Goal: Information Seeking & Learning: Learn about a topic

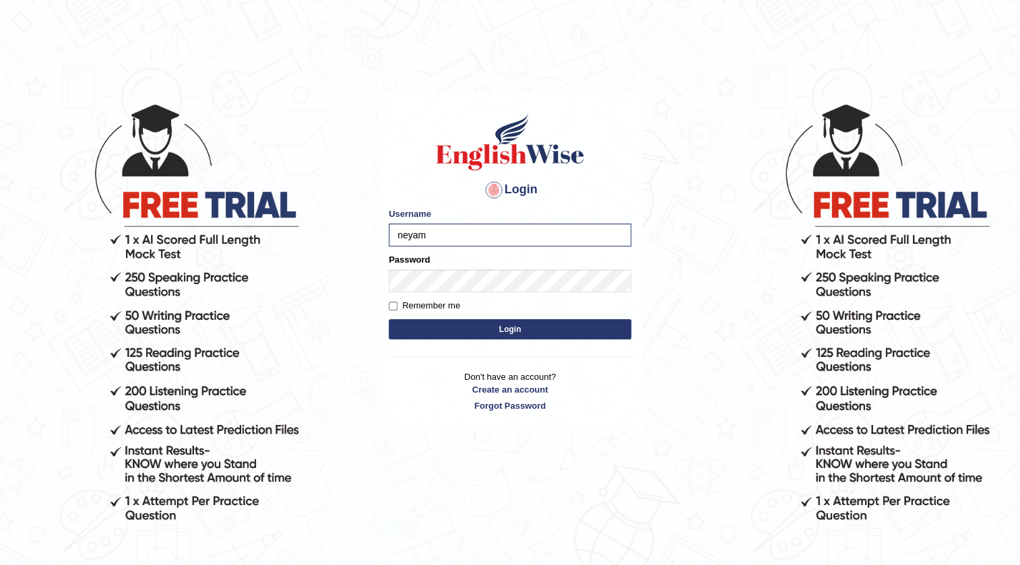
click at [389, 319] on button "Login" at bounding box center [510, 329] width 242 height 20
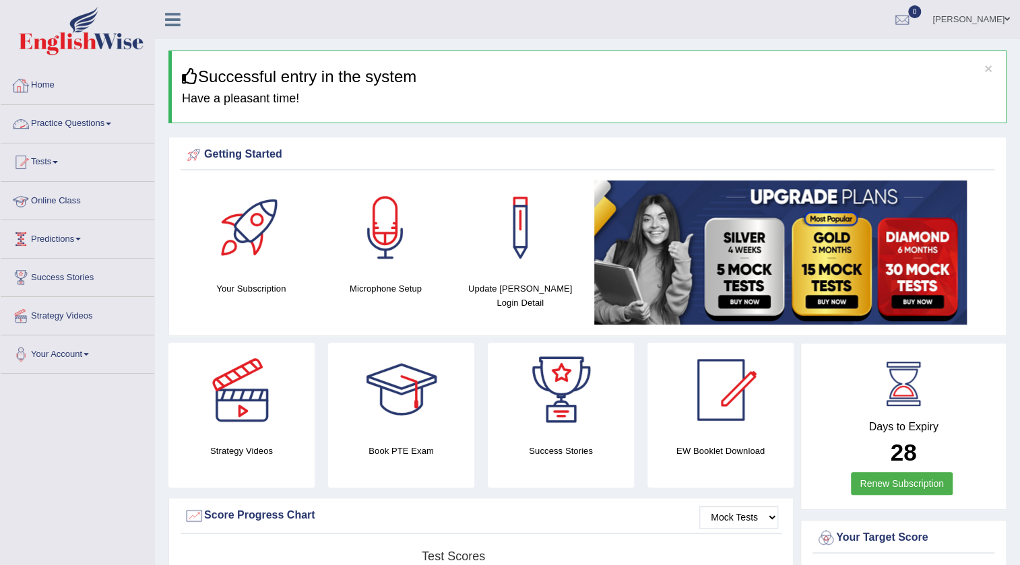
click at [103, 127] on link "Practice Questions" at bounding box center [78, 122] width 154 height 34
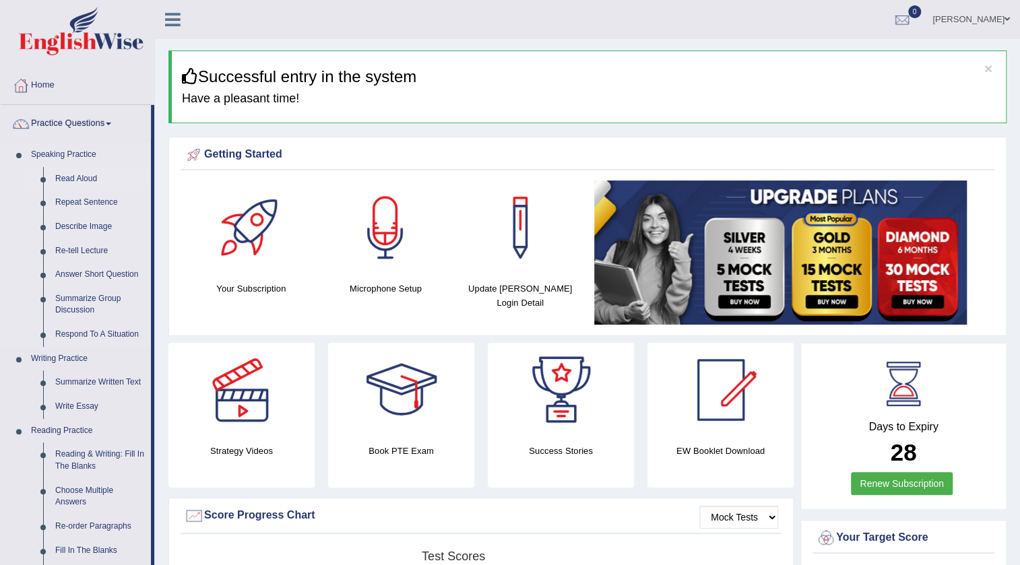
click at [78, 182] on link "Read Aloud" at bounding box center [100, 179] width 102 height 24
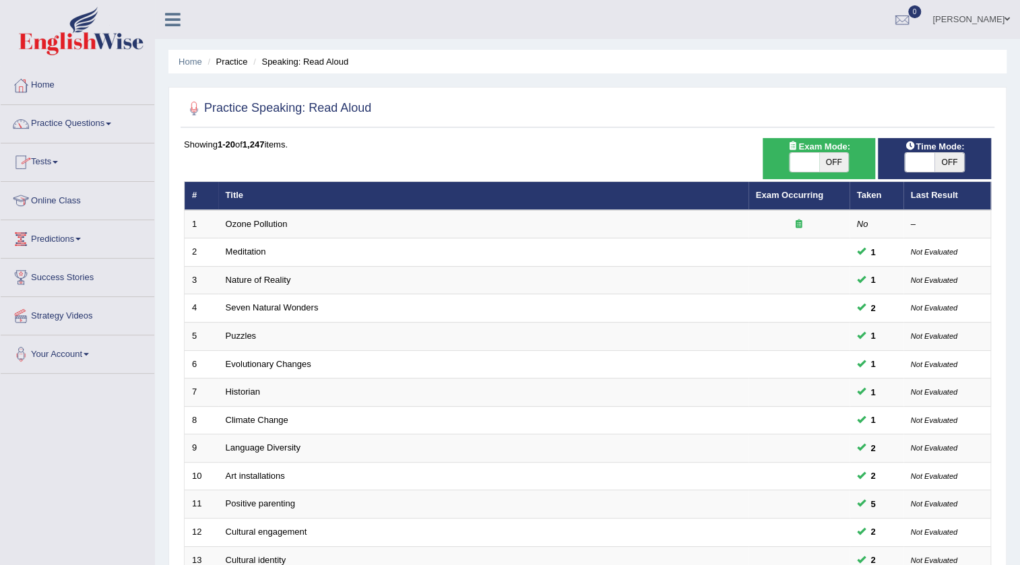
click at [936, 155] on span "OFF" at bounding box center [949, 162] width 30 height 19
checkbox input "true"
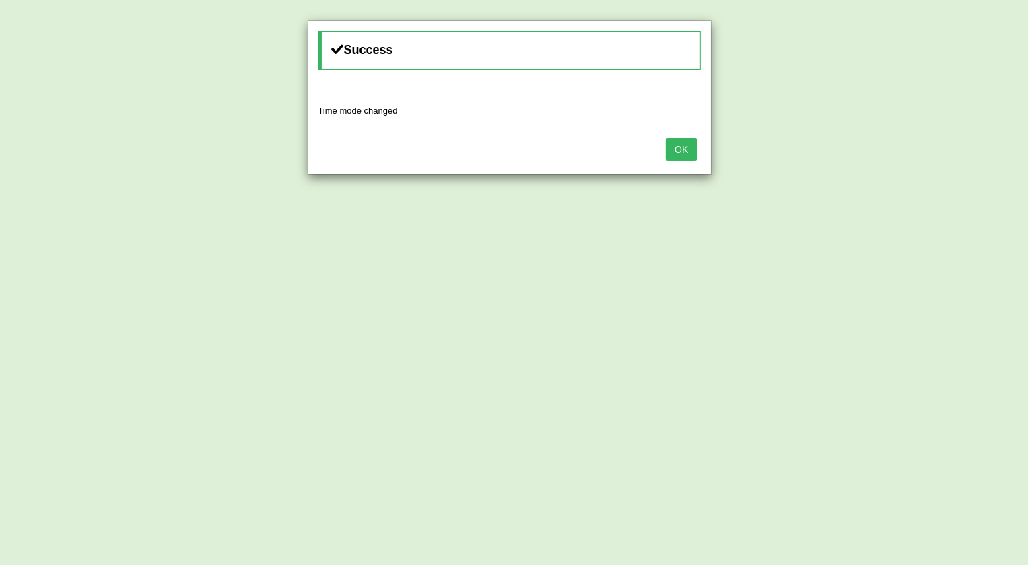
click at [669, 150] on button "OK" at bounding box center [681, 149] width 31 height 23
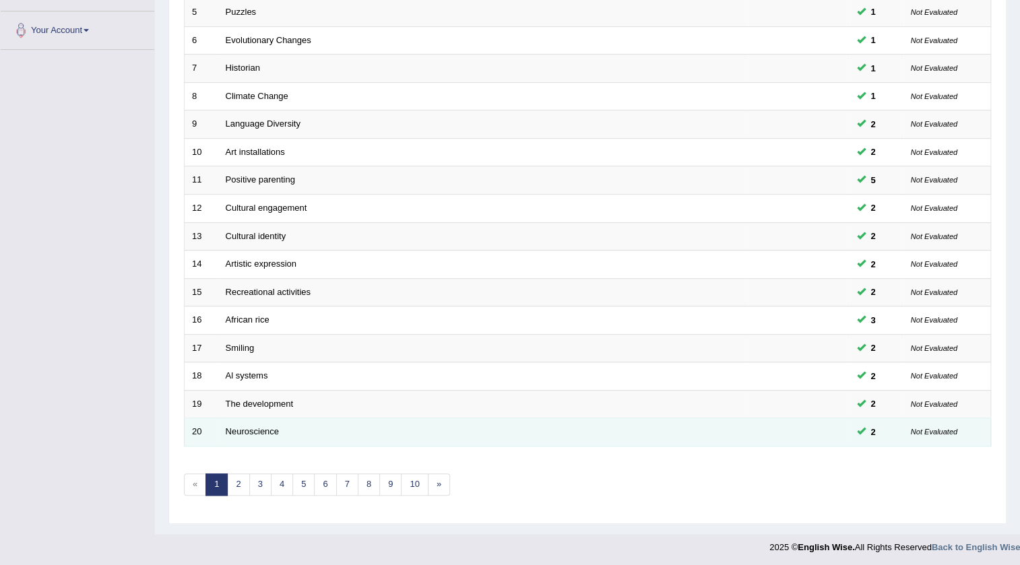
scroll to position [325, 0]
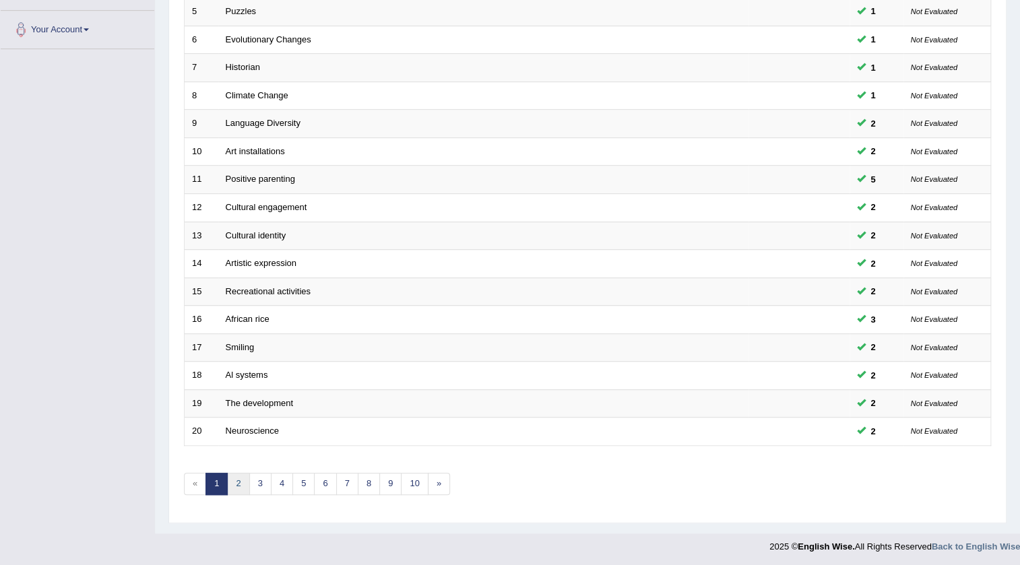
click at [236, 478] on link "2" at bounding box center [238, 484] width 22 height 22
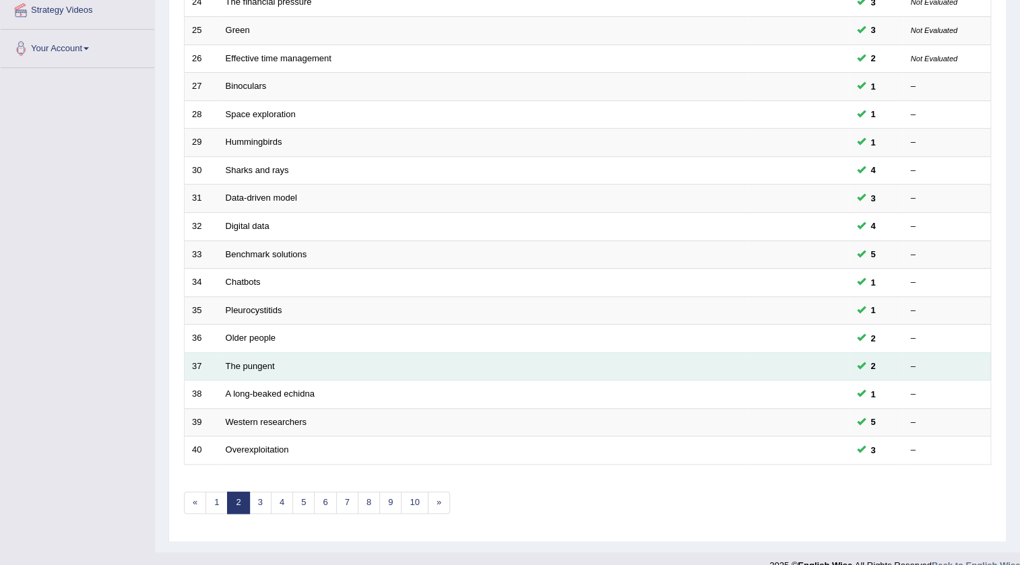
scroll to position [306, 0]
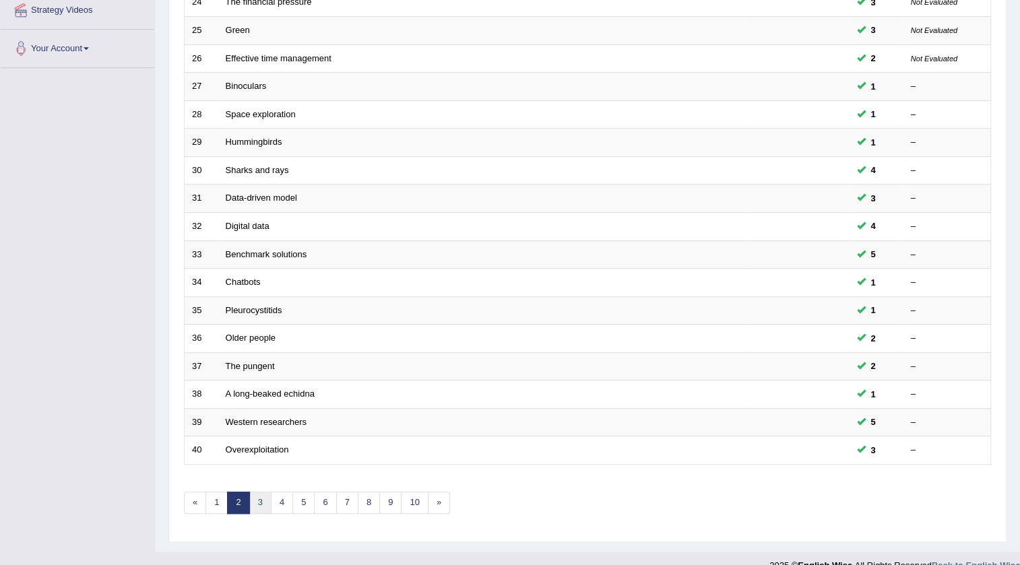
click at [257, 500] on link "3" at bounding box center [260, 503] width 22 height 22
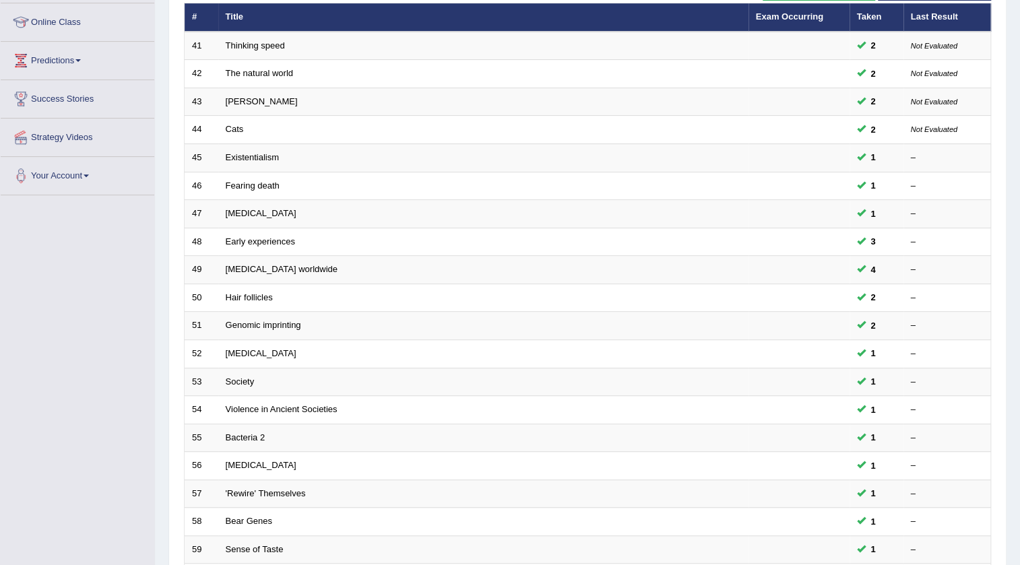
scroll to position [325, 0]
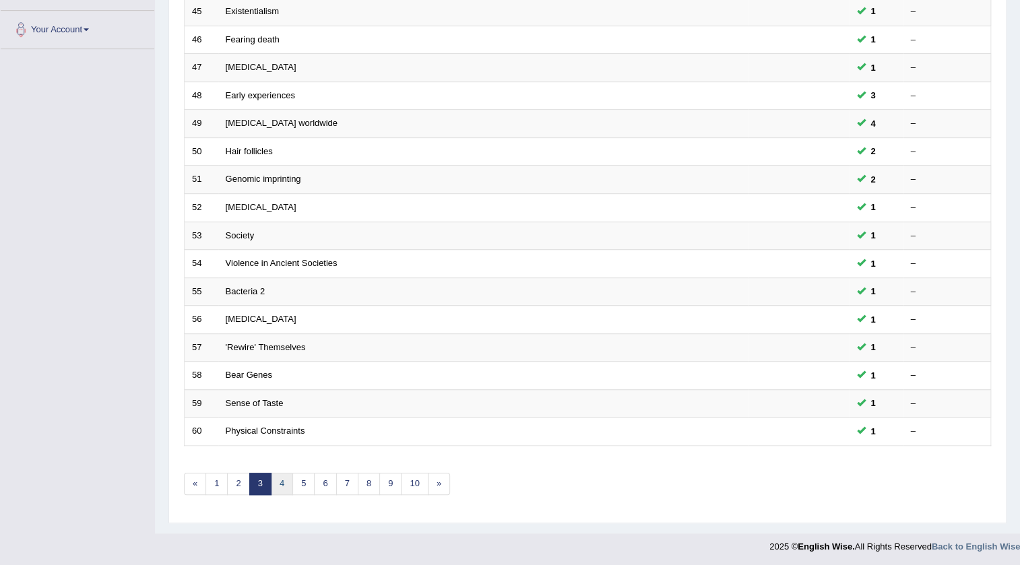
click at [283, 478] on link "4" at bounding box center [282, 484] width 22 height 22
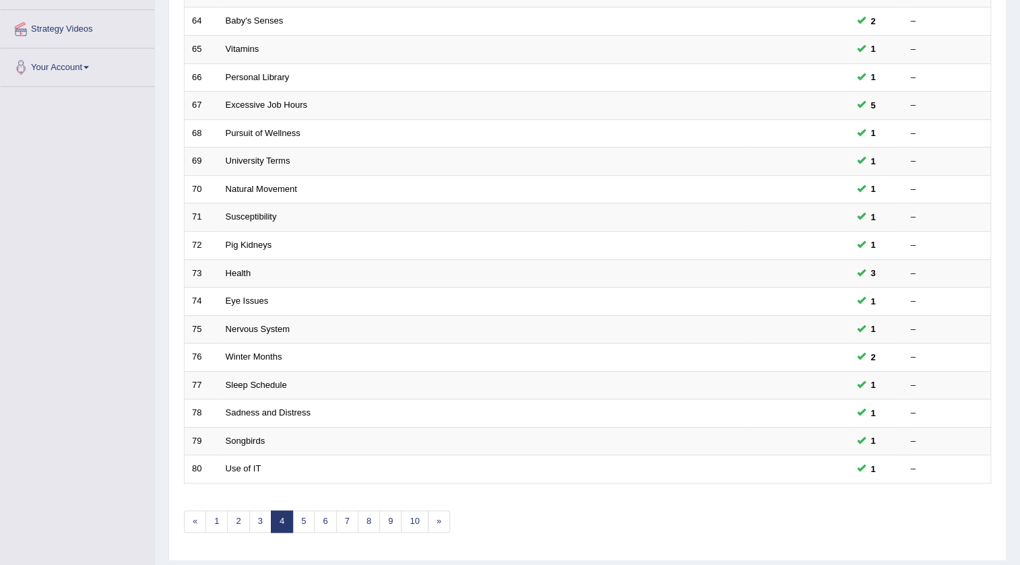
scroll to position [325, 0]
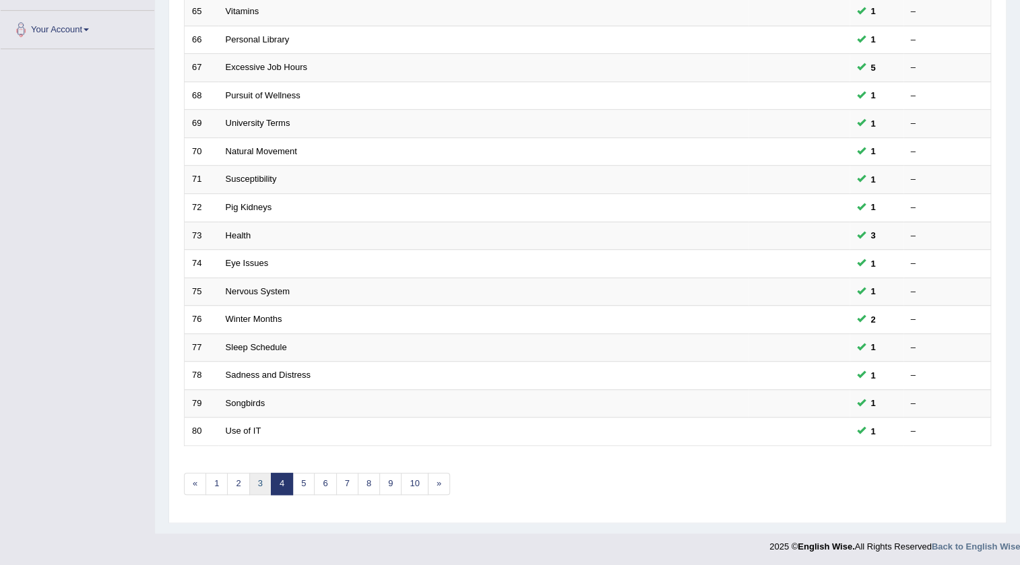
click at [259, 485] on link "3" at bounding box center [260, 484] width 22 height 22
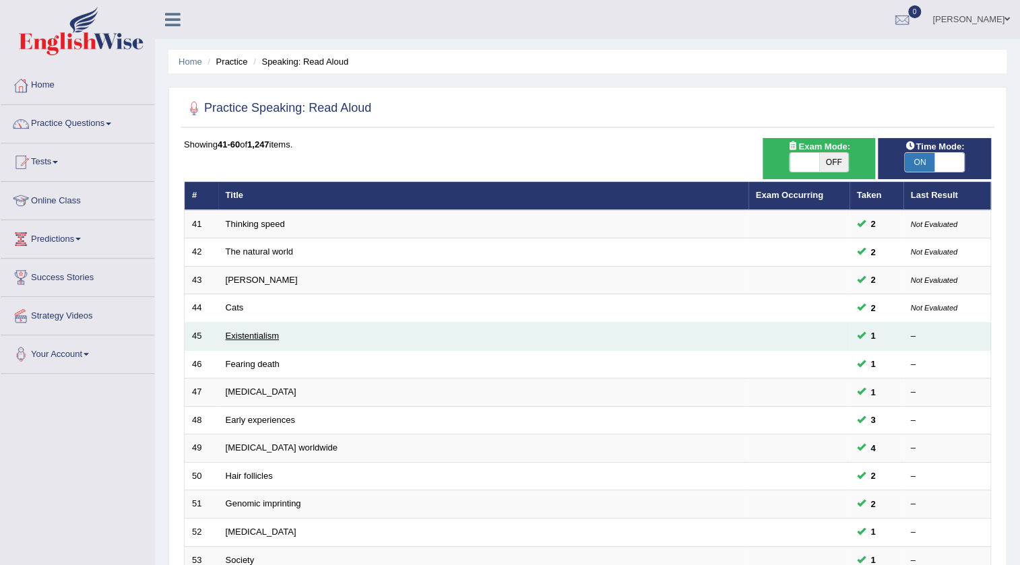
click at [255, 333] on link "Existentialism" at bounding box center [252, 336] width 53 height 10
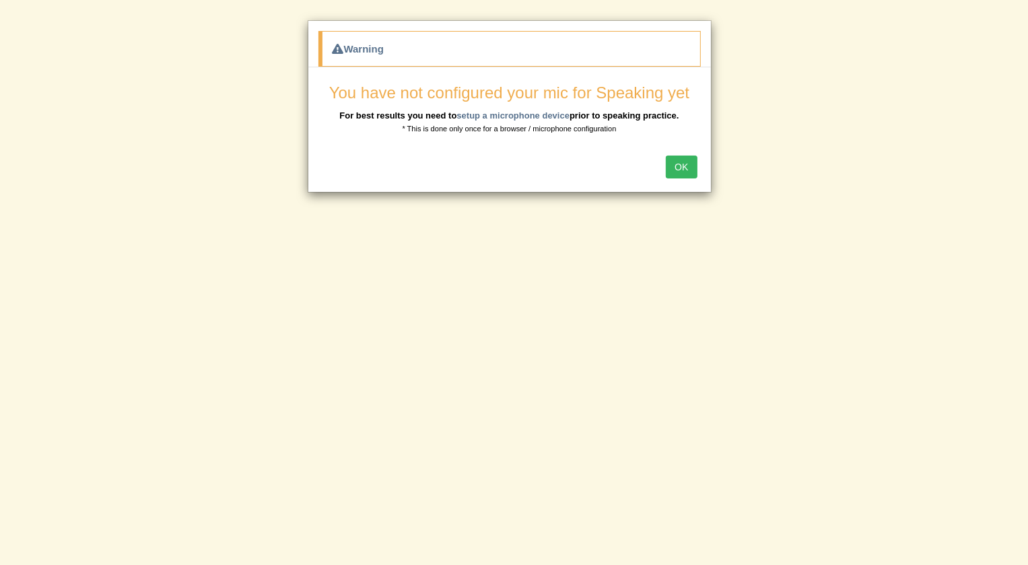
click at [680, 156] on button "OK" at bounding box center [681, 167] width 31 height 23
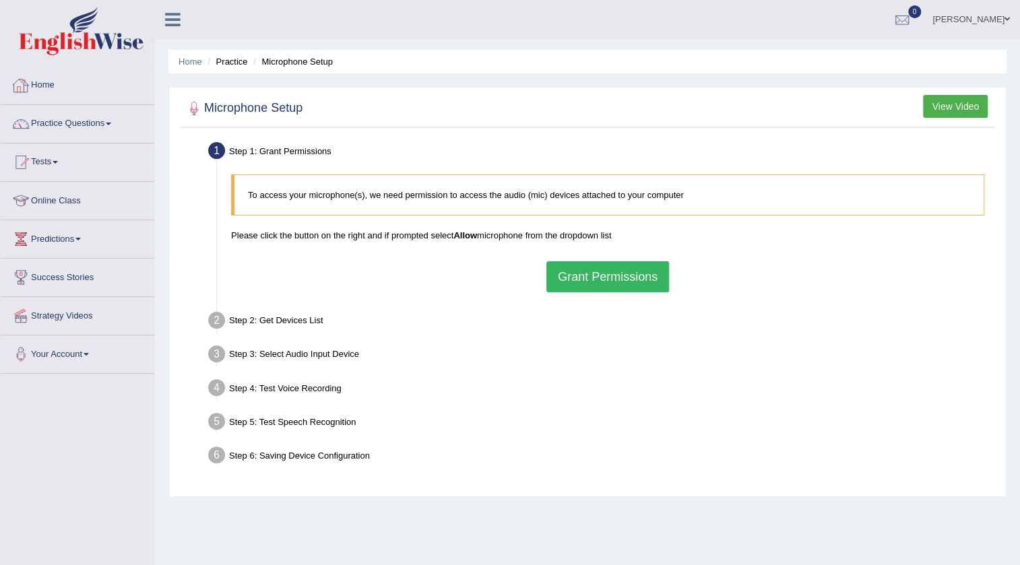
click at [640, 276] on button "Grant Permissions" at bounding box center [607, 276] width 123 height 31
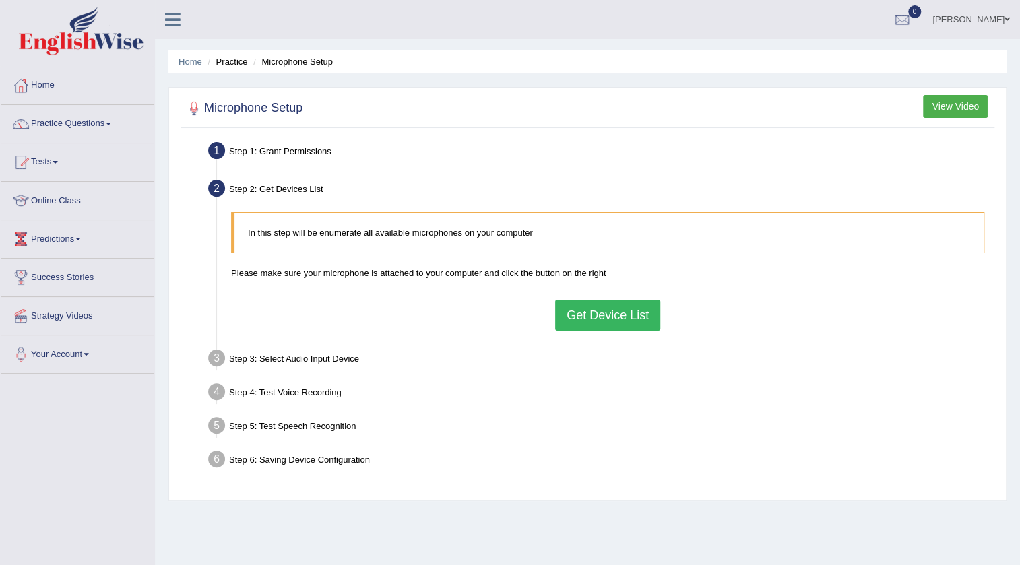
click at [643, 306] on button "Get Device List" at bounding box center [607, 315] width 105 height 31
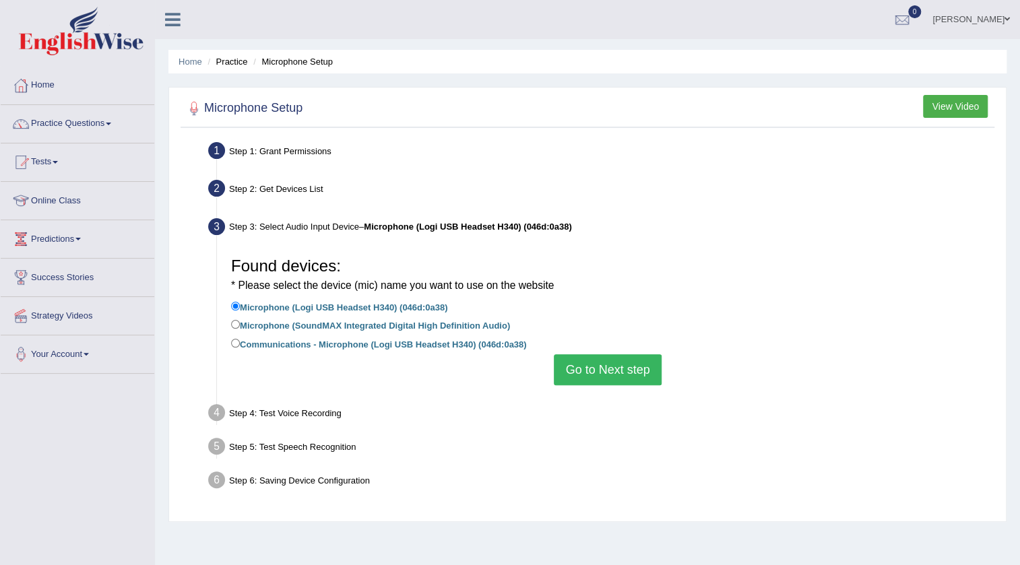
click at [622, 364] on button "Go to Next step" at bounding box center [607, 369] width 107 height 31
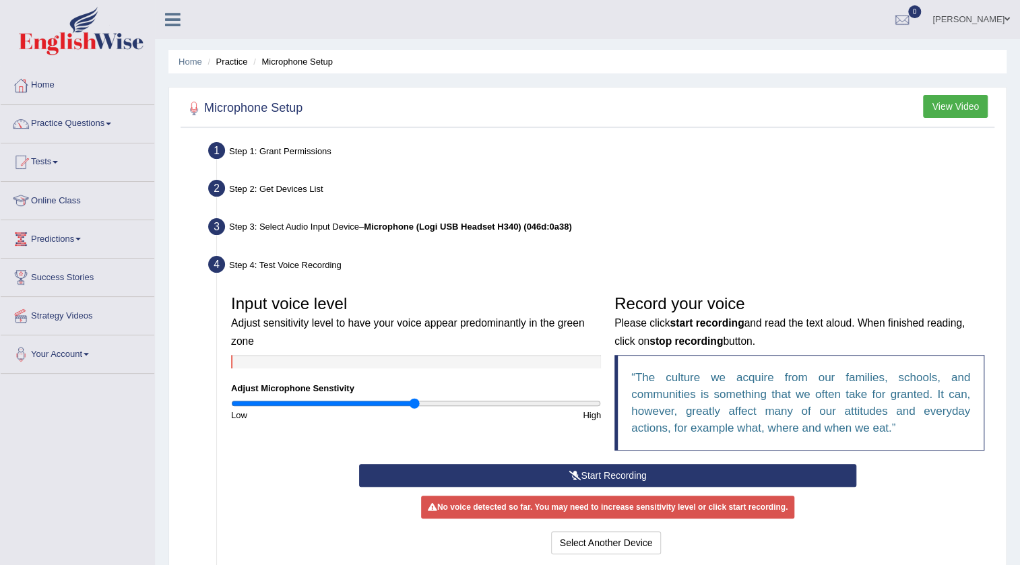
click at [615, 471] on button "Start Recording" at bounding box center [608, 475] width 498 height 23
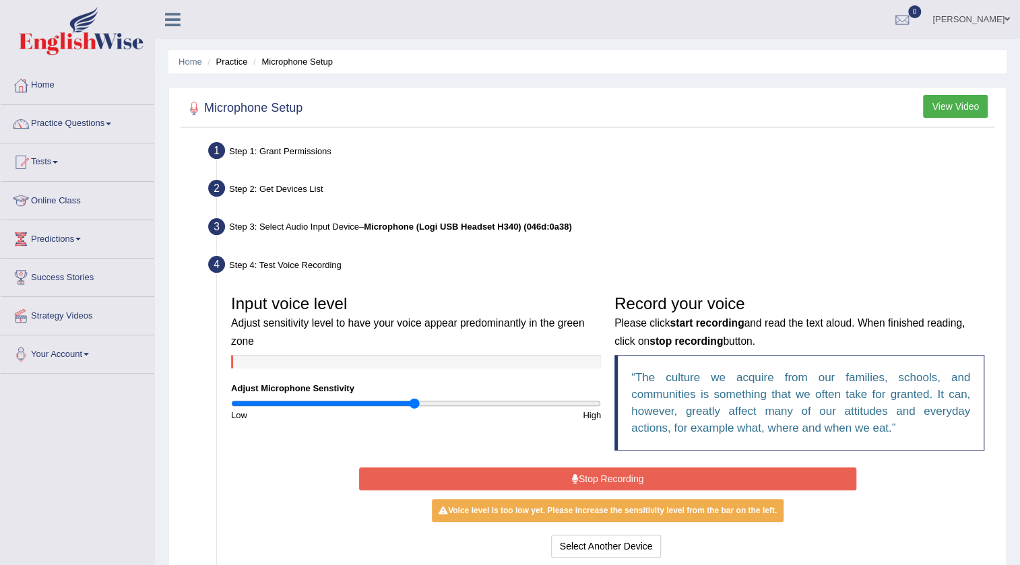
click at [426, 409] on div "High" at bounding box center [512, 415] width 192 height 13
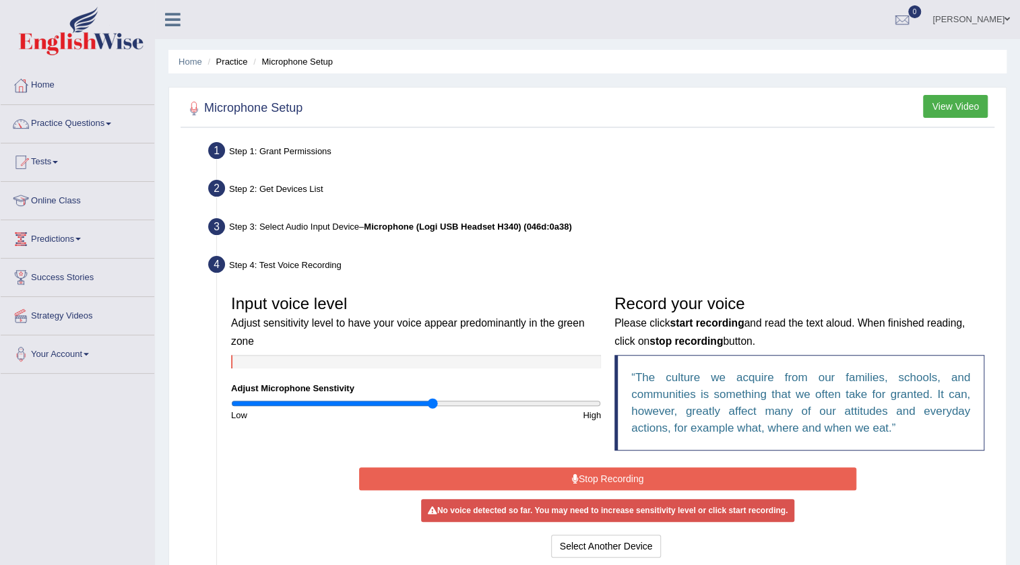
type input "1.1"
click at [432, 403] on input "range" at bounding box center [416, 403] width 370 height 11
click at [605, 470] on button "Stop Recording" at bounding box center [608, 478] width 498 height 23
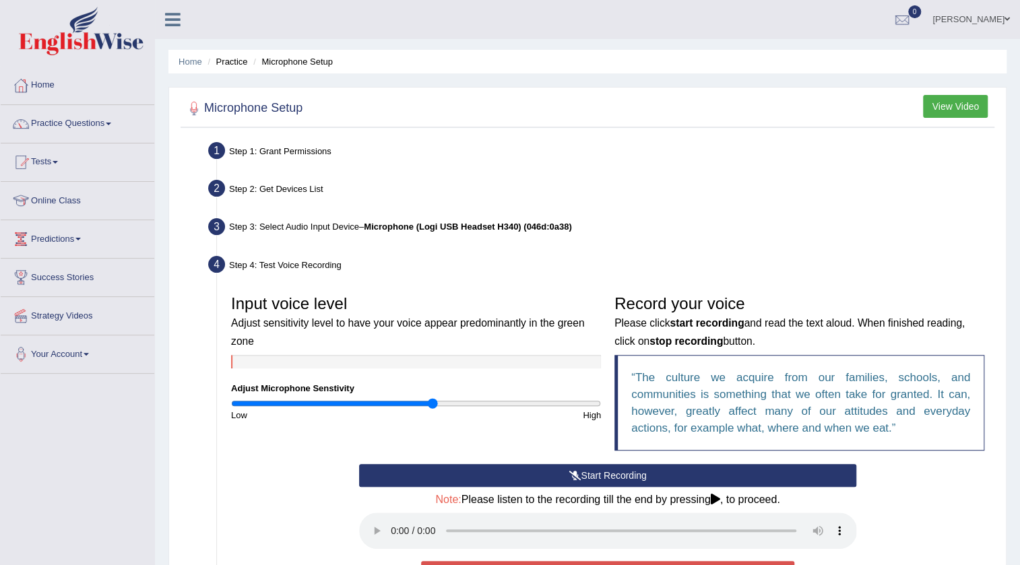
click at [605, 470] on button "Start Recording" at bounding box center [608, 475] width 498 height 23
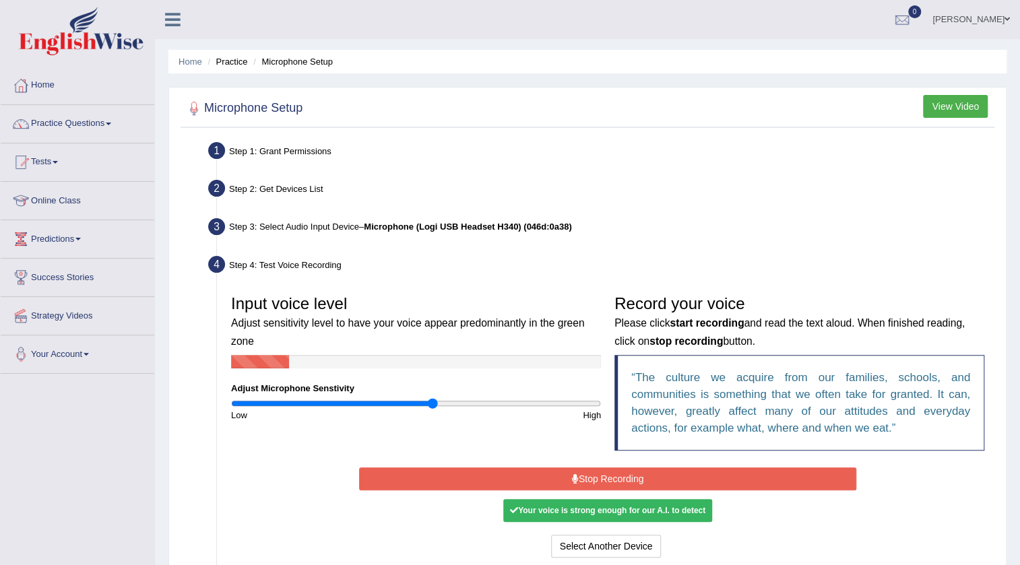
click at [621, 474] on button "Stop Recording" at bounding box center [608, 478] width 498 height 23
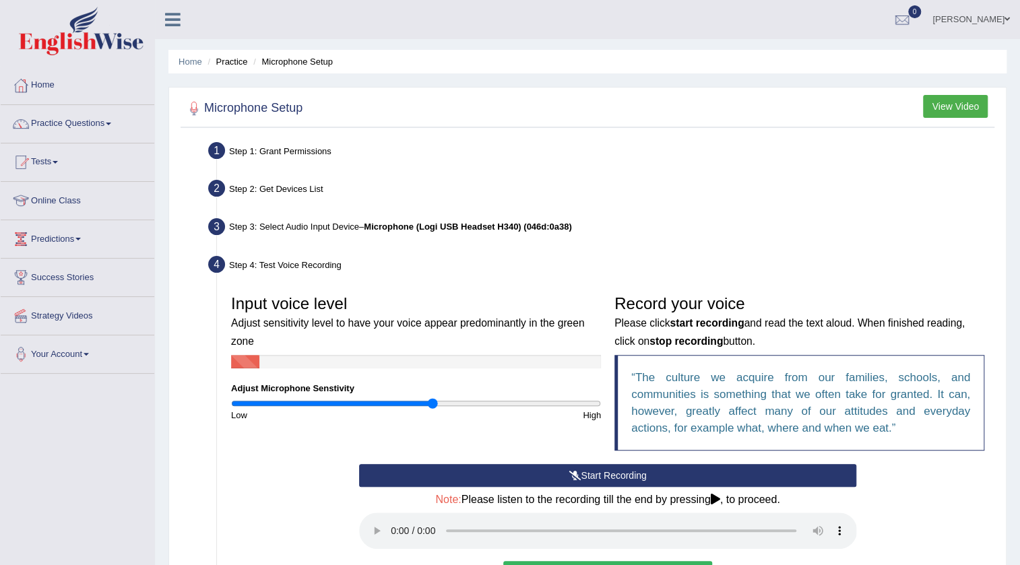
scroll to position [204, 0]
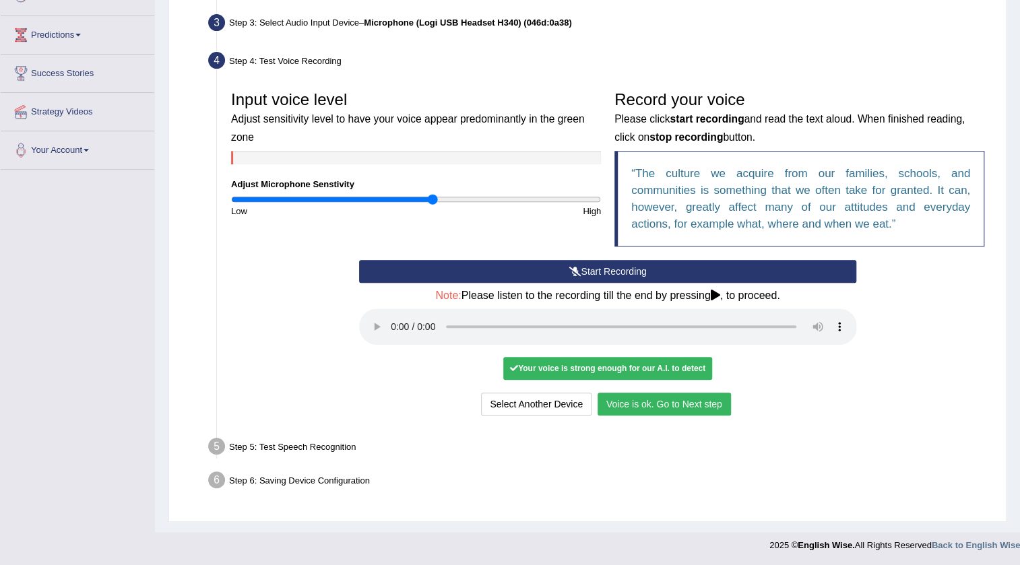
click at [642, 403] on button "Voice is ok. Go to Next step" at bounding box center [663, 404] width 133 height 23
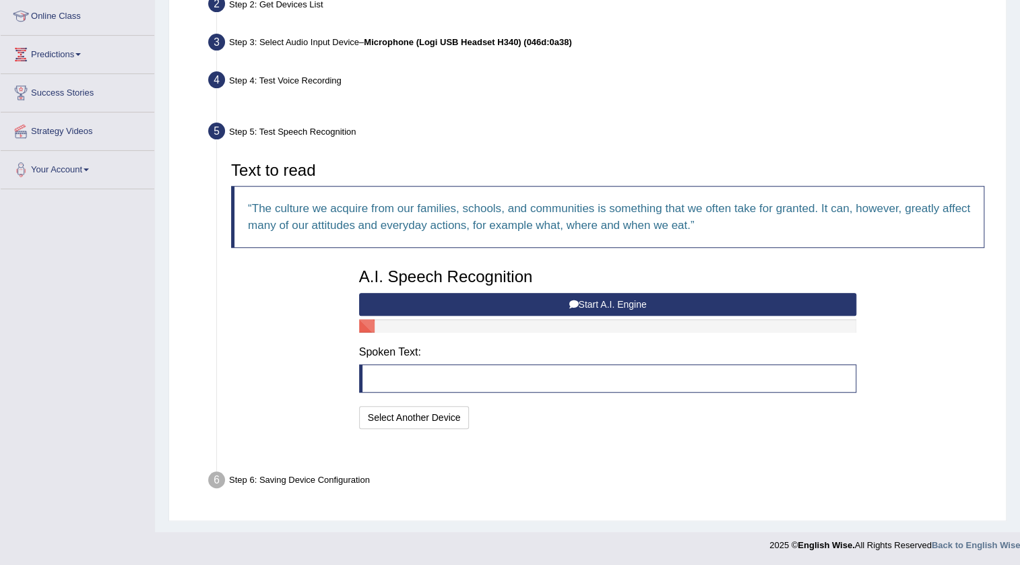
scroll to position [151, 0]
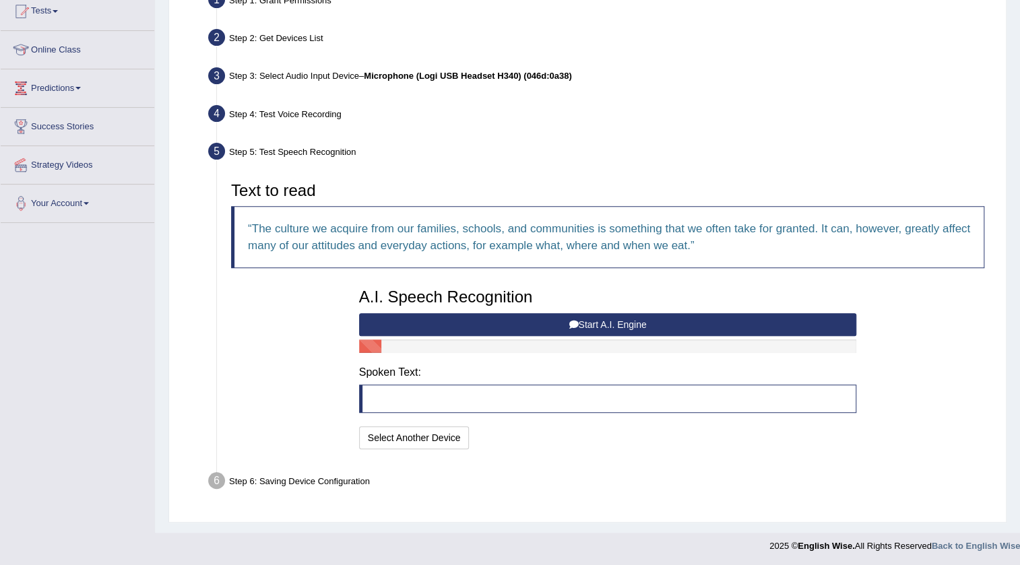
click at [600, 323] on button "Start A.I. Engine" at bounding box center [608, 324] width 498 height 23
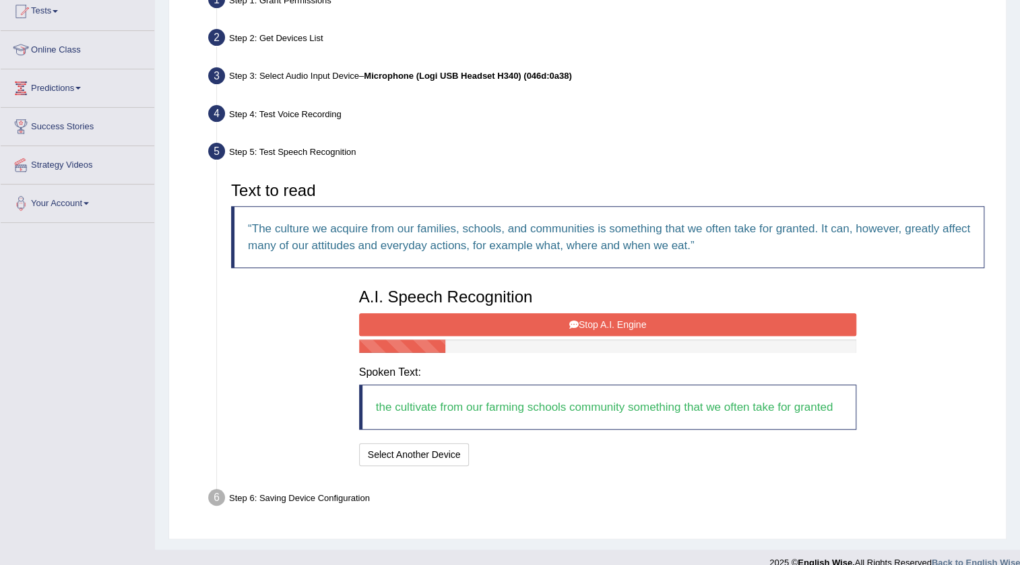
click at [600, 323] on button "Stop A.I. Engine" at bounding box center [608, 324] width 498 height 23
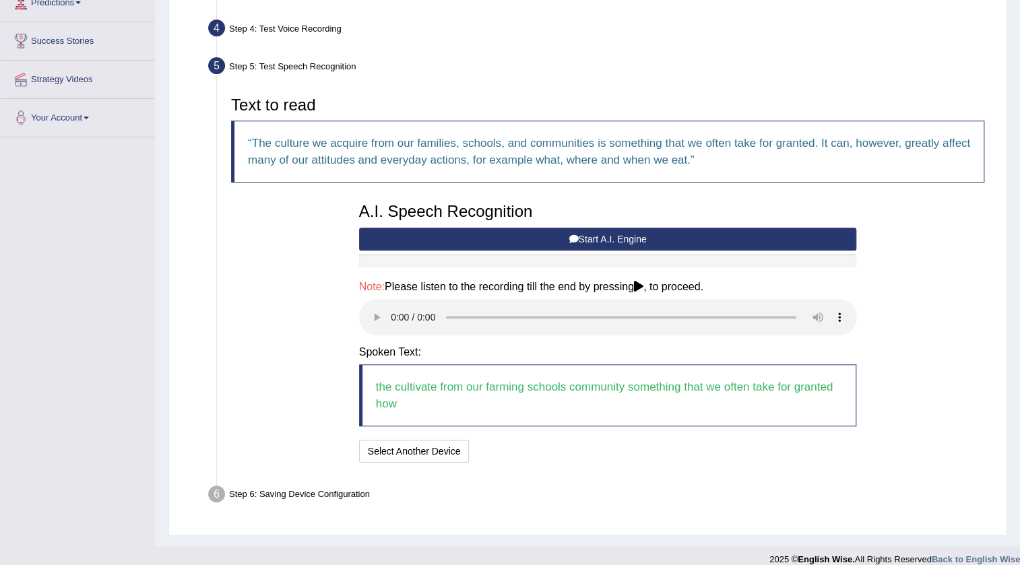
scroll to position [250, 0]
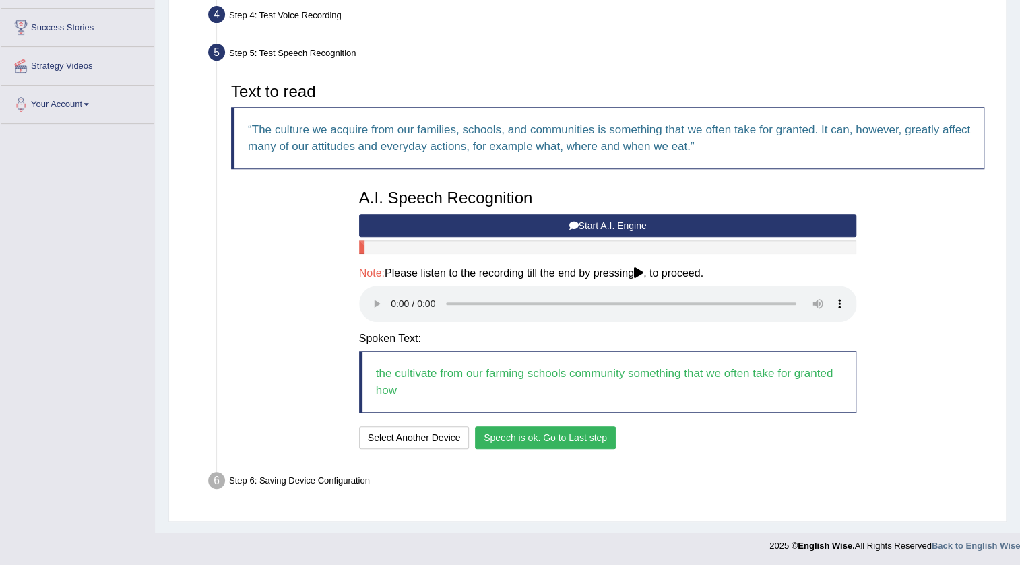
click at [576, 434] on button "Speech is ok. Go to Last step" at bounding box center [545, 437] width 141 height 23
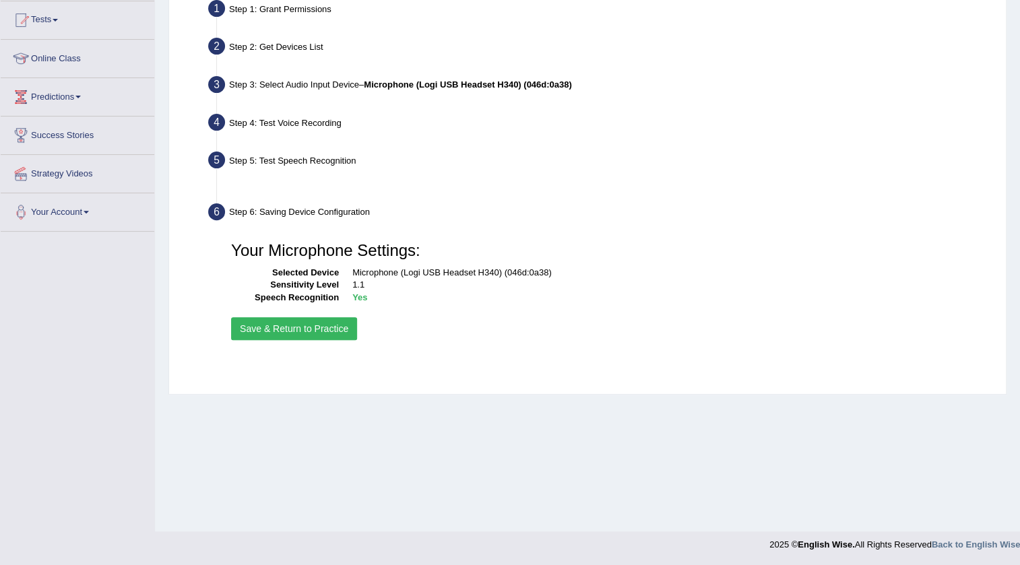
scroll to position [141, 0]
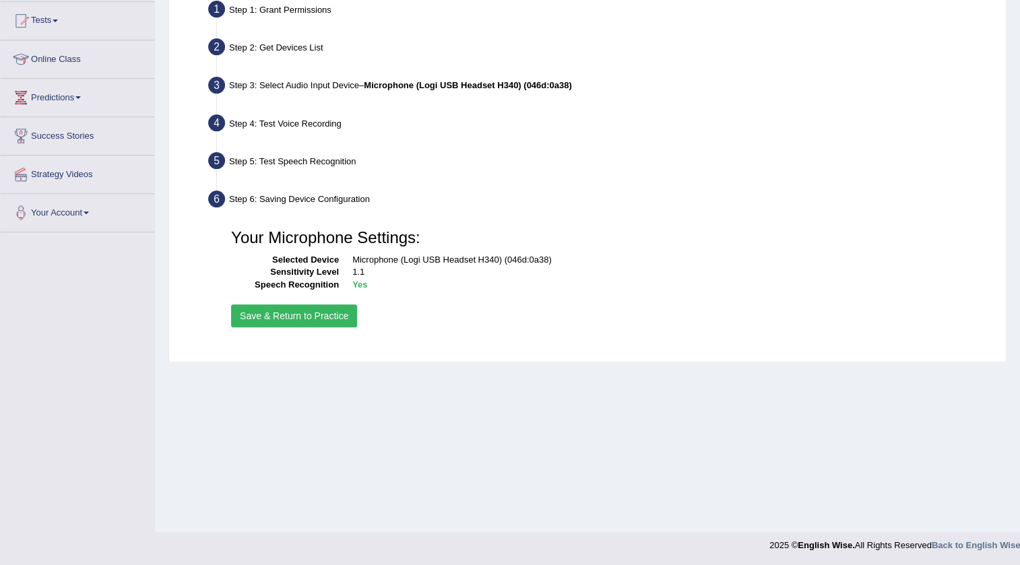
click at [258, 310] on button "Save & Return to Practice" at bounding box center [294, 315] width 126 height 23
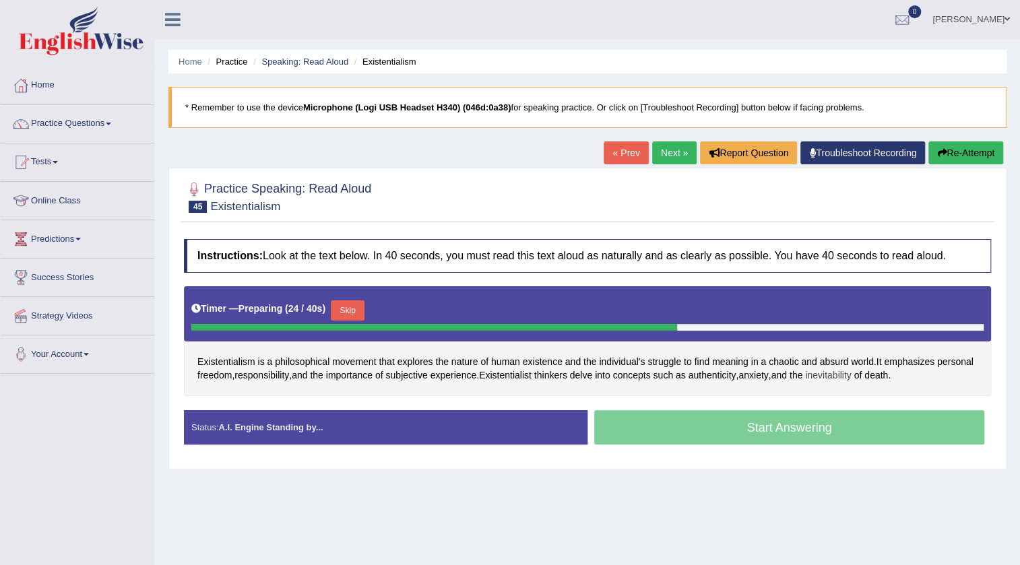
click at [840, 375] on span "inevitability" at bounding box center [828, 375] width 46 height 14
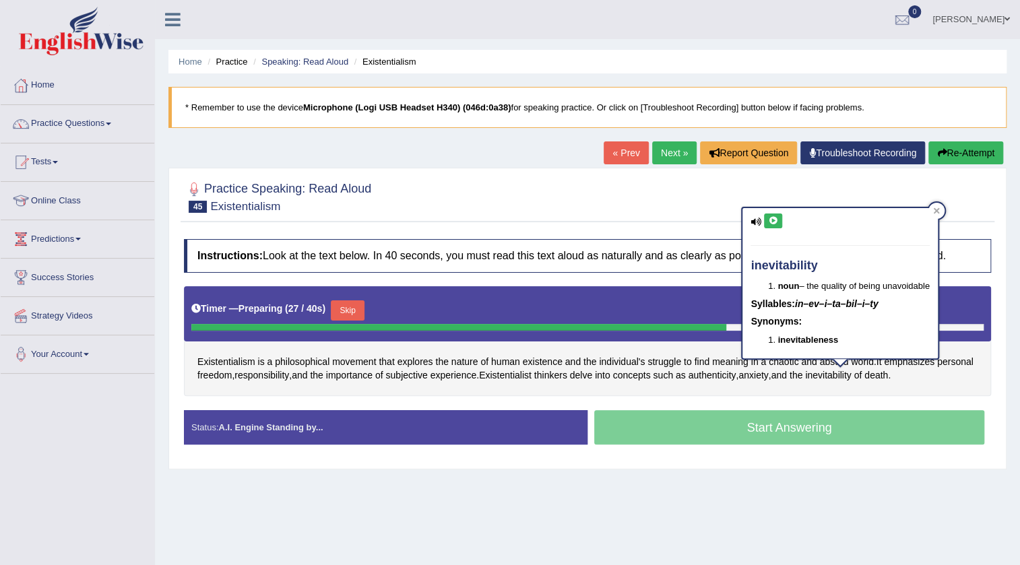
click at [778, 220] on button at bounding box center [773, 220] width 18 height 15
click at [638, 230] on div "Practice Speaking: Read Aloud 45 Existentialism Instructions: Look at the text …" at bounding box center [587, 319] width 838 height 302
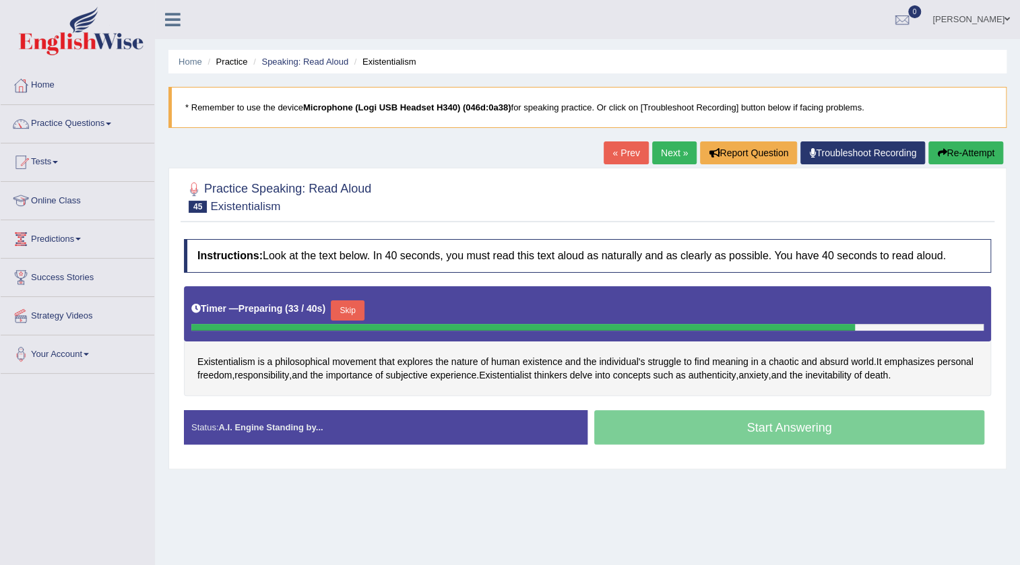
click at [363, 302] on button "Skip" at bounding box center [348, 310] width 34 height 20
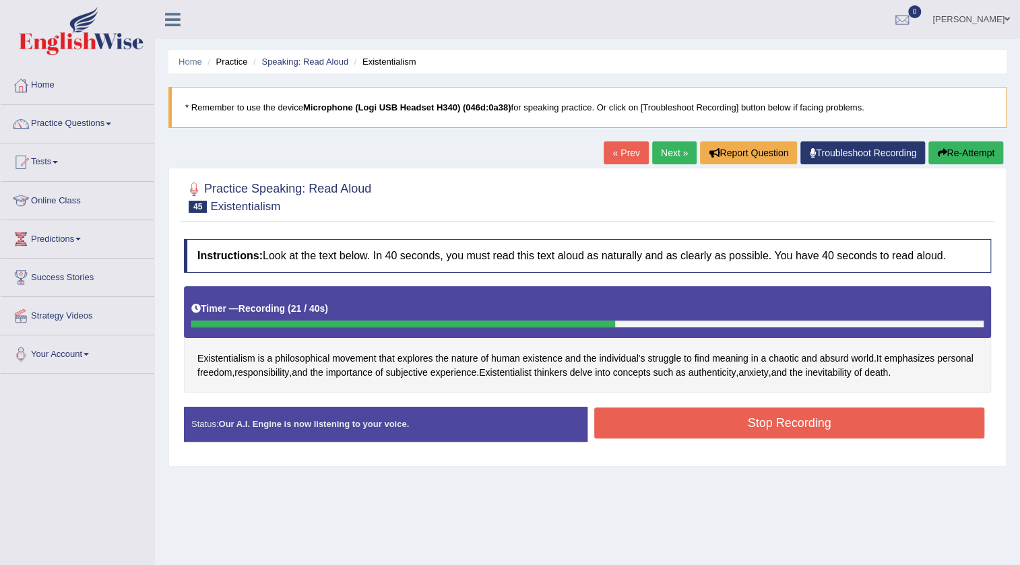
click at [829, 422] on button "Stop Recording" at bounding box center [789, 422] width 390 height 31
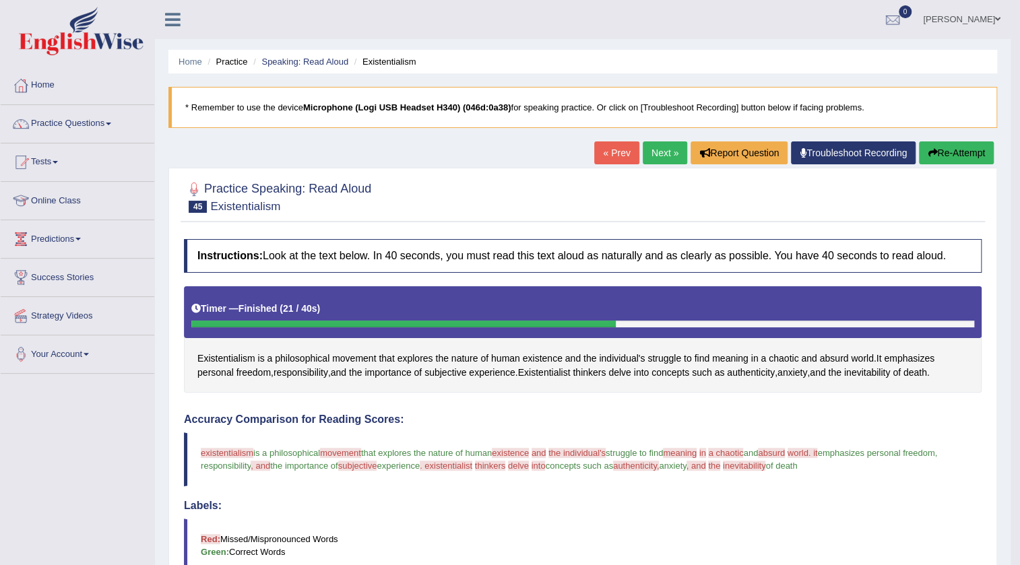
click at [675, 150] on link "Next »" at bounding box center [664, 152] width 44 height 23
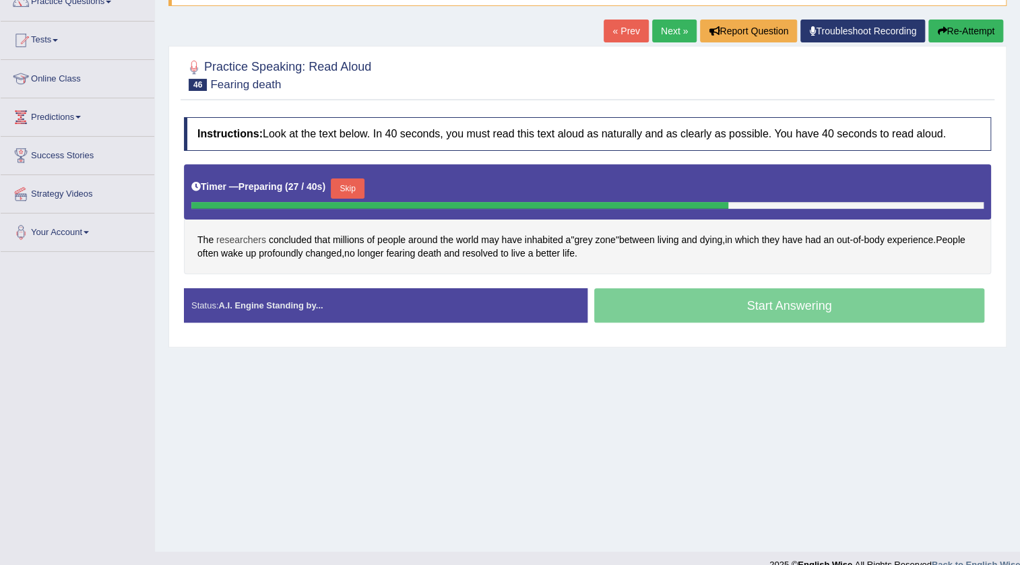
click at [238, 238] on span "researchers" at bounding box center [241, 240] width 50 height 14
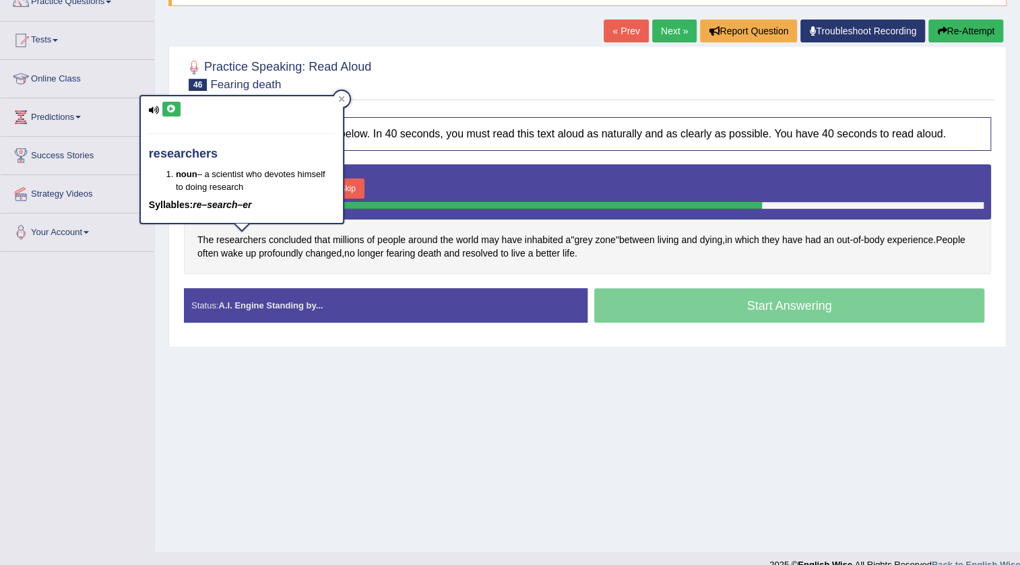
click at [174, 108] on icon at bounding box center [171, 109] width 10 height 8
click at [470, 172] on div "Timer — Preparing ( 31 / 40s ) Skip" at bounding box center [587, 191] width 807 height 55
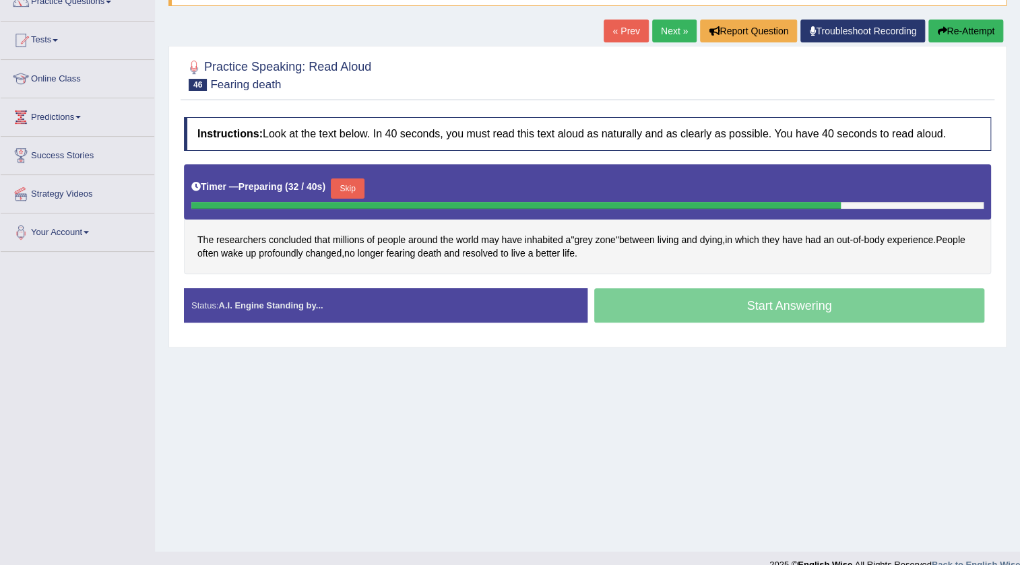
click at [356, 185] on button "Skip" at bounding box center [348, 188] width 34 height 20
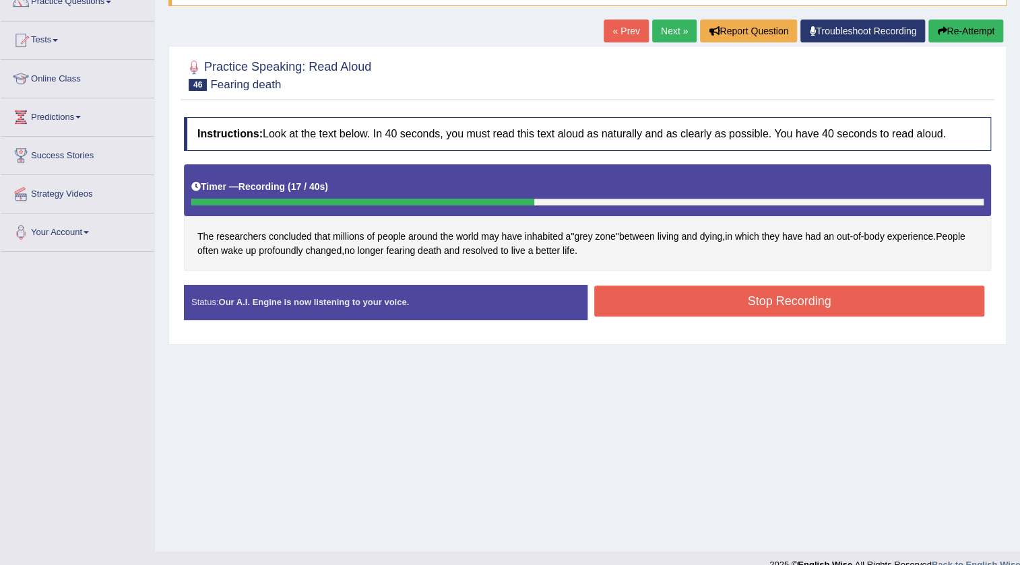
click at [697, 294] on button "Stop Recording" at bounding box center [789, 301] width 390 height 31
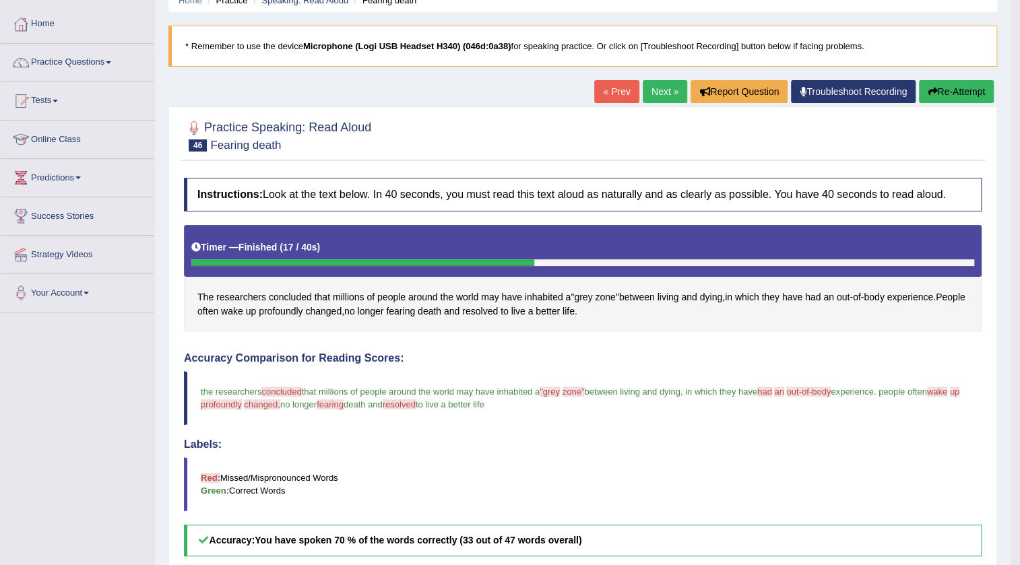
scroll to position [61, 0]
click at [648, 97] on link "Next »" at bounding box center [664, 92] width 44 height 23
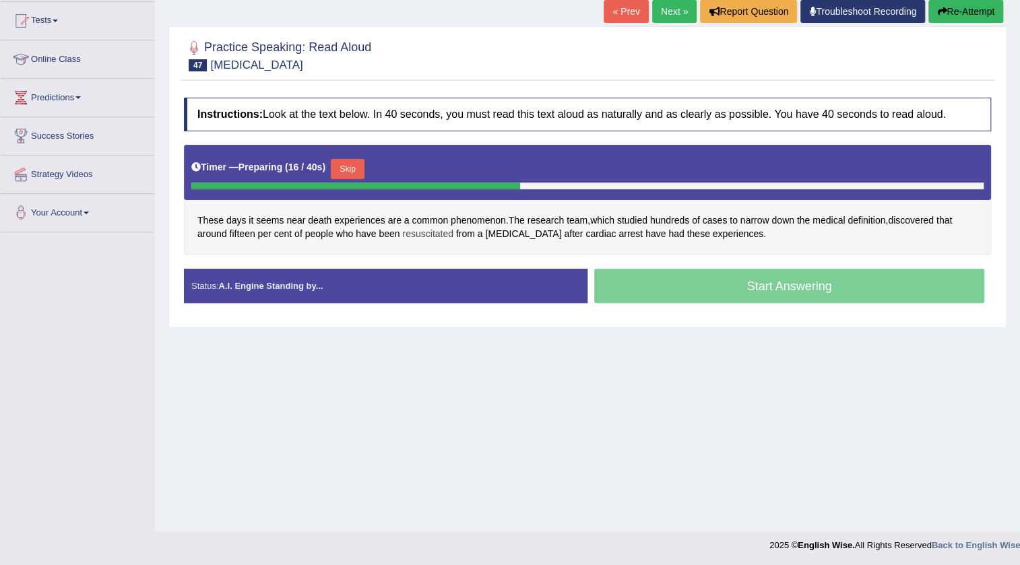
click at [426, 231] on span "resuscitated" at bounding box center [427, 234] width 51 height 14
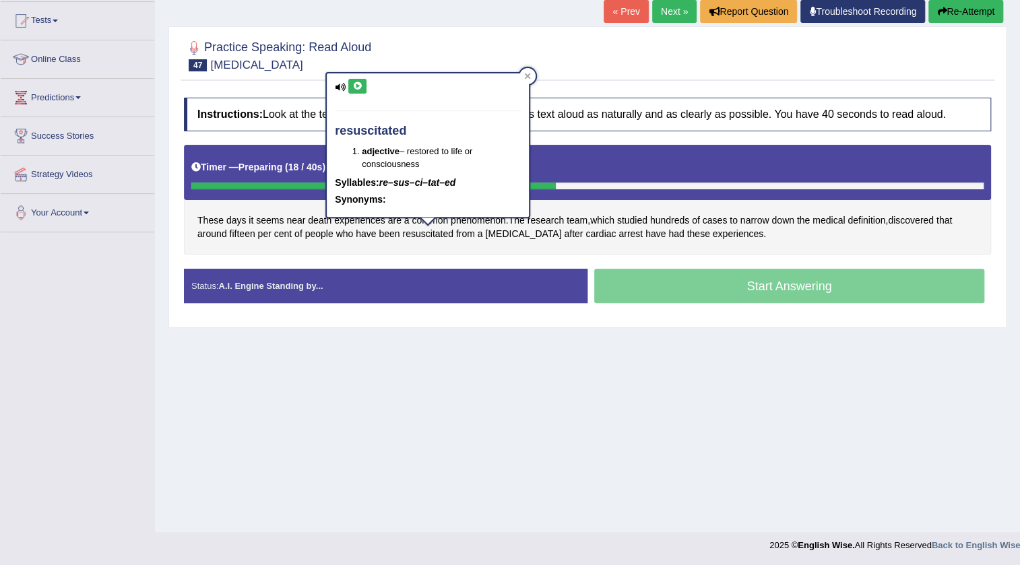
click at [350, 94] on div "resuscitated adjective – restored to life or consciousness Syllables: re–sus–ci…" at bounding box center [428, 144] width 202 height 143
click at [364, 86] on button at bounding box center [357, 86] width 18 height 15
click at [673, 71] on div at bounding box center [587, 54] width 807 height 41
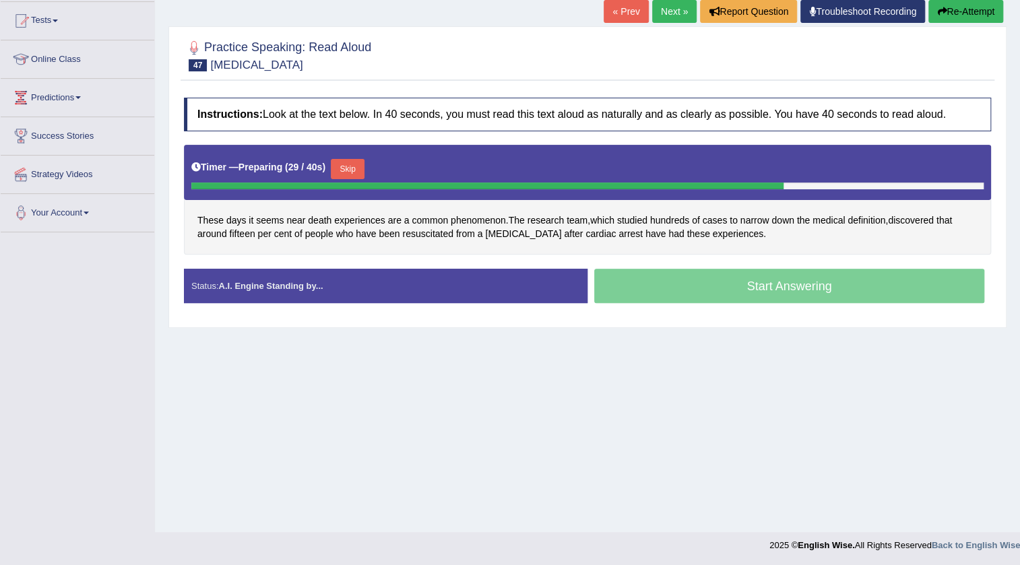
click at [363, 171] on button "Skip" at bounding box center [348, 169] width 34 height 20
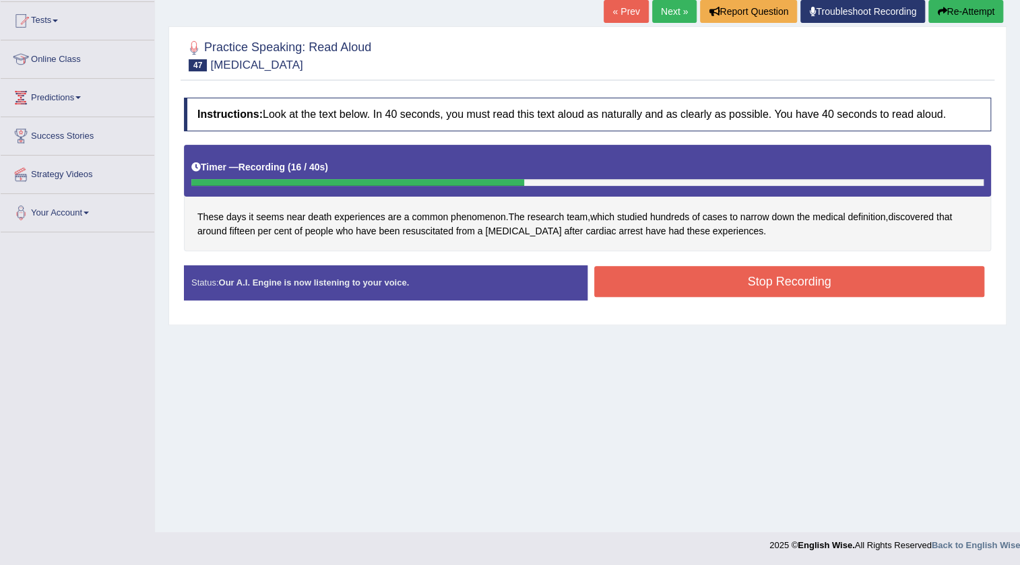
click at [750, 266] on button "Stop Recording" at bounding box center [789, 281] width 390 height 31
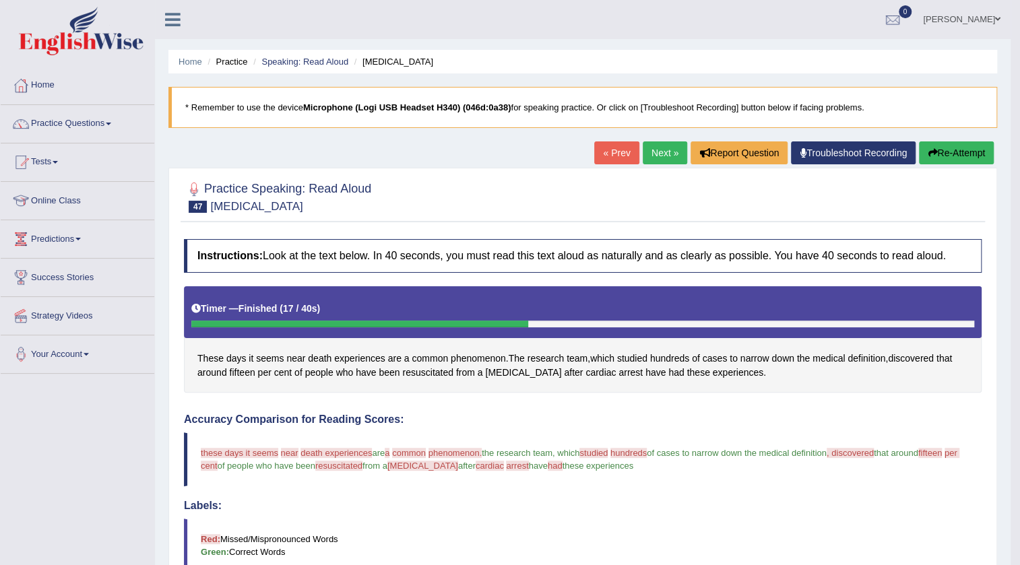
click at [653, 157] on link "Next »" at bounding box center [664, 152] width 44 height 23
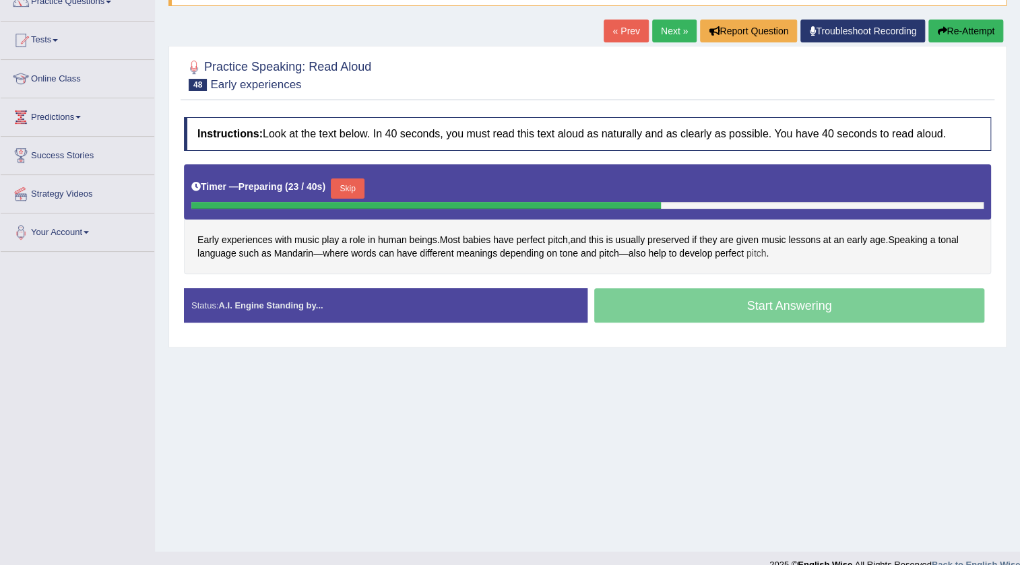
click at [765, 255] on span "pitch" at bounding box center [756, 253] width 20 height 14
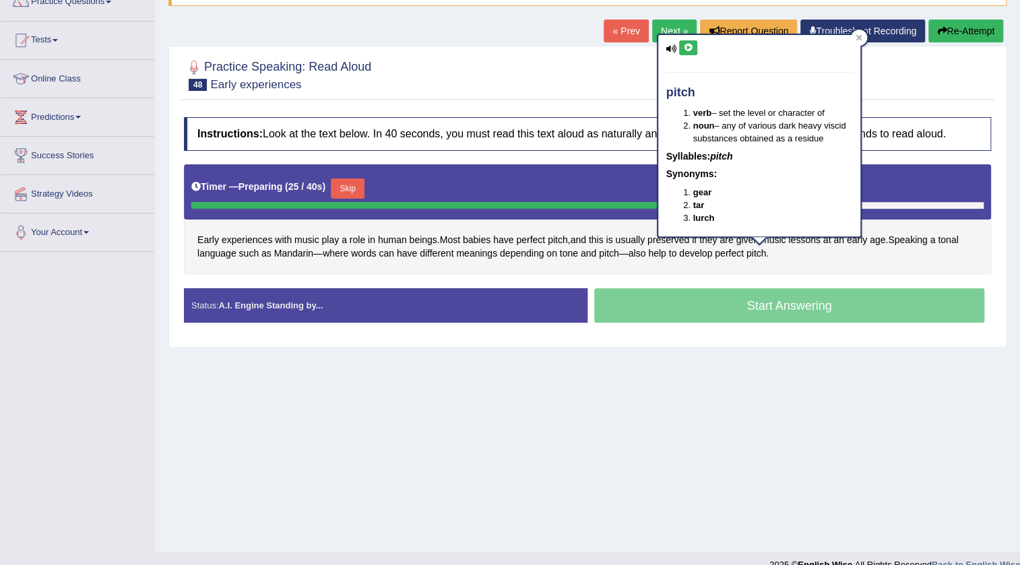
click at [685, 48] on icon at bounding box center [688, 48] width 10 height 8
click at [855, 40] on div at bounding box center [859, 38] width 16 height 16
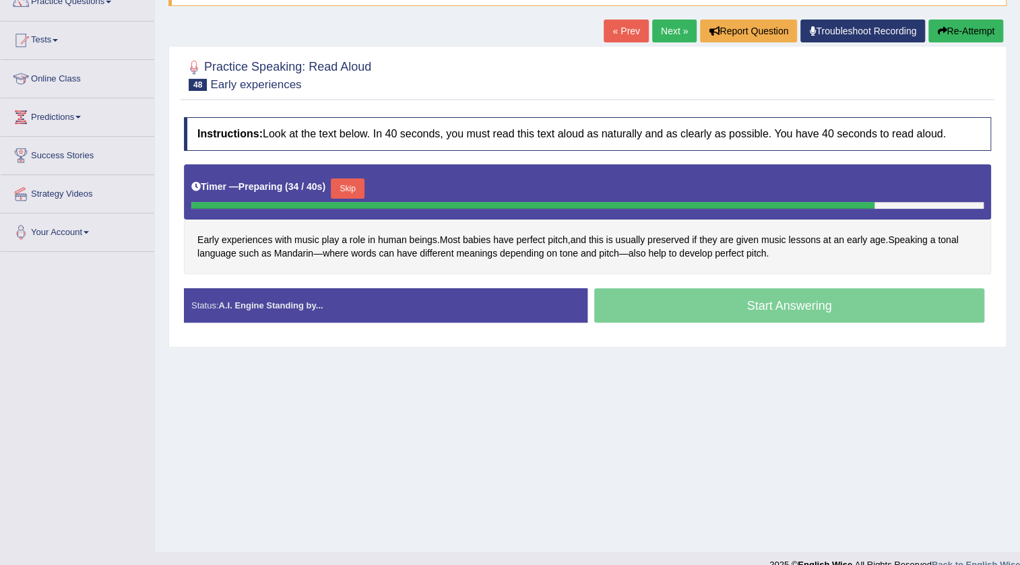
click at [364, 189] on button "Skip" at bounding box center [348, 188] width 34 height 20
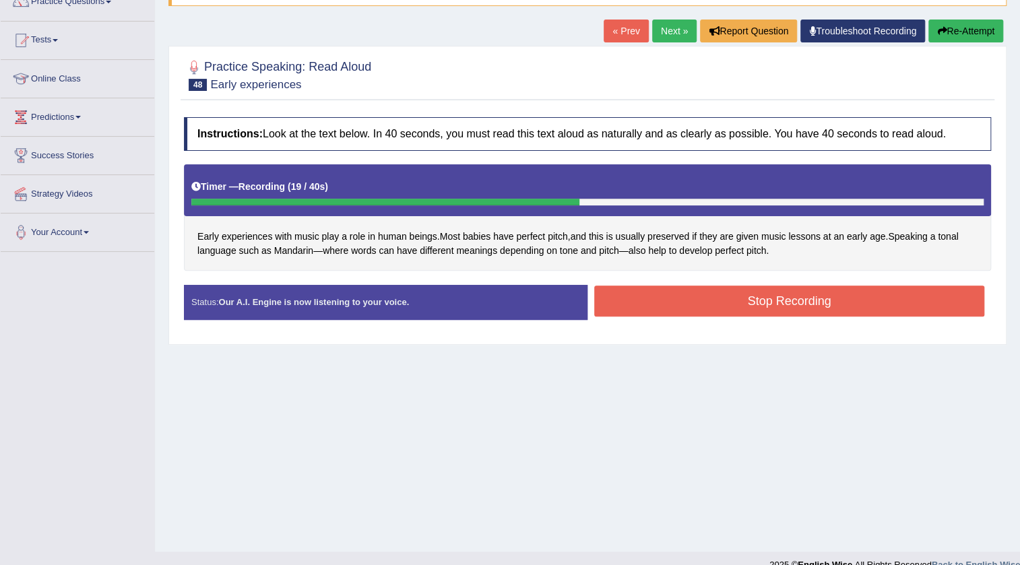
click at [796, 291] on button "Stop Recording" at bounding box center [789, 301] width 390 height 31
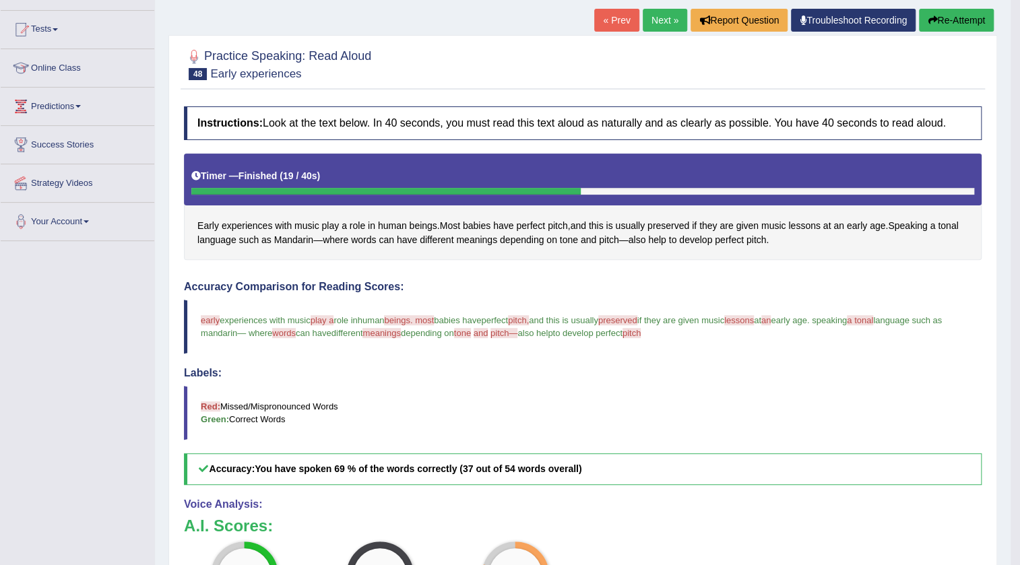
scroll to position [110, 0]
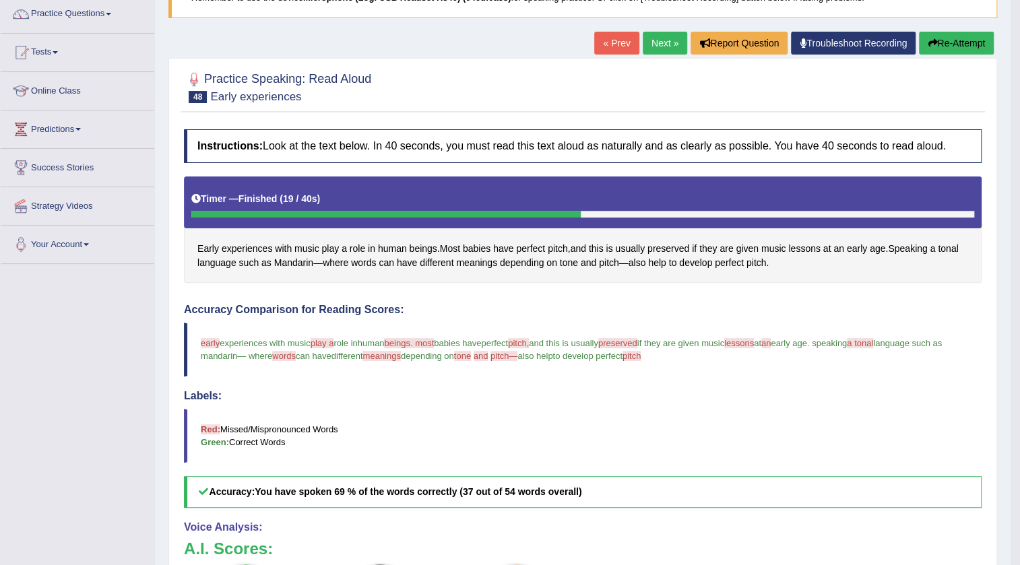
click at [646, 46] on link "Next »" at bounding box center [664, 43] width 44 height 23
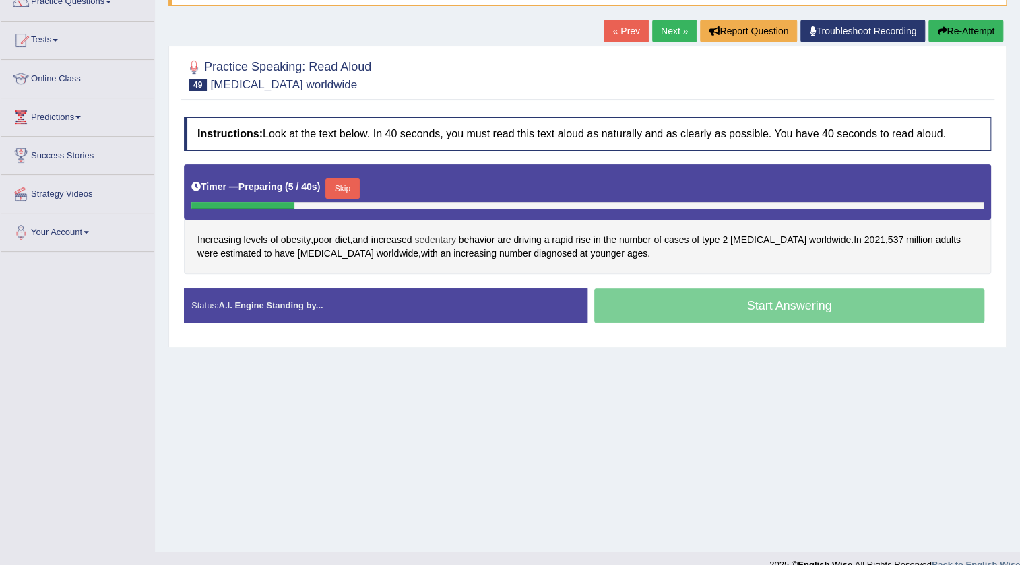
click at [448, 237] on span "sedentary" at bounding box center [434, 240] width 41 height 14
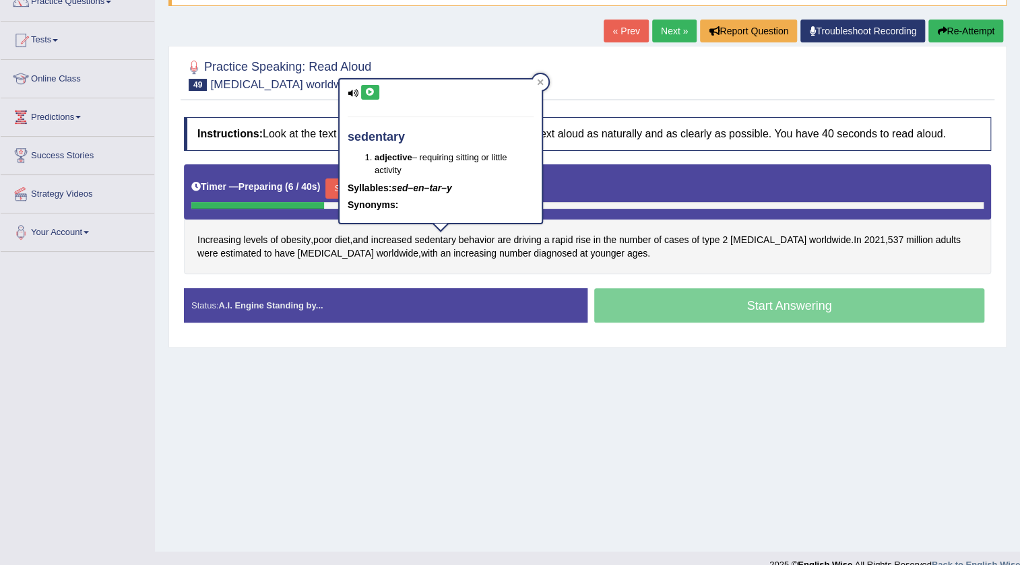
click at [368, 88] on icon at bounding box center [370, 92] width 10 height 8
click at [788, 98] on div "Practice Speaking: Read Aloud 49 [MEDICAL_DATA] worldwide" at bounding box center [586, 76] width 813 height 47
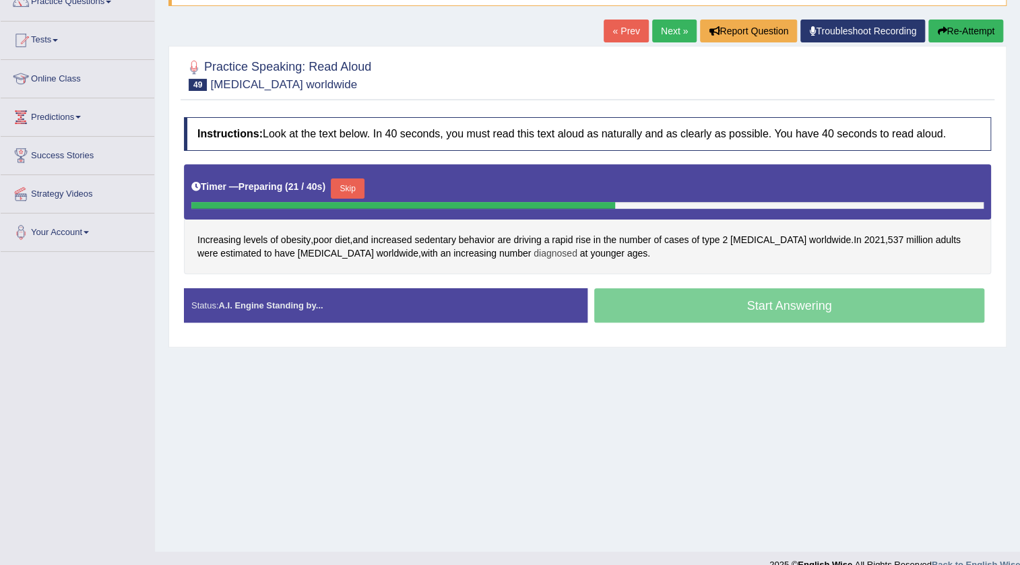
click at [533, 254] on span "diagnosed" at bounding box center [555, 253] width 44 height 14
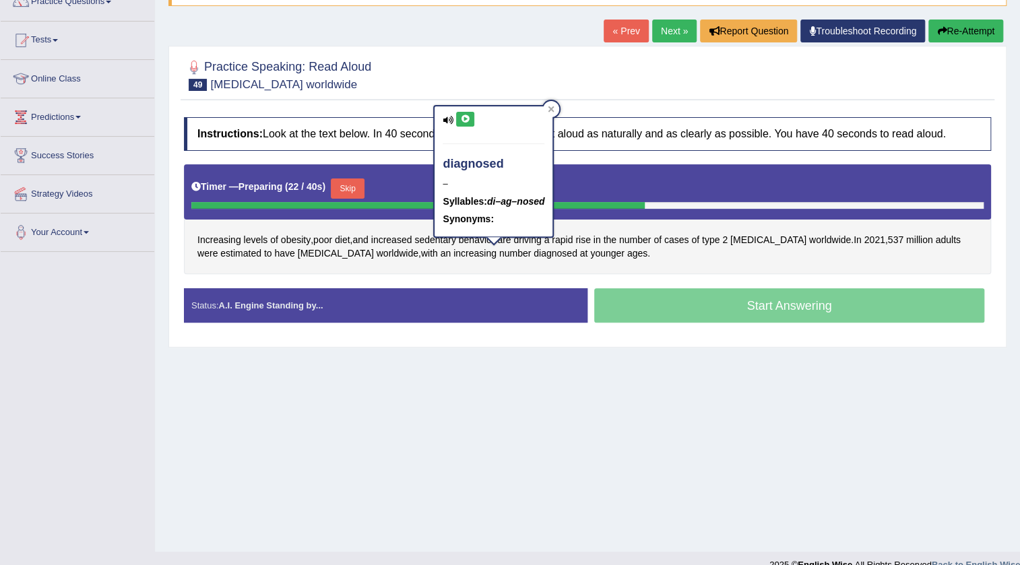
click at [464, 112] on button at bounding box center [465, 119] width 18 height 15
click at [603, 140] on h4 "Instructions: Look at the text below. In 40 seconds, you must read this text al…" at bounding box center [587, 134] width 807 height 34
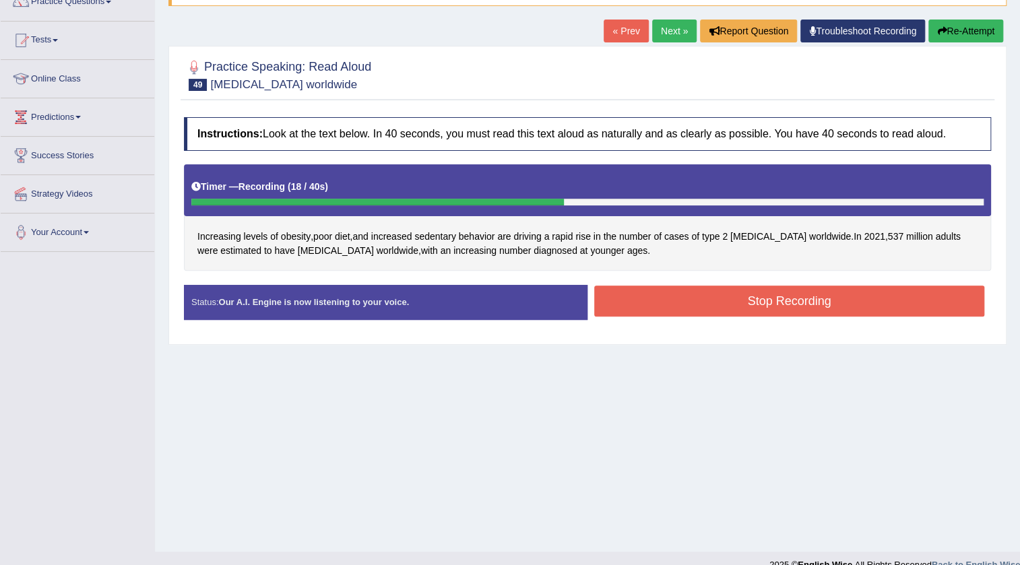
click at [694, 310] on button "Stop Recording" at bounding box center [789, 301] width 390 height 31
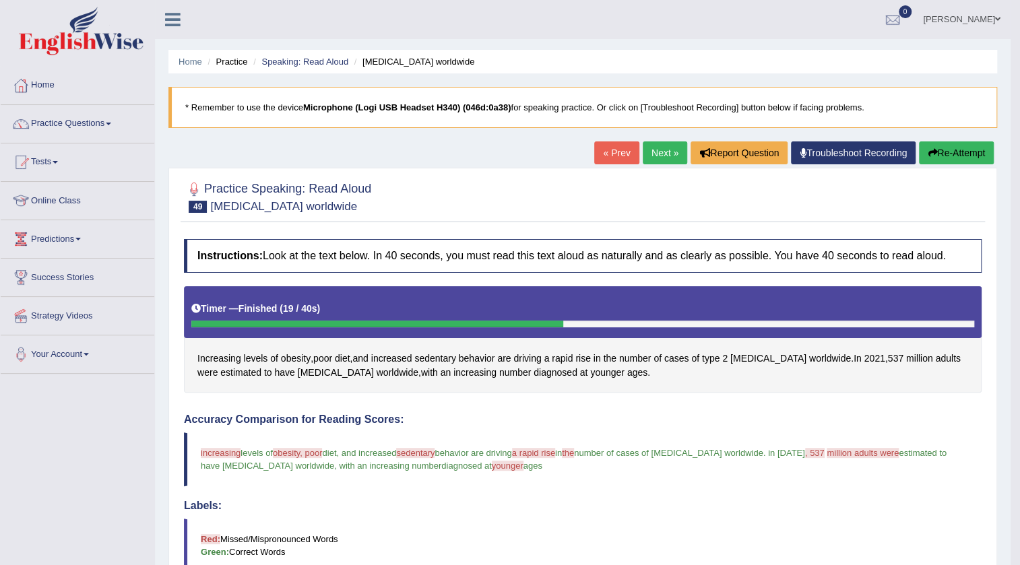
click at [646, 156] on link "Next »" at bounding box center [664, 152] width 44 height 23
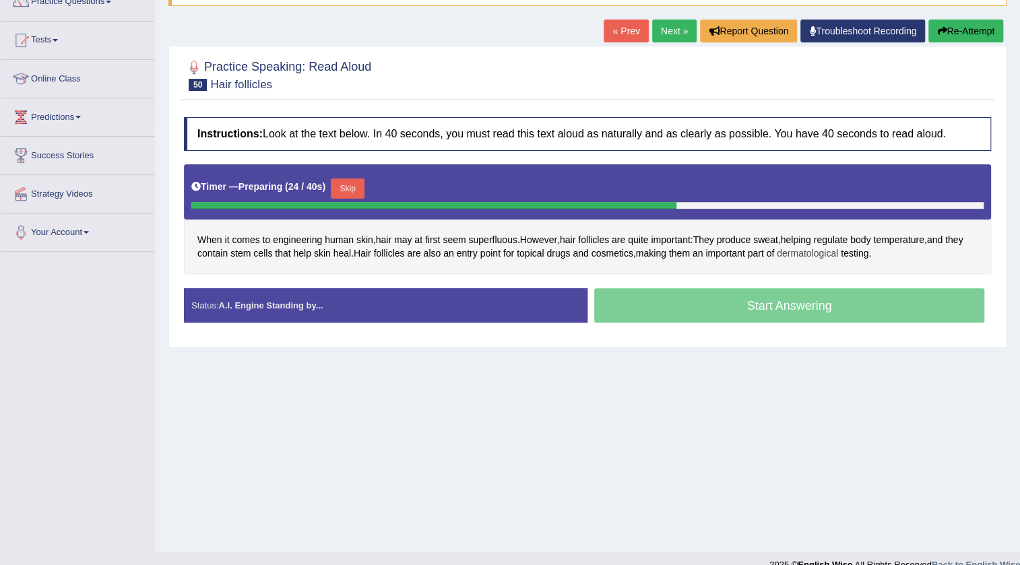
click at [834, 249] on span "dermatological" at bounding box center [806, 253] width 61 height 14
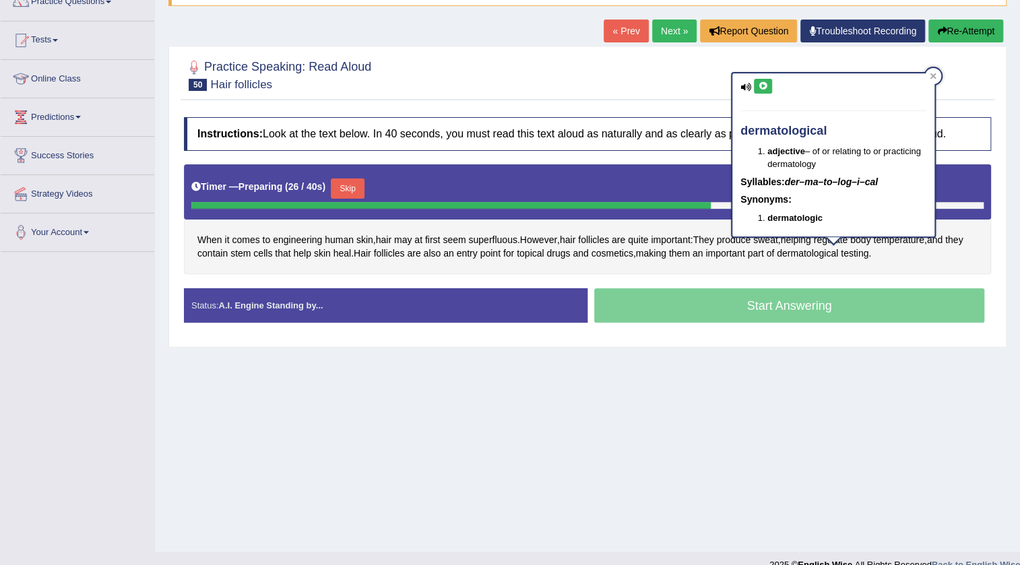
click at [764, 80] on button at bounding box center [763, 86] width 18 height 15
click at [469, 137] on h4 "Instructions: Look at the text below. In 40 seconds, you must read this text al…" at bounding box center [587, 134] width 807 height 34
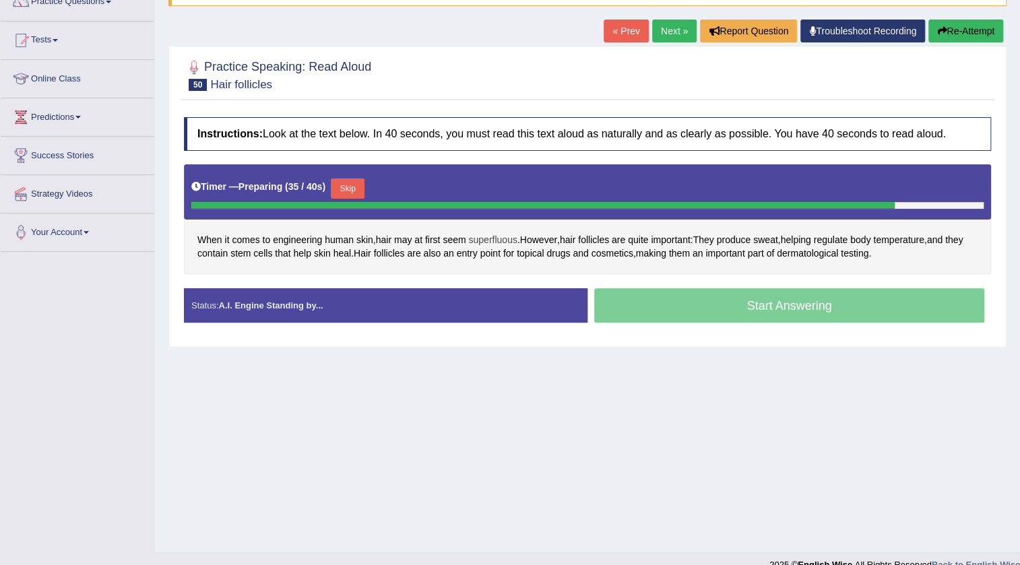
click at [485, 240] on span "superfluous" at bounding box center [492, 240] width 48 height 14
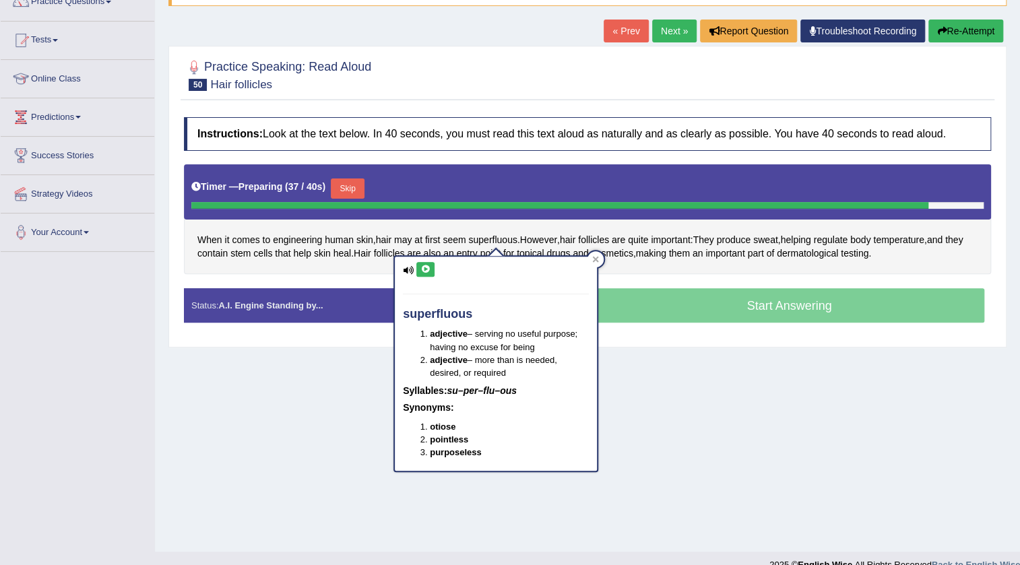
click at [424, 263] on button at bounding box center [425, 269] width 18 height 15
click at [510, 152] on div "Instructions: Look at the text below. In 40 seconds, you must read this text al…" at bounding box center [586, 225] width 813 height 230
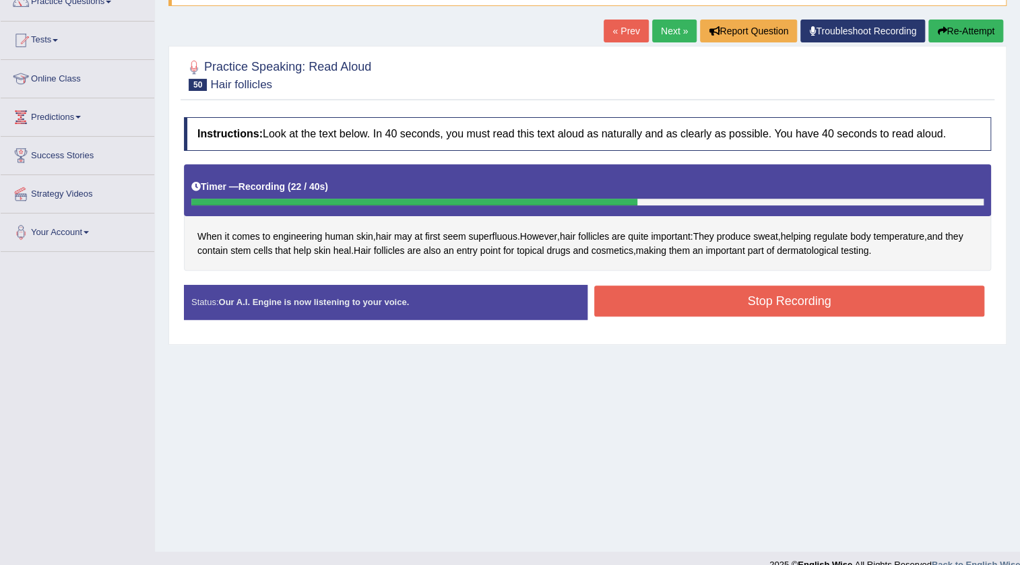
click at [803, 299] on button "Stop Recording" at bounding box center [789, 301] width 390 height 31
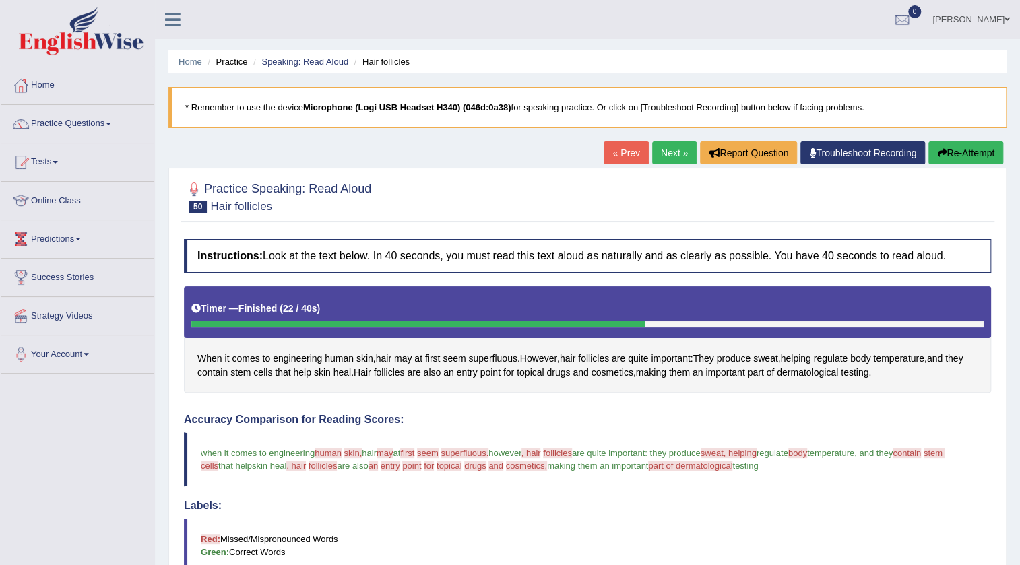
click at [671, 149] on link "Next »" at bounding box center [674, 152] width 44 height 23
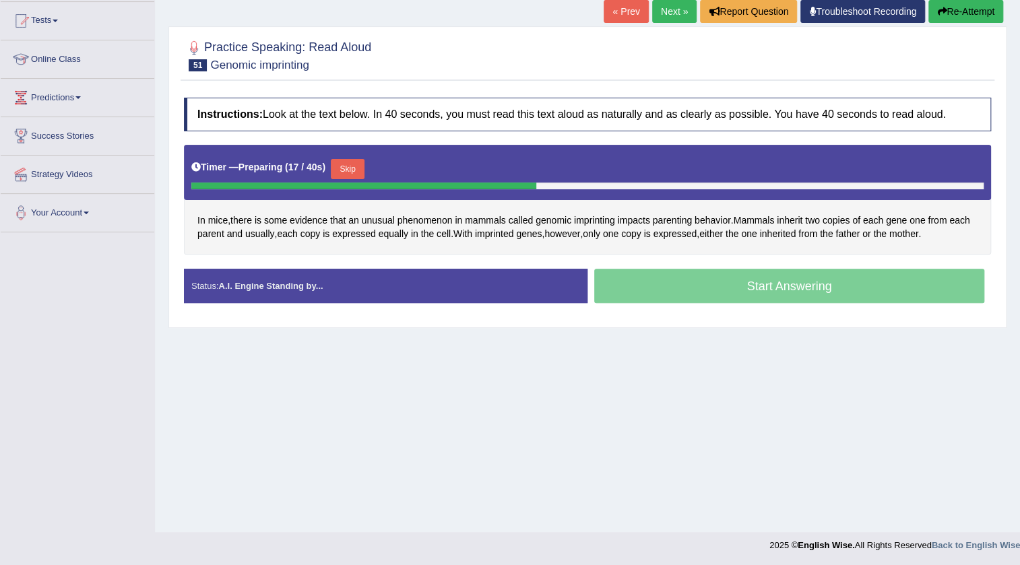
click at [662, 17] on link "Next »" at bounding box center [674, 11] width 44 height 23
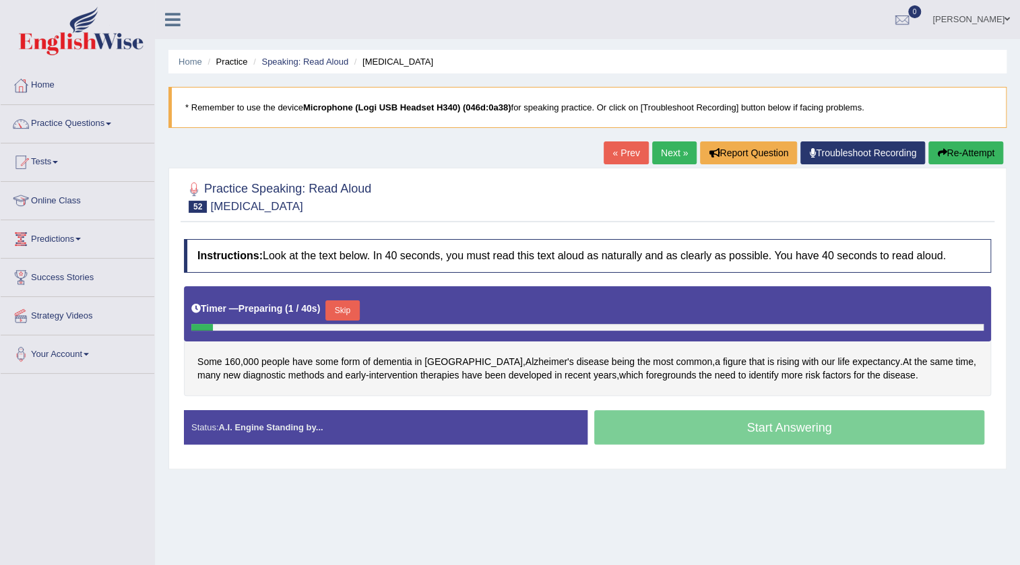
click at [671, 148] on link "Next »" at bounding box center [674, 152] width 44 height 23
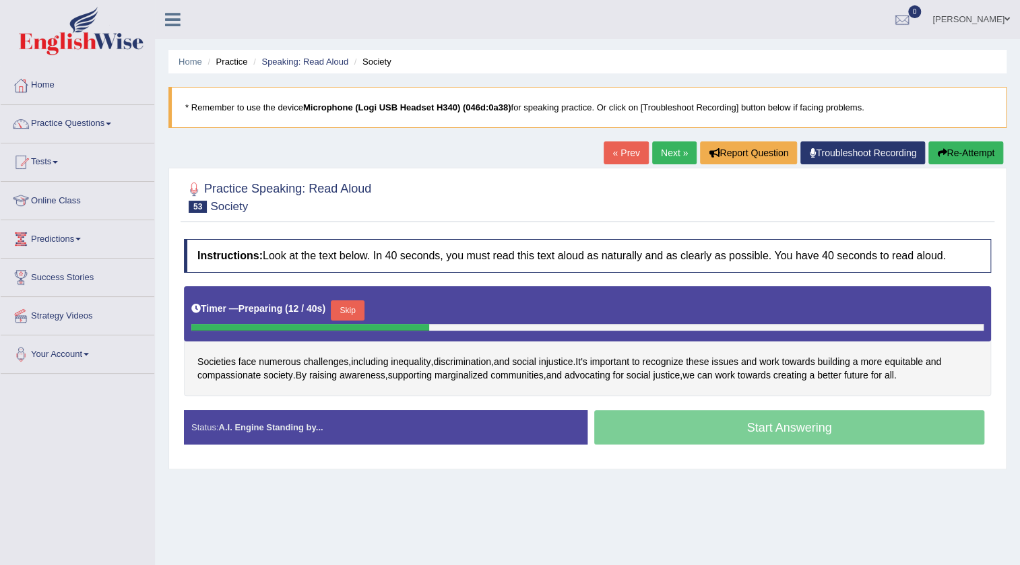
click at [659, 147] on link "Next »" at bounding box center [674, 152] width 44 height 23
click at [667, 156] on link "Next »" at bounding box center [674, 152] width 44 height 23
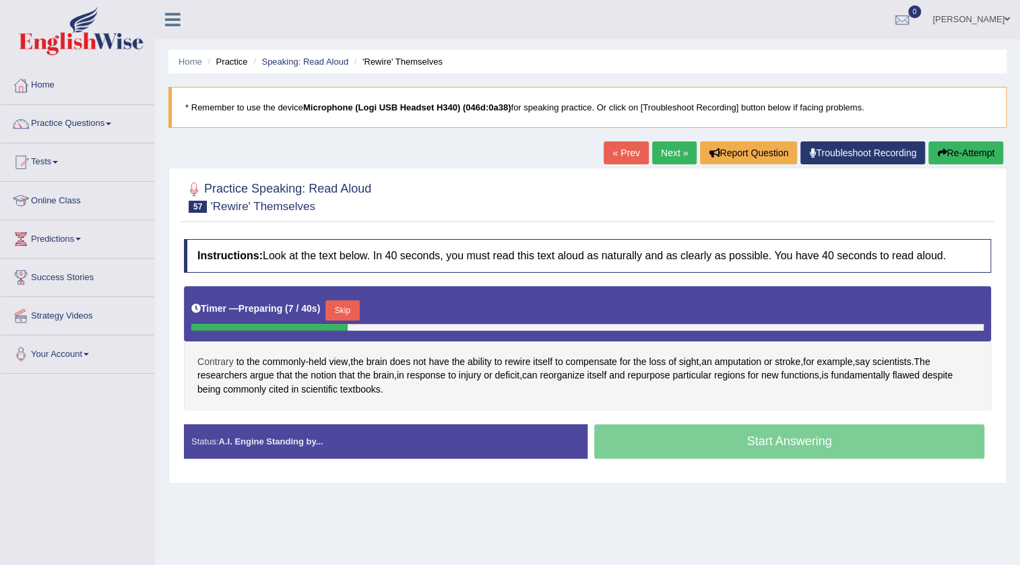
click at [223, 362] on span "Contrary" at bounding box center [215, 362] width 36 height 14
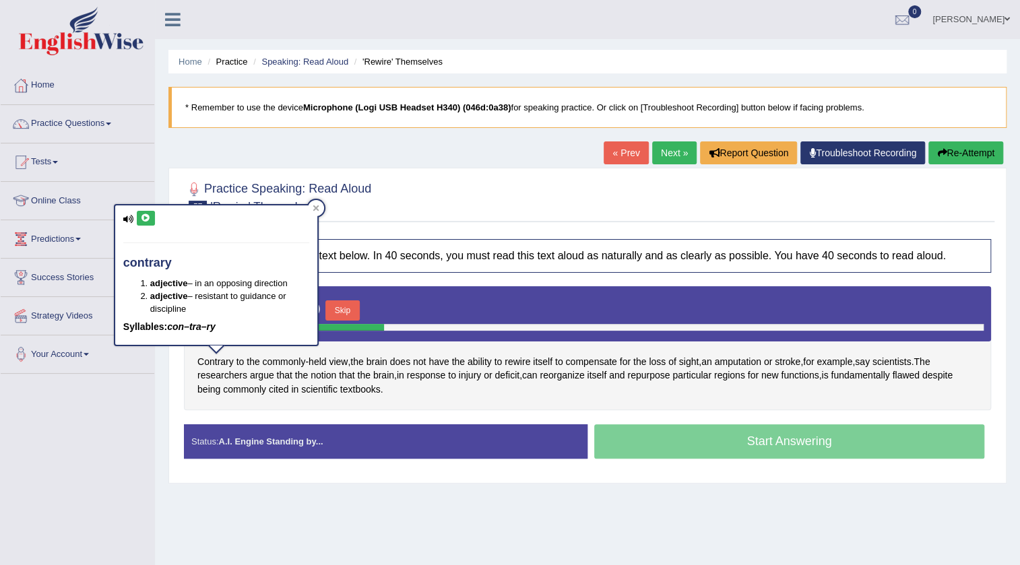
click at [141, 214] on icon at bounding box center [146, 218] width 10 height 8
click at [531, 261] on h4 "Instructions: Look at the text below. In 40 seconds, you must read this text al…" at bounding box center [587, 256] width 807 height 34
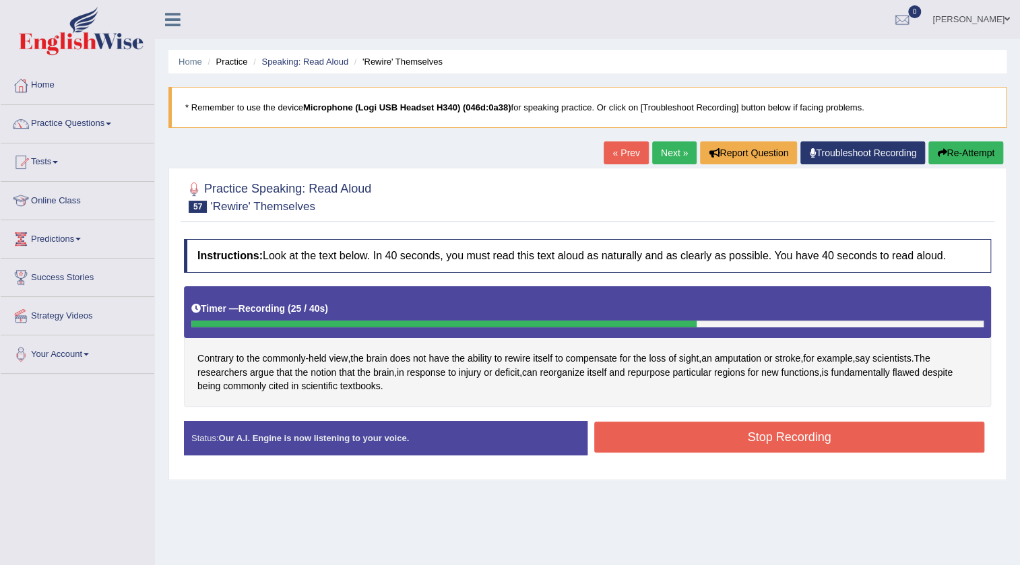
click at [675, 436] on button "Stop Recording" at bounding box center [789, 437] width 390 height 31
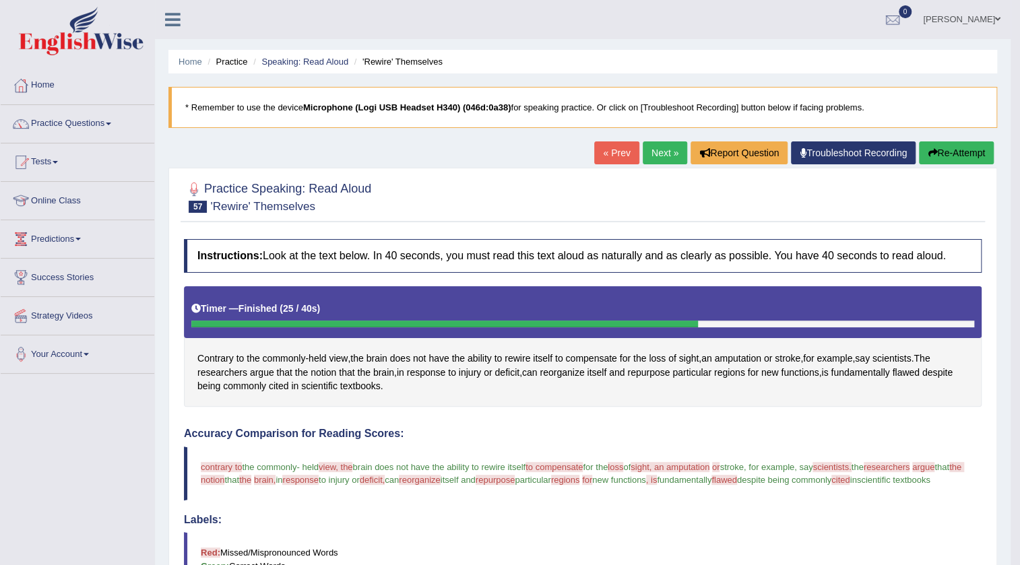
click at [660, 151] on link "Next »" at bounding box center [664, 152] width 44 height 23
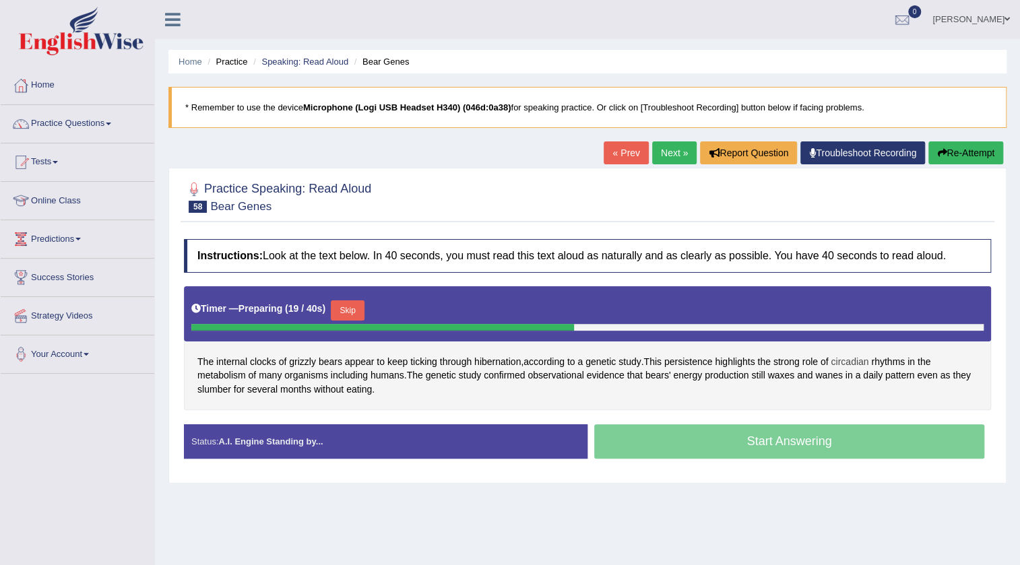
click at [838, 358] on span "circadian" at bounding box center [849, 362] width 38 height 14
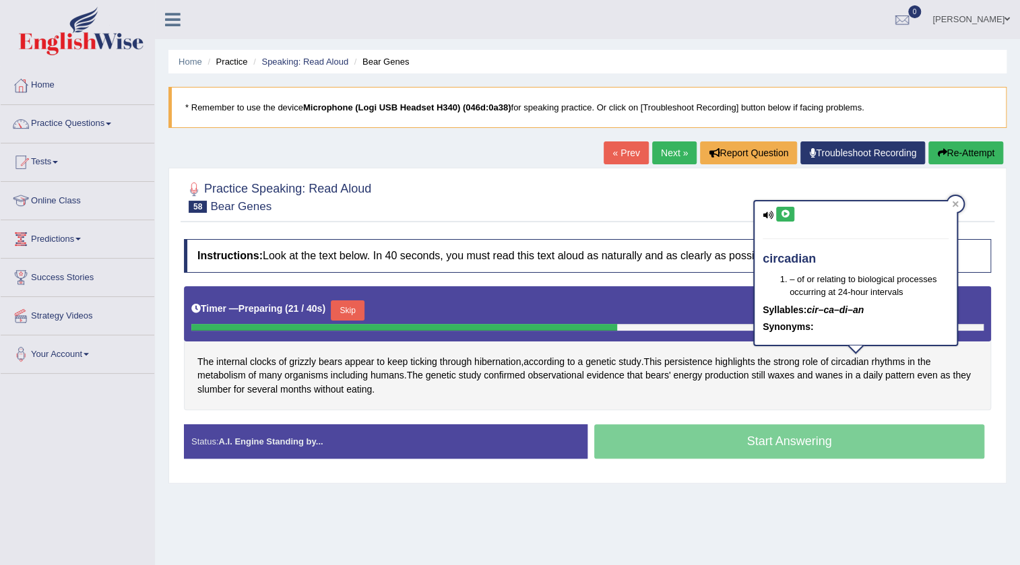
click at [776, 210] on button at bounding box center [785, 214] width 18 height 15
click at [634, 258] on h4 "Instructions: Look at the text below. In 40 seconds, you must read this text al…" at bounding box center [587, 256] width 807 height 34
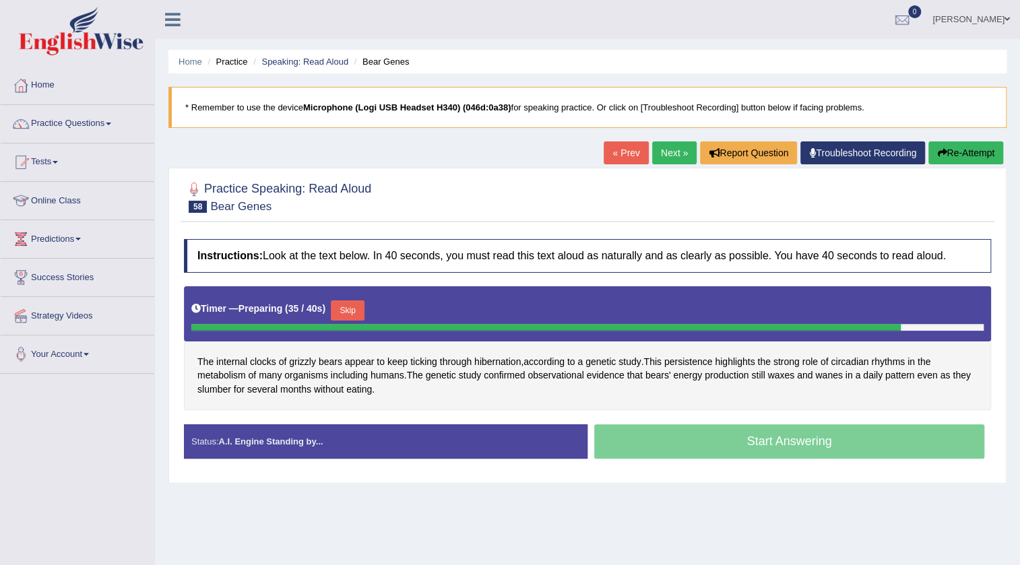
click at [682, 143] on link "Next »" at bounding box center [674, 152] width 44 height 23
click at [362, 314] on button "Skip" at bounding box center [348, 310] width 34 height 20
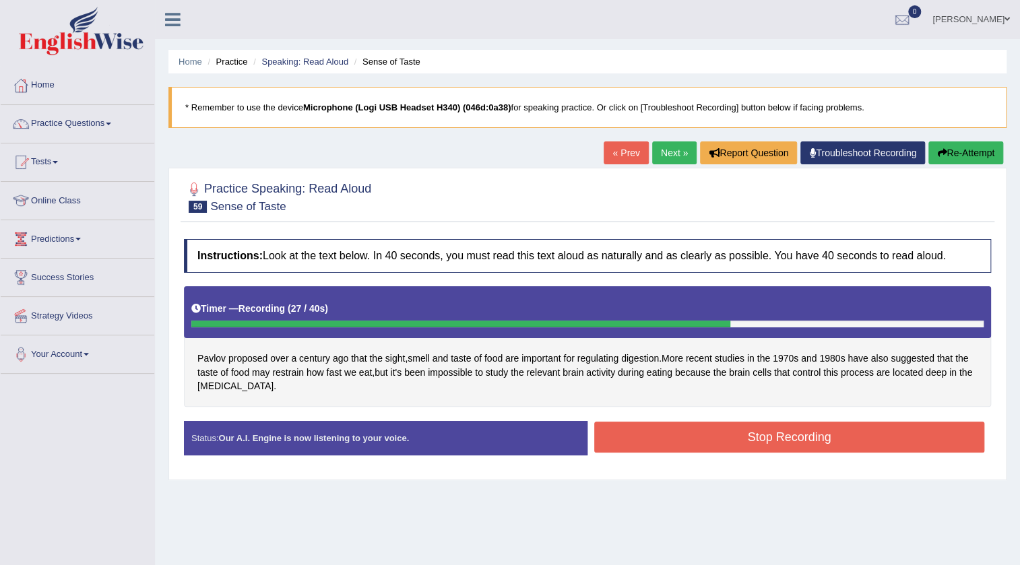
click at [652, 429] on button "Stop Recording" at bounding box center [789, 437] width 390 height 31
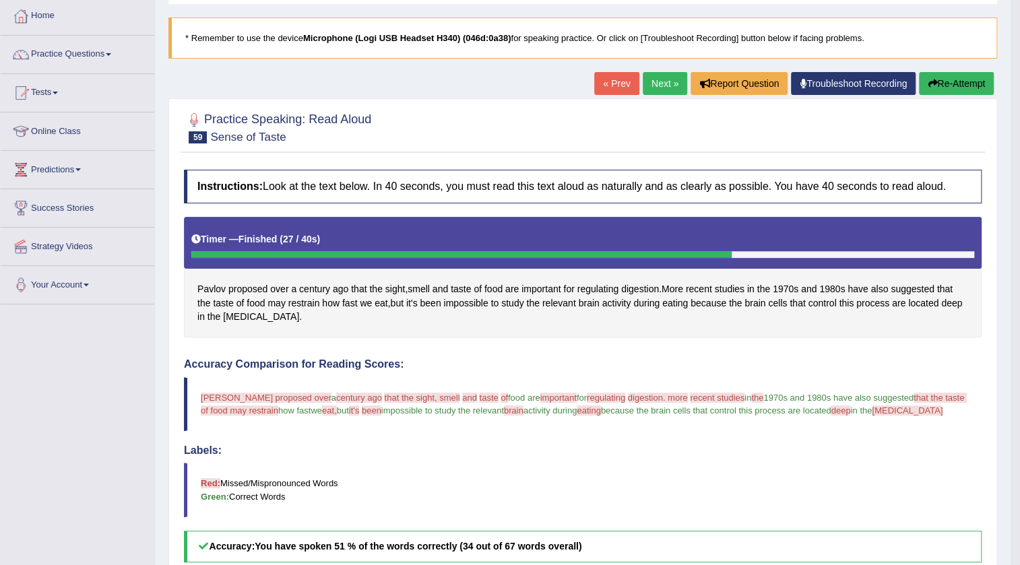
scroll to position [61, 0]
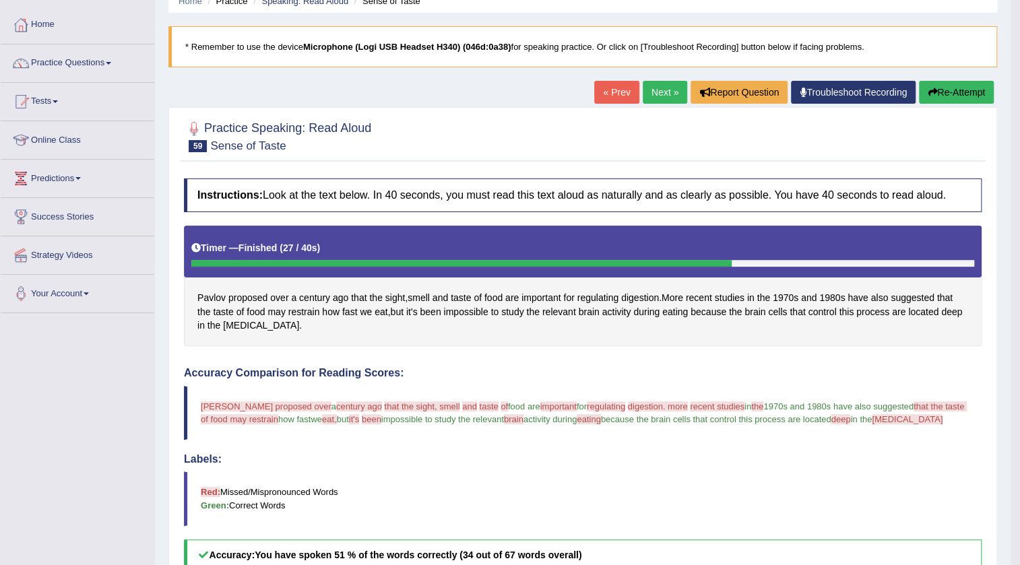
click at [660, 88] on link "Next »" at bounding box center [664, 92] width 44 height 23
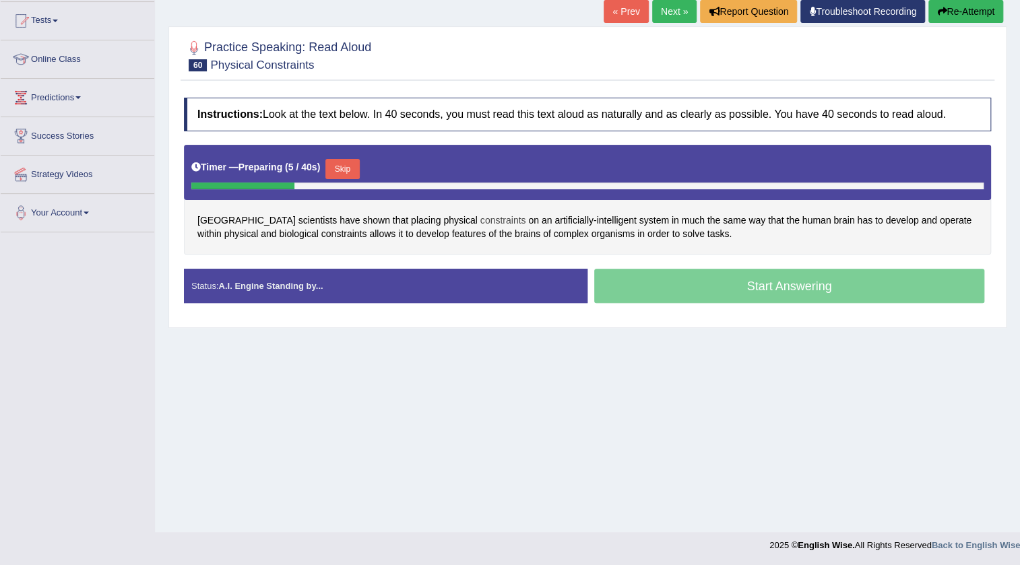
click at [480, 221] on span "constraints" at bounding box center [503, 220] width 46 height 14
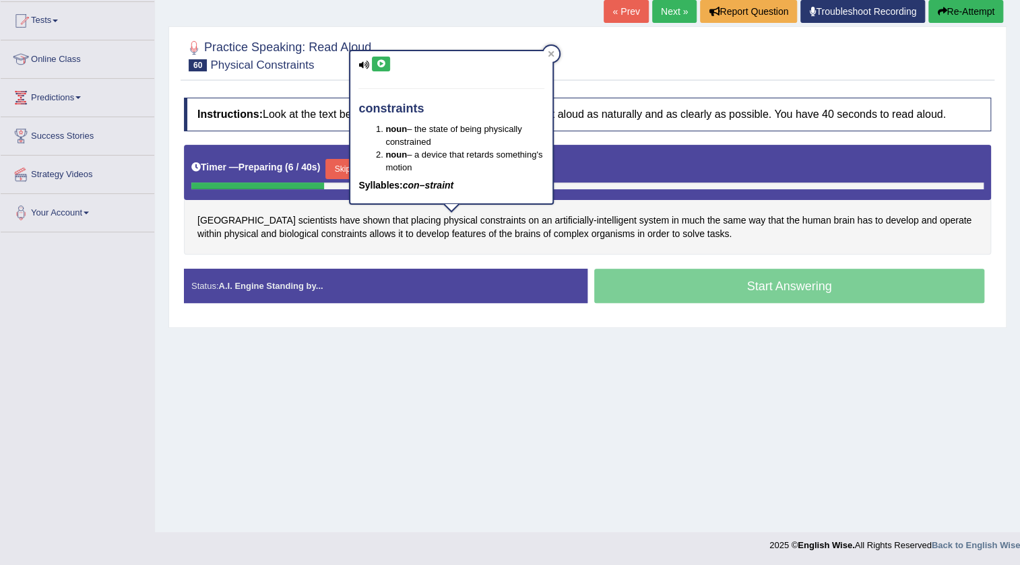
click at [380, 60] on icon at bounding box center [381, 64] width 10 height 8
click at [631, 73] on div at bounding box center [587, 54] width 807 height 41
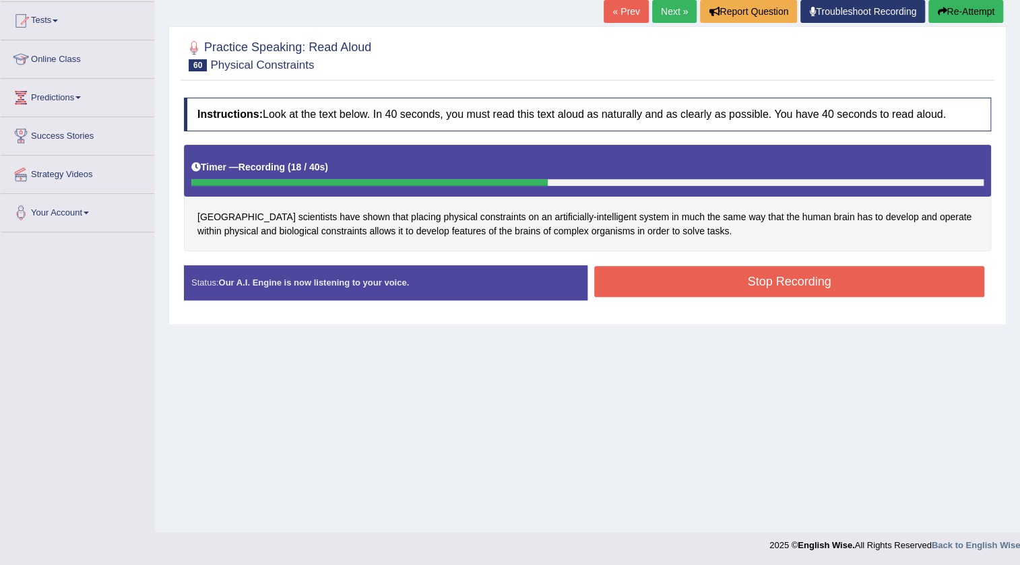
click at [654, 277] on button "Stop Recording" at bounding box center [789, 281] width 390 height 31
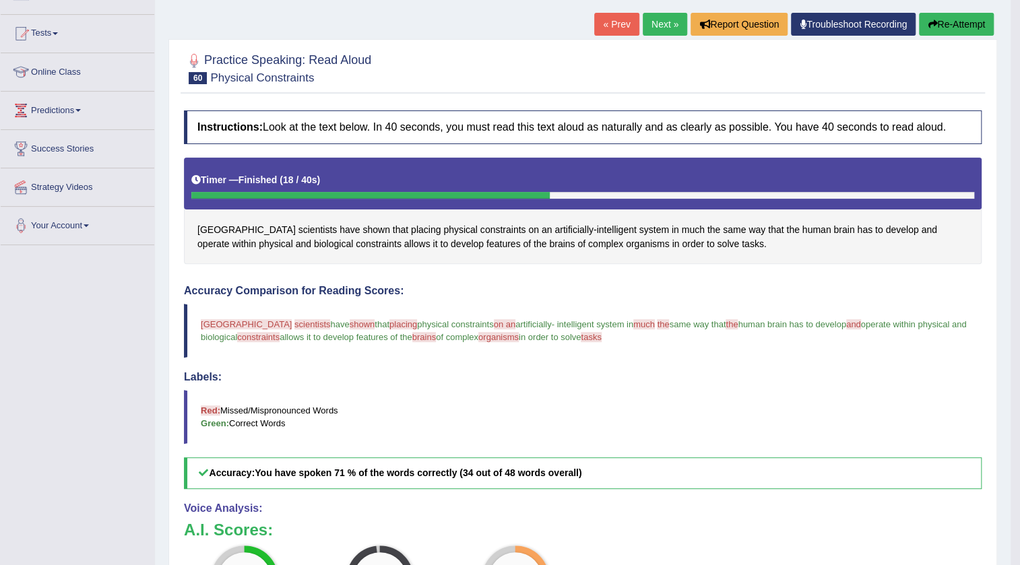
scroll to position [20, 0]
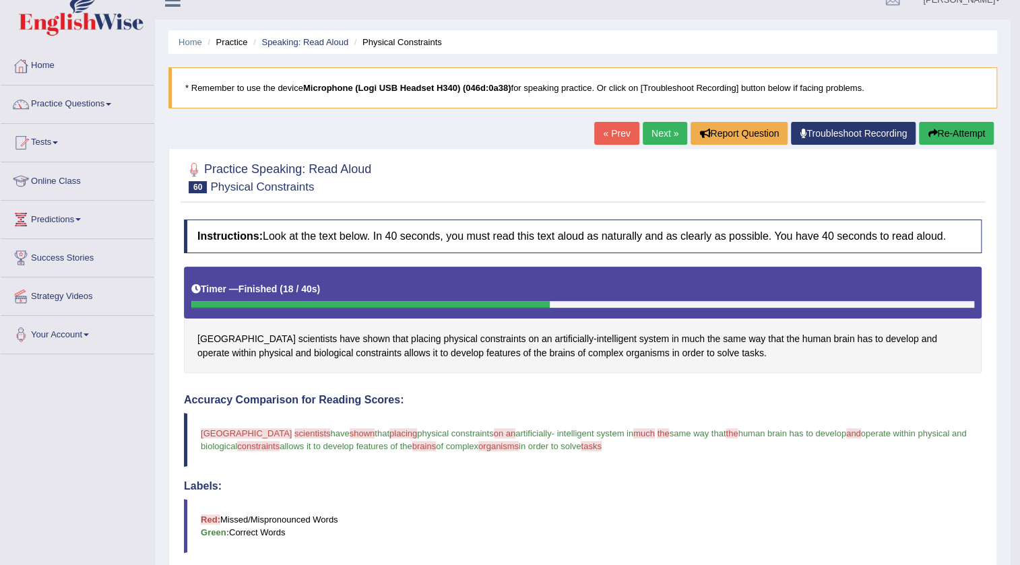
click at [666, 128] on link "Next »" at bounding box center [664, 133] width 44 height 23
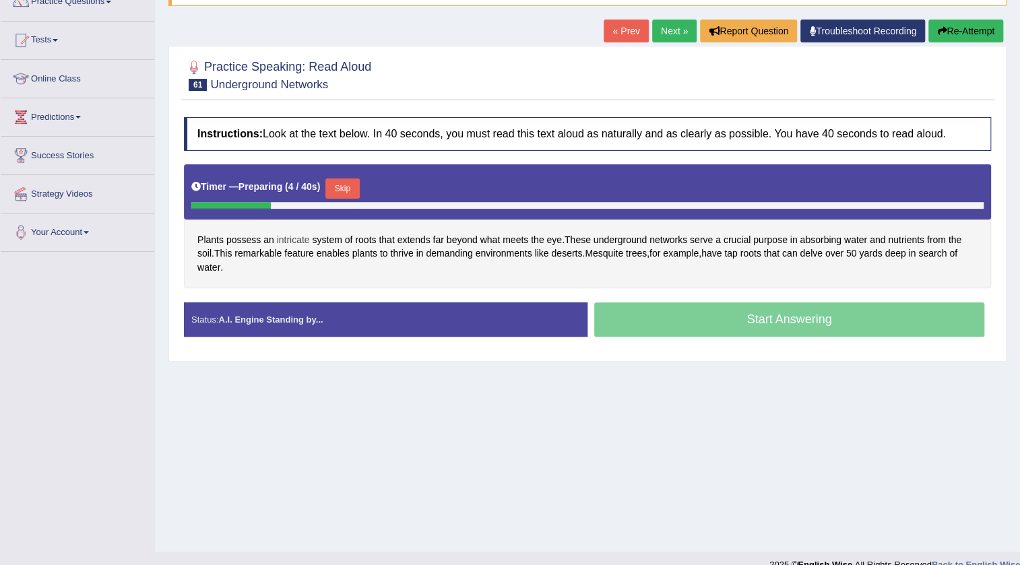
click at [287, 239] on span "intricate" at bounding box center [293, 240] width 33 height 14
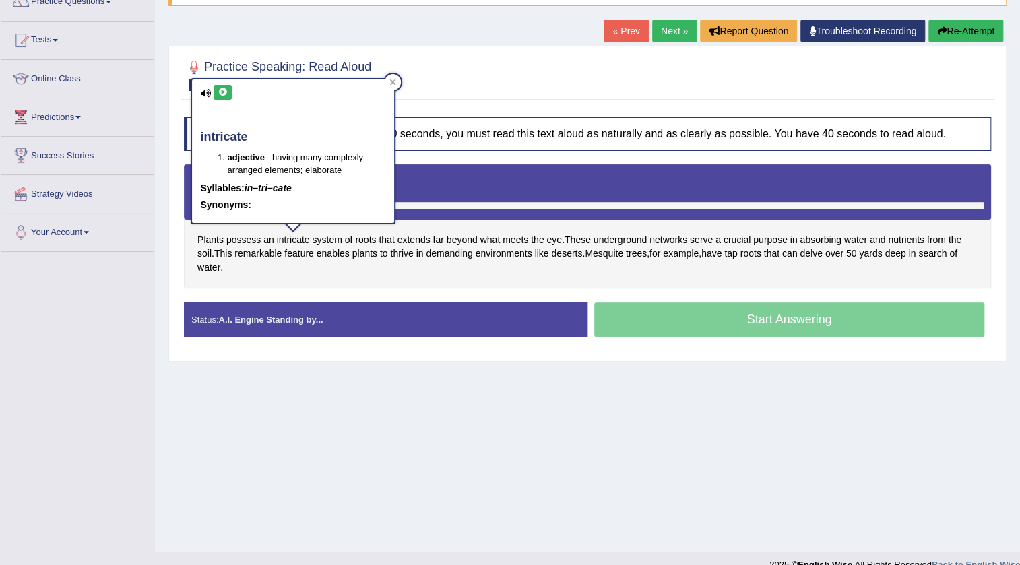
click at [224, 92] on icon at bounding box center [223, 92] width 10 height 8
click at [675, 102] on div "Practice Speaking: Read Aloud 61 Underground Networks Instructions: Look at the…" at bounding box center [587, 203] width 838 height 315
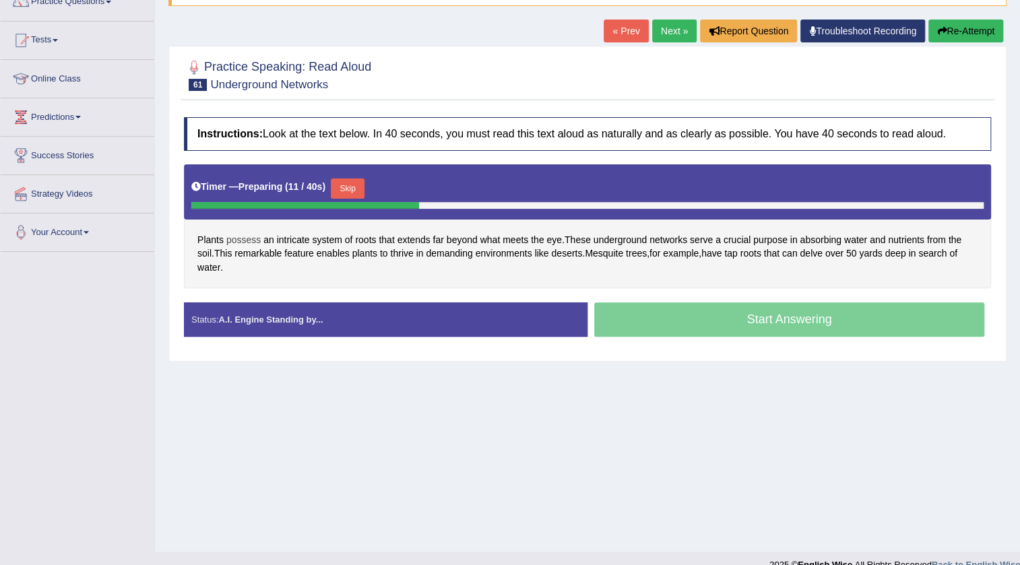
click at [244, 235] on span "possess" at bounding box center [243, 240] width 34 height 14
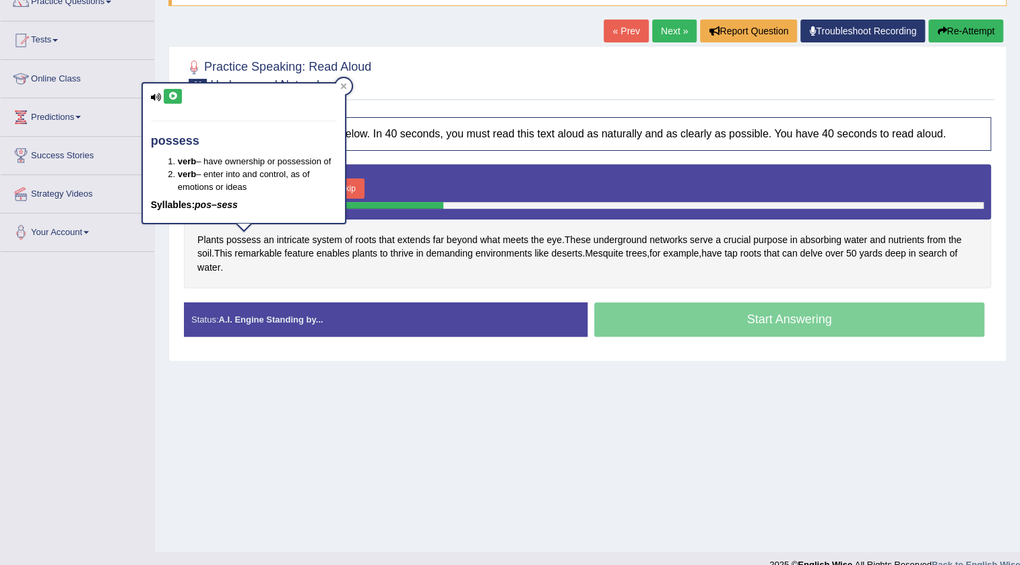
click at [168, 96] on icon at bounding box center [173, 96] width 10 height 8
click at [494, 105] on div "Practice Speaking: Read Aloud 61 Underground Networks Instructions: Look at the…" at bounding box center [587, 203] width 838 height 315
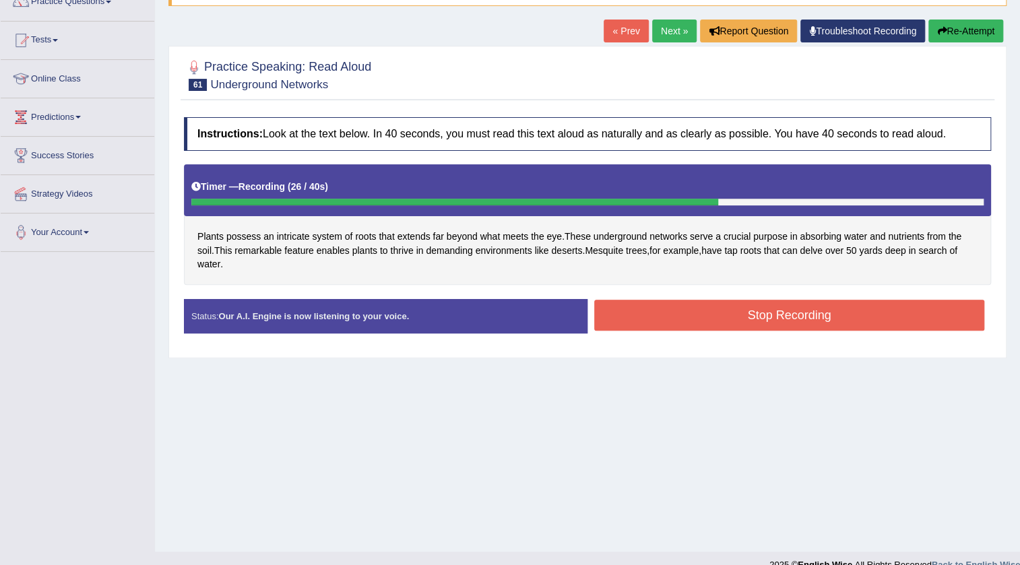
click at [791, 300] on button "Stop Recording" at bounding box center [789, 315] width 390 height 31
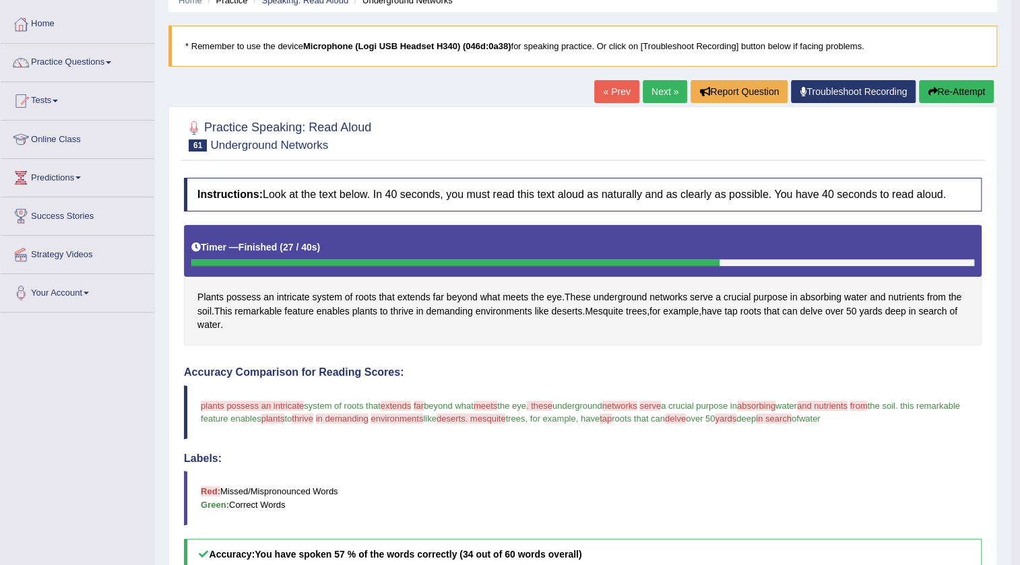
scroll to position [61, 0]
click at [654, 99] on link "Next »" at bounding box center [664, 92] width 44 height 23
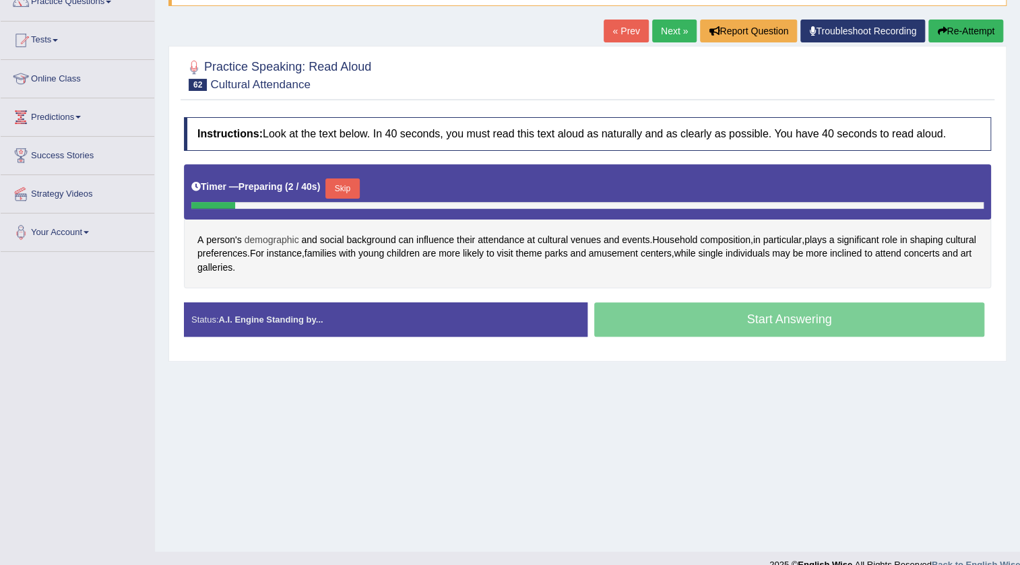
click at [273, 237] on span "demographic" at bounding box center [271, 240] width 55 height 14
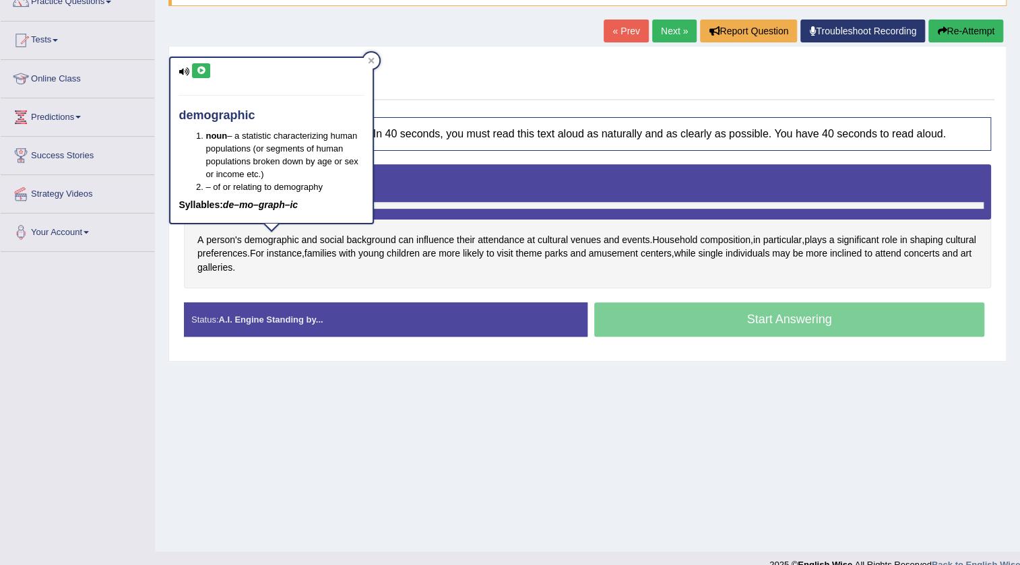
click at [201, 67] on icon at bounding box center [201, 71] width 10 height 8
click at [519, 92] on div at bounding box center [587, 74] width 807 height 41
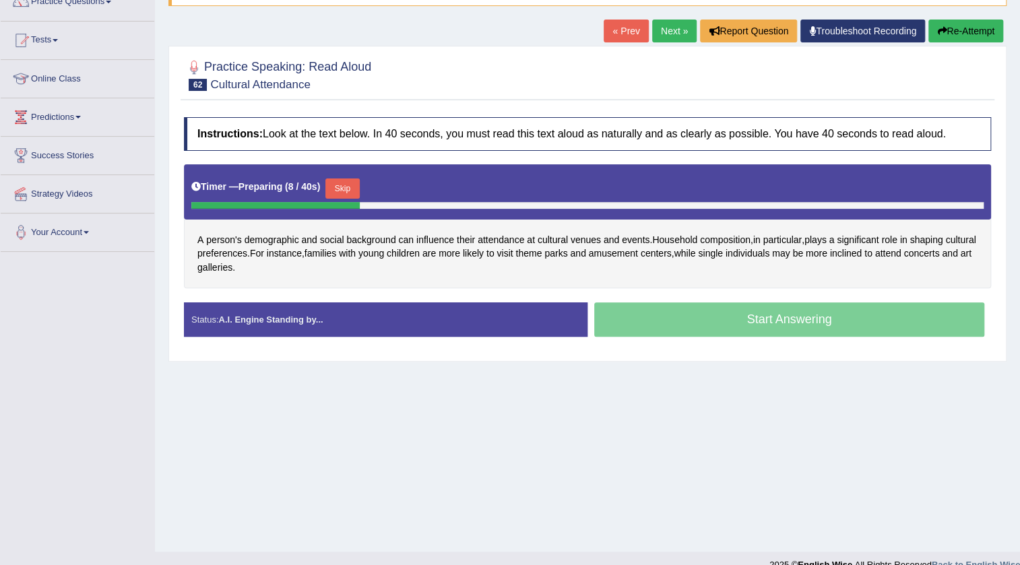
click at [957, 33] on button "Re-Attempt" at bounding box center [965, 31] width 75 height 23
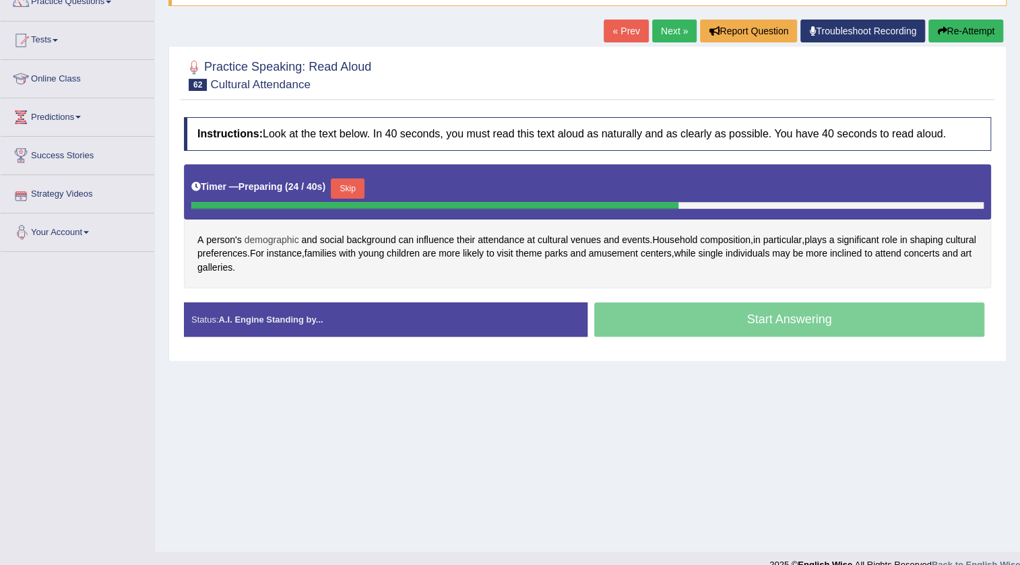
click at [271, 240] on span "demographic" at bounding box center [271, 240] width 55 height 14
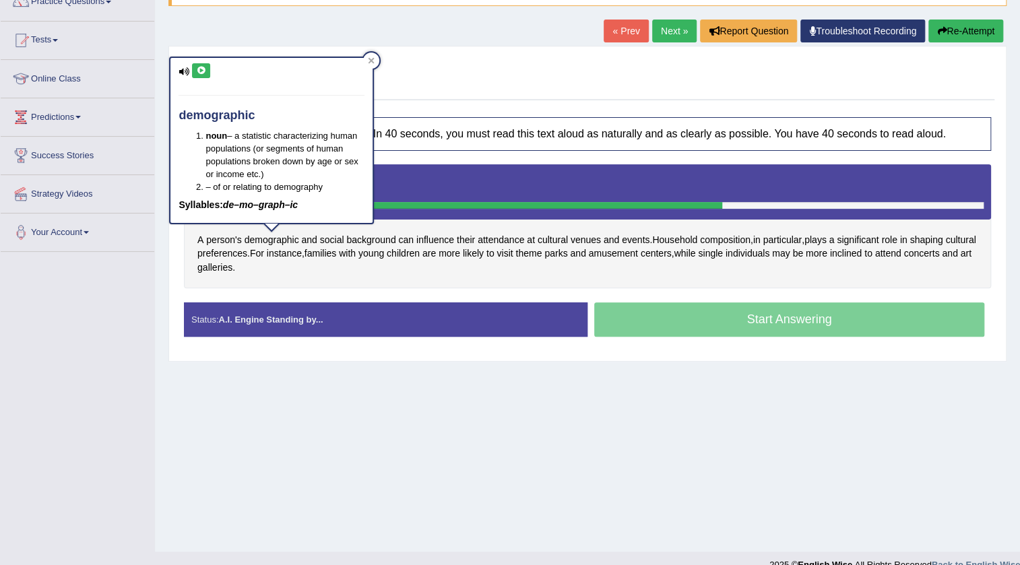
click at [202, 71] on icon at bounding box center [201, 71] width 10 height 8
click at [577, 101] on div "Practice Speaking: Read Aloud 62 Cultural Attendance Instructions: Look at the …" at bounding box center [587, 203] width 838 height 315
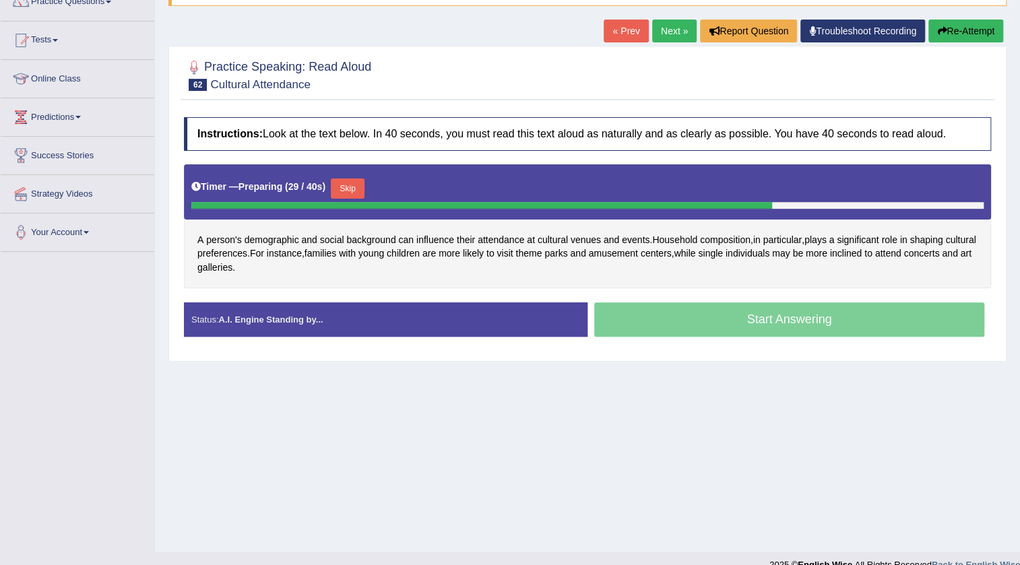
click at [345, 185] on button "Skip" at bounding box center [348, 188] width 34 height 20
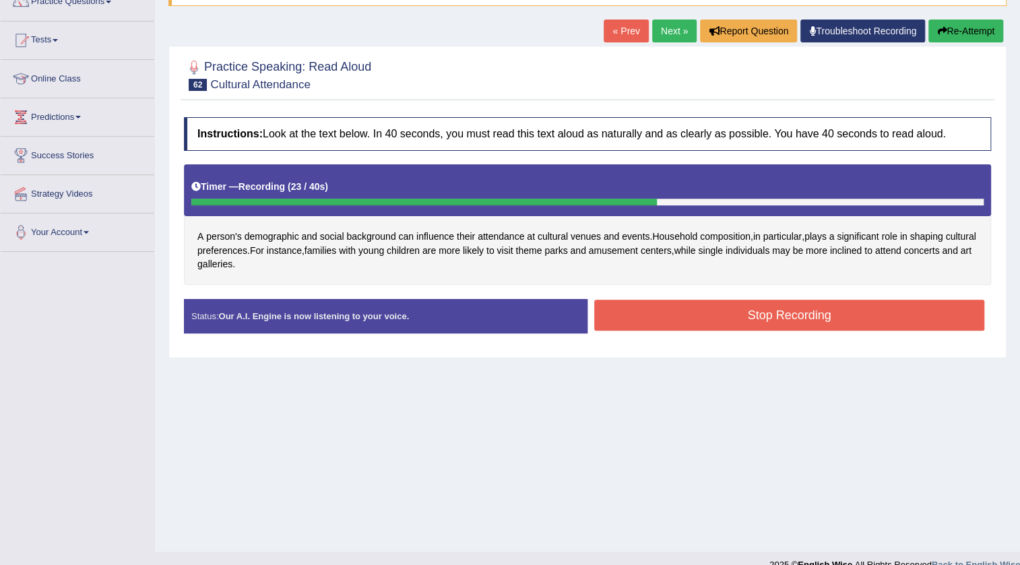
click at [672, 314] on button "Stop Recording" at bounding box center [789, 315] width 390 height 31
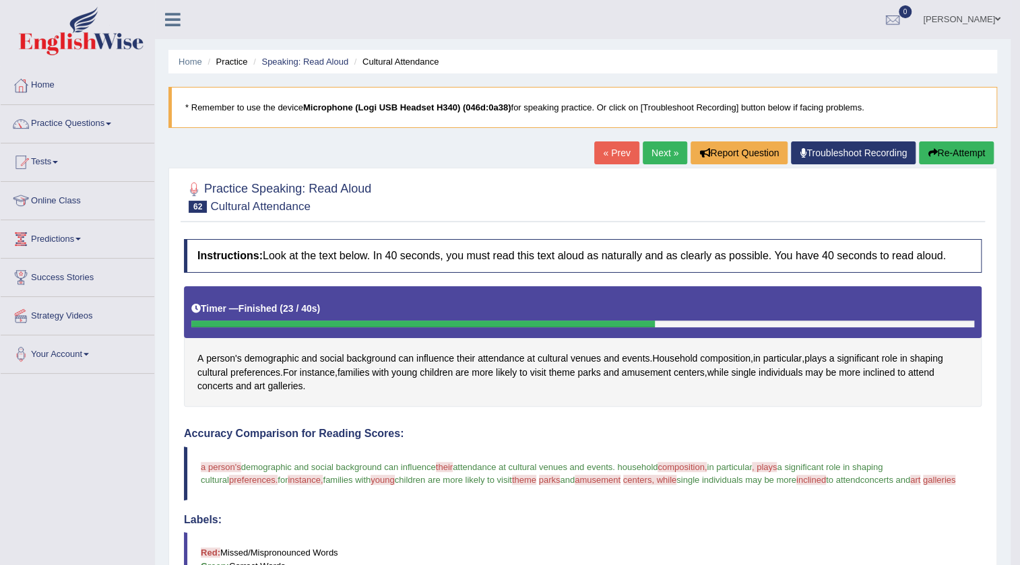
click at [665, 150] on link "Next »" at bounding box center [664, 152] width 44 height 23
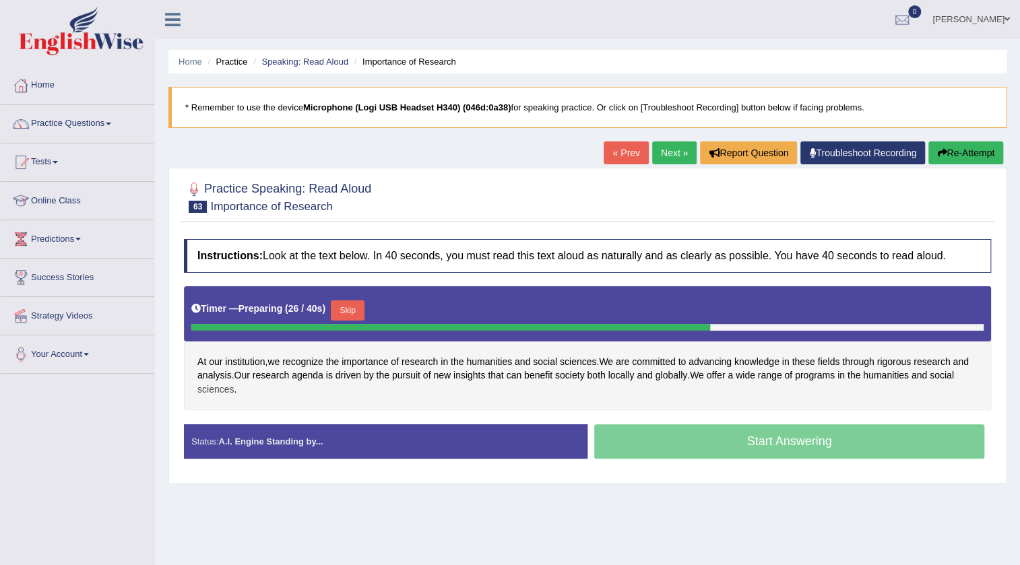
click at [213, 389] on span "sciences" at bounding box center [215, 390] width 36 height 14
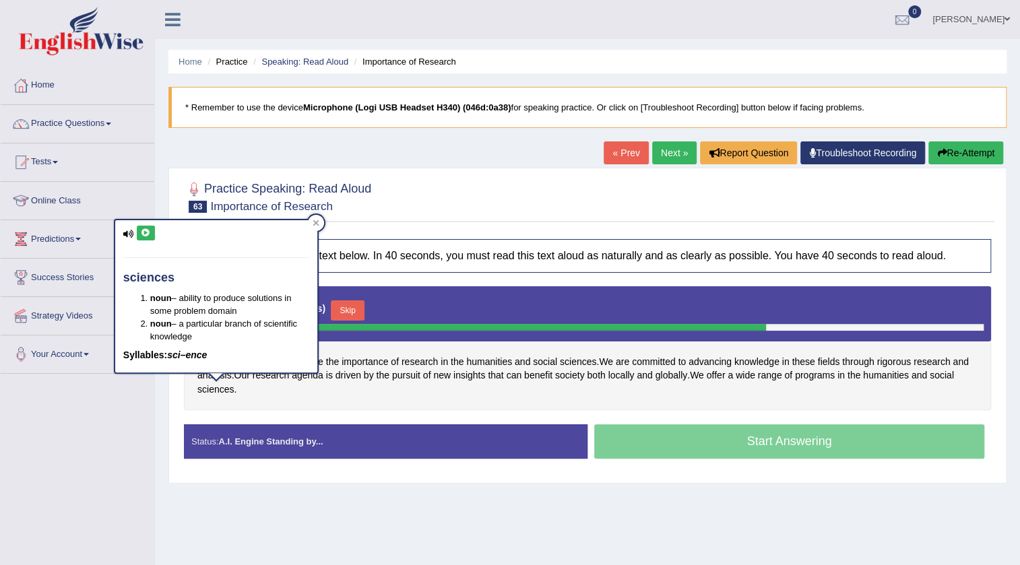
click at [150, 236] on icon at bounding box center [146, 233] width 10 height 8
click at [553, 255] on h4 "Instructions: Look at the text below. In 40 seconds, you must read this text al…" at bounding box center [587, 256] width 807 height 34
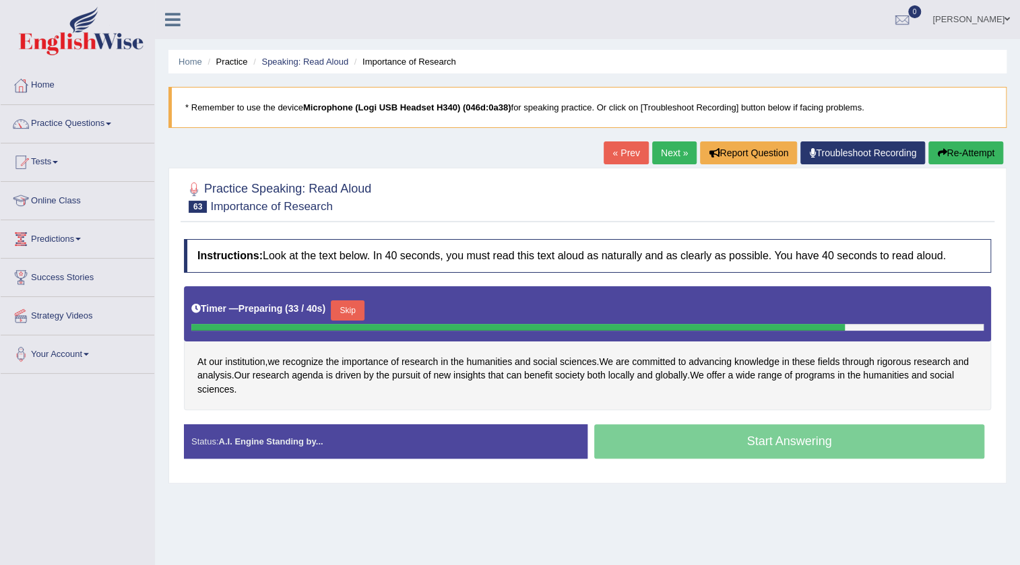
click at [357, 314] on button "Skip" at bounding box center [348, 310] width 34 height 20
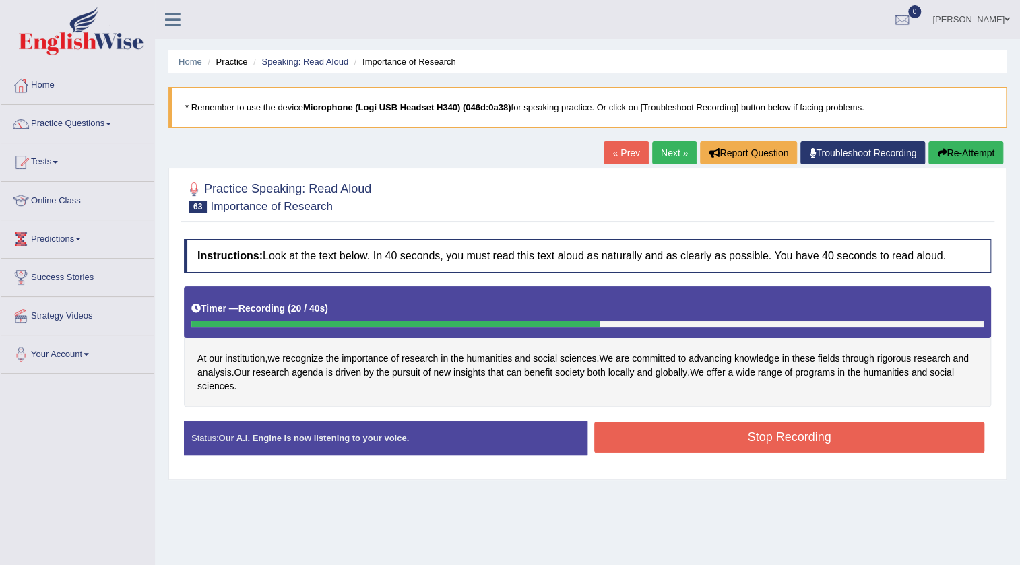
click at [700, 432] on button "Stop Recording" at bounding box center [789, 437] width 390 height 31
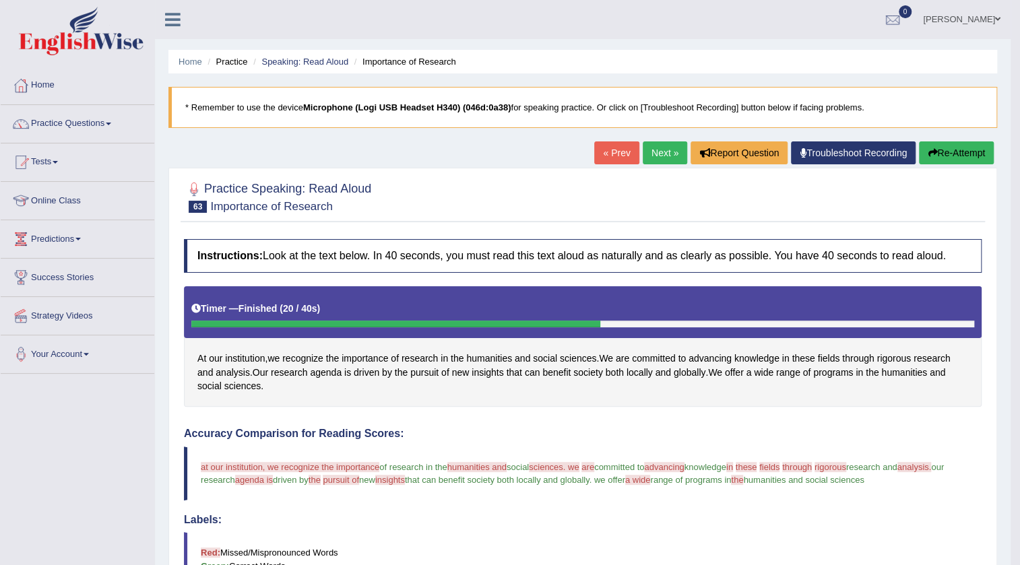
click at [673, 144] on link "Next »" at bounding box center [664, 152] width 44 height 23
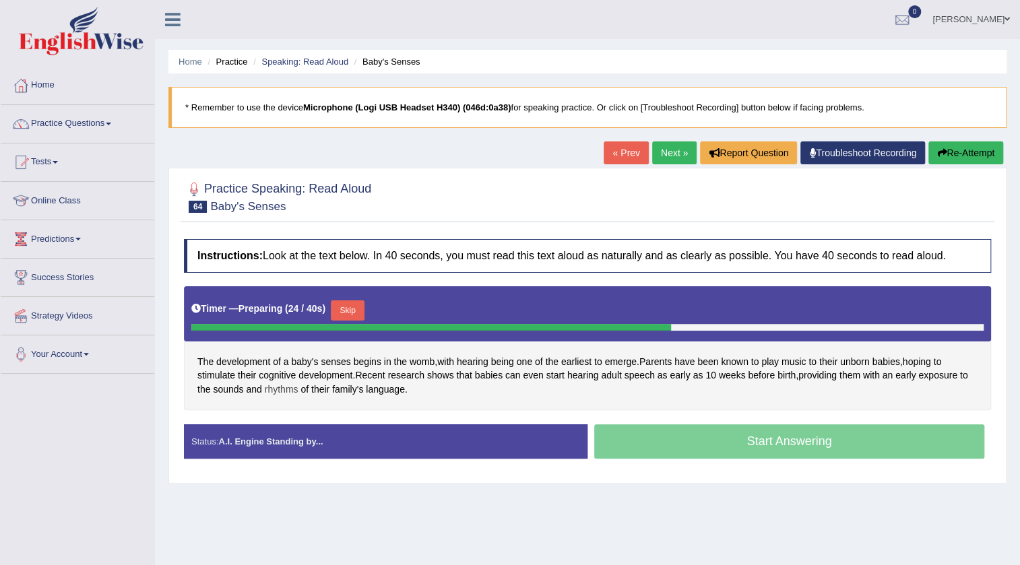
click at [285, 389] on span "rhythms" at bounding box center [282, 390] width 34 height 14
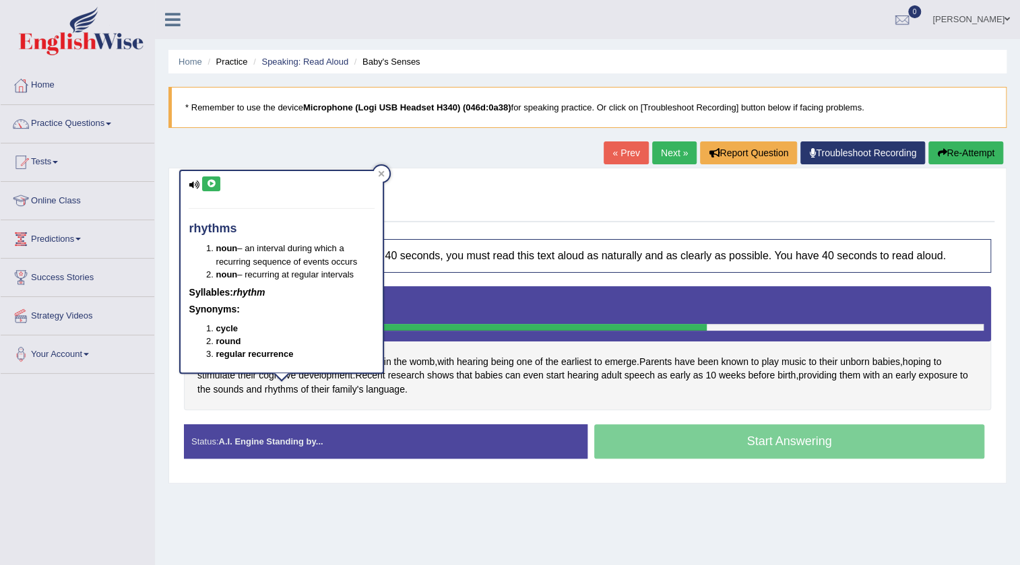
click at [211, 182] on icon at bounding box center [211, 184] width 10 height 8
click at [502, 224] on div "Practice Speaking: Read Aloud 64 Baby's Senses Instructions: Look at the text b…" at bounding box center [587, 325] width 838 height 315
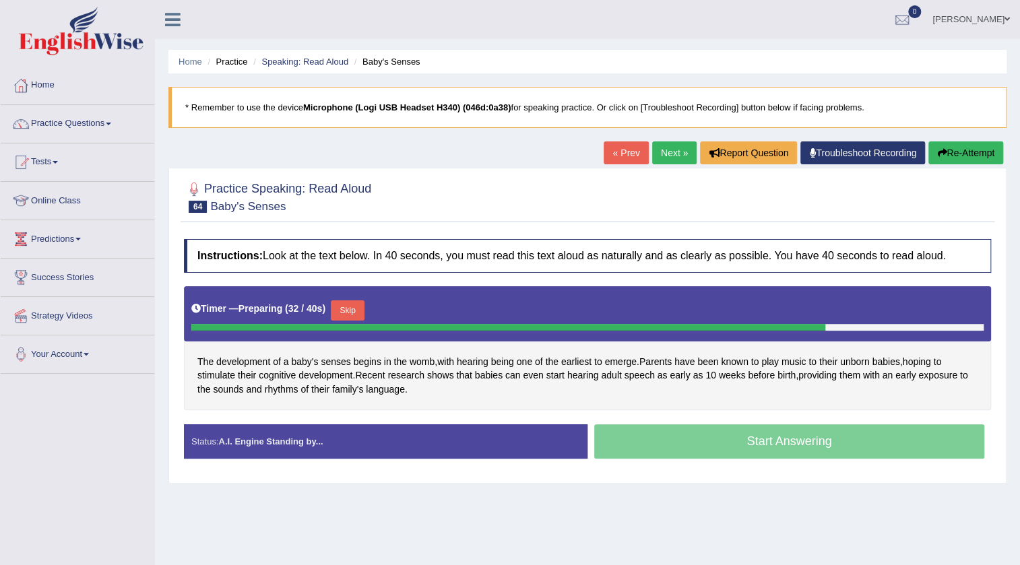
click at [352, 310] on button "Skip" at bounding box center [348, 310] width 34 height 20
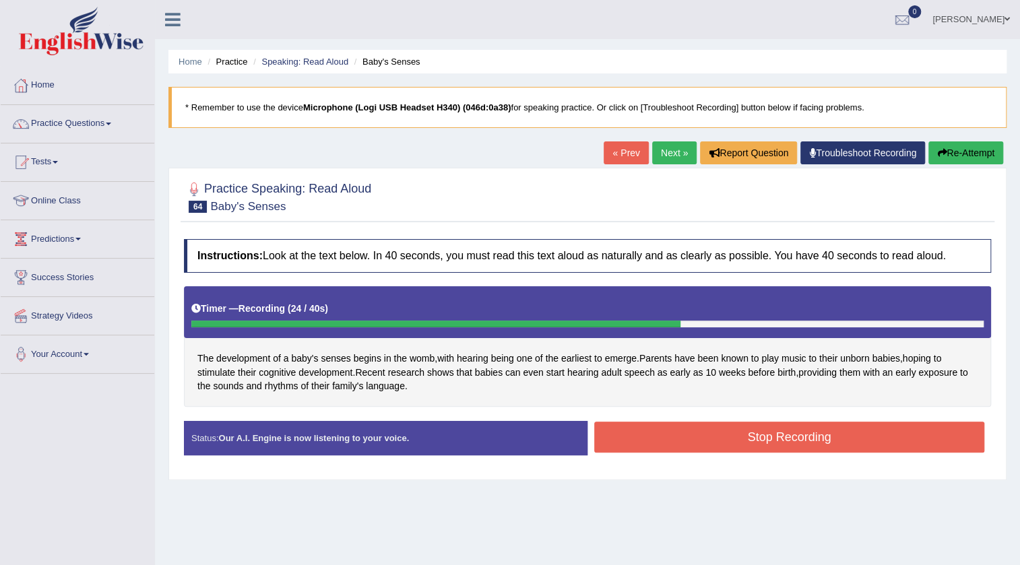
click at [641, 444] on button "Stop Recording" at bounding box center [789, 437] width 390 height 31
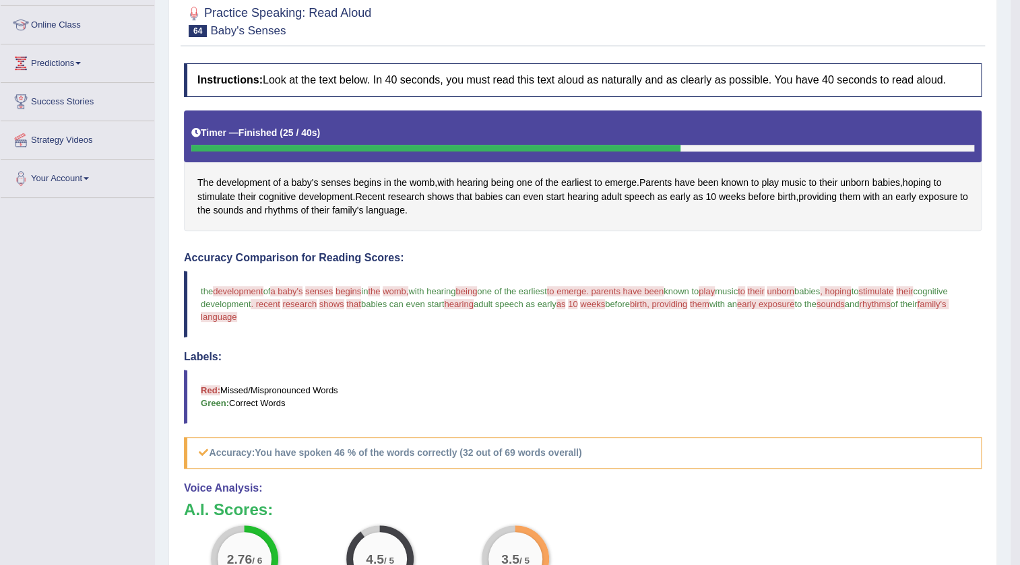
scroll to position [122, 0]
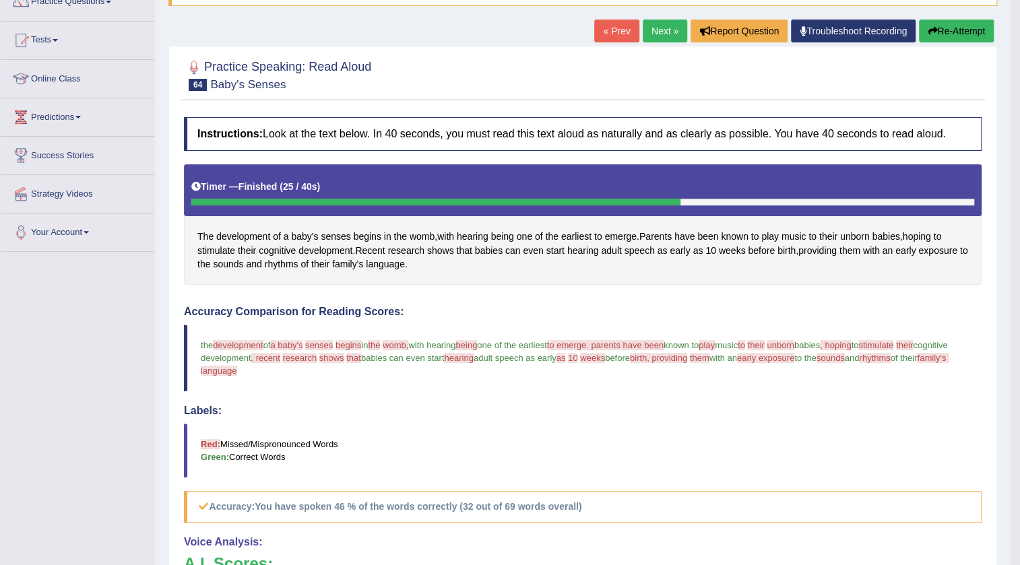
click at [655, 24] on link "Next »" at bounding box center [664, 31] width 44 height 23
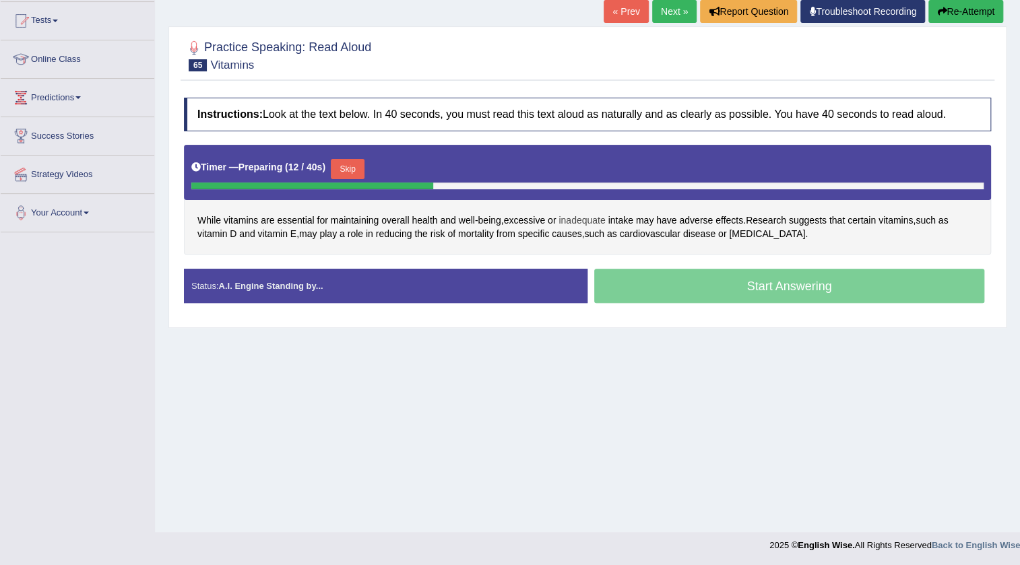
click at [593, 221] on span "inadequate" at bounding box center [581, 220] width 46 height 14
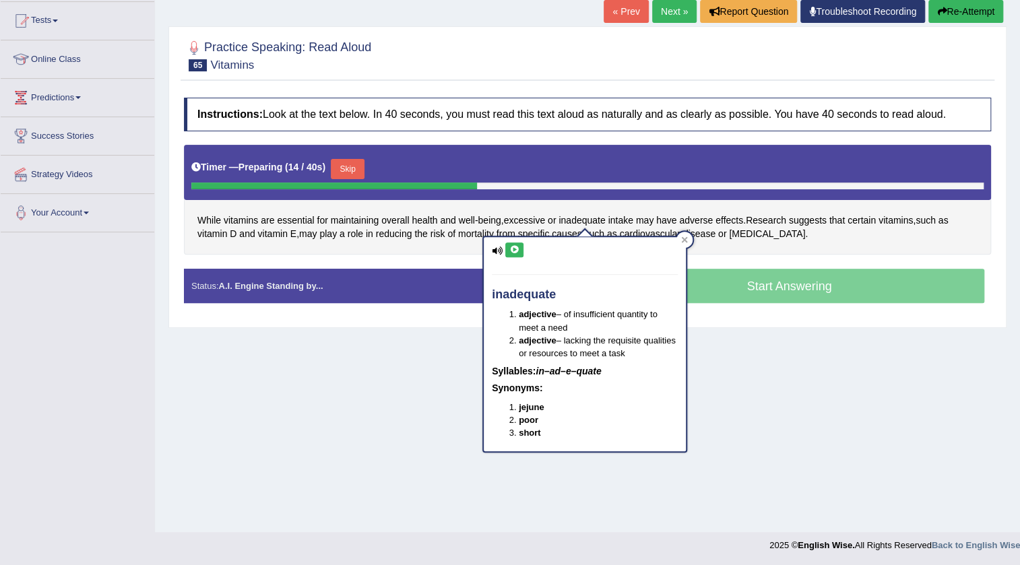
click at [510, 251] on icon at bounding box center [514, 250] width 10 height 8
click at [834, 288] on div "Start Answering" at bounding box center [788, 288] width 403 height 38
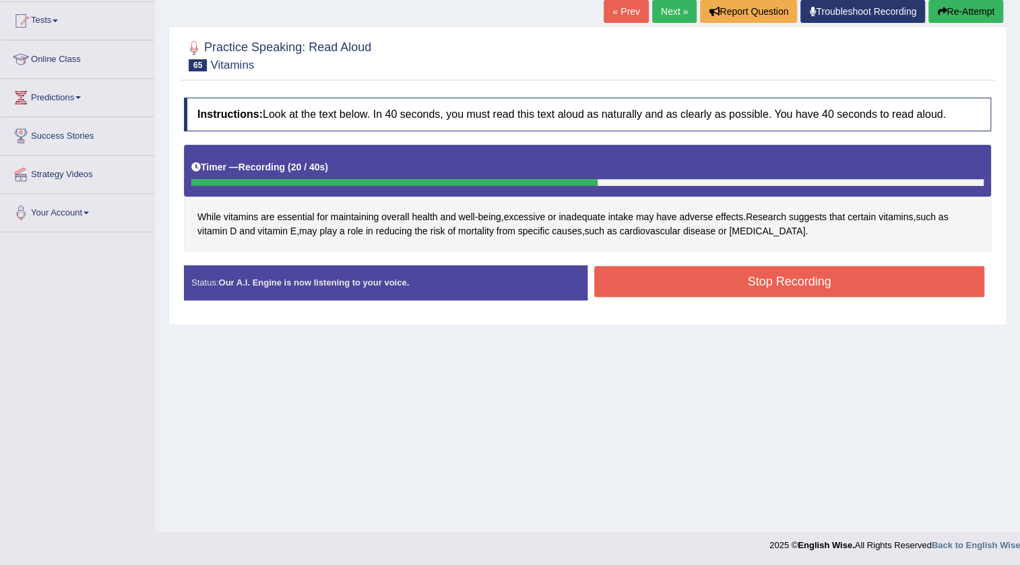
click at [731, 287] on button "Stop Recording" at bounding box center [789, 281] width 390 height 31
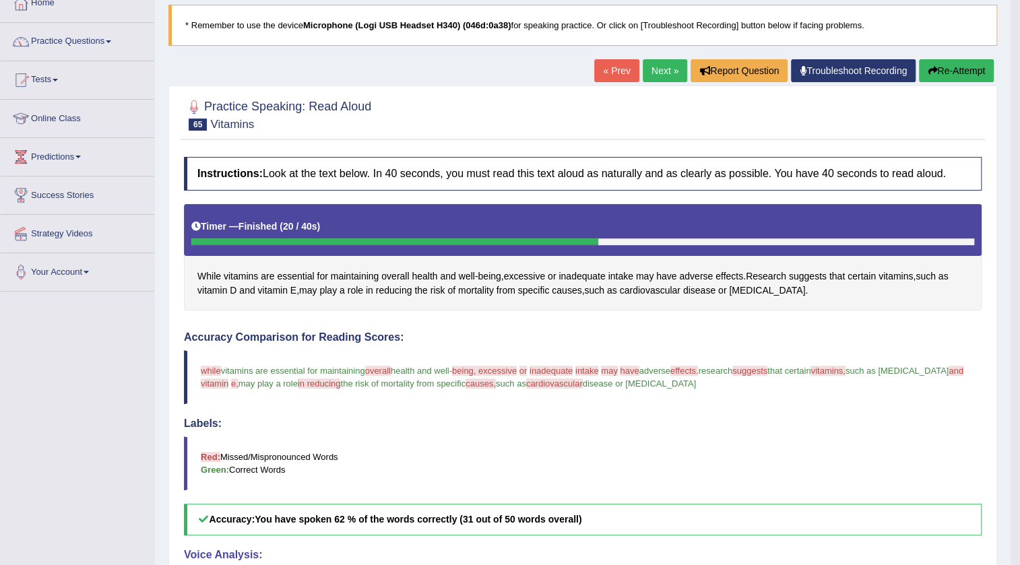
scroll to position [81, 0]
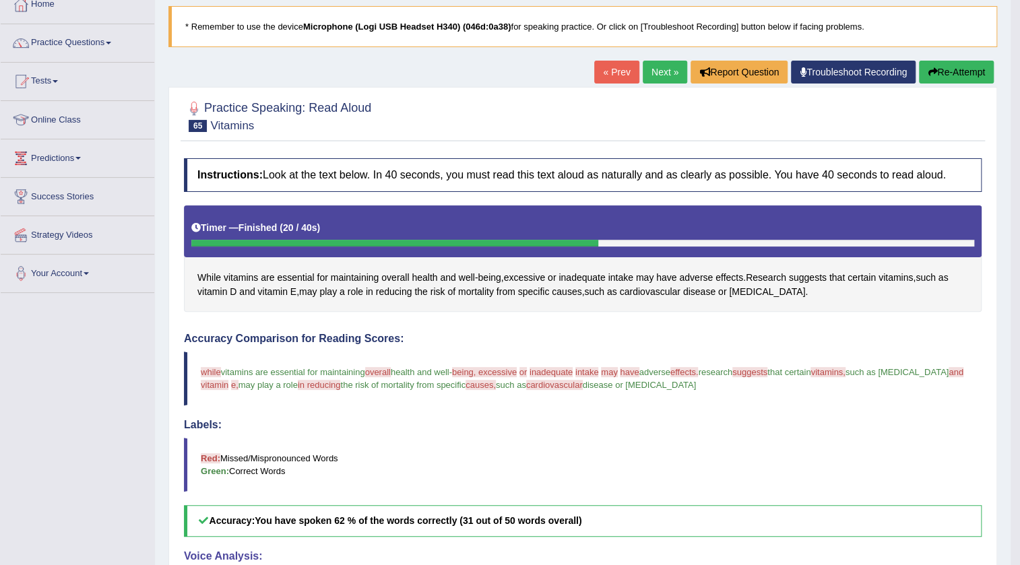
click at [665, 71] on link "Next »" at bounding box center [664, 72] width 44 height 23
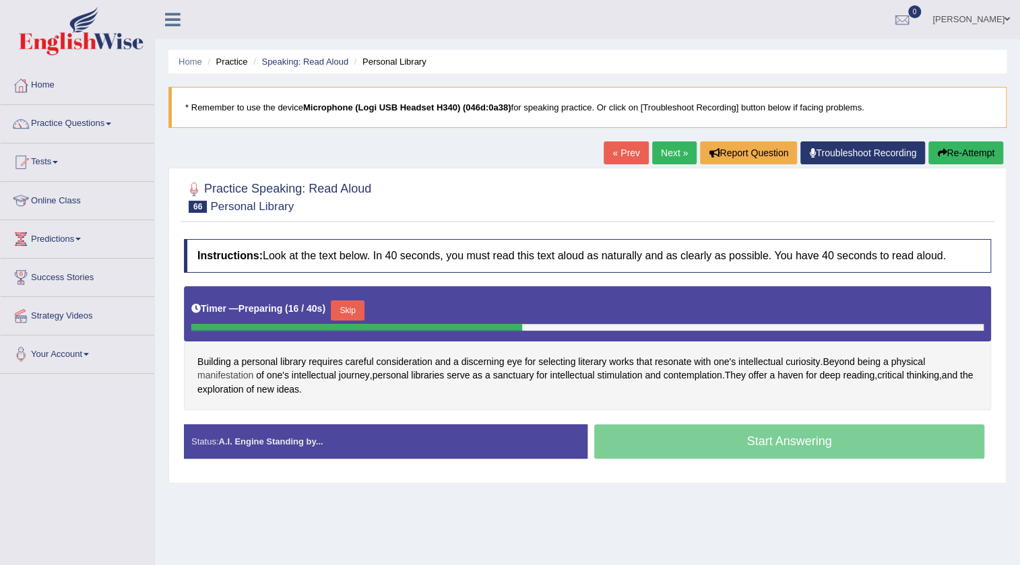
click at [230, 371] on span "manifestation" at bounding box center [225, 375] width 56 height 14
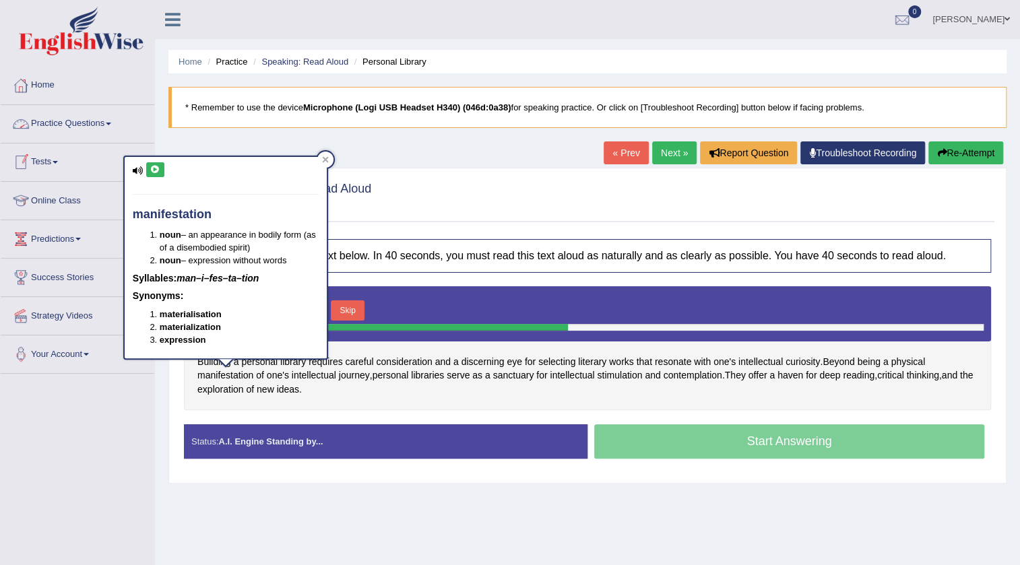
click at [156, 168] on icon at bounding box center [155, 170] width 10 height 8
click at [504, 211] on div at bounding box center [587, 196] width 807 height 41
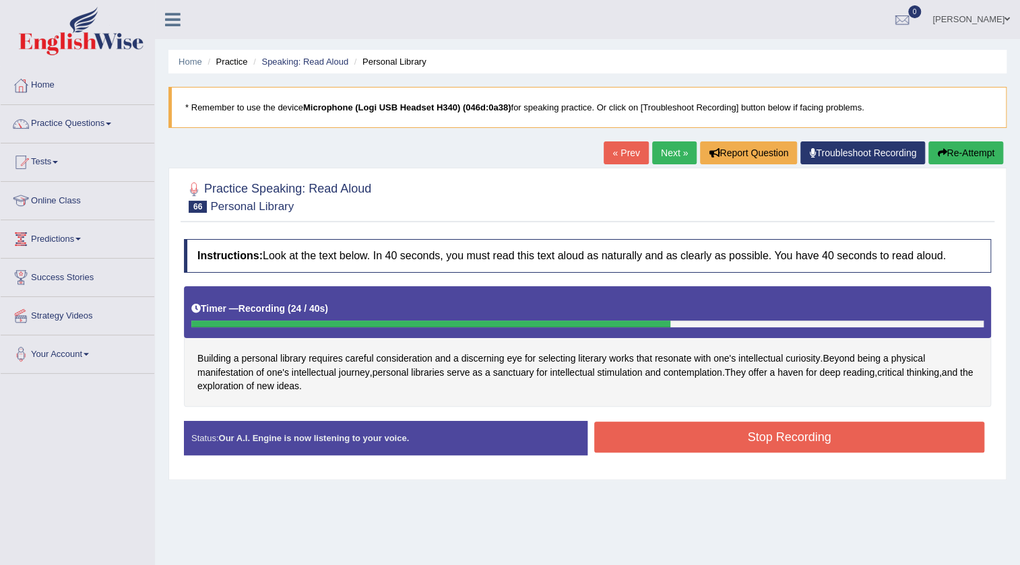
click at [774, 436] on button "Stop Recording" at bounding box center [789, 437] width 390 height 31
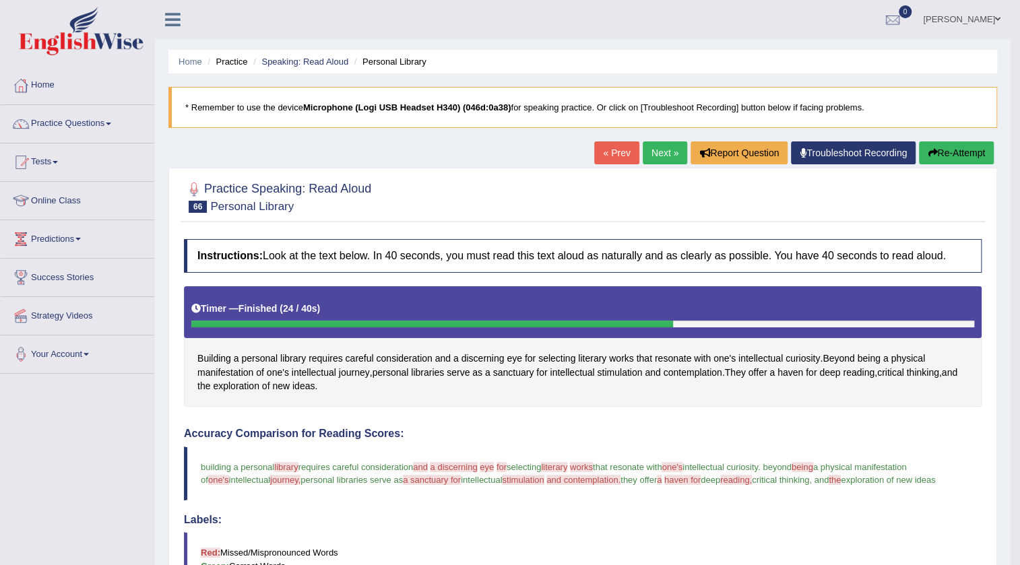
click at [651, 154] on link "Next »" at bounding box center [664, 152] width 44 height 23
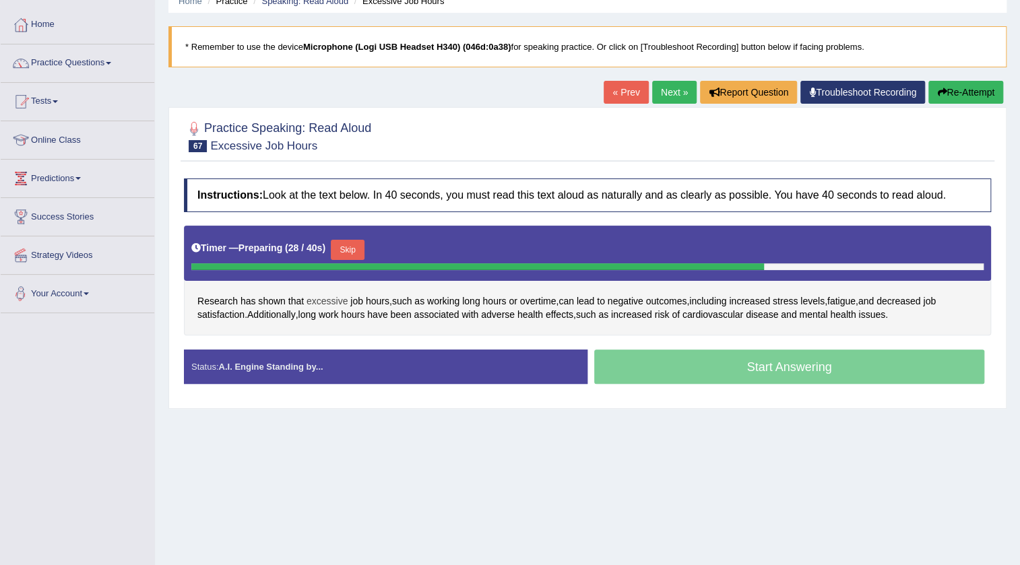
click at [331, 297] on span "excessive" at bounding box center [326, 301] width 41 height 14
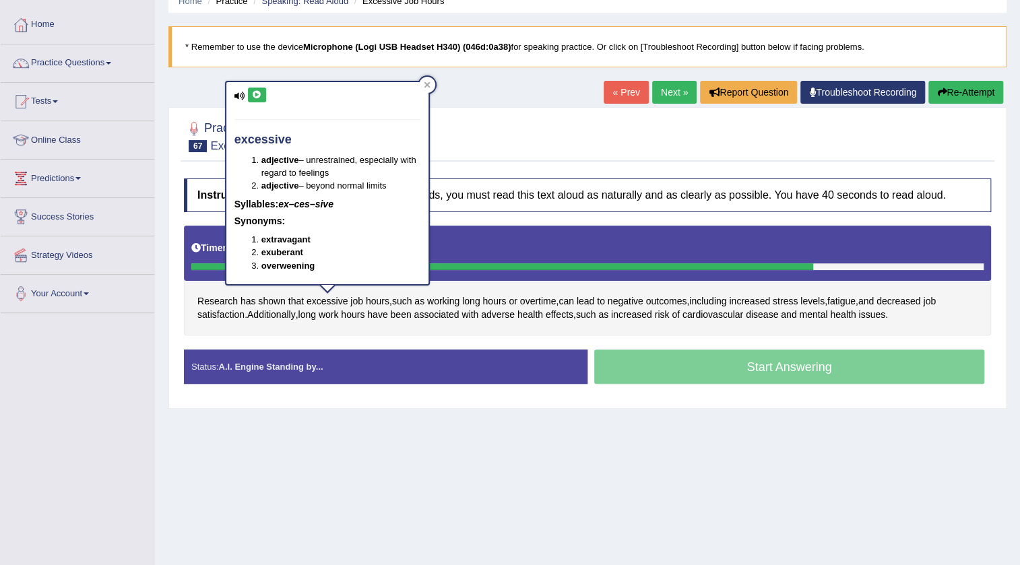
click at [256, 92] on icon at bounding box center [257, 95] width 10 height 8
click at [553, 164] on div "Practice Speaking: Read Aloud 67 Excessive Job Hours Instructions: Look at the …" at bounding box center [587, 258] width 838 height 302
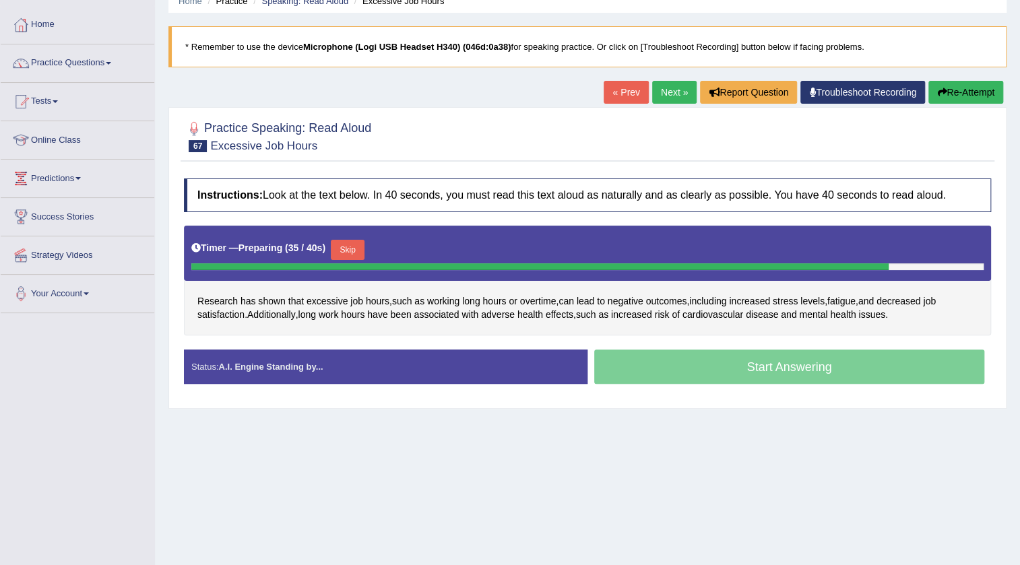
click at [358, 240] on button "Skip" at bounding box center [348, 250] width 34 height 20
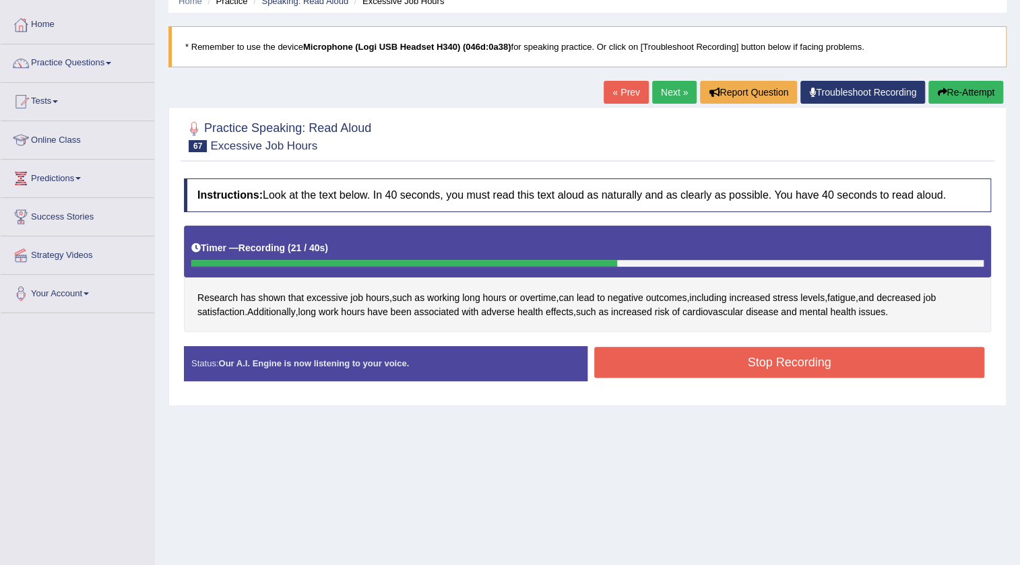
click at [723, 351] on button "Stop Recording" at bounding box center [789, 362] width 390 height 31
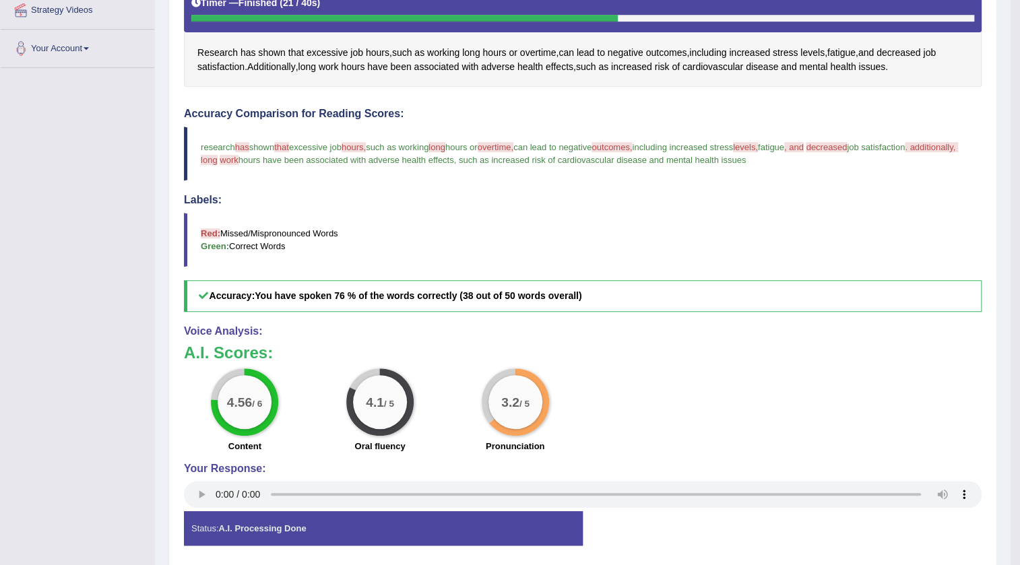
scroll to position [61, 0]
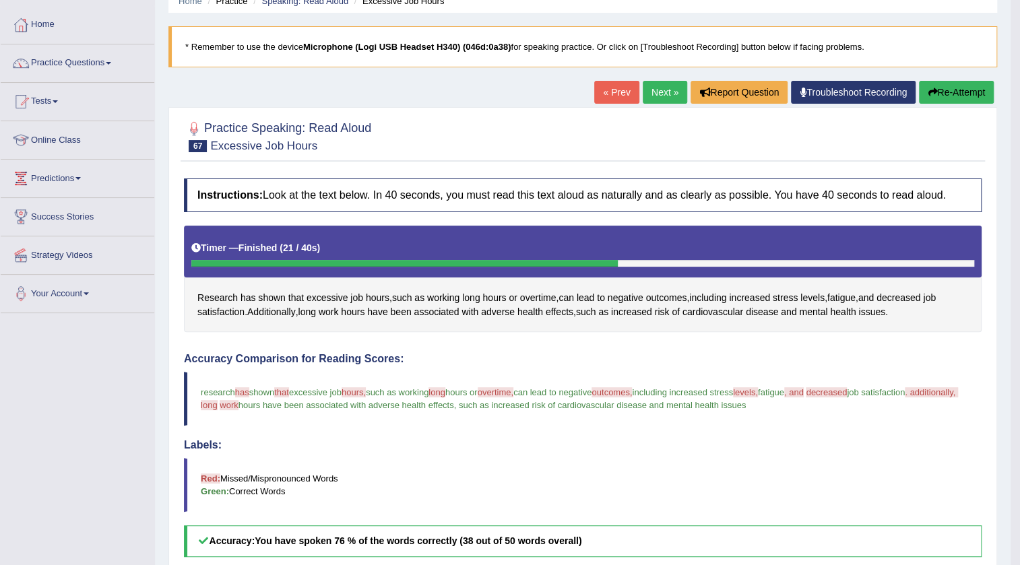
click at [665, 97] on link "Next »" at bounding box center [664, 92] width 44 height 23
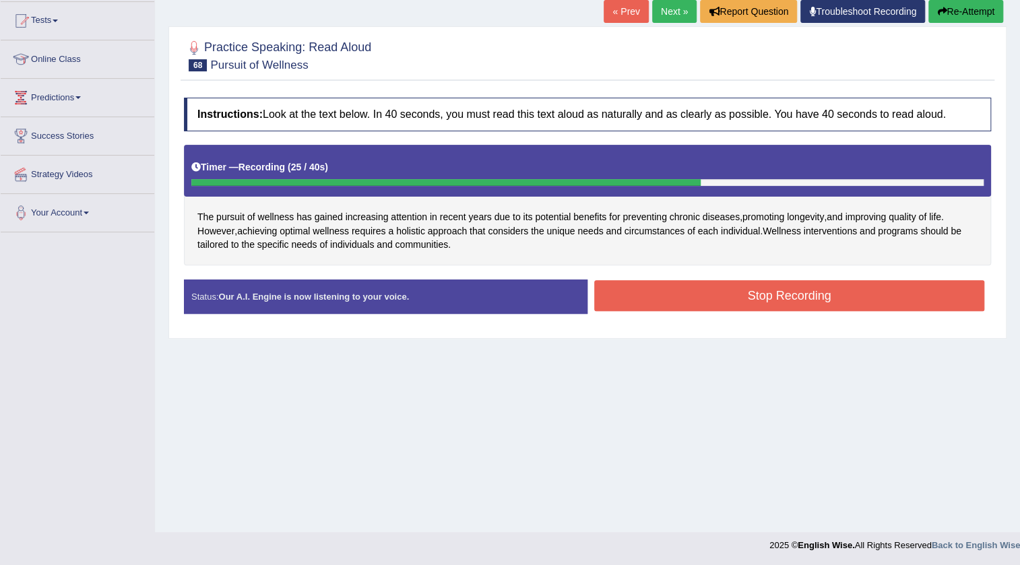
click at [630, 298] on button "Stop Recording" at bounding box center [789, 295] width 390 height 31
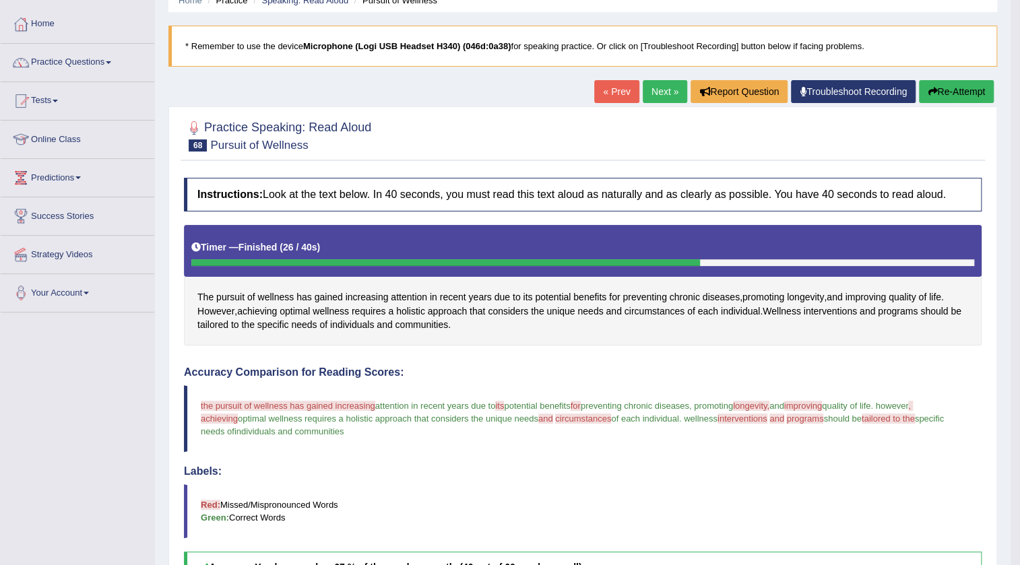
scroll to position [20, 0]
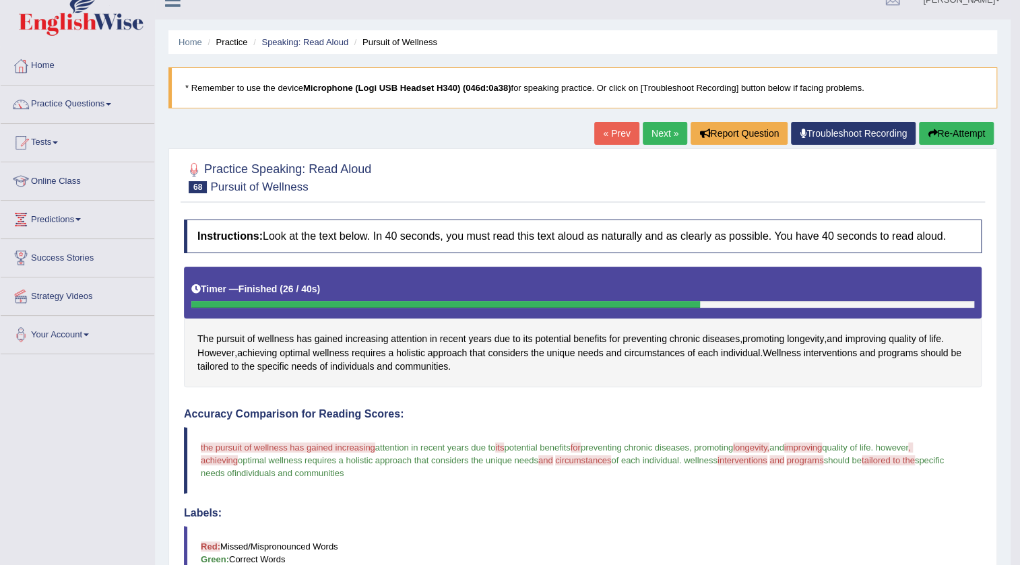
click at [667, 131] on link "Next »" at bounding box center [664, 133] width 44 height 23
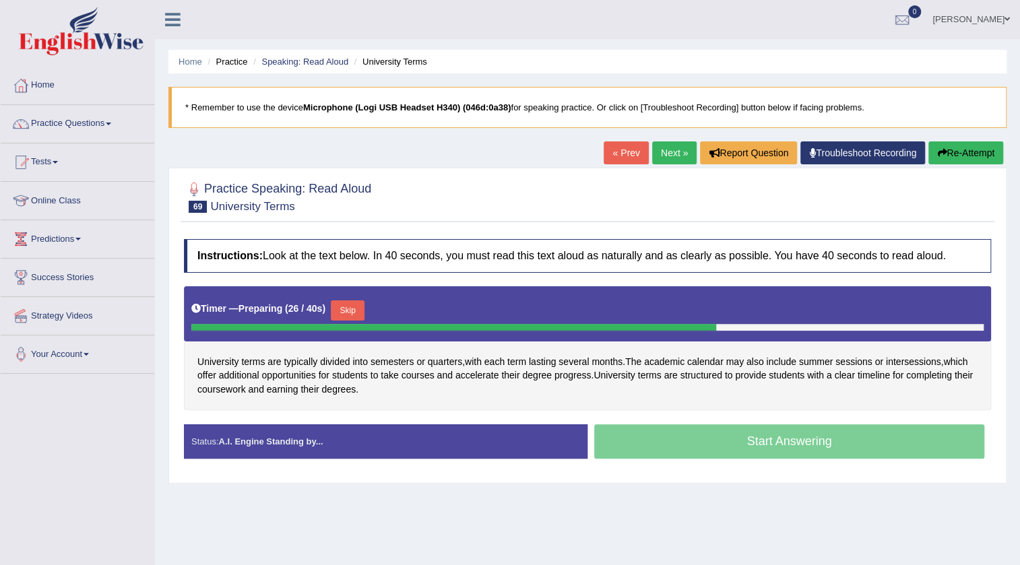
click at [347, 310] on button "Skip" at bounding box center [348, 310] width 34 height 20
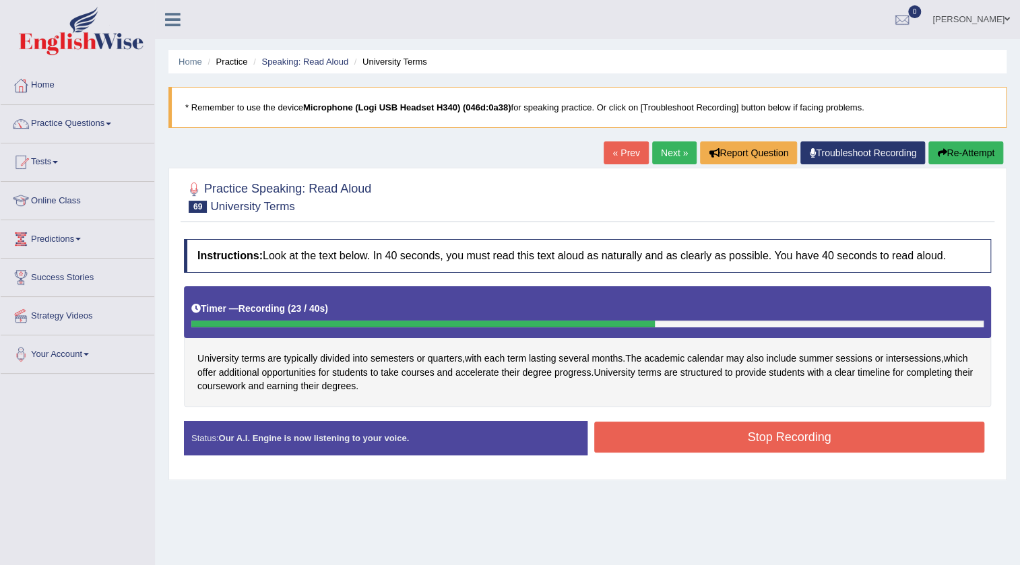
click at [703, 436] on button "Stop Recording" at bounding box center [789, 437] width 390 height 31
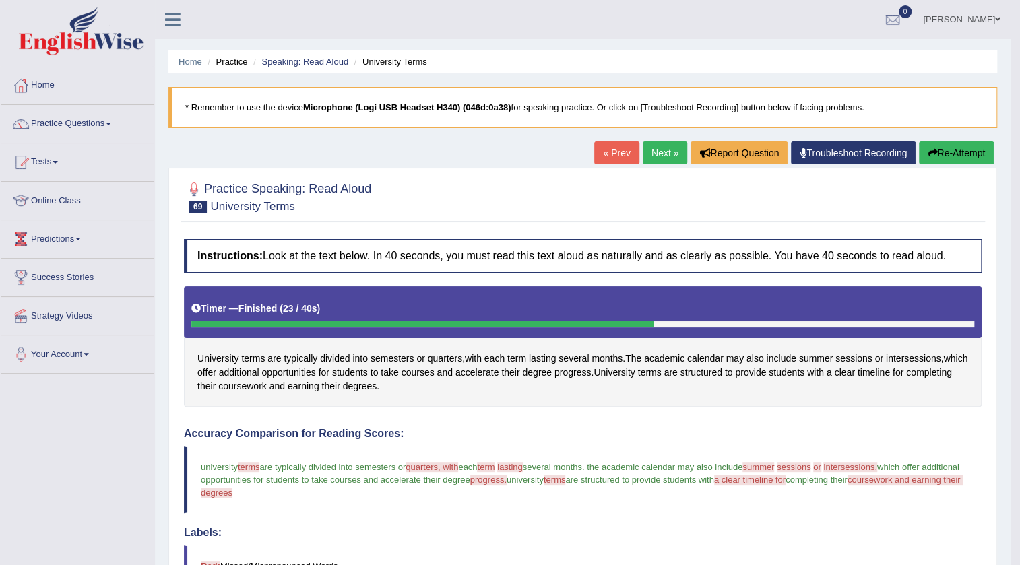
click at [976, 155] on button "Re-Attempt" at bounding box center [956, 152] width 75 height 23
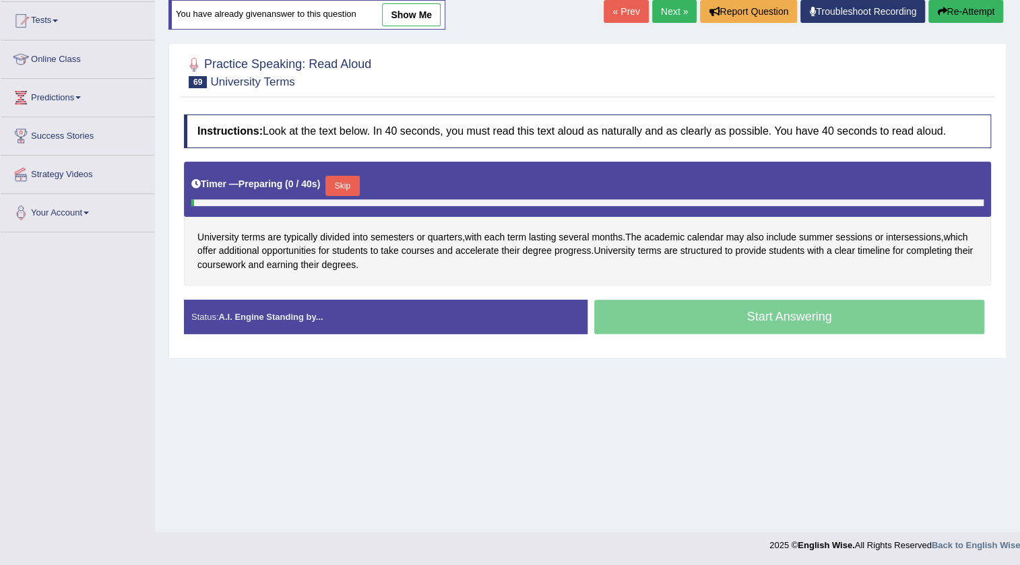
scroll to position [141, 0]
click at [349, 180] on button "Skip" at bounding box center [342, 186] width 34 height 20
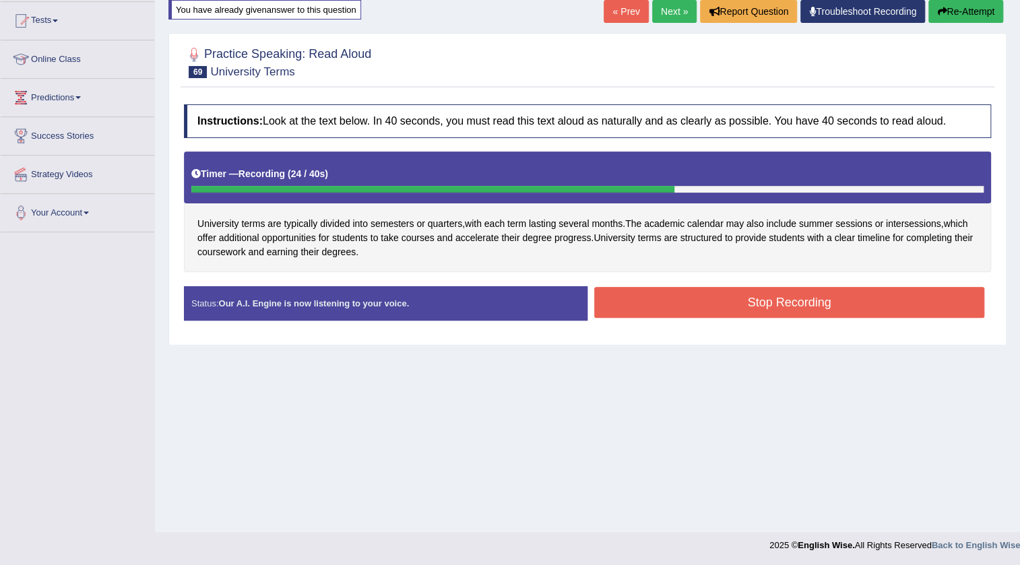
click at [805, 302] on button "Stop Recording" at bounding box center [789, 302] width 390 height 31
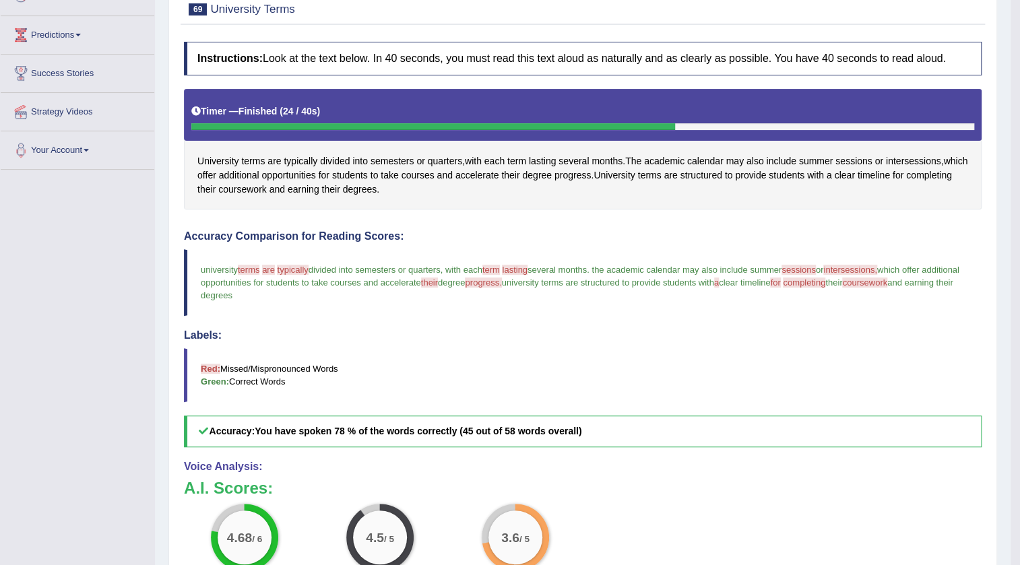
scroll to position [0, 0]
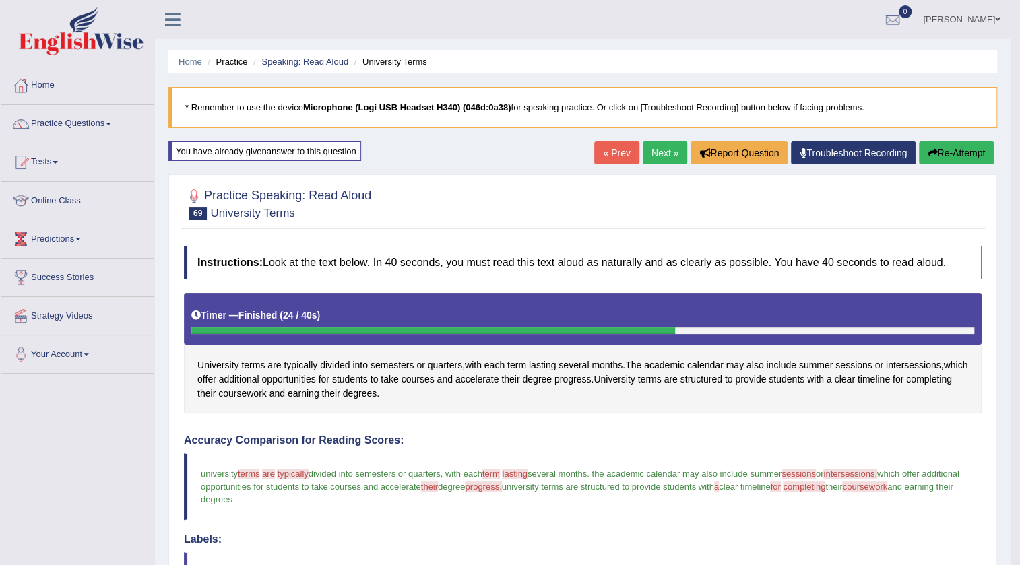
click at [663, 154] on link "Next »" at bounding box center [664, 152] width 44 height 23
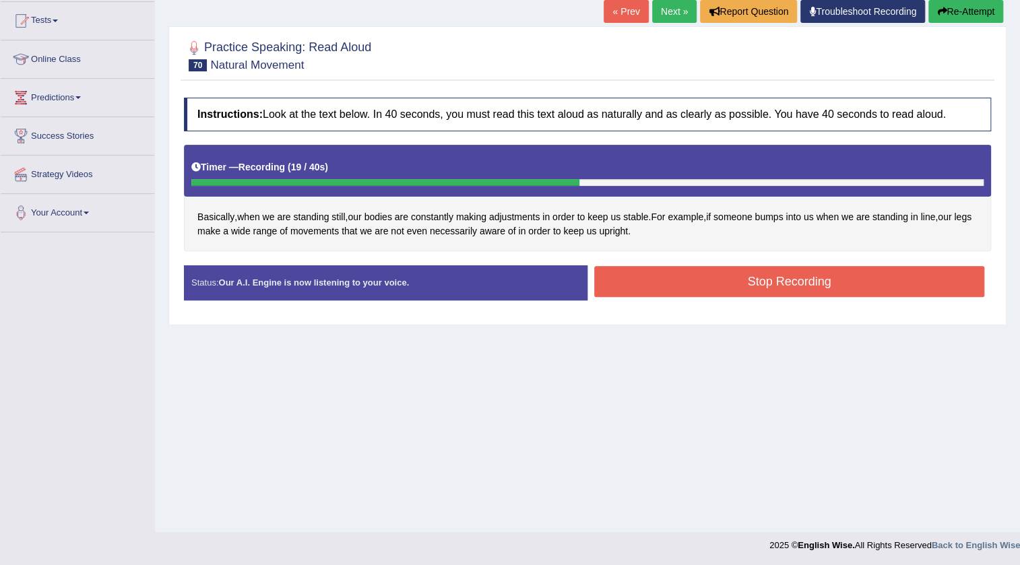
click at [684, 282] on button "Stop Recording" at bounding box center [789, 281] width 390 height 31
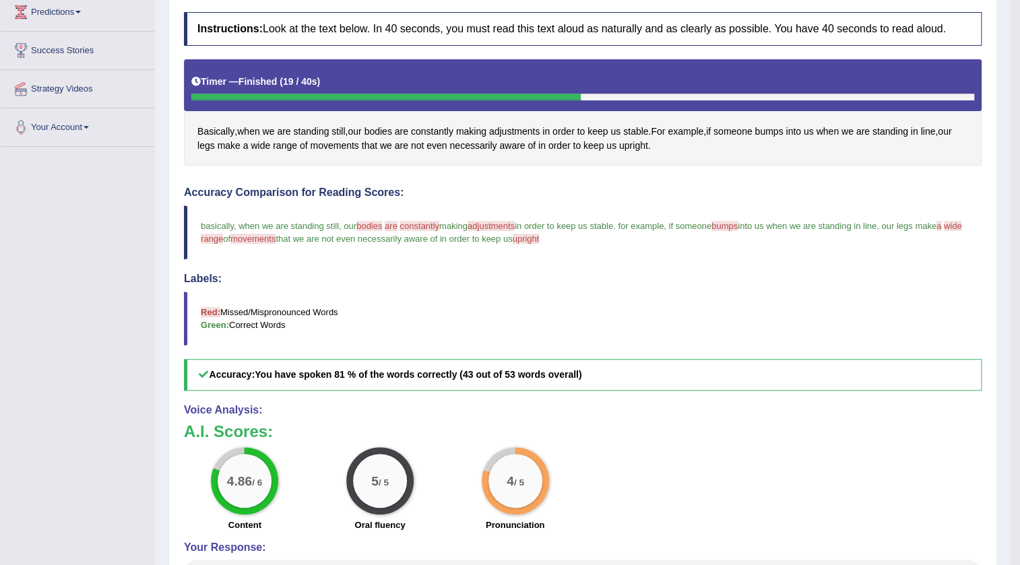
scroll to position [48, 0]
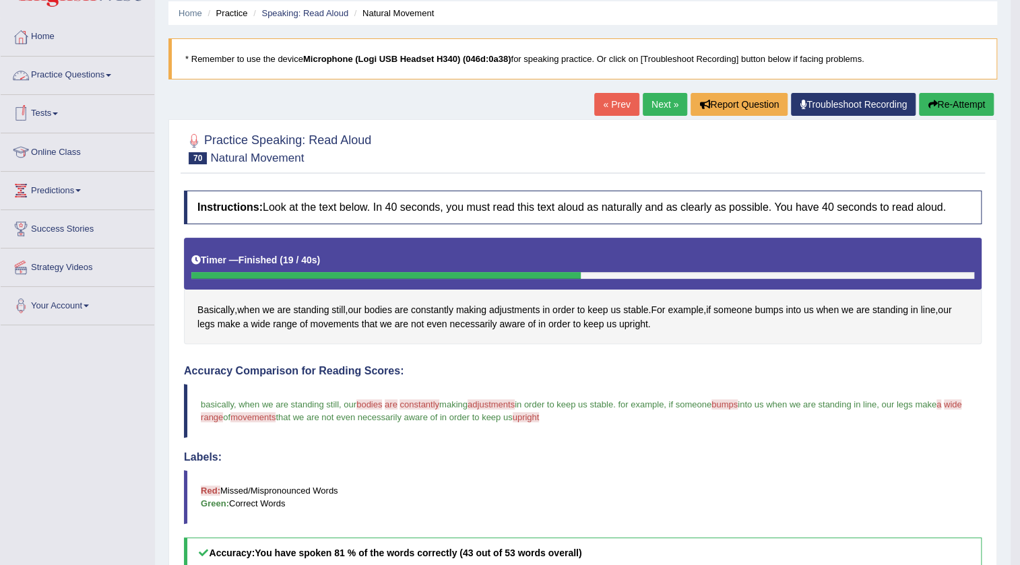
click at [100, 68] on link "Practice Questions" at bounding box center [78, 74] width 154 height 34
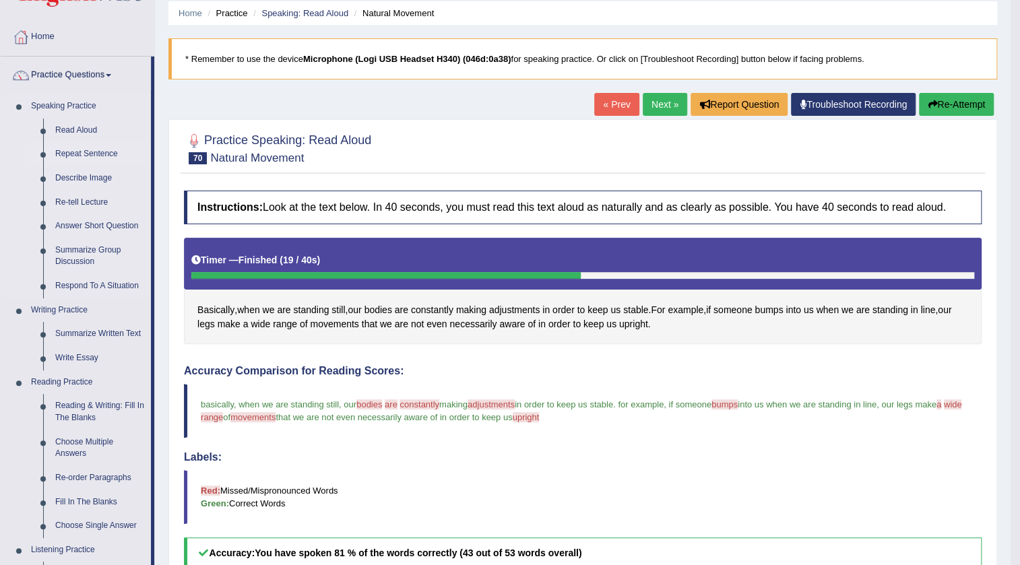
click at [96, 154] on link "Repeat Sentence" at bounding box center [100, 154] width 102 height 24
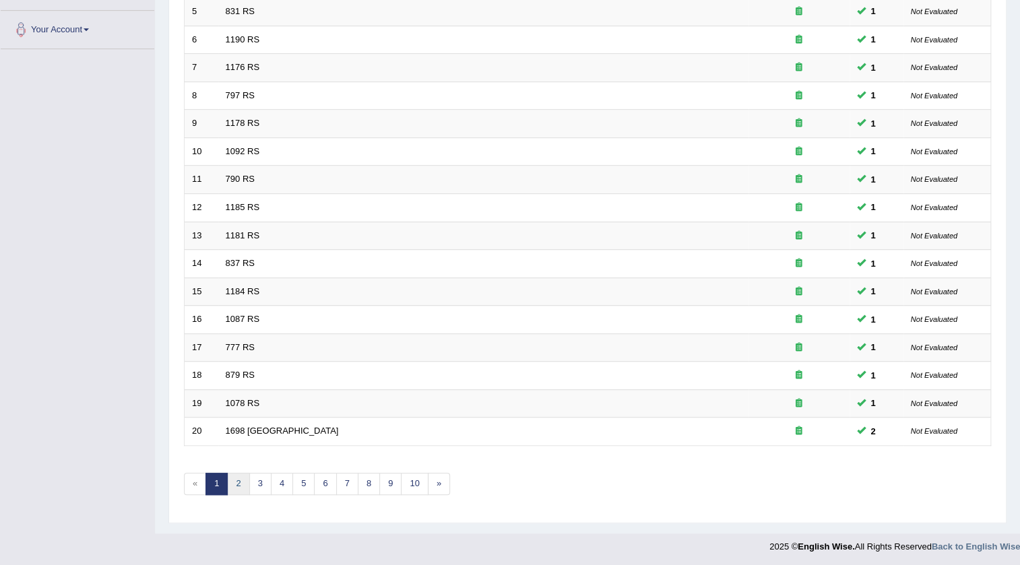
click at [242, 473] on link "2" at bounding box center [238, 484] width 22 height 22
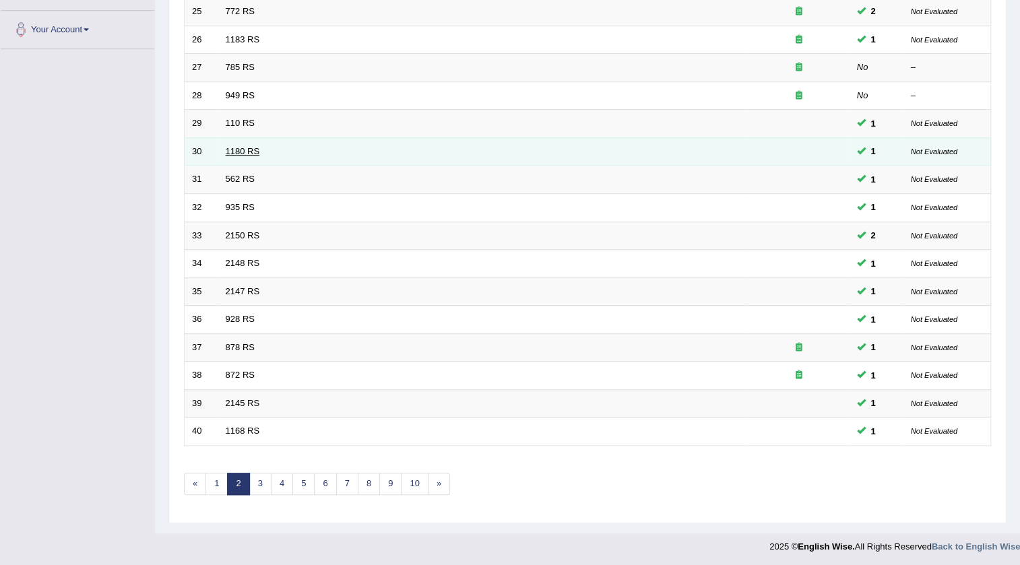
click at [234, 147] on link "1180 RS" at bounding box center [243, 151] width 34 height 10
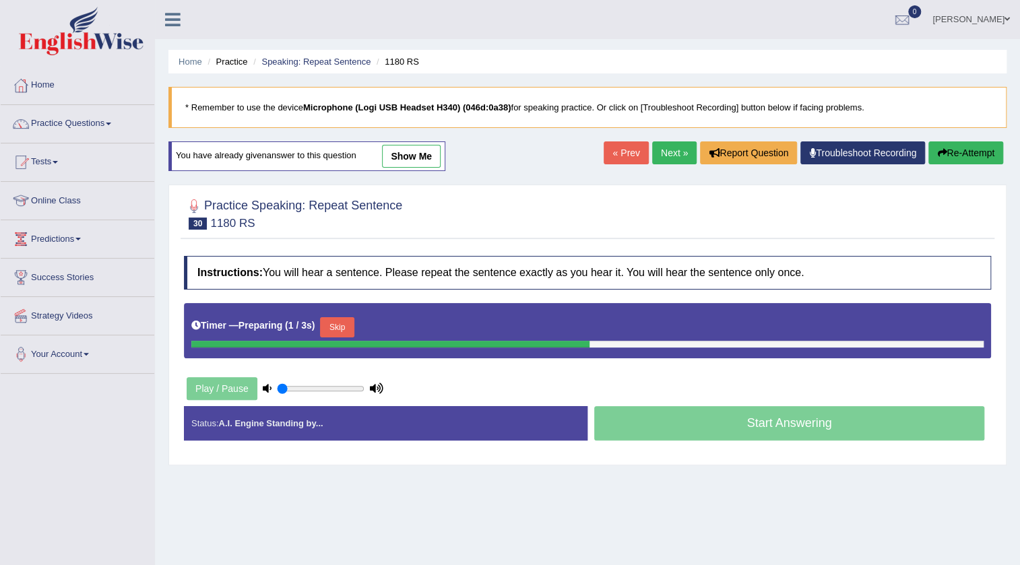
click at [655, 155] on link "Next »" at bounding box center [674, 152] width 44 height 23
click at [673, 152] on link "Next »" at bounding box center [674, 152] width 44 height 23
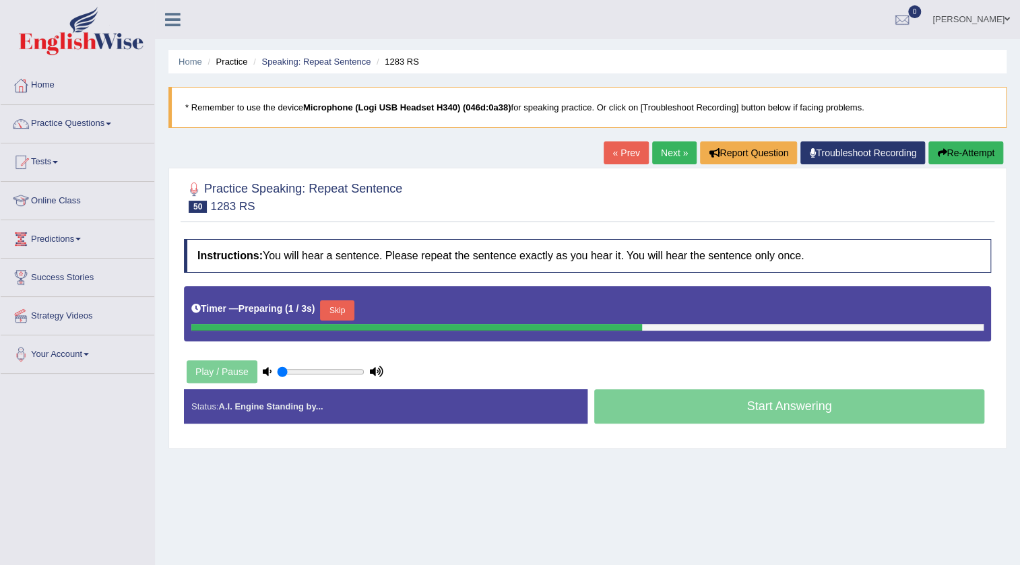
click at [625, 163] on link "« Prev" at bounding box center [625, 152] width 44 height 23
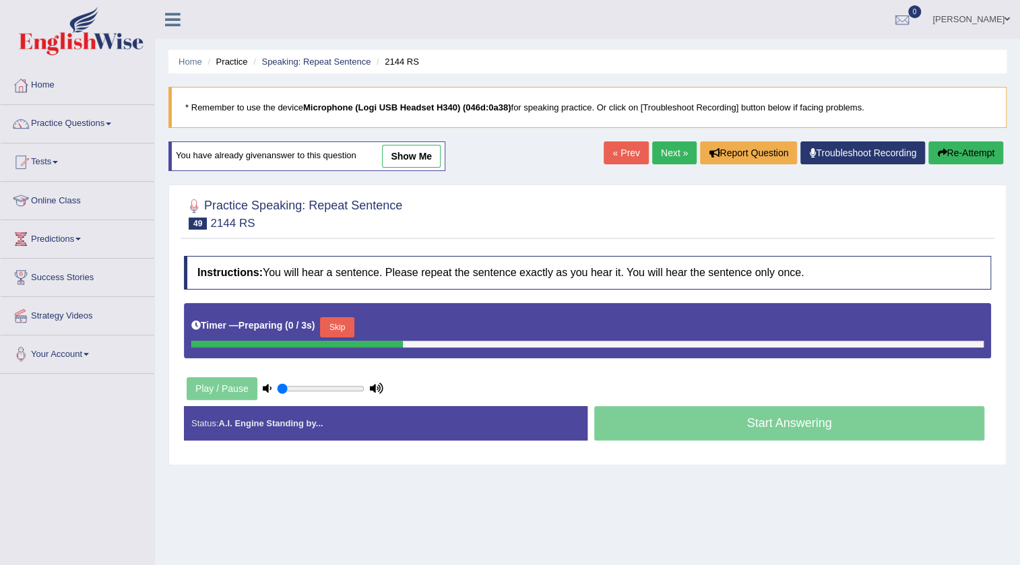
click at [677, 152] on link "Next »" at bounding box center [674, 152] width 44 height 23
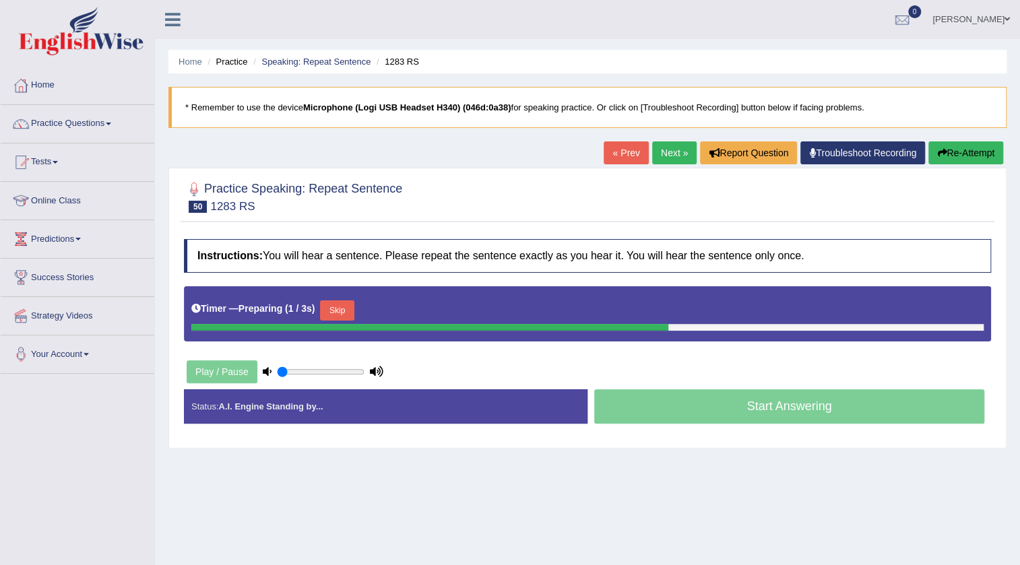
click at [351, 307] on button "Skip" at bounding box center [337, 310] width 34 height 20
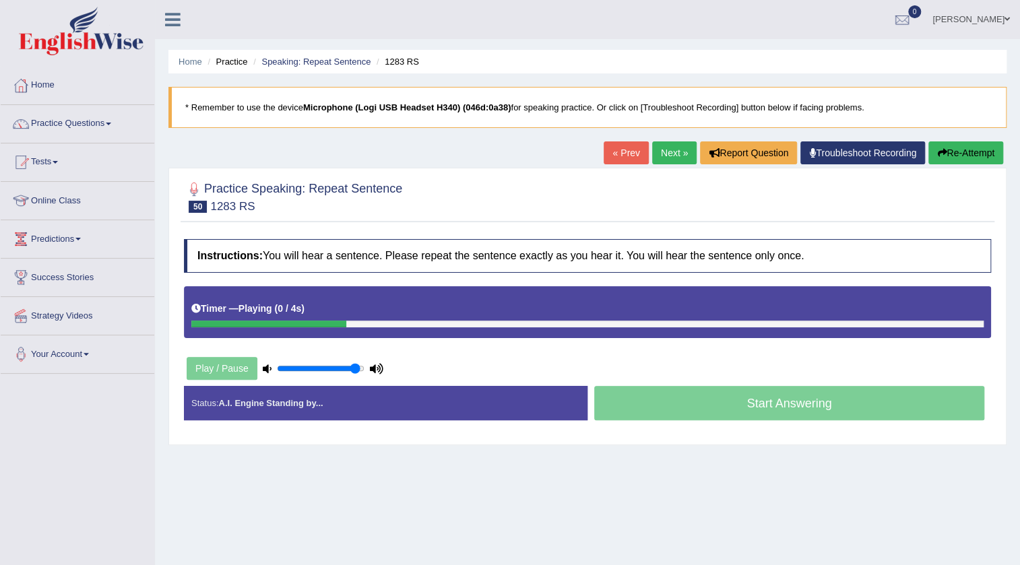
type input "0.95"
click at [357, 368] on input "range" at bounding box center [321, 368] width 88 height 11
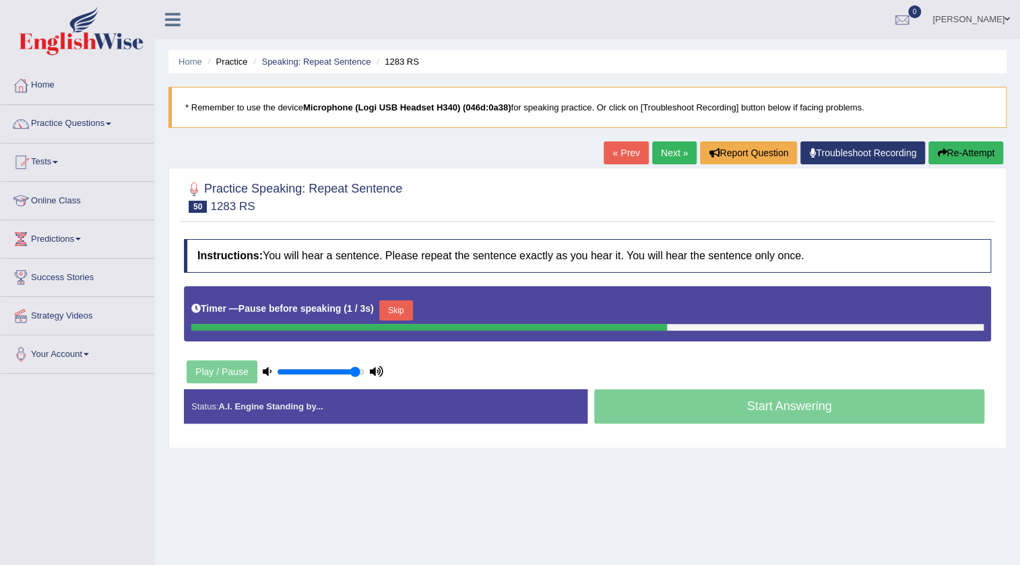
click at [946, 152] on button "Re-Attempt" at bounding box center [965, 152] width 75 height 23
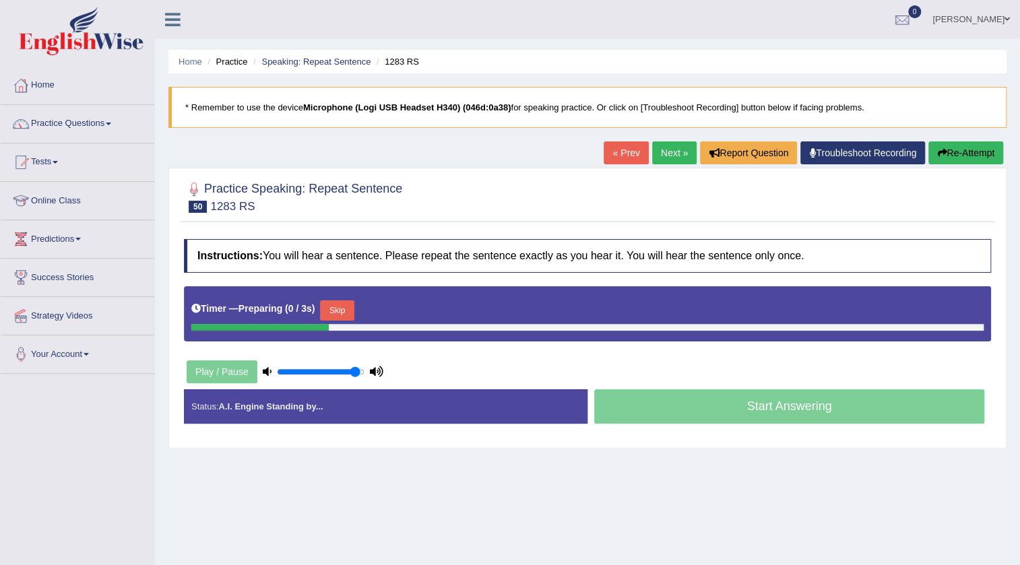
click at [352, 308] on button "Skip" at bounding box center [337, 310] width 34 height 20
click at [407, 309] on button "Skip" at bounding box center [396, 310] width 34 height 20
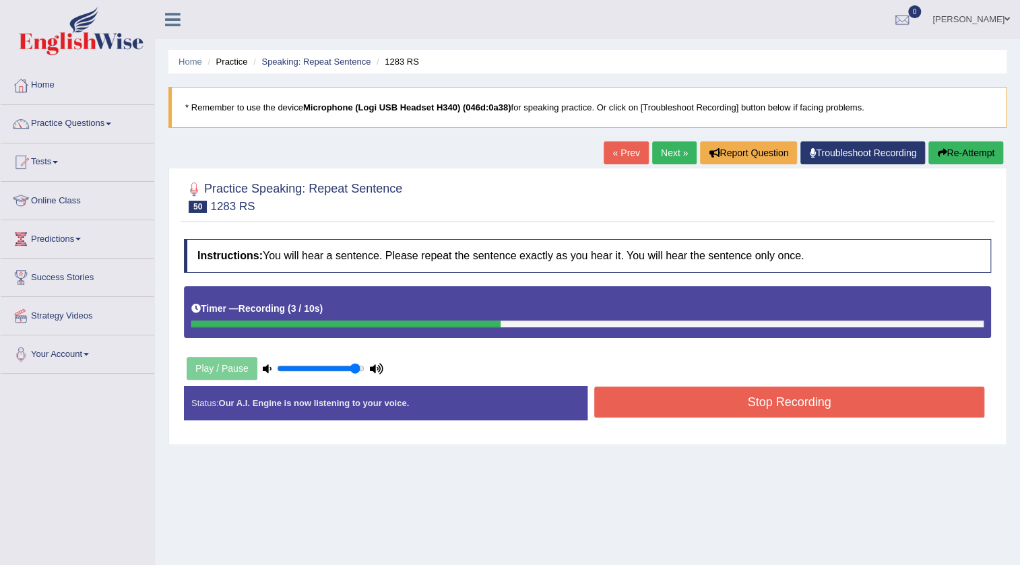
click at [704, 396] on button "Stop Recording" at bounding box center [789, 402] width 390 height 31
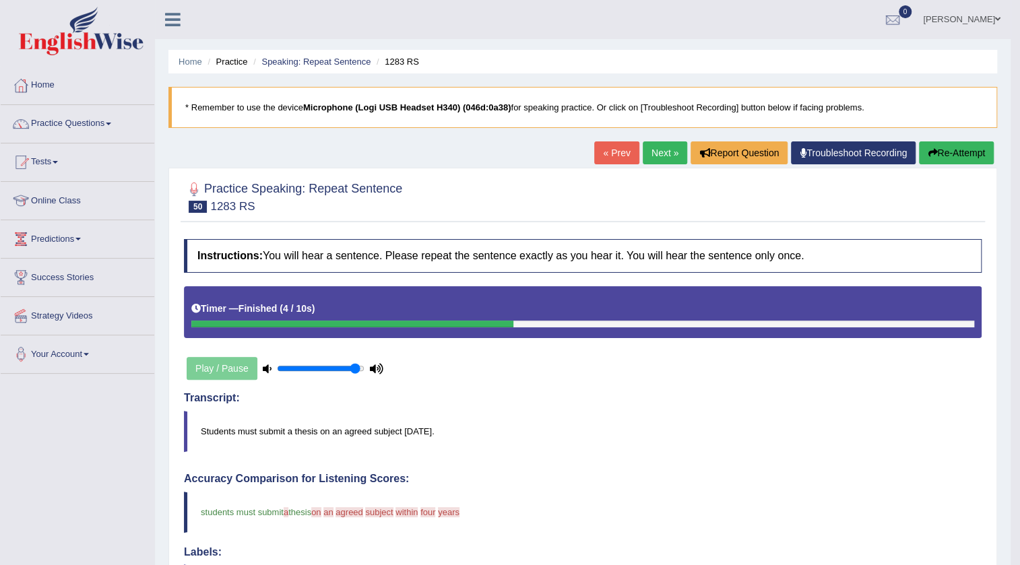
click at [642, 157] on link "Next »" at bounding box center [664, 152] width 44 height 23
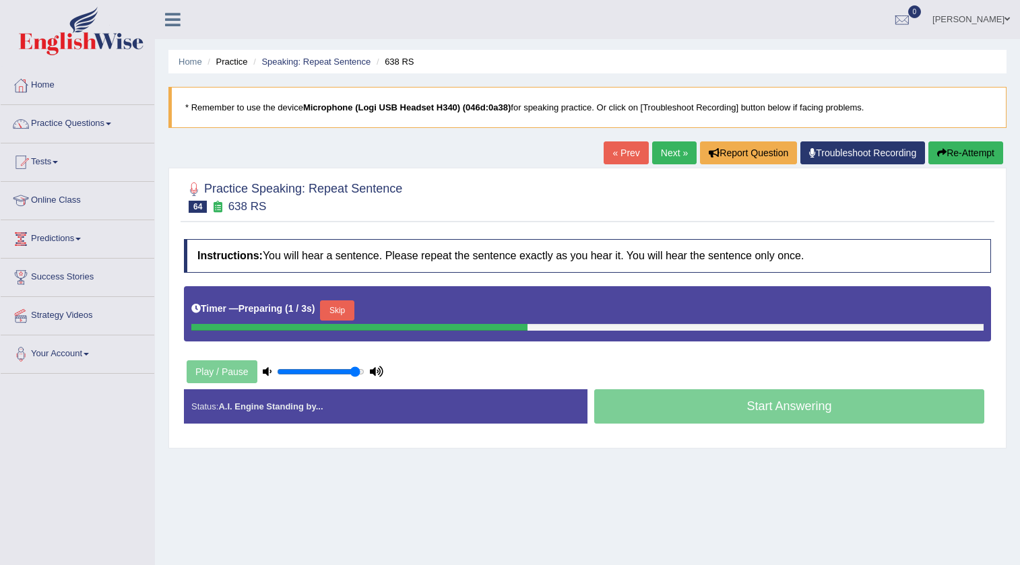
click at [616, 154] on link "« Prev" at bounding box center [625, 152] width 44 height 23
click at [625, 154] on link "« Prev" at bounding box center [625, 152] width 44 height 23
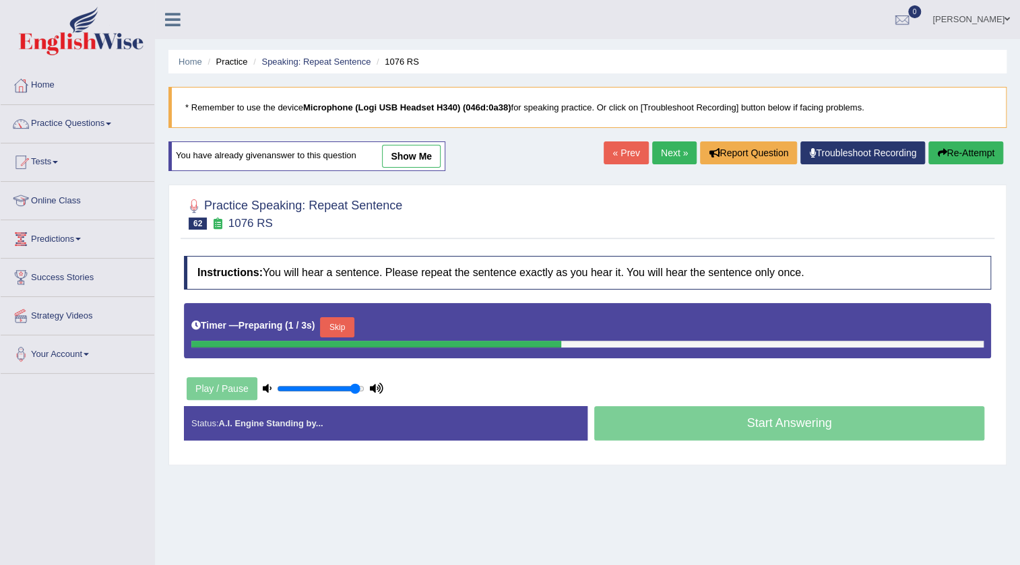
click at [675, 154] on link "Next »" at bounding box center [674, 152] width 44 height 23
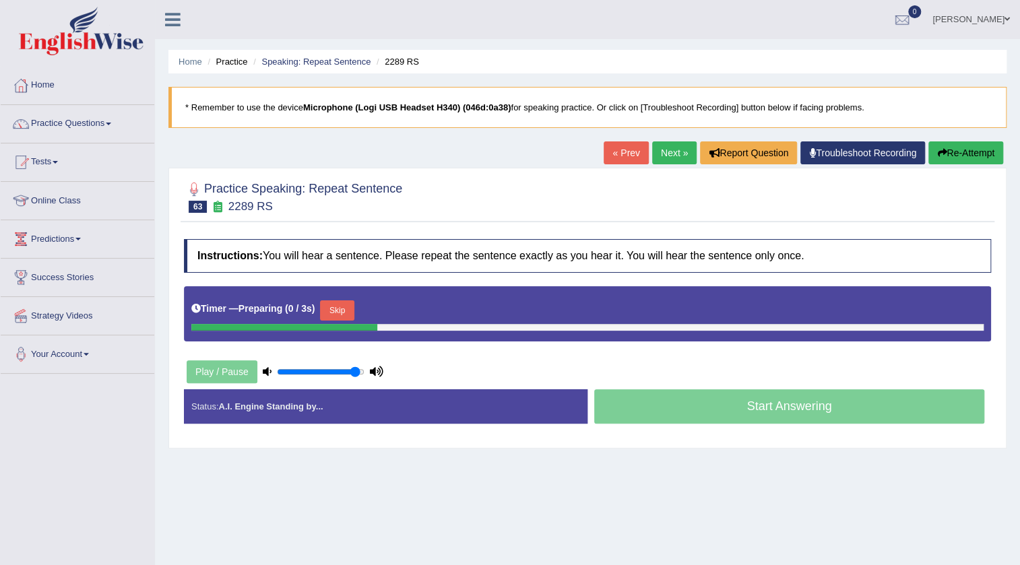
click at [341, 302] on button "Skip" at bounding box center [337, 310] width 34 height 20
click at [406, 314] on button "Skip" at bounding box center [396, 310] width 34 height 20
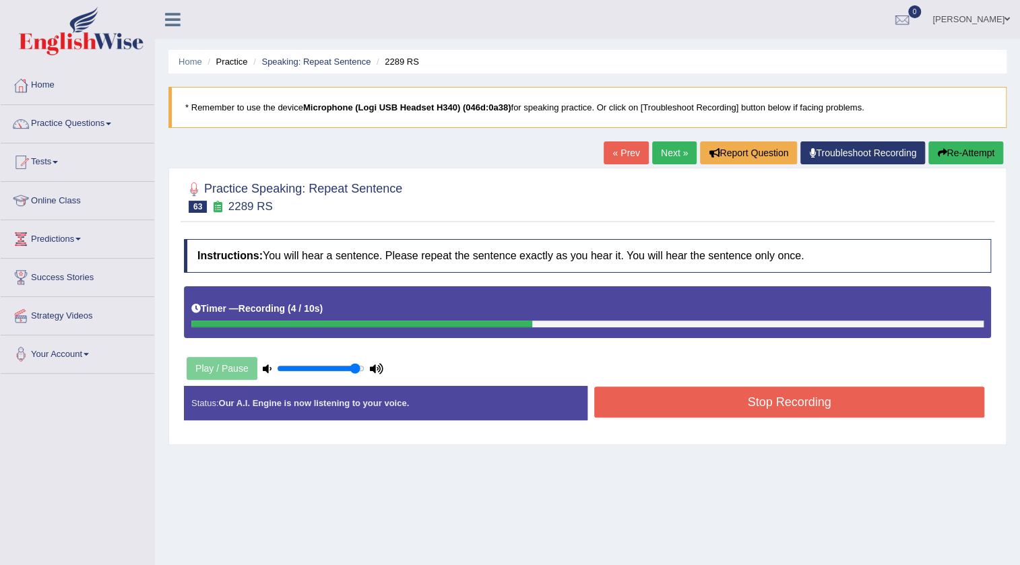
click at [778, 398] on button "Stop Recording" at bounding box center [789, 402] width 390 height 31
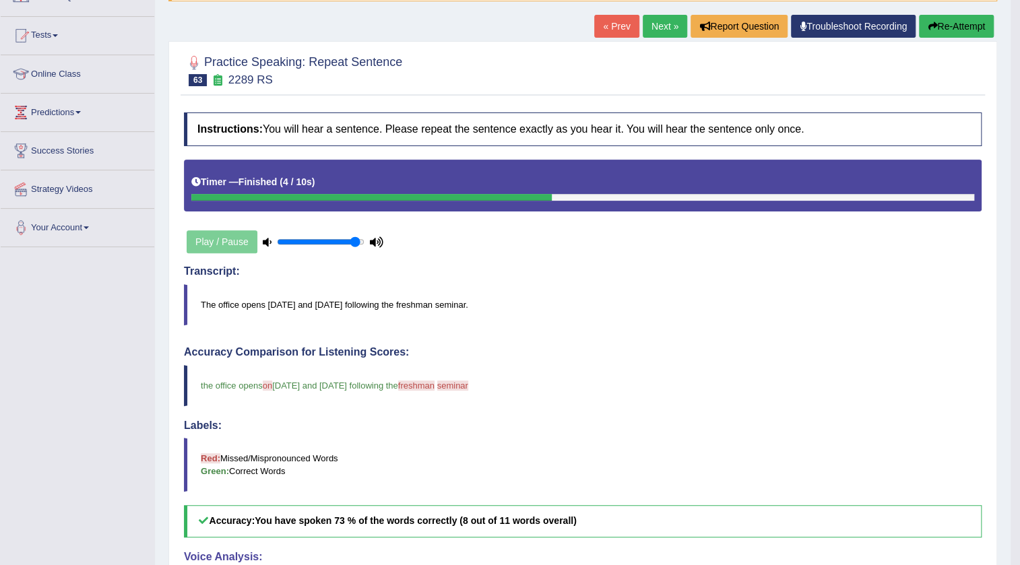
scroll to position [122, 0]
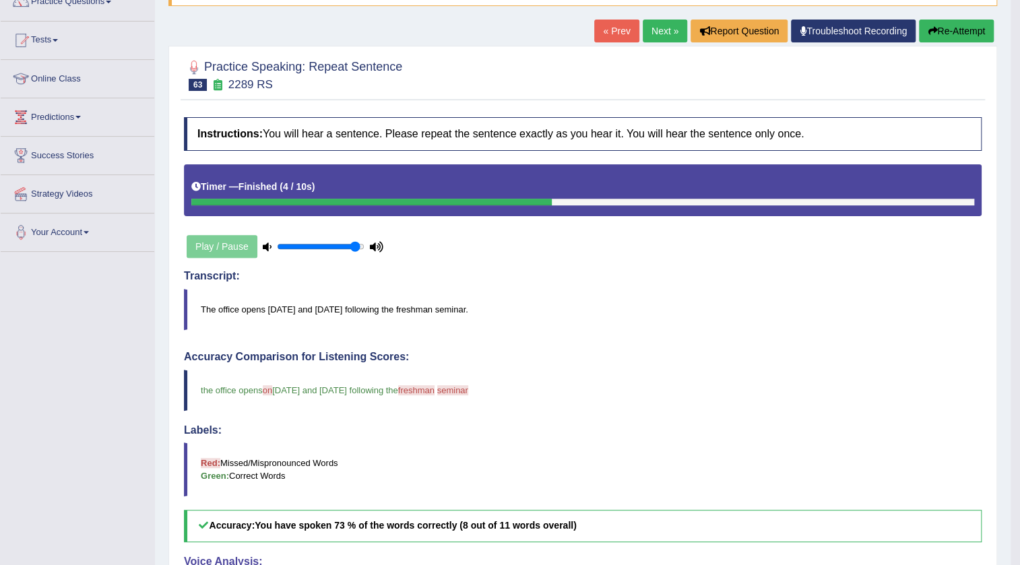
click at [660, 20] on link "Next »" at bounding box center [664, 31] width 44 height 23
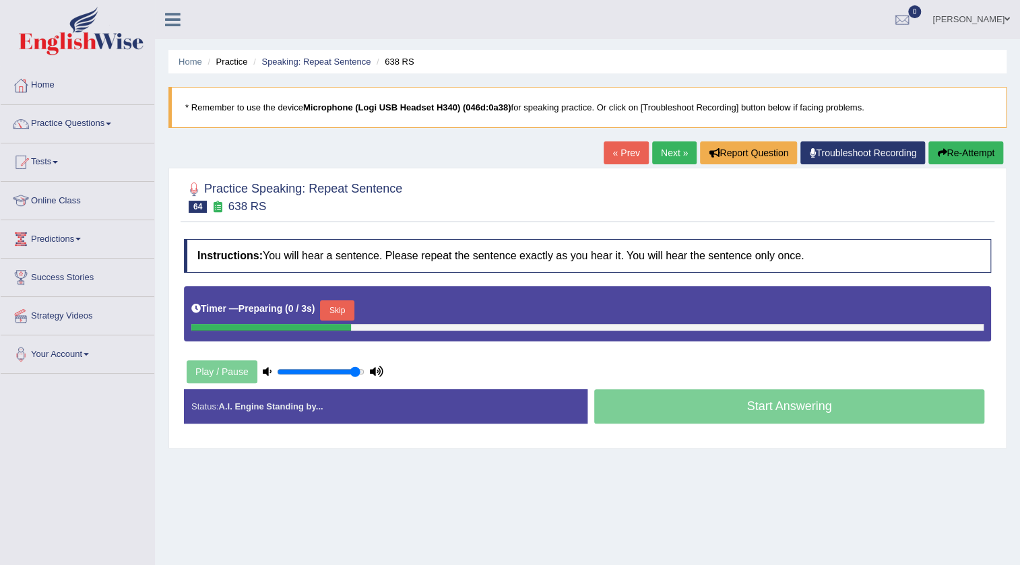
click at [345, 302] on button "Skip" at bounding box center [337, 310] width 34 height 20
click at [399, 310] on button "Skip" at bounding box center [396, 310] width 34 height 20
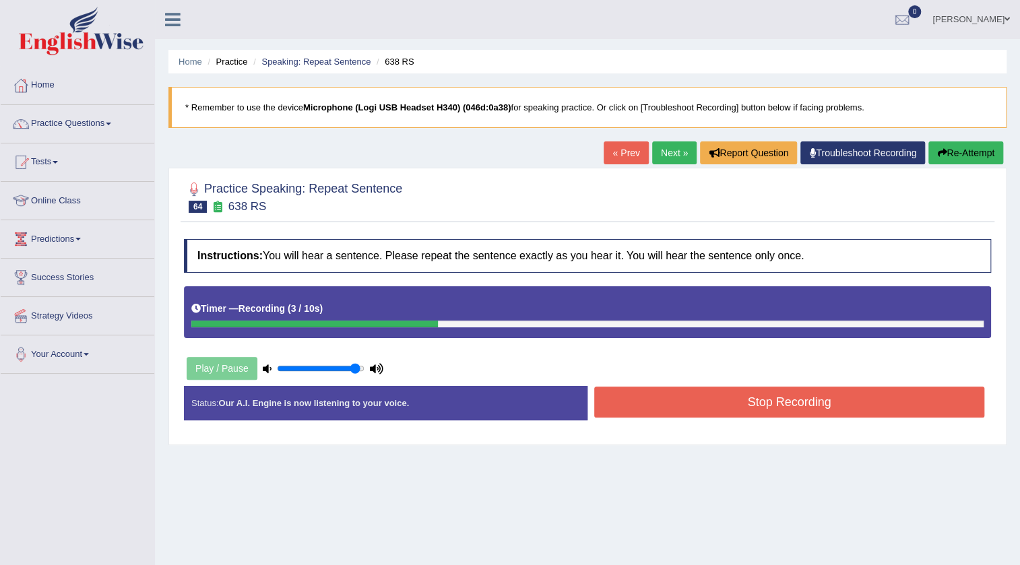
click at [783, 395] on button "Stop Recording" at bounding box center [789, 402] width 390 height 31
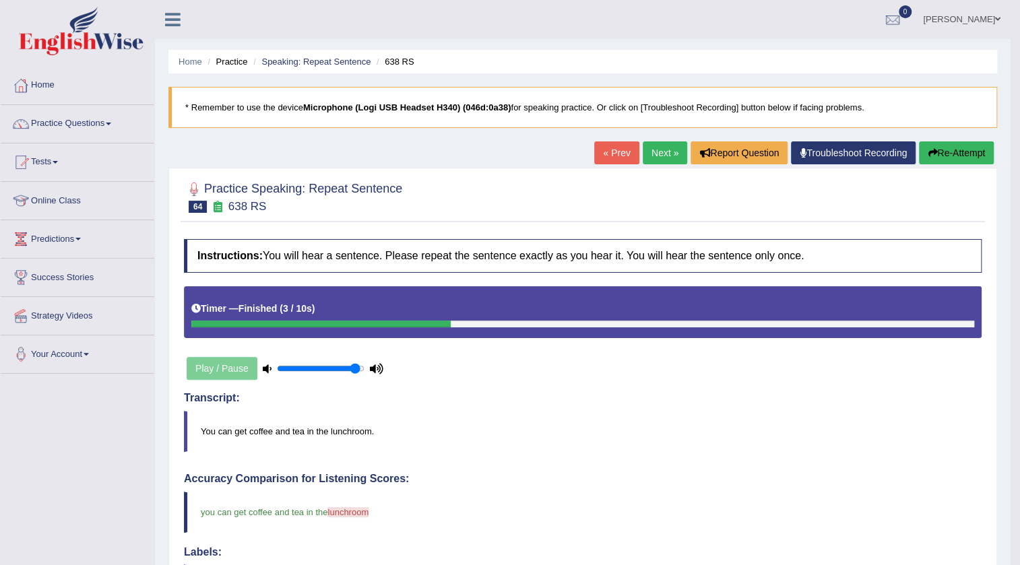
click at [664, 159] on link "Next »" at bounding box center [664, 152] width 44 height 23
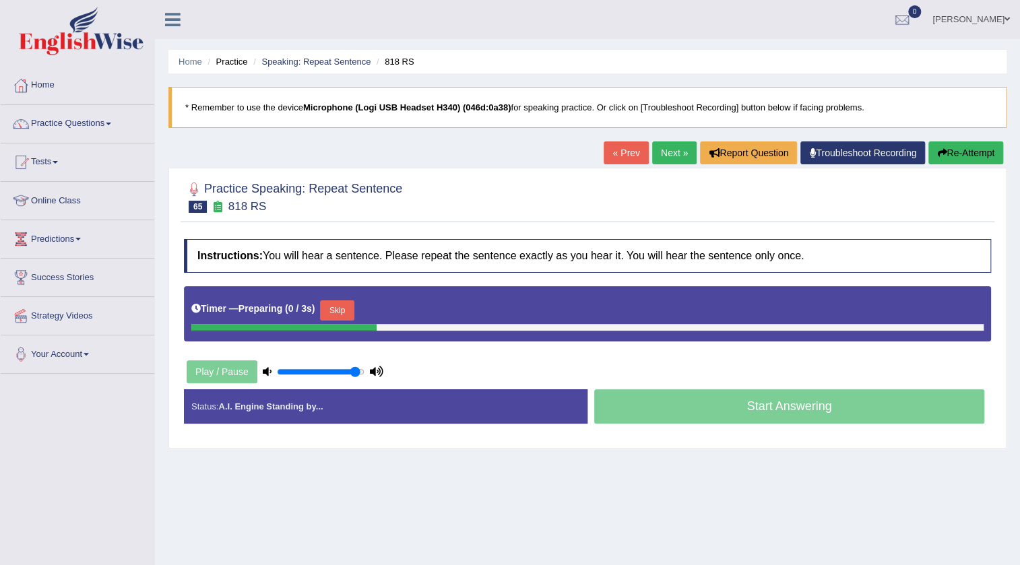
click at [351, 314] on button "Skip" at bounding box center [337, 310] width 34 height 20
click at [409, 309] on button "Skip" at bounding box center [396, 310] width 34 height 20
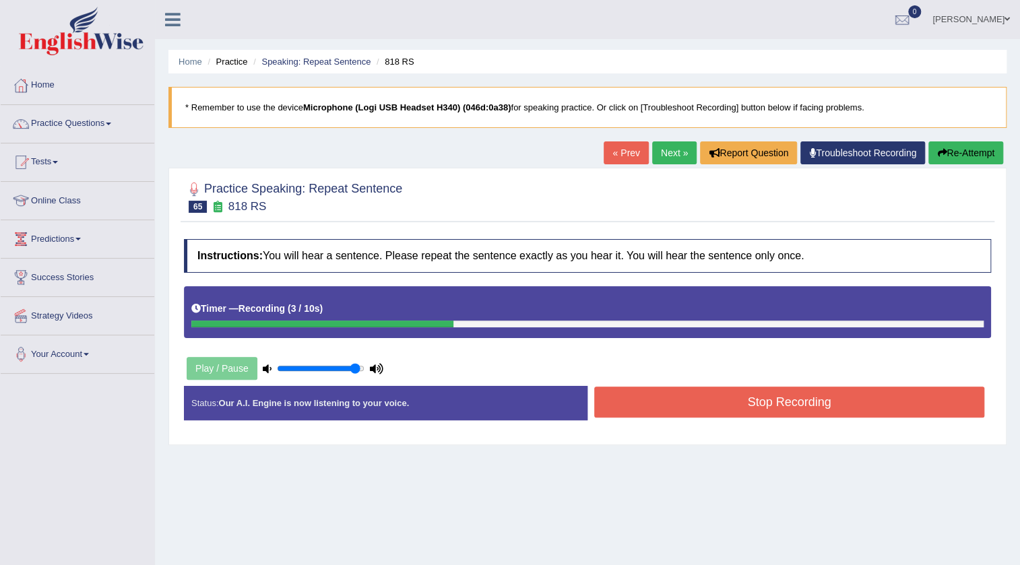
click at [685, 399] on button "Stop Recording" at bounding box center [789, 402] width 390 height 31
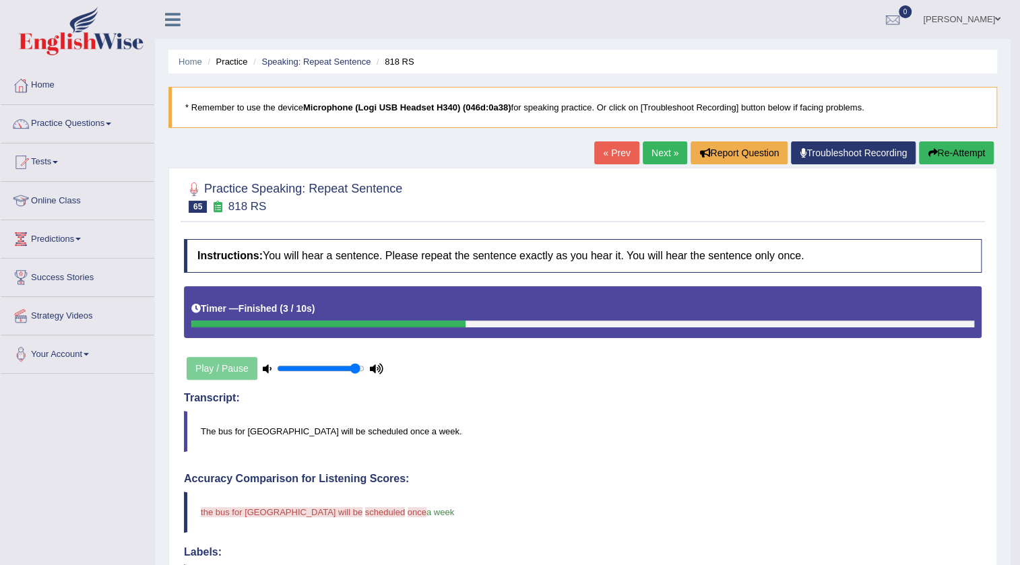
click at [659, 154] on link "Next »" at bounding box center [664, 152] width 44 height 23
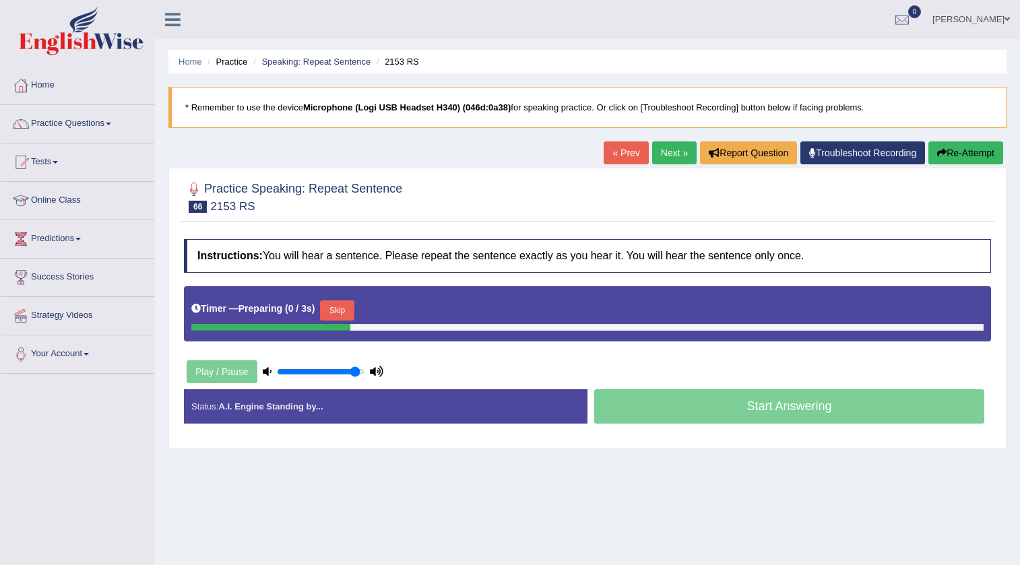
click at [354, 305] on button "Skip" at bounding box center [337, 310] width 34 height 20
click at [399, 314] on button "Skip" at bounding box center [396, 310] width 34 height 20
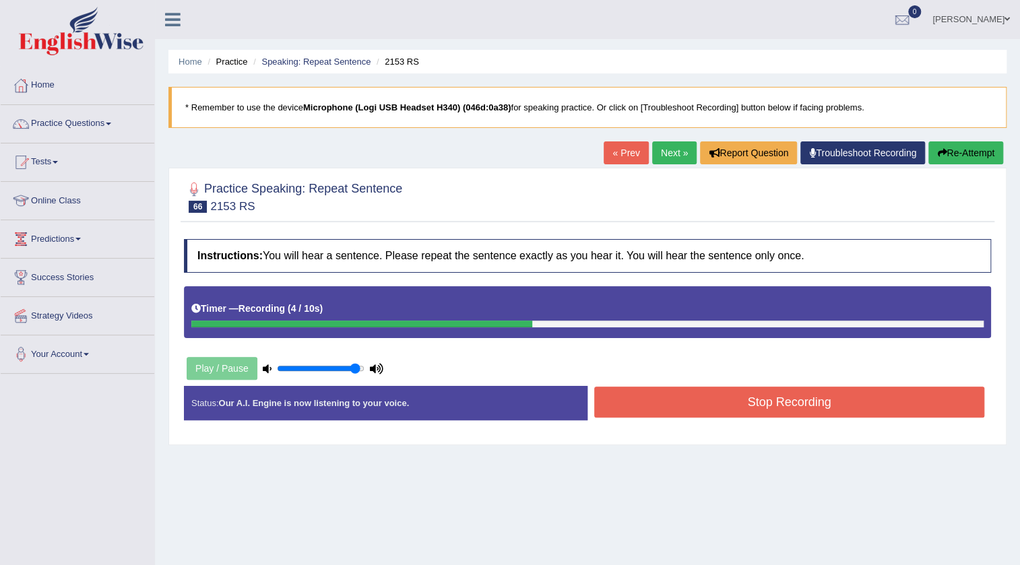
click at [727, 411] on button "Stop Recording" at bounding box center [789, 402] width 390 height 31
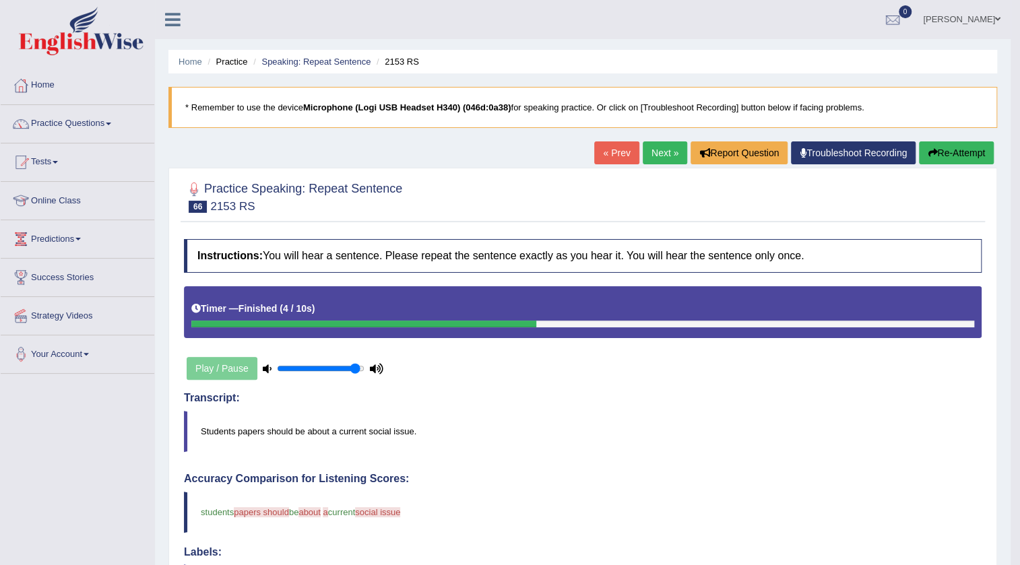
click at [660, 148] on link "Next »" at bounding box center [664, 152] width 44 height 23
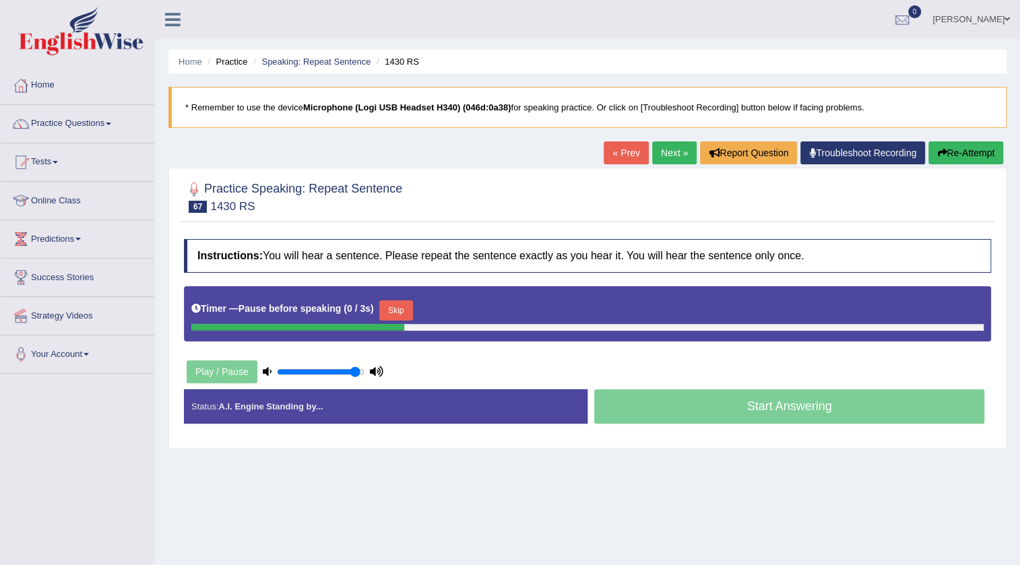
click at [393, 316] on button "Skip" at bounding box center [396, 310] width 34 height 20
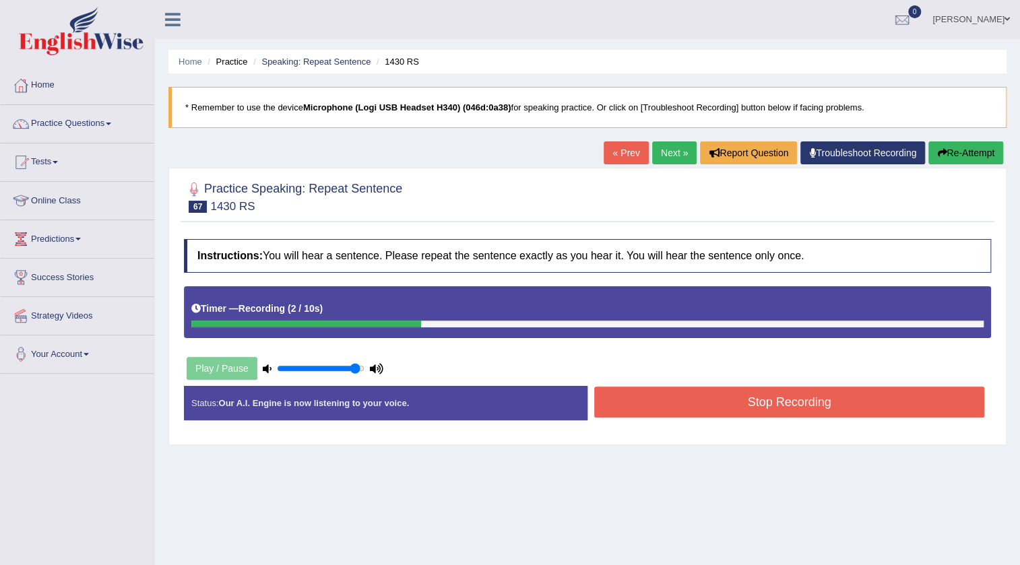
click at [651, 397] on button "Stop Recording" at bounding box center [789, 402] width 390 height 31
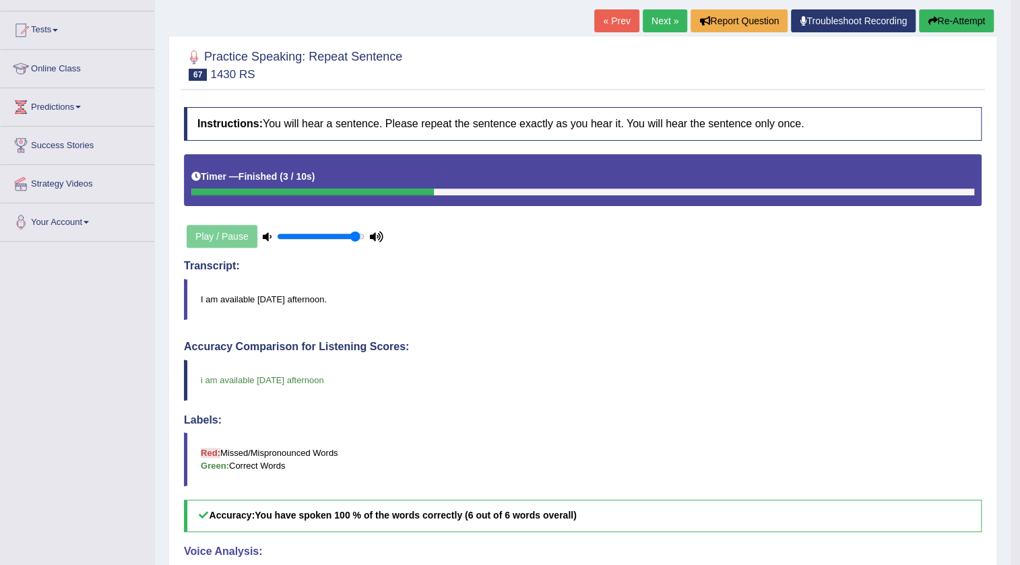
scroll to position [61, 0]
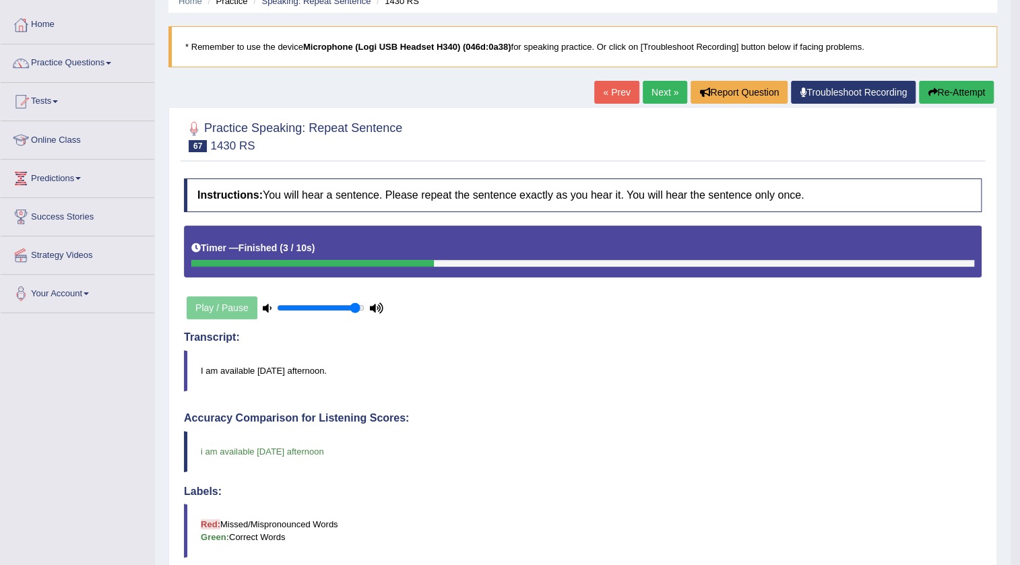
click at [657, 92] on link "Next »" at bounding box center [664, 92] width 44 height 23
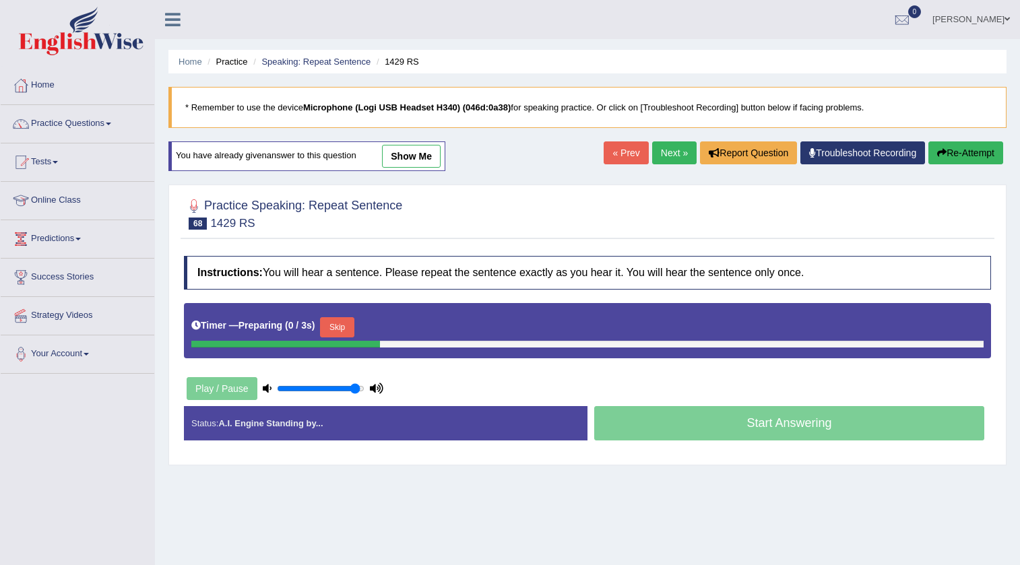
click at [350, 324] on button "Skip" at bounding box center [337, 327] width 34 height 20
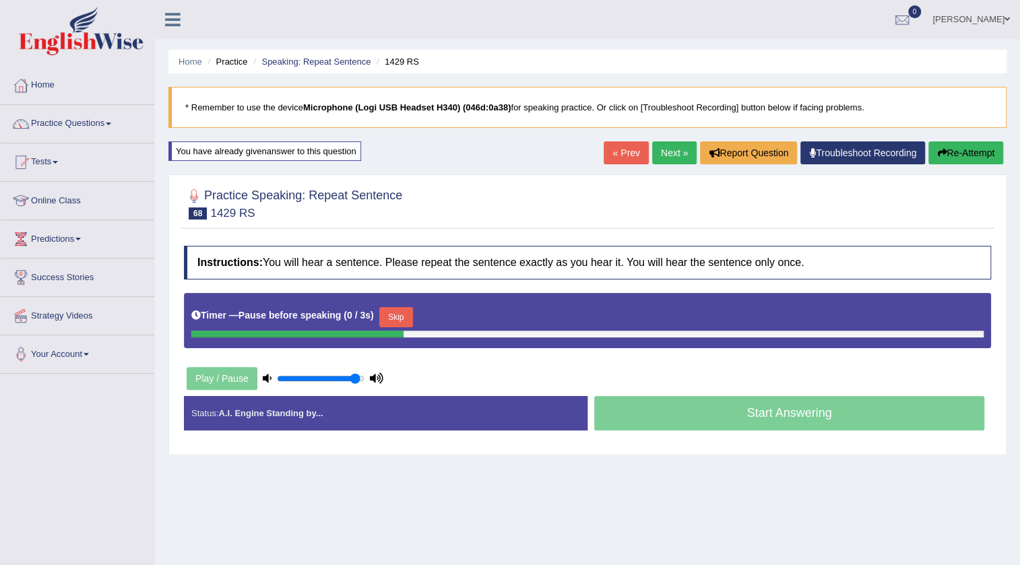
click at [392, 319] on button "Skip" at bounding box center [396, 317] width 34 height 20
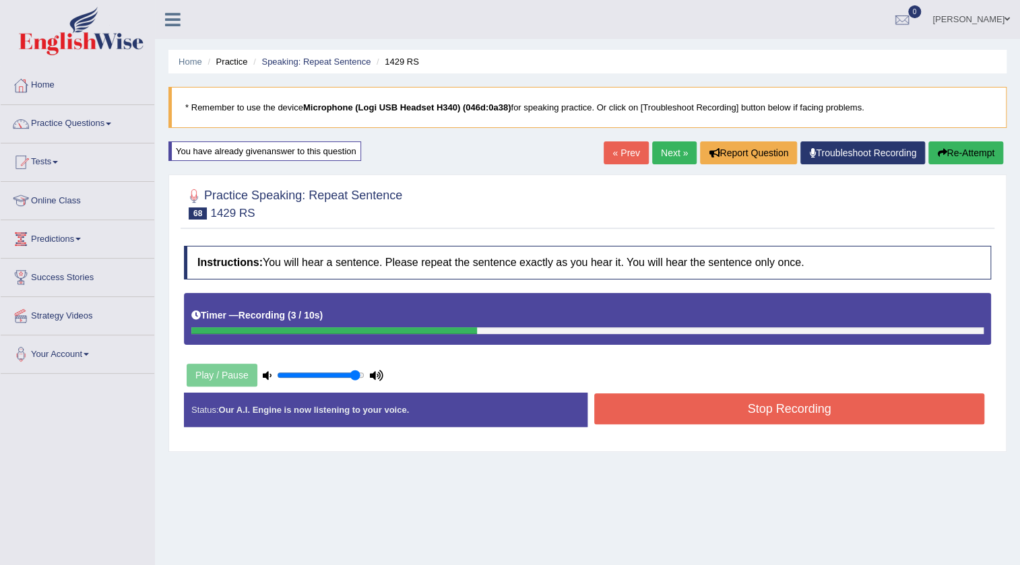
click at [690, 393] on button "Stop Recording" at bounding box center [789, 408] width 390 height 31
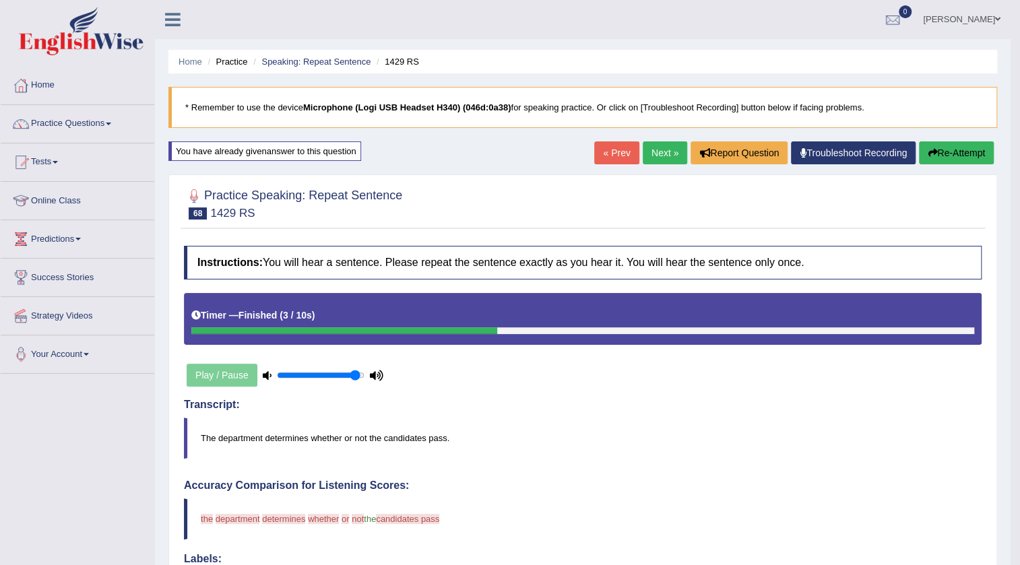
click at [673, 147] on link "Next »" at bounding box center [664, 152] width 44 height 23
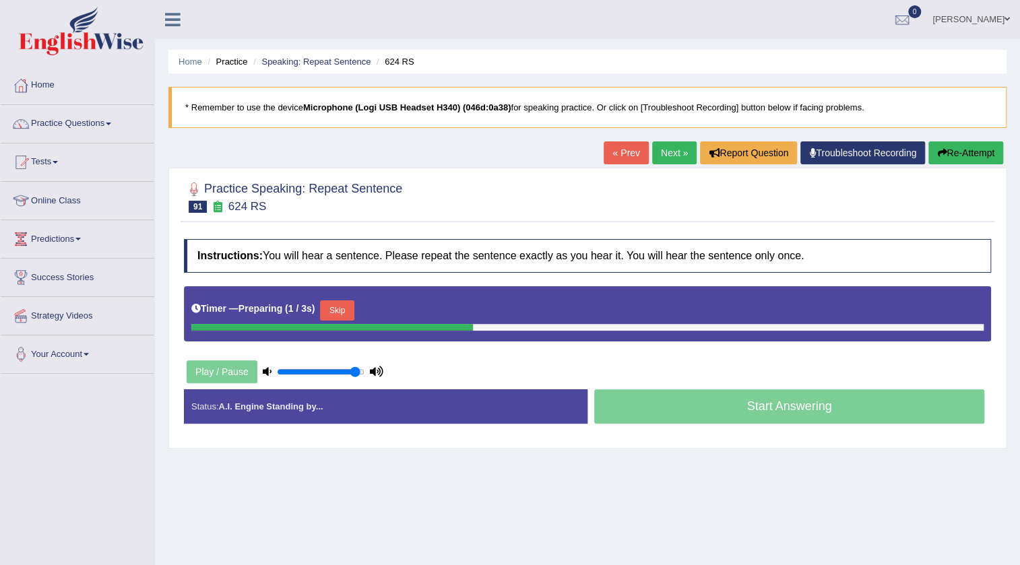
click at [616, 149] on link "« Prev" at bounding box center [625, 152] width 44 height 23
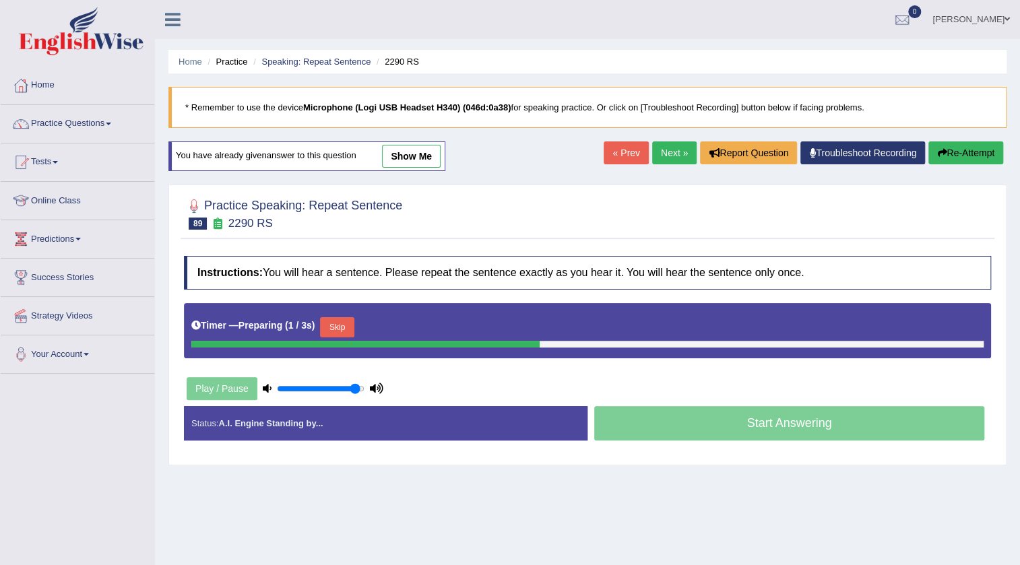
click at [664, 154] on link "Next »" at bounding box center [674, 152] width 44 height 23
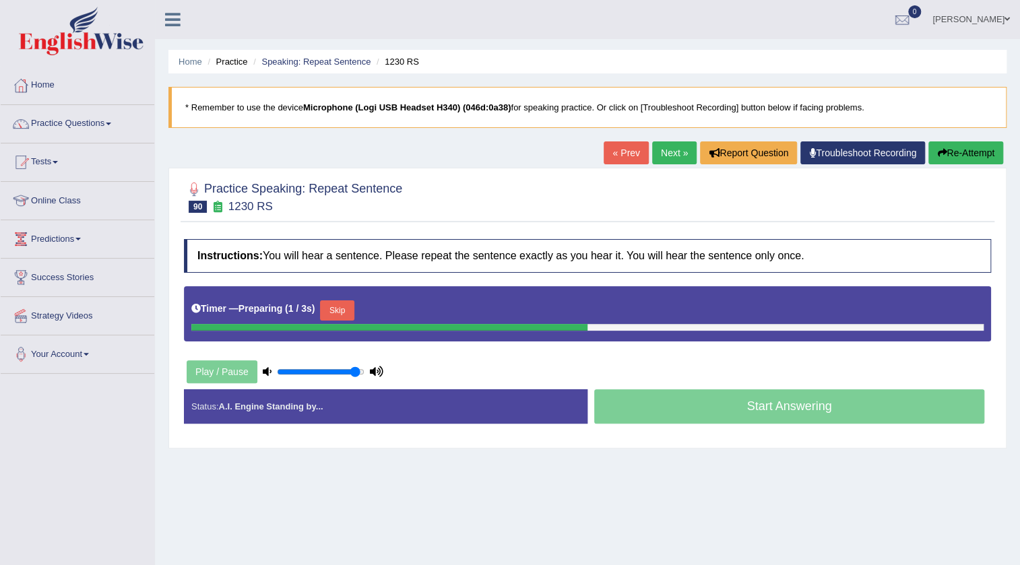
click at [345, 312] on button "Skip" at bounding box center [337, 310] width 34 height 20
click at [405, 309] on button "Skip" at bounding box center [396, 310] width 34 height 20
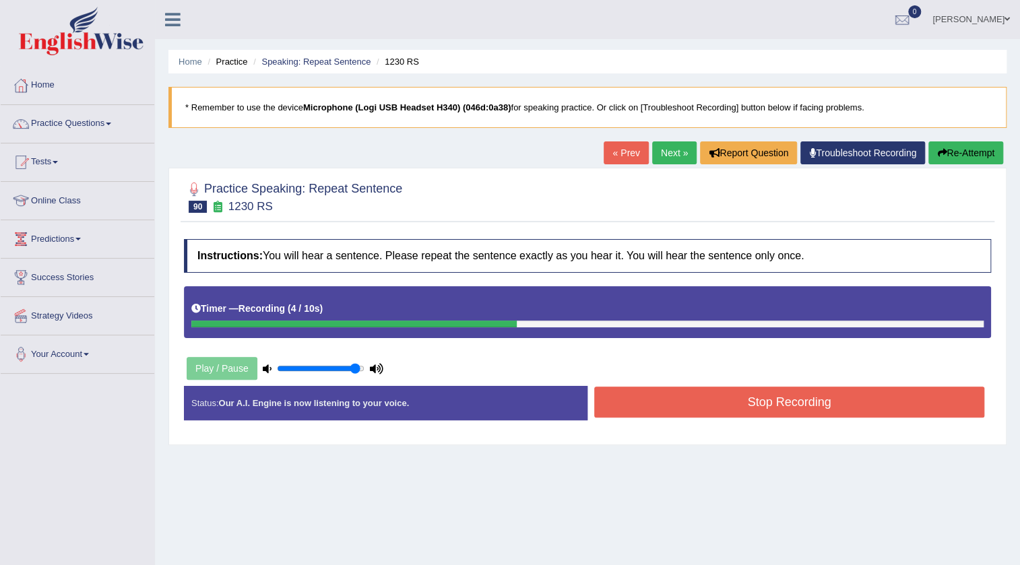
click at [776, 387] on button "Stop Recording" at bounding box center [789, 402] width 390 height 31
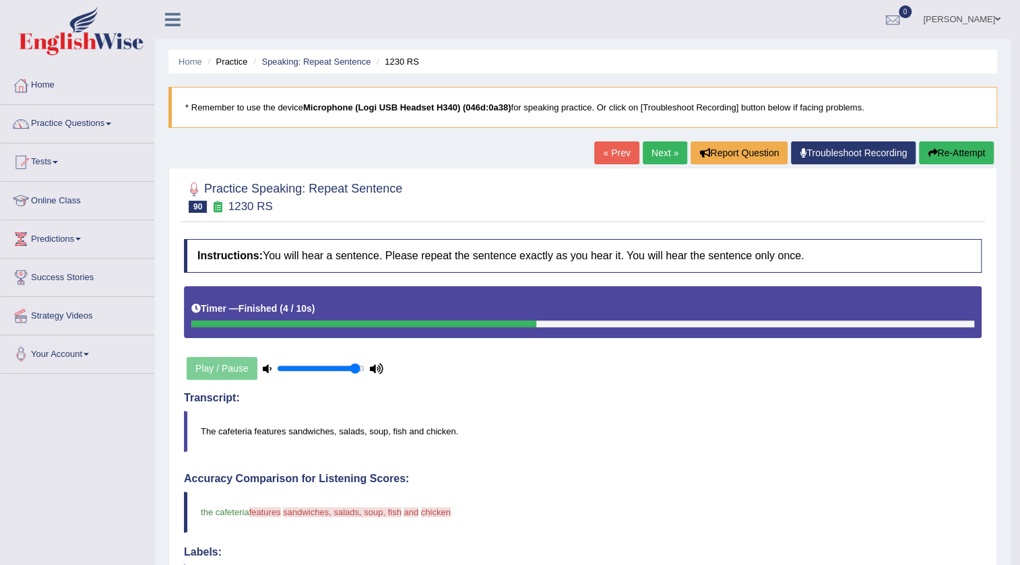
click at [666, 151] on link "Next »" at bounding box center [664, 152] width 44 height 23
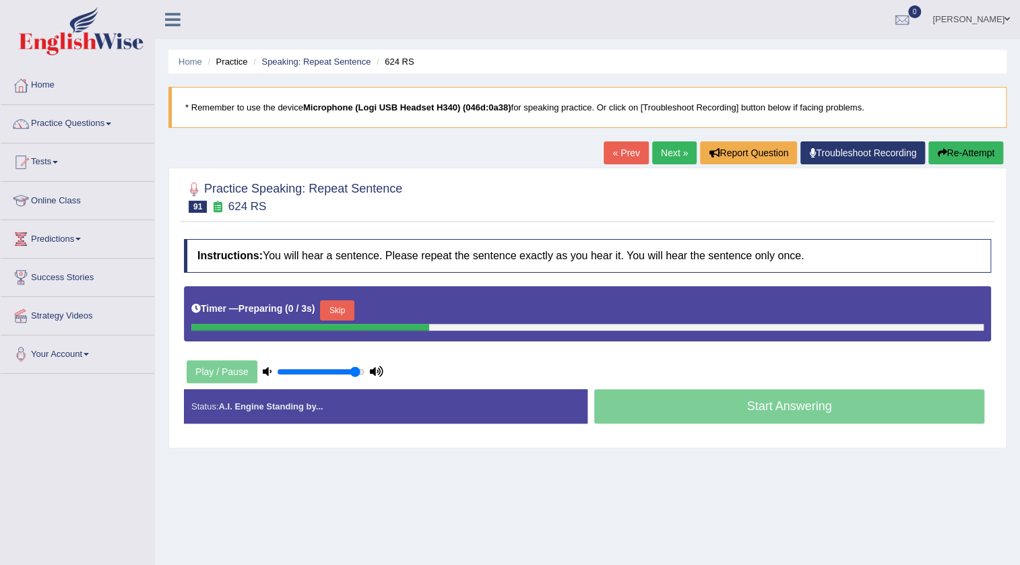
click at [338, 304] on button "Skip" at bounding box center [337, 310] width 34 height 20
click at [404, 310] on button "Skip" at bounding box center [396, 310] width 34 height 20
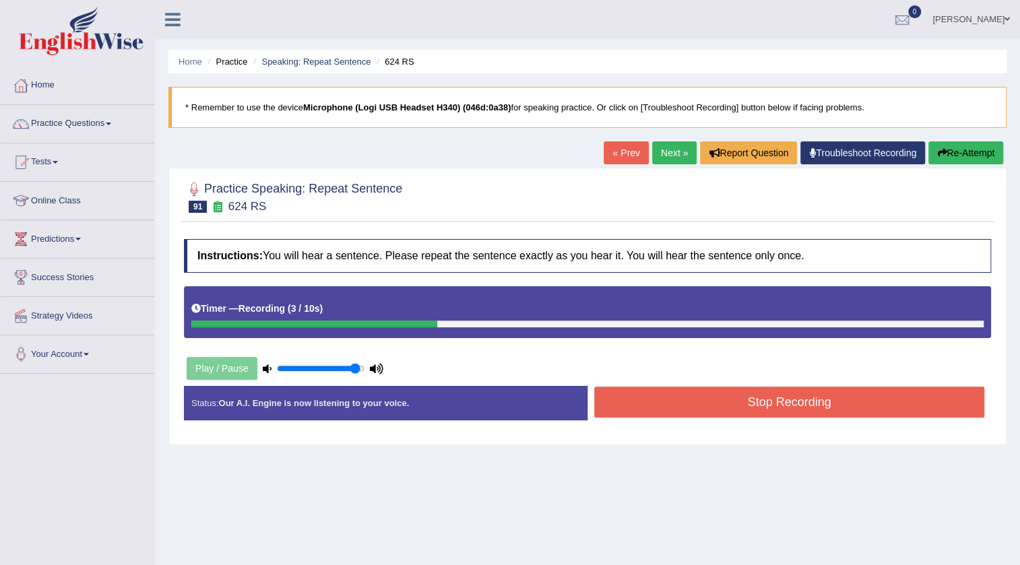
click at [719, 403] on button "Stop Recording" at bounding box center [789, 402] width 390 height 31
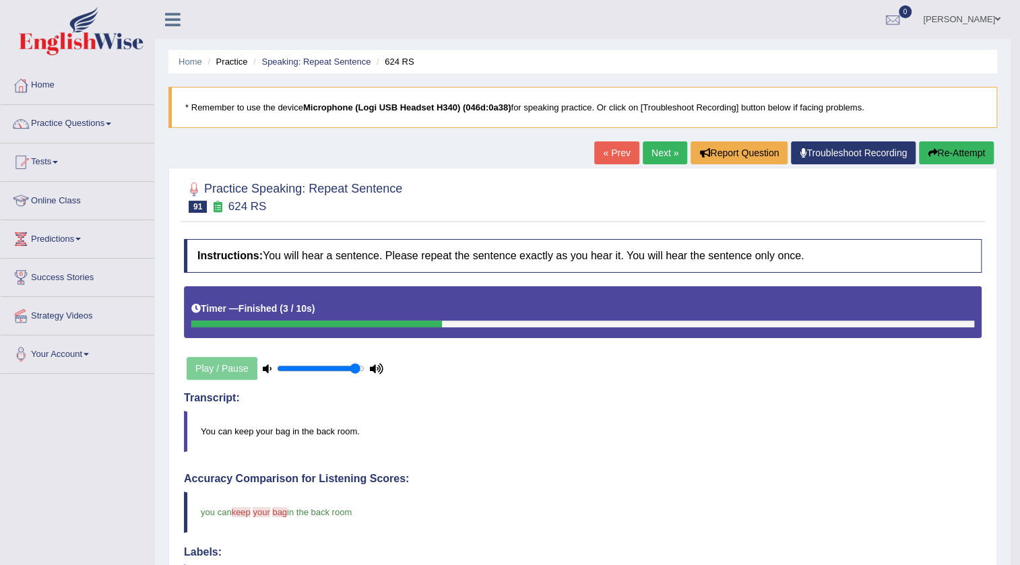
click at [653, 150] on link "Next »" at bounding box center [664, 152] width 44 height 23
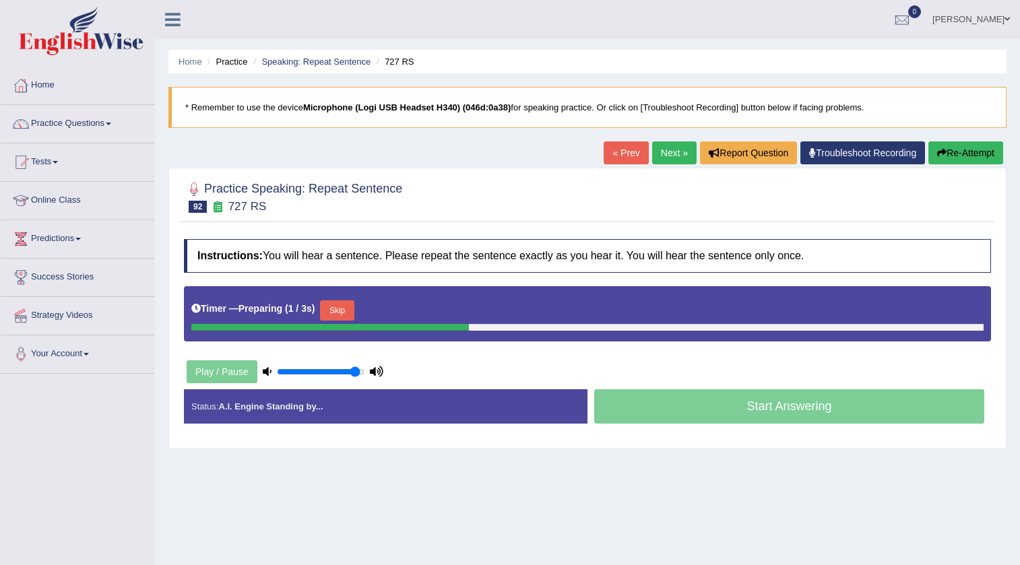
click at [347, 313] on button "Skip" at bounding box center [337, 310] width 34 height 20
click at [402, 307] on button "Skip" at bounding box center [396, 310] width 34 height 20
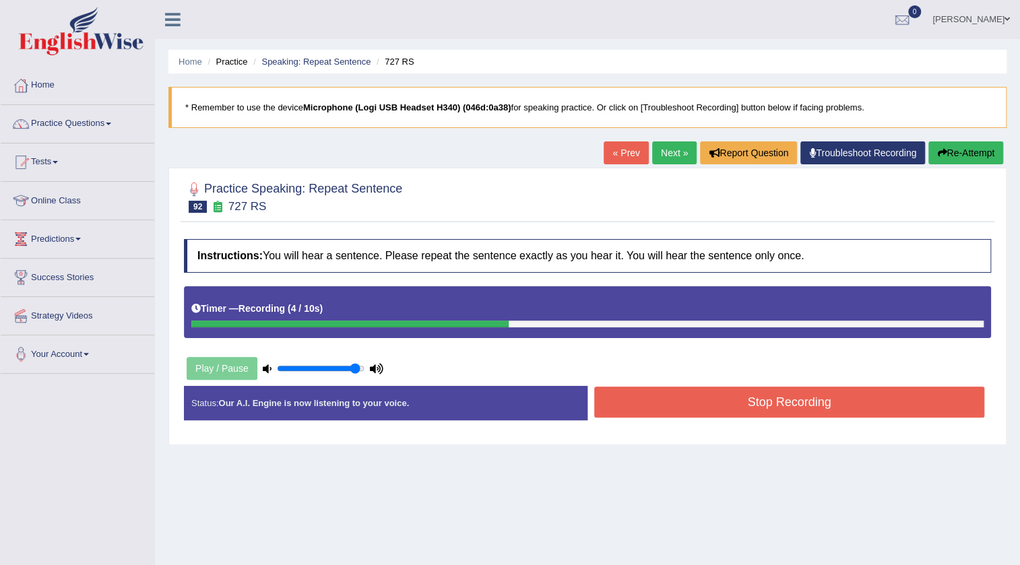
click at [743, 404] on button "Stop Recording" at bounding box center [789, 402] width 390 height 31
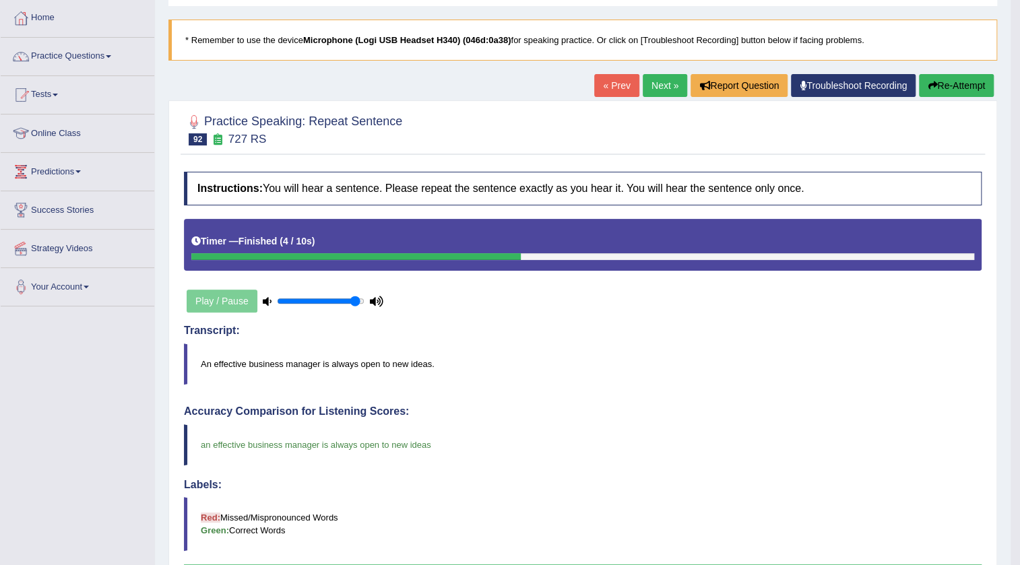
scroll to position [61, 0]
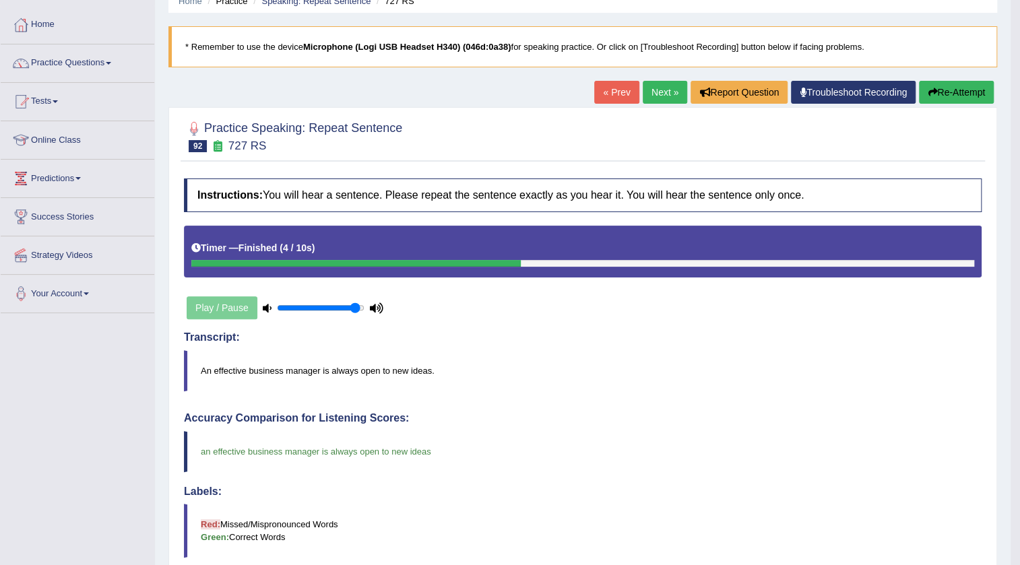
click at [659, 94] on link "Next »" at bounding box center [664, 92] width 44 height 23
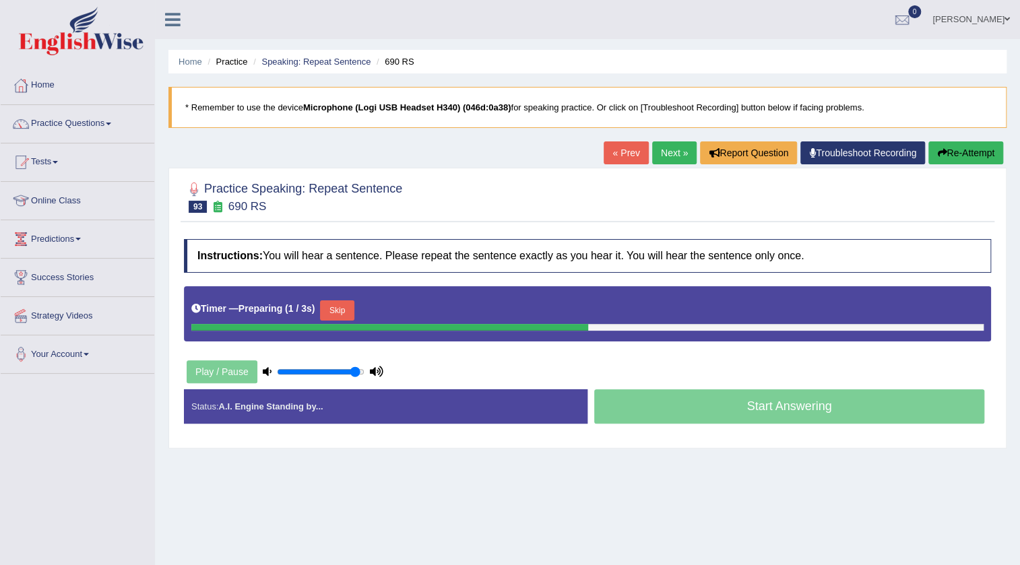
click at [331, 305] on button "Skip" at bounding box center [337, 310] width 34 height 20
click at [405, 305] on button "Skip" at bounding box center [396, 310] width 34 height 20
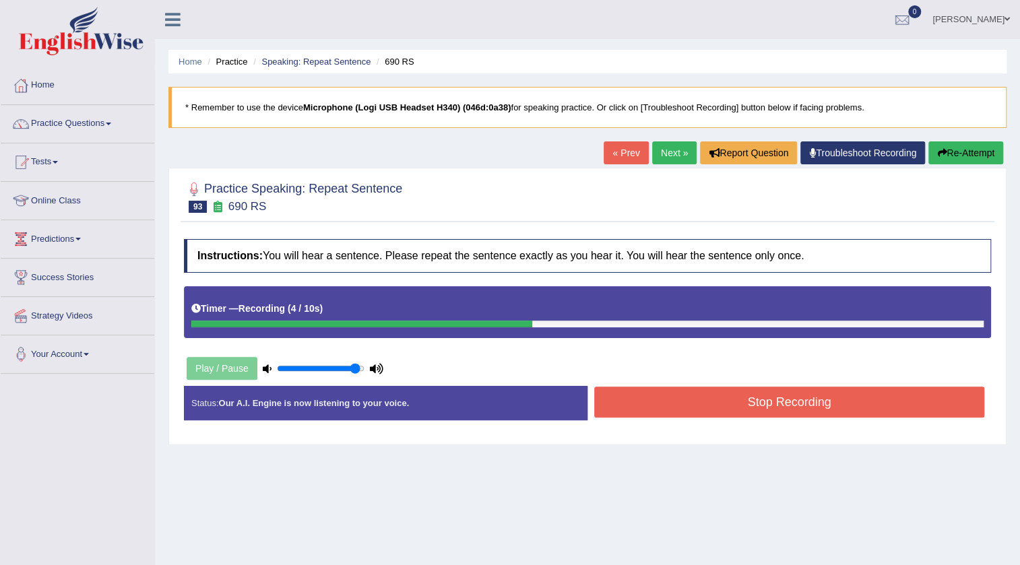
click at [721, 406] on button "Stop Recording" at bounding box center [789, 402] width 390 height 31
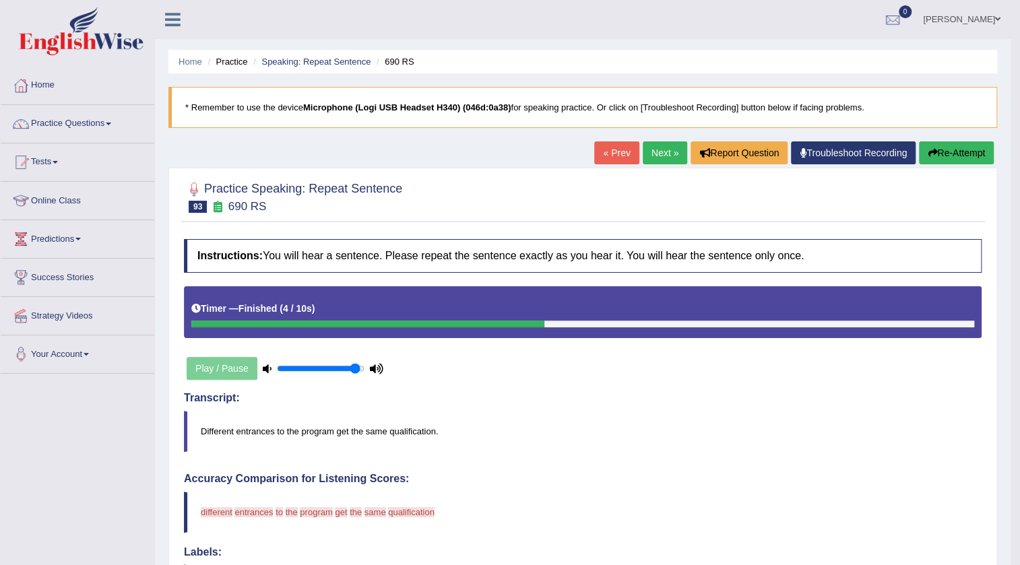
click at [661, 152] on link "Next »" at bounding box center [664, 152] width 44 height 23
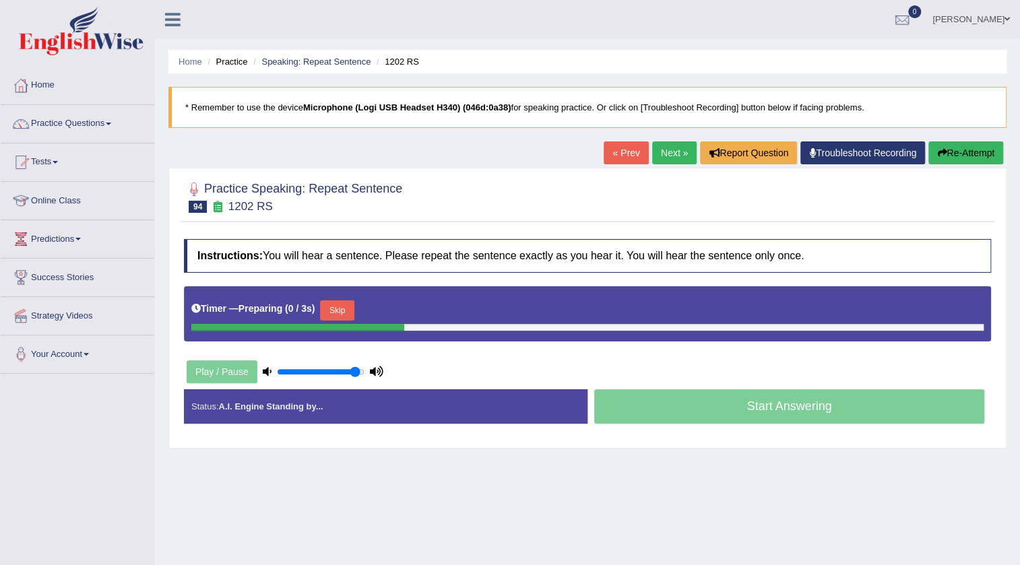
click at [351, 313] on button "Skip" at bounding box center [337, 310] width 34 height 20
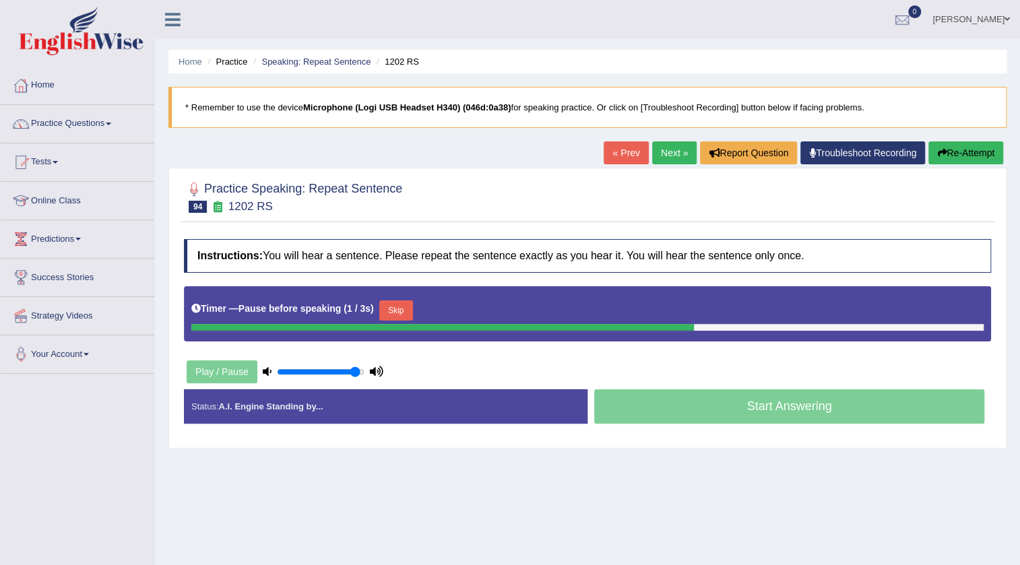
click at [405, 312] on button "Skip" at bounding box center [396, 310] width 34 height 20
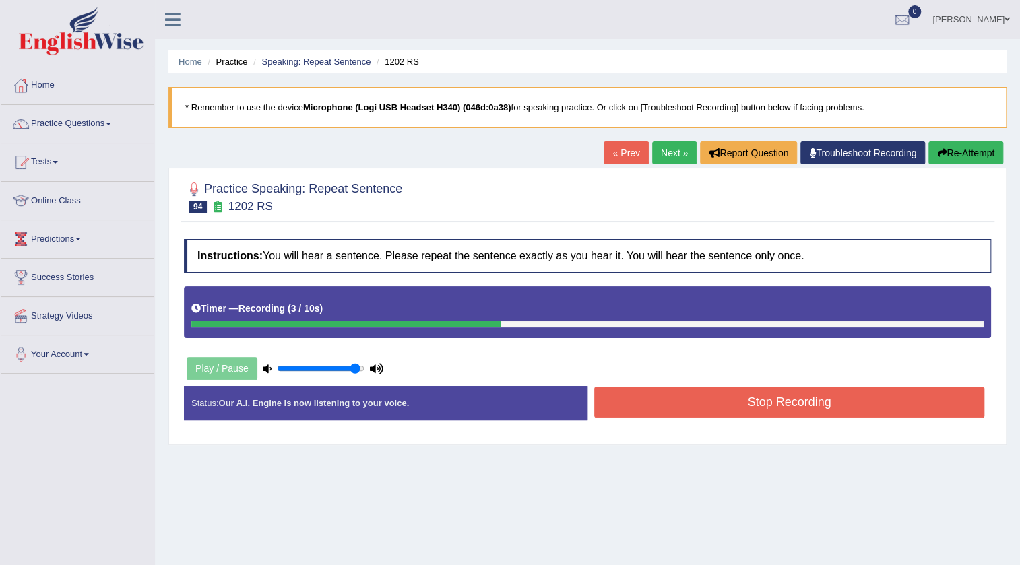
click at [696, 400] on button "Stop Recording" at bounding box center [789, 402] width 390 height 31
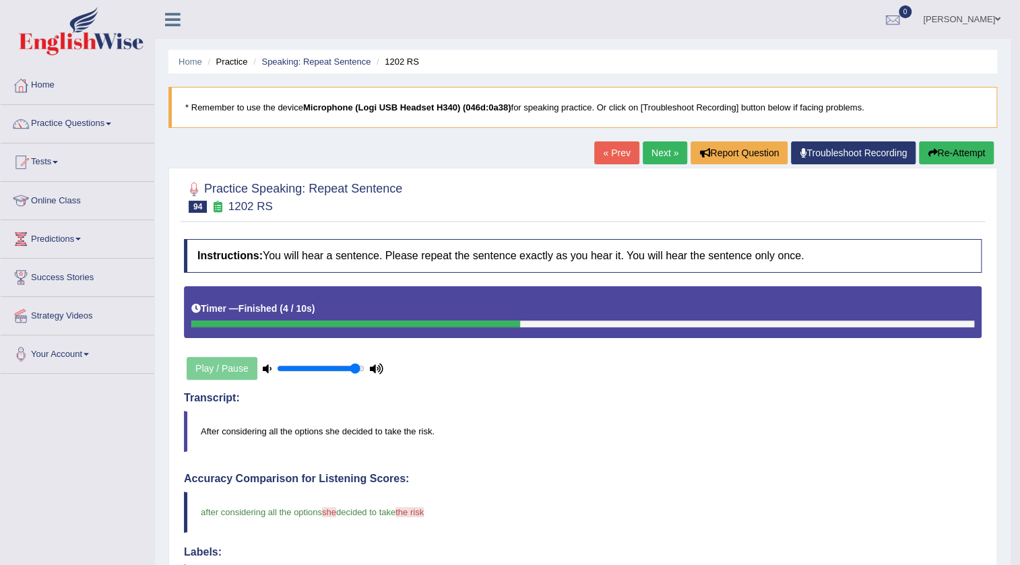
click at [654, 143] on link "Next »" at bounding box center [664, 152] width 44 height 23
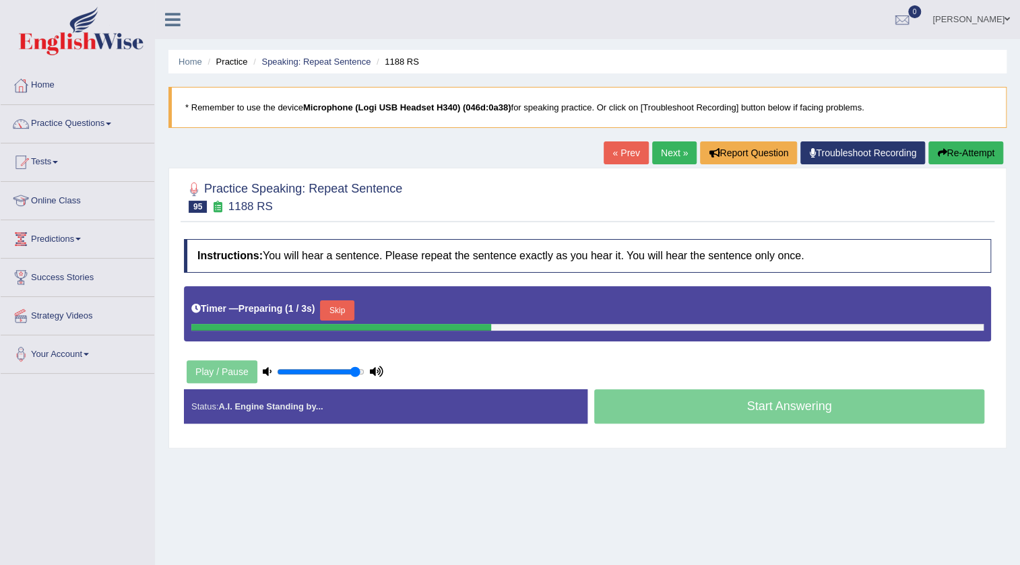
click at [354, 304] on button "Skip" at bounding box center [337, 310] width 34 height 20
click at [397, 308] on button "Skip" at bounding box center [396, 310] width 34 height 20
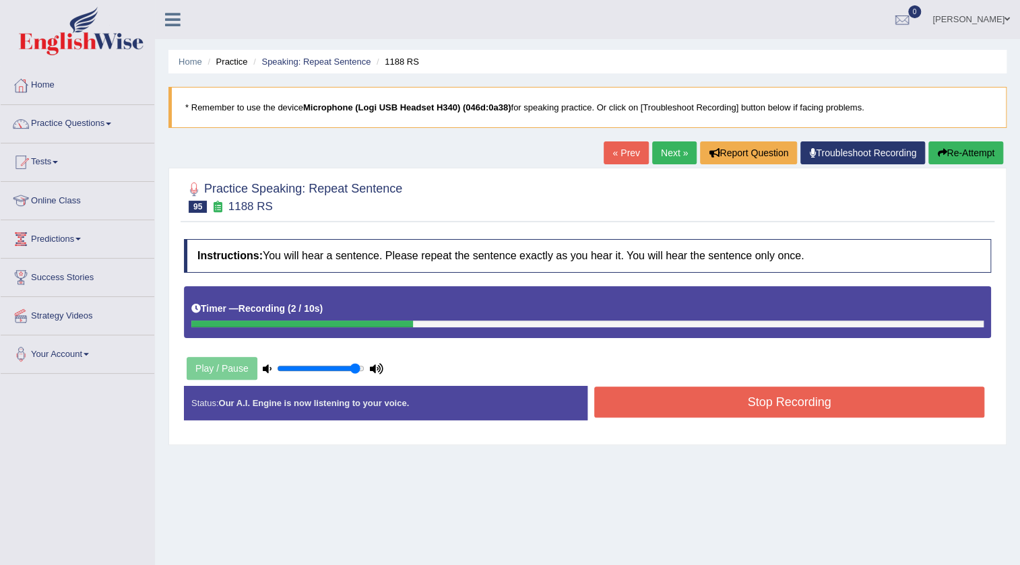
click at [665, 403] on button "Stop Recording" at bounding box center [789, 402] width 390 height 31
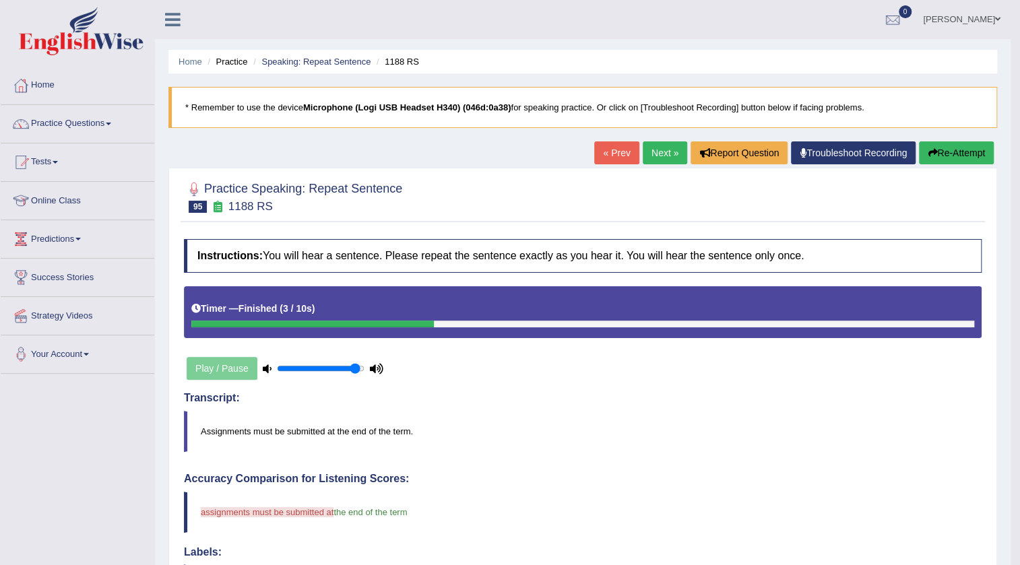
click at [661, 157] on link "Next »" at bounding box center [664, 152] width 44 height 23
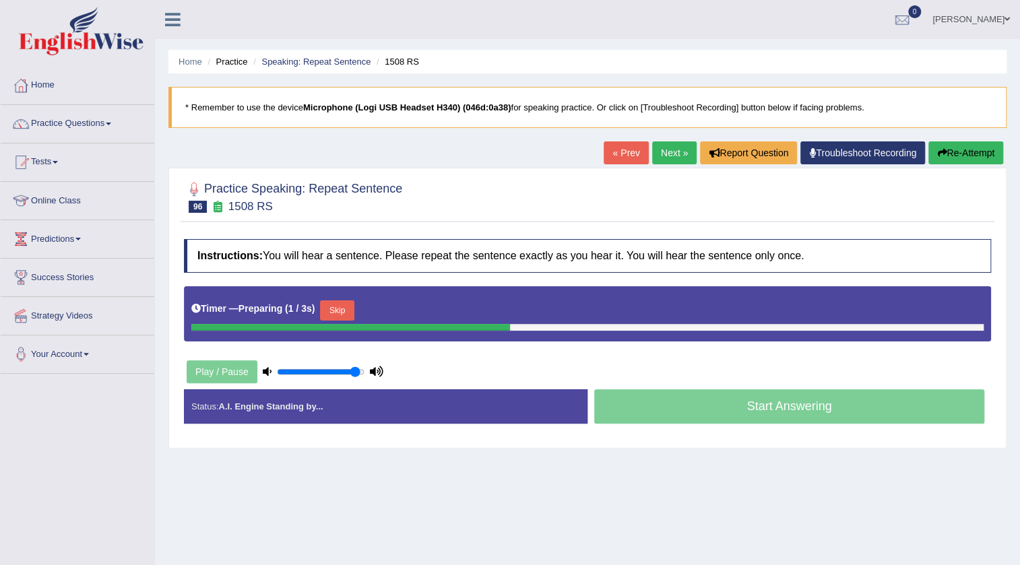
click at [312, 312] on b "1 / 3s" at bounding box center [300, 308] width 24 height 11
click at [352, 297] on div "Timer — Preparing ( 2 / 3s ) Skip" at bounding box center [587, 310] width 792 height 27
click at [412, 312] on button "Skip" at bounding box center [396, 310] width 34 height 20
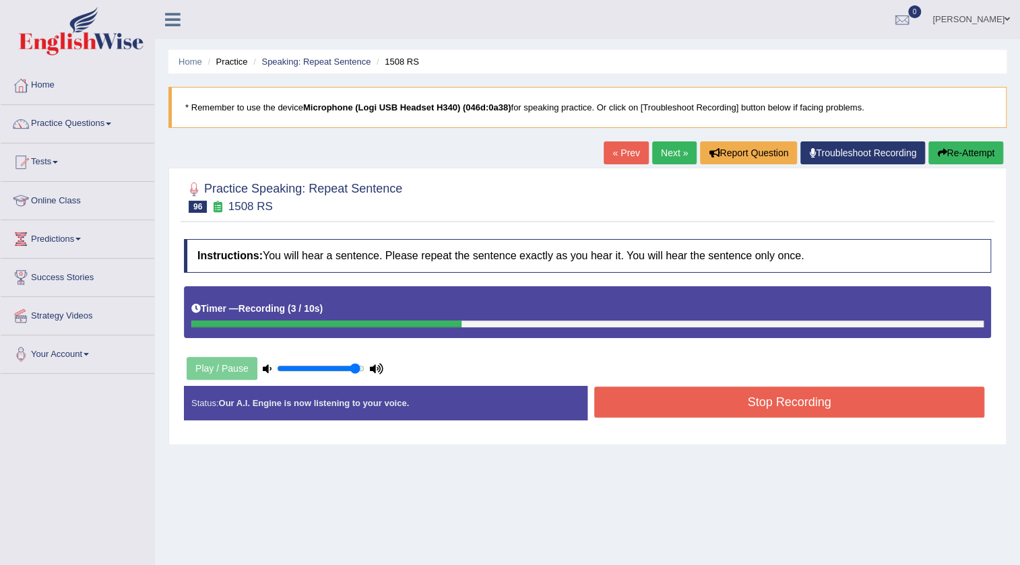
click at [717, 389] on button "Stop Recording" at bounding box center [789, 402] width 390 height 31
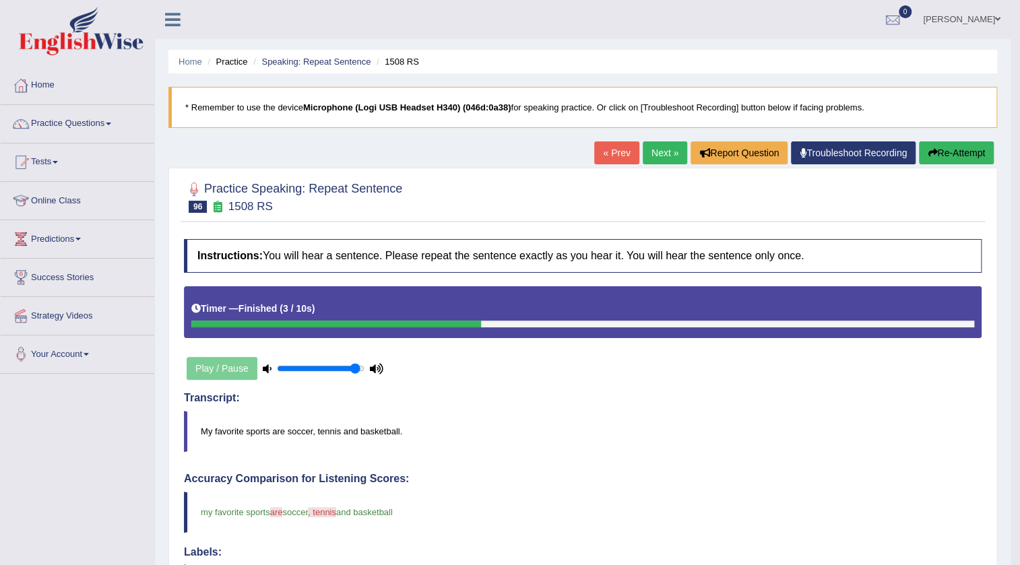
click at [642, 154] on link "Next »" at bounding box center [664, 152] width 44 height 23
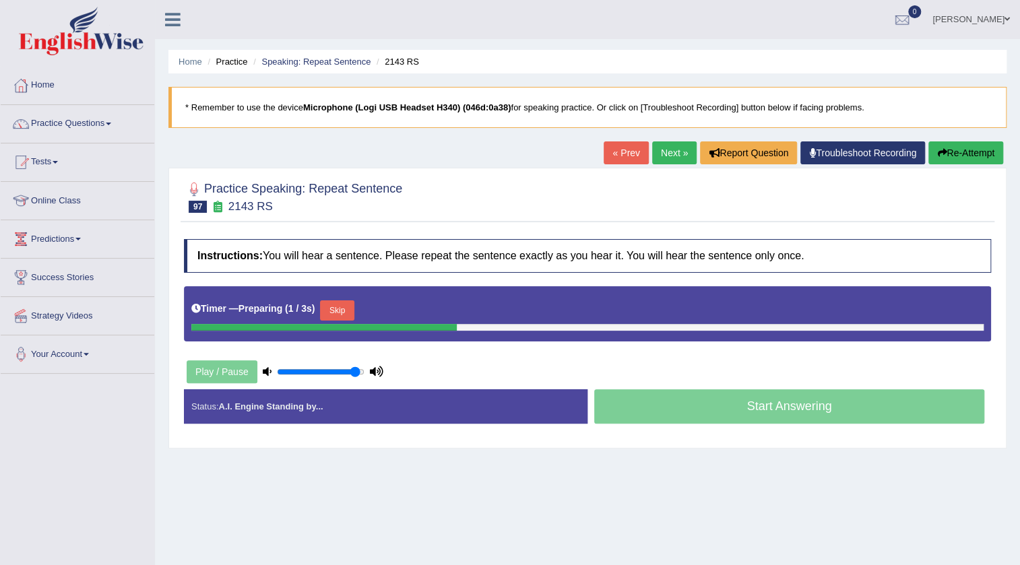
click at [350, 312] on button "Skip" at bounding box center [337, 310] width 34 height 20
click at [403, 312] on button "Skip" at bounding box center [396, 310] width 34 height 20
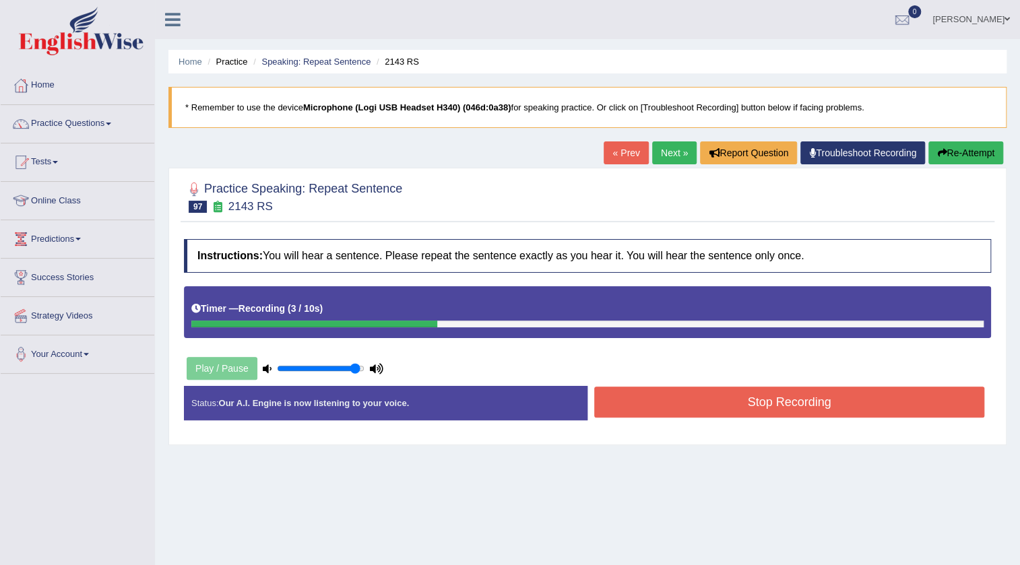
click at [675, 402] on button "Stop Recording" at bounding box center [789, 402] width 390 height 31
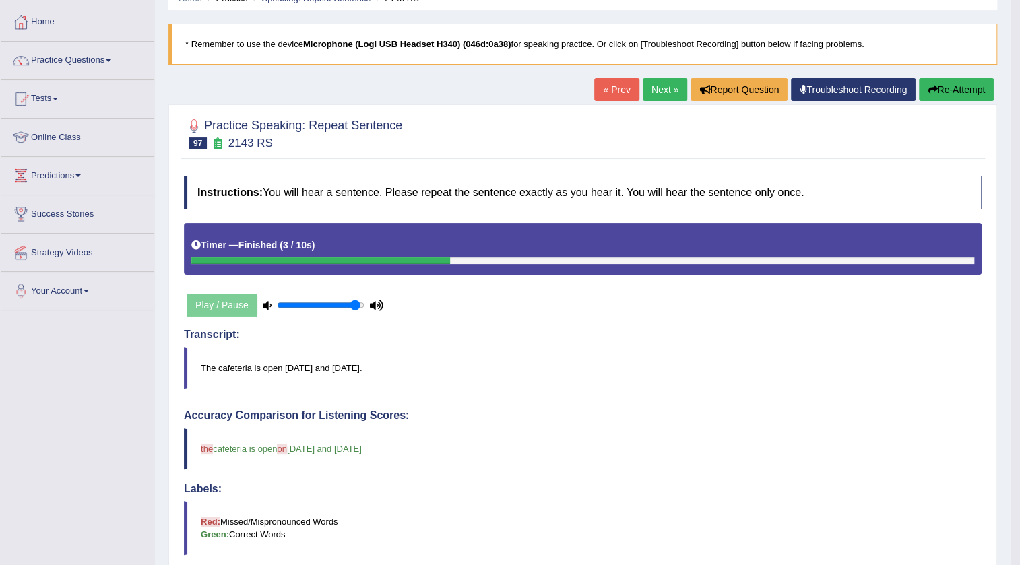
scroll to position [61, 0]
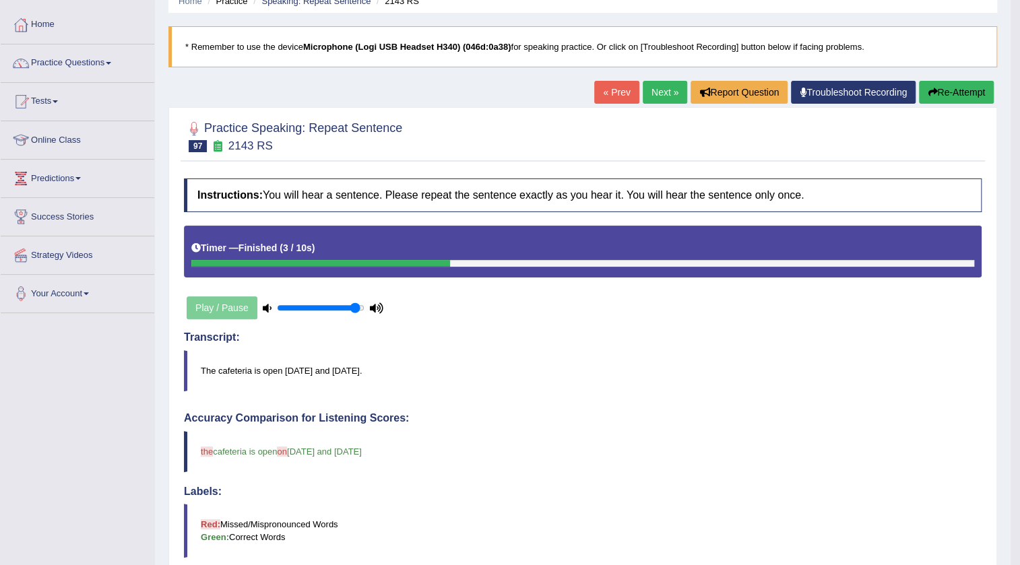
click at [664, 90] on link "Next »" at bounding box center [664, 92] width 44 height 23
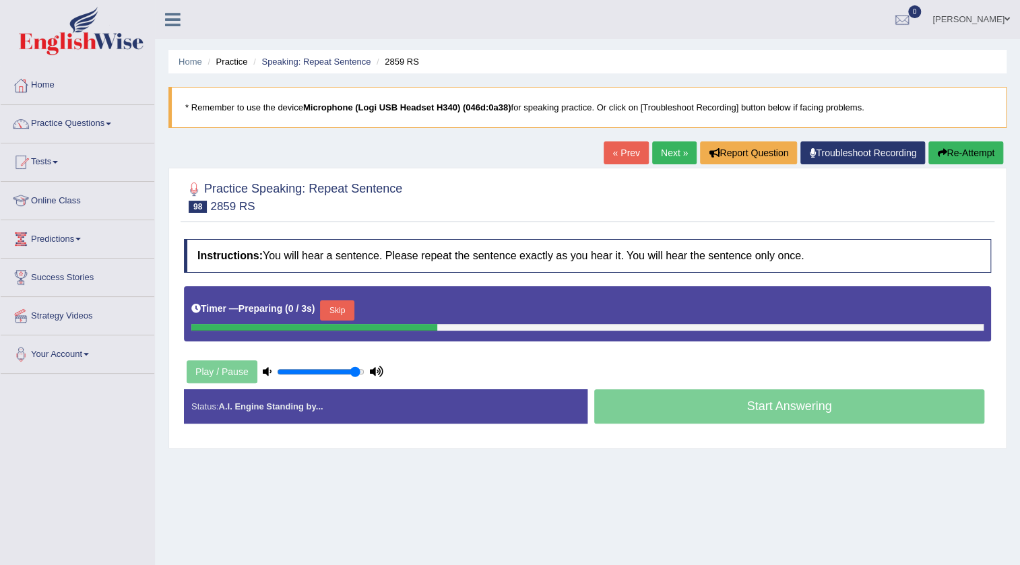
click at [350, 309] on button "Skip" at bounding box center [337, 310] width 34 height 20
click at [405, 308] on button "Skip" at bounding box center [396, 310] width 34 height 20
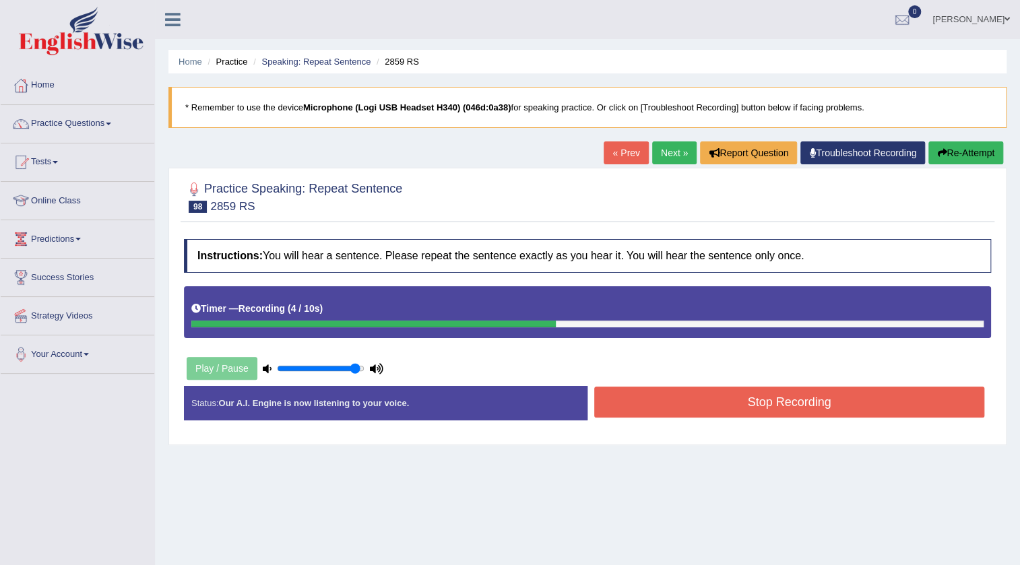
click at [690, 397] on button "Stop Recording" at bounding box center [789, 402] width 390 height 31
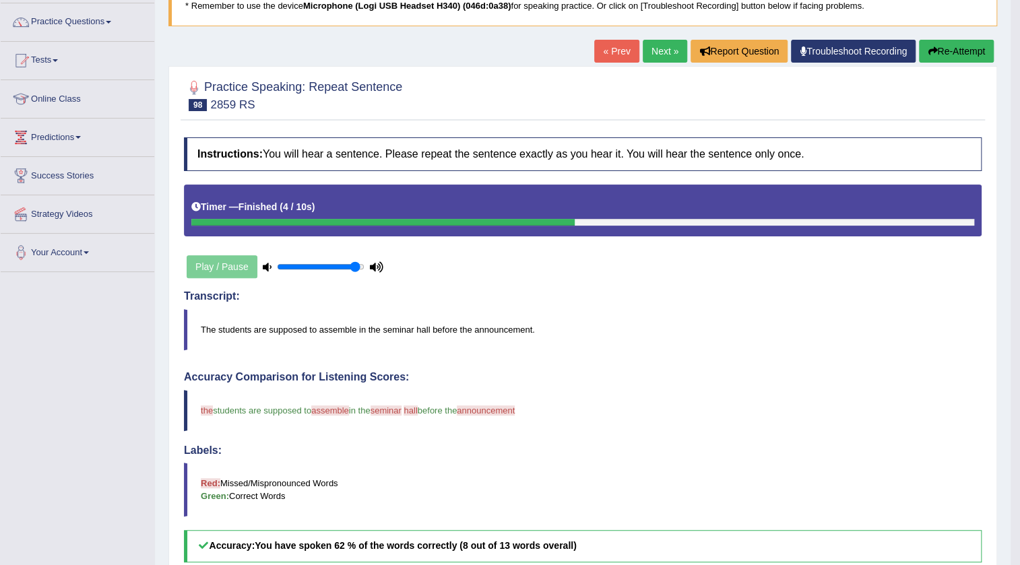
scroll to position [61, 0]
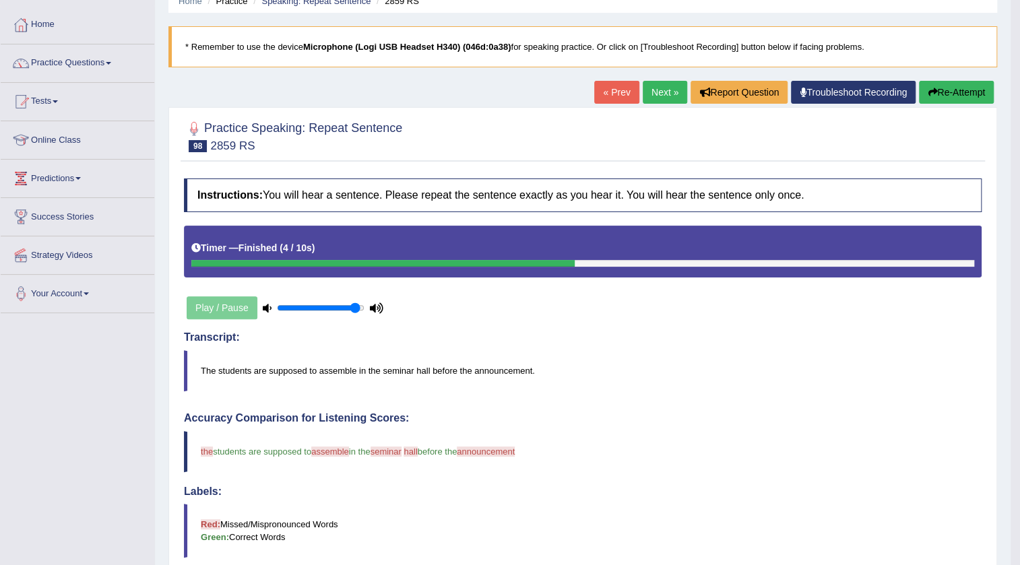
click at [666, 92] on link "Next »" at bounding box center [664, 92] width 44 height 23
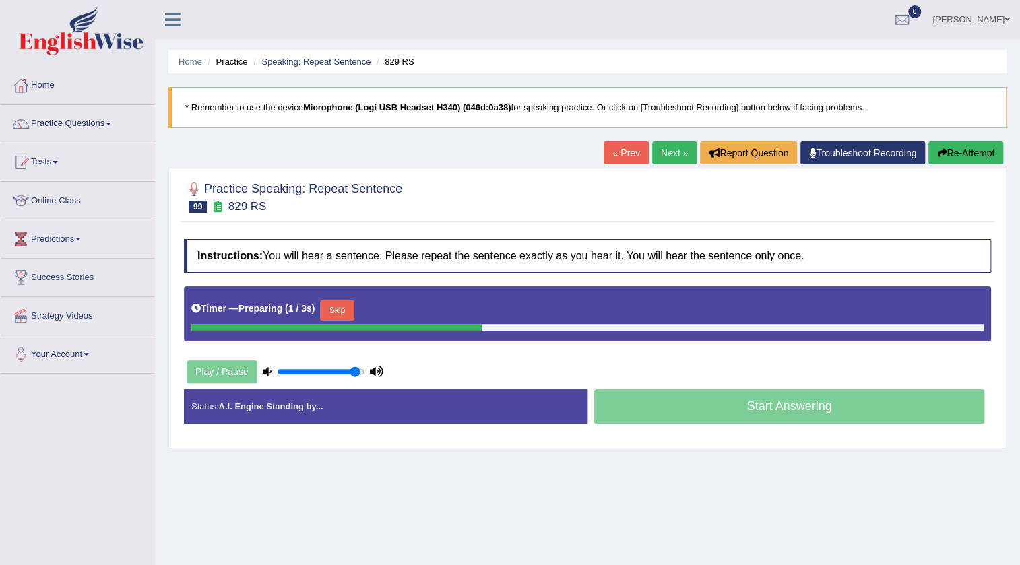
click at [335, 304] on button "Skip" at bounding box center [337, 310] width 34 height 20
click at [401, 312] on button "Skip" at bounding box center [396, 310] width 34 height 20
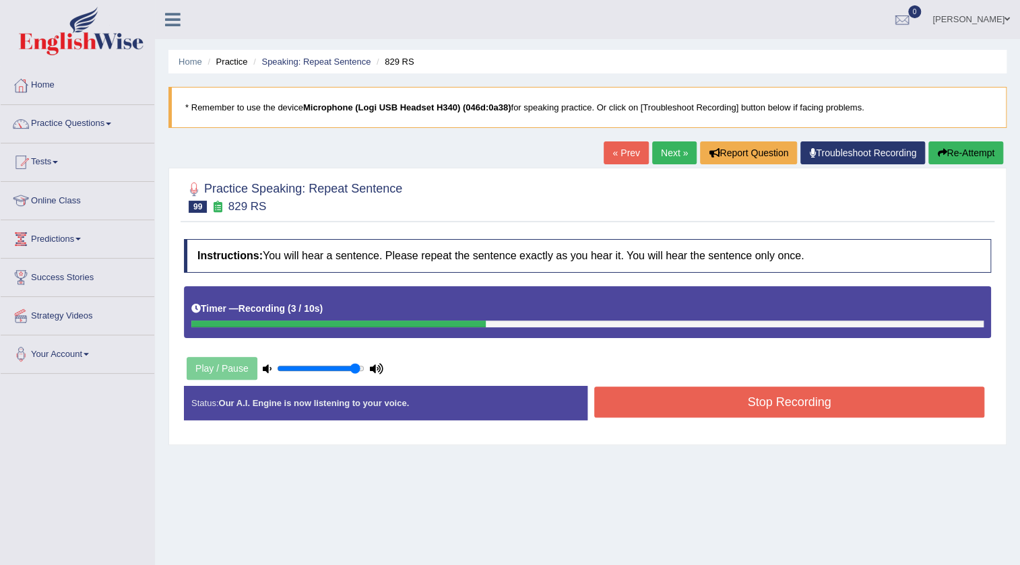
click at [712, 411] on button "Stop Recording" at bounding box center [789, 402] width 390 height 31
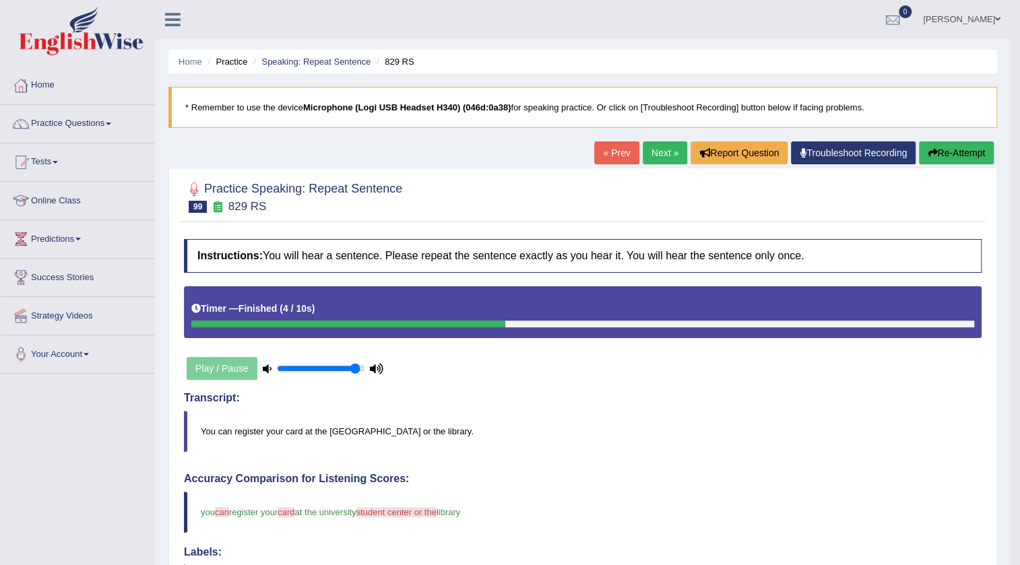
click at [666, 151] on link "Next »" at bounding box center [664, 152] width 44 height 23
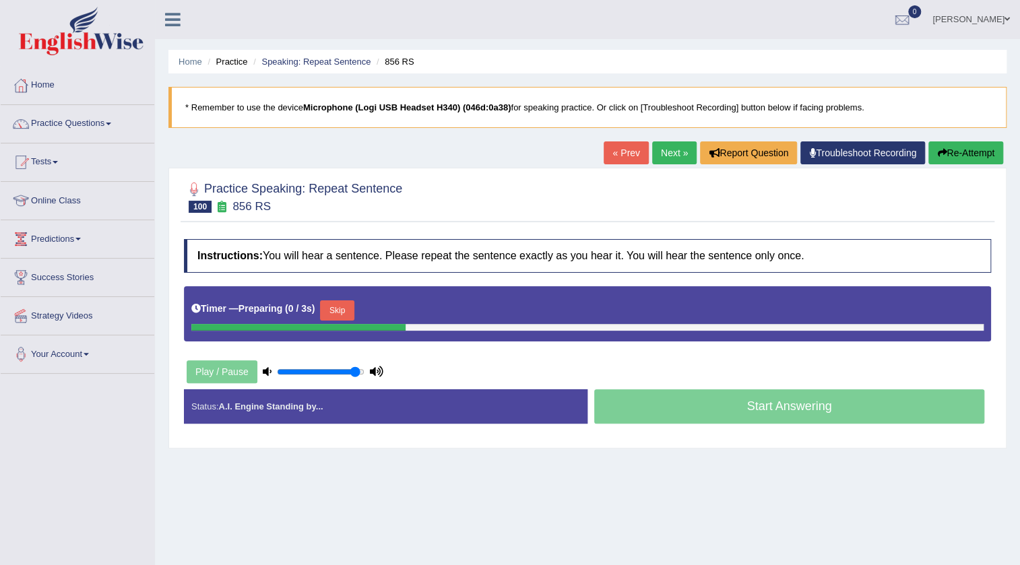
click at [351, 302] on button "Skip" at bounding box center [337, 310] width 34 height 20
click at [409, 307] on button "Skip" at bounding box center [396, 310] width 34 height 20
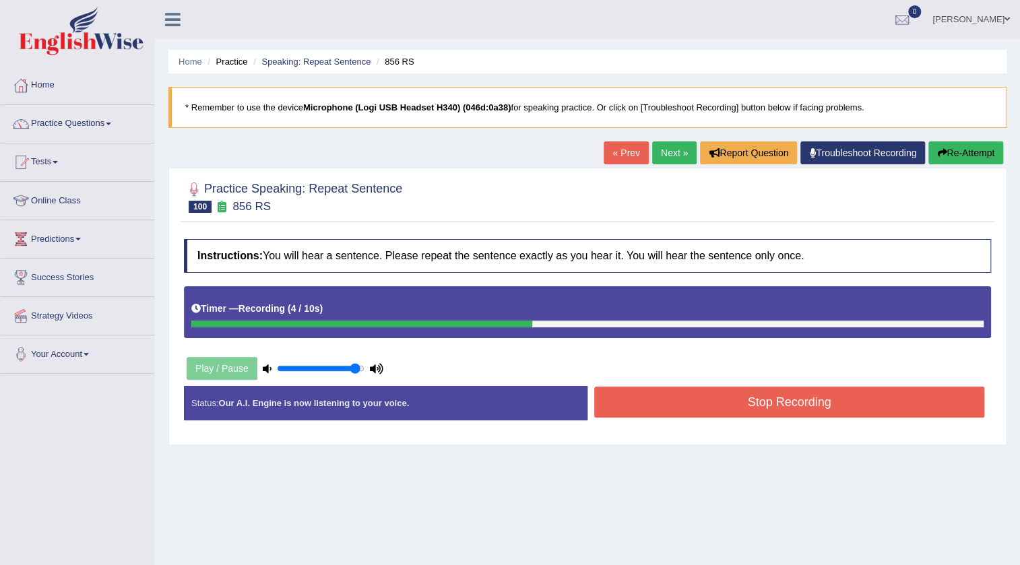
click at [789, 411] on button "Stop Recording" at bounding box center [789, 402] width 390 height 31
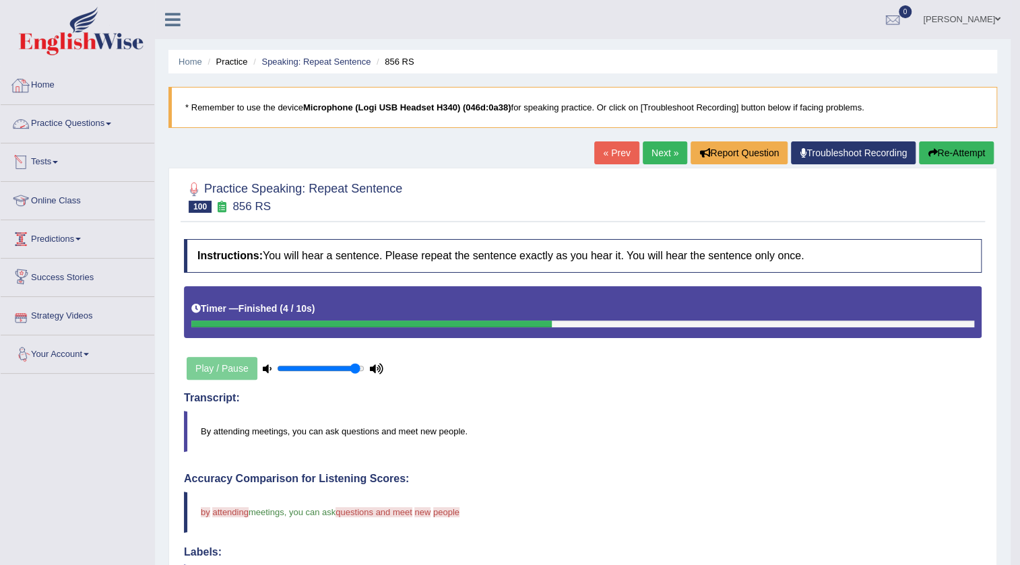
click at [92, 130] on link "Practice Questions" at bounding box center [78, 122] width 154 height 34
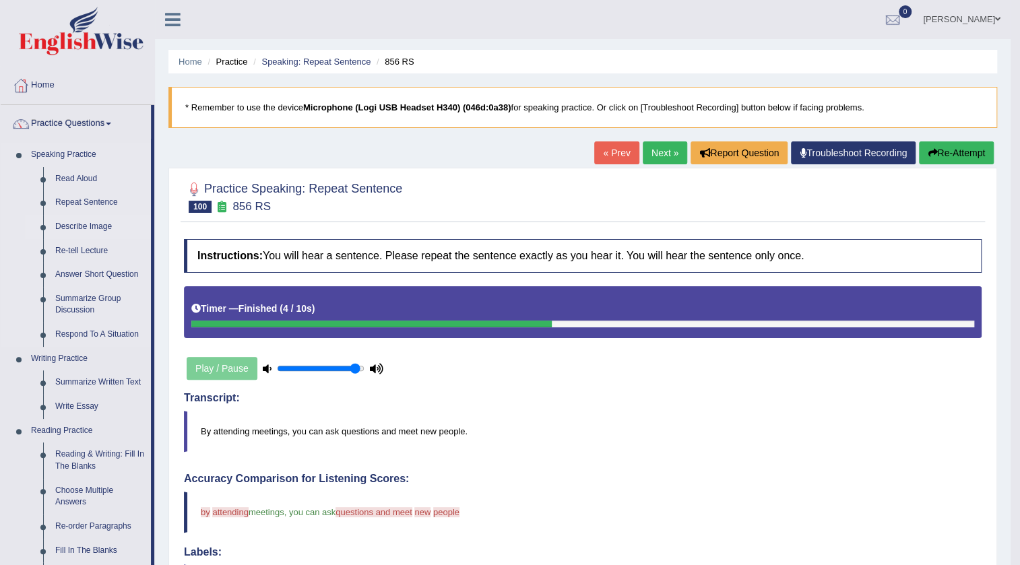
click at [75, 231] on link "Describe Image" at bounding box center [100, 227] width 102 height 24
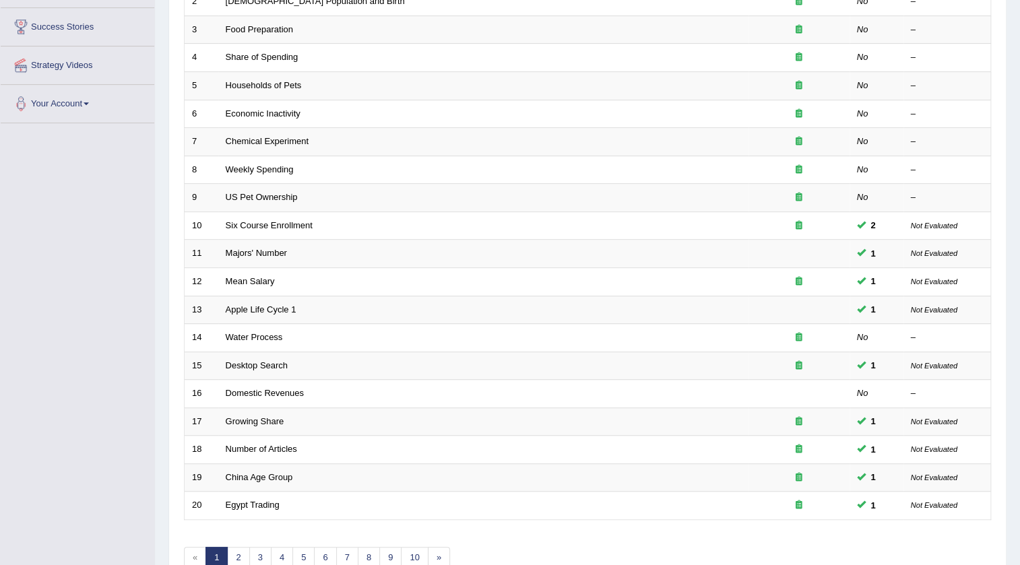
scroll to position [325, 0]
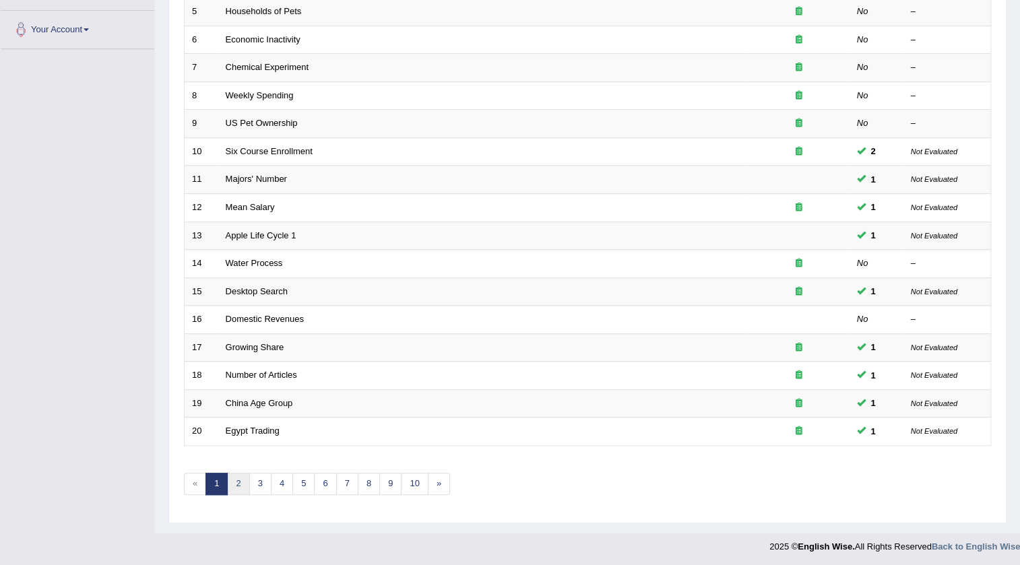
click at [241, 486] on link "2" at bounding box center [238, 484] width 22 height 22
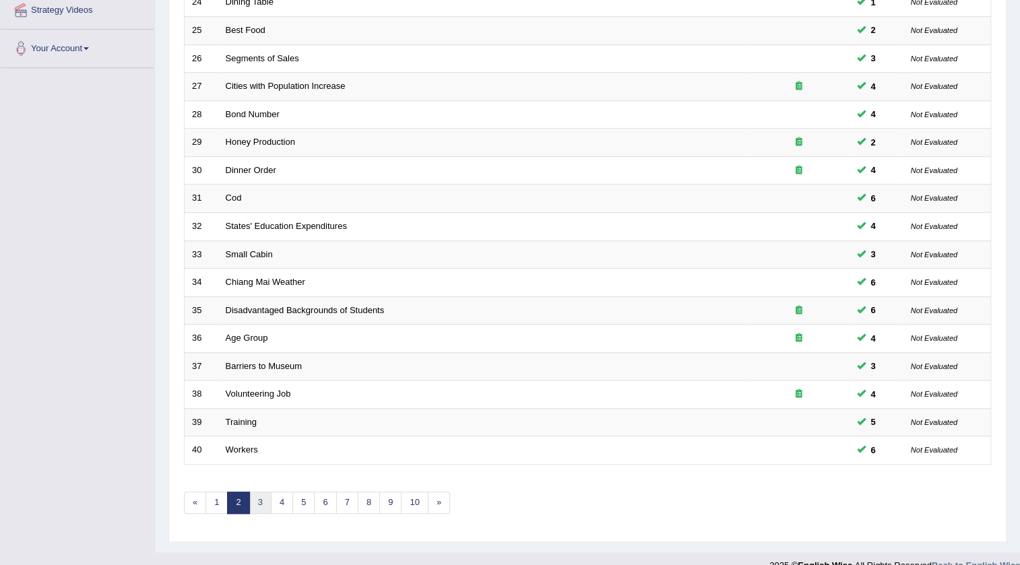
click at [257, 498] on link "3" at bounding box center [260, 503] width 22 height 22
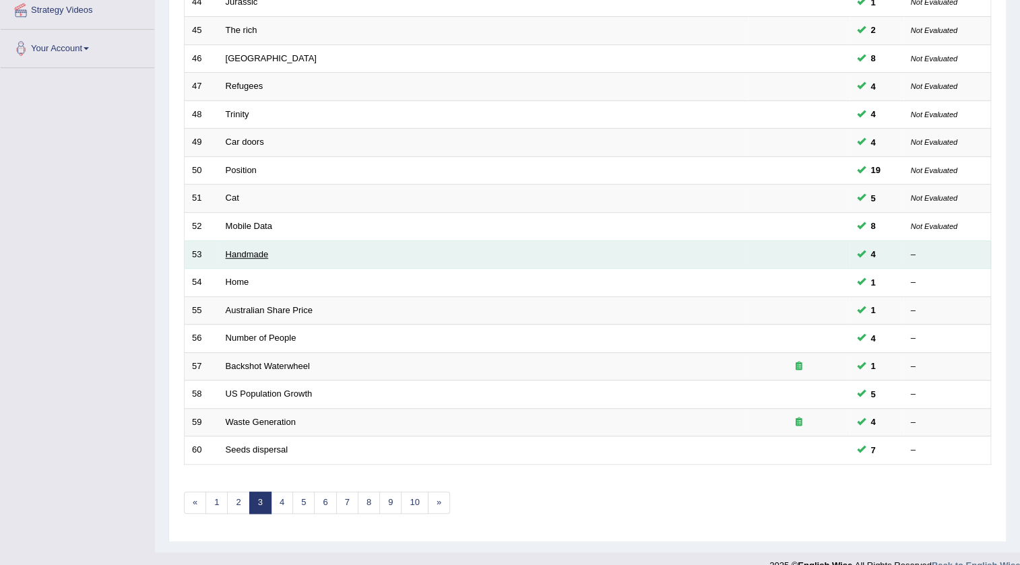
click at [242, 249] on link "Handmade" at bounding box center [247, 254] width 43 height 10
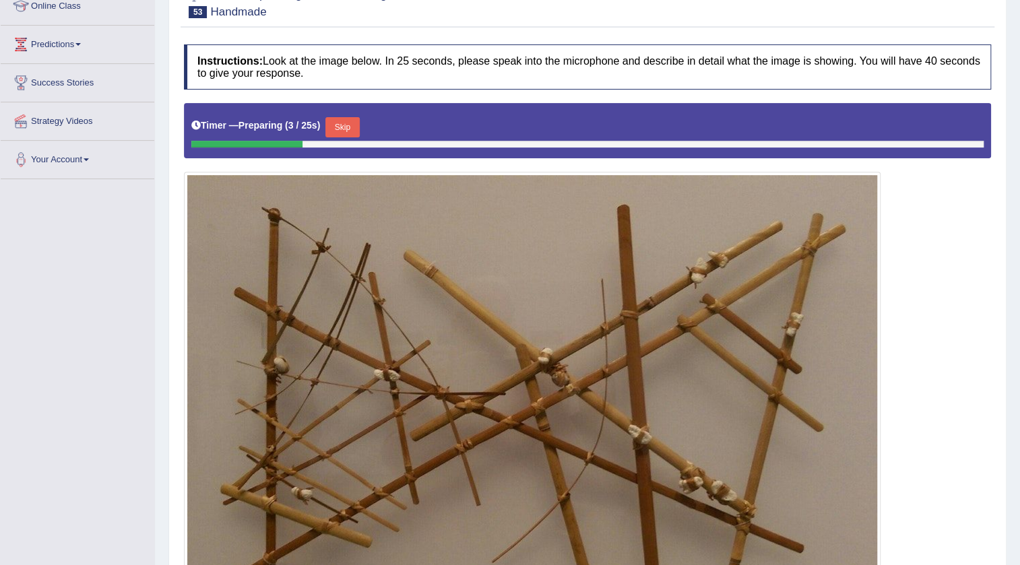
scroll to position [148, 0]
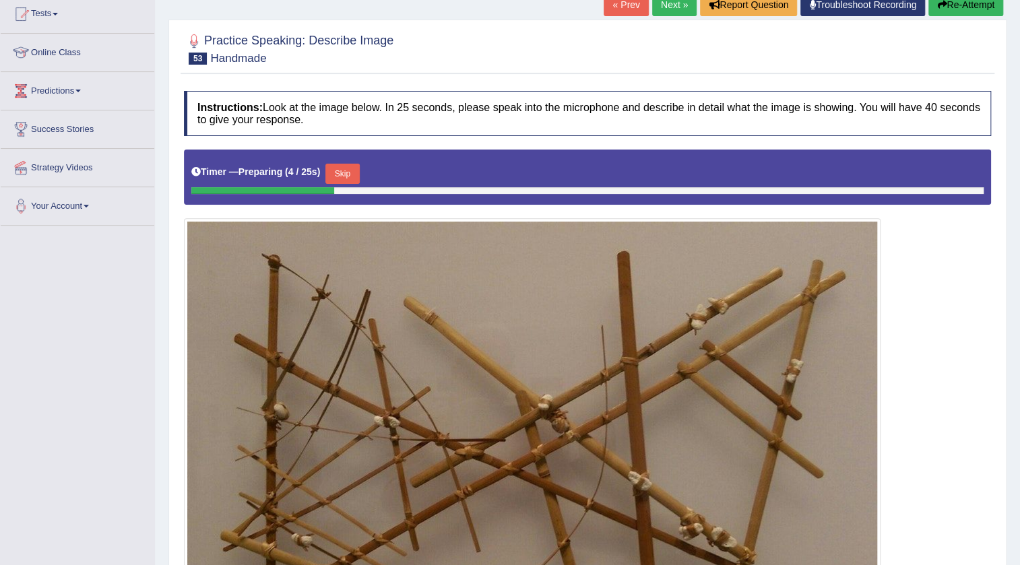
click at [673, 7] on link "Next »" at bounding box center [674, 4] width 44 height 23
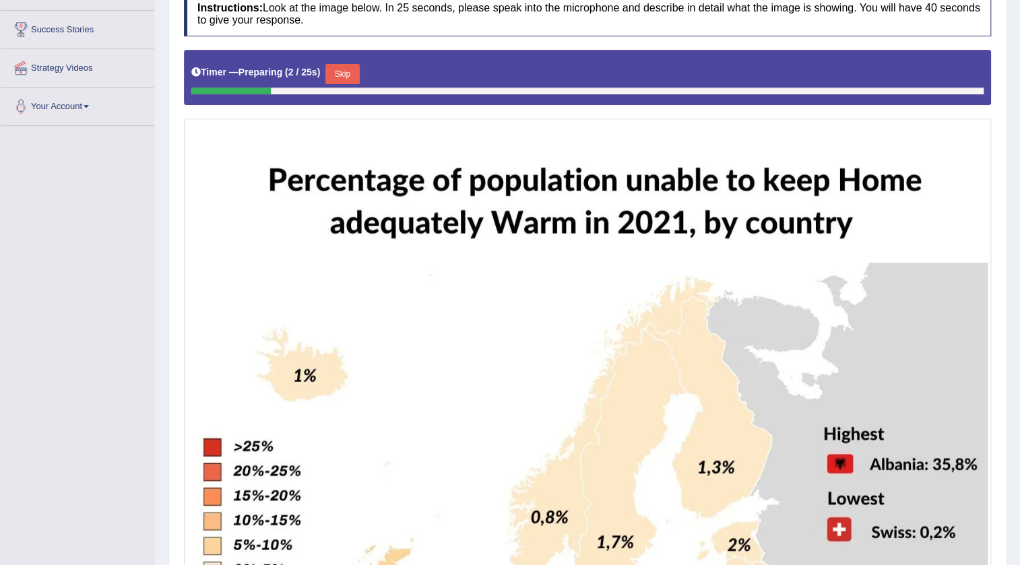
scroll to position [244, 0]
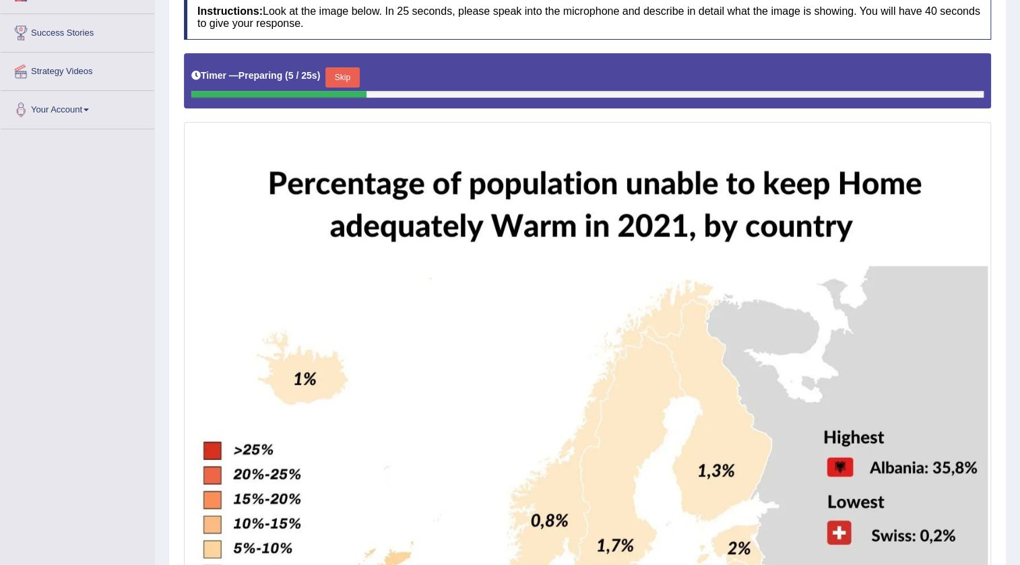
click at [346, 77] on button "Skip" at bounding box center [342, 77] width 34 height 20
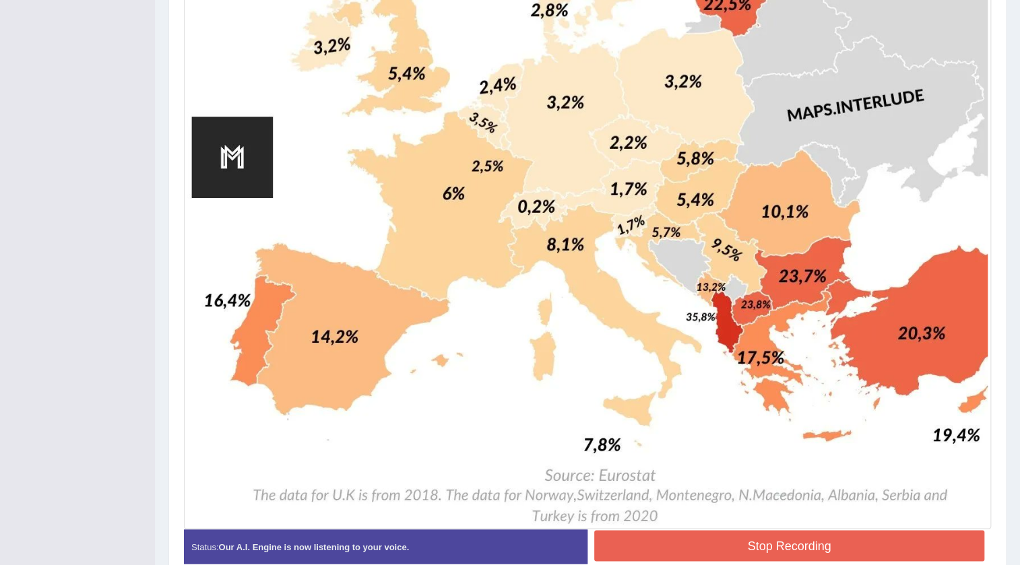
scroll to position [923, 0]
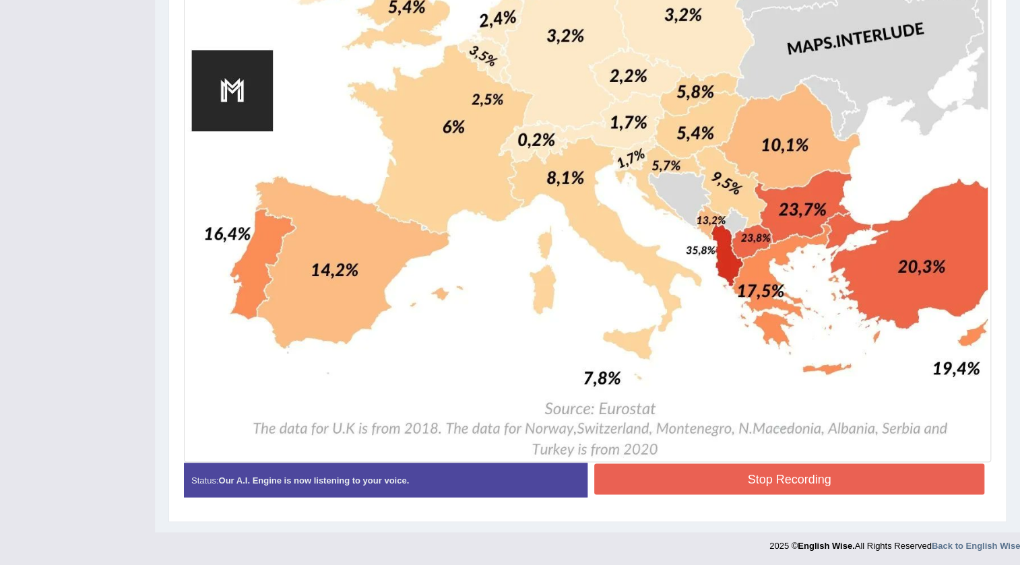
click at [754, 478] on button "Stop Recording" at bounding box center [789, 478] width 390 height 31
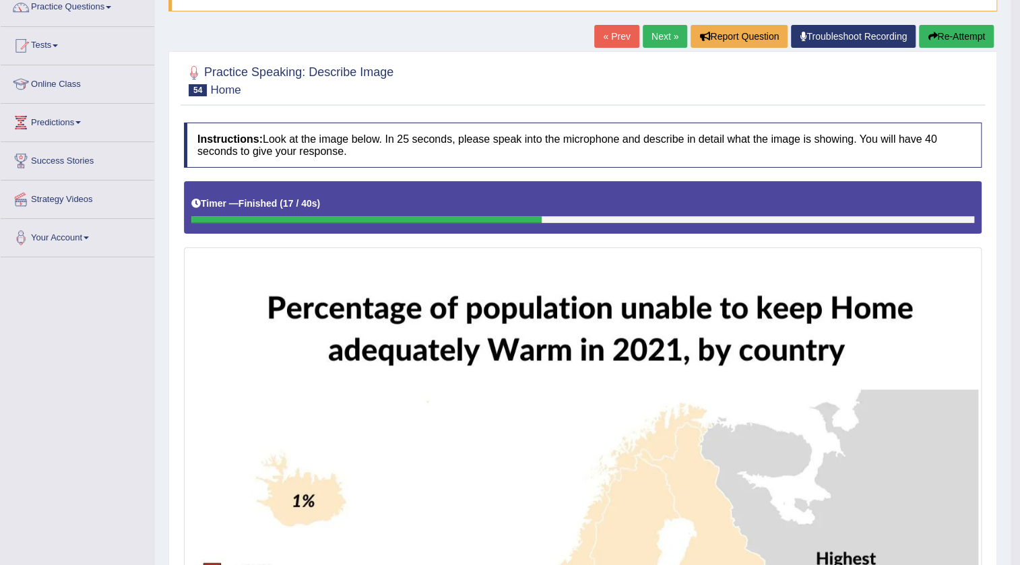
scroll to position [0, 0]
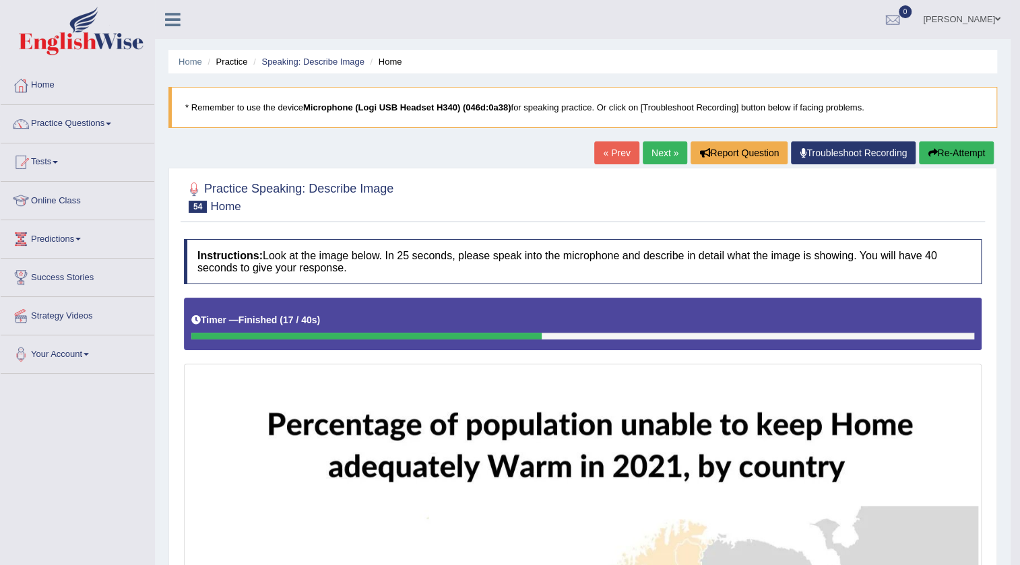
click at [650, 147] on link "Next »" at bounding box center [664, 152] width 44 height 23
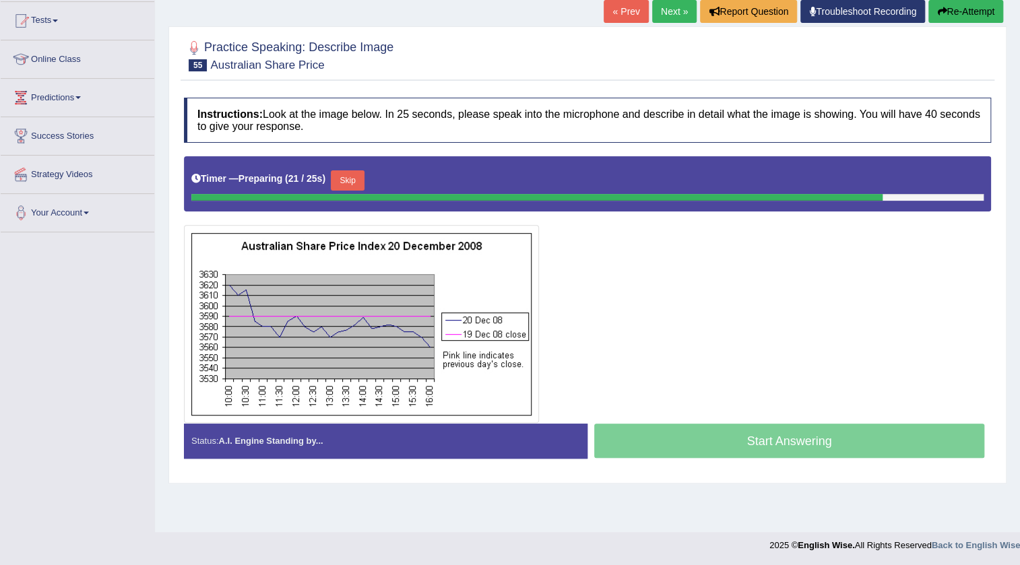
click at [356, 170] on button "Skip" at bounding box center [348, 180] width 34 height 20
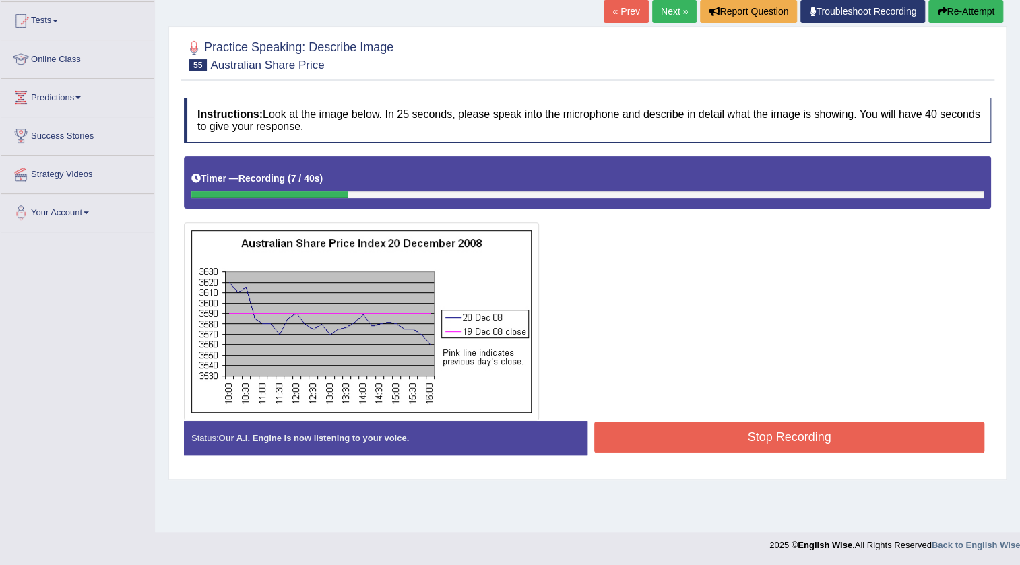
click at [857, 446] on button "Stop Recording" at bounding box center [789, 437] width 390 height 31
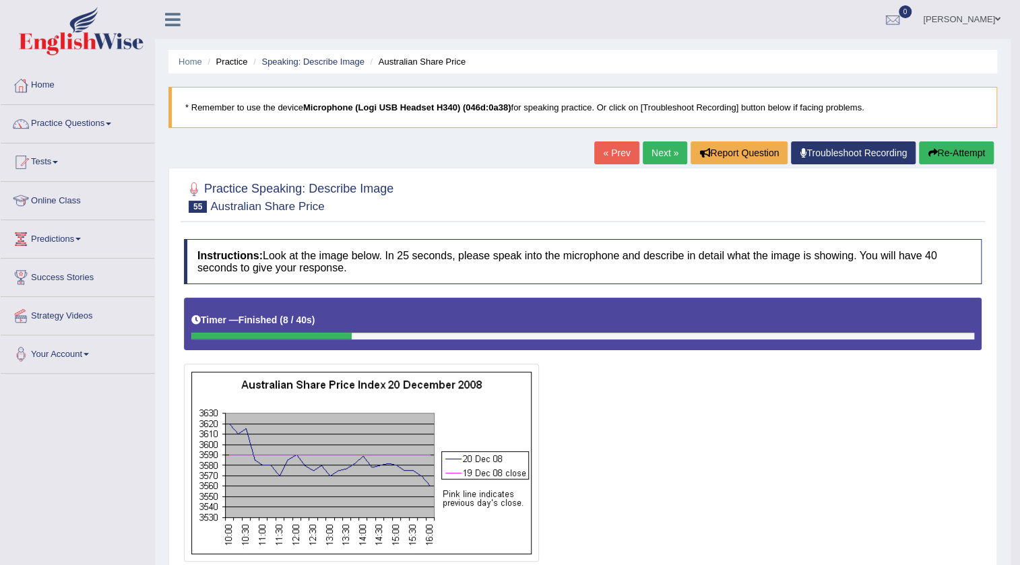
click at [960, 150] on button "Re-Attempt" at bounding box center [956, 152] width 75 height 23
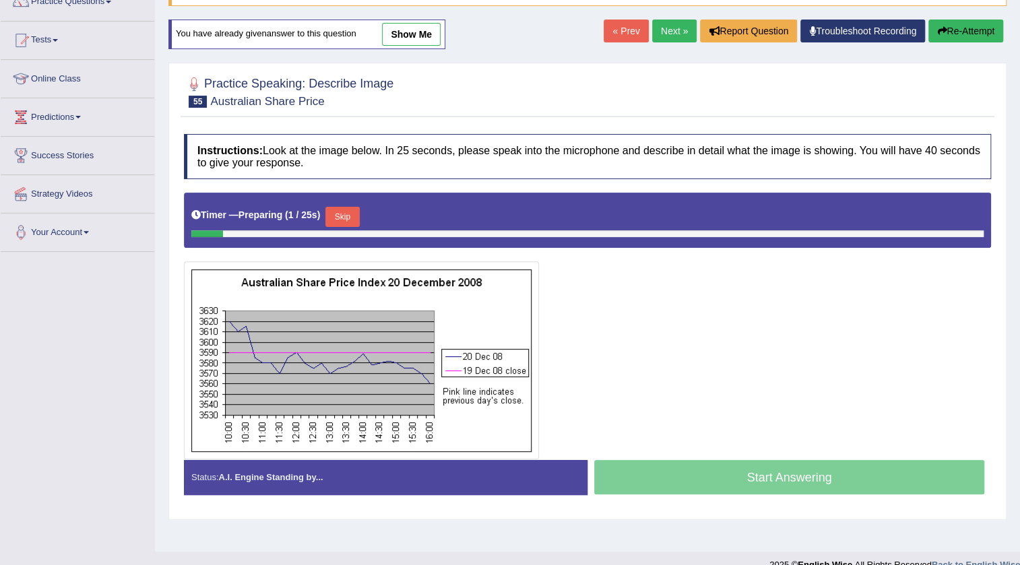
click at [337, 215] on button "Skip" at bounding box center [342, 217] width 34 height 20
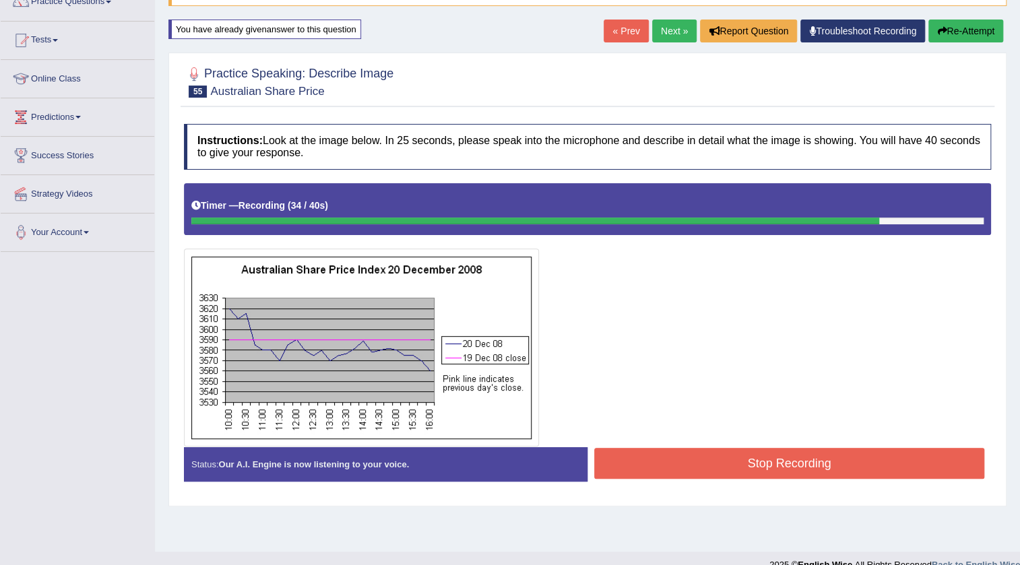
click at [690, 451] on button "Stop Recording" at bounding box center [789, 463] width 390 height 31
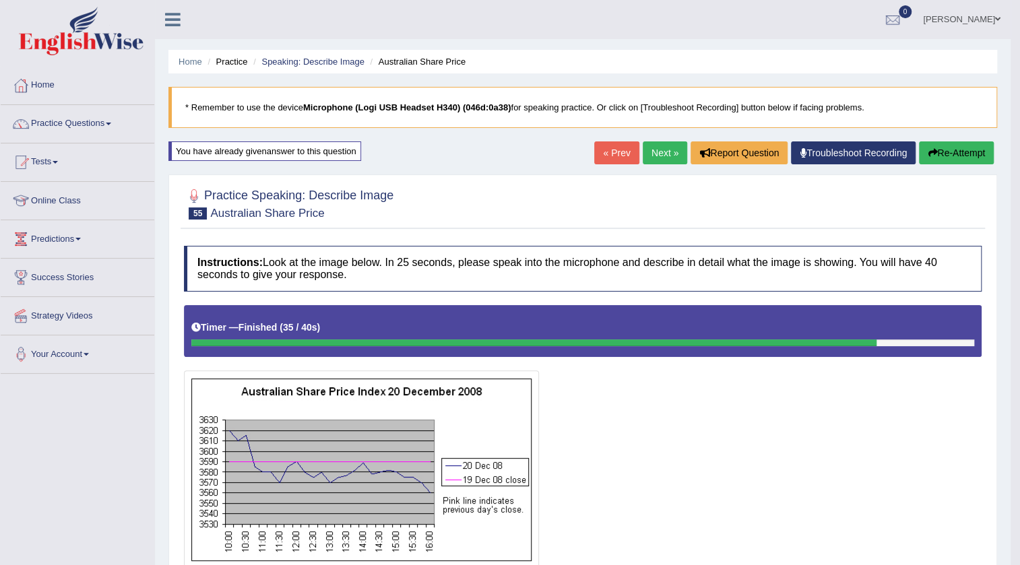
click at [646, 151] on link "Next »" at bounding box center [664, 152] width 44 height 23
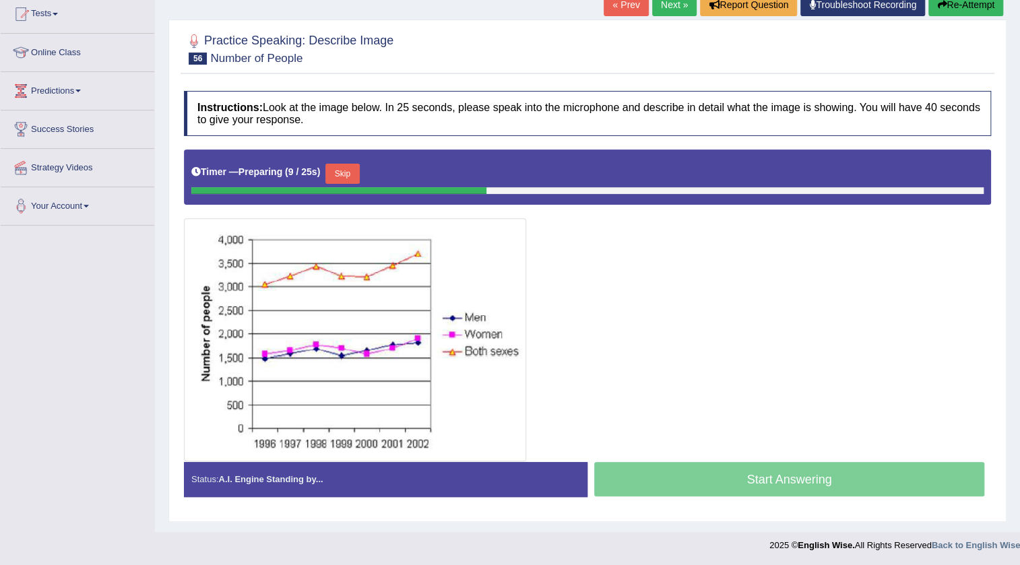
click at [350, 176] on button "Skip" at bounding box center [342, 174] width 34 height 20
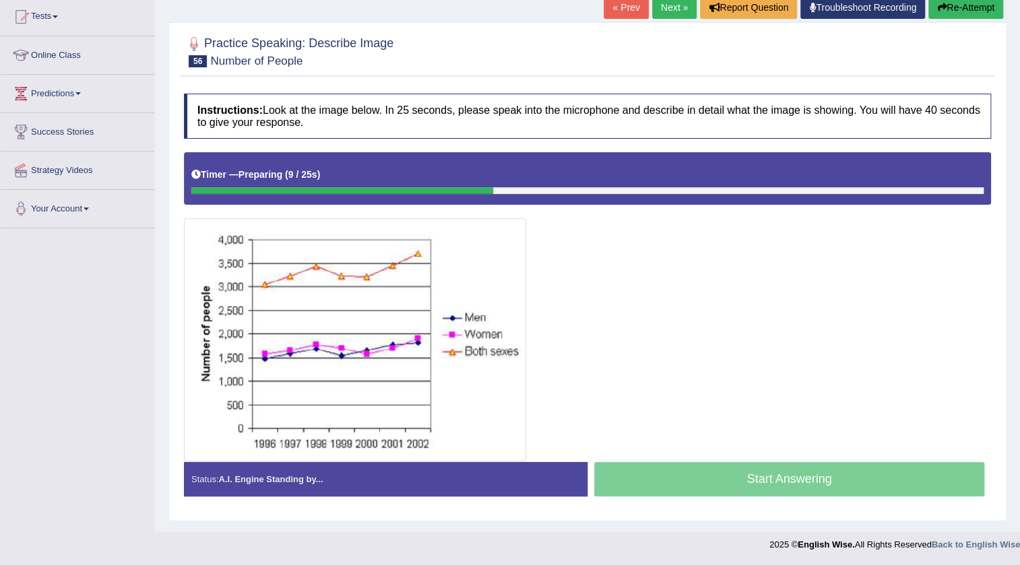
scroll to position [145, 0]
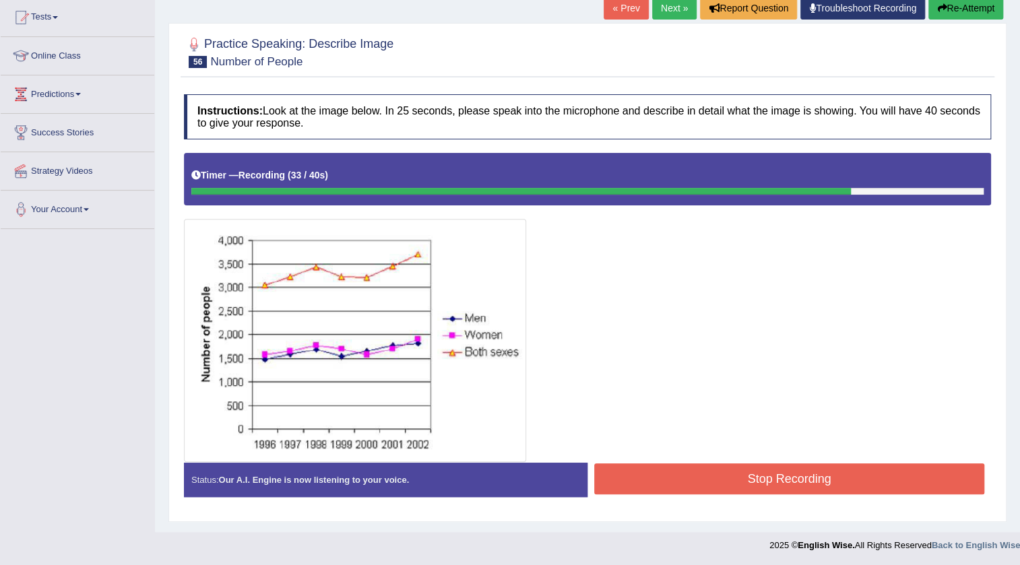
click at [646, 478] on button "Stop Recording" at bounding box center [789, 478] width 390 height 31
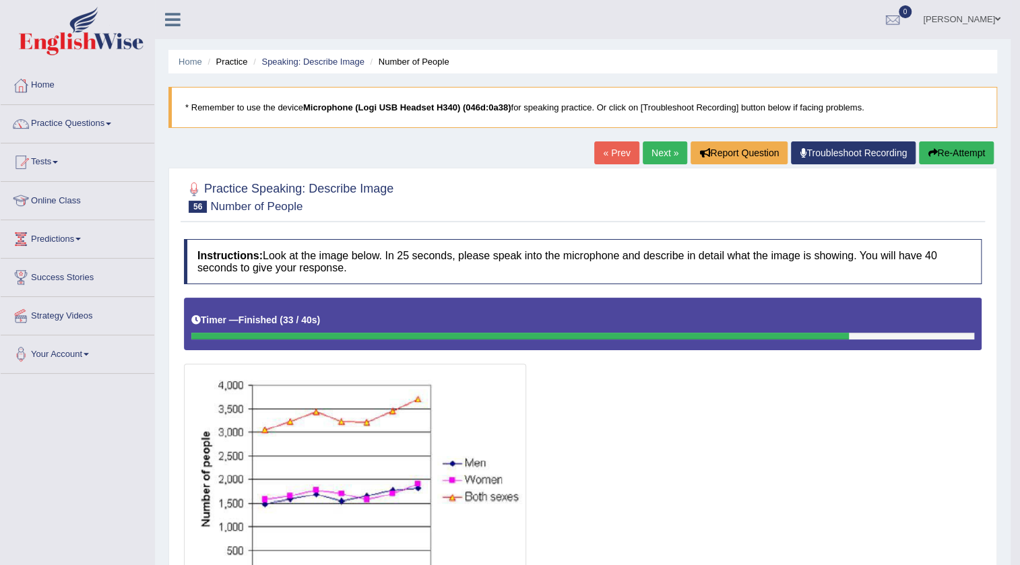
scroll to position [0, 0]
click at [665, 153] on link "Next »" at bounding box center [664, 152] width 44 height 23
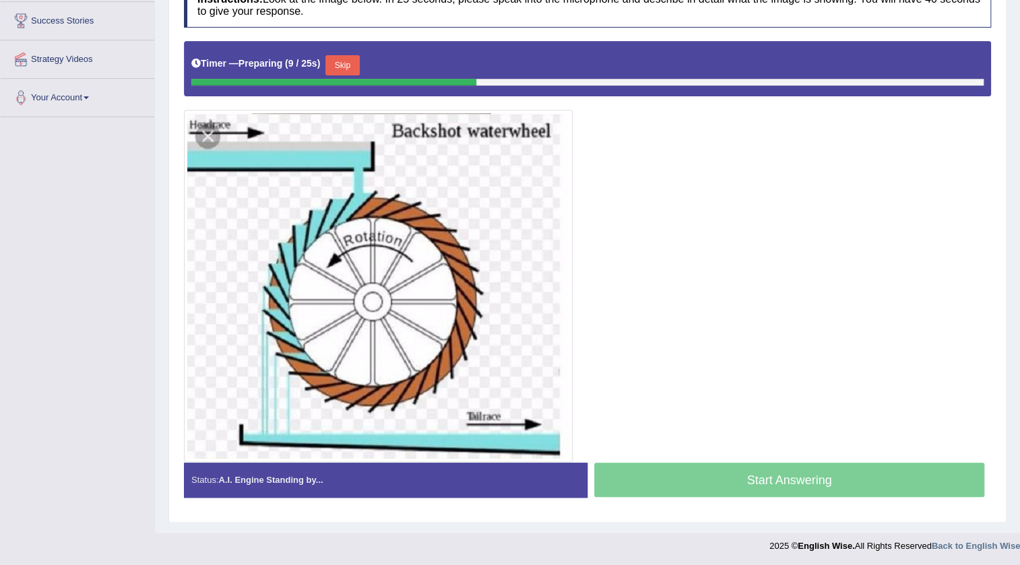
click at [355, 61] on button "Skip" at bounding box center [342, 65] width 34 height 20
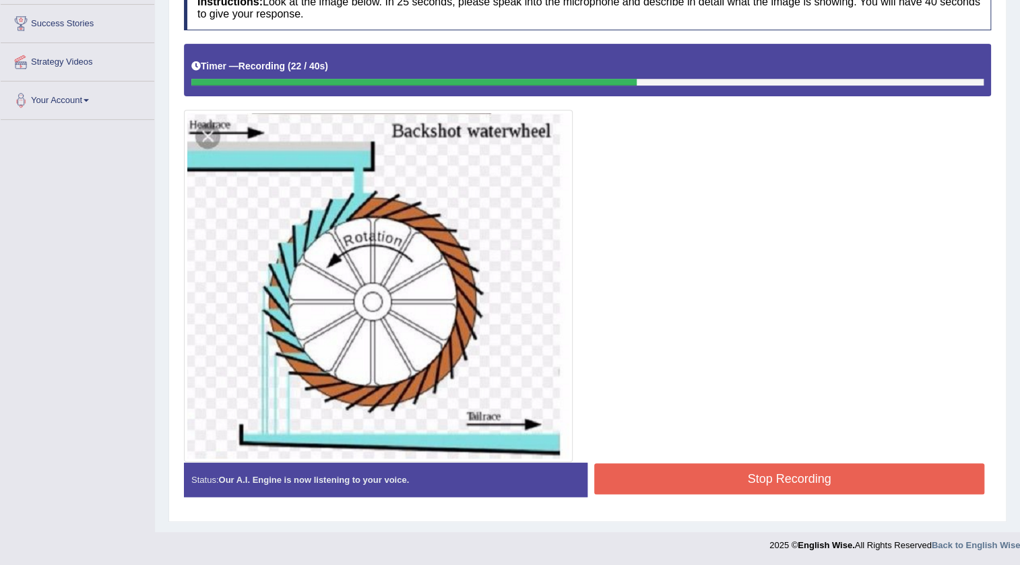
click at [763, 469] on button "Stop Recording" at bounding box center [789, 478] width 390 height 31
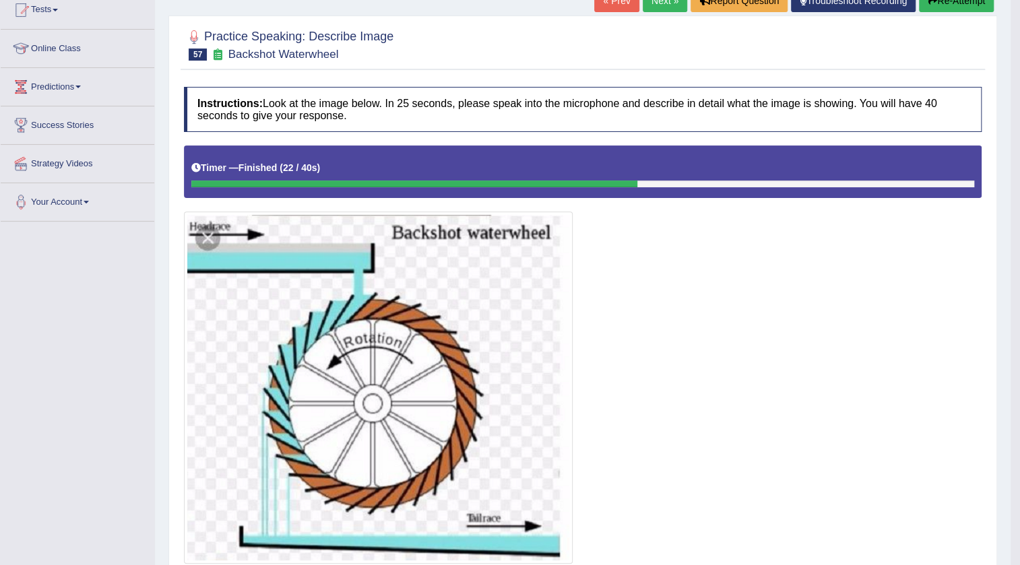
scroll to position [131, 0]
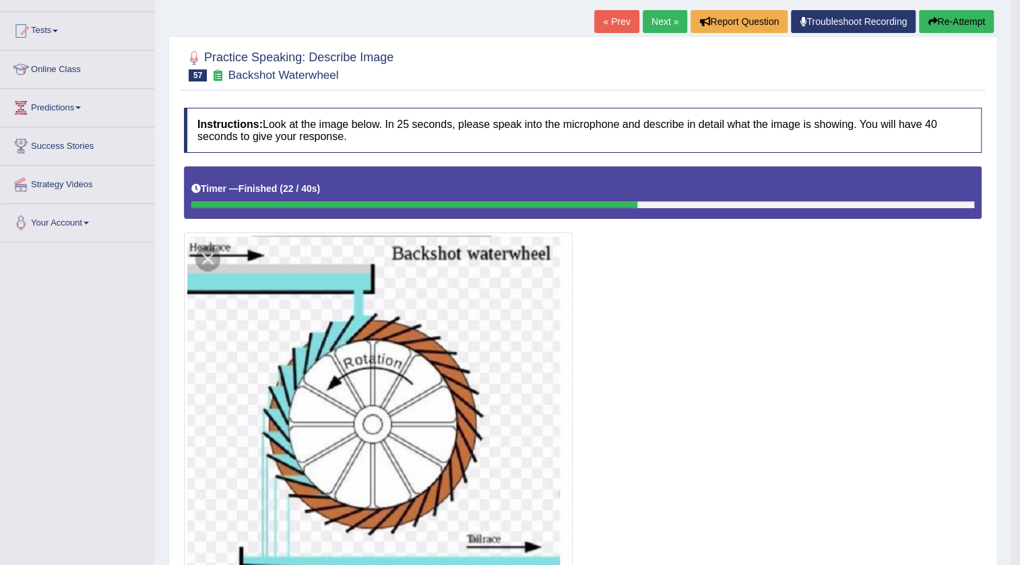
click at [664, 20] on link "Next »" at bounding box center [664, 21] width 44 height 23
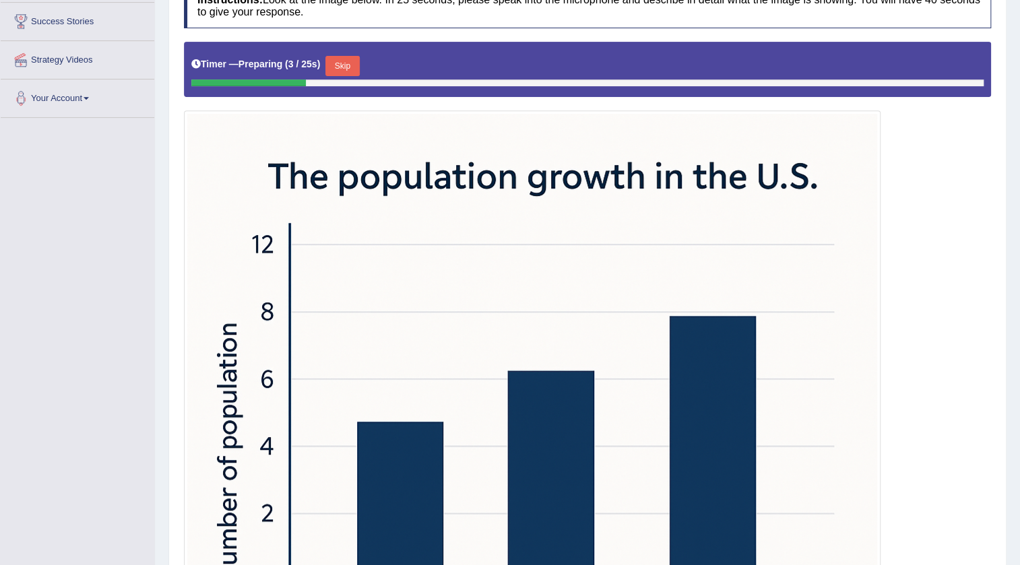
scroll to position [234, 0]
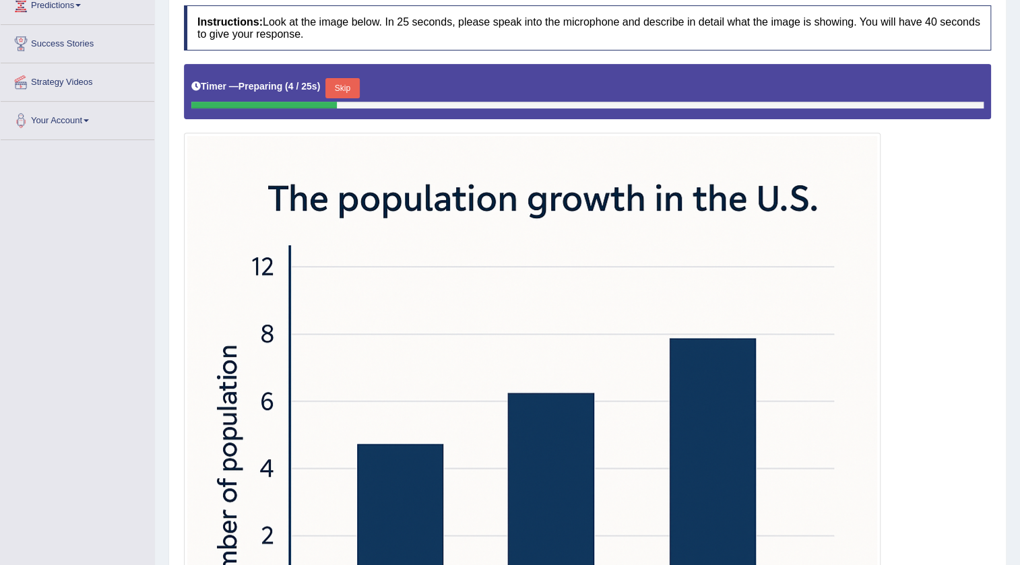
click at [347, 94] on button "Skip" at bounding box center [342, 88] width 34 height 20
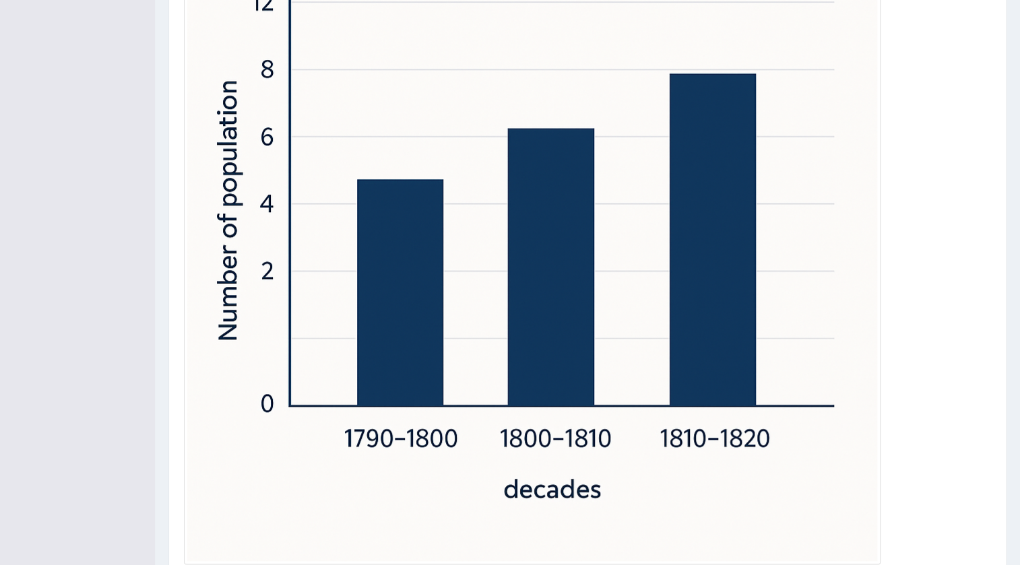
scroll to position [598, 0]
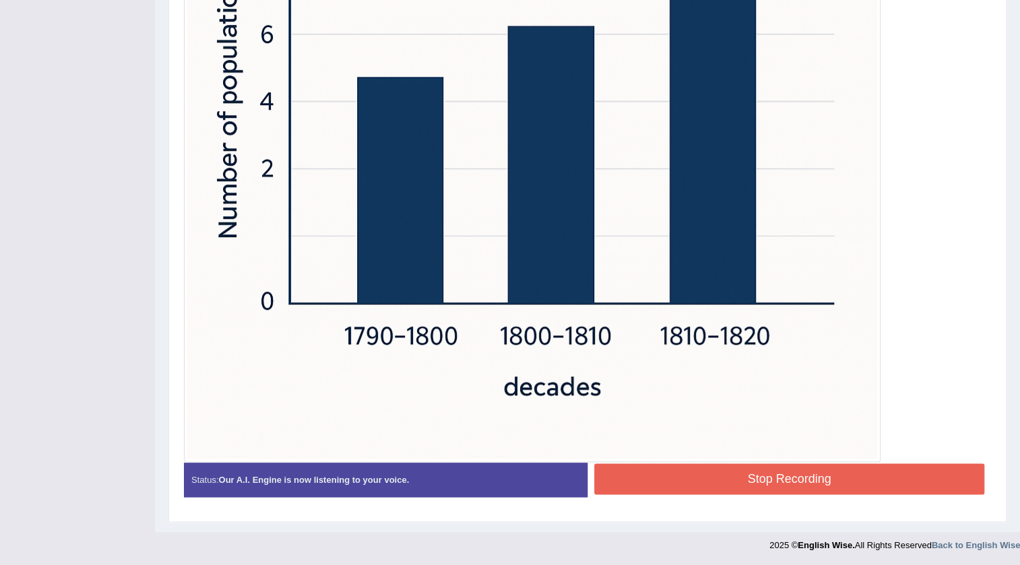
click at [732, 476] on button "Stop Recording" at bounding box center [789, 478] width 390 height 31
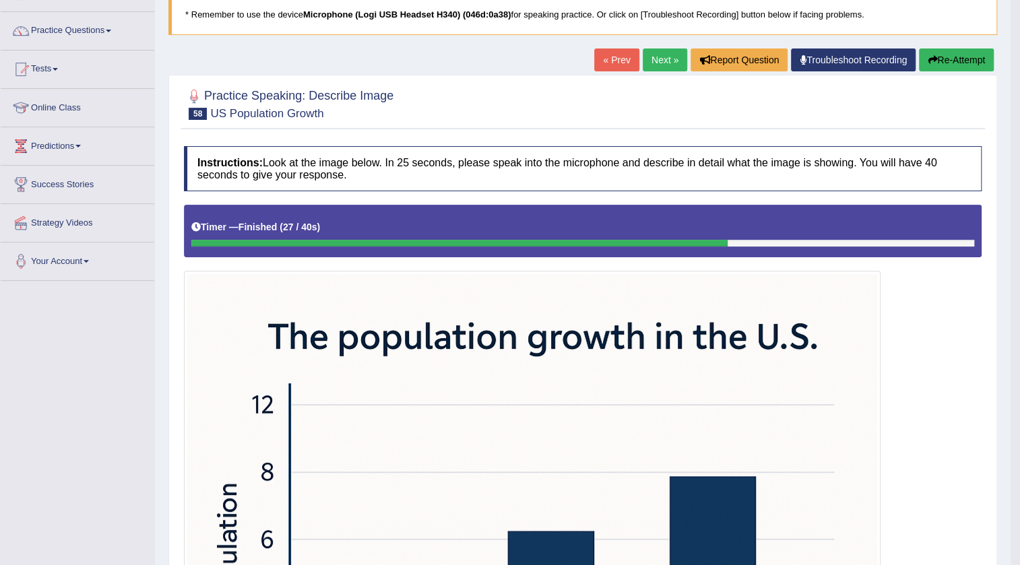
scroll to position [75, 0]
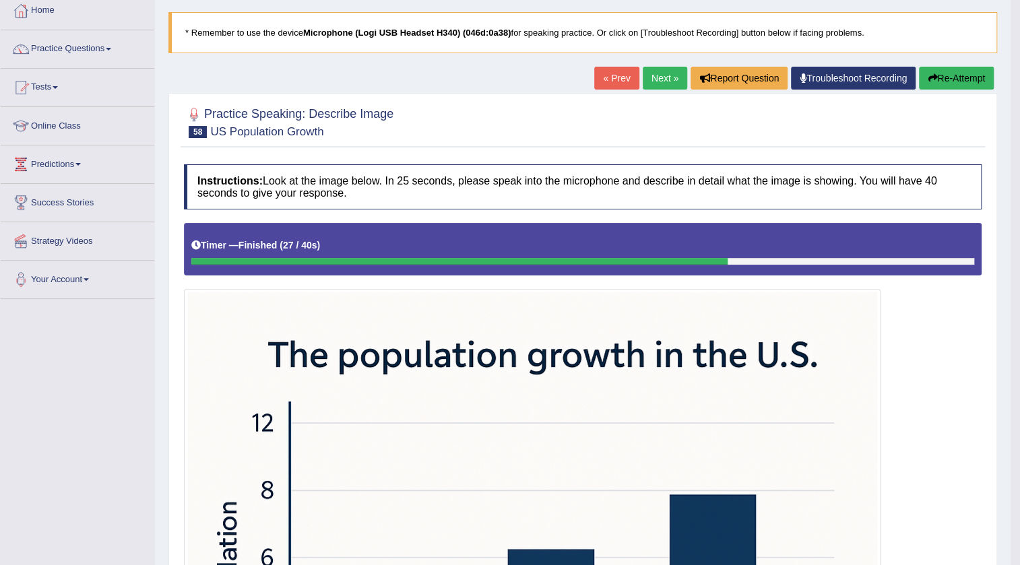
click at [658, 81] on link "Next »" at bounding box center [664, 78] width 44 height 23
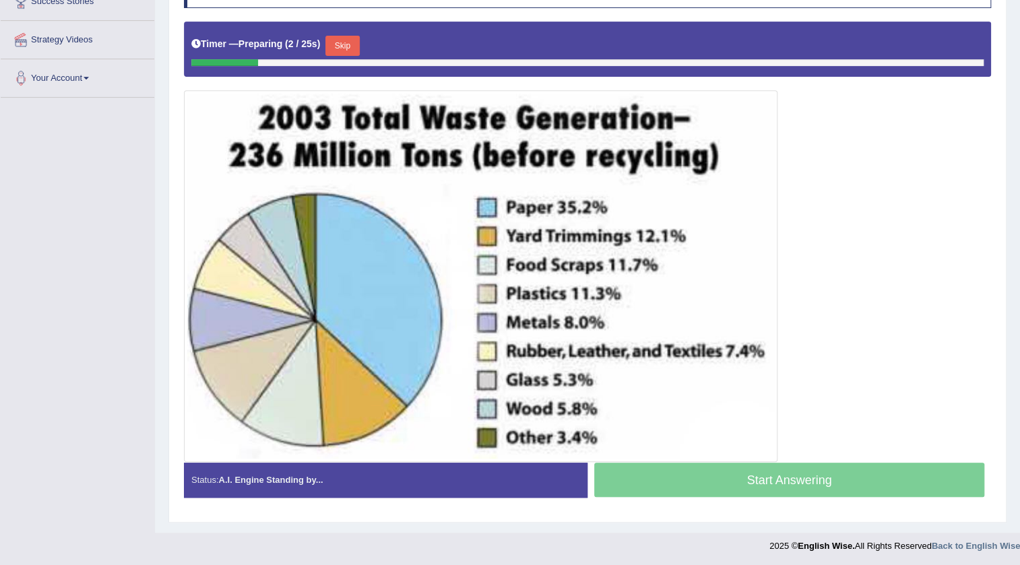
click at [357, 47] on button "Skip" at bounding box center [342, 46] width 34 height 20
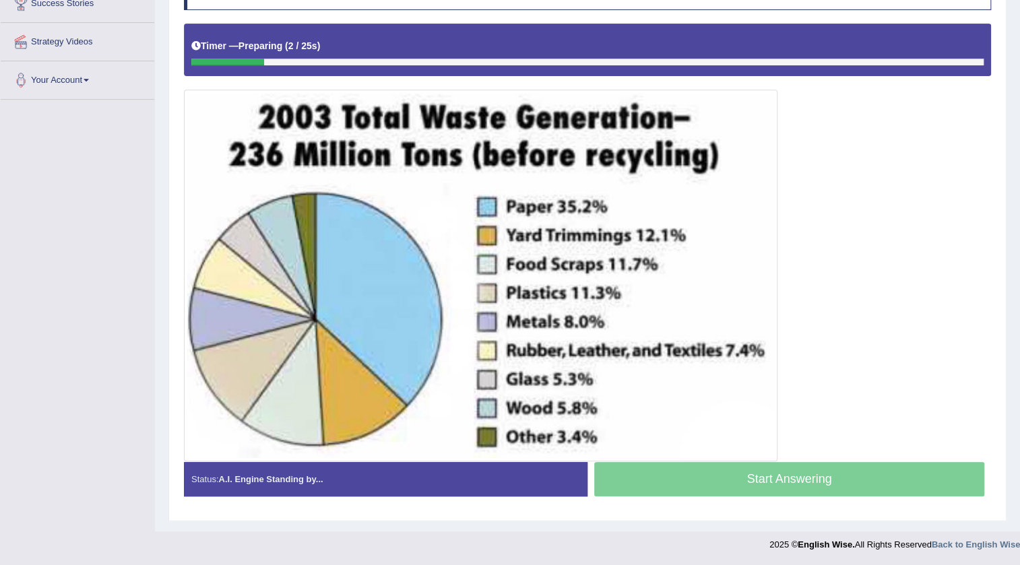
scroll to position [273, 0]
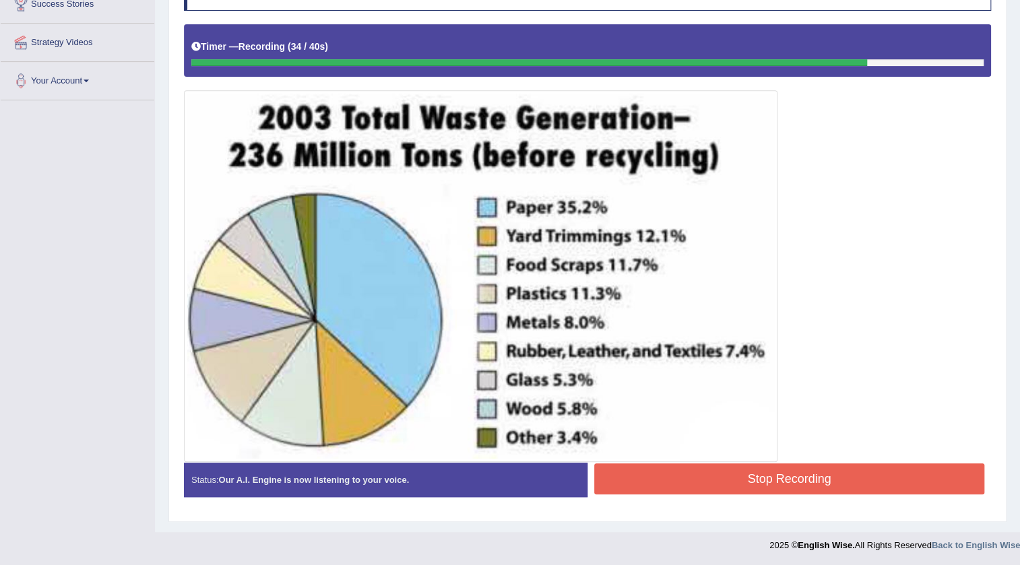
click at [745, 477] on button "Stop Recording" at bounding box center [789, 478] width 390 height 31
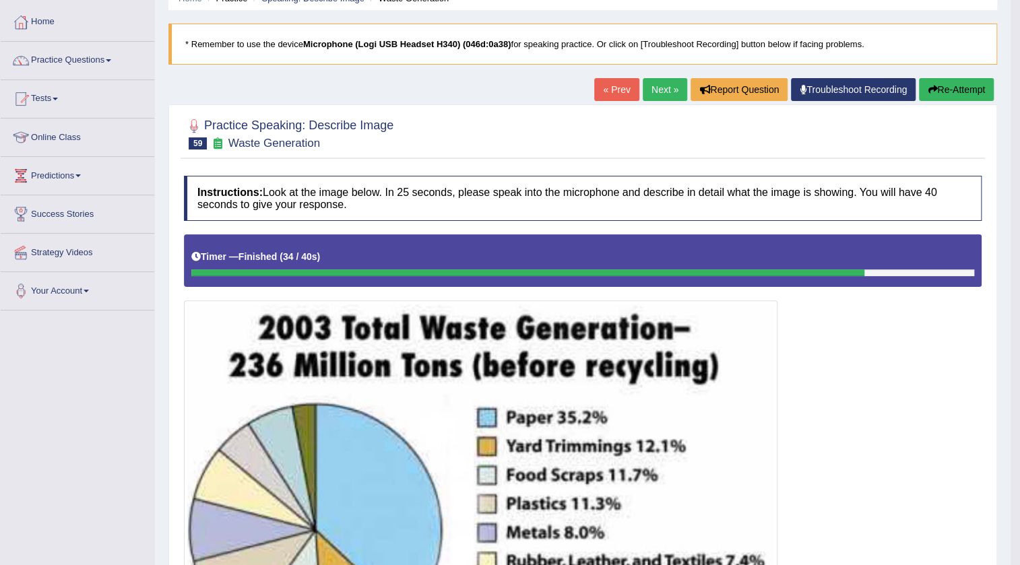
scroll to position [0, 0]
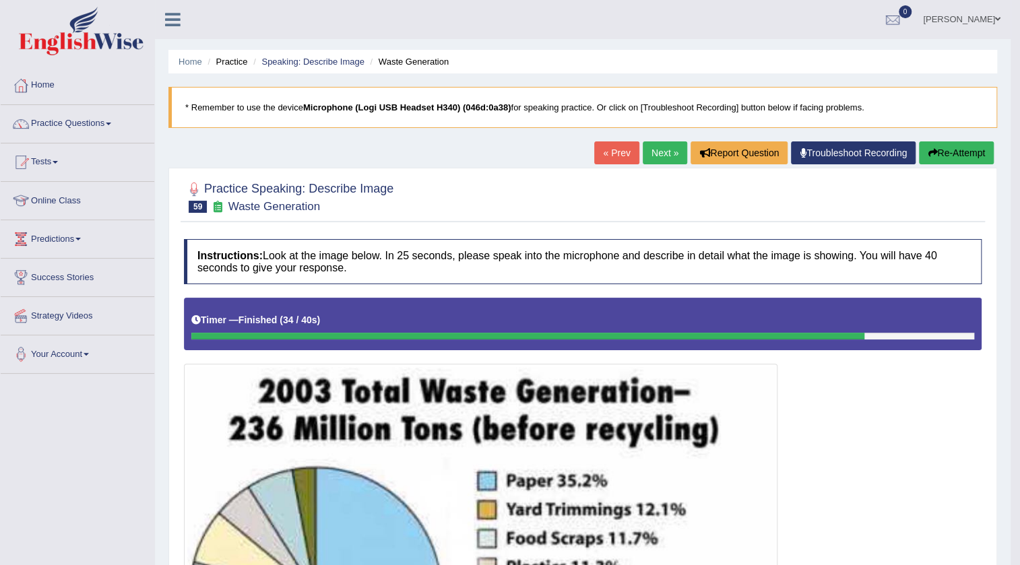
click at [972, 152] on button "Re-Attempt" at bounding box center [956, 152] width 75 height 23
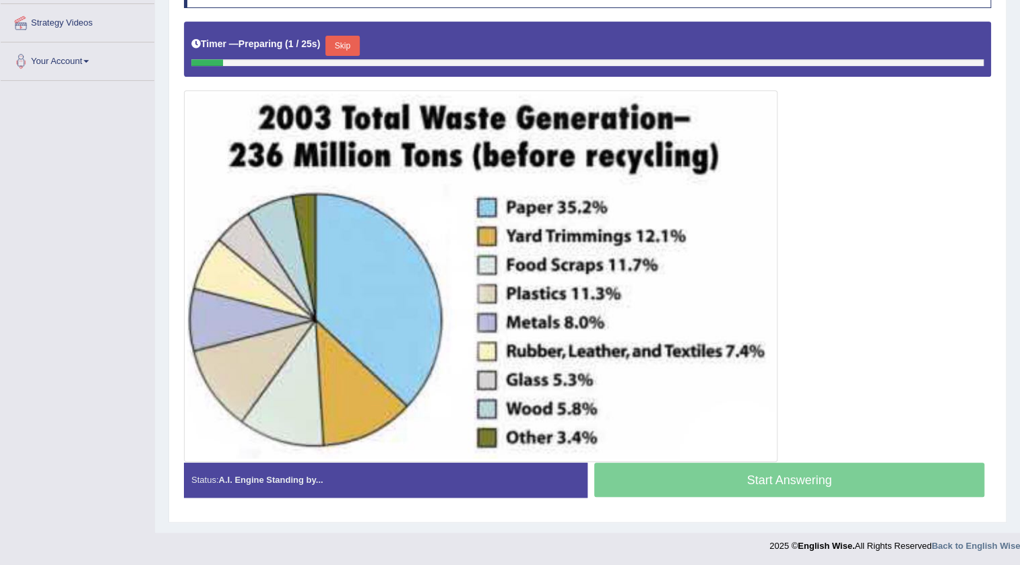
click at [350, 44] on button "Skip" at bounding box center [342, 46] width 34 height 20
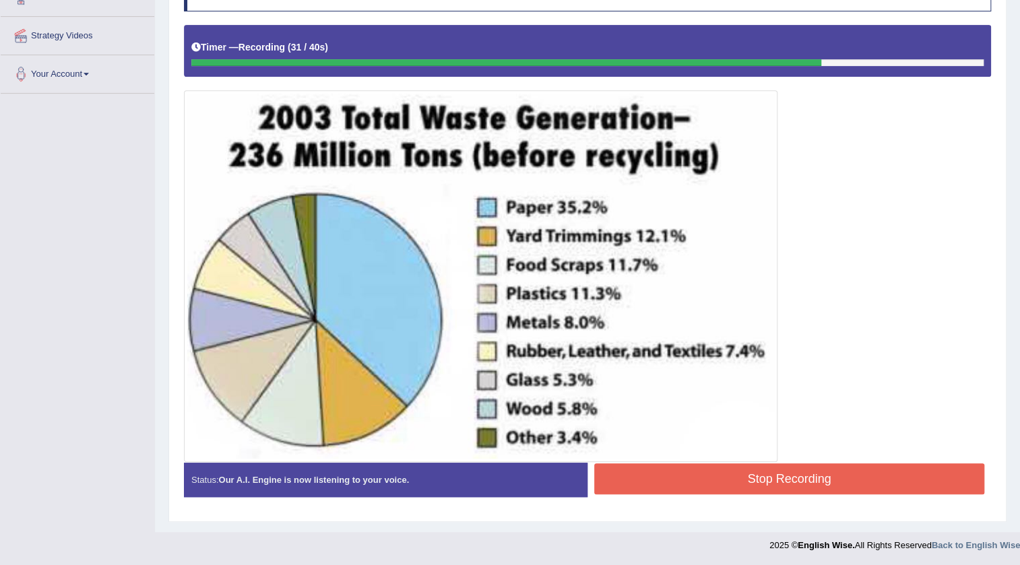
click at [761, 478] on button "Stop Recording" at bounding box center [789, 478] width 390 height 31
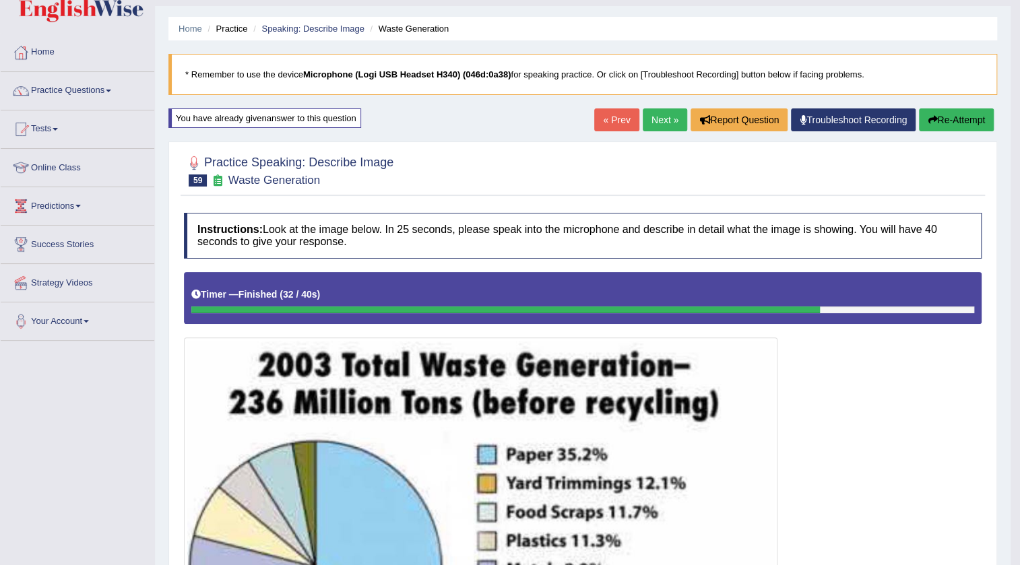
scroll to position [0, 0]
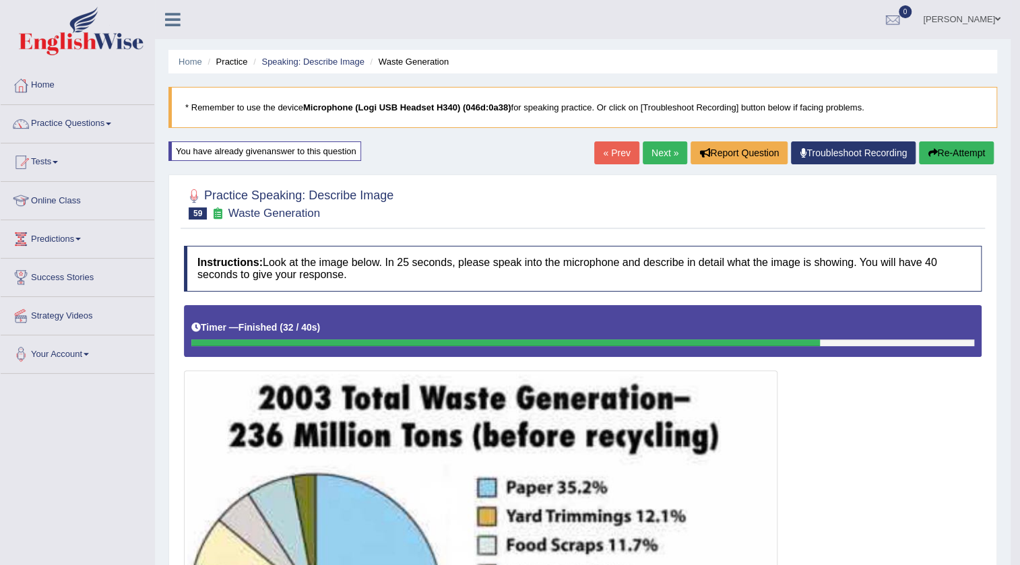
click at [664, 154] on link "Next »" at bounding box center [664, 152] width 44 height 23
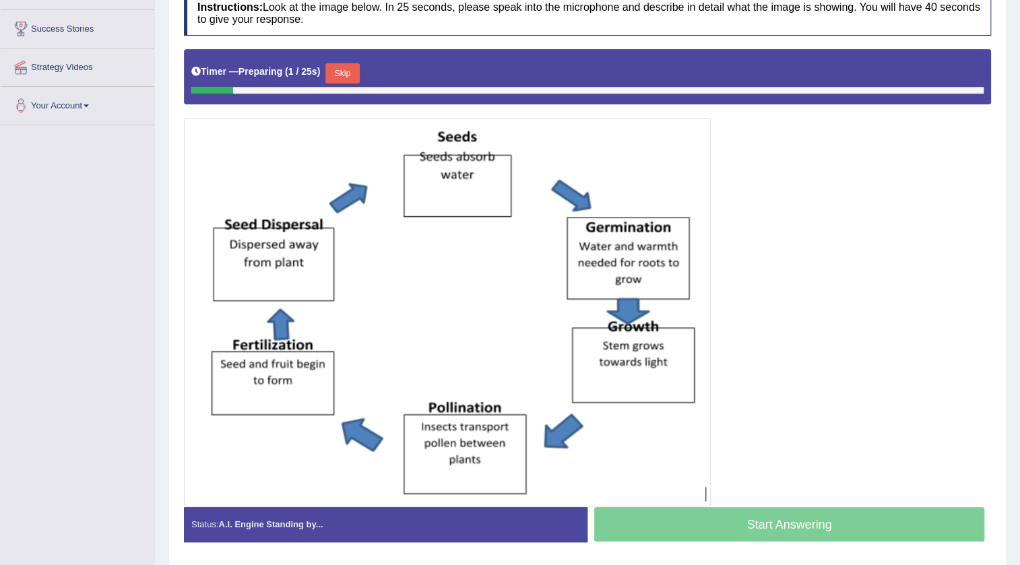
scroll to position [293, 0]
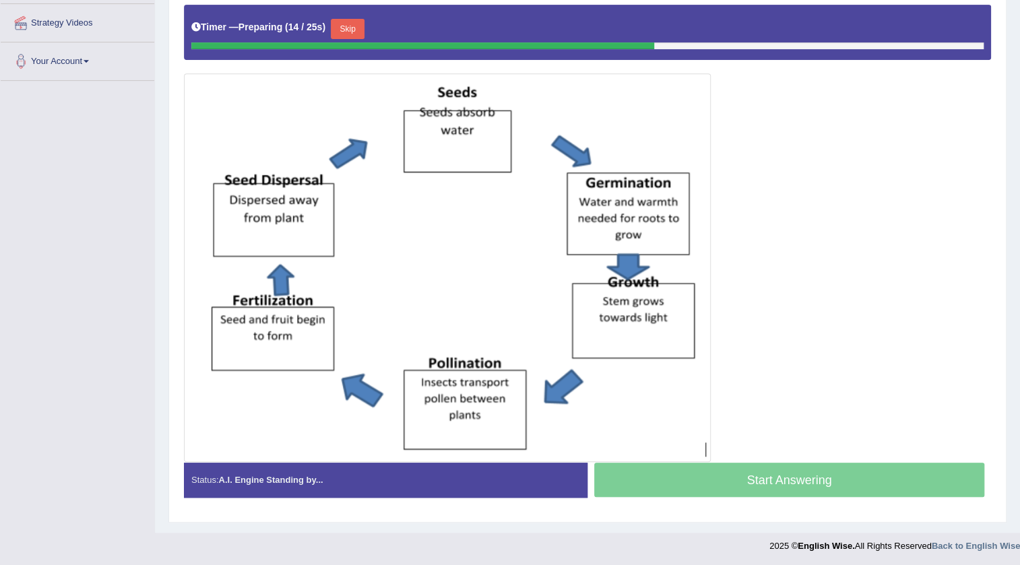
click at [354, 27] on button "Skip" at bounding box center [348, 29] width 34 height 20
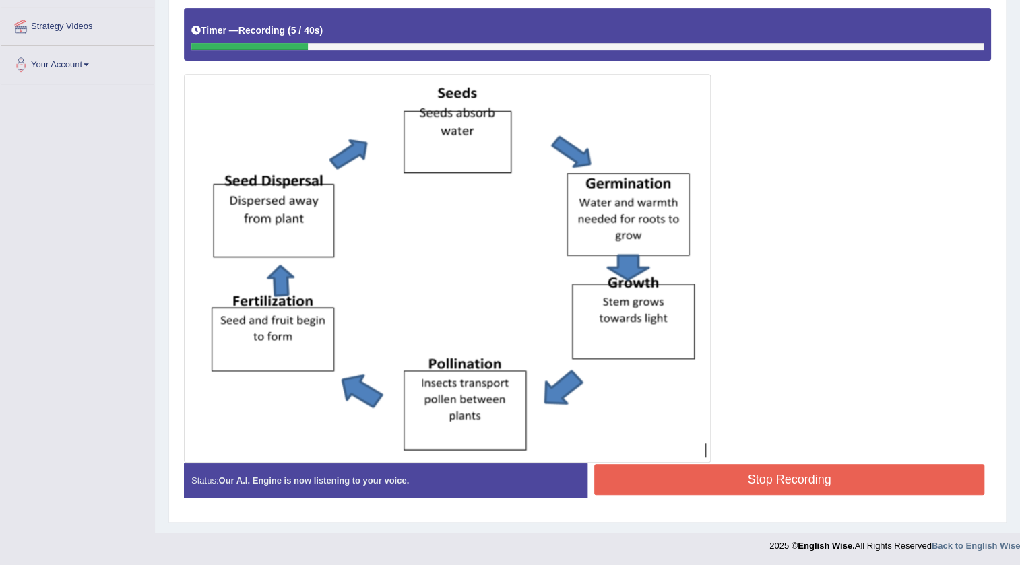
click at [849, 477] on button "Stop Recording" at bounding box center [789, 479] width 390 height 31
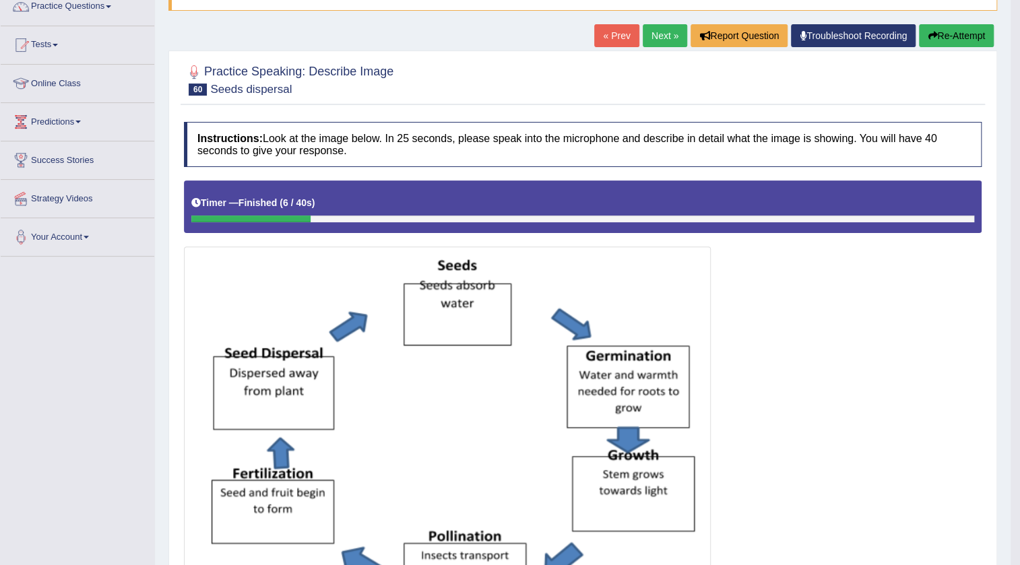
scroll to position [106, 0]
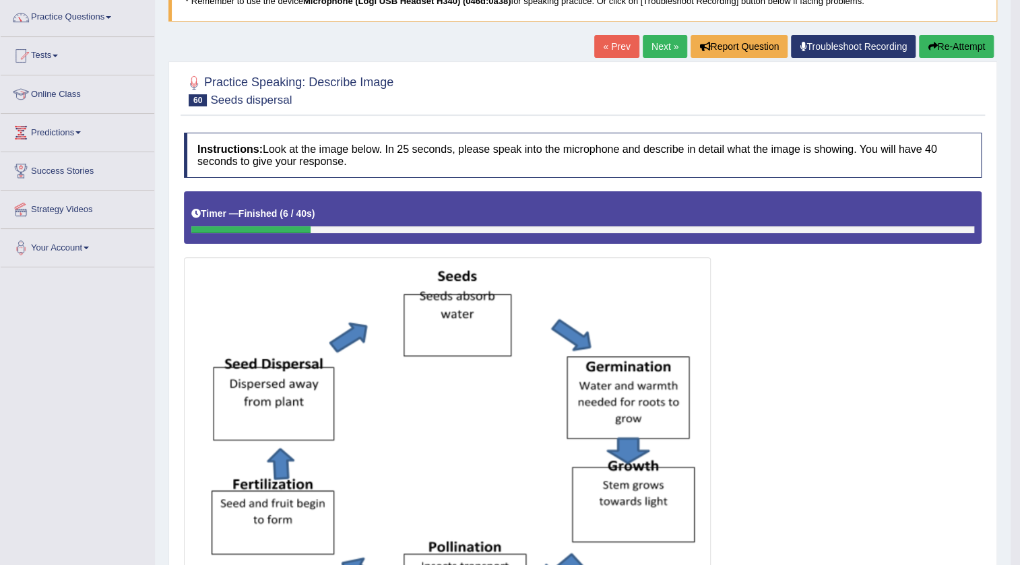
click at [976, 44] on button "Re-Attempt" at bounding box center [956, 46] width 75 height 23
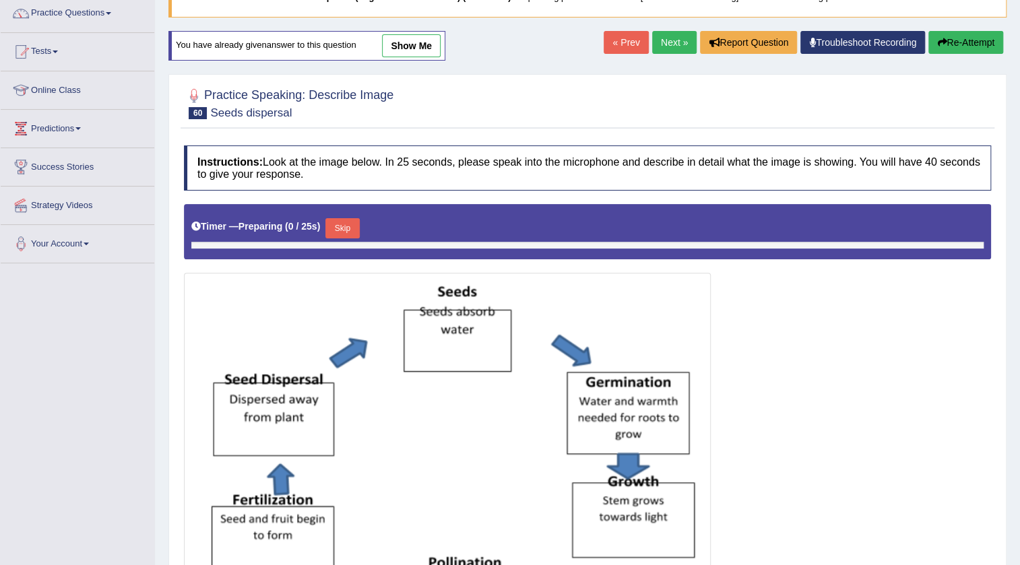
scroll to position [110, 0]
click at [356, 225] on button "Skip" at bounding box center [342, 228] width 34 height 20
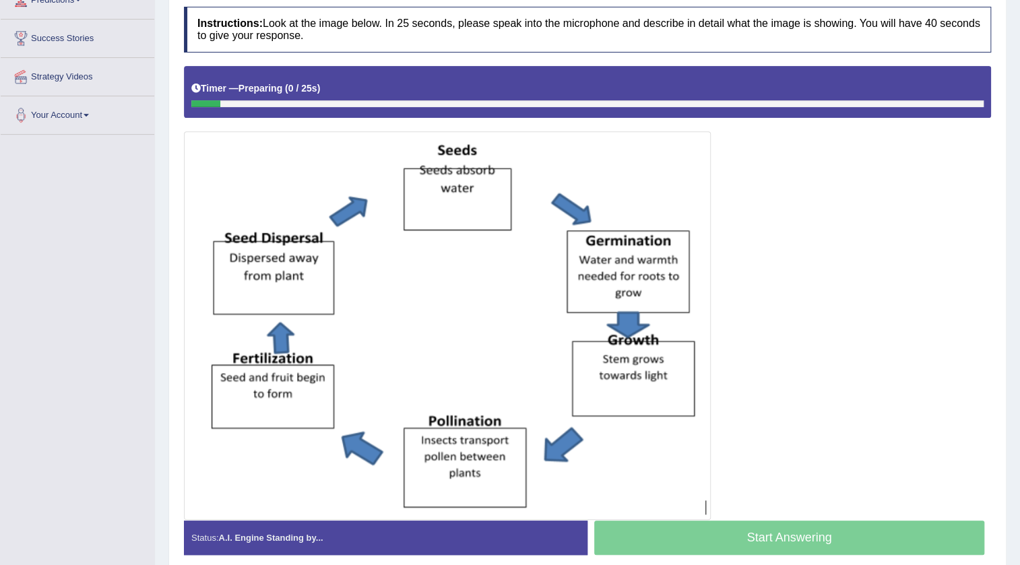
scroll to position [294, 0]
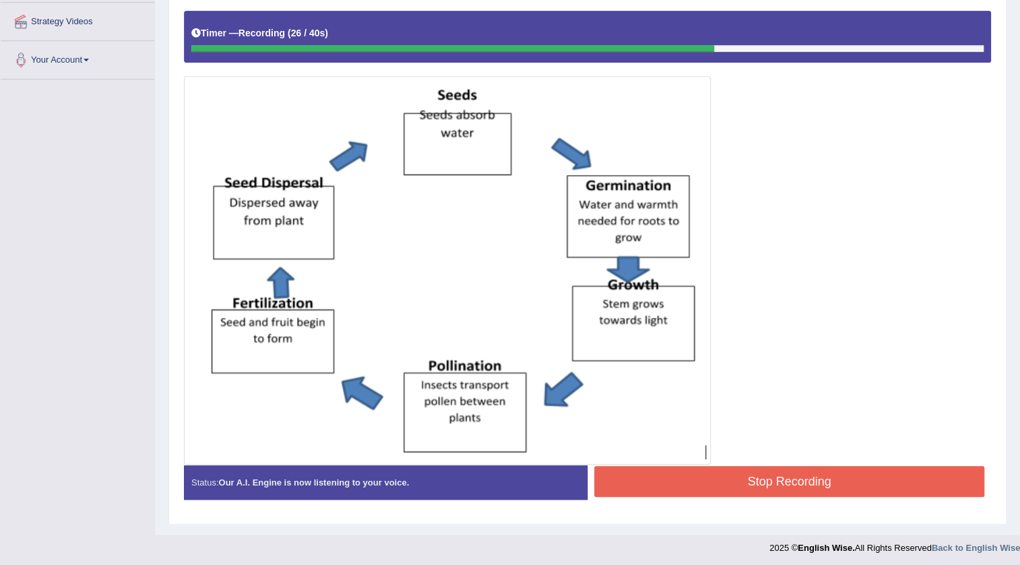
click at [679, 478] on button "Stop Recording" at bounding box center [789, 481] width 390 height 31
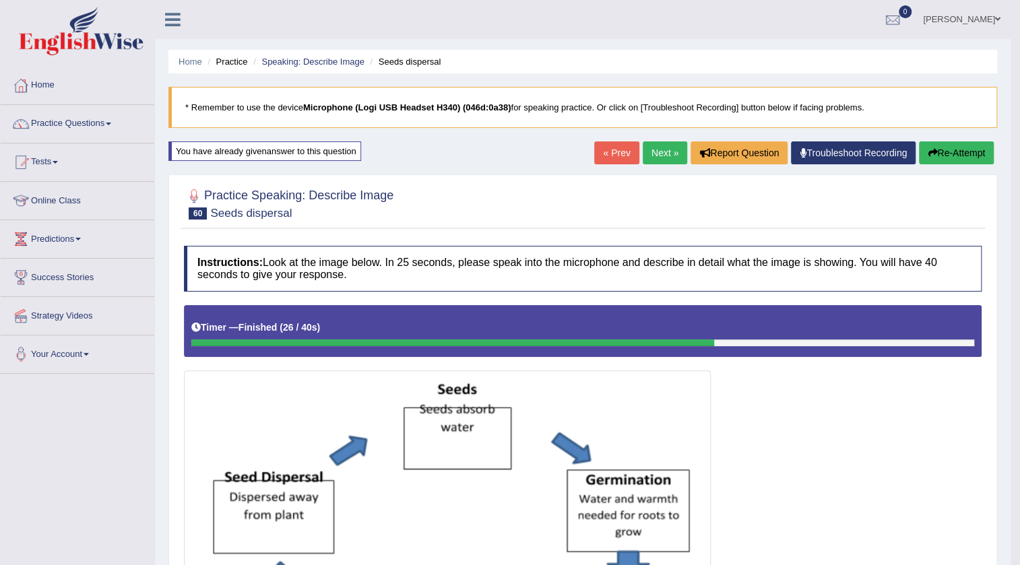
scroll to position [0, 0]
click at [663, 154] on link "Next »" at bounding box center [664, 152] width 44 height 23
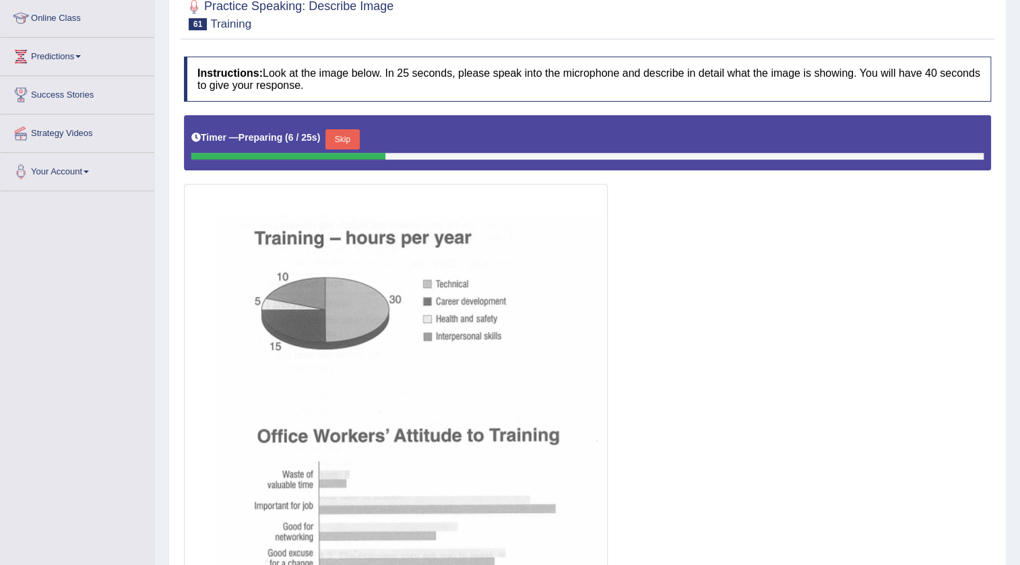
scroll to position [175, 0]
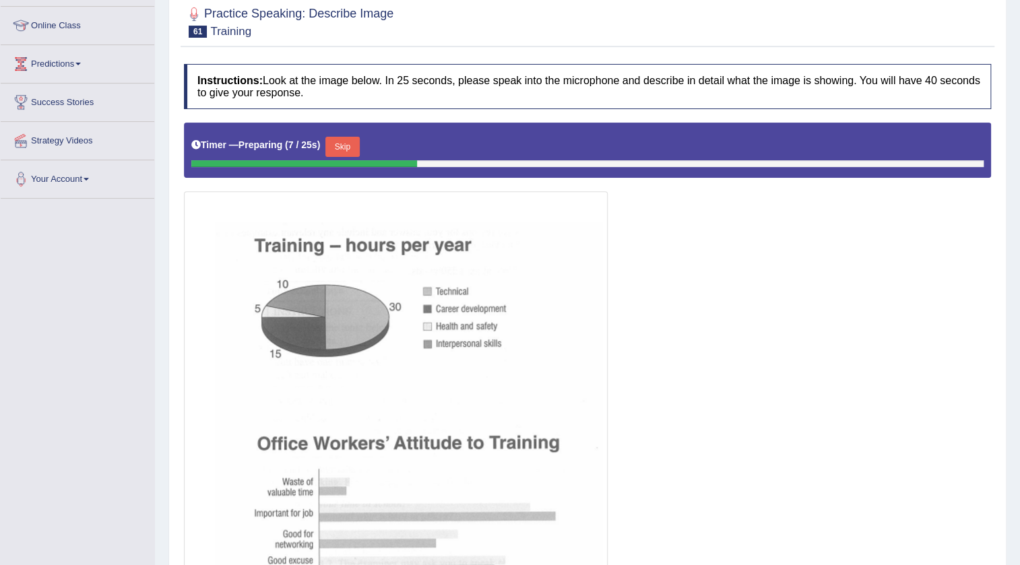
click at [343, 143] on button "Skip" at bounding box center [342, 147] width 34 height 20
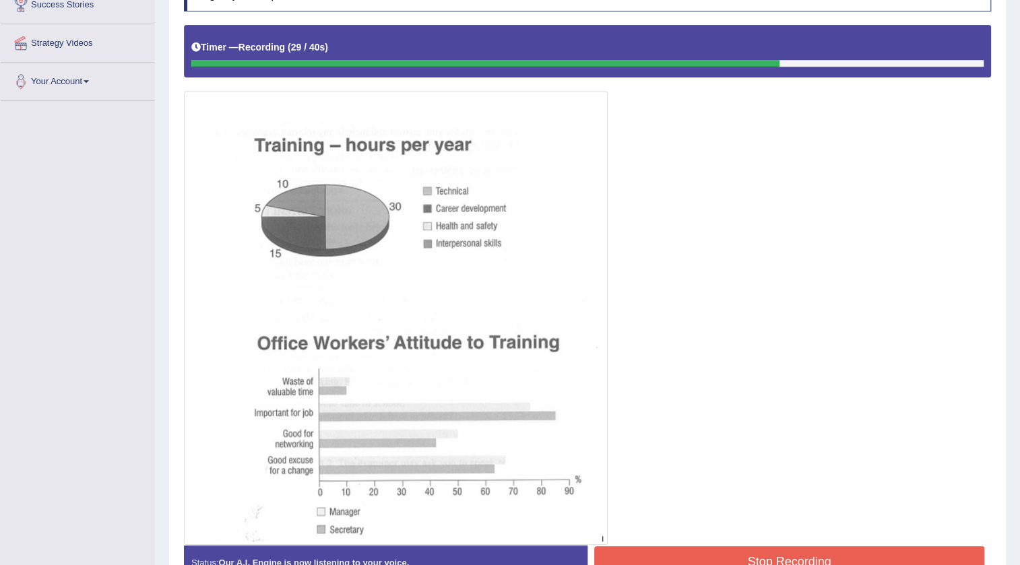
scroll to position [294, 0]
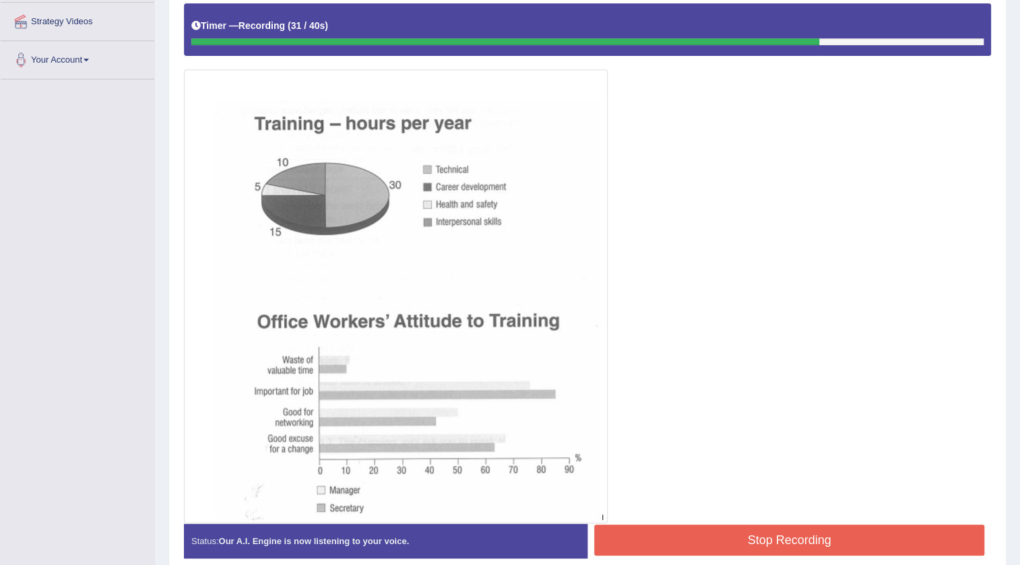
click at [663, 530] on button "Stop Recording" at bounding box center [789, 540] width 390 height 31
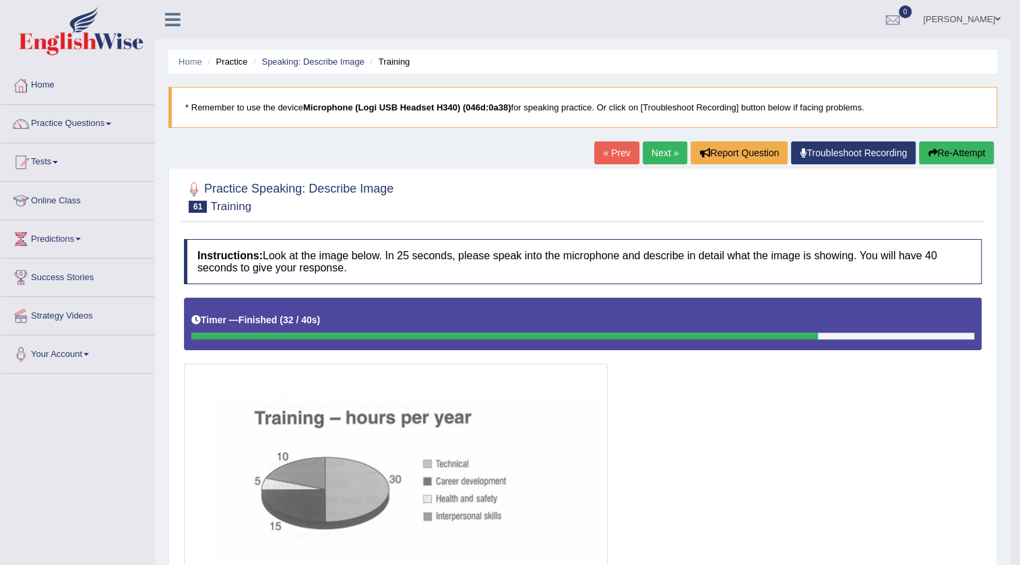
scroll to position [0, 0]
click at [646, 160] on link "Next »" at bounding box center [664, 152] width 44 height 23
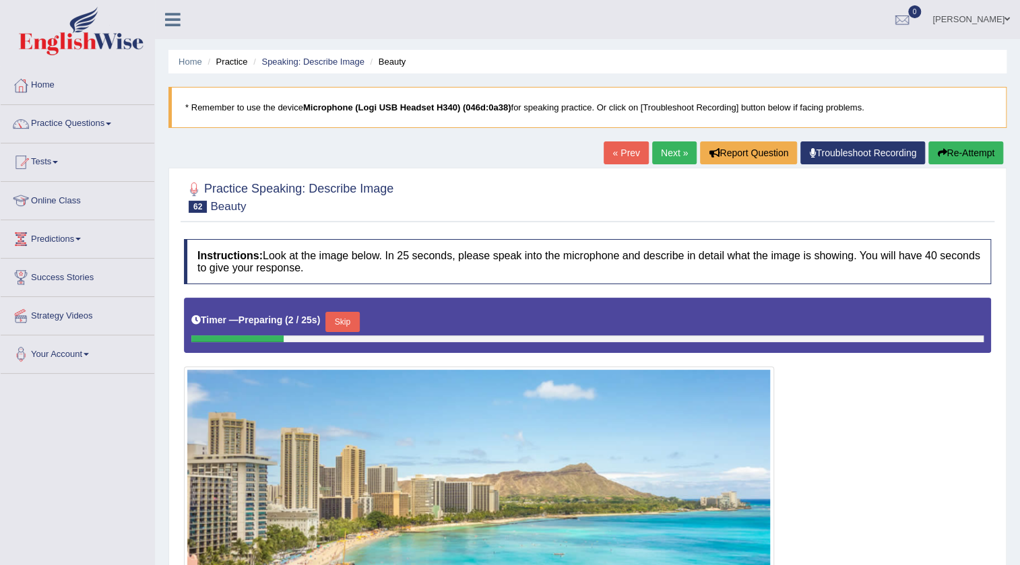
click at [667, 158] on link "Next »" at bounding box center [674, 152] width 44 height 23
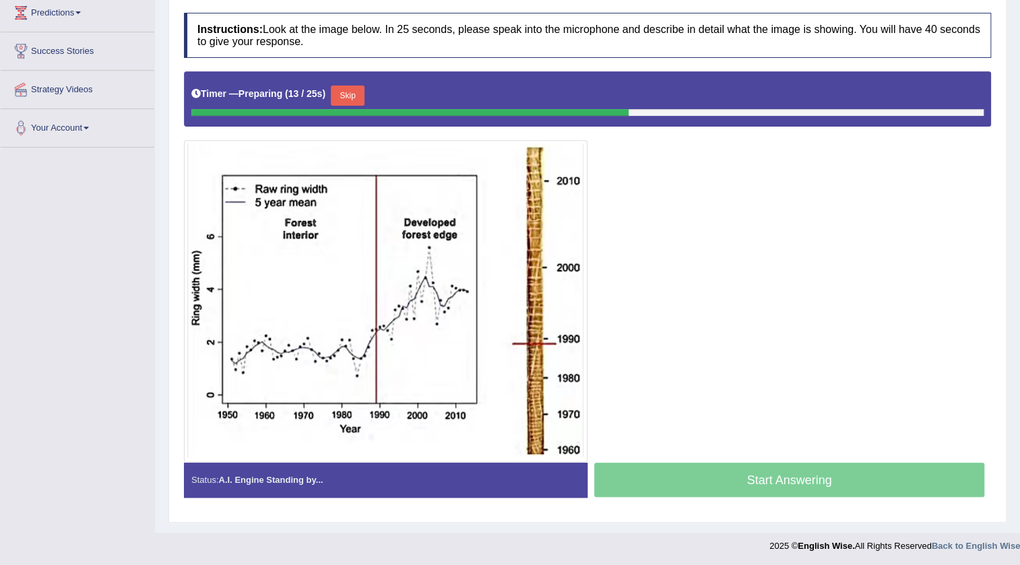
click at [352, 96] on button "Skip" at bounding box center [348, 96] width 34 height 20
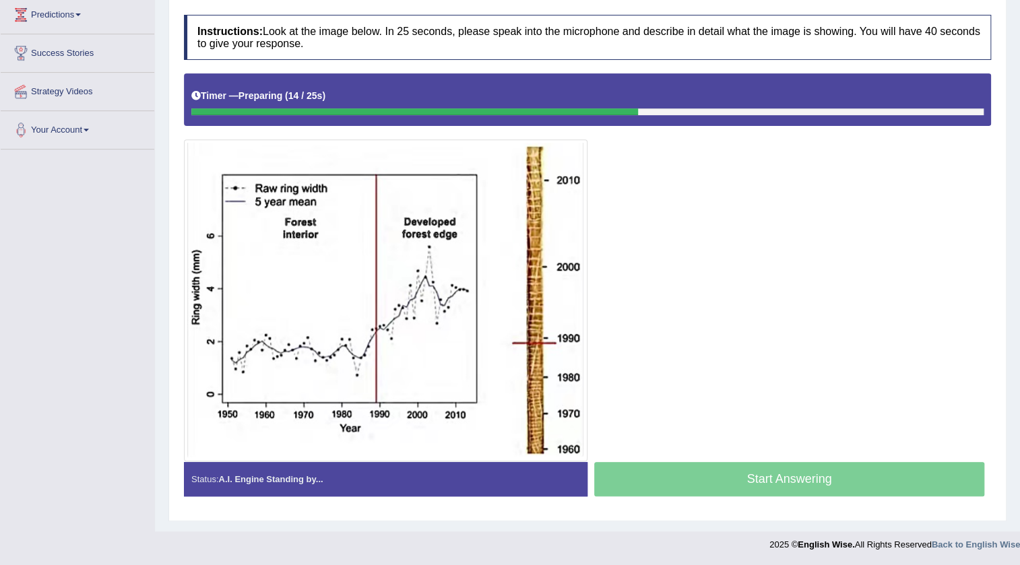
scroll to position [223, 0]
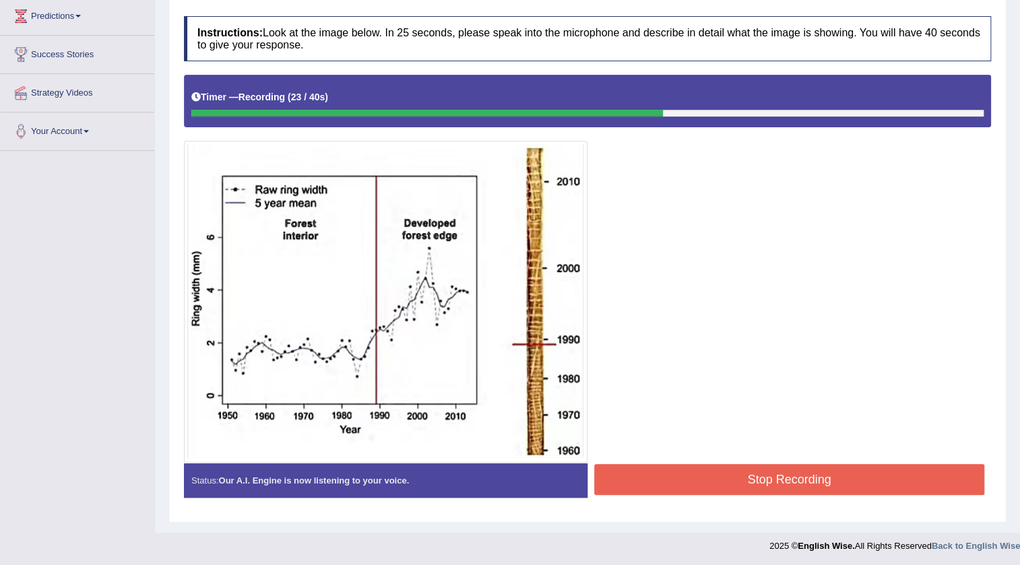
click at [714, 481] on button "Stop Recording" at bounding box center [789, 479] width 390 height 31
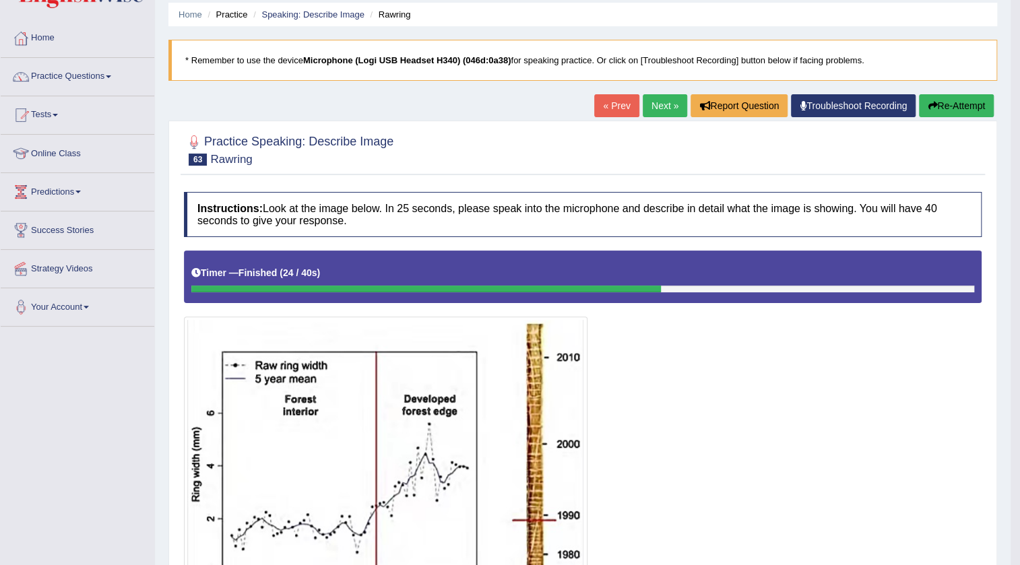
scroll to position [0, 0]
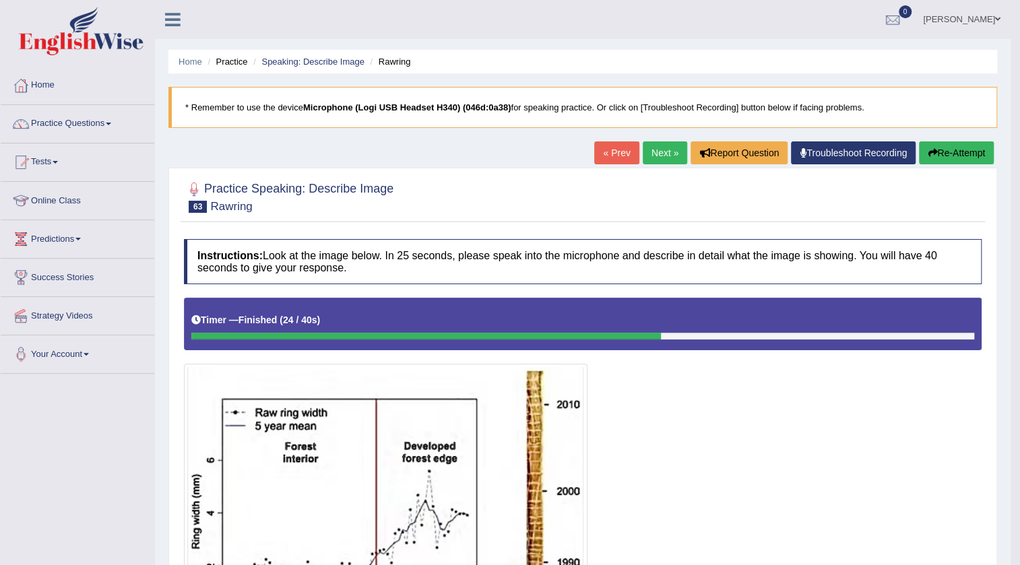
click at [642, 154] on link "Next »" at bounding box center [664, 152] width 44 height 23
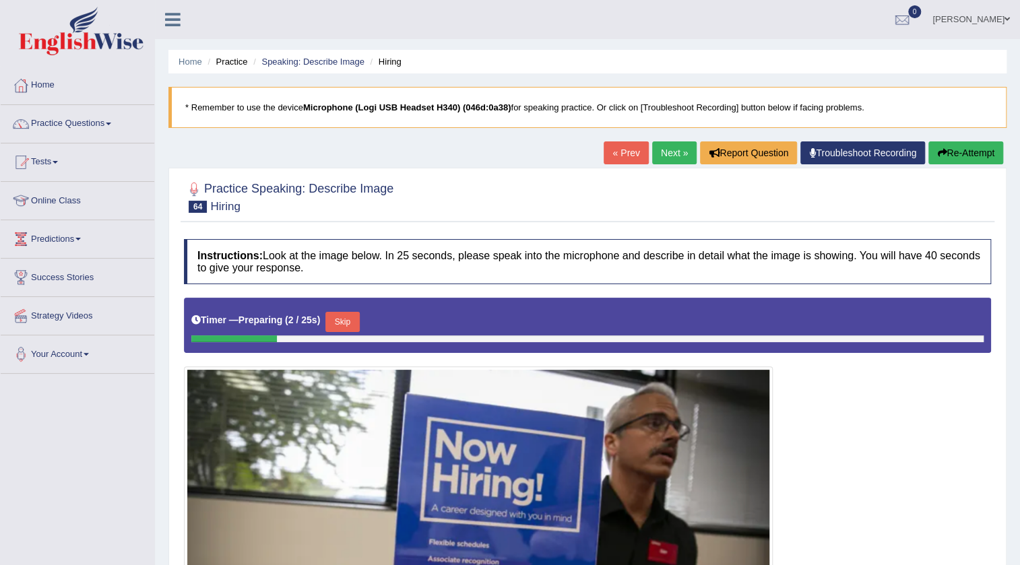
click at [673, 147] on link "Next »" at bounding box center [674, 152] width 44 height 23
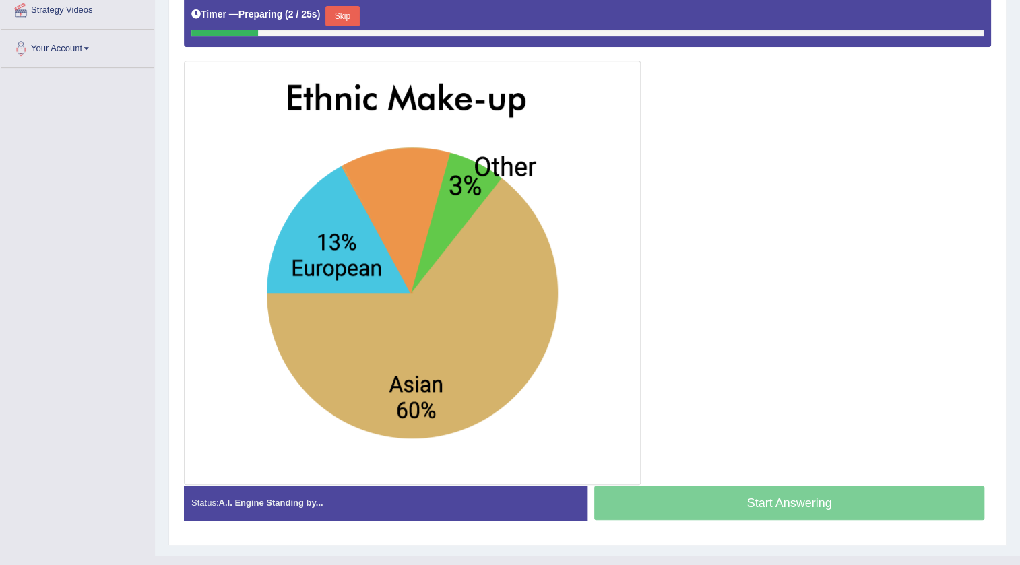
click at [359, 13] on button "Skip" at bounding box center [342, 16] width 34 height 20
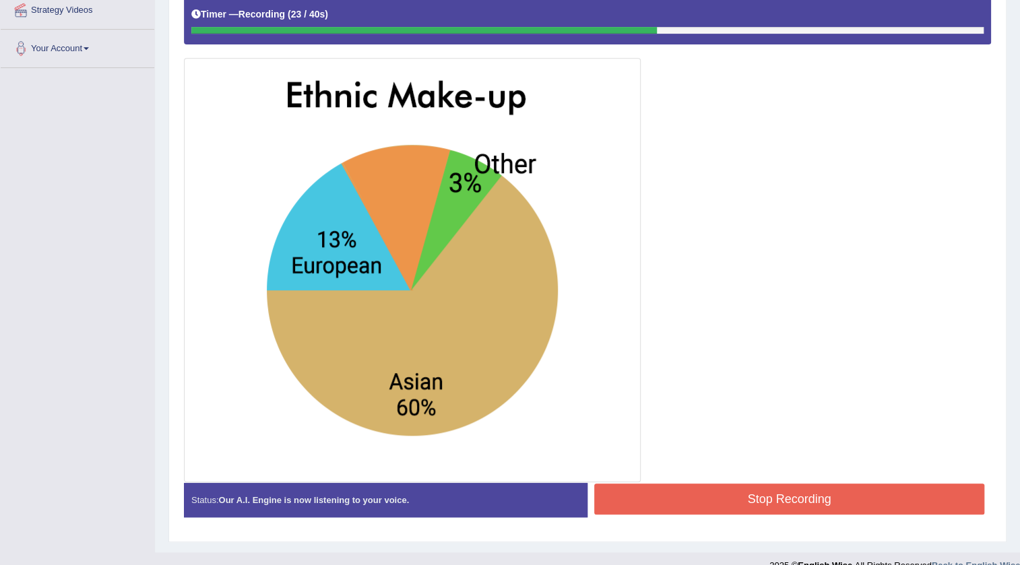
click at [733, 502] on button "Stop Recording" at bounding box center [789, 499] width 390 height 31
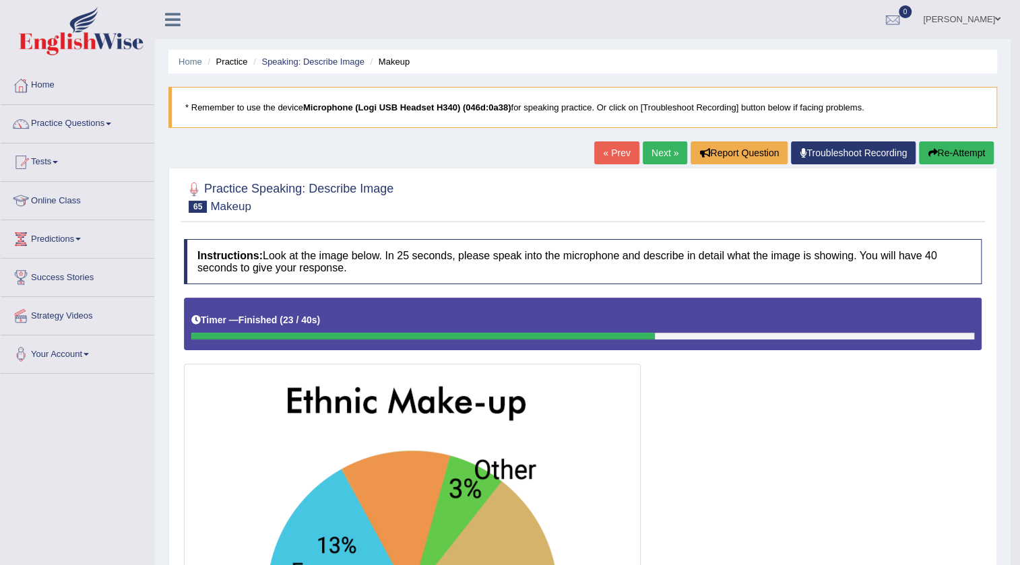
click at [968, 144] on button "Re-Attempt" at bounding box center [956, 152] width 75 height 23
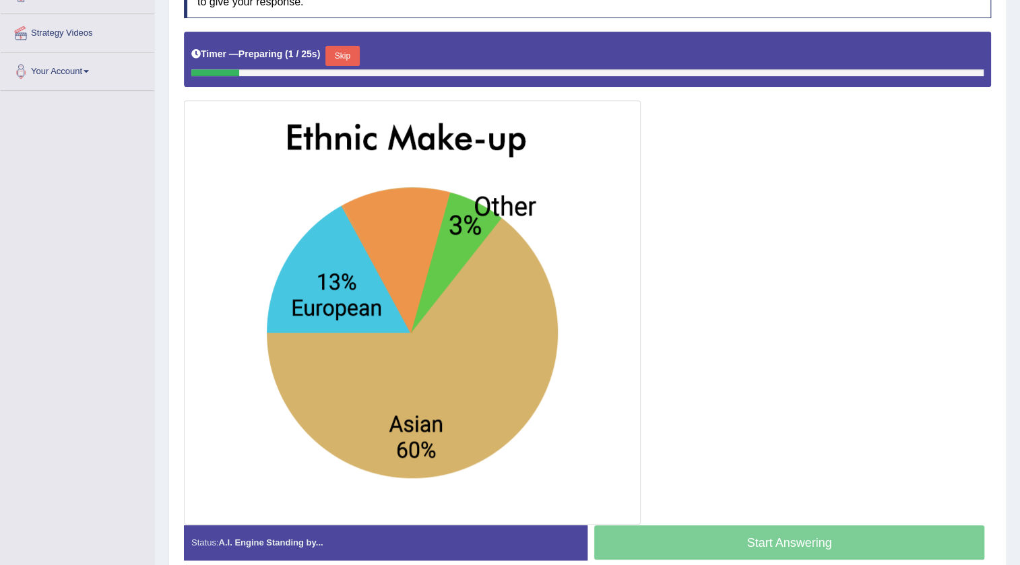
scroll to position [223, 0]
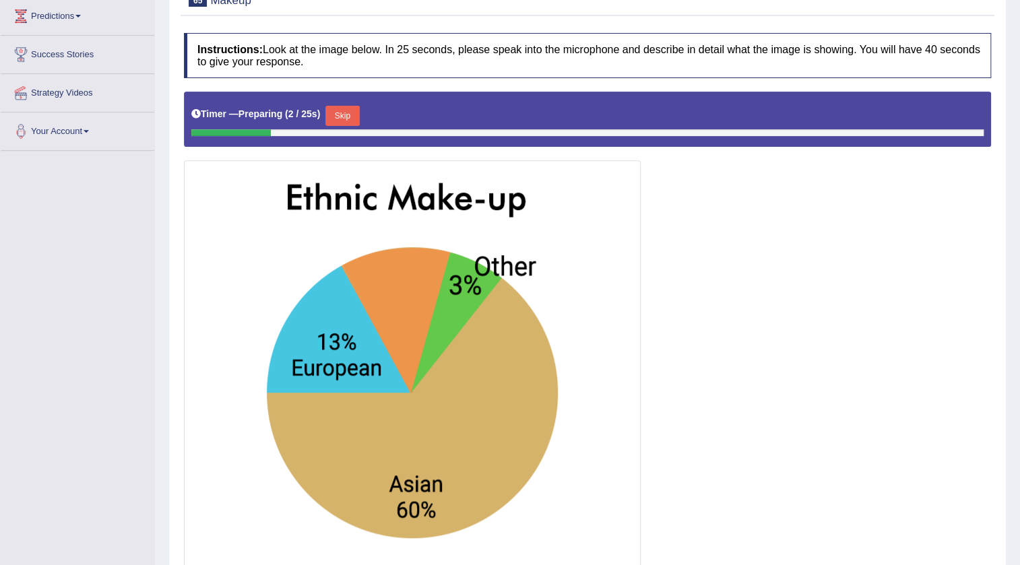
click at [350, 120] on button "Skip" at bounding box center [342, 116] width 34 height 20
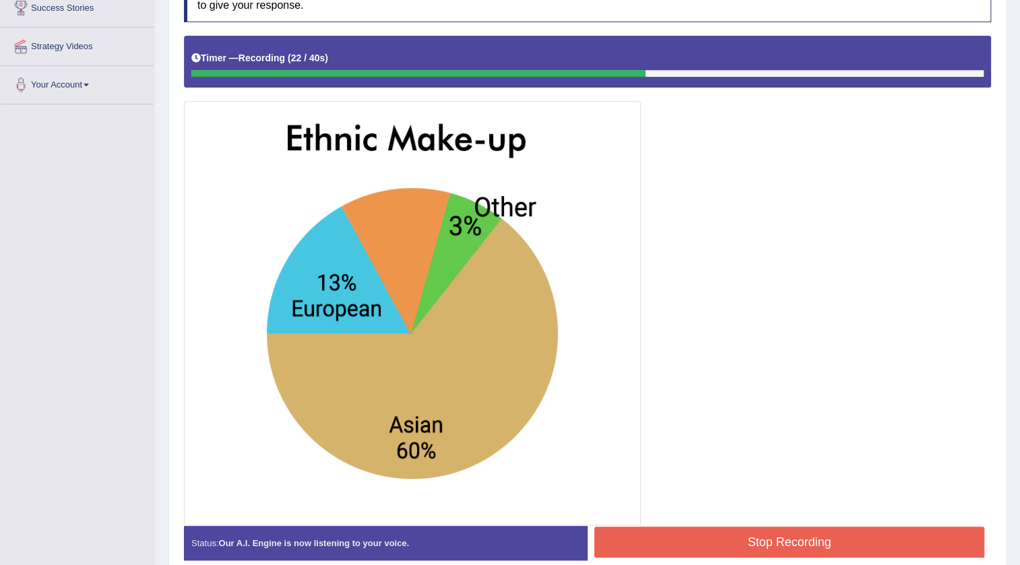
scroll to position [333, 0]
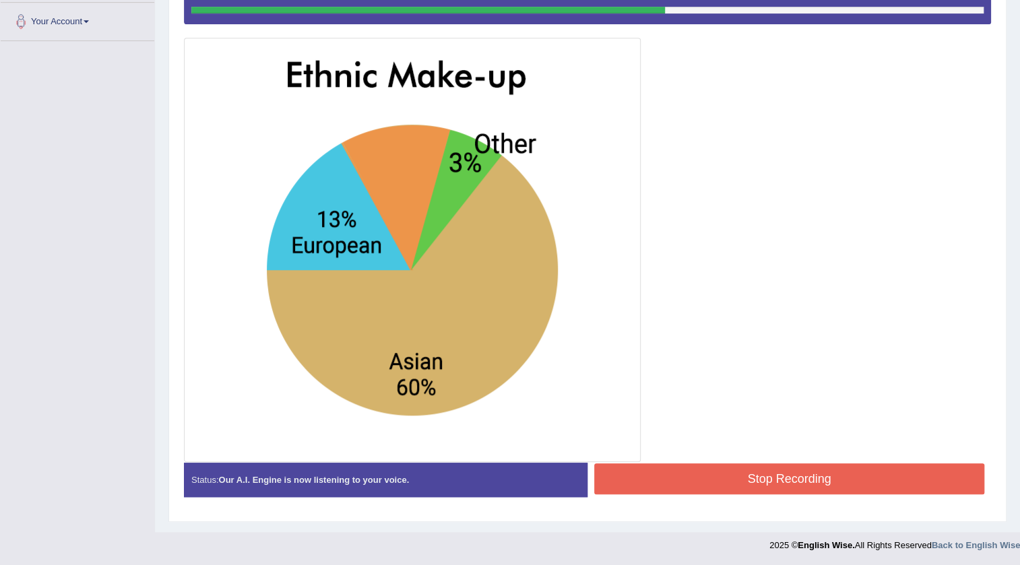
click at [785, 481] on button "Stop Recording" at bounding box center [789, 478] width 390 height 31
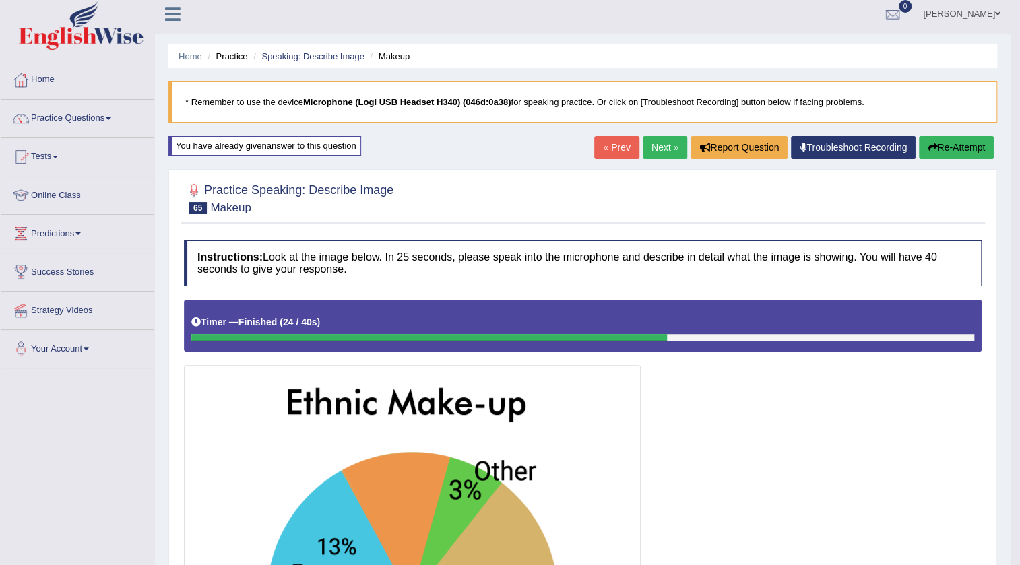
scroll to position [0, 0]
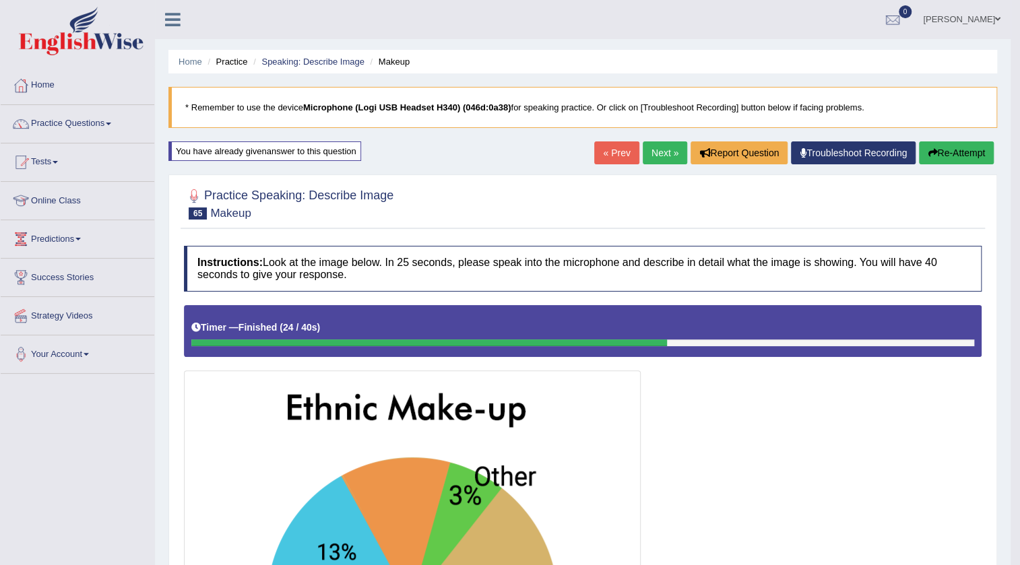
click at [972, 151] on button "Re-Attempt" at bounding box center [956, 152] width 75 height 23
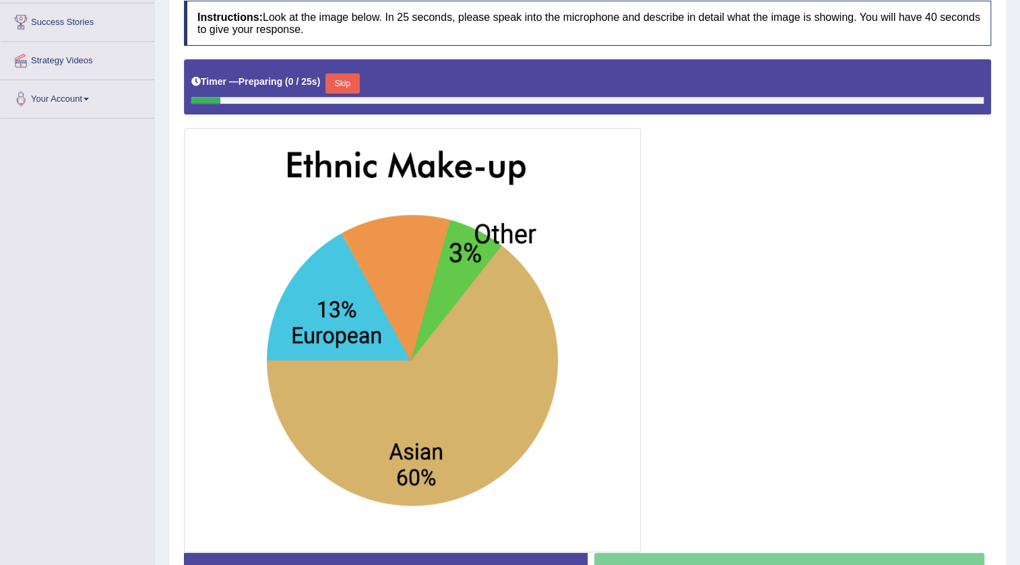
click at [350, 83] on button "Skip" at bounding box center [342, 83] width 34 height 20
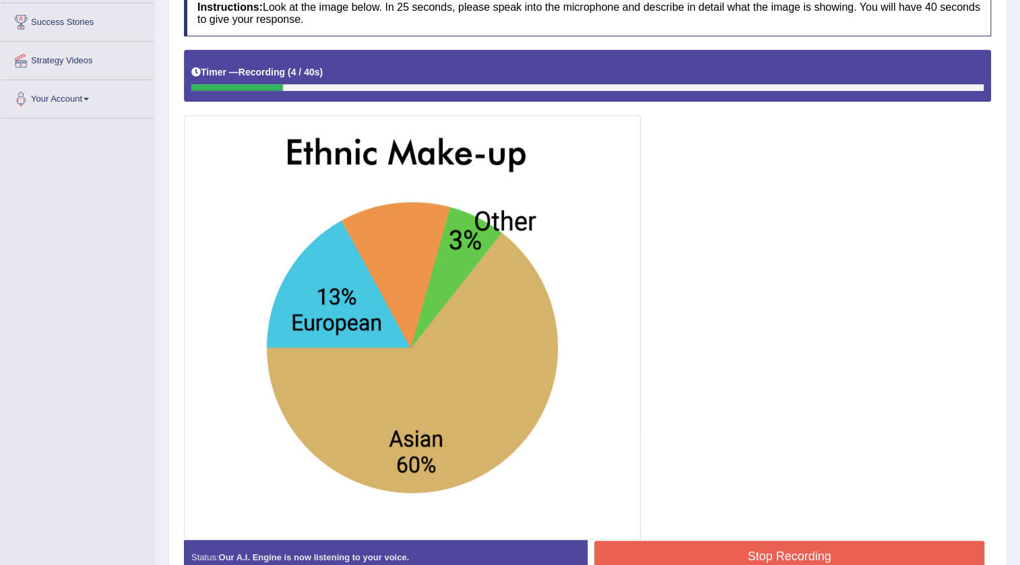
click at [742, 545] on button "Stop Recording" at bounding box center [789, 556] width 390 height 31
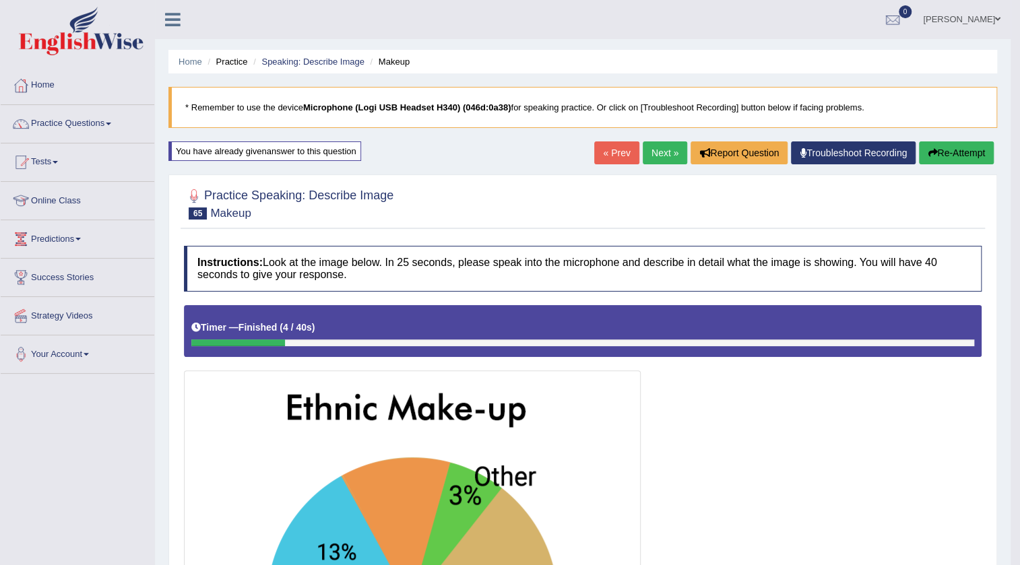
click at [965, 152] on button "Re-Attempt" at bounding box center [956, 152] width 75 height 23
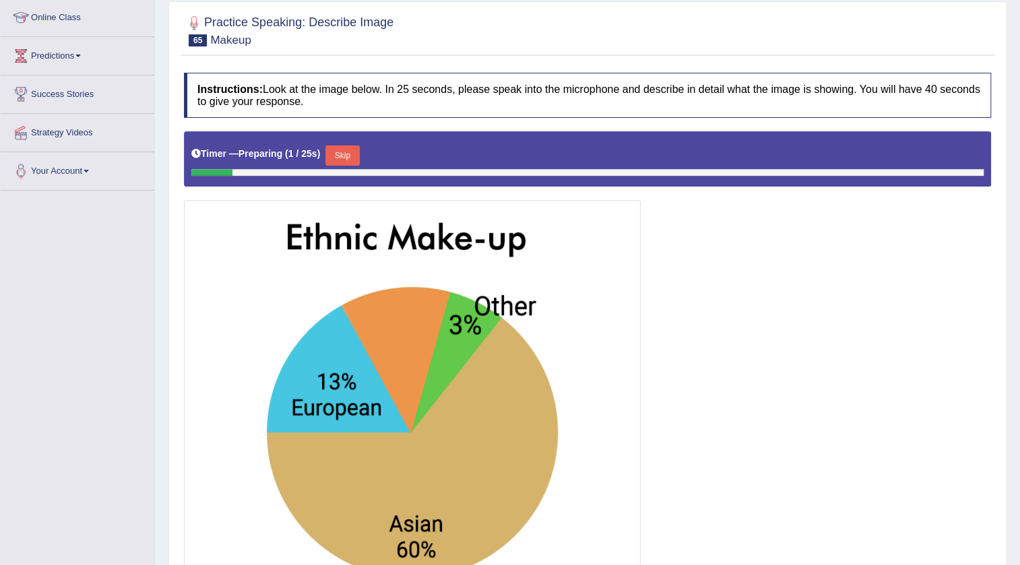
click at [343, 149] on button "Skip" at bounding box center [342, 155] width 34 height 20
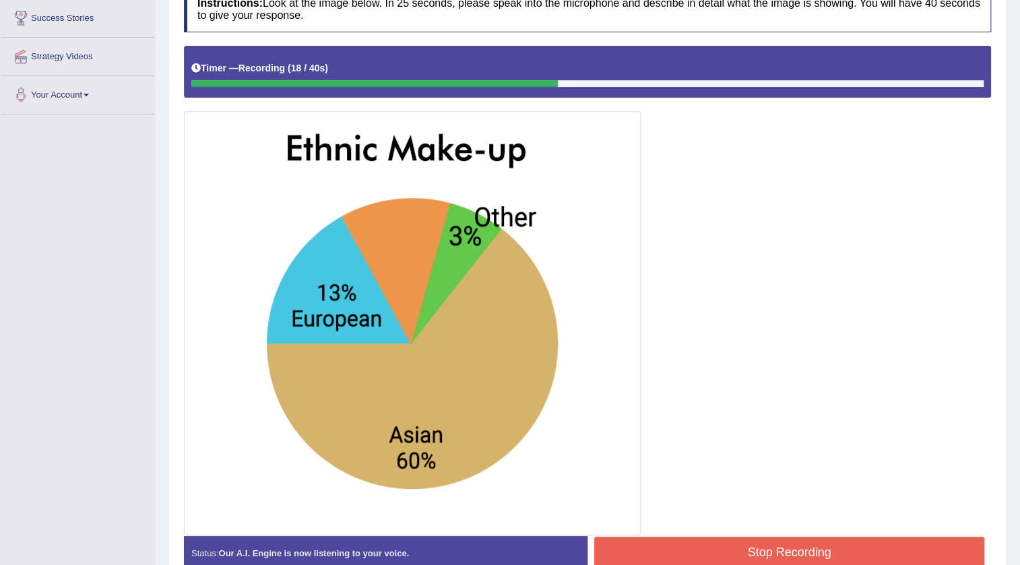
scroll to position [333, 0]
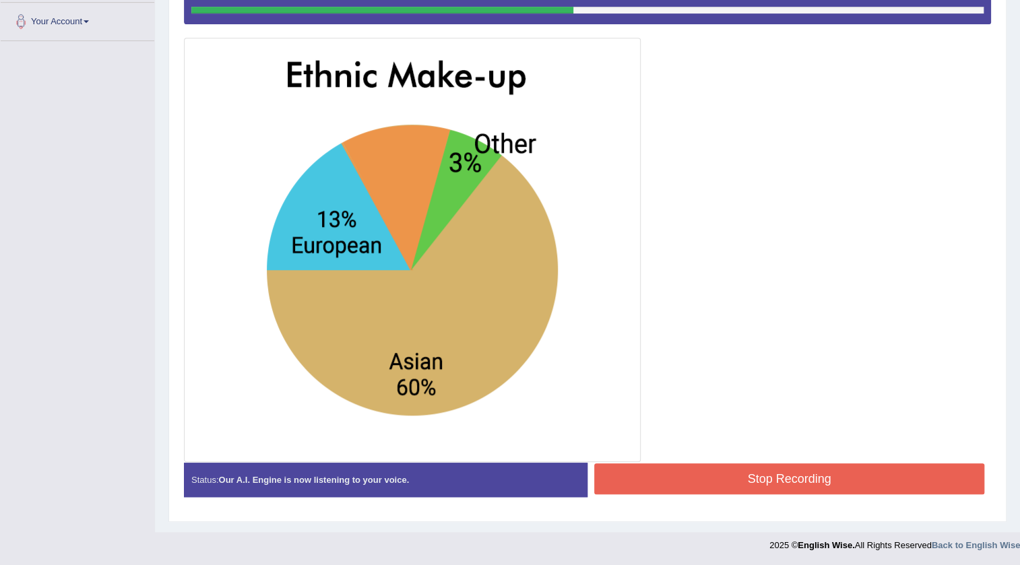
click at [666, 475] on button "Stop Recording" at bounding box center [789, 478] width 390 height 31
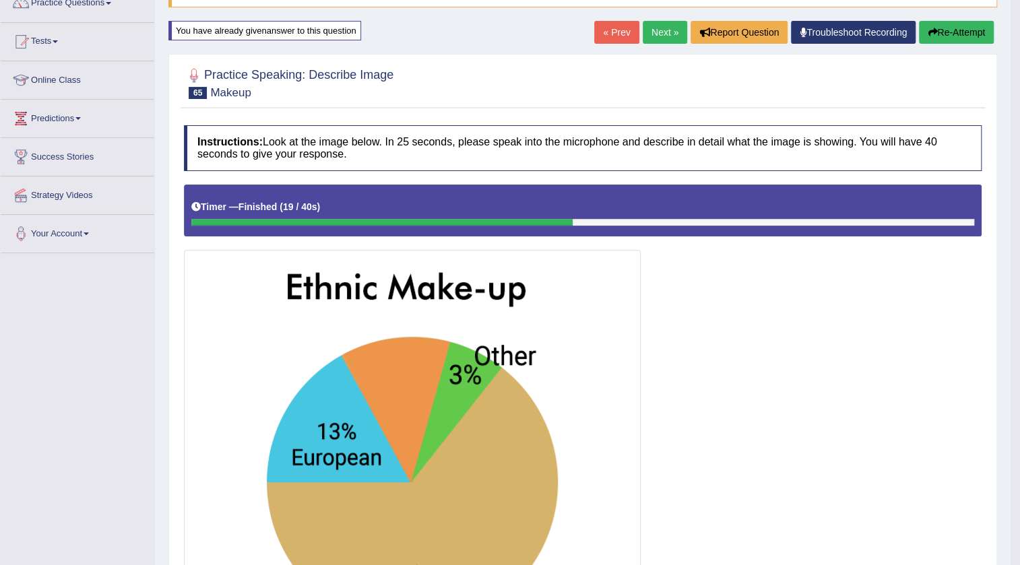
scroll to position [0, 0]
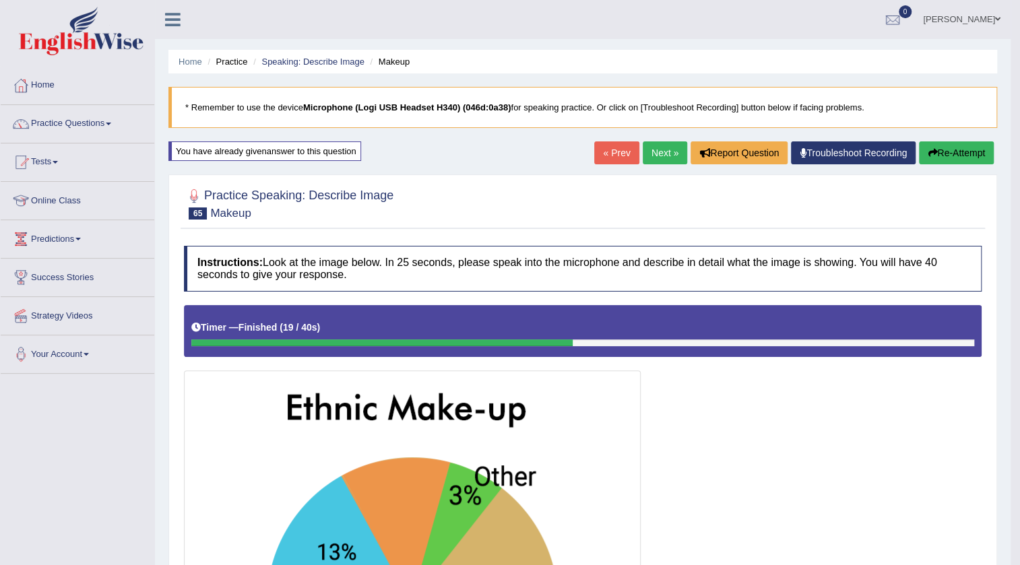
click at [658, 153] on link "Next »" at bounding box center [664, 152] width 44 height 23
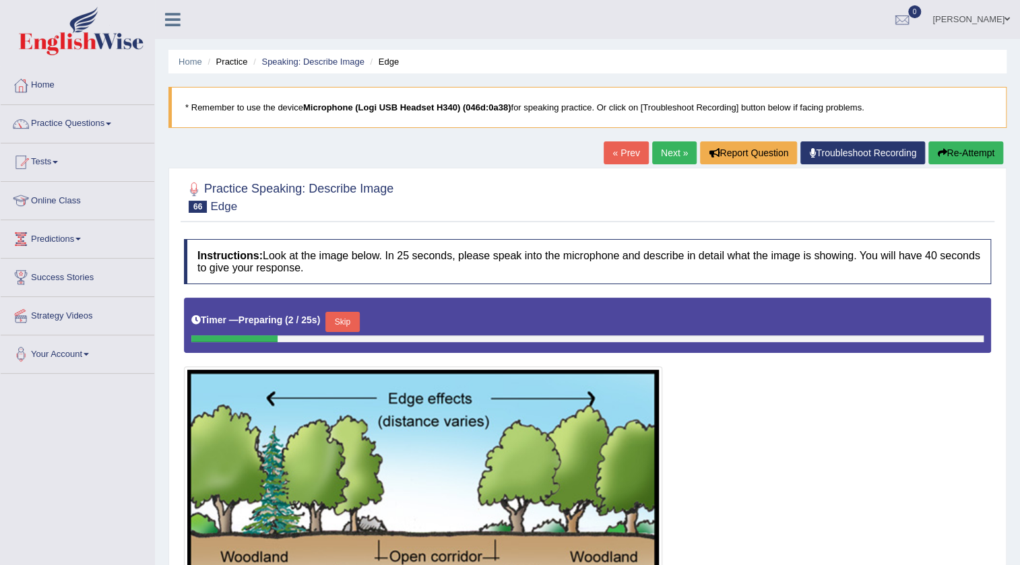
click at [667, 160] on link "Next »" at bounding box center [674, 152] width 44 height 23
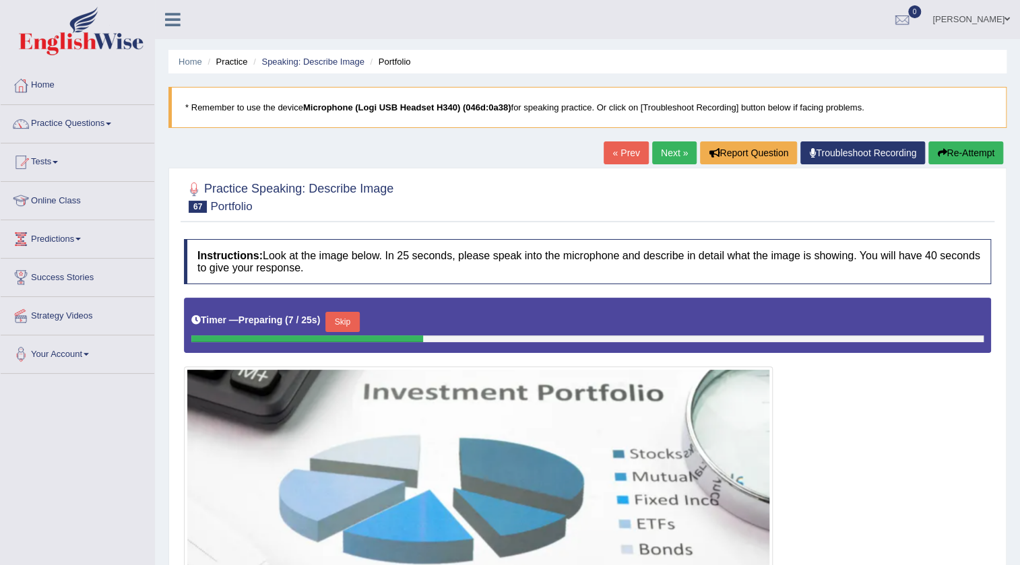
click at [673, 158] on link "Next »" at bounding box center [674, 152] width 44 height 23
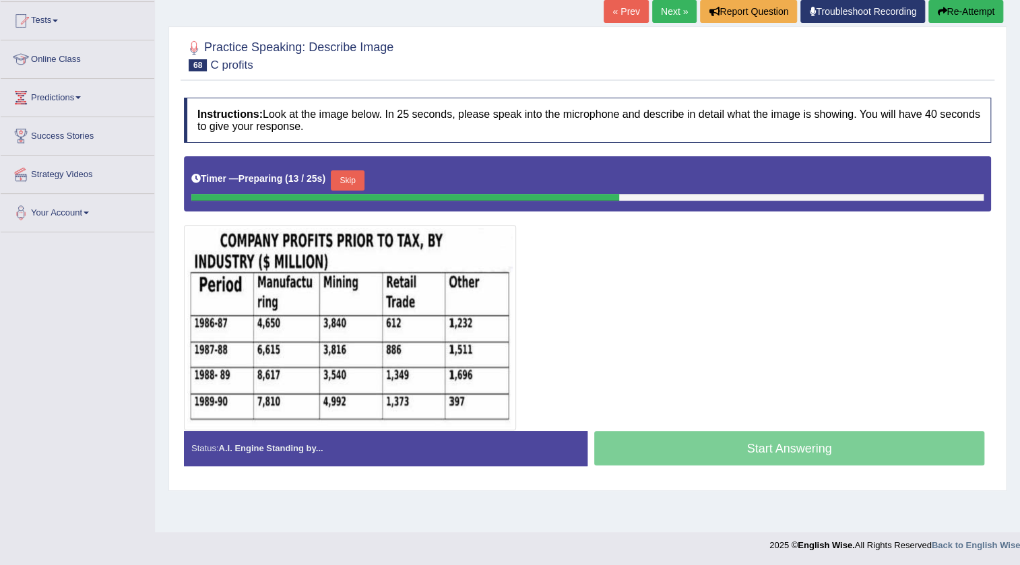
click at [363, 175] on button "Skip" at bounding box center [348, 180] width 34 height 20
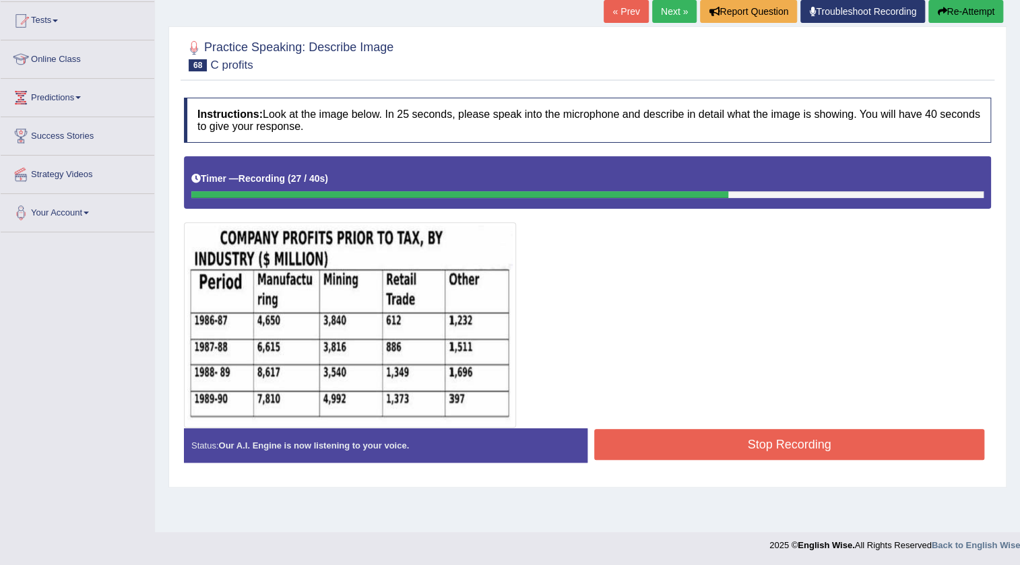
click at [700, 431] on button "Stop Recording" at bounding box center [789, 444] width 390 height 31
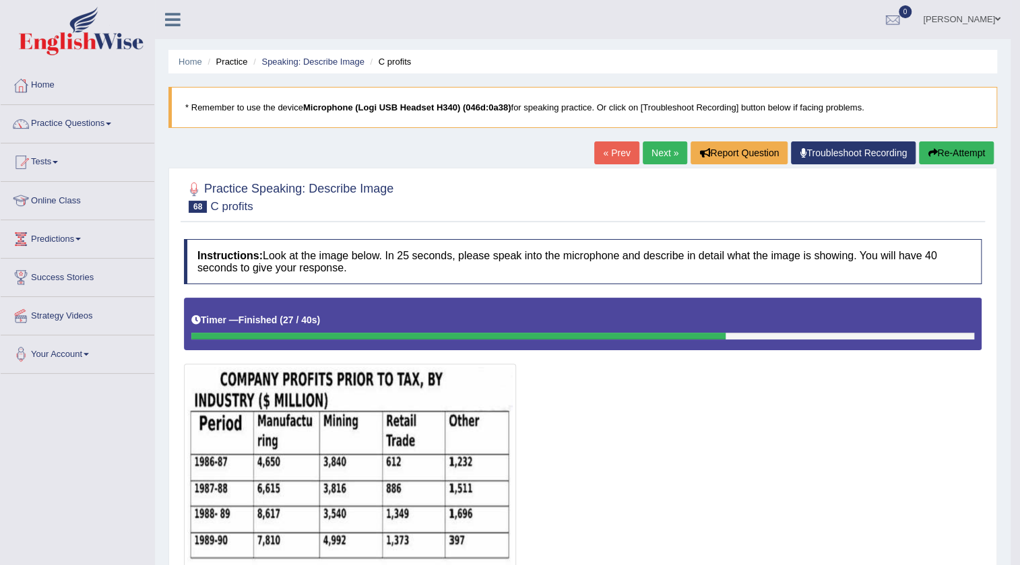
click at [661, 160] on link "Next »" at bounding box center [664, 152] width 44 height 23
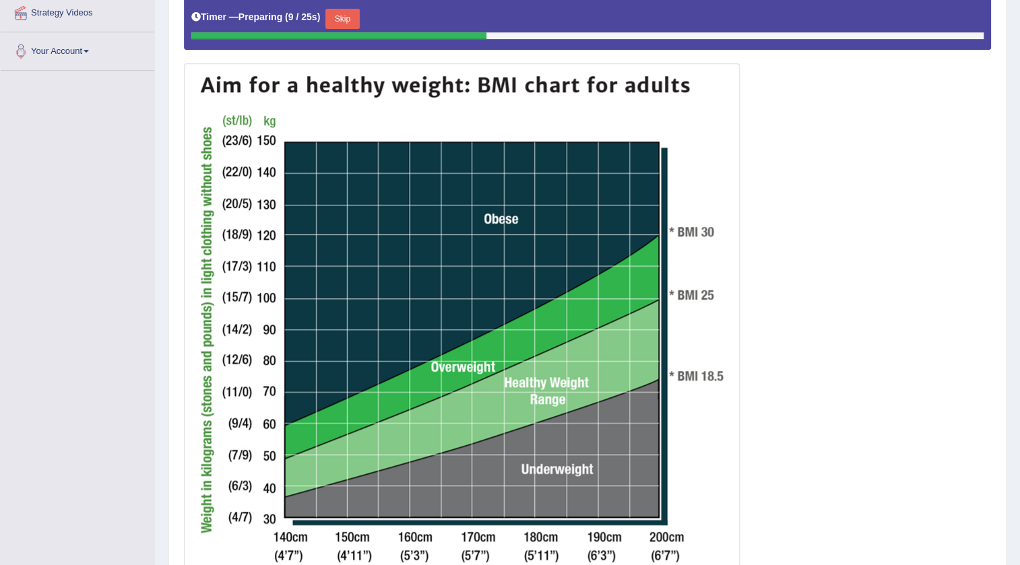
scroll to position [290, 0]
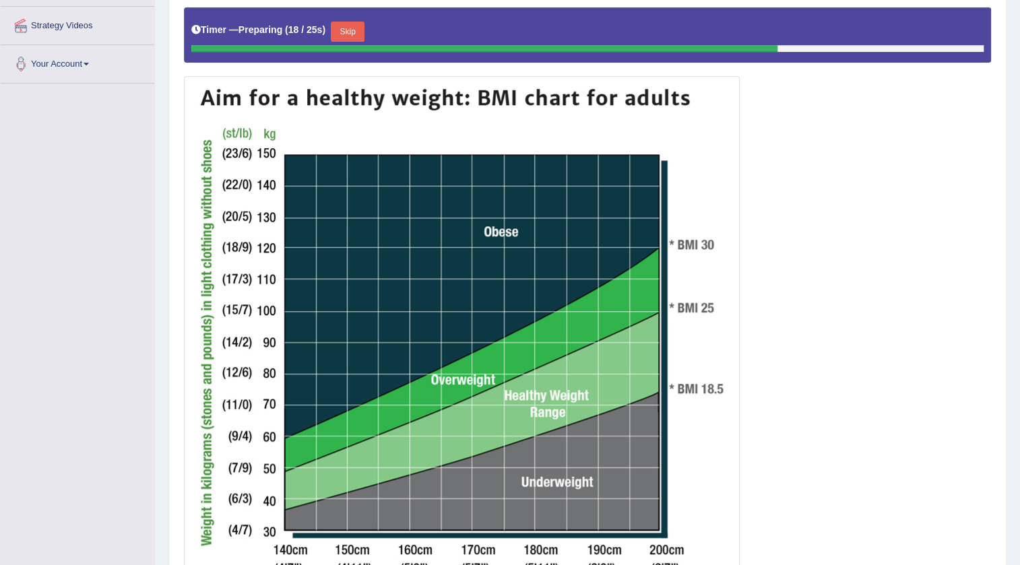
click at [364, 33] on button "Skip" at bounding box center [348, 32] width 34 height 20
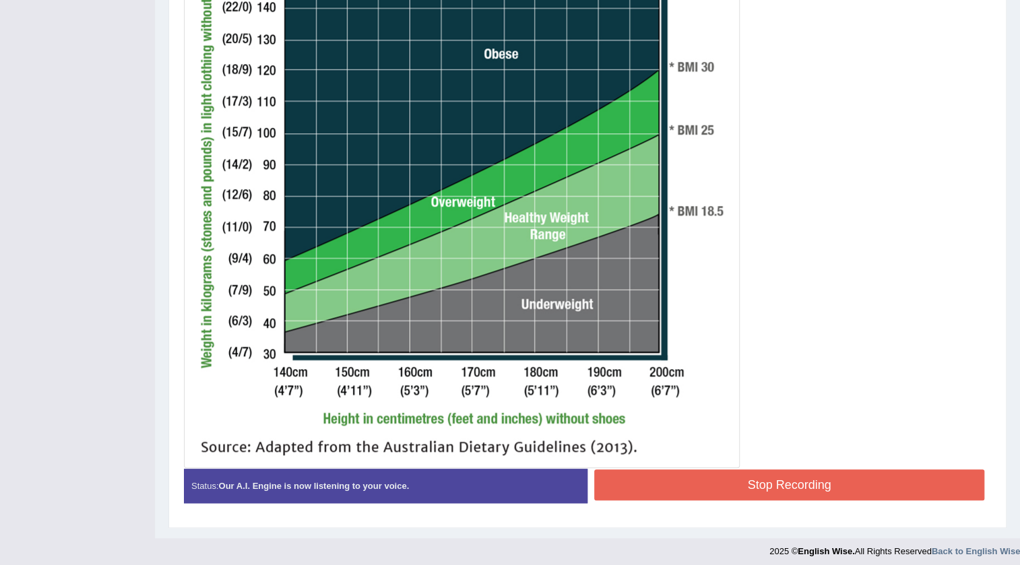
scroll to position [471, 0]
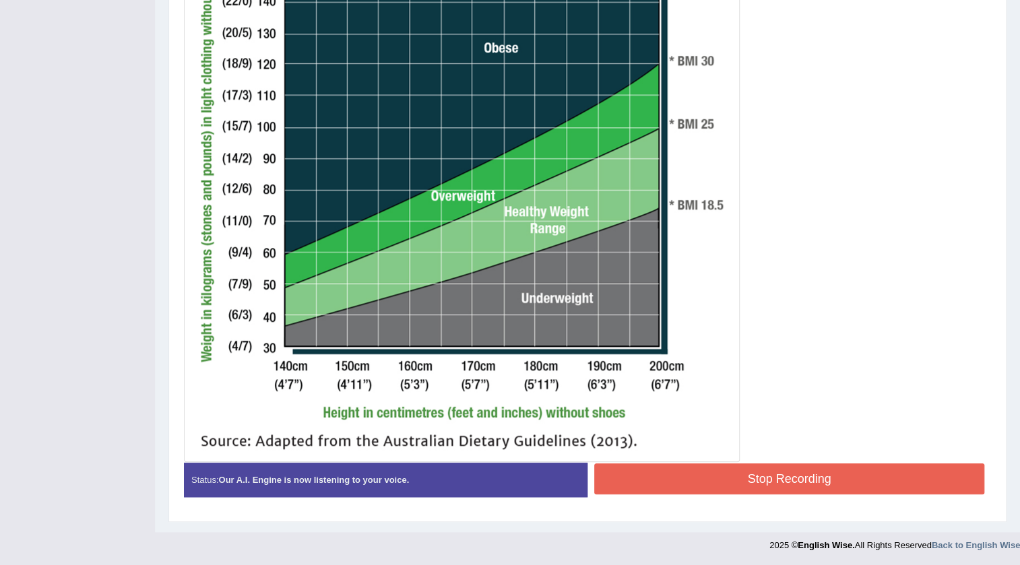
click at [659, 484] on button "Stop Recording" at bounding box center [789, 478] width 390 height 31
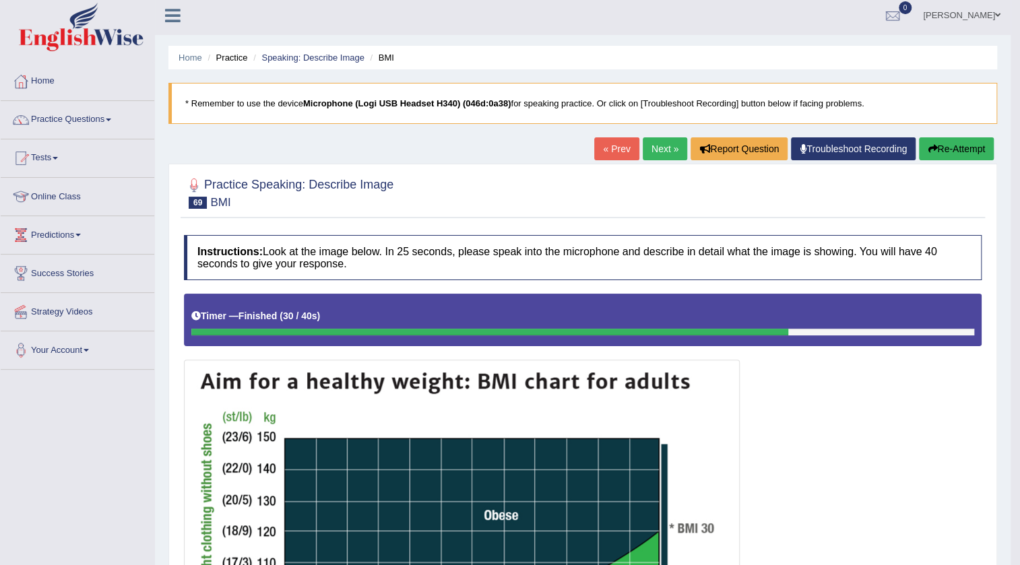
scroll to position [0, 0]
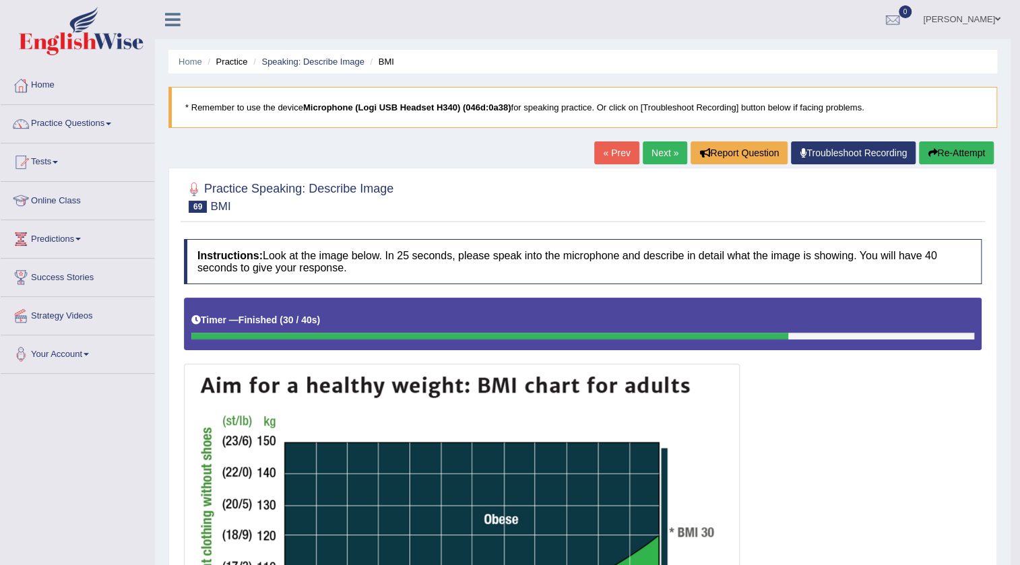
click at [651, 150] on link "Next »" at bounding box center [664, 152] width 44 height 23
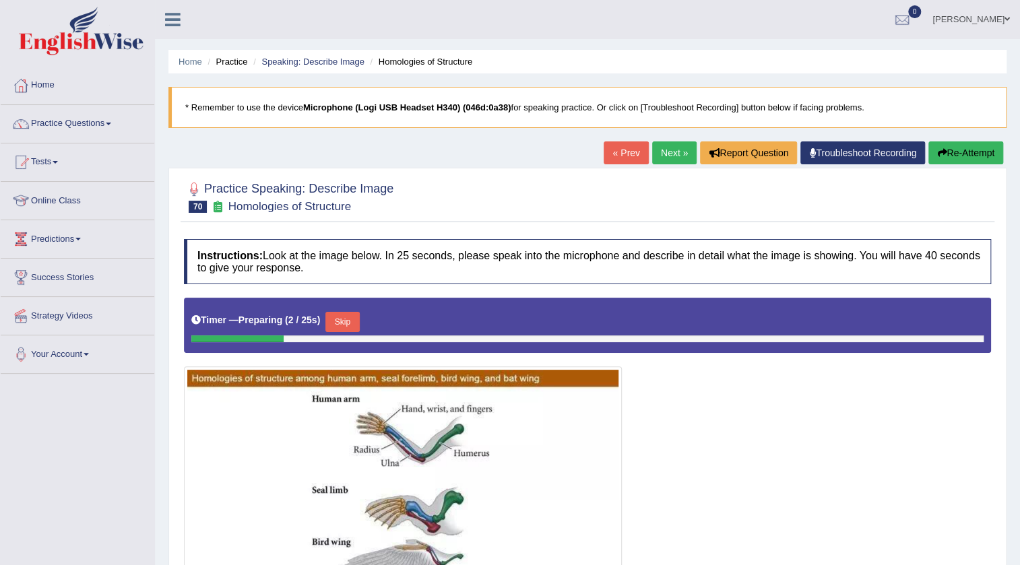
click at [669, 154] on link "Next »" at bounding box center [674, 152] width 44 height 23
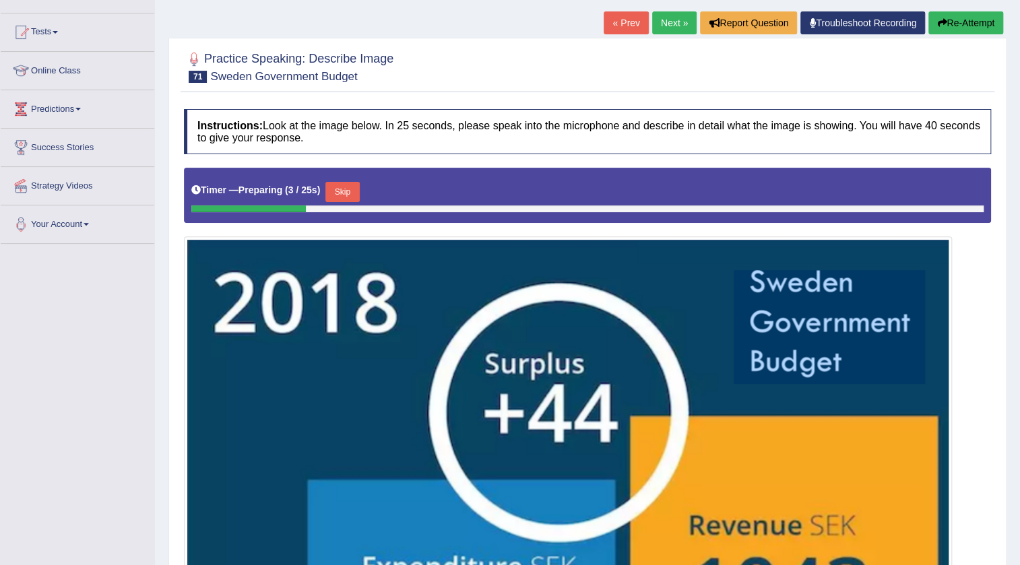
scroll to position [4, 0]
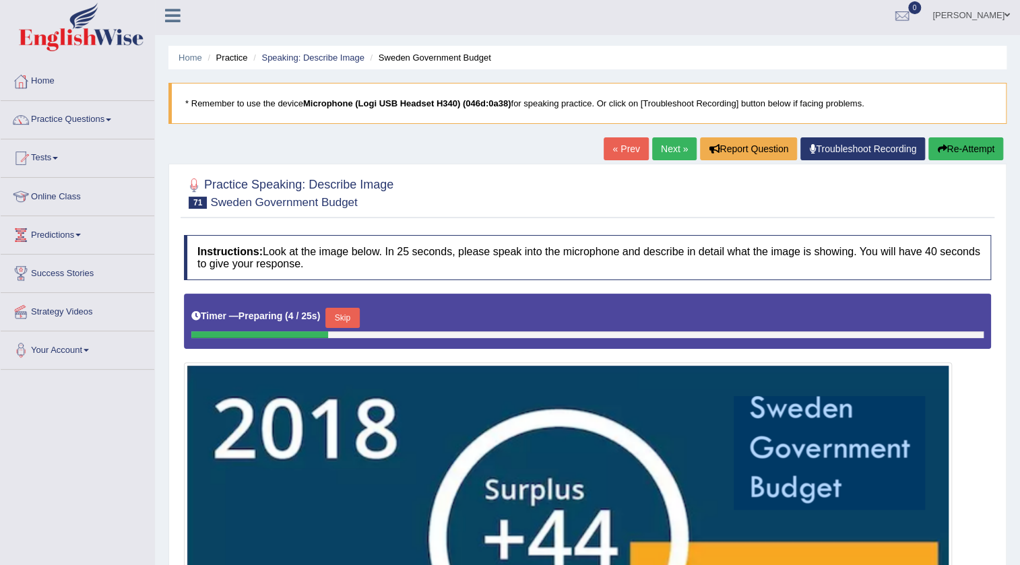
click at [666, 145] on link "Next »" at bounding box center [674, 148] width 44 height 23
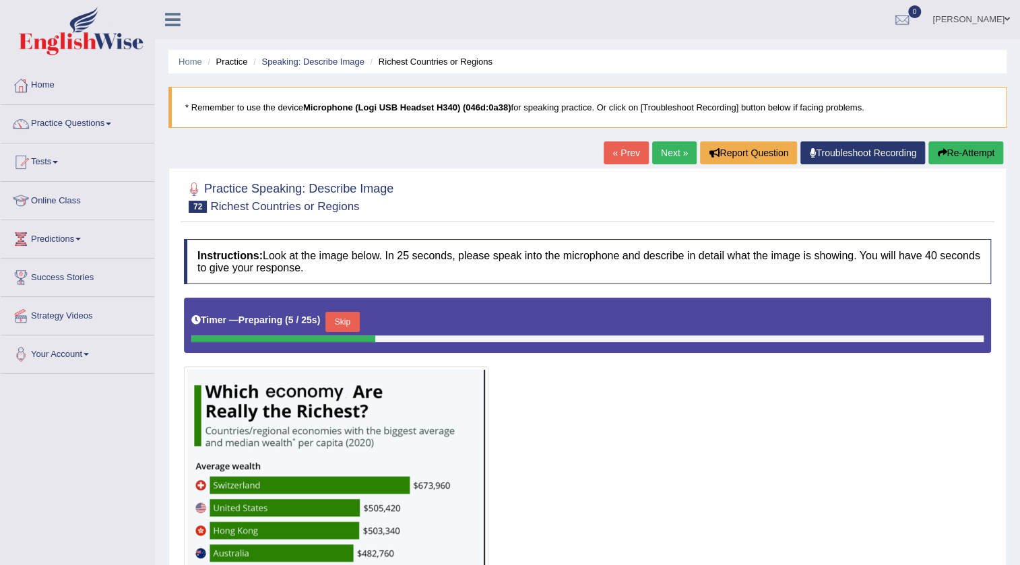
click at [655, 152] on link "Next »" at bounding box center [674, 152] width 44 height 23
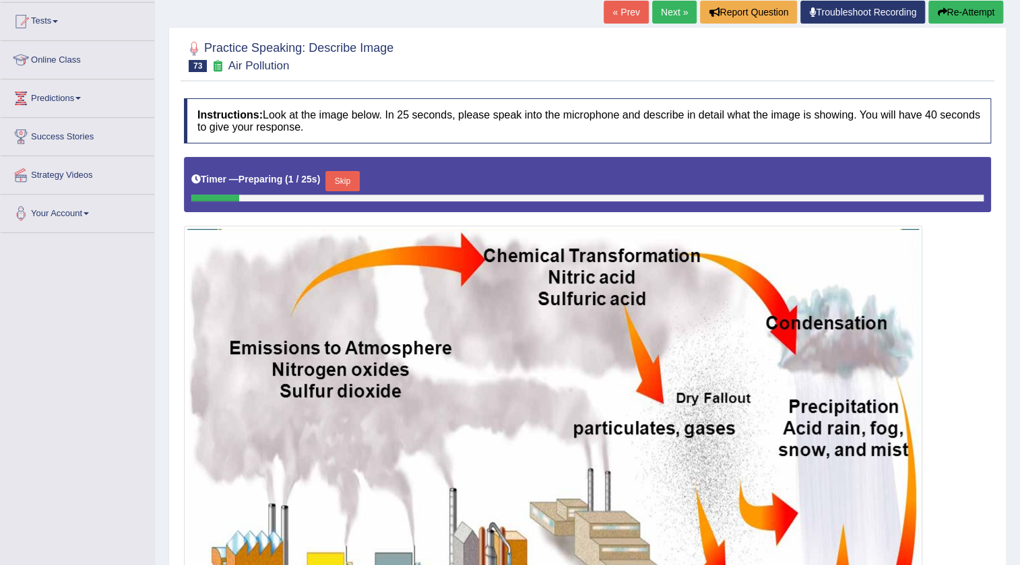
scroll to position [130, 0]
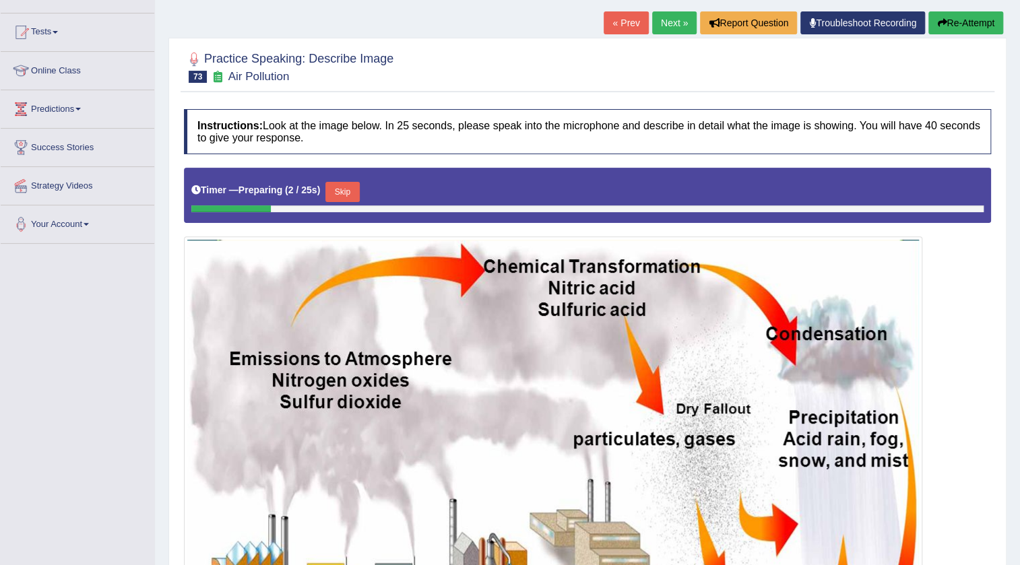
click at [663, 29] on link "Next »" at bounding box center [674, 22] width 44 height 23
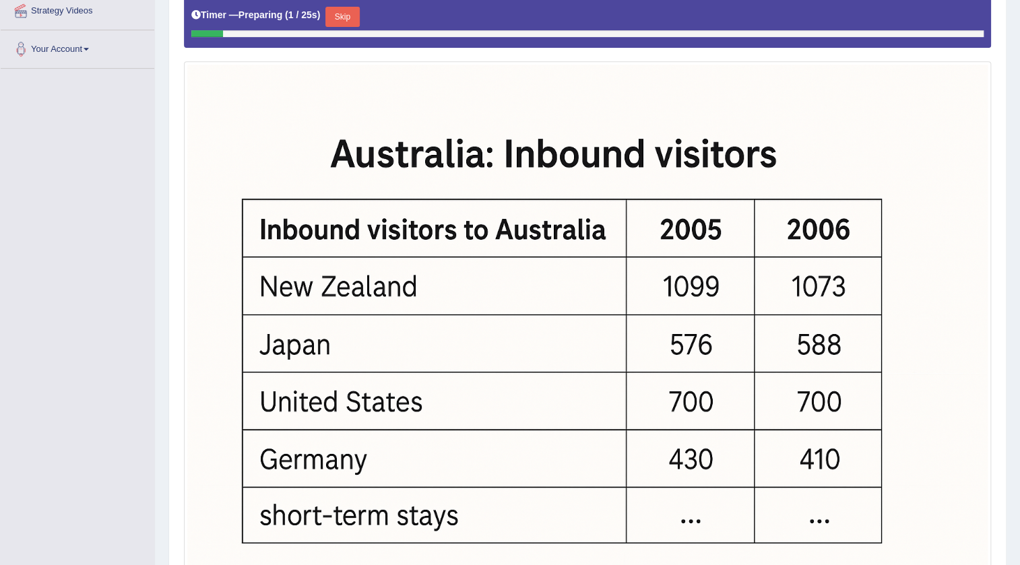
scroll to position [261, 0]
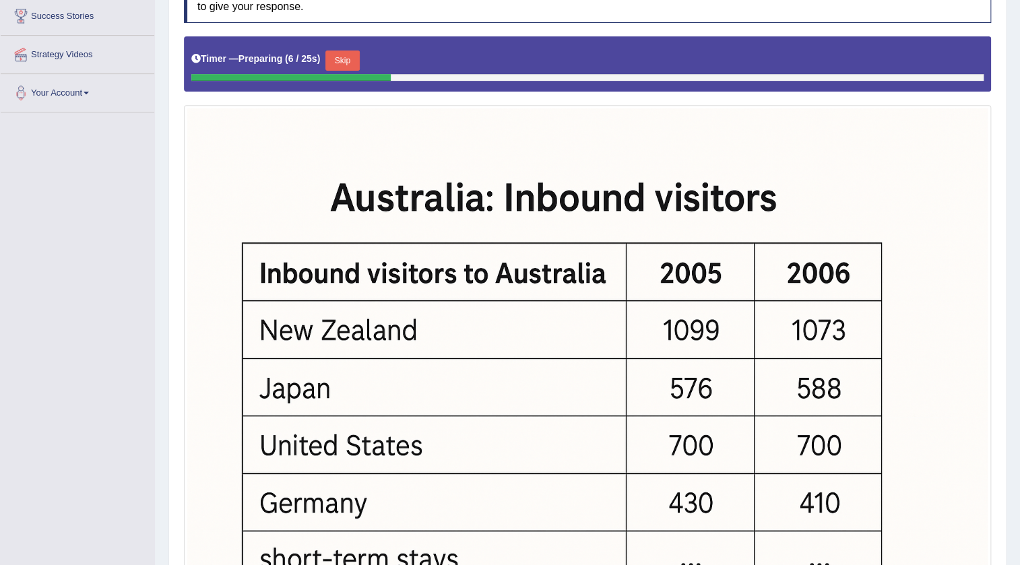
click at [356, 61] on button "Skip" at bounding box center [342, 61] width 34 height 20
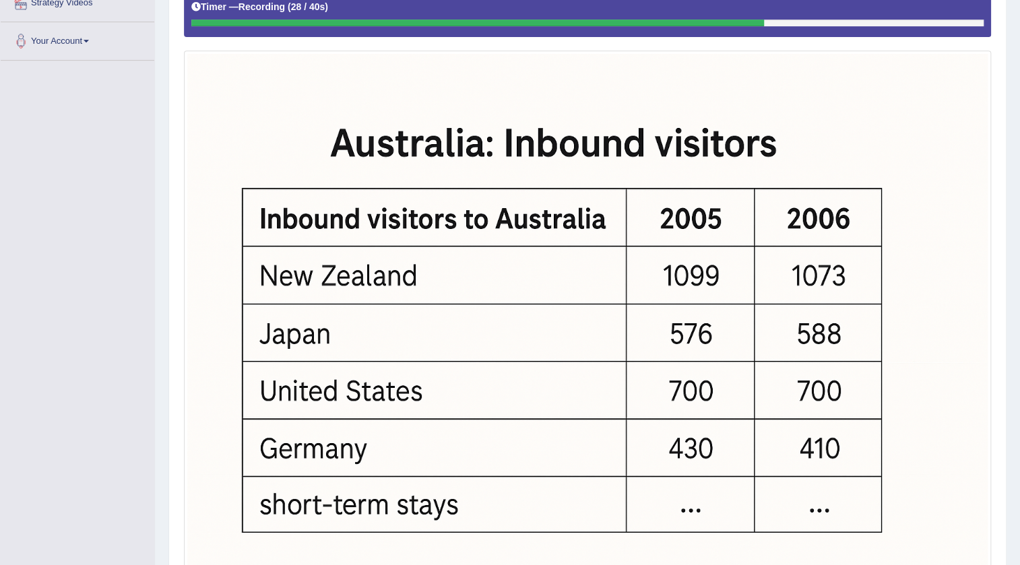
scroll to position [384, 0]
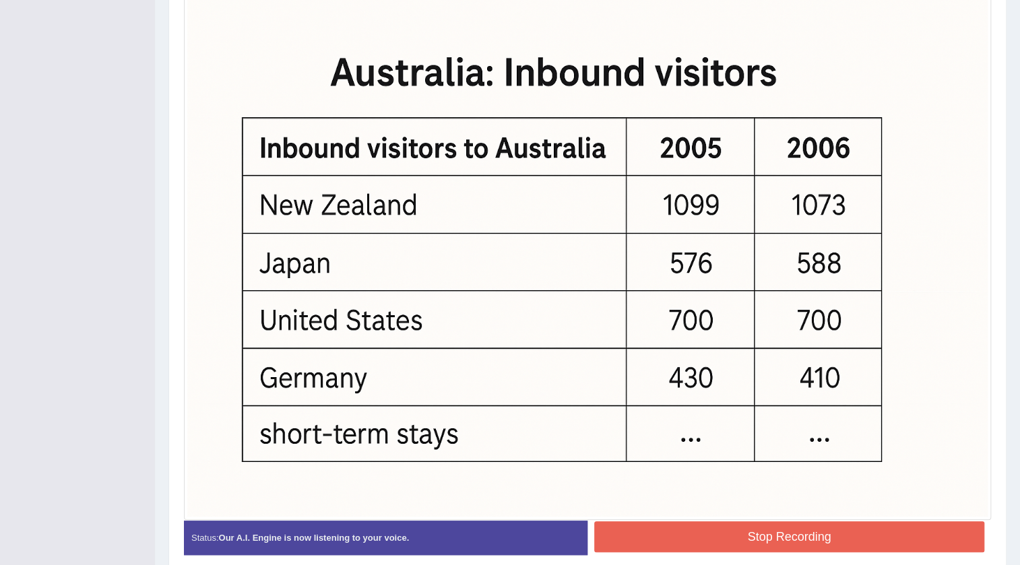
click at [801, 529] on button "Stop Recording" at bounding box center [789, 536] width 390 height 31
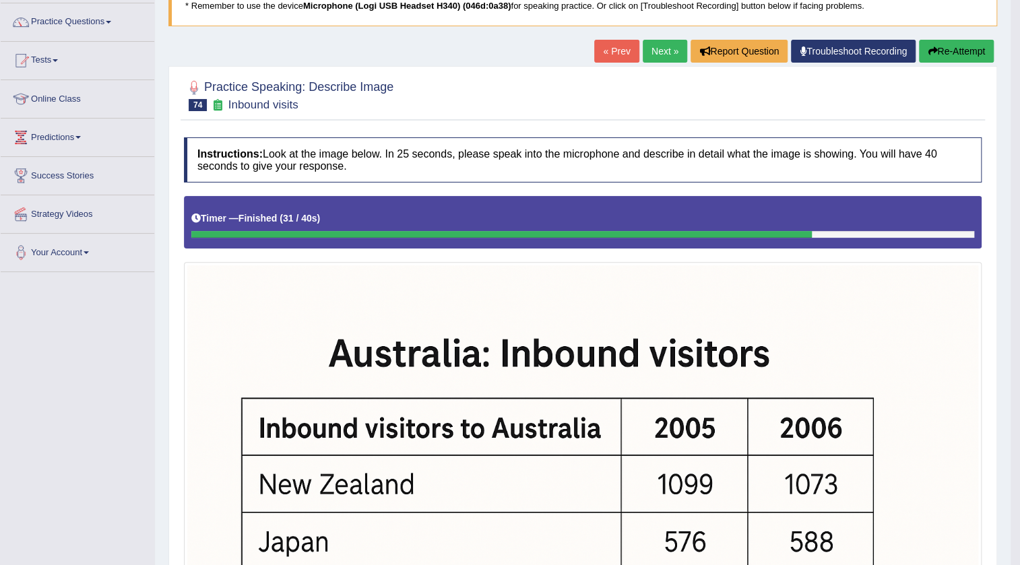
scroll to position [96, 0]
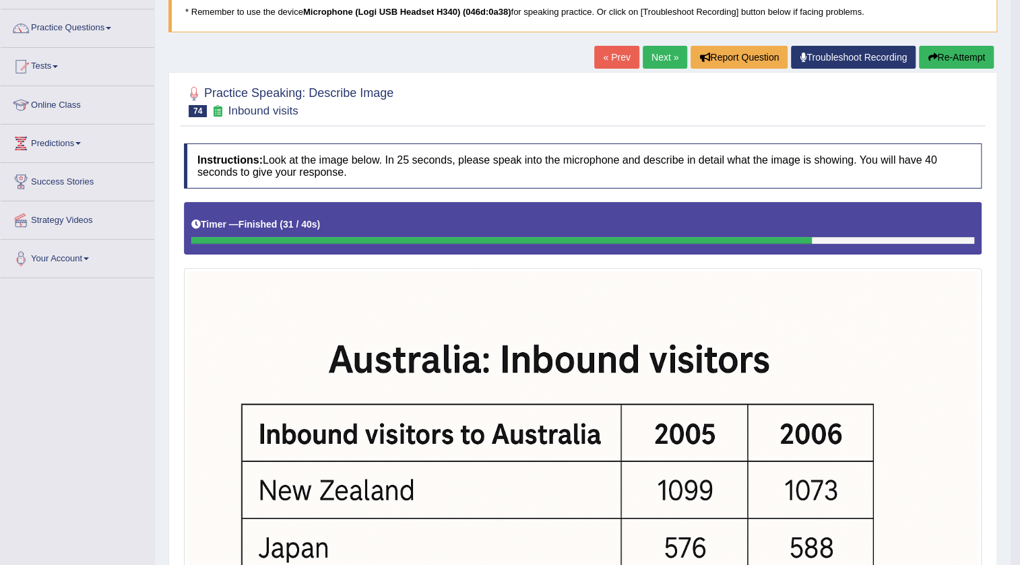
click at [943, 51] on button "Re-Attempt" at bounding box center [956, 57] width 75 height 23
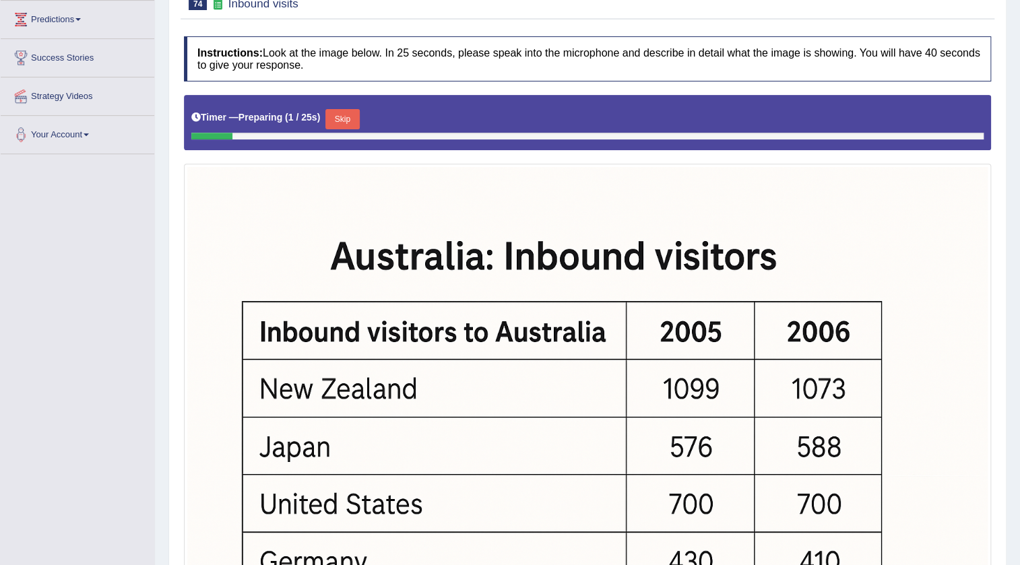
scroll to position [214, 0]
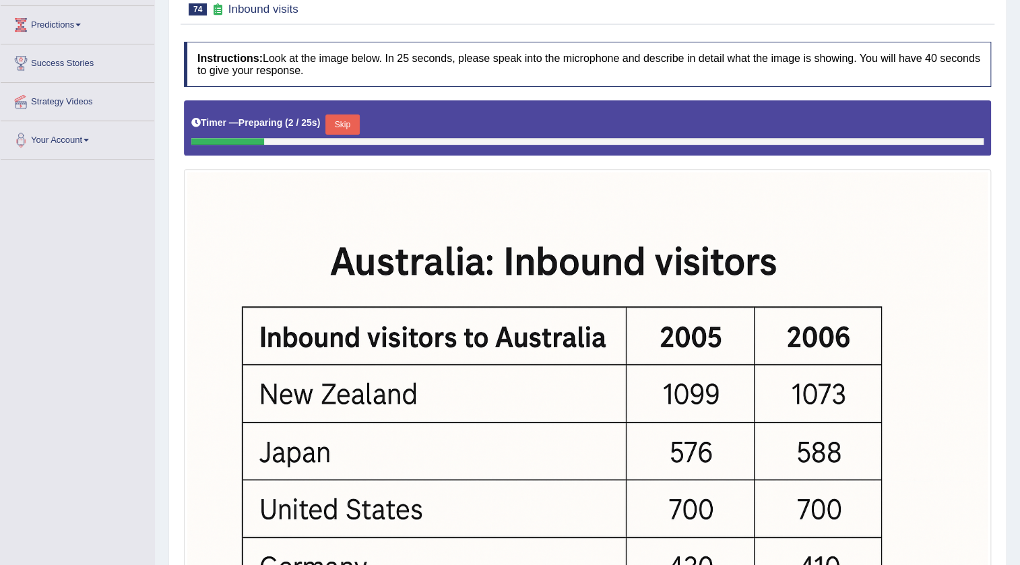
click at [345, 118] on button "Skip" at bounding box center [342, 124] width 34 height 20
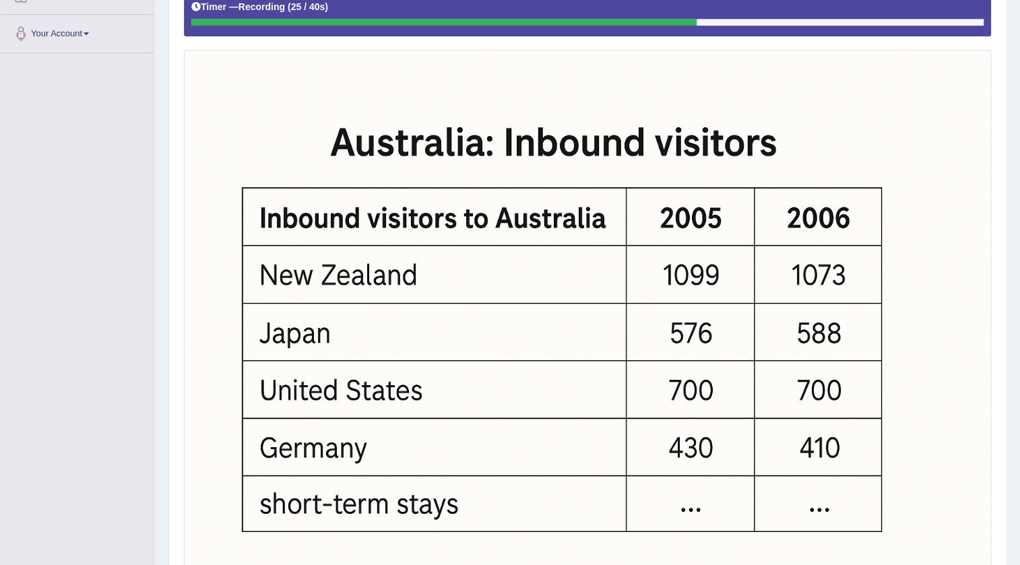
scroll to position [449, 0]
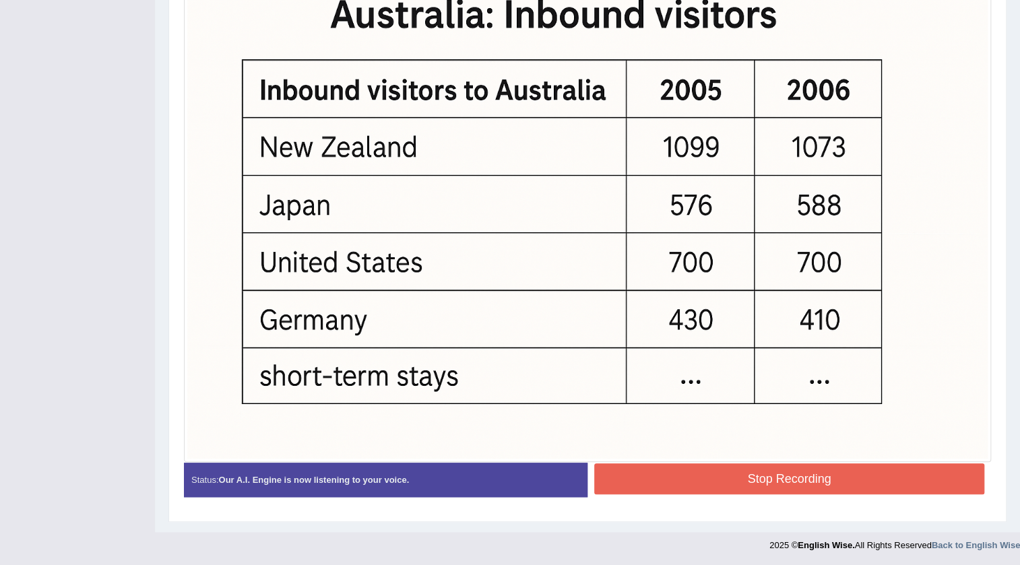
click at [753, 479] on button "Stop Recording" at bounding box center [789, 478] width 390 height 31
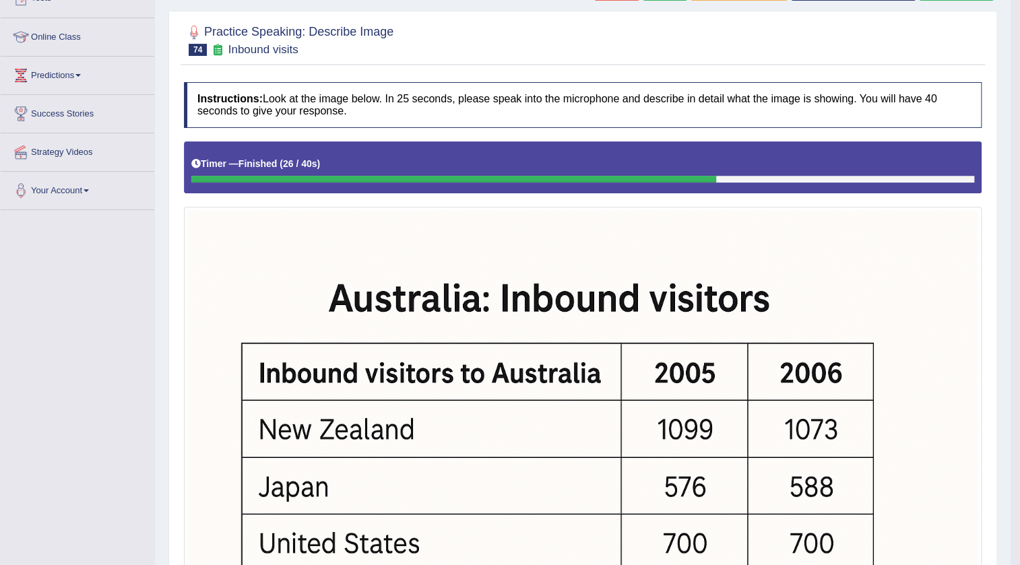
scroll to position [41, 0]
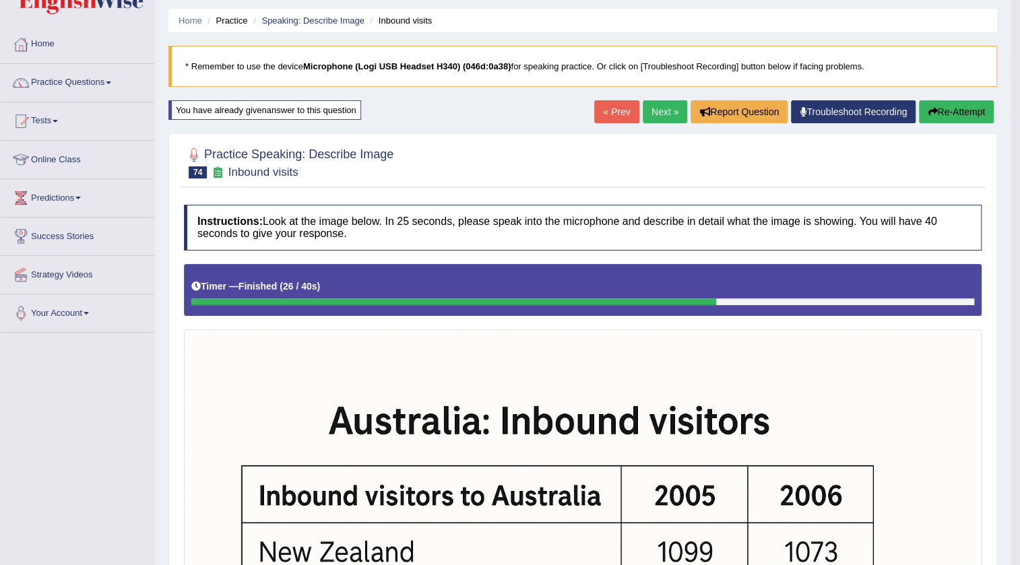
click at [659, 108] on link "Next »" at bounding box center [664, 111] width 44 height 23
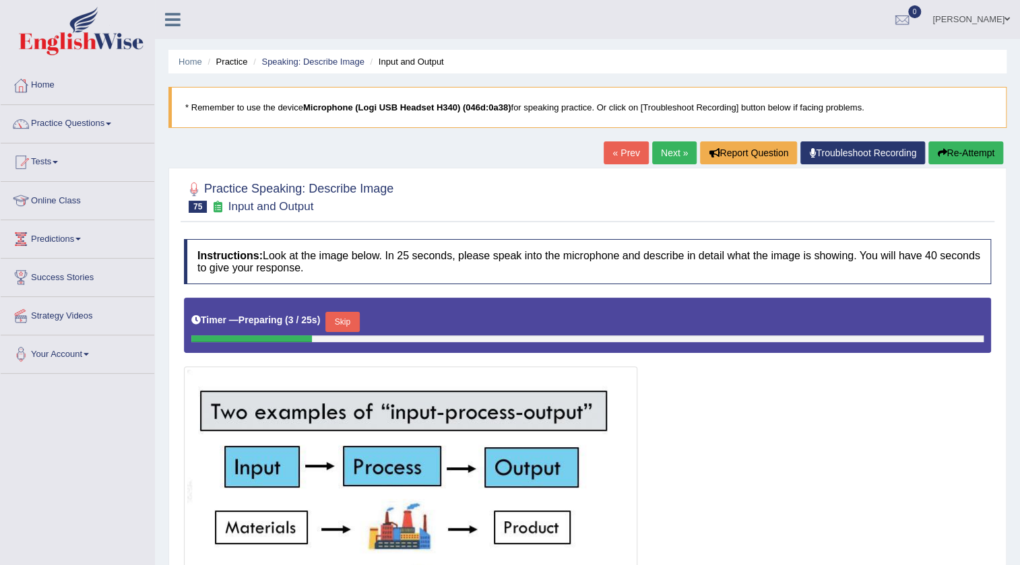
click at [673, 150] on link "Next »" at bounding box center [674, 152] width 44 height 23
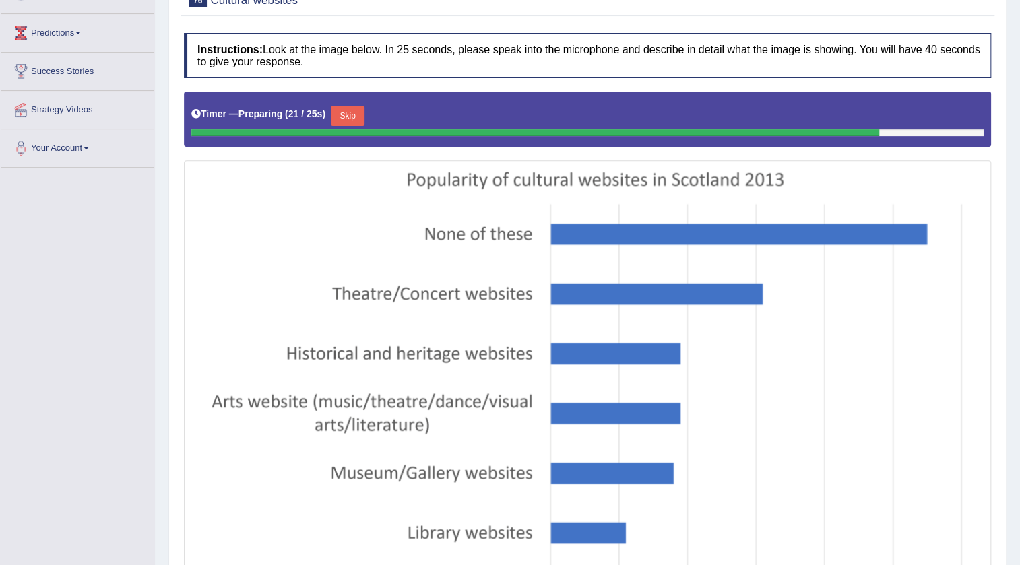
scroll to position [183, 0]
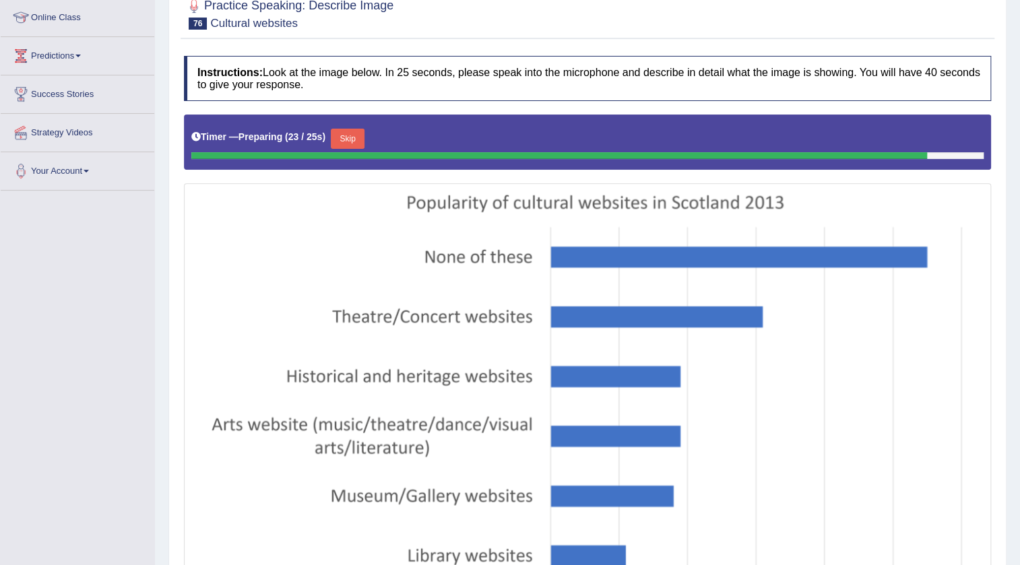
click at [362, 139] on button "Skip" at bounding box center [348, 139] width 34 height 20
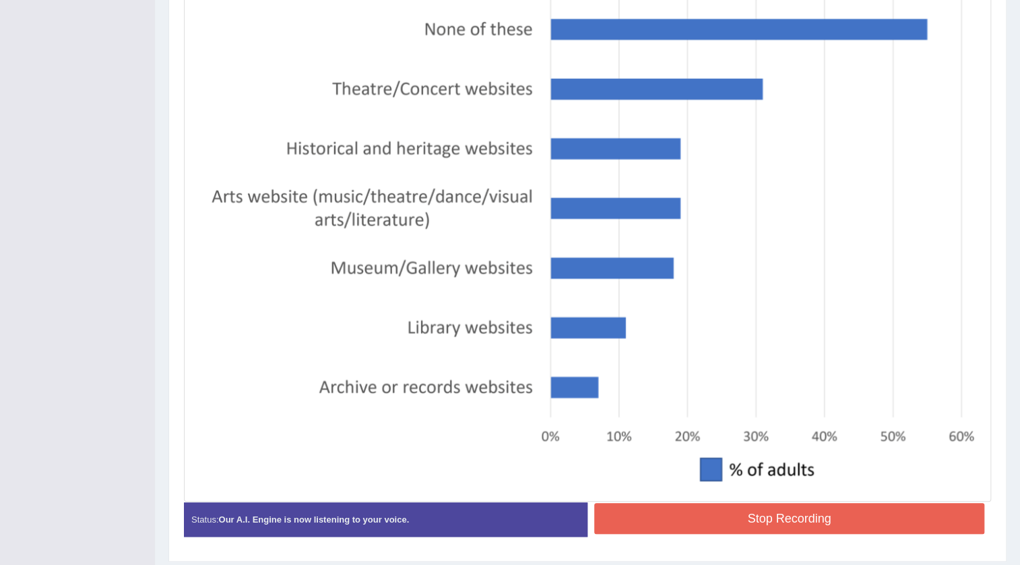
scroll to position [448, 0]
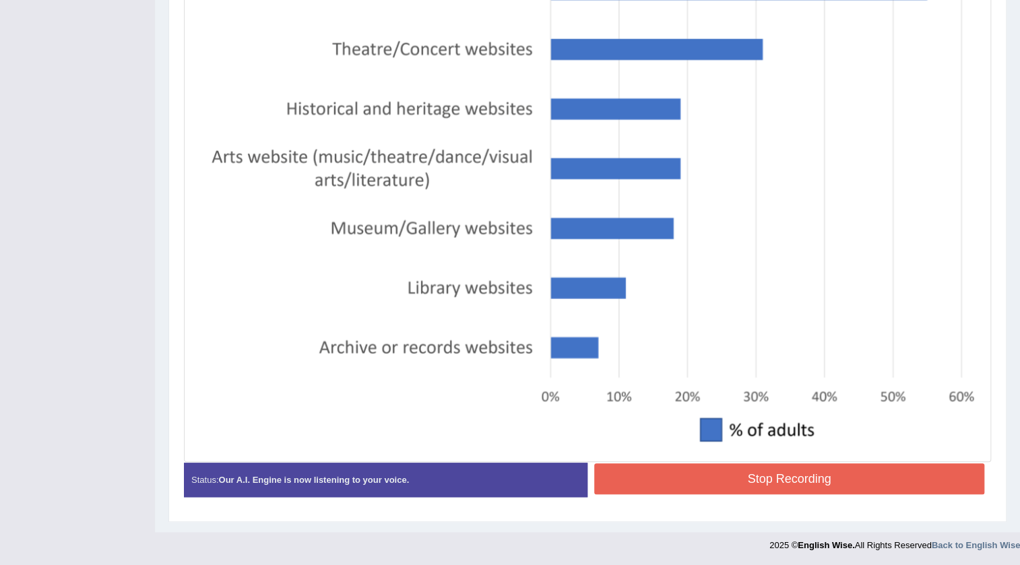
click at [724, 485] on button "Stop Recording" at bounding box center [789, 478] width 390 height 31
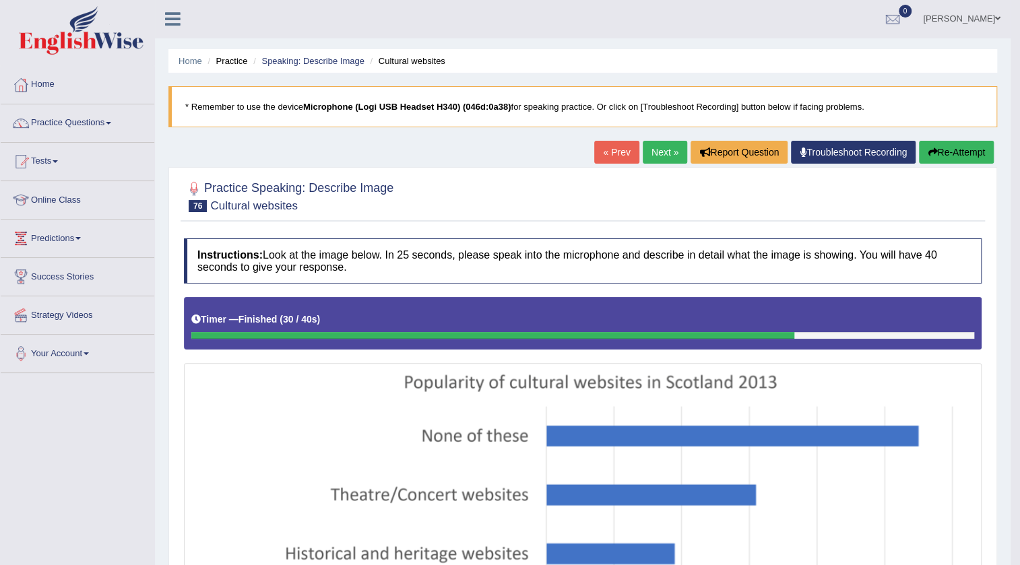
scroll to position [0, 0]
click at [944, 149] on button "Re-Attempt" at bounding box center [956, 152] width 75 height 23
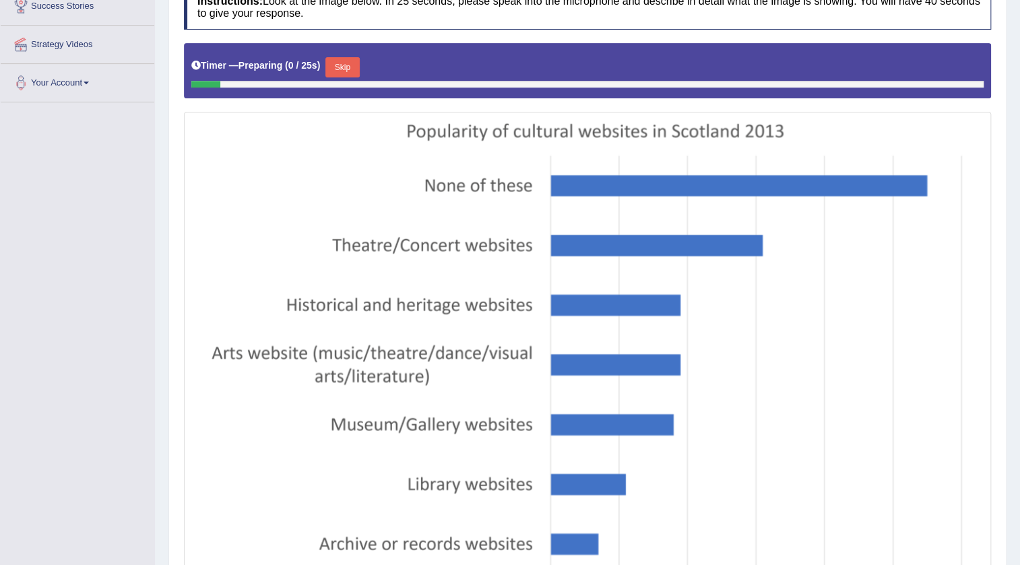
scroll to position [183, 0]
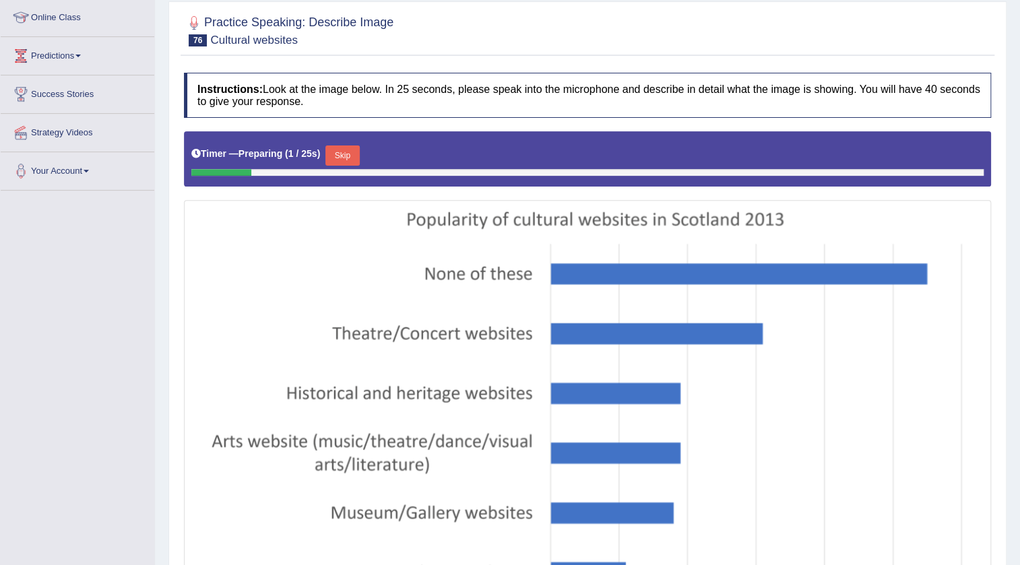
click at [348, 151] on button "Skip" at bounding box center [342, 155] width 34 height 20
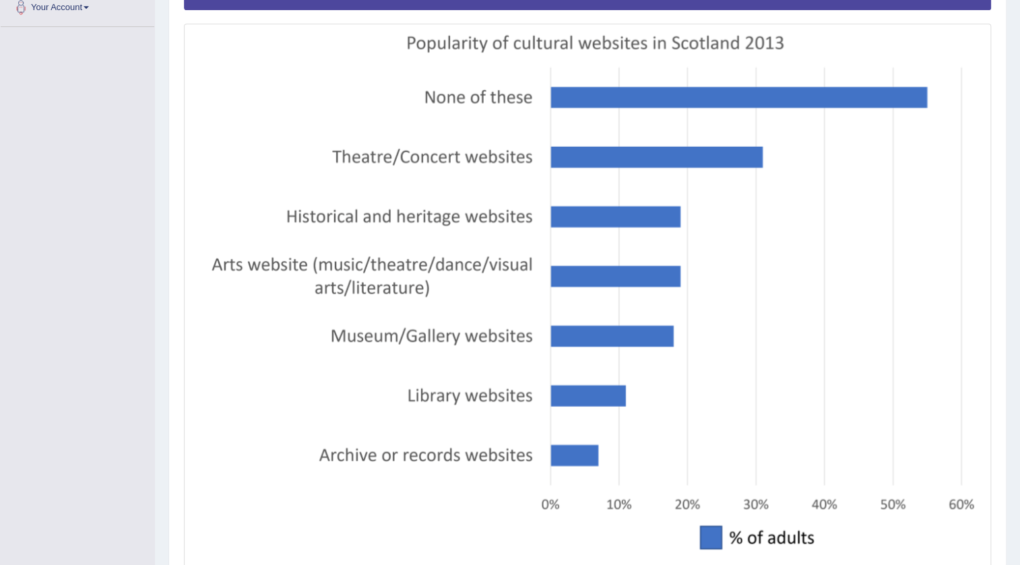
scroll to position [455, 0]
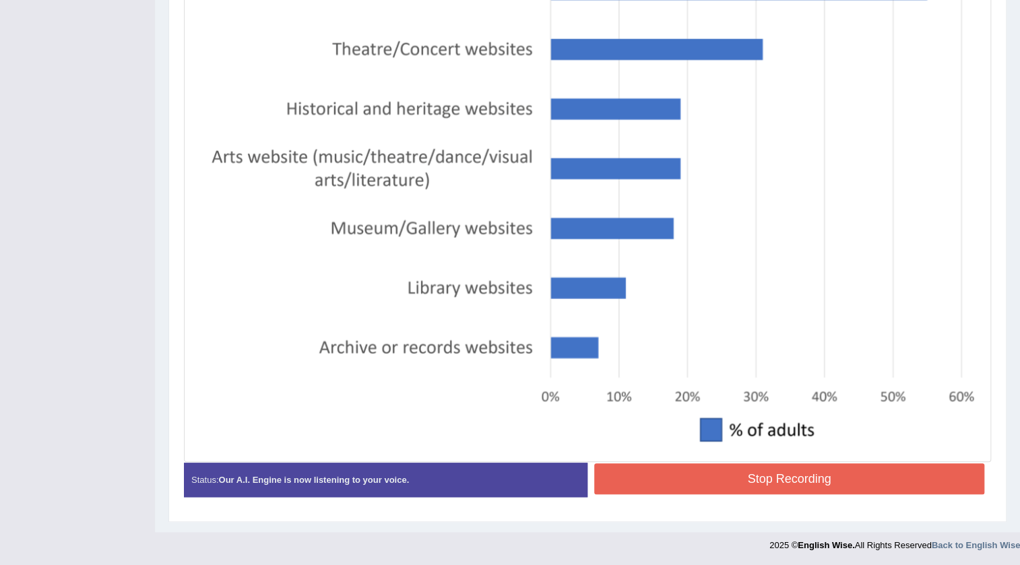
click at [769, 476] on button "Stop Recording" at bounding box center [789, 478] width 390 height 31
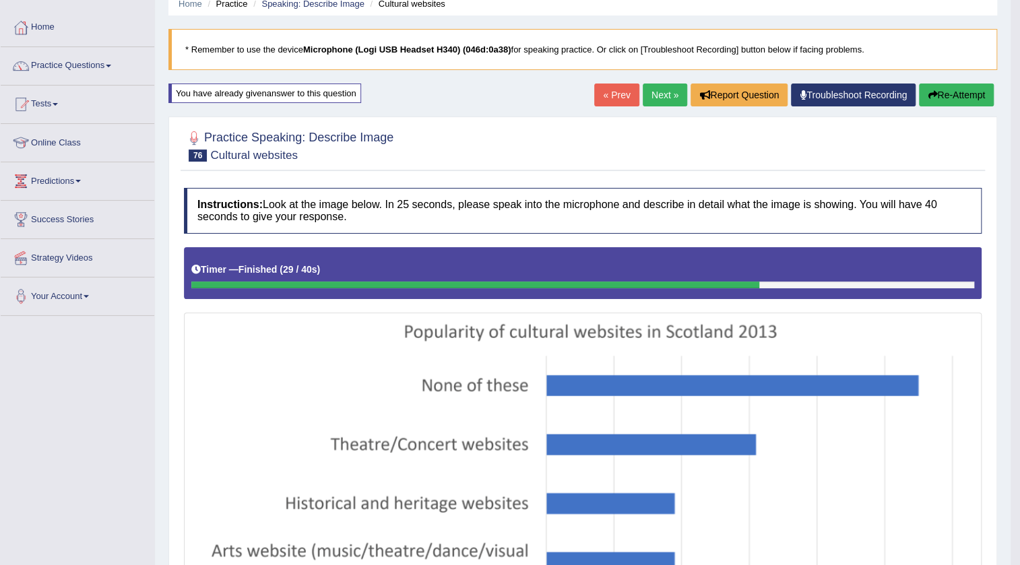
scroll to position [0, 0]
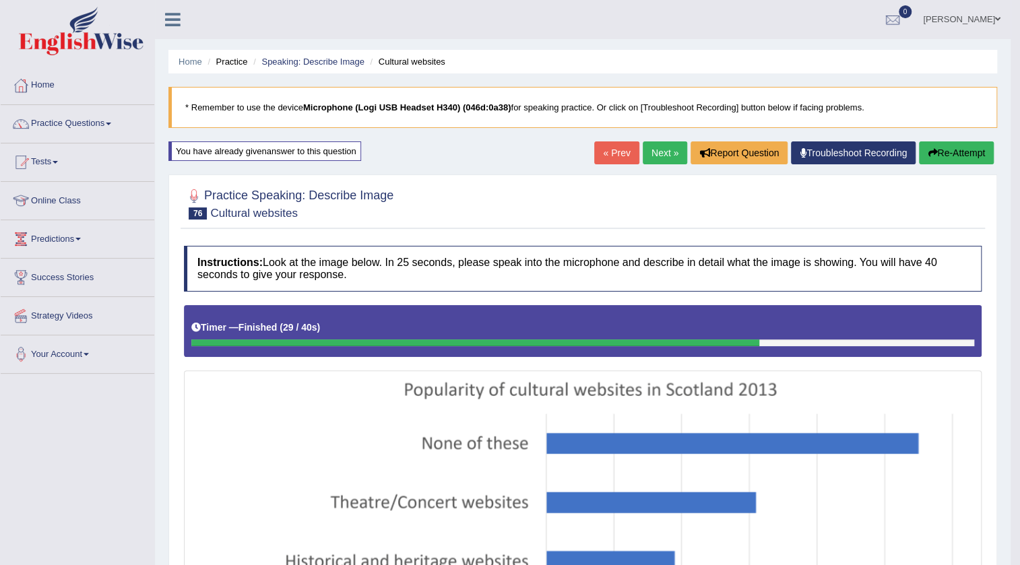
click at [666, 145] on link "Next »" at bounding box center [664, 152] width 44 height 23
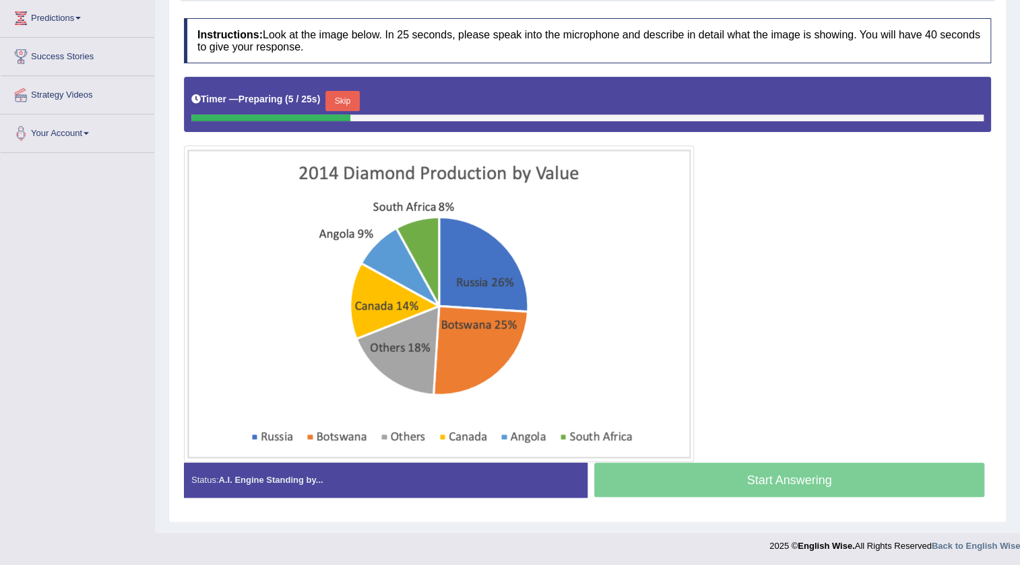
click at [349, 93] on button "Skip" at bounding box center [342, 101] width 34 height 20
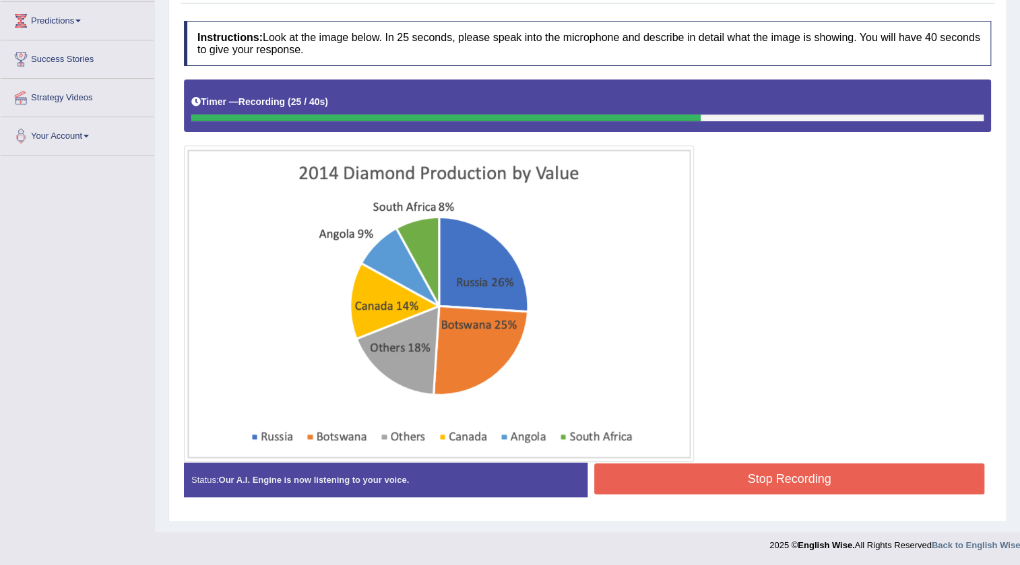
click at [715, 476] on button "Stop Recording" at bounding box center [789, 478] width 390 height 31
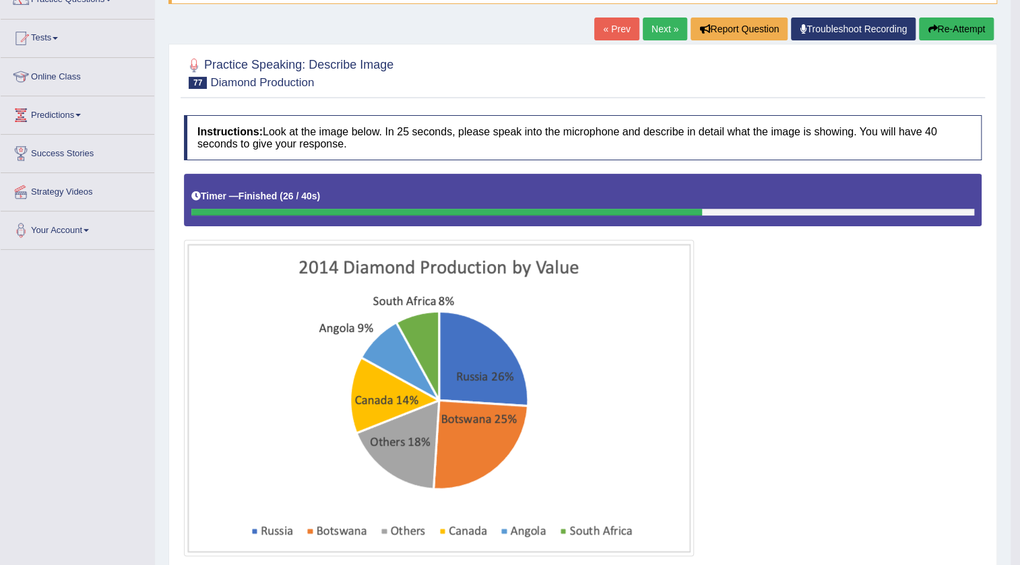
scroll to position [0, 0]
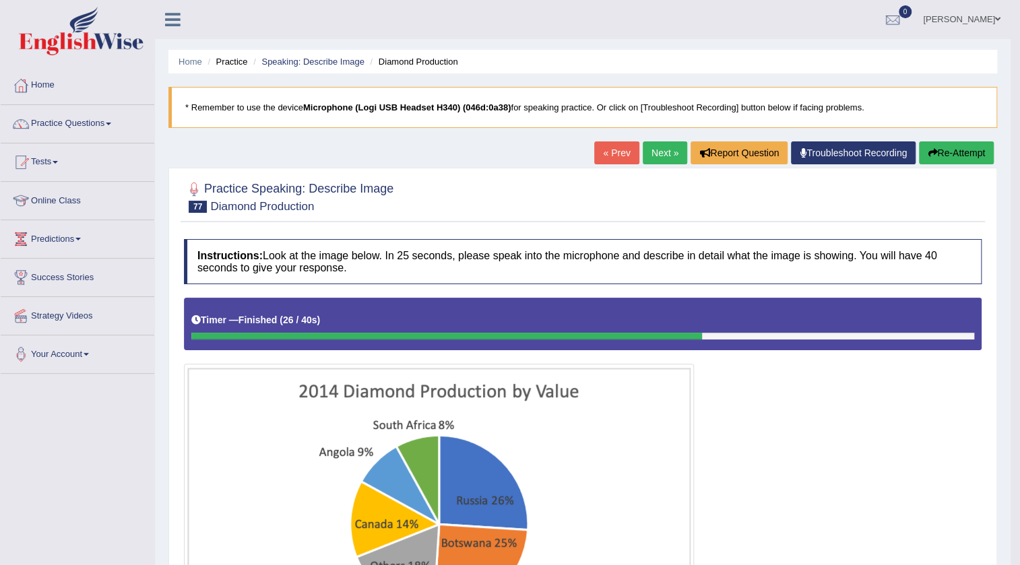
click at [654, 150] on link "Next »" at bounding box center [664, 152] width 44 height 23
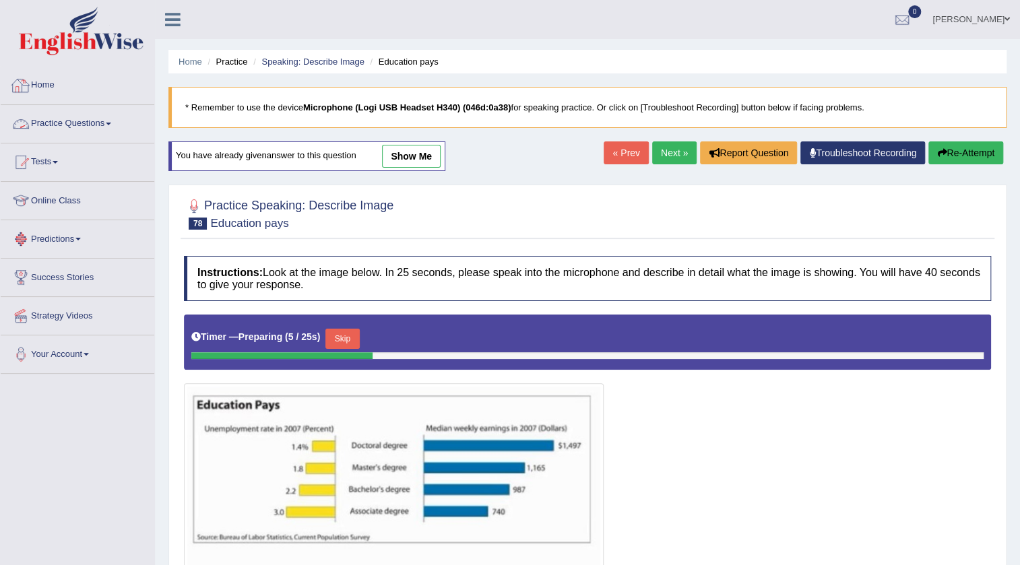
click at [116, 126] on link "Practice Questions" at bounding box center [78, 122] width 154 height 34
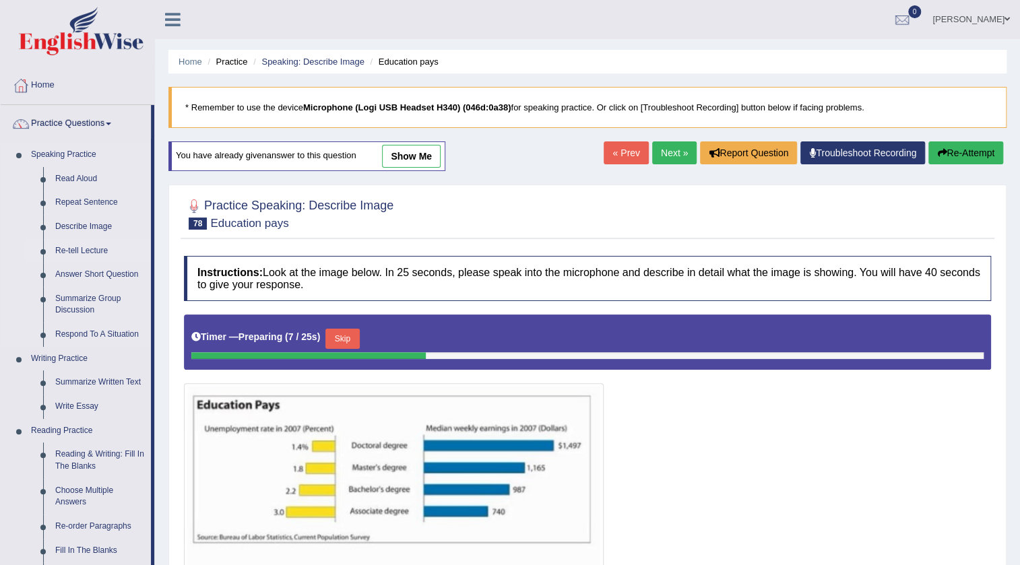
click at [76, 248] on link "Re-tell Lecture" at bounding box center [100, 251] width 102 height 24
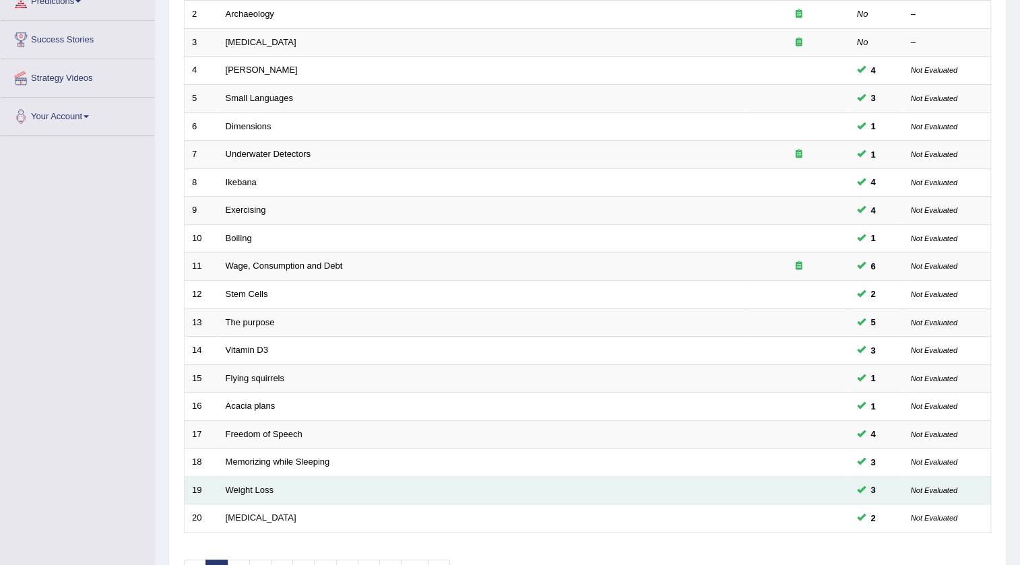
scroll to position [325, 0]
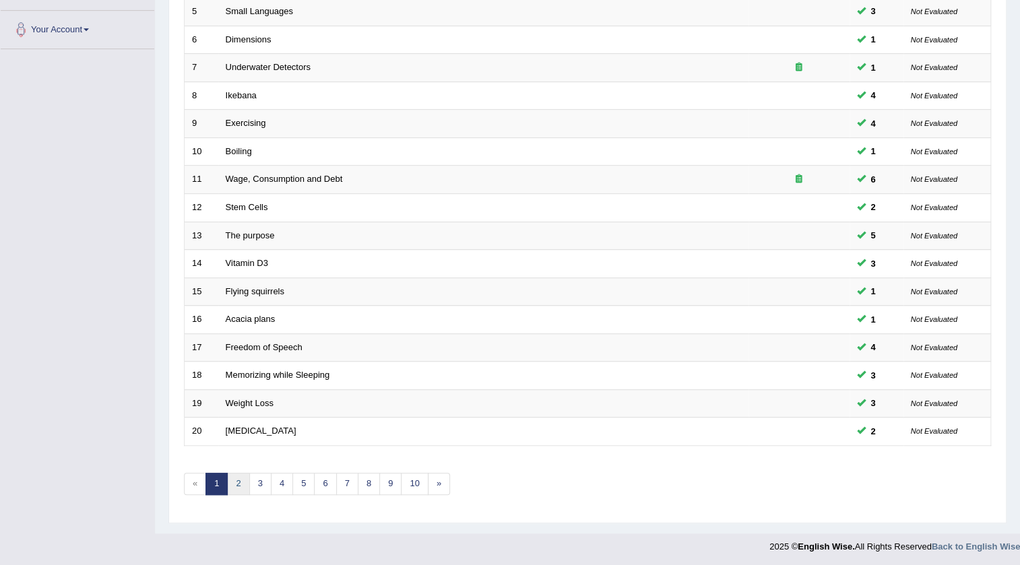
click at [242, 481] on link "2" at bounding box center [238, 484] width 22 height 22
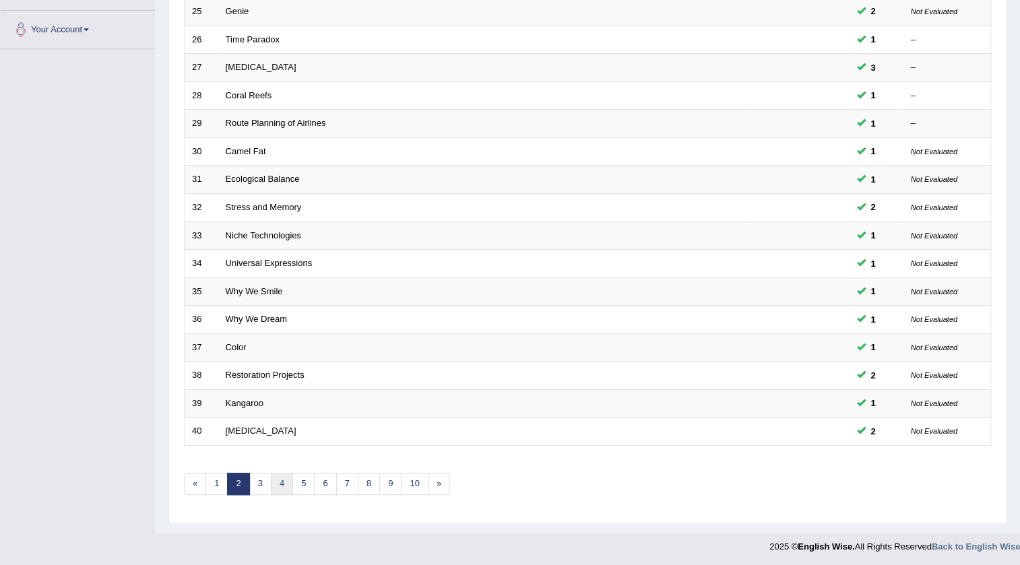
click at [271, 484] on link "4" at bounding box center [282, 484] width 22 height 22
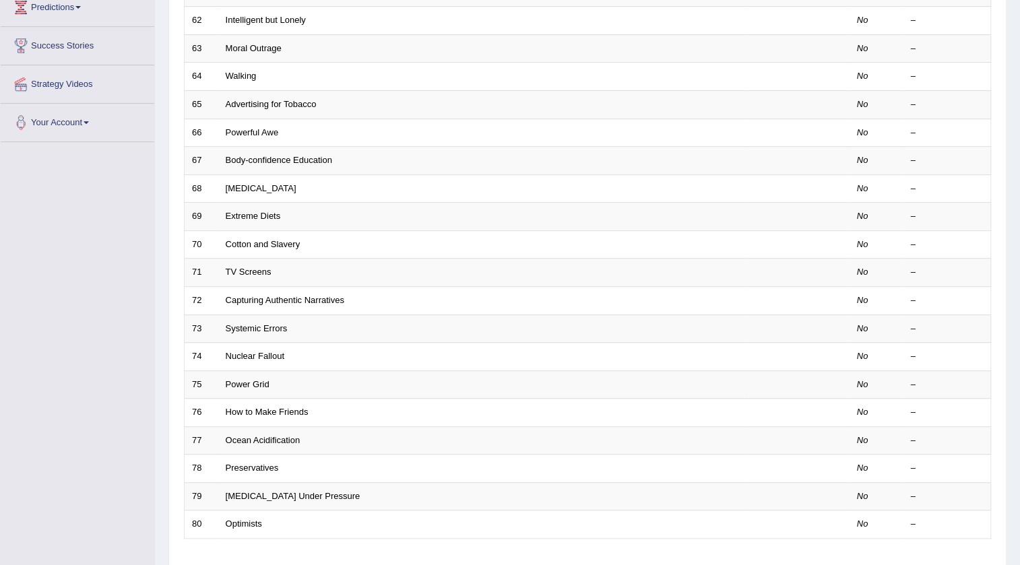
scroll to position [325, 0]
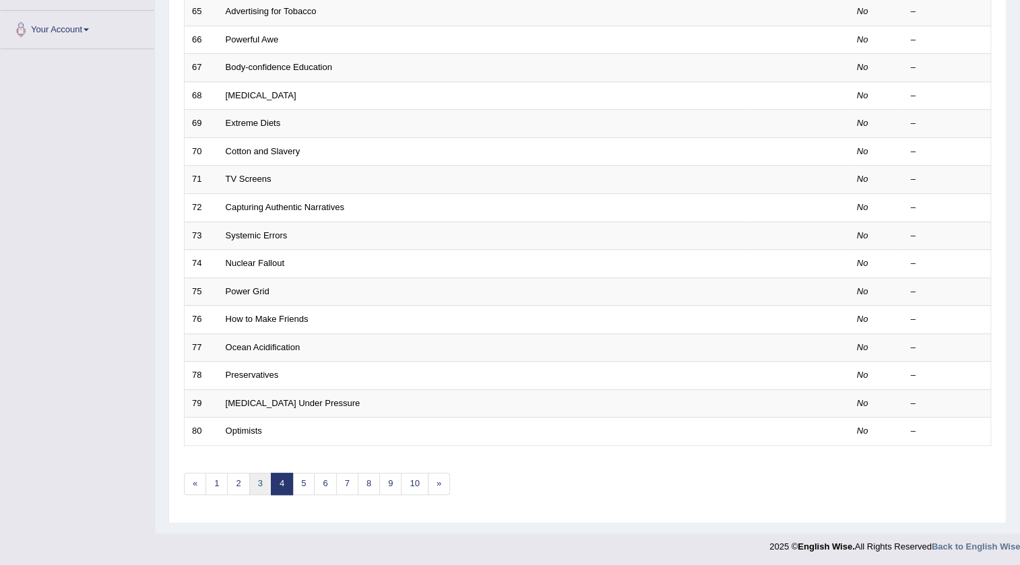
click at [260, 477] on link "3" at bounding box center [260, 484] width 22 height 22
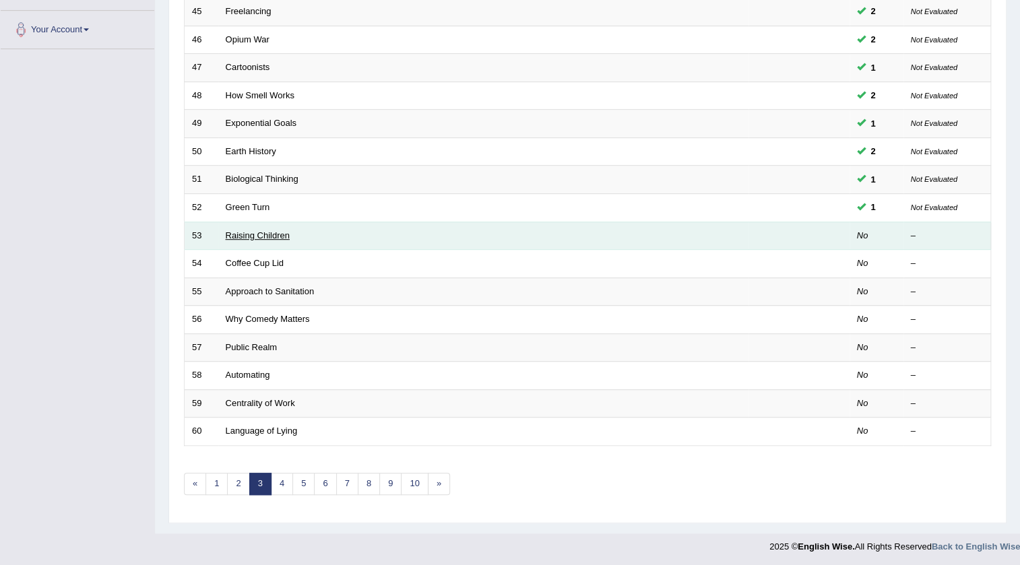
click at [243, 233] on link "Raising Children" at bounding box center [258, 235] width 64 height 10
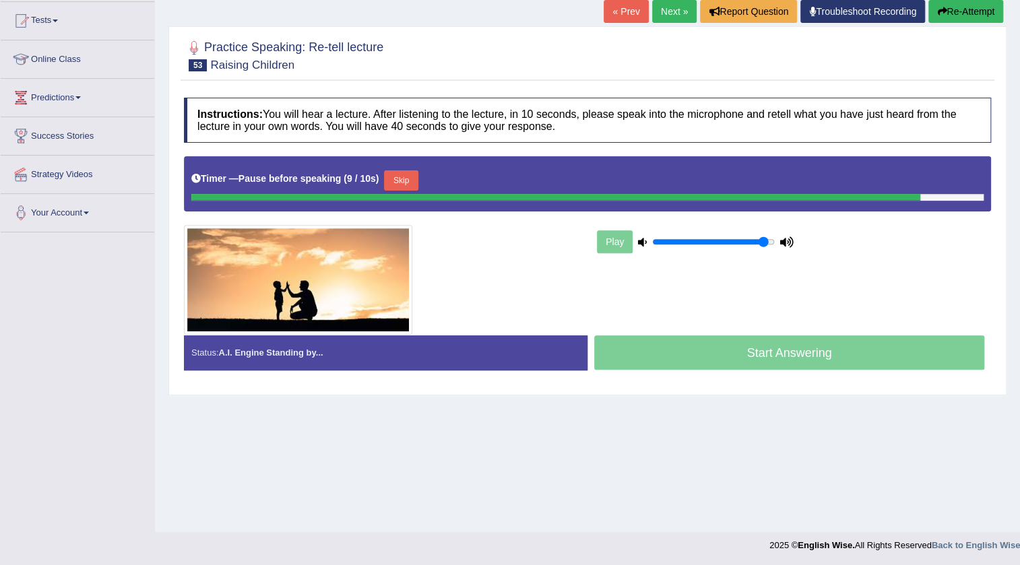
click at [983, 3] on button "Re-Attempt" at bounding box center [965, 11] width 75 height 23
click at [418, 171] on button "Skip" at bounding box center [401, 180] width 34 height 20
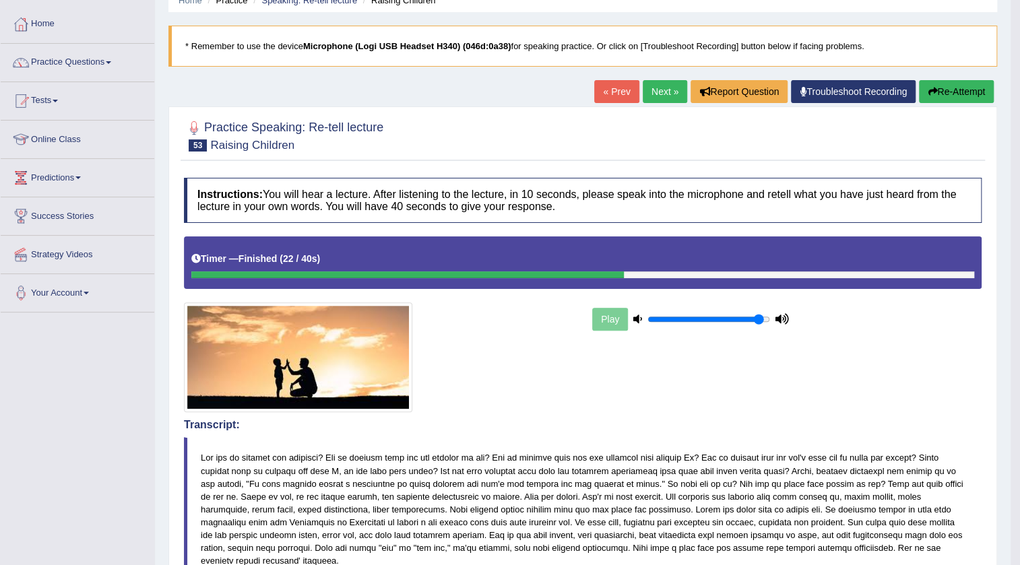
scroll to position [61, 0]
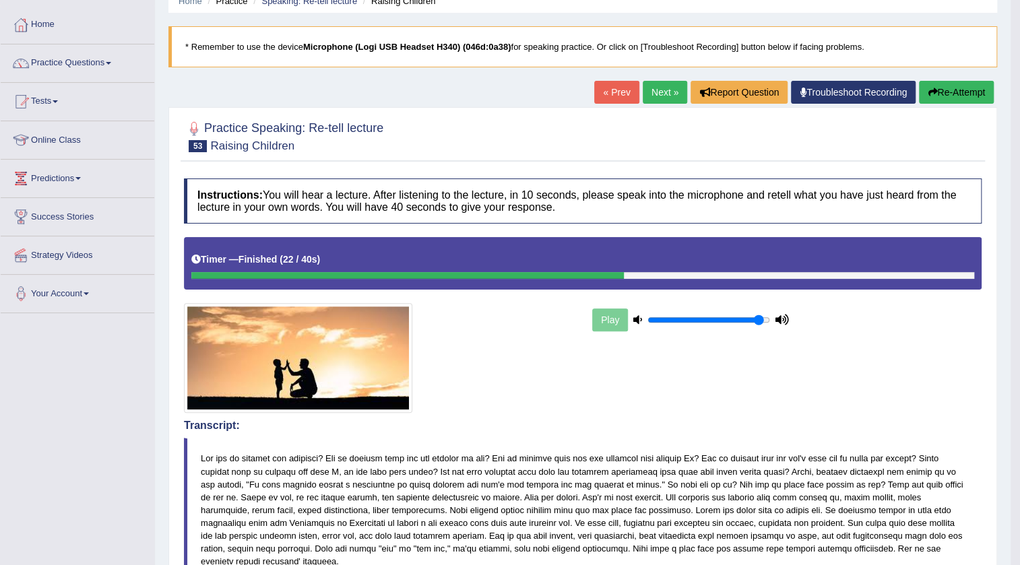
click at [964, 93] on button "Re-Attempt" at bounding box center [956, 92] width 75 height 23
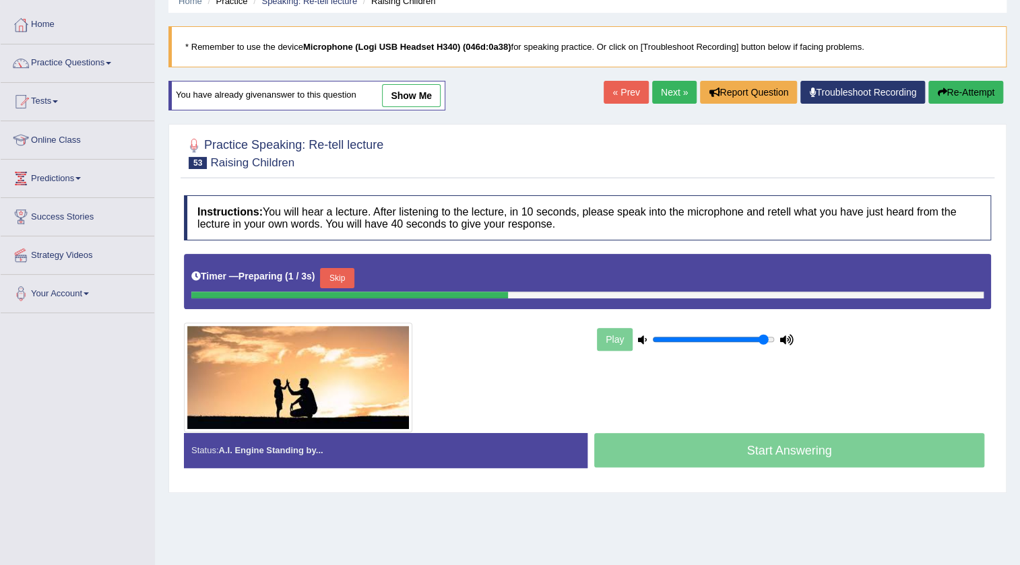
click at [343, 276] on button "Skip" at bounding box center [337, 278] width 34 height 20
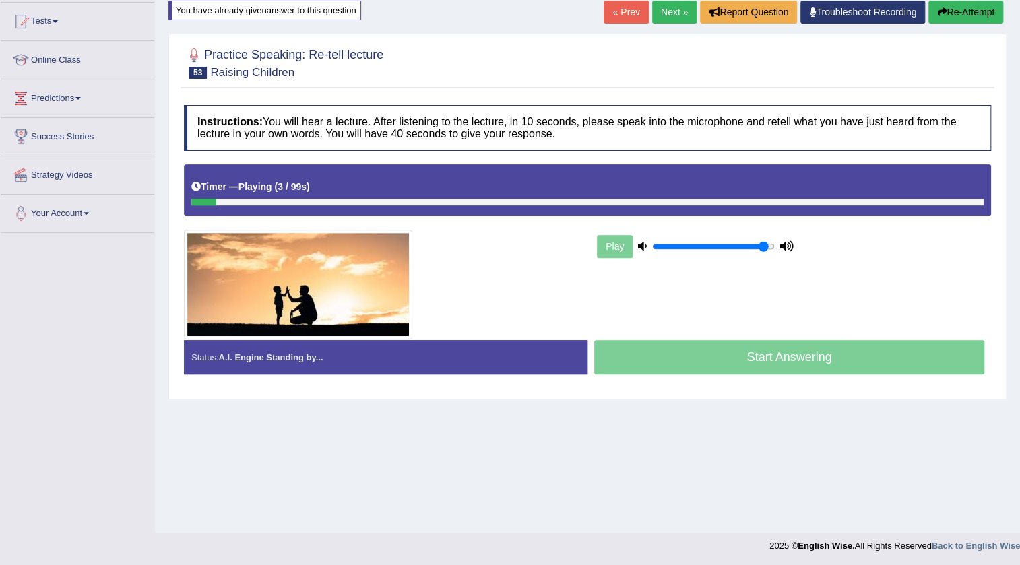
scroll to position [141, 0]
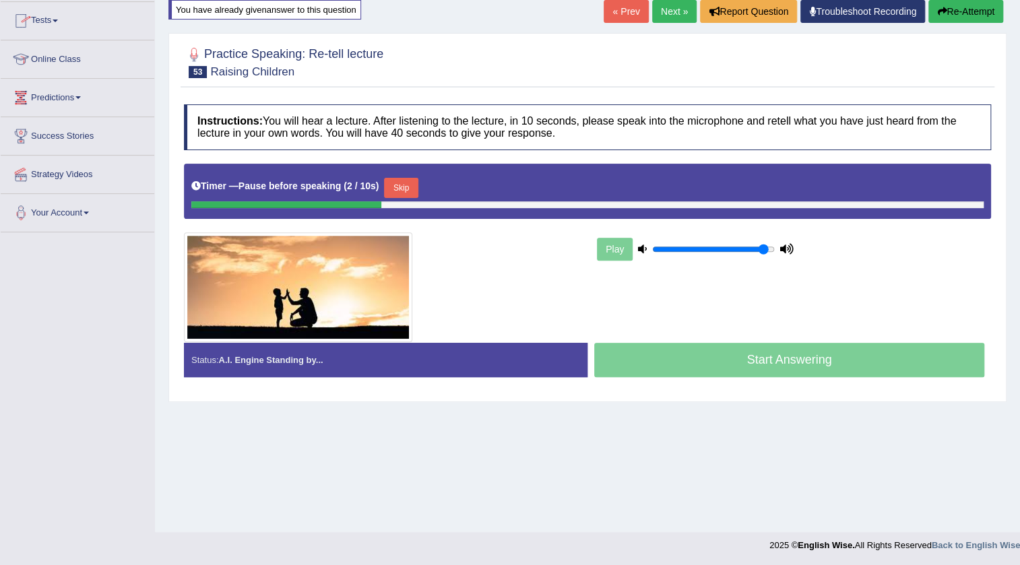
click at [411, 182] on button "Skip" at bounding box center [401, 188] width 34 height 20
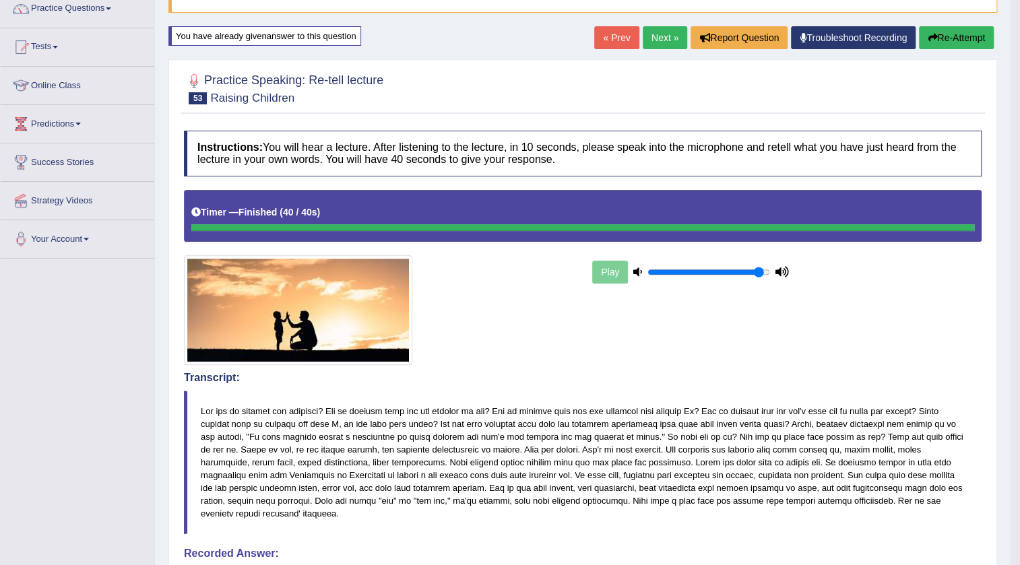
scroll to position [20, 0]
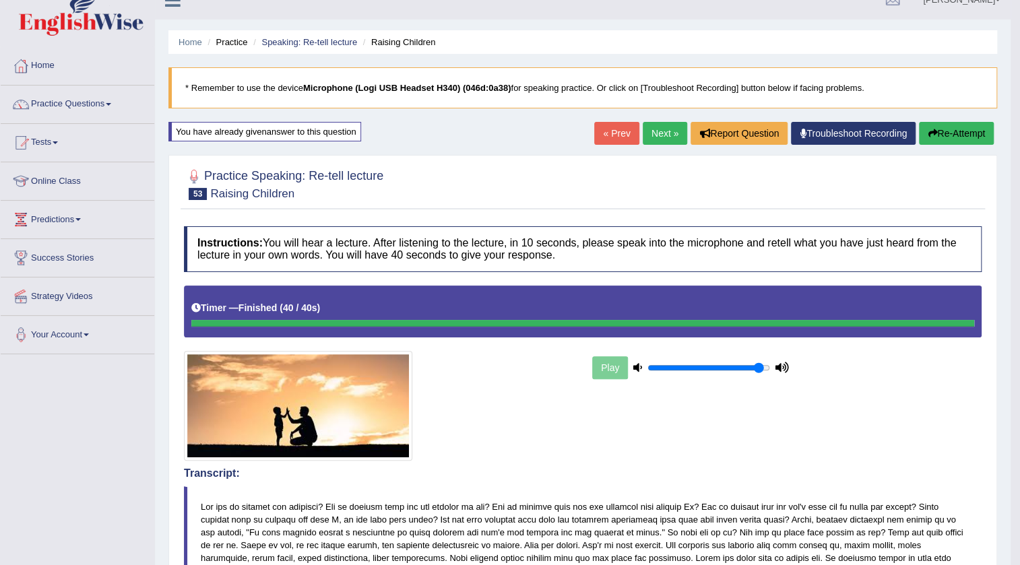
click at [652, 132] on link "Next »" at bounding box center [664, 133] width 44 height 23
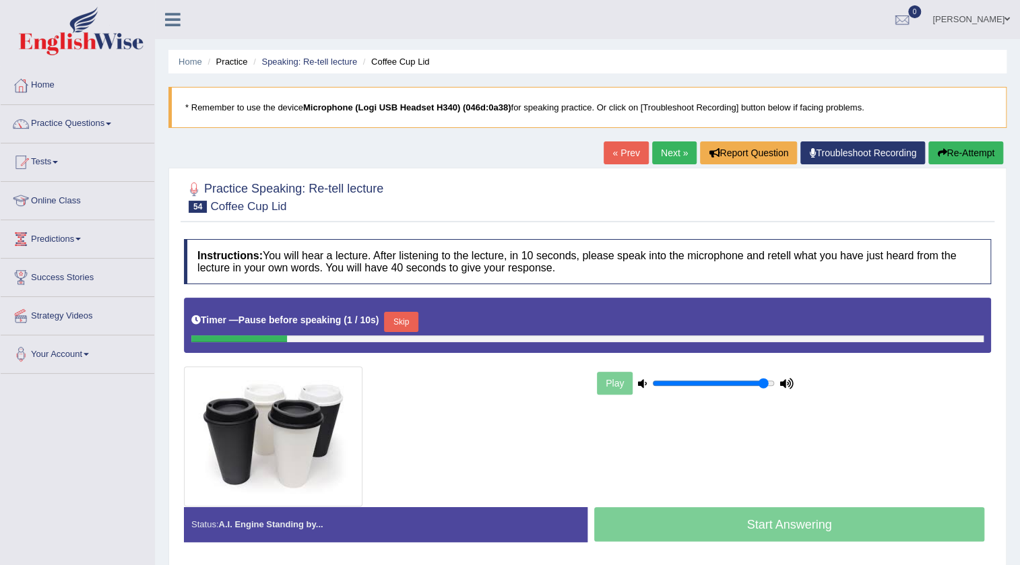
click at [411, 325] on button "Skip" at bounding box center [401, 322] width 34 height 20
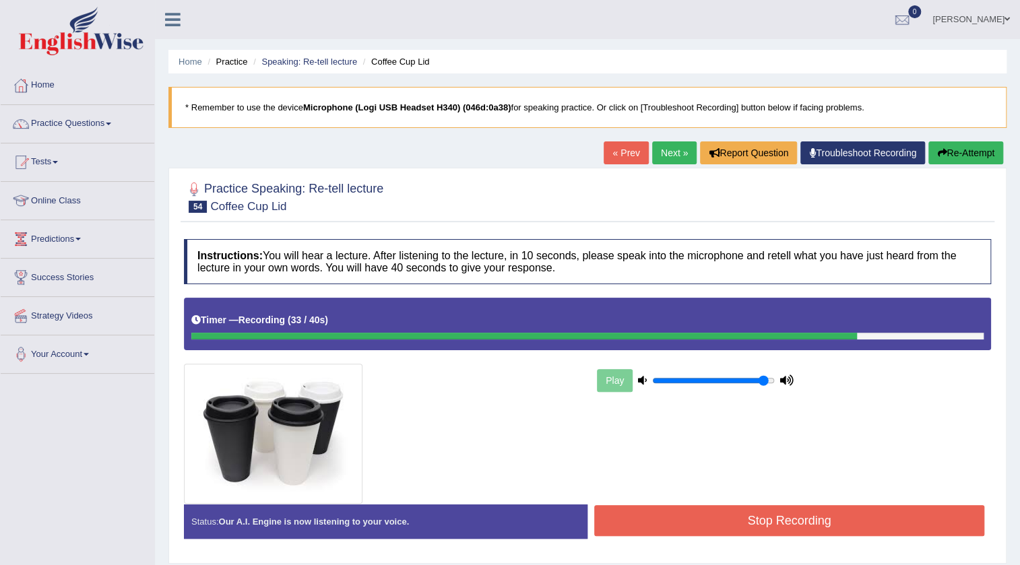
click at [669, 525] on button "Stop Recording" at bounding box center [789, 520] width 390 height 31
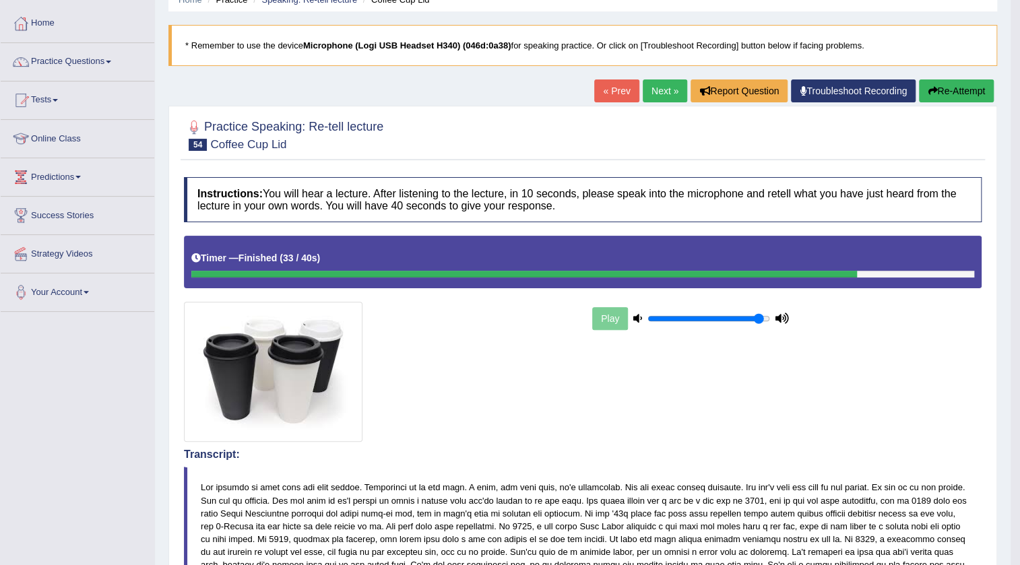
scroll to position [61, 0]
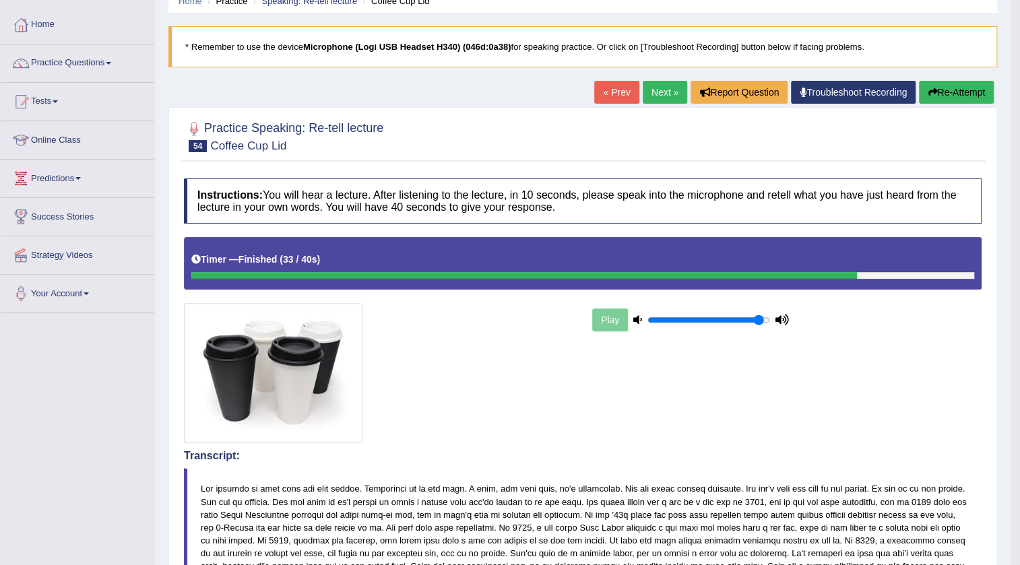
click at [658, 89] on link "Next »" at bounding box center [664, 92] width 44 height 23
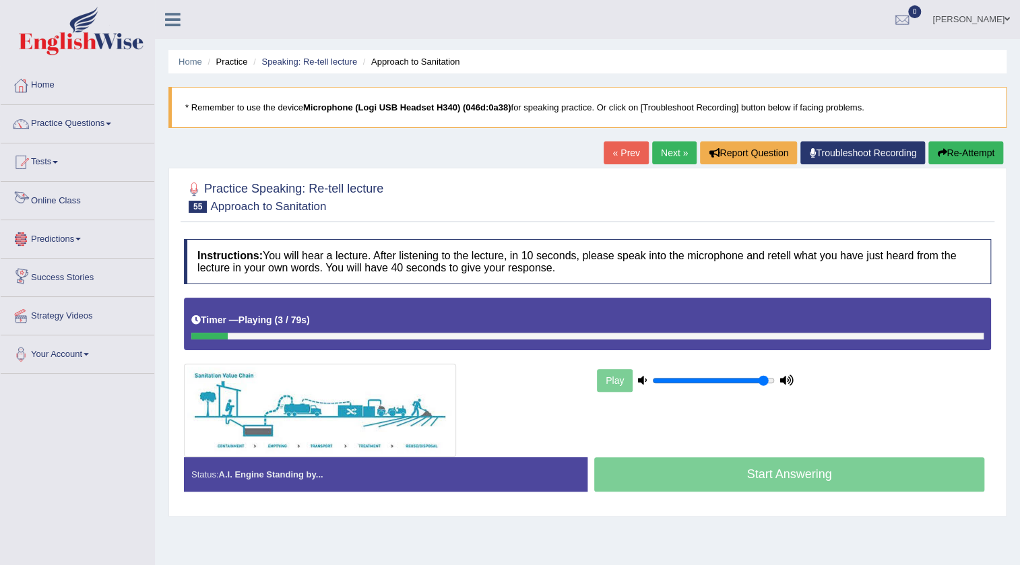
click at [341, 239] on h4 "Instructions: You will hear a lecture. After listening to the lecture, in 10 se…" at bounding box center [587, 261] width 807 height 45
click at [981, 155] on button "Re-Attempt" at bounding box center [965, 152] width 75 height 23
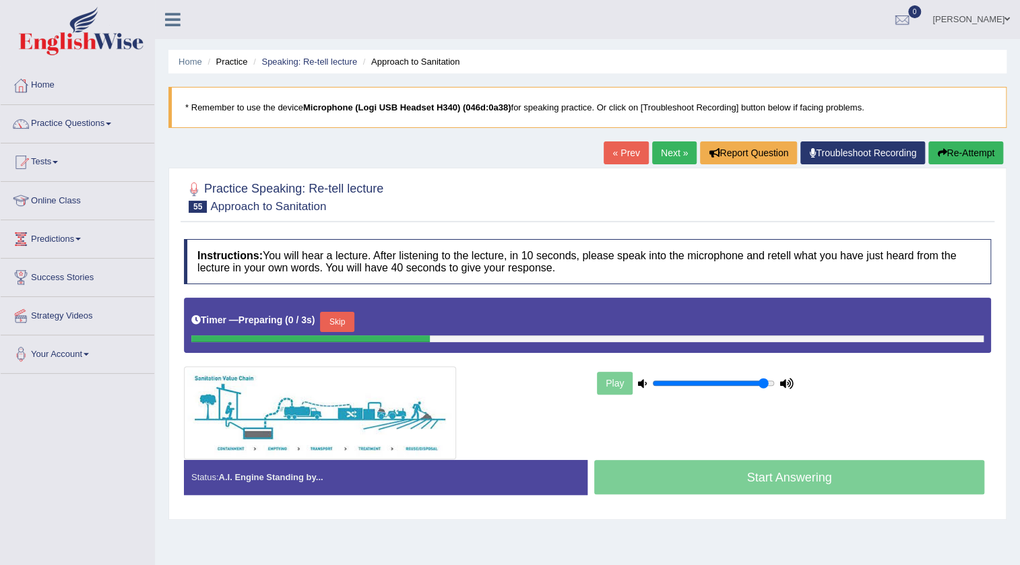
click at [347, 320] on button "Skip" at bounding box center [337, 322] width 34 height 20
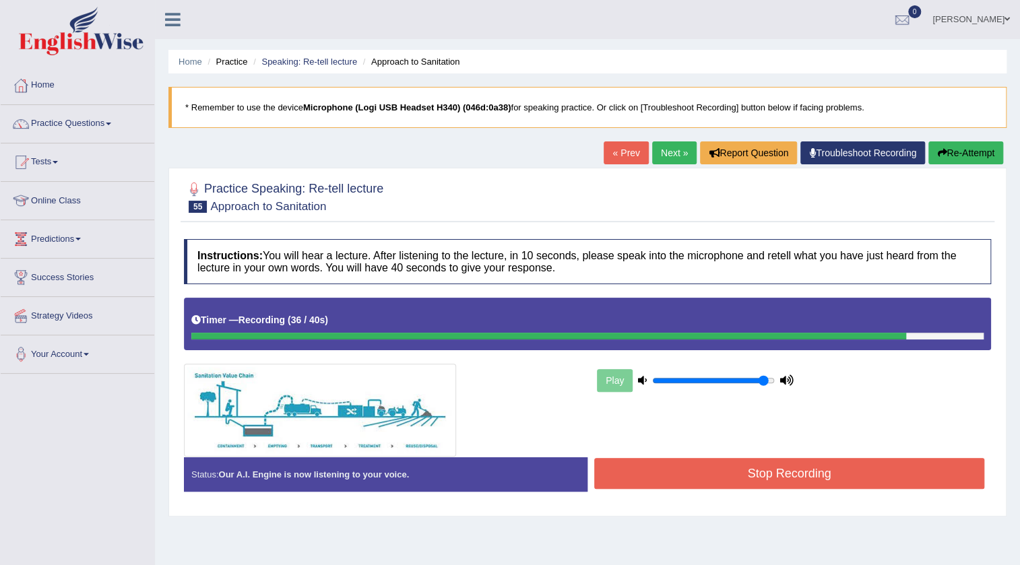
click at [812, 465] on button "Stop Recording" at bounding box center [789, 473] width 390 height 31
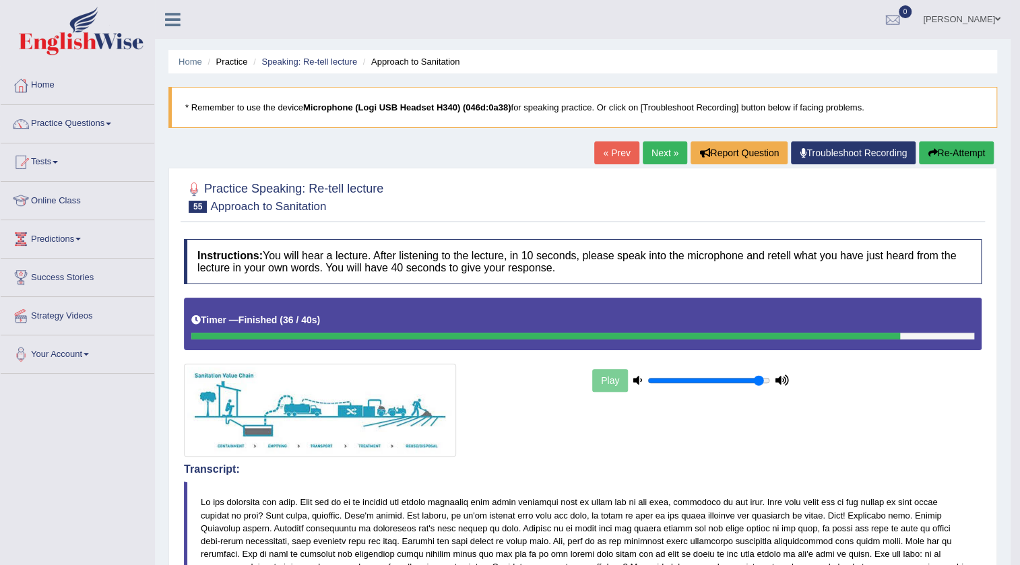
click at [655, 157] on link "Next »" at bounding box center [664, 152] width 44 height 23
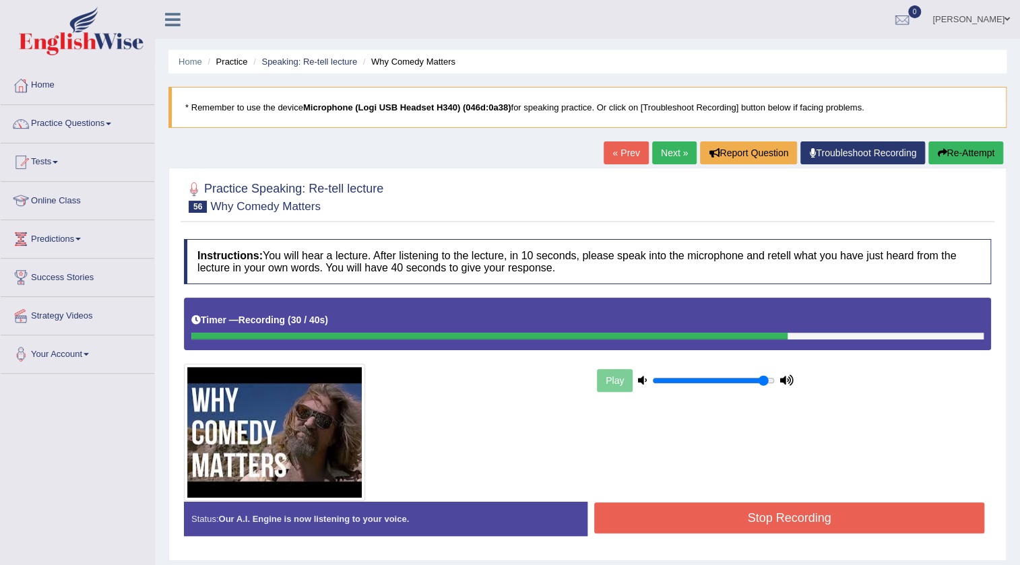
click at [764, 510] on button "Stop Recording" at bounding box center [789, 517] width 390 height 31
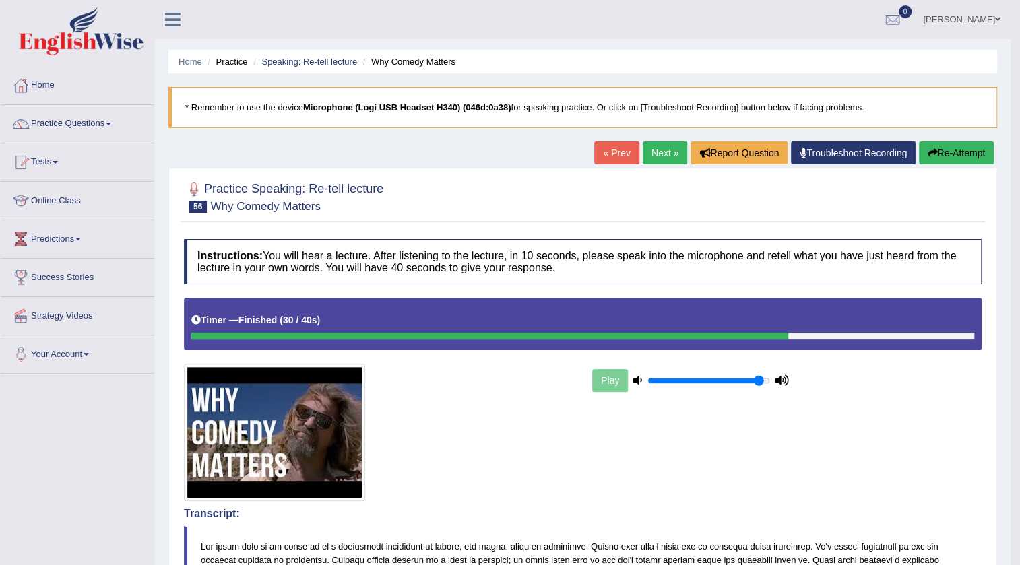
click at [661, 150] on link "Next »" at bounding box center [664, 152] width 44 height 23
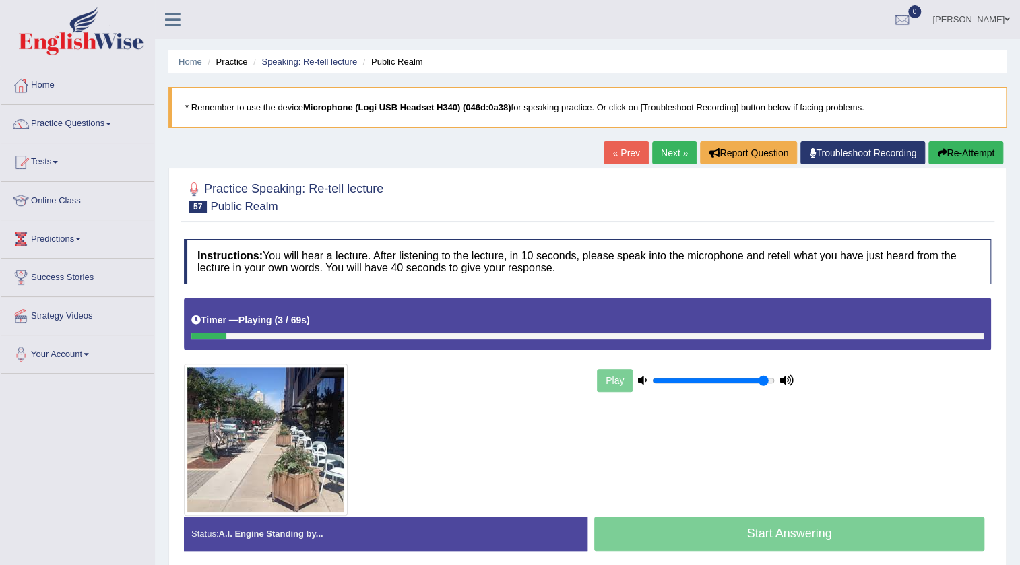
click at [943, 150] on button "Re-Attempt" at bounding box center [965, 152] width 75 height 23
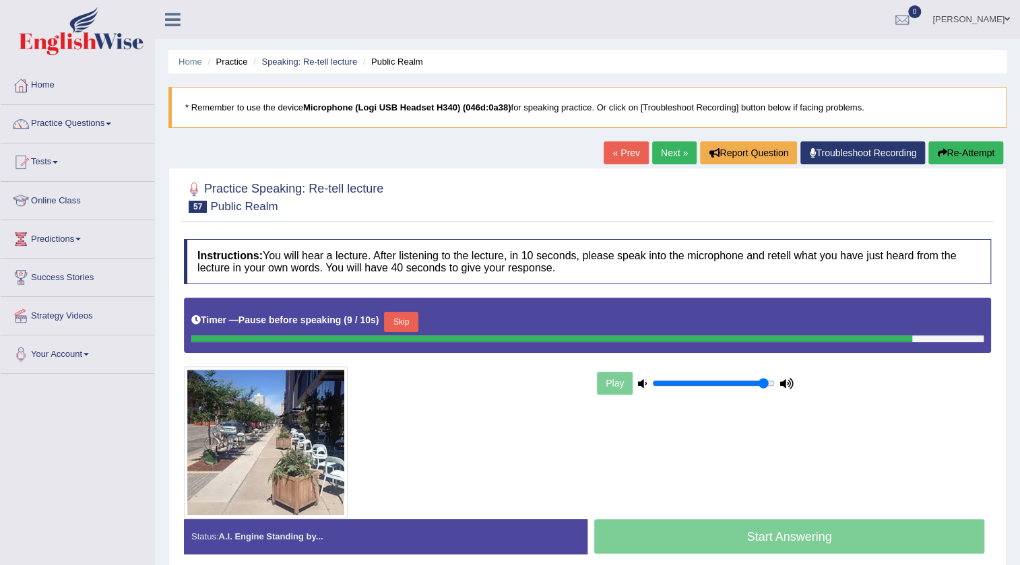
click at [401, 320] on button "Skip" at bounding box center [401, 322] width 34 height 20
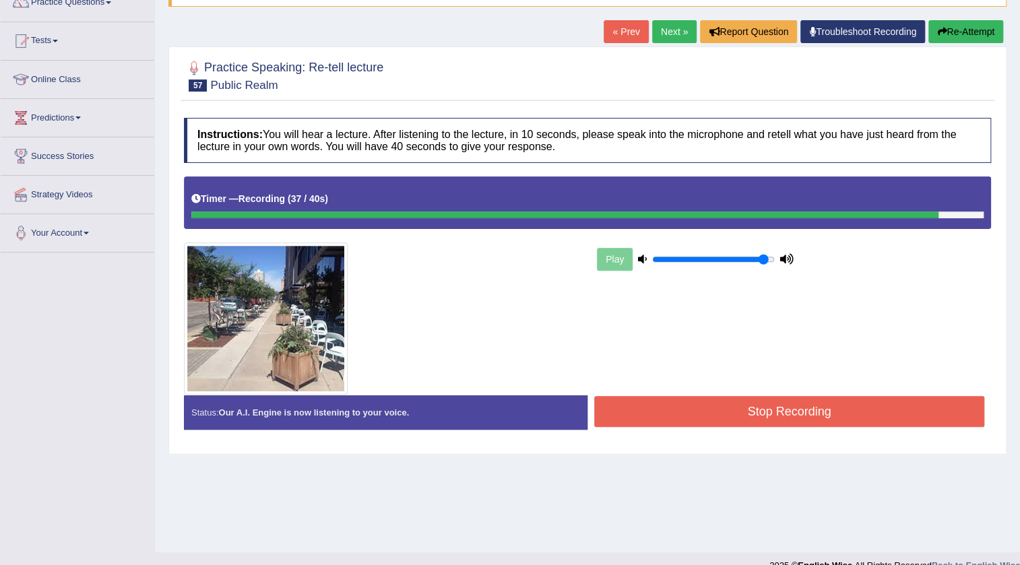
scroll to position [122, 0]
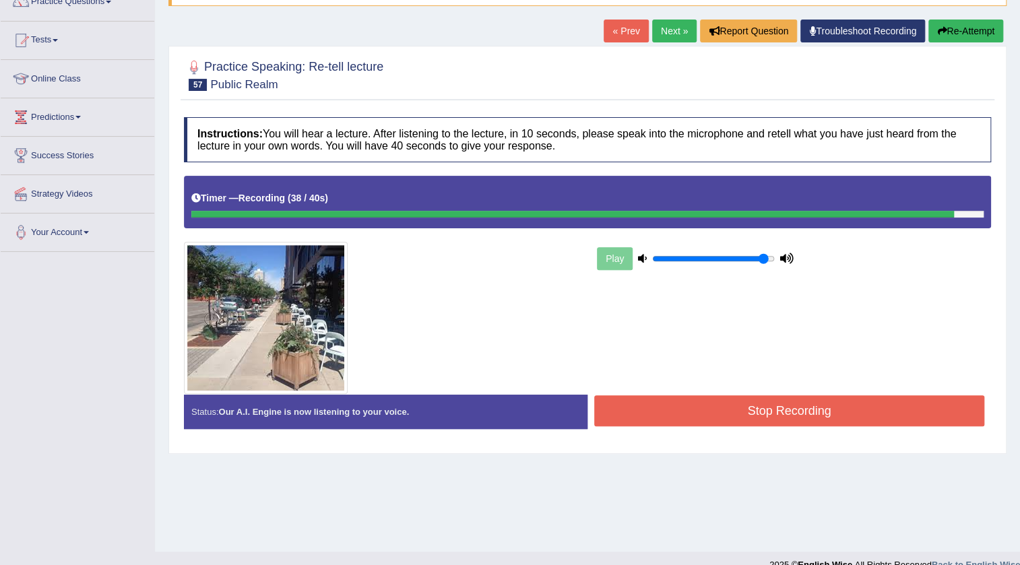
click at [839, 395] on button "Stop Recording" at bounding box center [789, 410] width 390 height 31
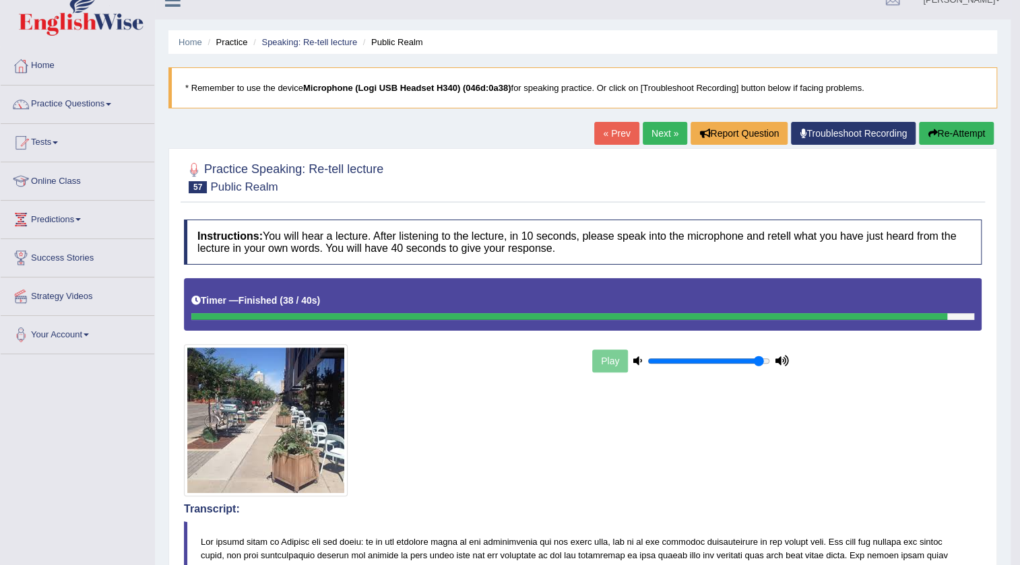
scroll to position [0, 0]
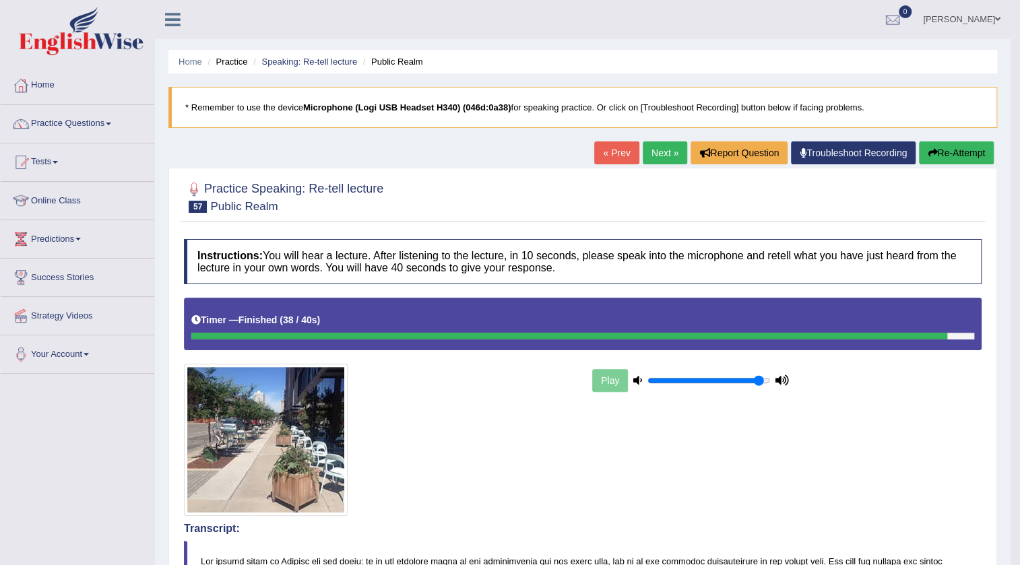
click at [653, 150] on link "Next »" at bounding box center [664, 152] width 44 height 23
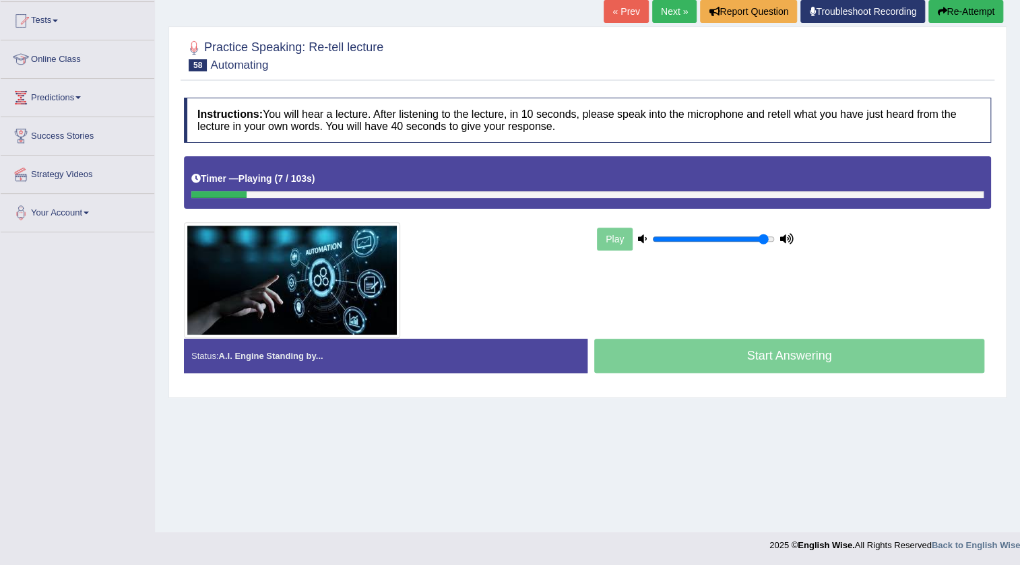
click at [970, 13] on button "Re-Attempt" at bounding box center [965, 11] width 75 height 23
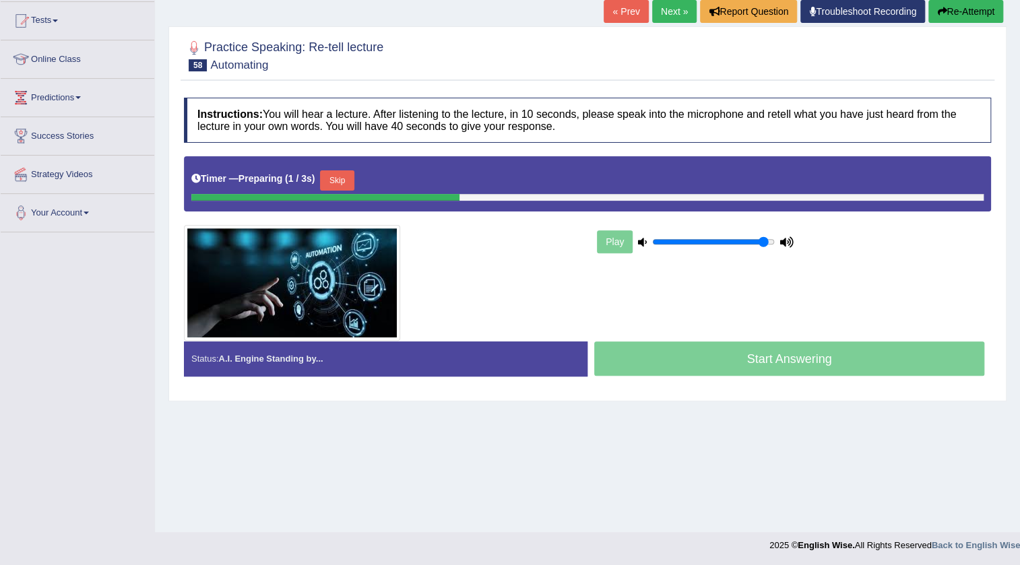
click at [345, 185] on button "Skip" at bounding box center [337, 180] width 34 height 20
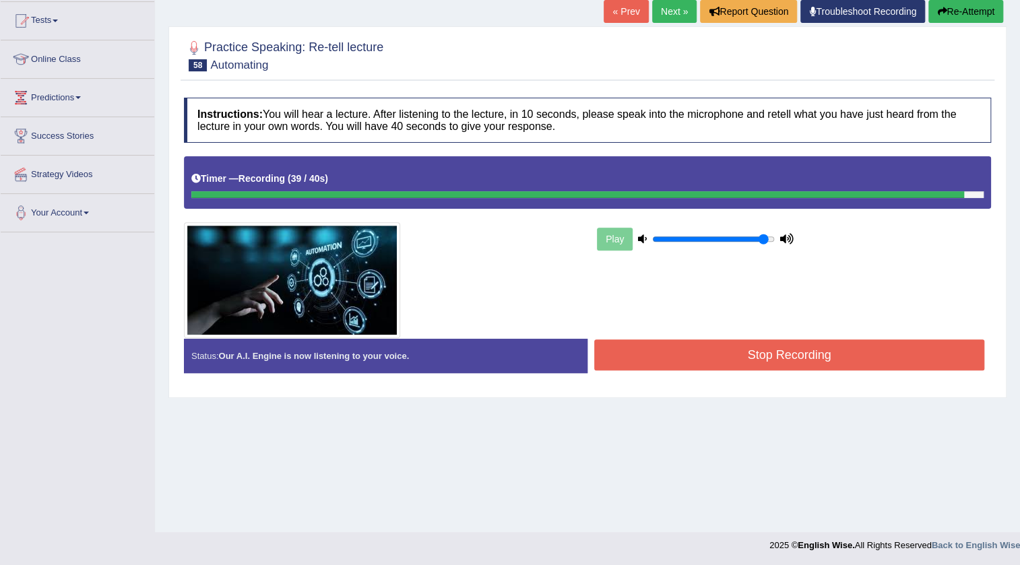
drag, startPoint x: 833, startPoint y: 343, endPoint x: 803, endPoint y: 343, distance: 29.6
click at [830, 343] on button "Stop Recording" at bounding box center [789, 354] width 390 height 31
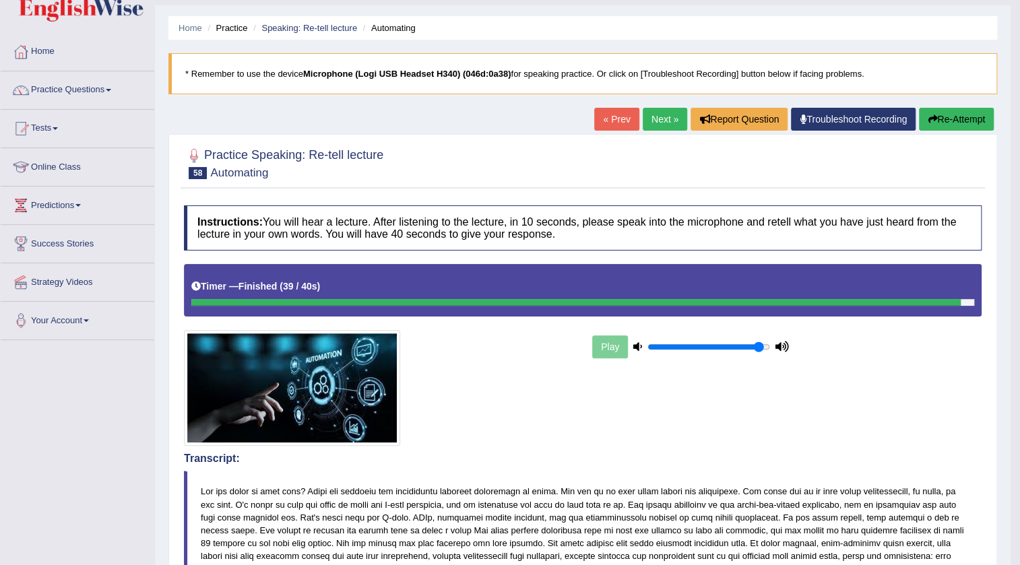
scroll to position [20, 0]
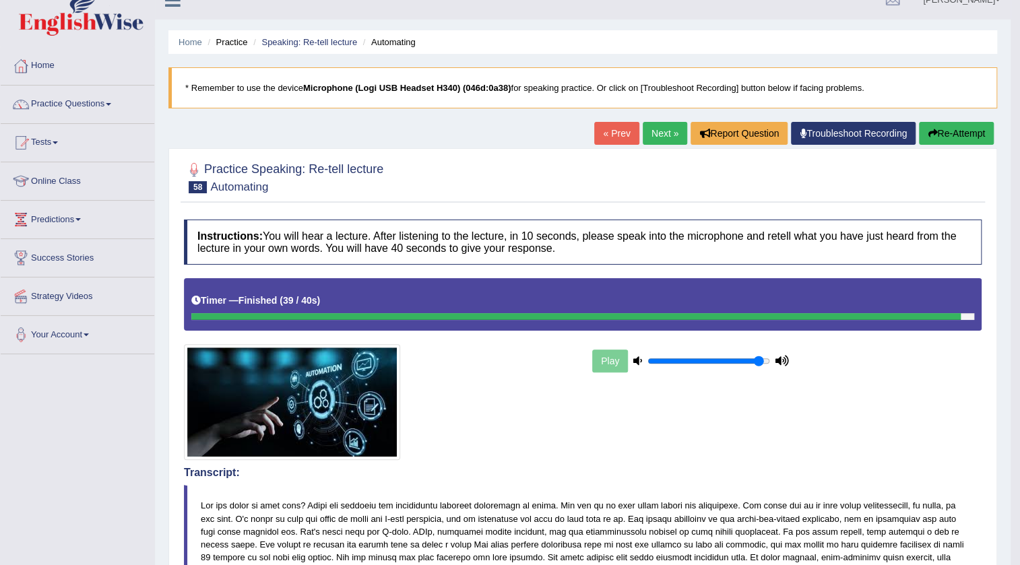
click at [666, 135] on link "Next »" at bounding box center [664, 133] width 44 height 23
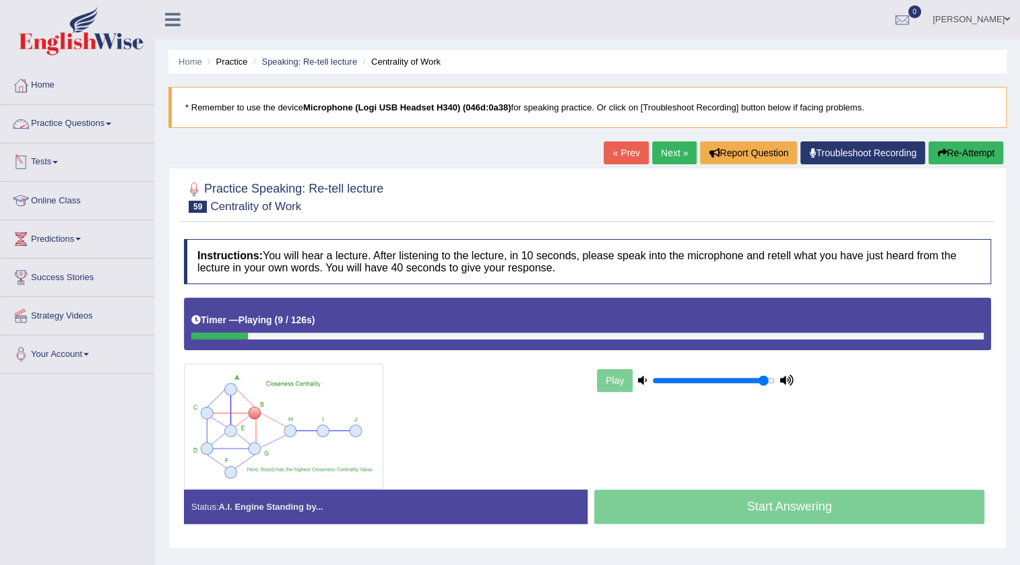
click at [103, 129] on link "Practice Questions" at bounding box center [78, 122] width 154 height 34
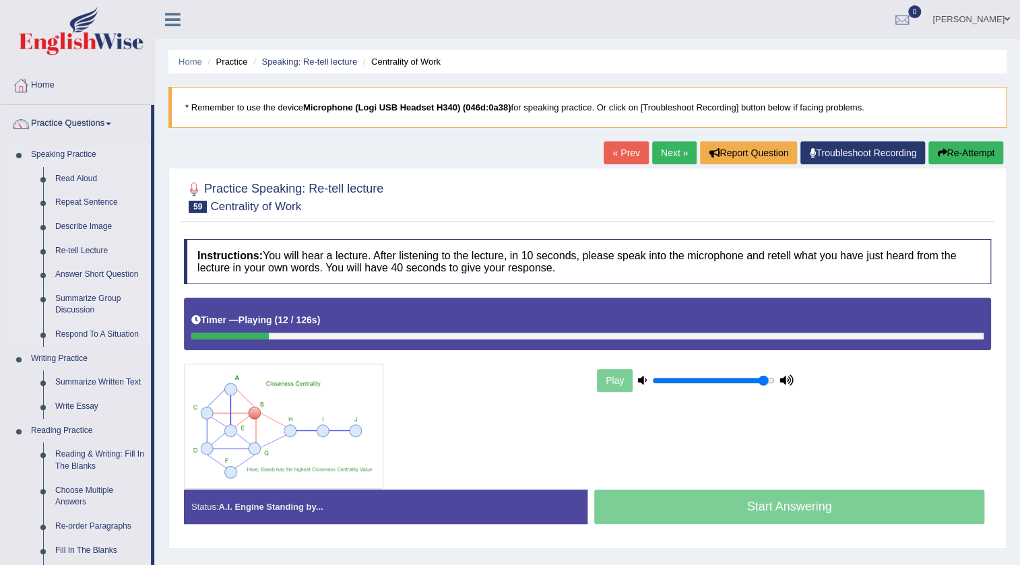
click at [78, 296] on link "Summarize Group Discussion" at bounding box center [100, 305] width 102 height 36
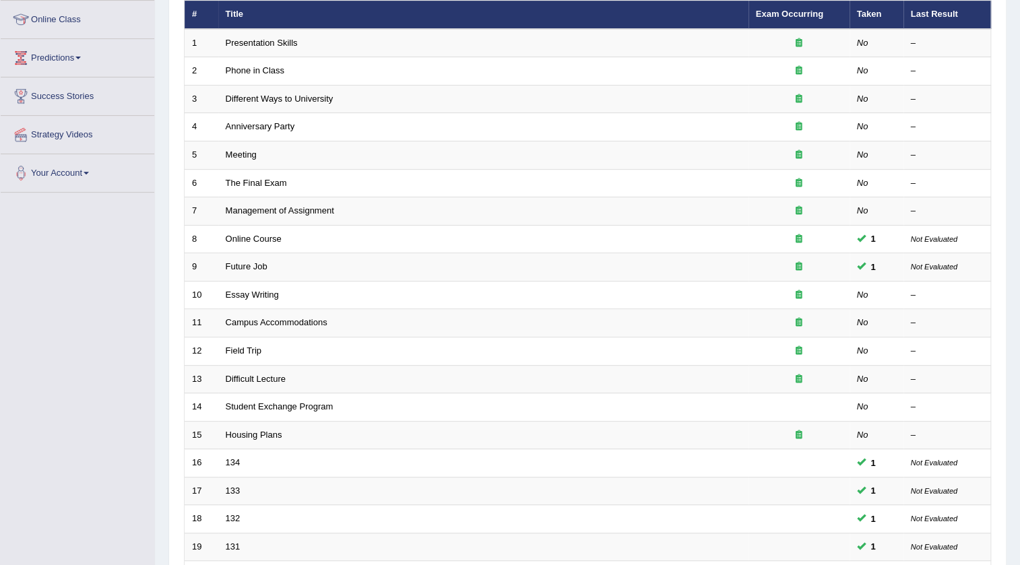
scroll to position [61, 0]
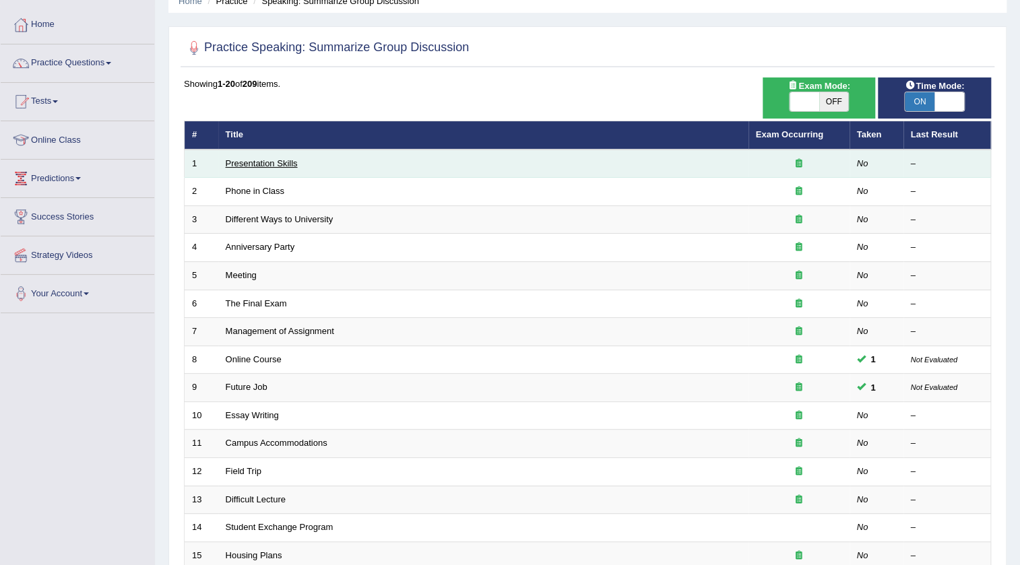
click at [251, 160] on link "Presentation Skills" at bounding box center [262, 163] width 72 height 10
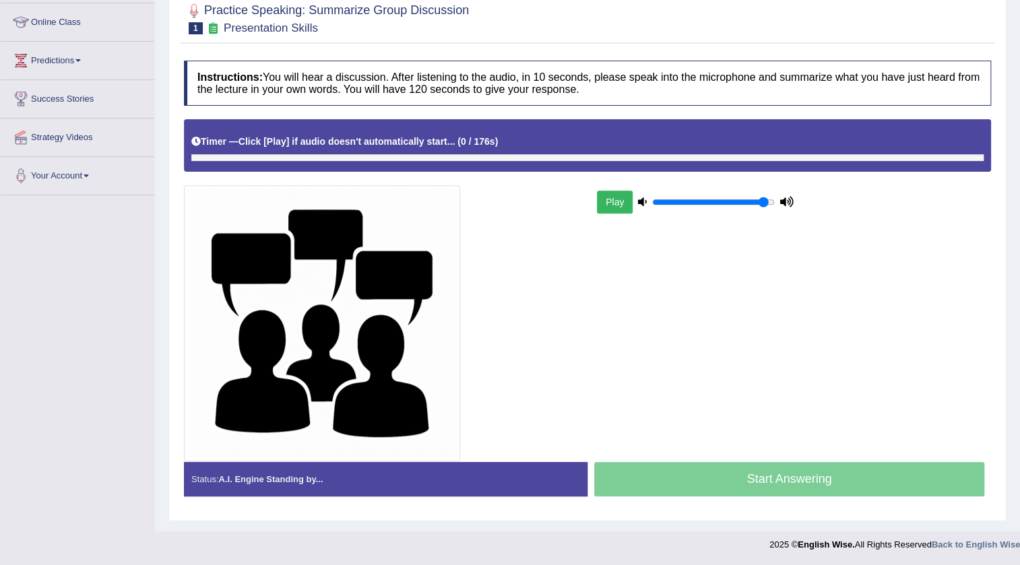
scroll to position [178, 0]
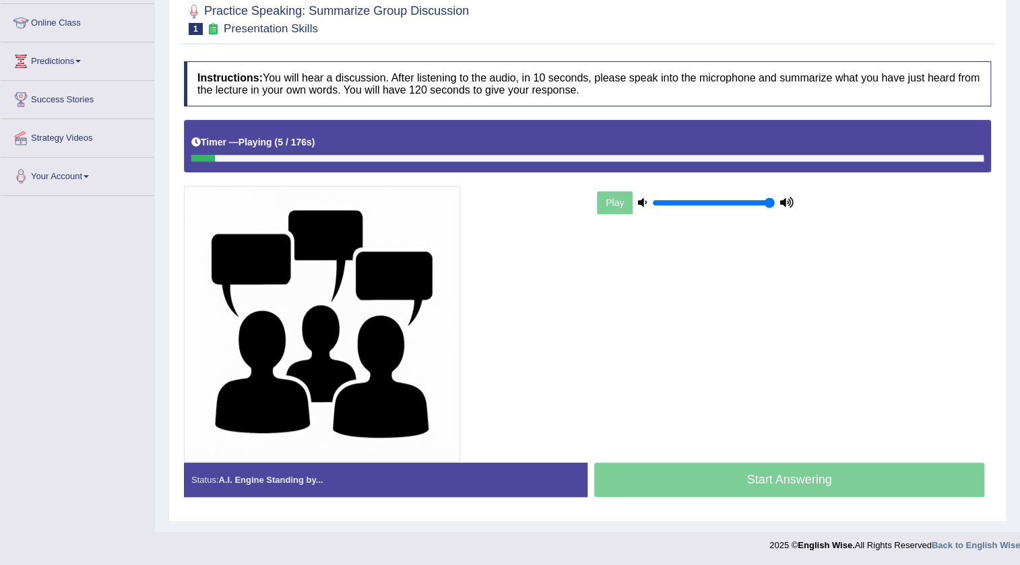
type input "1"
click at [773, 203] on input "range" at bounding box center [713, 202] width 123 height 11
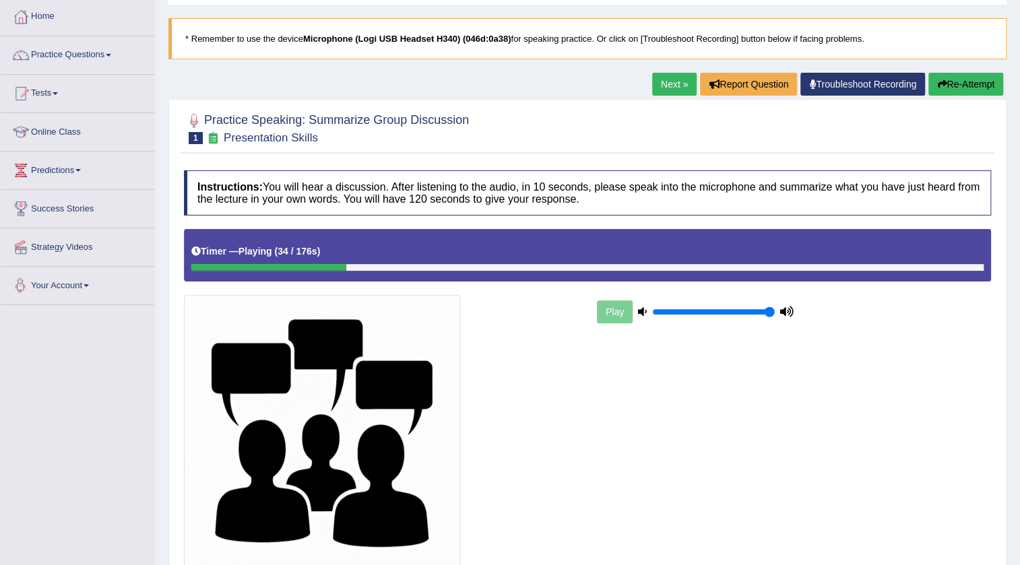
scroll to position [0, 0]
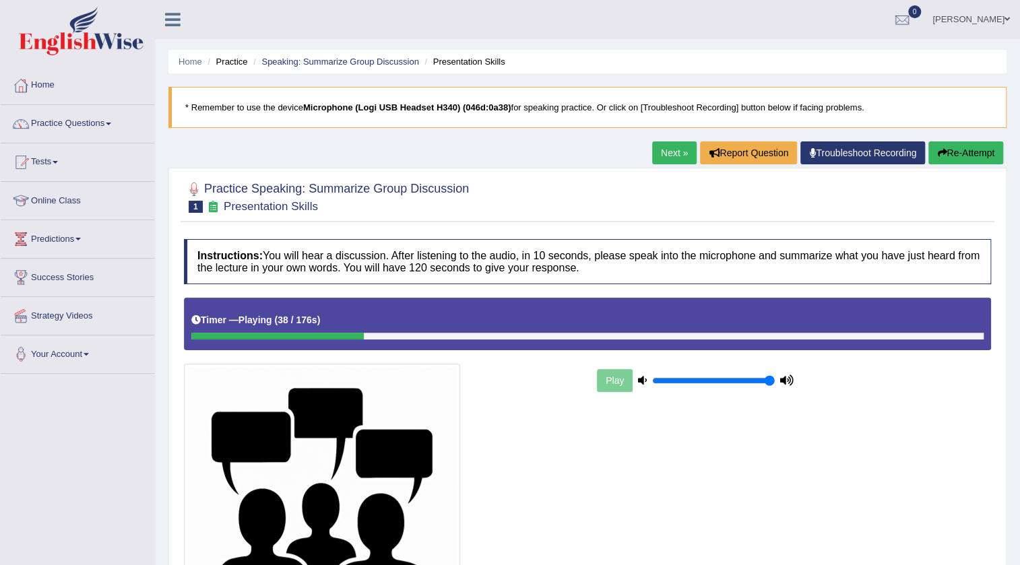
click at [654, 148] on link "Next »" at bounding box center [674, 152] width 44 height 23
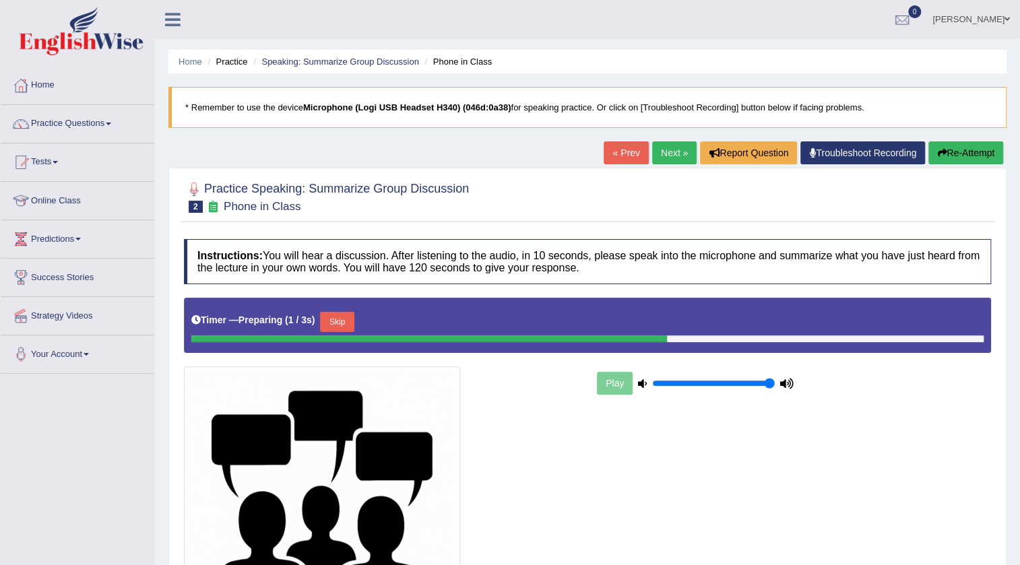
click at [346, 325] on button "Skip" at bounding box center [337, 322] width 34 height 20
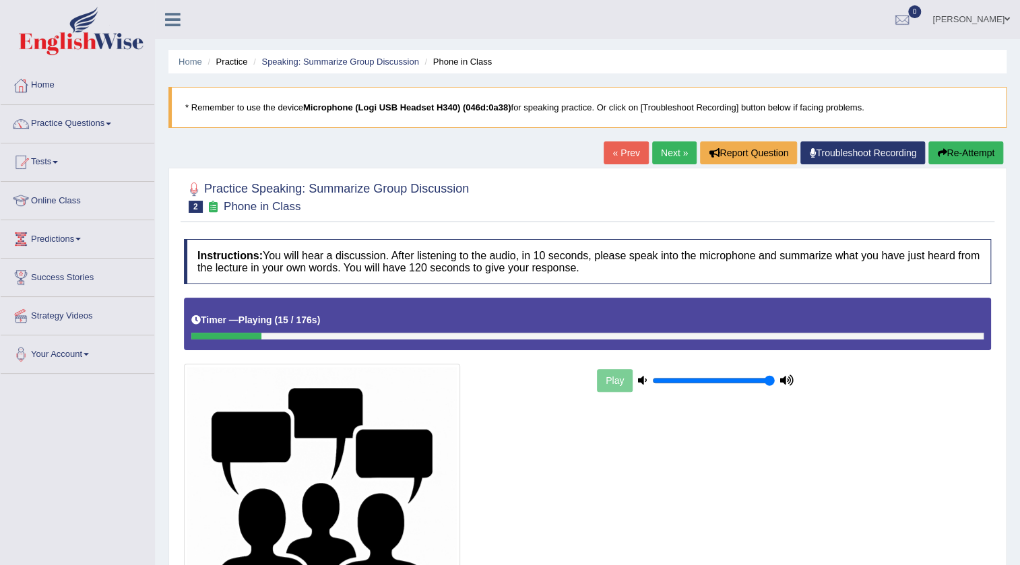
click at [654, 151] on link "Next »" at bounding box center [674, 152] width 44 height 23
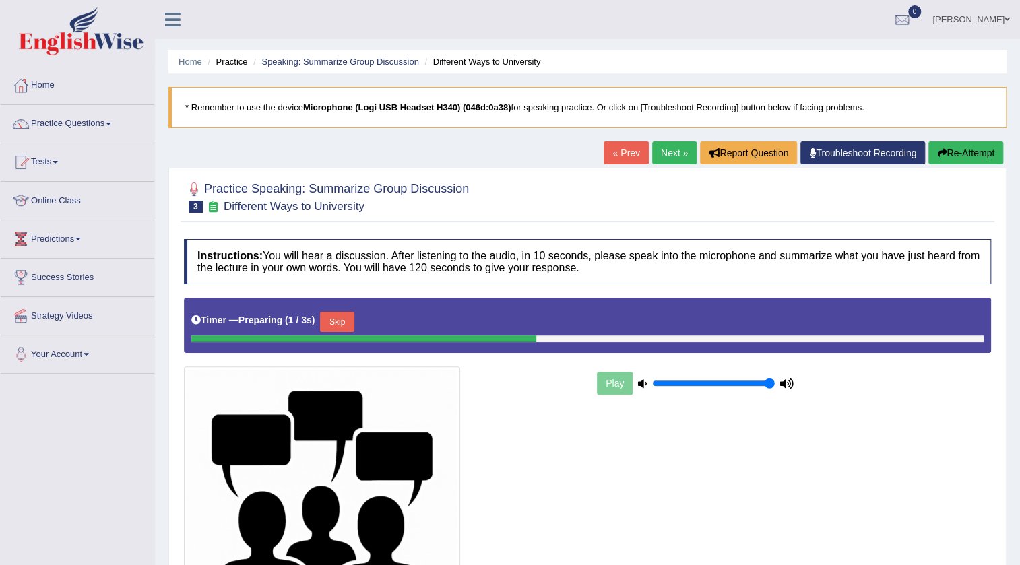
click at [330, 320] on button "Skip" at bounding box center [337, 322] width 34 height 20
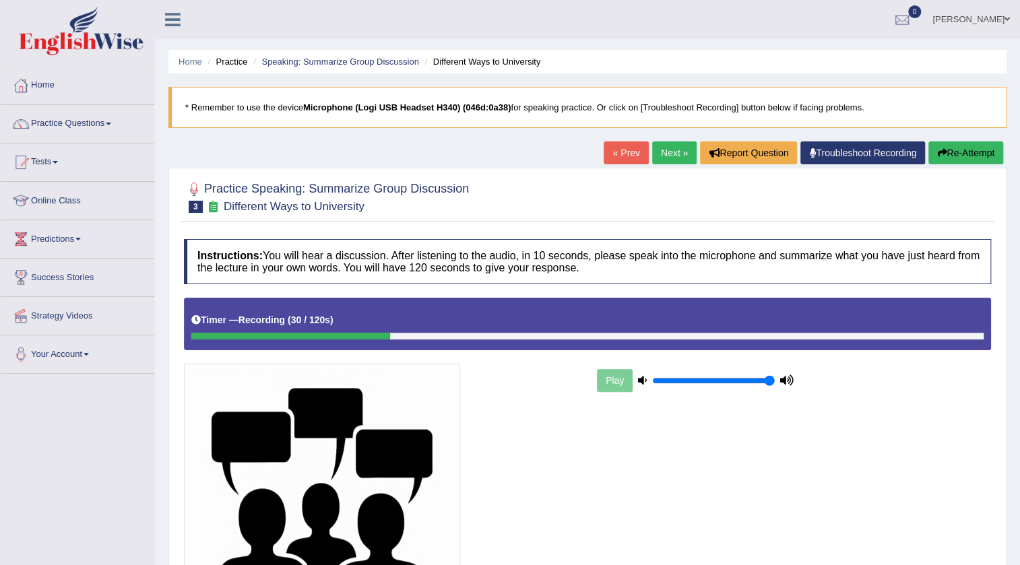
click at [938, 154] on icon "button" at bounding box center [941, 152] width 9 height 9
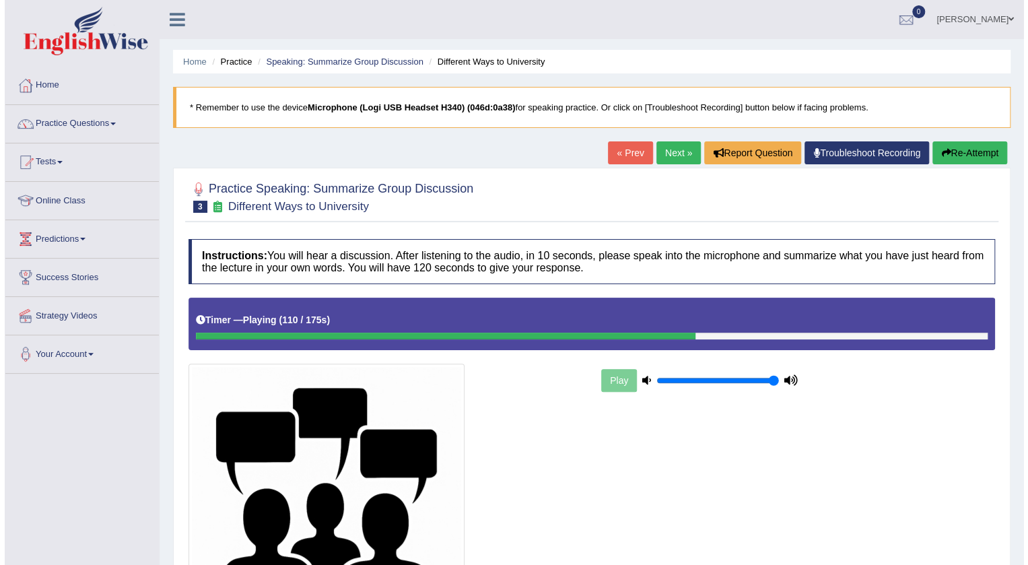
scroll to position [178, 0]
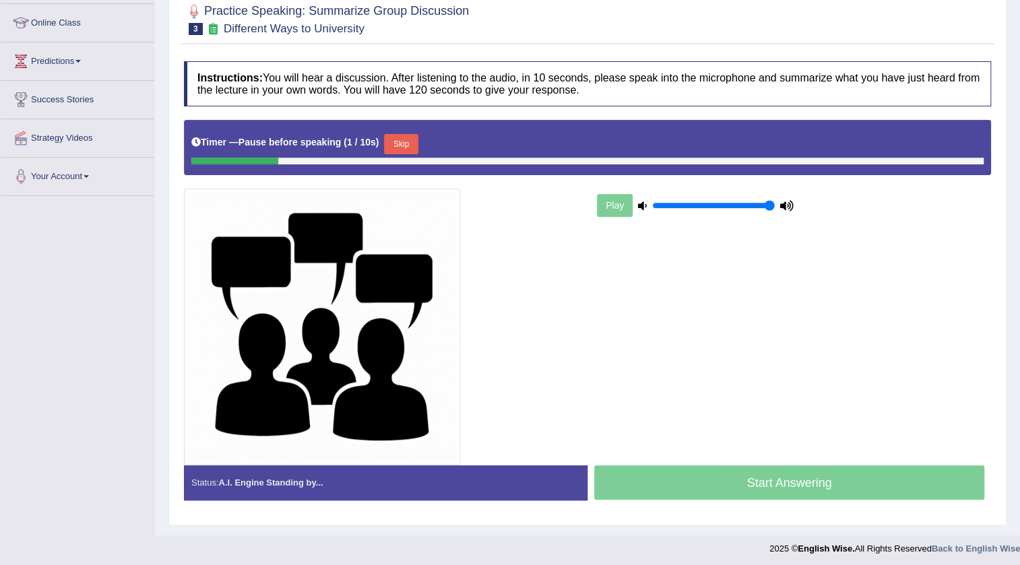
click at [410, 139] on button "Skip" at bounding box center [401, 144] width 34 height 20
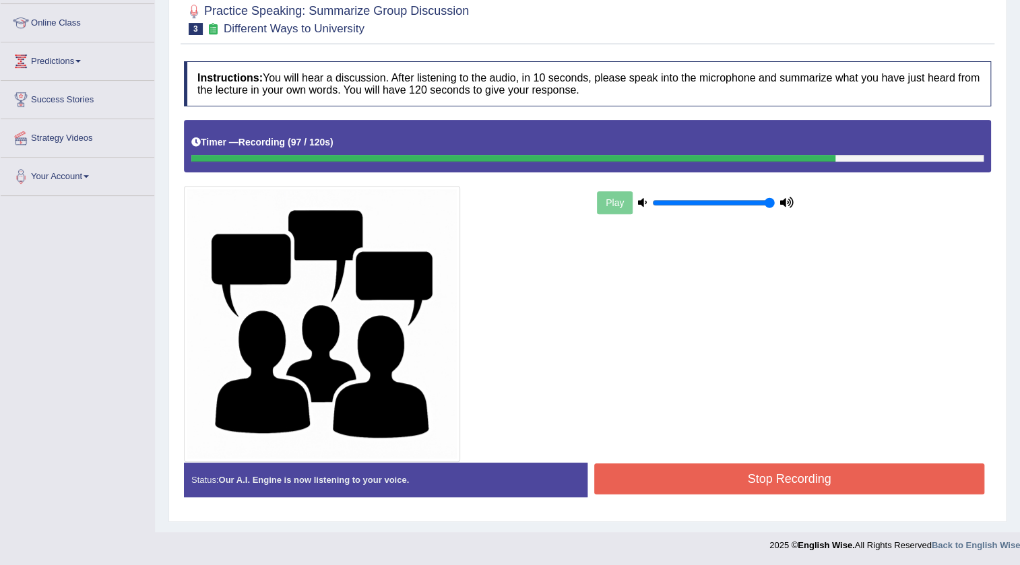
click at [812, 469] on button "Stop Recording" at bounding box center [789, 478] width 390 height 31
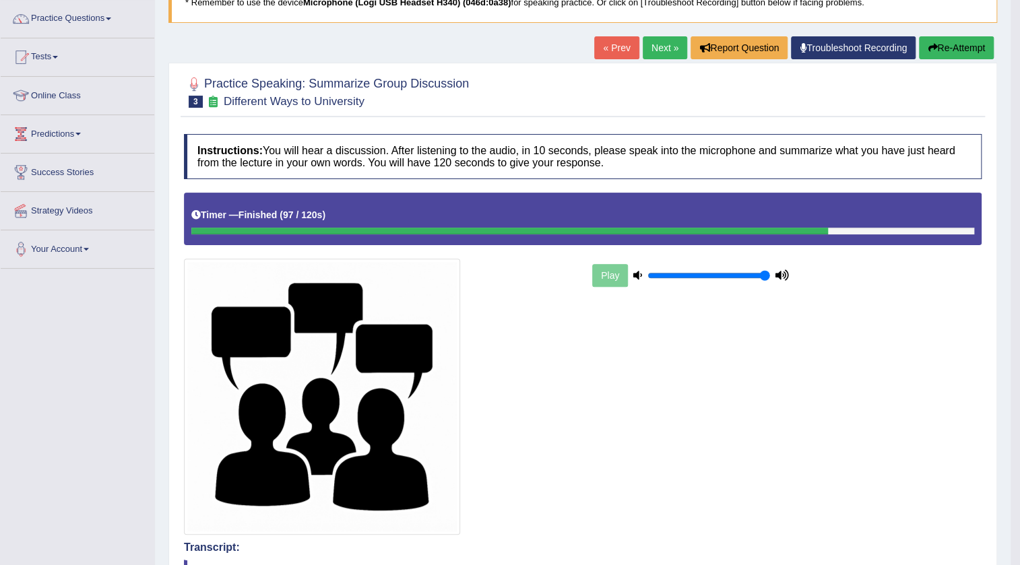
scroll to position [61, 0]
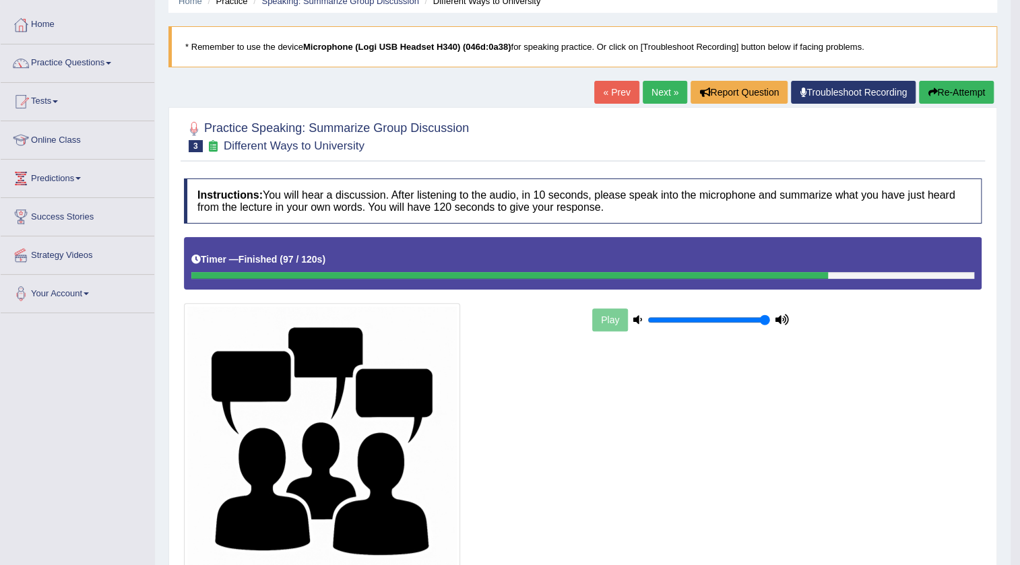
click at [656, 88] on link "Next »" at bounding box center [664, 92] width 44 height 23
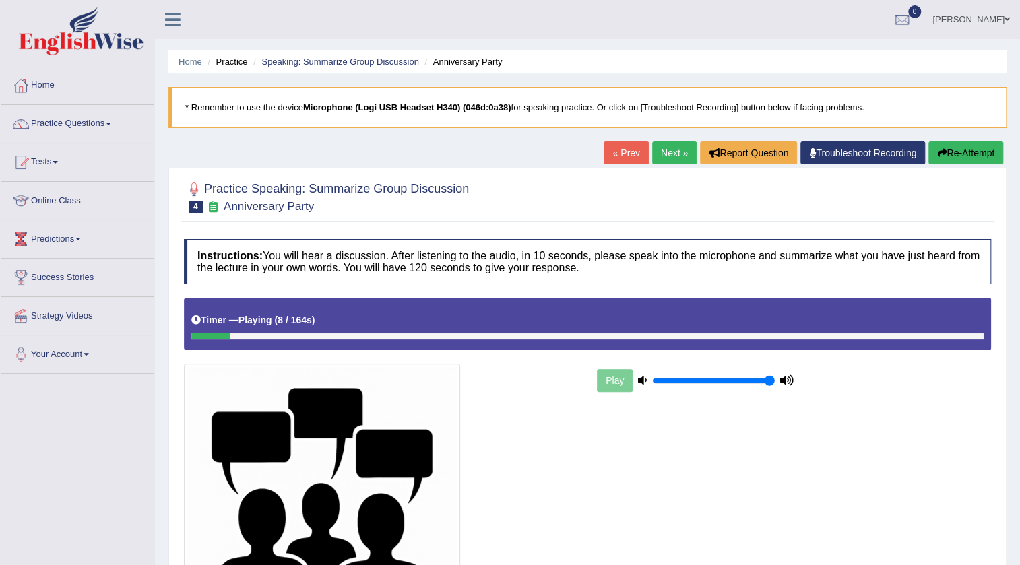
click at [674, 161] on link "Next »" at bounding box center [674, 152] width 44 height 23
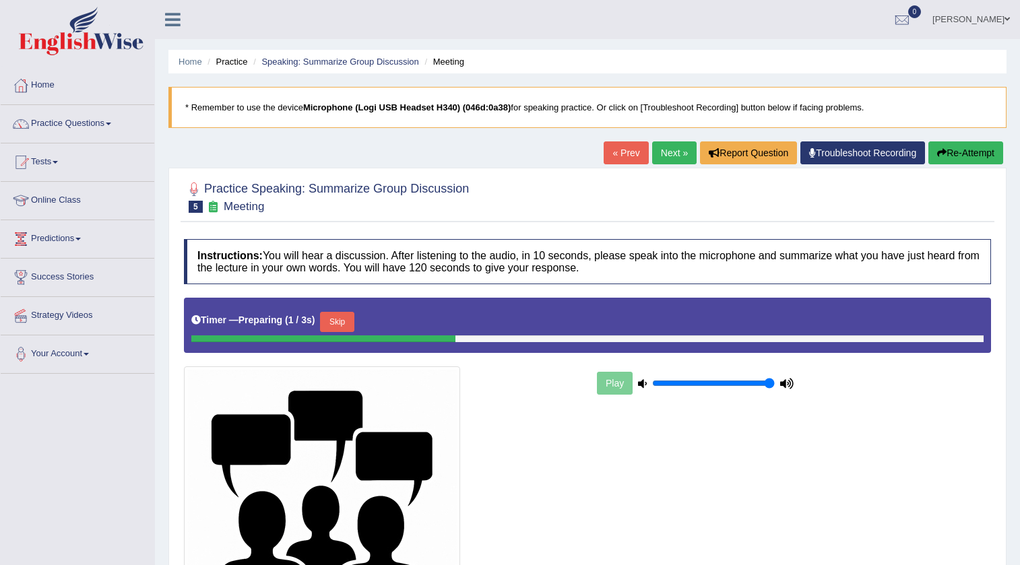
drag, startPoint x: 0, startPoint y: 0, endPoint x: 350, endPoint y: 329, distance: 479.7
click at [350, 329] on button "Skip" at bounding box center [337, 322] width 34 height 20
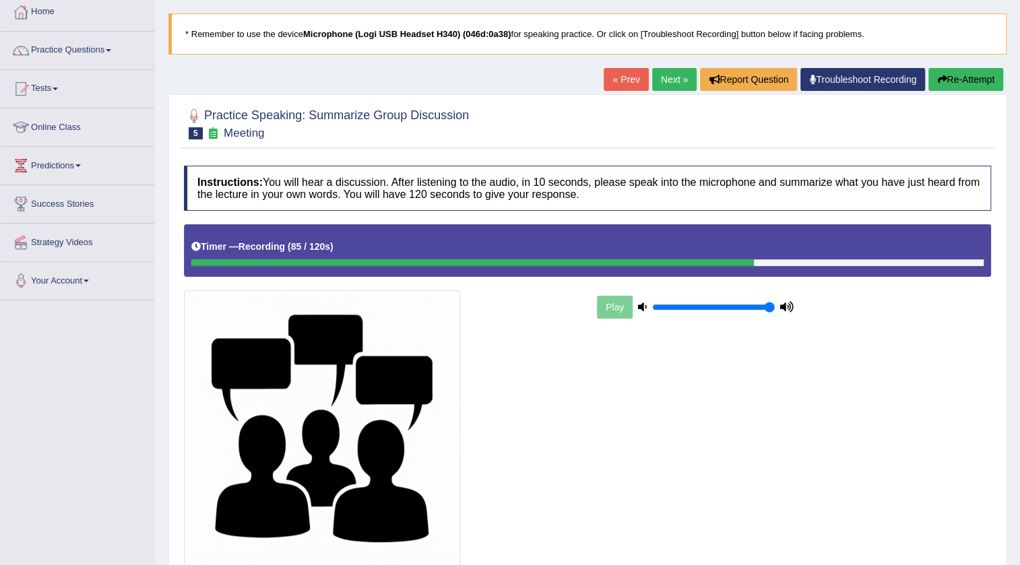
scroll to position [178, 0]
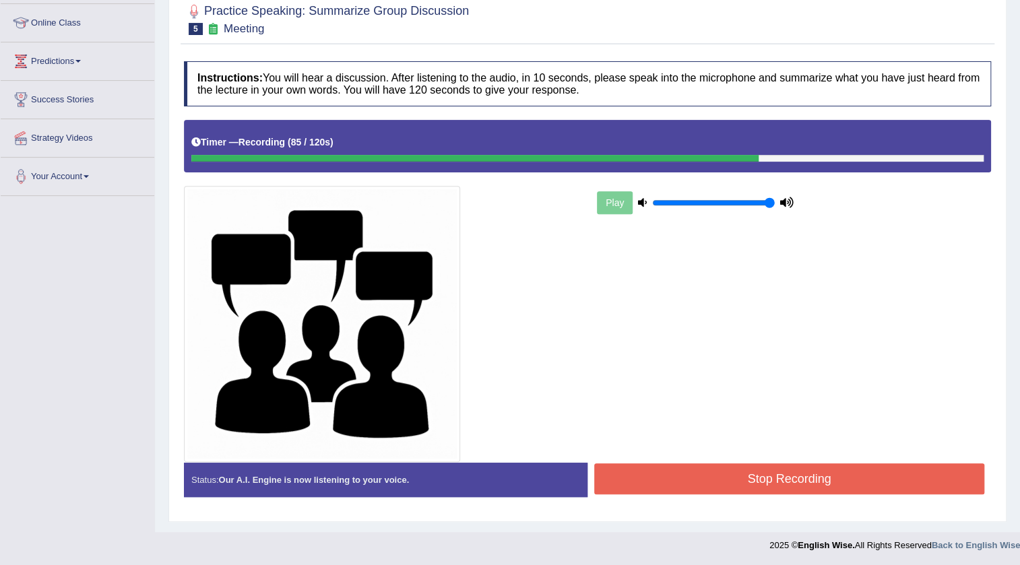
click at [733, 463] on button "Stop Recording" at bounding box center [789, 478] width 390 height 31
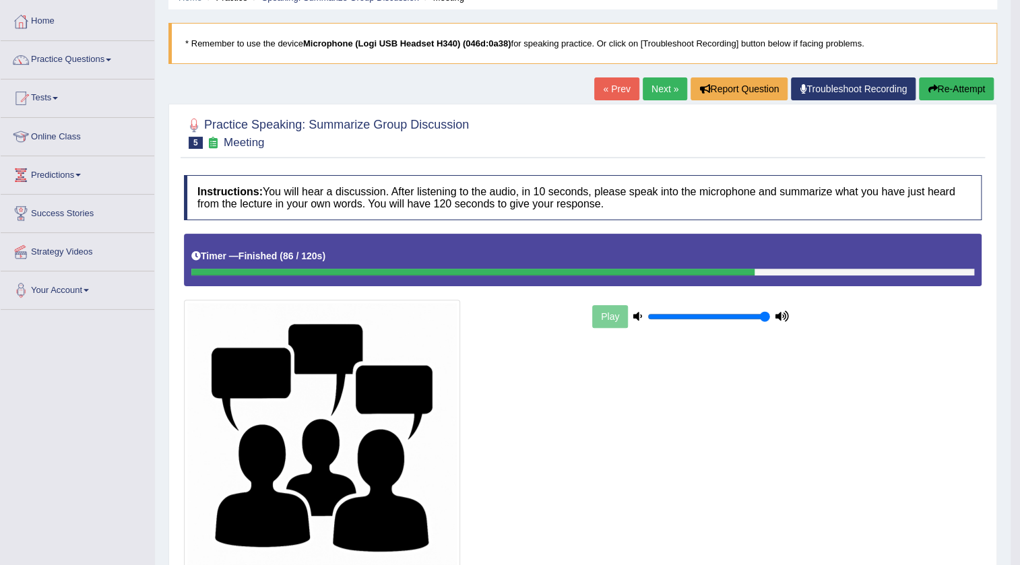
scroll to position [0, 0]
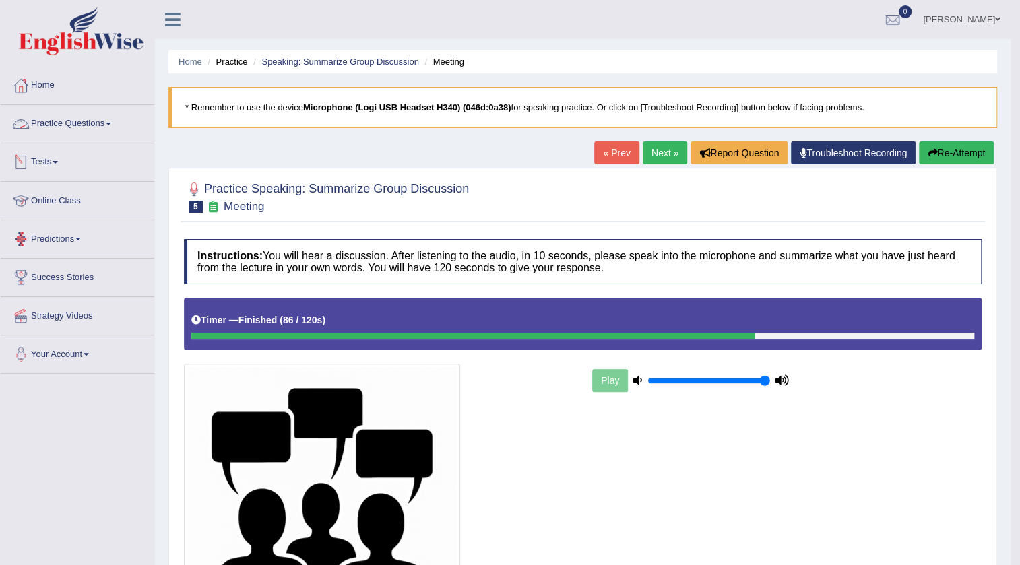
click at [117, 123] on link "Practice Questions" at bounding box center [78, 122] width 154 height 34
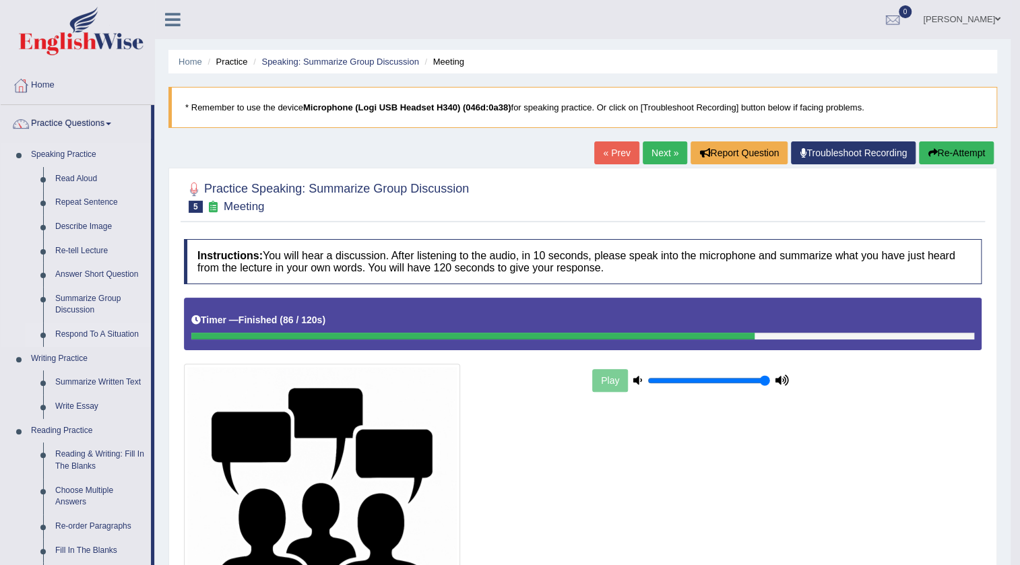
click at [90, 333] on link "Respond To A Situation" at bounding box center [100, 335] width 102 height 24
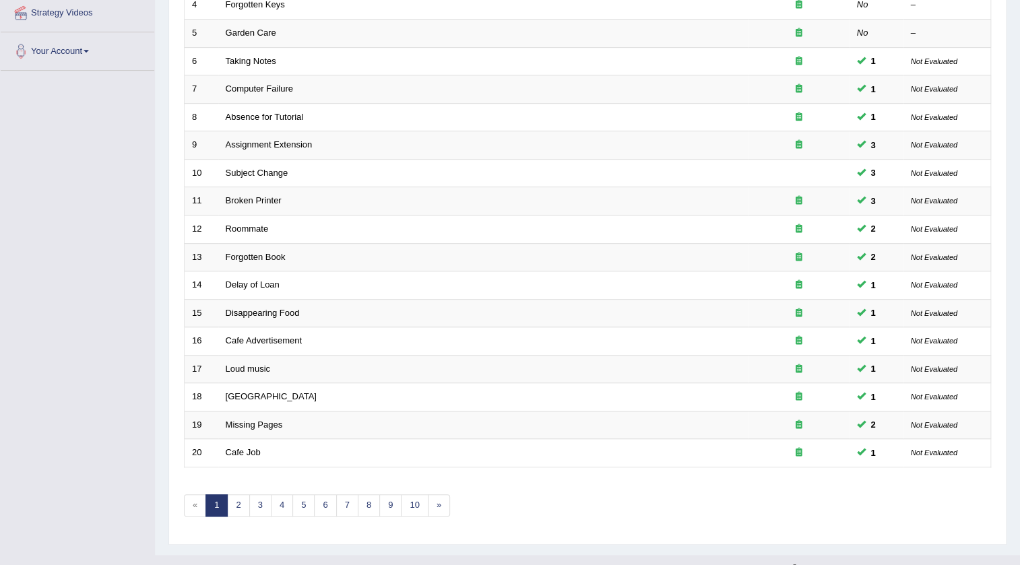
scroll to position [325, 0]
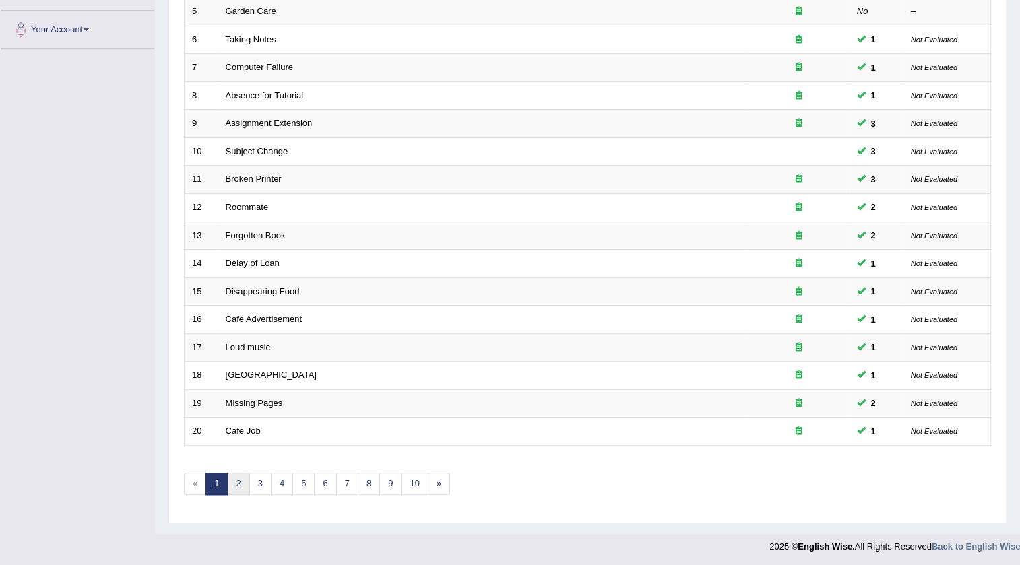
click at [242, 482] on link "2" at bounding box center [238, 484] width 22 height 22
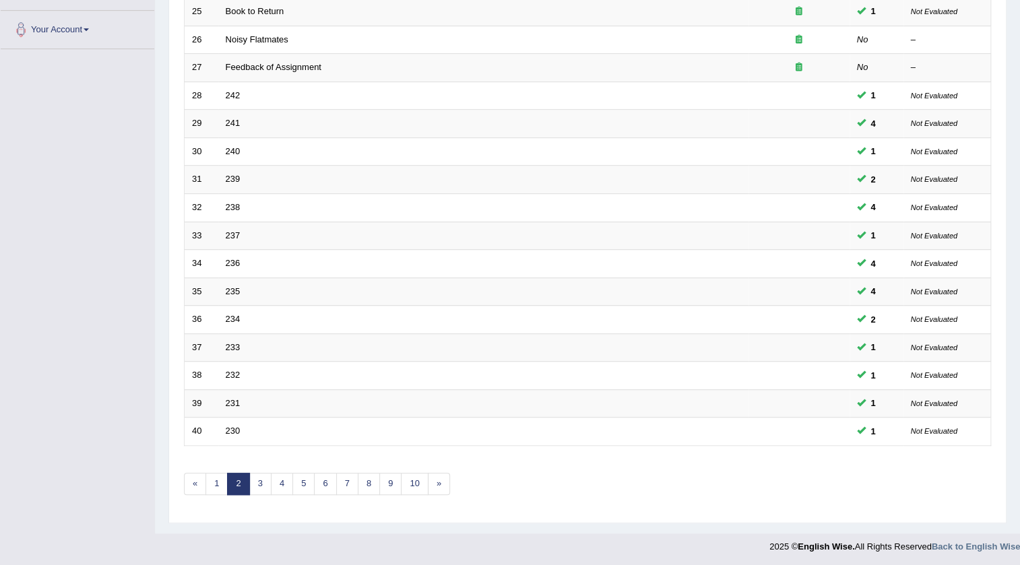
scroll to position [325, 0]
click at [267, 480] on link "3" at bounding box center [260, 484] width 22 height 22
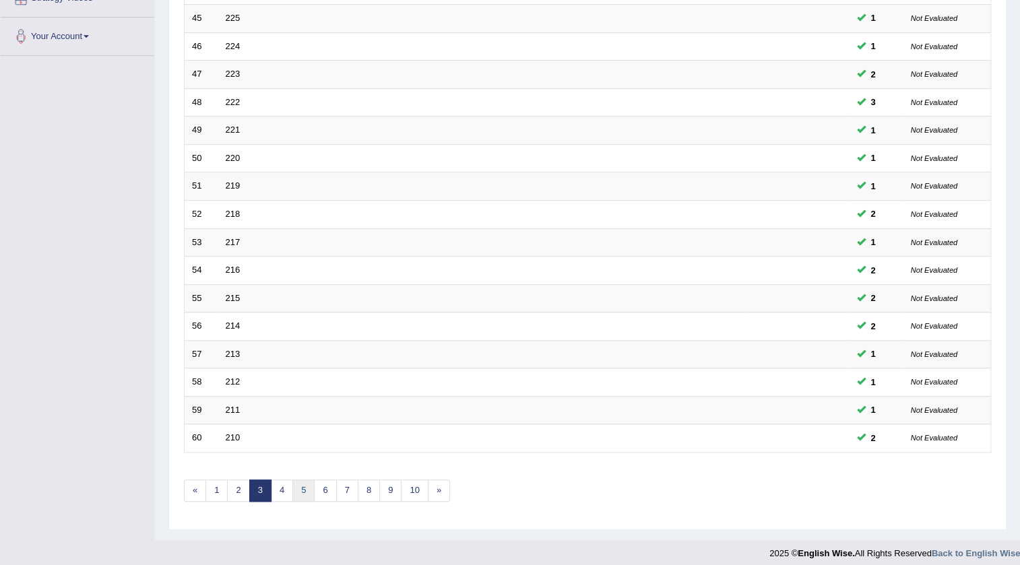
scroll to position [325, 0]
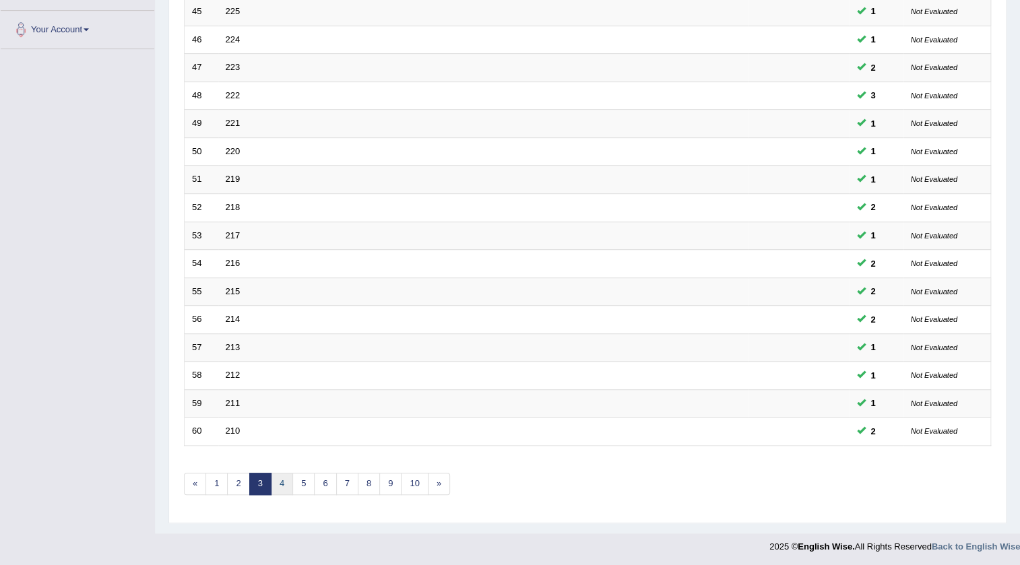
click at [286, 478] on link "4" at bounding box center [282, 484] width 22 height 22
click at [305, 481] on link "5" at bounding box center [303, 484] width 22 height 22
click at [330, 482] on link "6" at bounding box center [325, 484] width 22 height 22
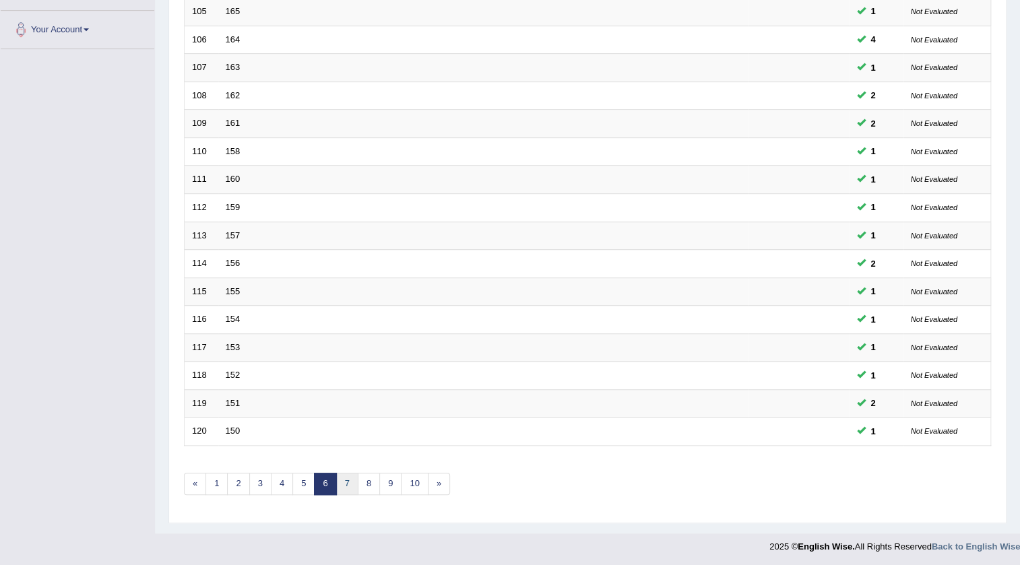
click at [348, 481] on link "7" at bounding box center [347, 484] width 22 height 22
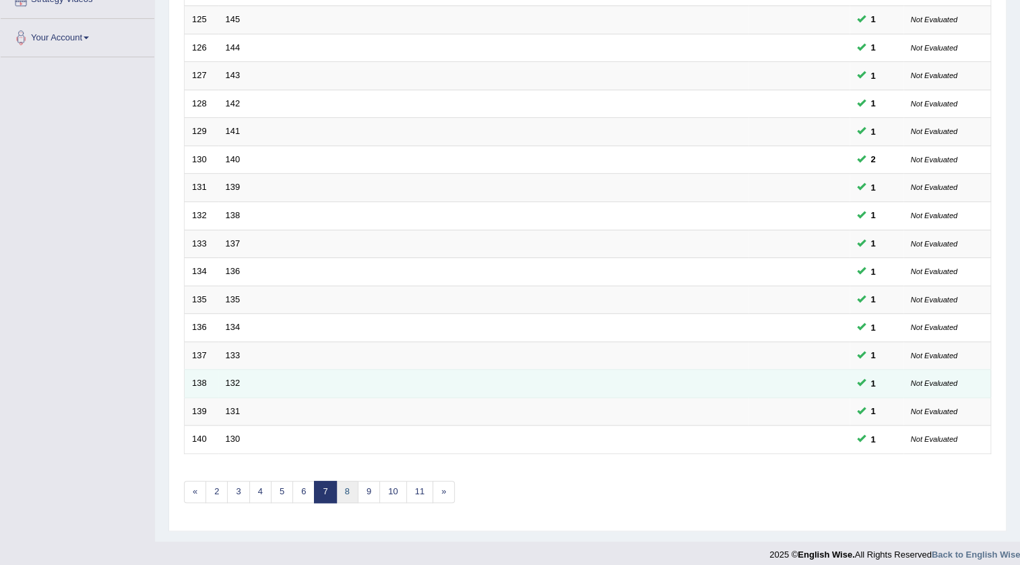
scroll to position [325, 0]
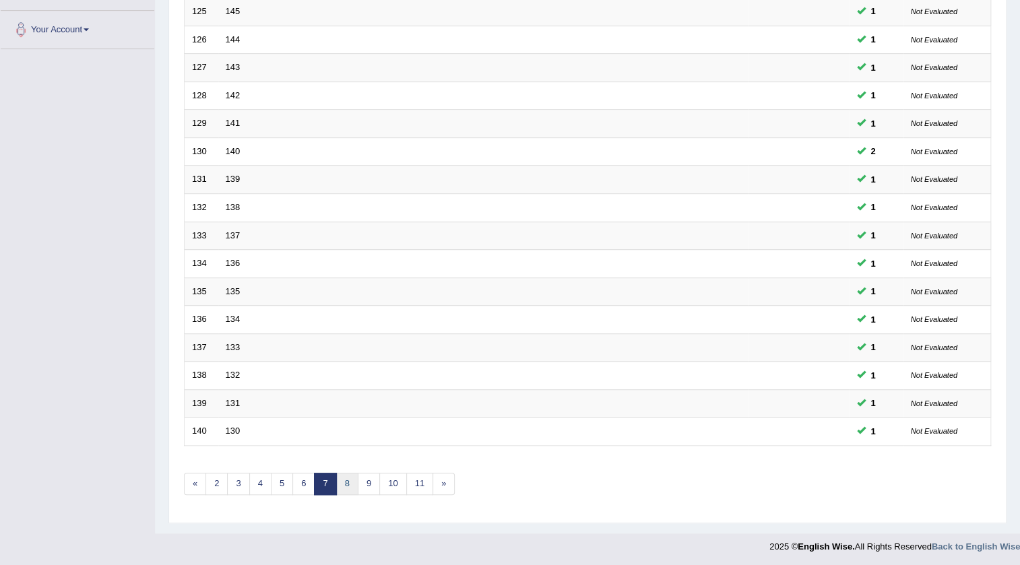
click at [350, 476] on link "8" at bounding box center [347, 484] width 22 height 22
click at [366, 475] on link "9" at bounding box center [369, 484] width 22 height 22
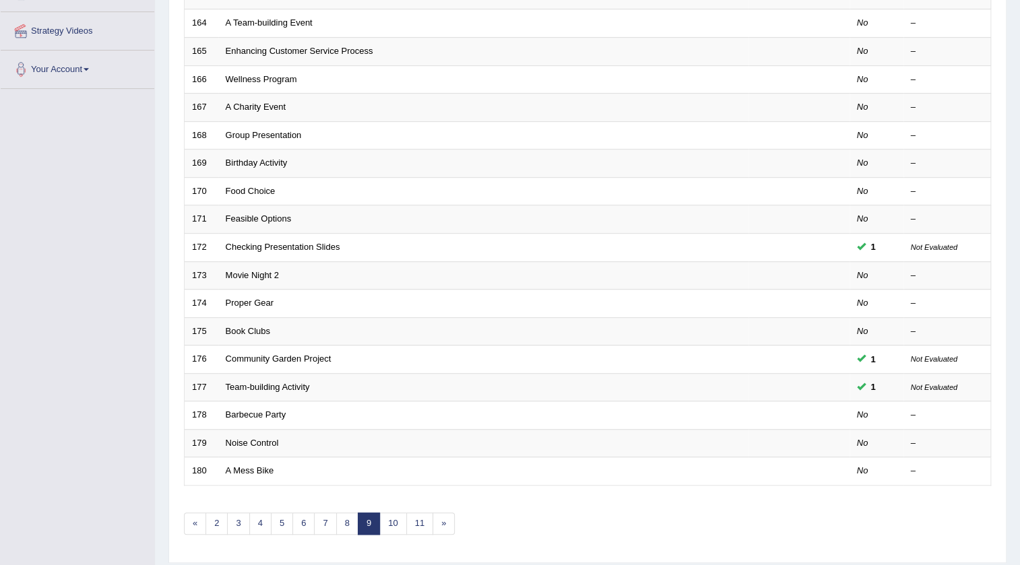
scroll to position [325, 0]
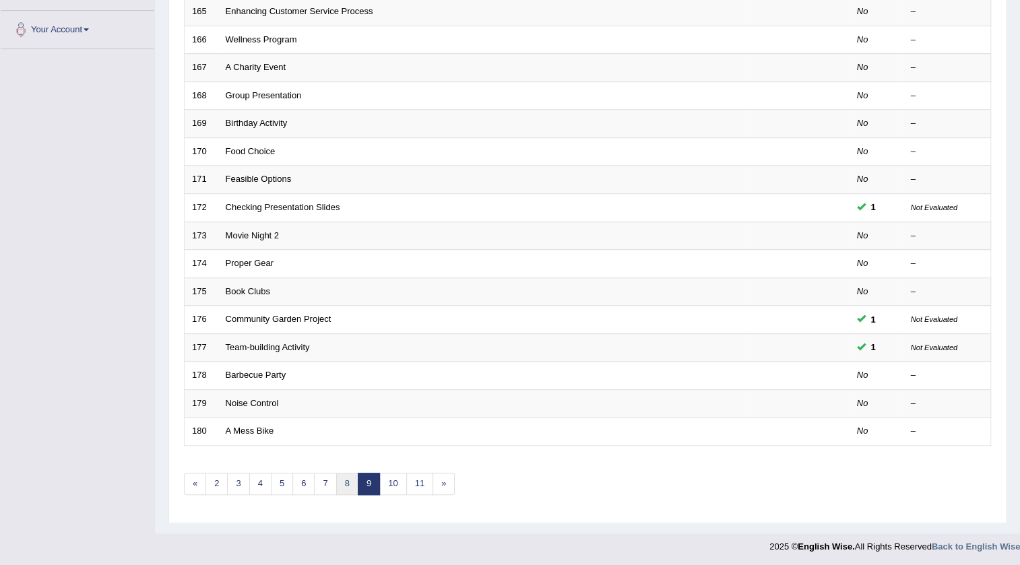
click at [347, 484] on link "8" at bounding box center [347, 484] width 22 height 22
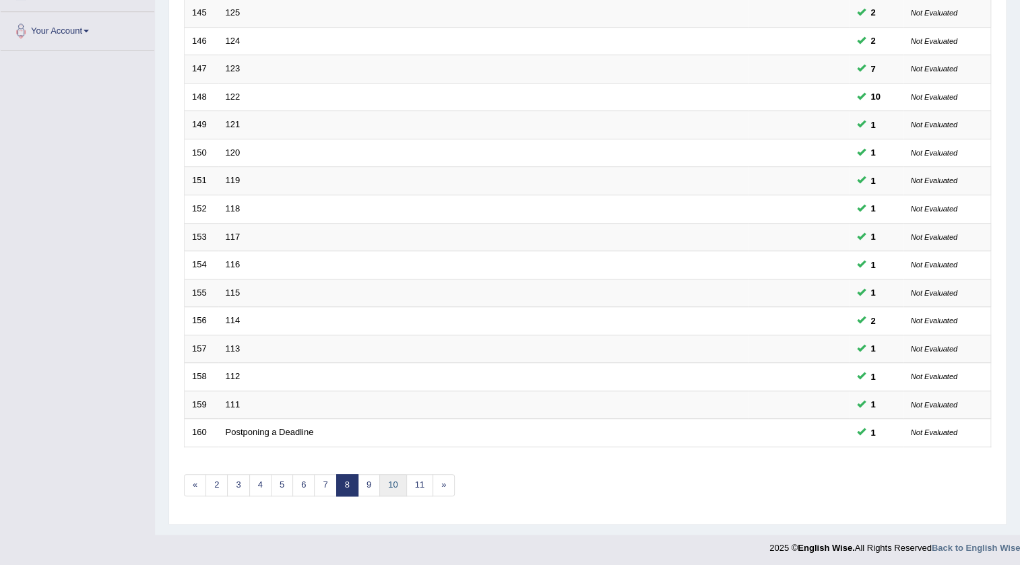
scroll to position [325, 0]
click at [371, 479] on link "9" at bounding box center [369, 484] width 22 height 22
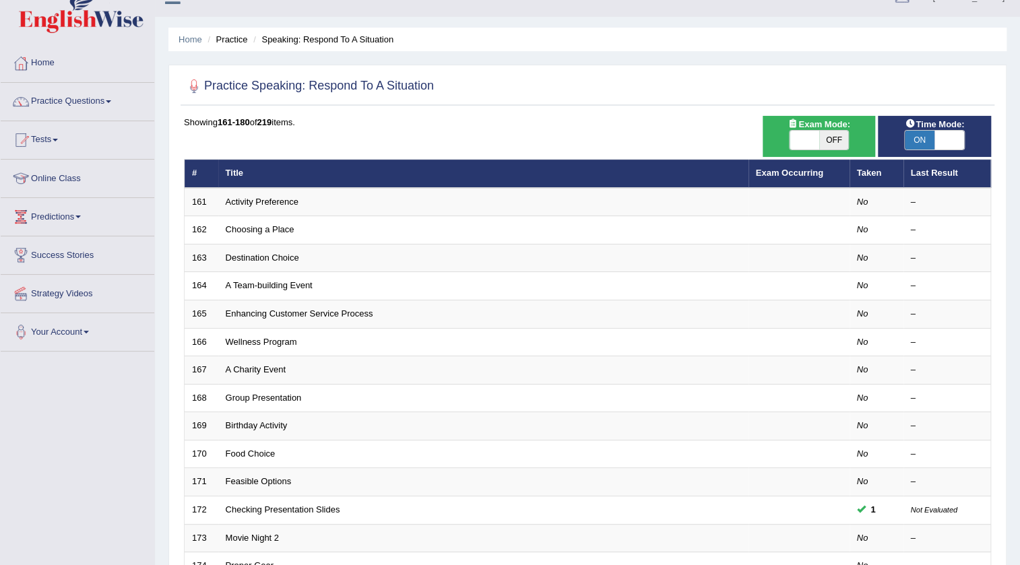
scroll to position [19, 0]
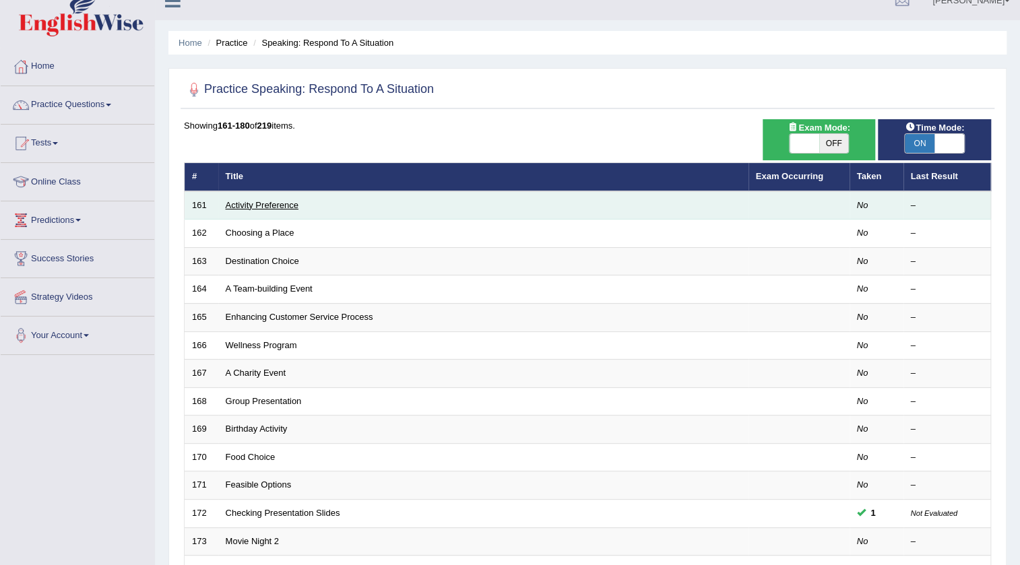
click at [255, 202] on link "Activity Preference" at bounding box center [262, 205] width 73 height 10
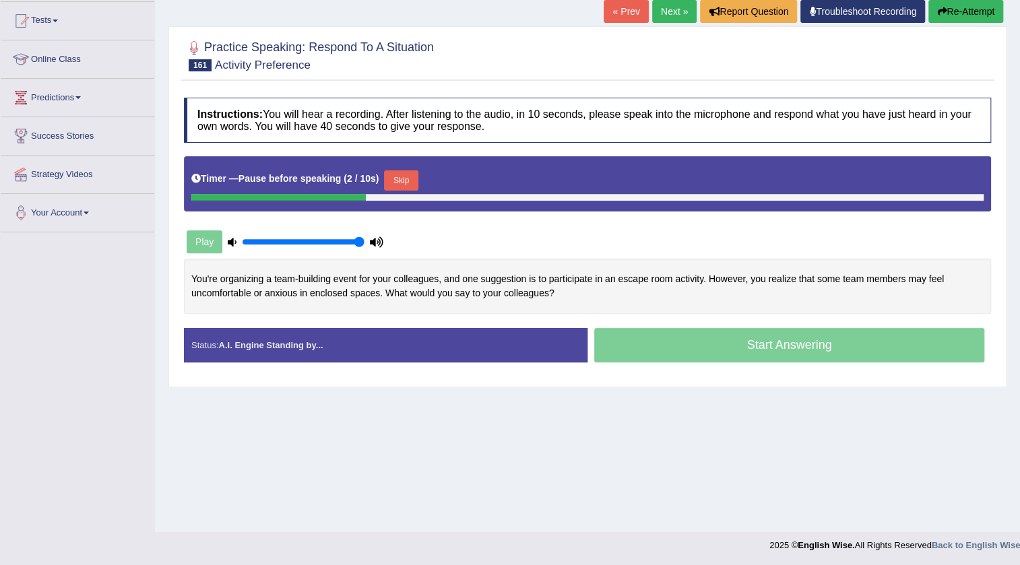
click at [413, 177] on button "Skip" at bounding box center [401, 180] width 34 height 20
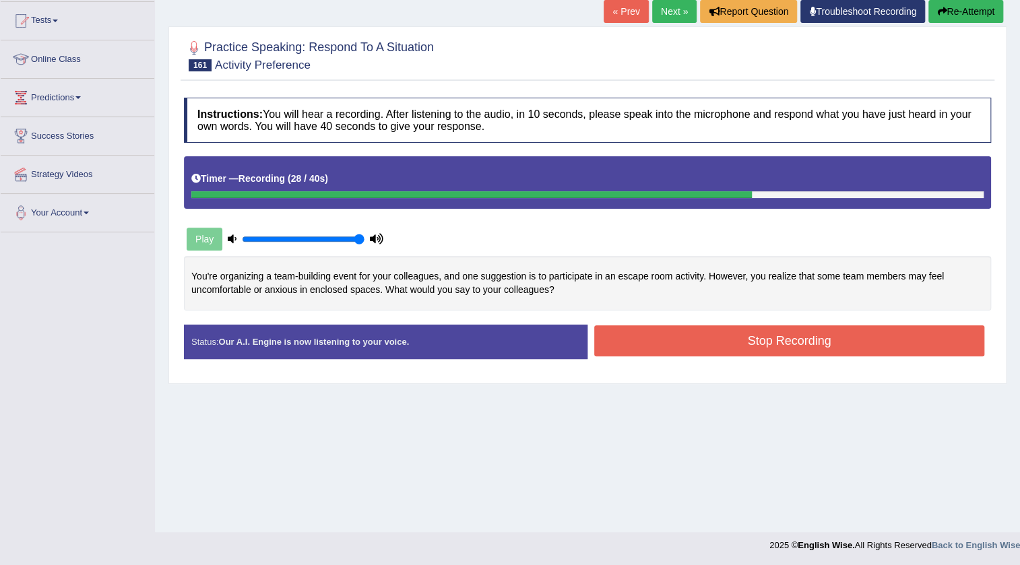
click at [645, 338] on button "Stop Recording" at bounding box center [789, 340] width 390 height 31
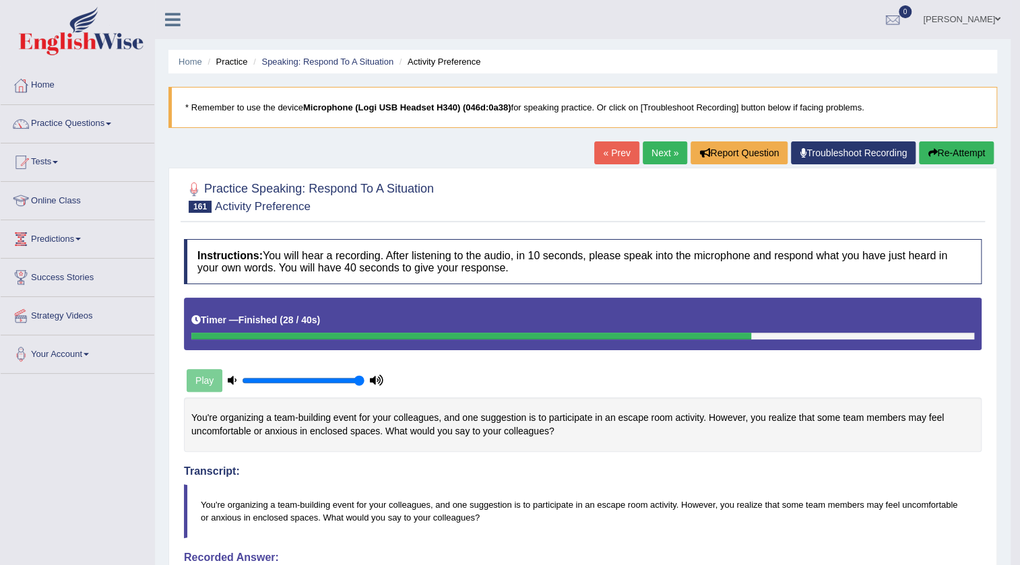
click at [658, 156] on link "Next »" at bounding box center [664, 152] width 44 height 23
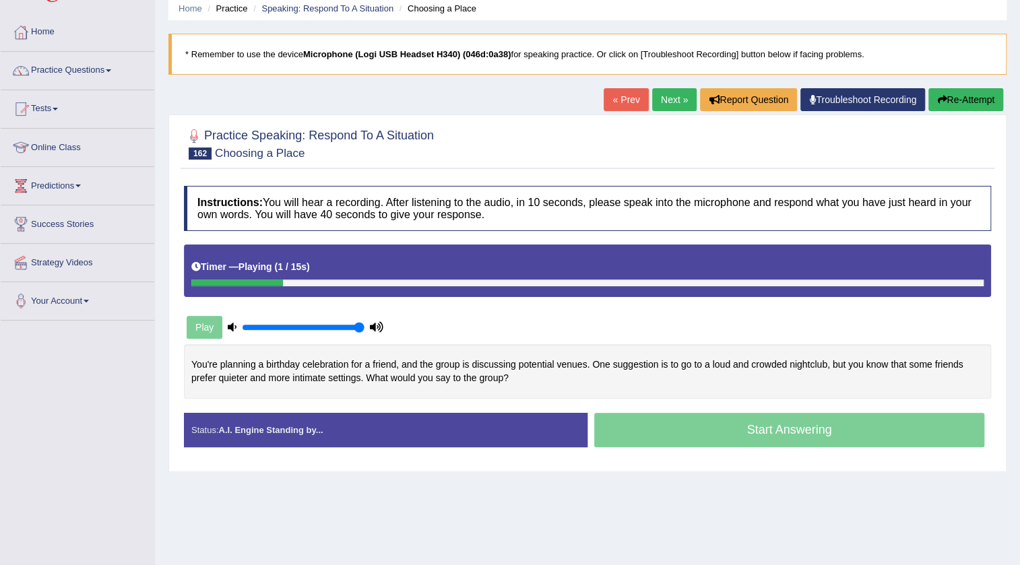
scroll to position [141, 0]
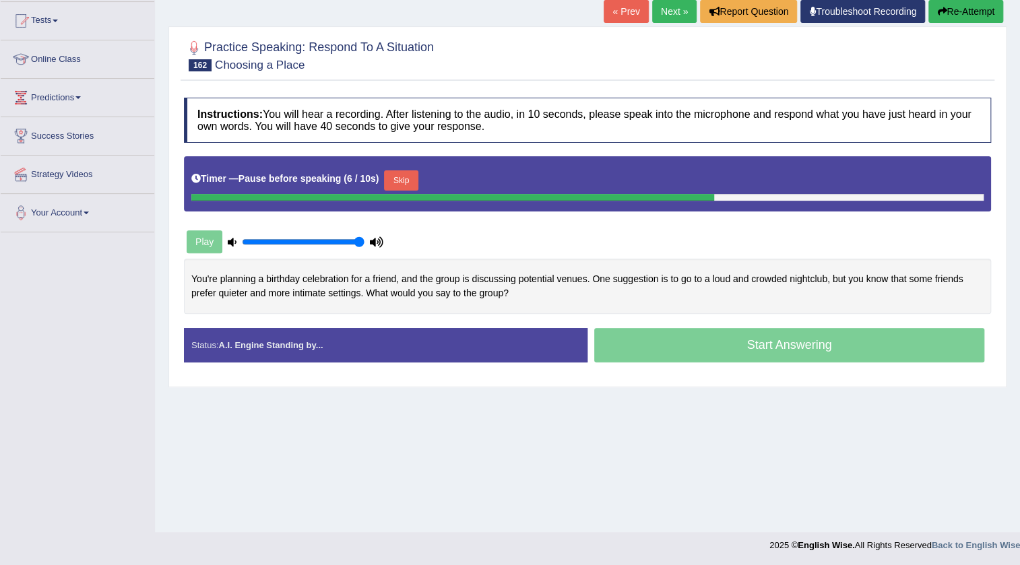
click at [413, 184] on button "Skip" at bounding box center [401, 180] width 34 height 20
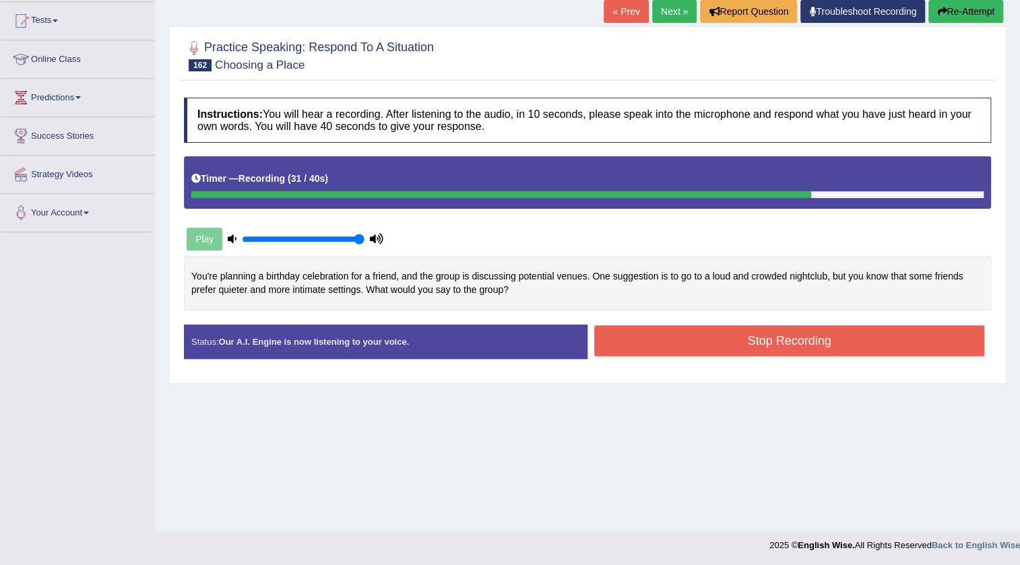
click at [745, 341] on button "Stop Recording" at bounding box center [789, 340] width 390 height 31
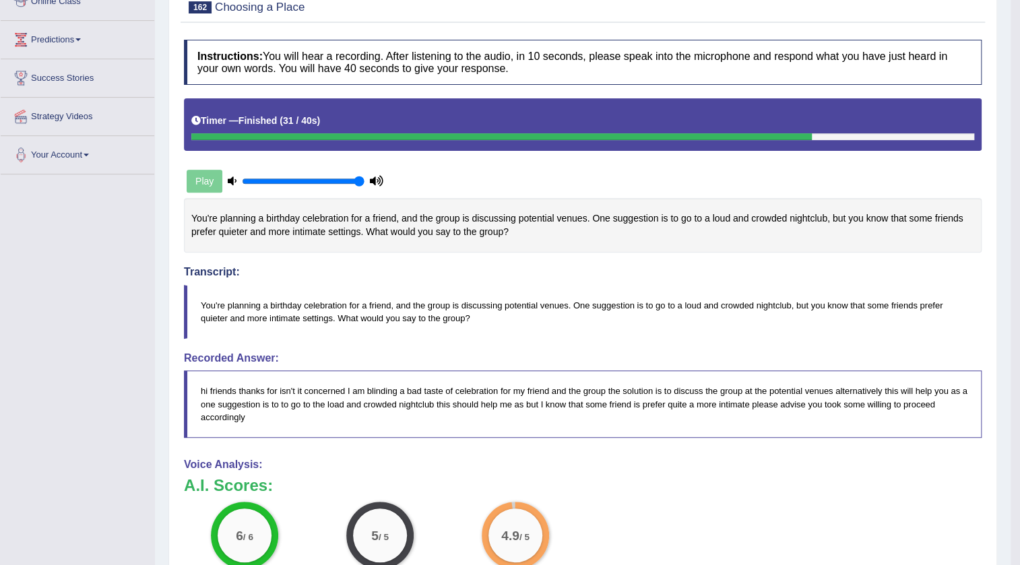
scroll to position [20, 0]
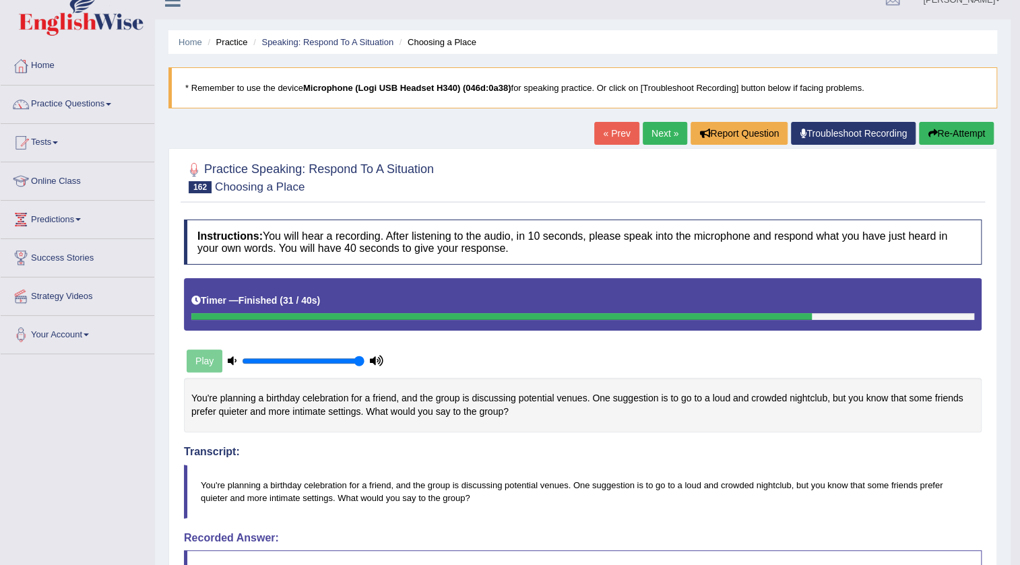
click at [646, 130] on link "Next »" at bounding box center [664, 133] width 44 height 23
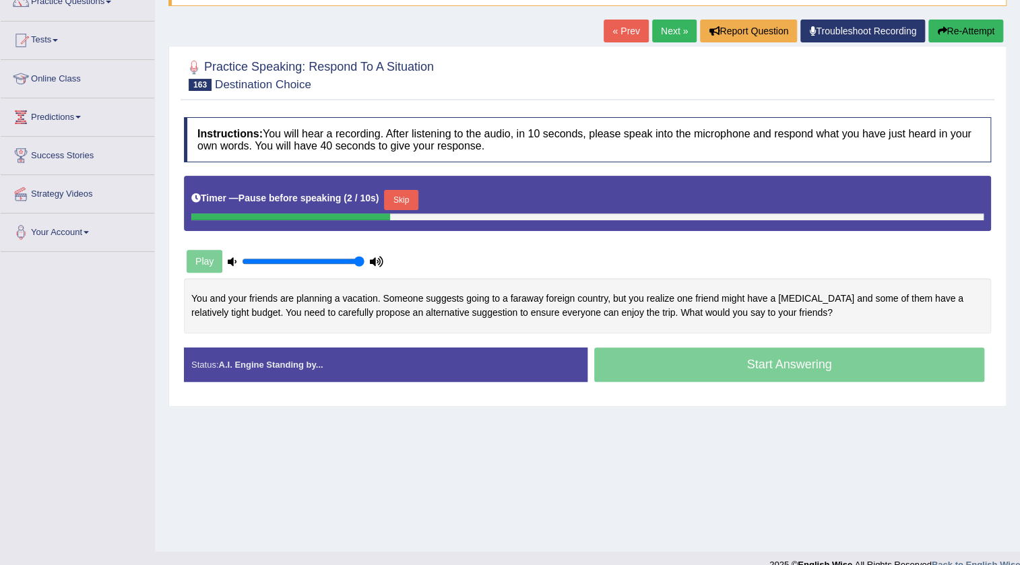
click at [409, 199] on button "Skip" at bounding box center [401, 200] width 34 height 20
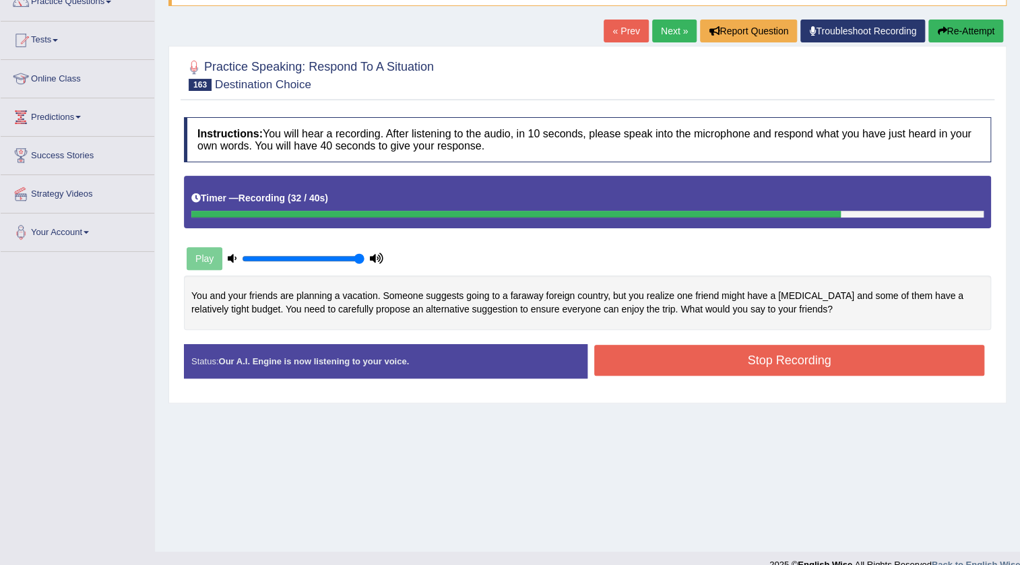
click at [675, 353] on button "Stop Recording" at bounding box center [789, 360] width 390 height 31
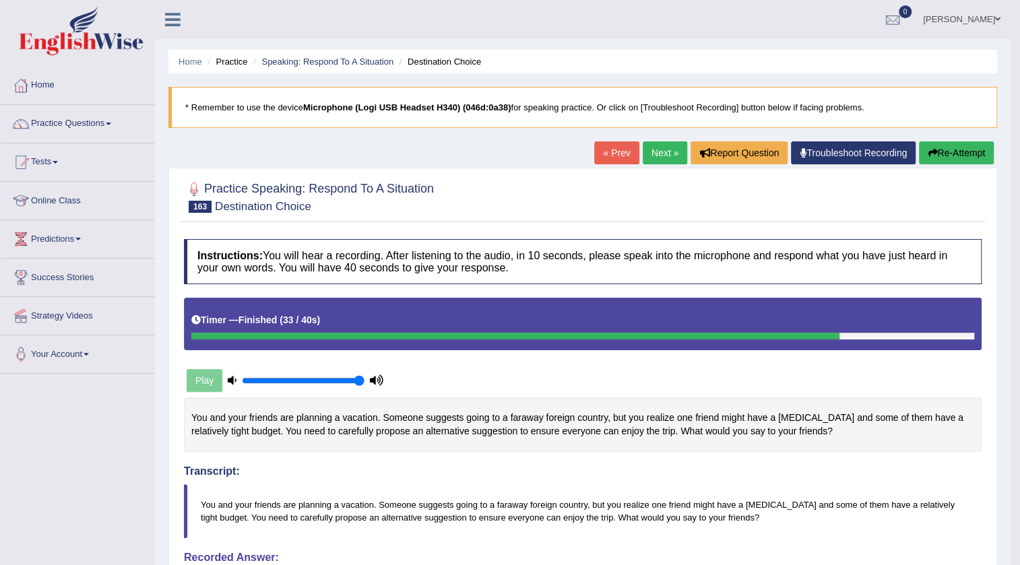
click at [657, 150] on link "Next »" at bounding box center [664, 152] width 44 height 23
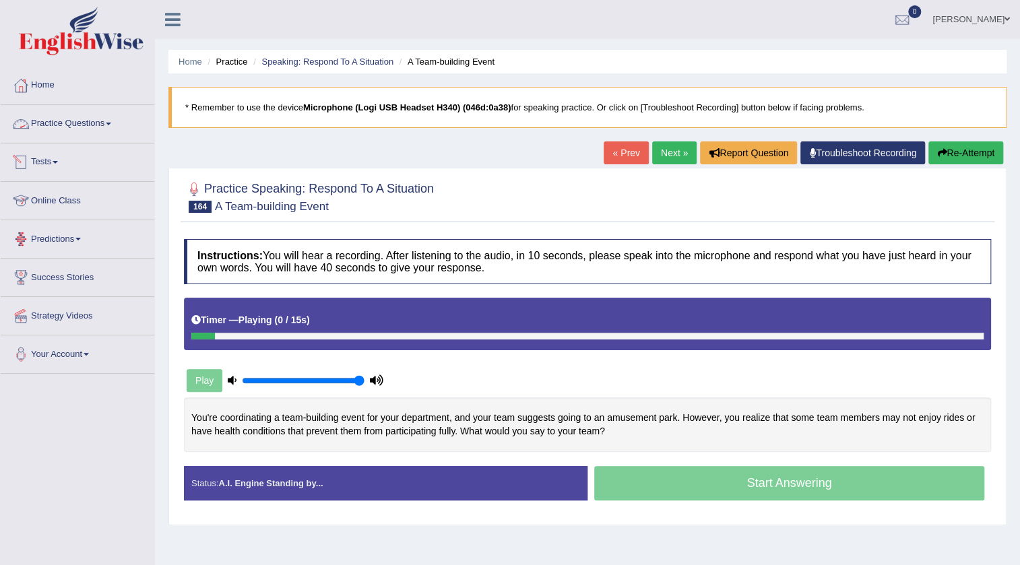
click at [101, 123] on link "Practice Questions" at bounding box center [78, 122] width 154 height 34
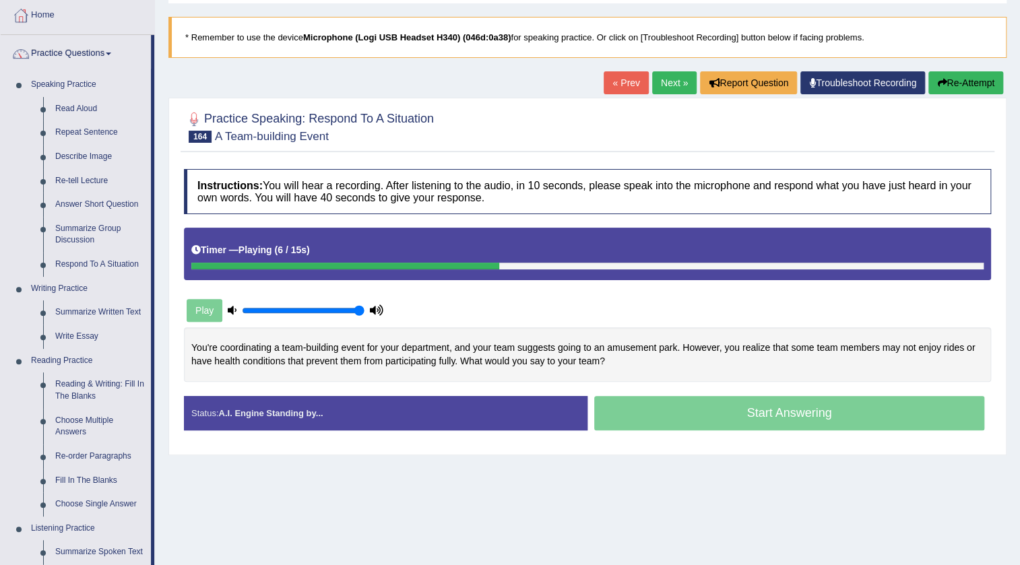
scroll to position [183, 0]
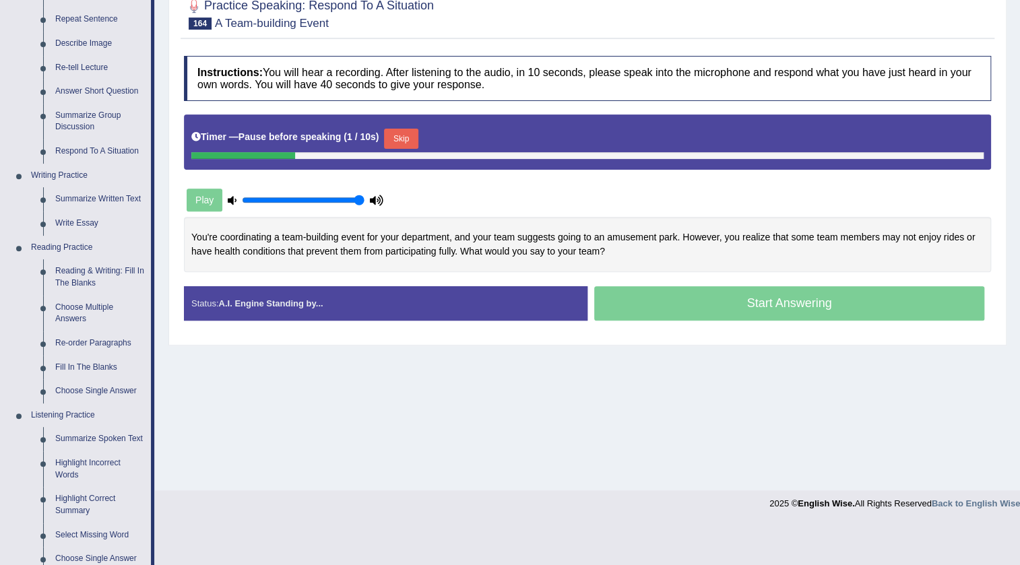
click at [406, 136] on button "Skip" at bounding box center [401, 139] width 34 height 20
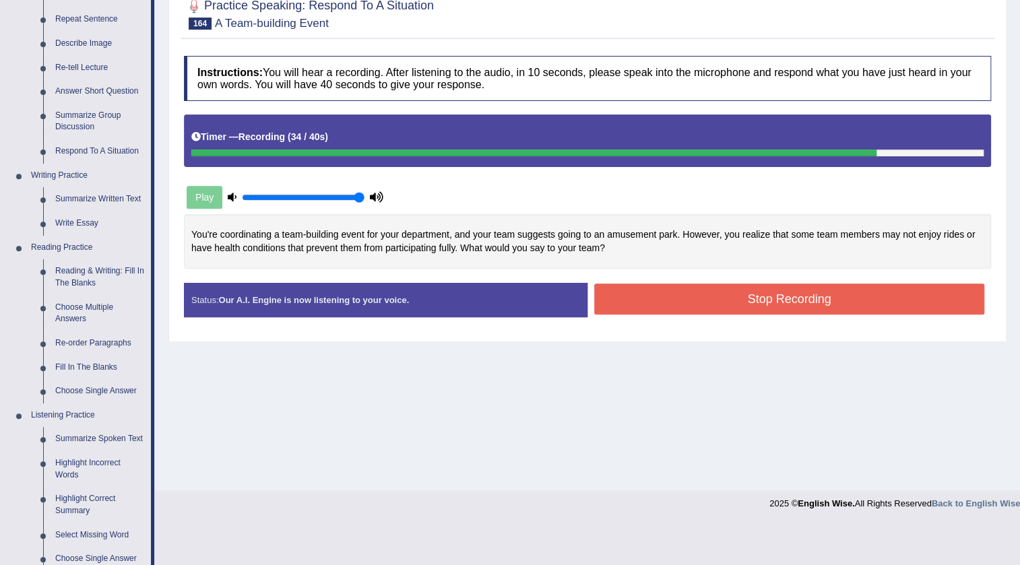
click at [733, 285] on button "Stop Recording" at bounding box center [789, 299] width 390 height 31
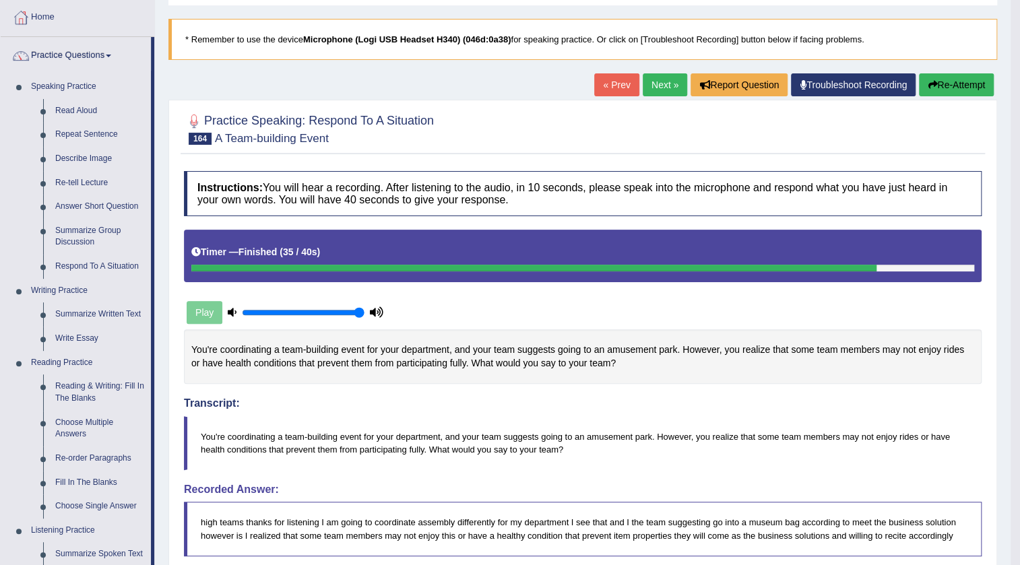
scroll to position [0, 0]
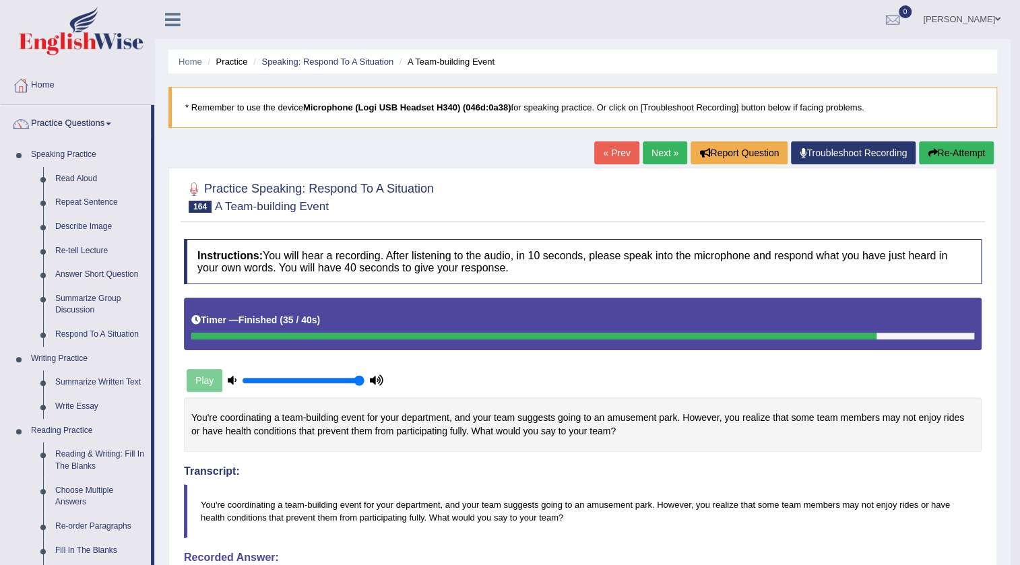
click at [655, 156] on link "Next »" at bounding box center [664, 152] width 44 height 23
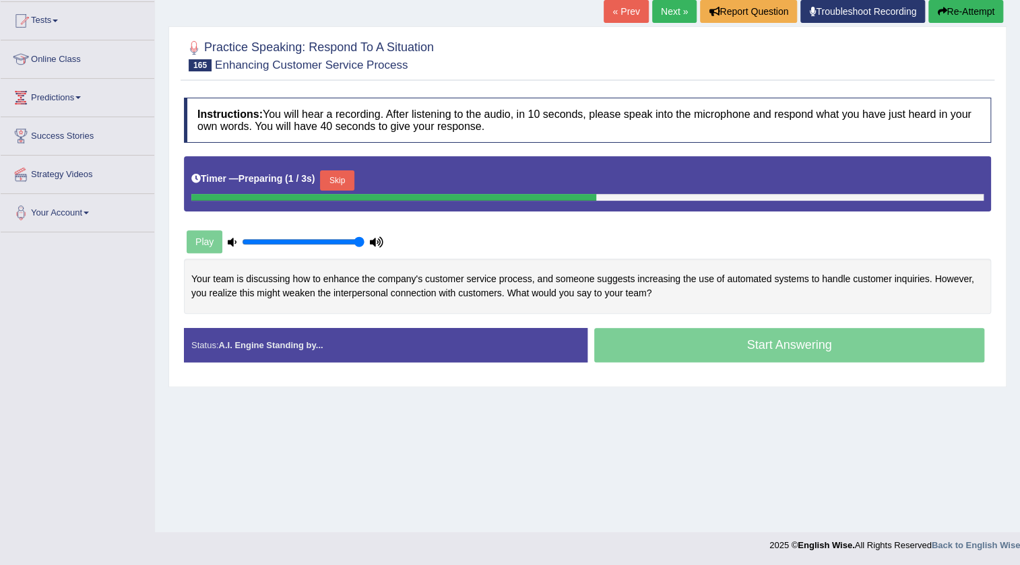
click at [350, 186] on button "Skip" at bounding box center [337, 180] width 34 height 20
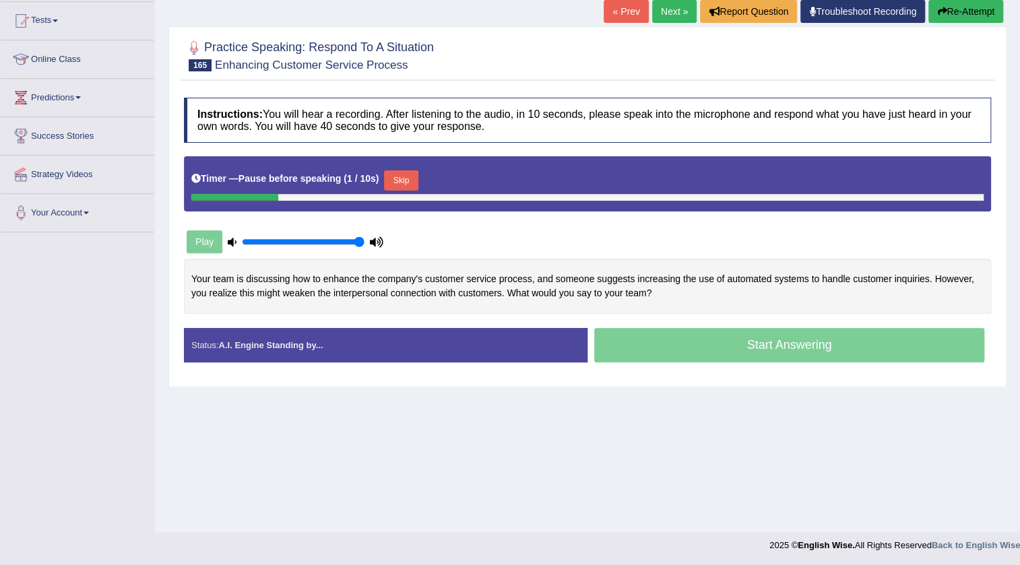
click at [410, 185] on button "Skip" at bounding box center [401, 180] width 34 height 20
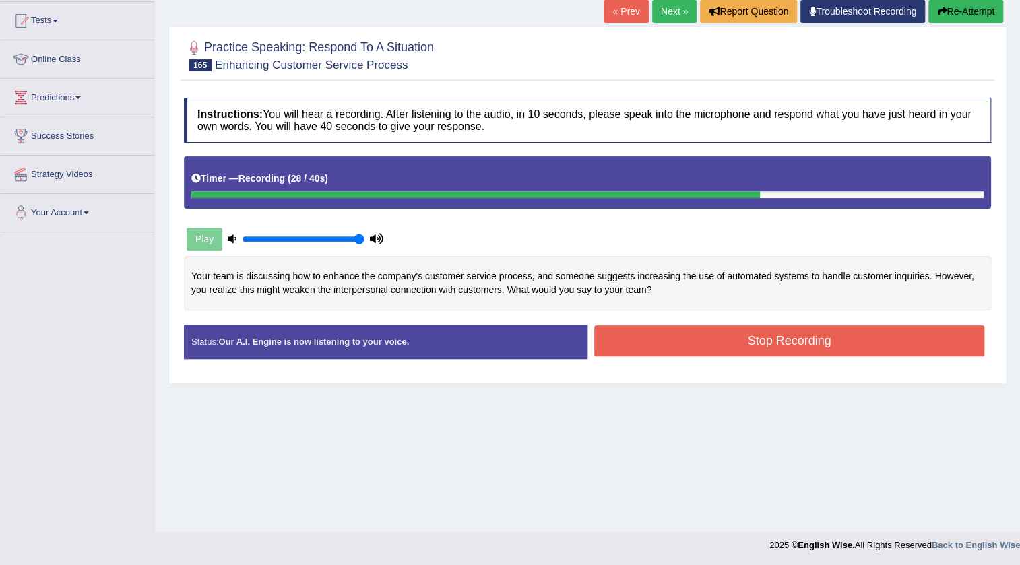
click at [862, 337] on button "Stop Recording" at bounding box center [789, 340] width 390 height 31
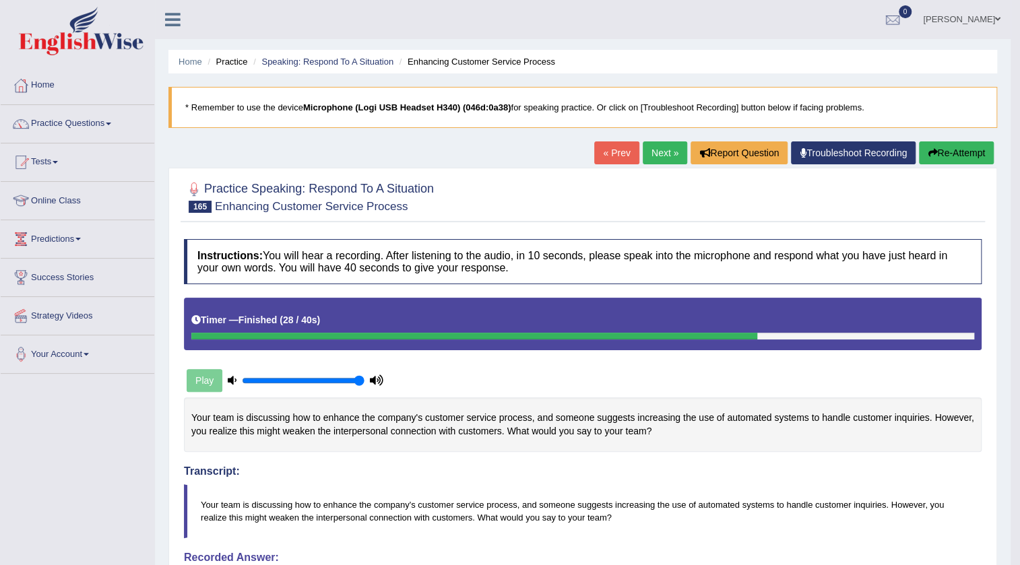
click at [656, 157] on link "Next »" at bounding box center [664, 152] width 44 height 23
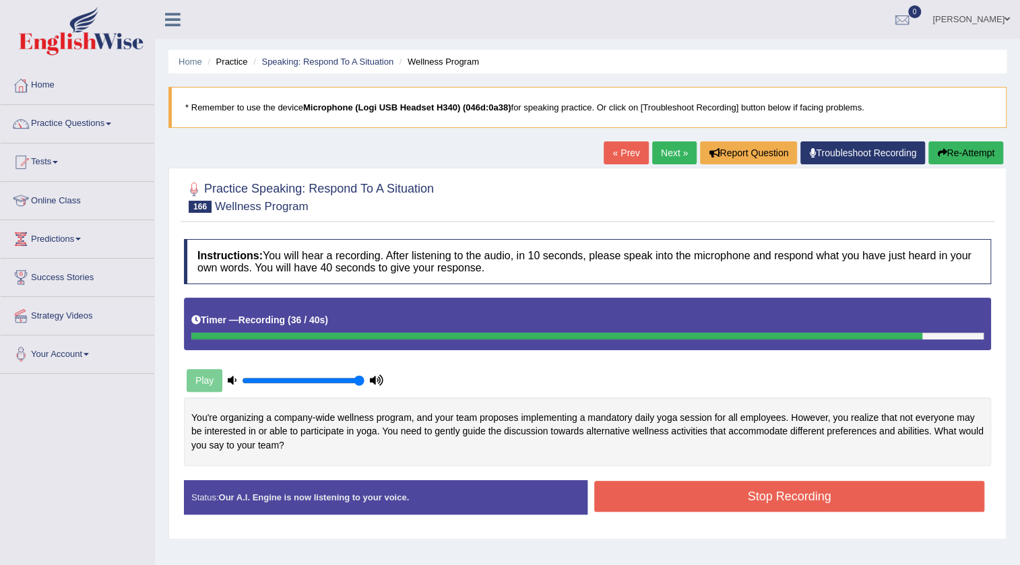
click at [764, 501] on button "Stop Recording" at bounding box center [789, 496] width 390 height 31
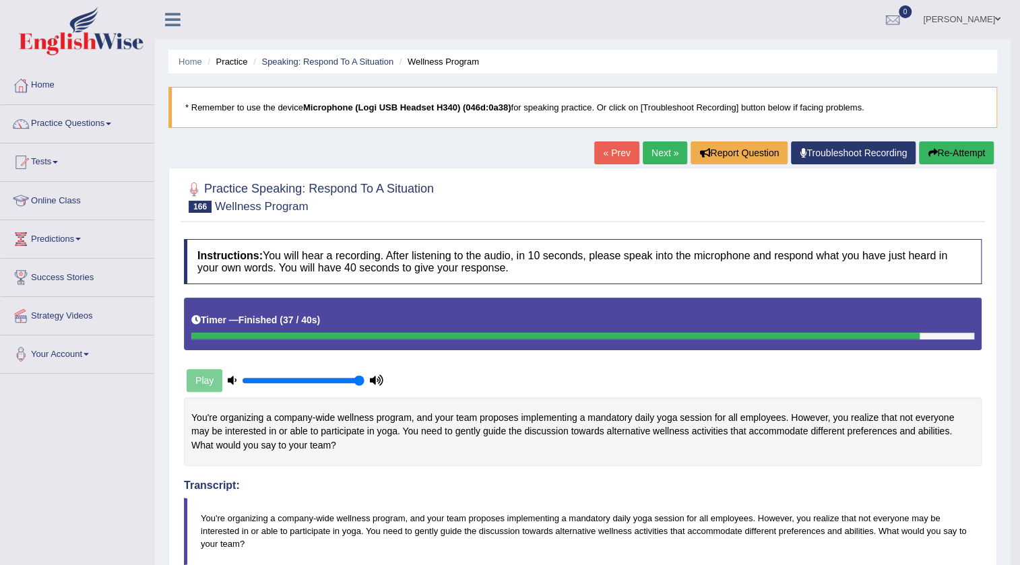
click at [673, 158] on link "Next »" at bounding box center [664, 152] width 44 height 23
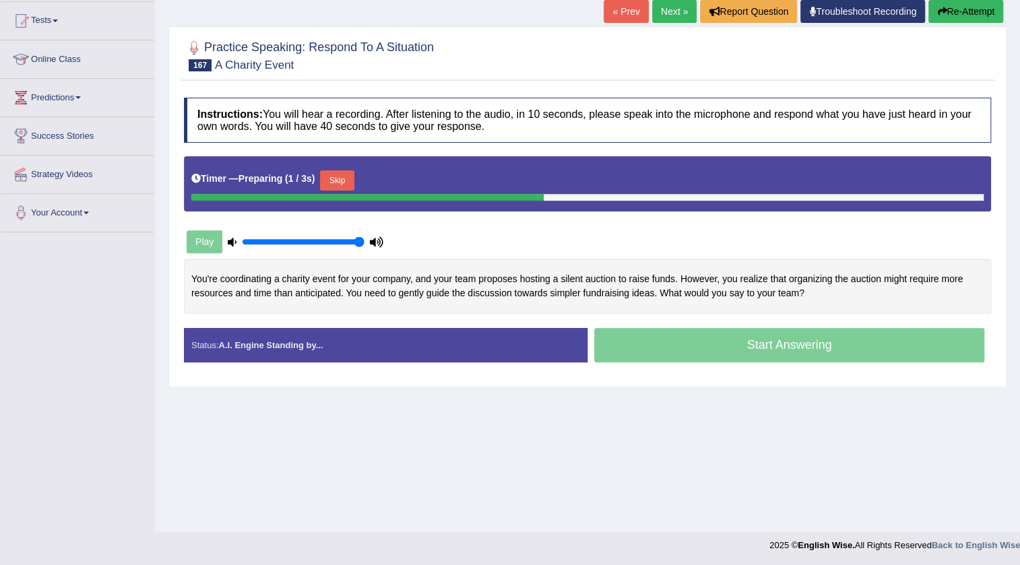
scroll to position [141, 0]
click at [414, 178] on button "Skip" at bounding box center [401, 180] width 34 height 20
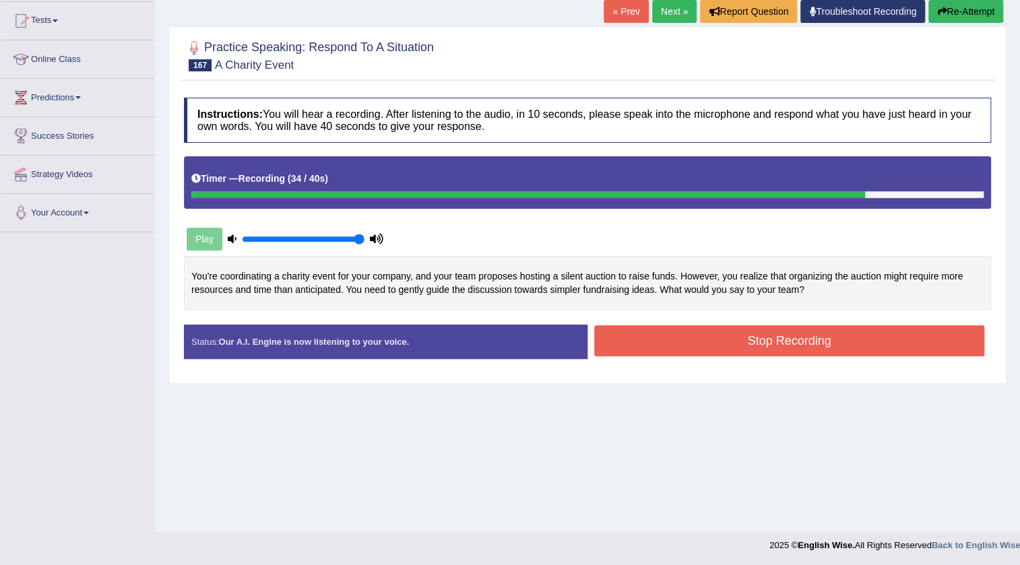
click at [654, 336] on button "Stop Recording" at bounding box center [789, 340] width 390 height 31
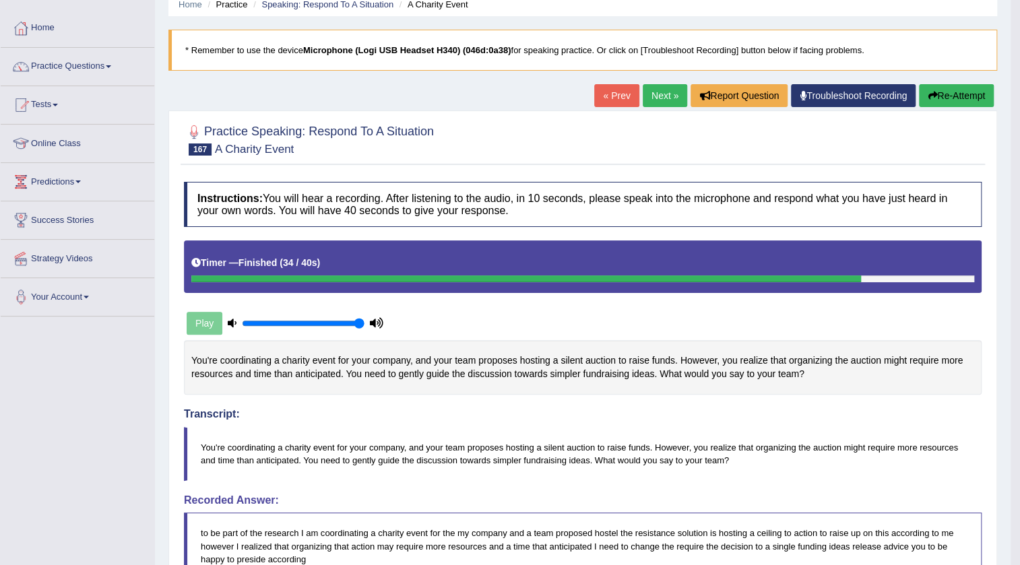
scroll to position [0, 0]
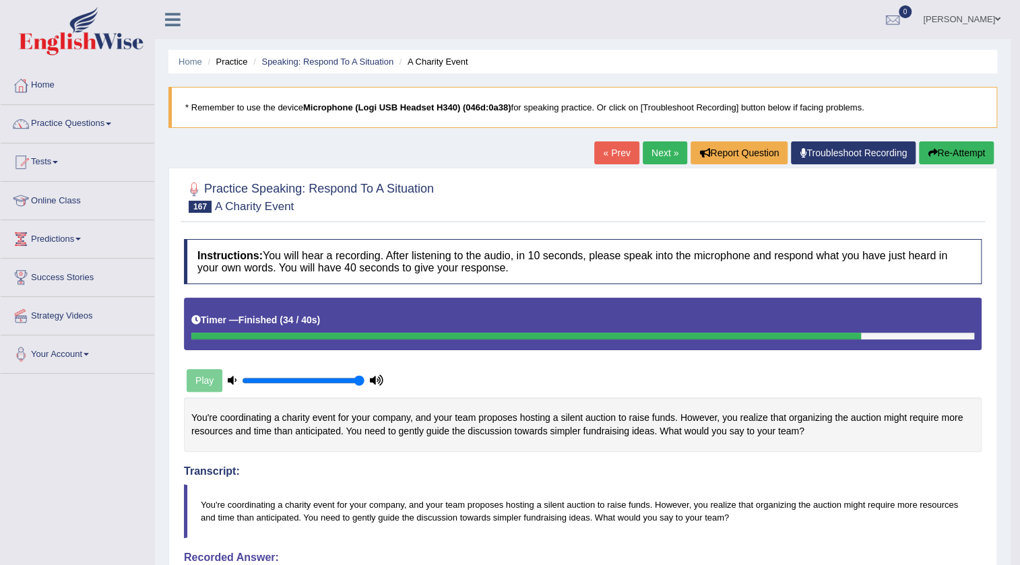
click at [666, 156] on link "Next »" at bounding box center [664, 152] width 44 height 23
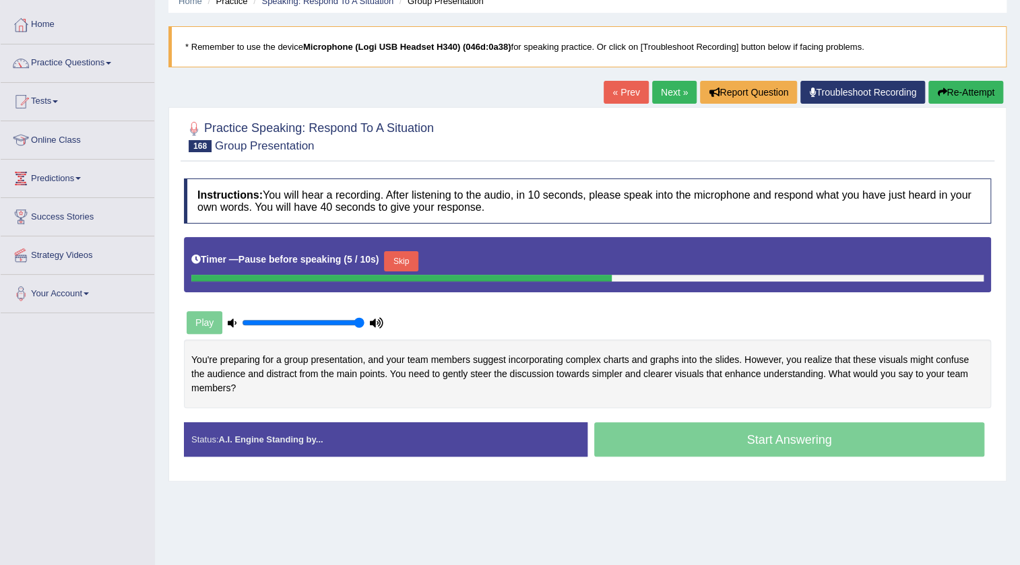
click at [418, 261] on button "Skip" at bounding box center [401, 261] width 34 height 20
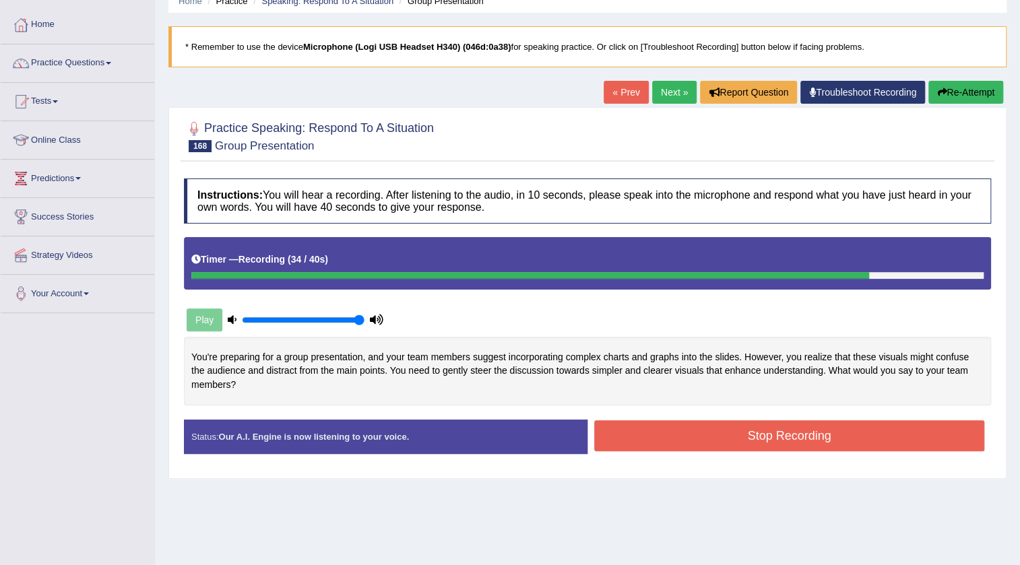
click at [776, 457] on div "Status: Our A.I. Engine is now listening to your voice. Start Answering Stop Re…" at bounding box center [587, 444] width 807 height 48
click at [789, 437] on button "Stop Recording" at bounding box center [789, 435] width 390 height 31
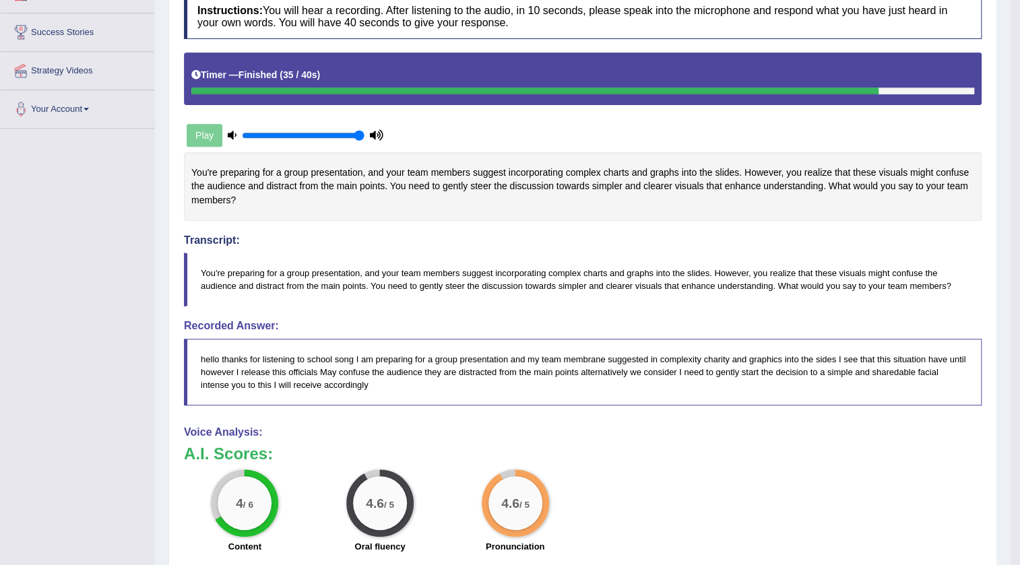
scroll to position [61, 0]
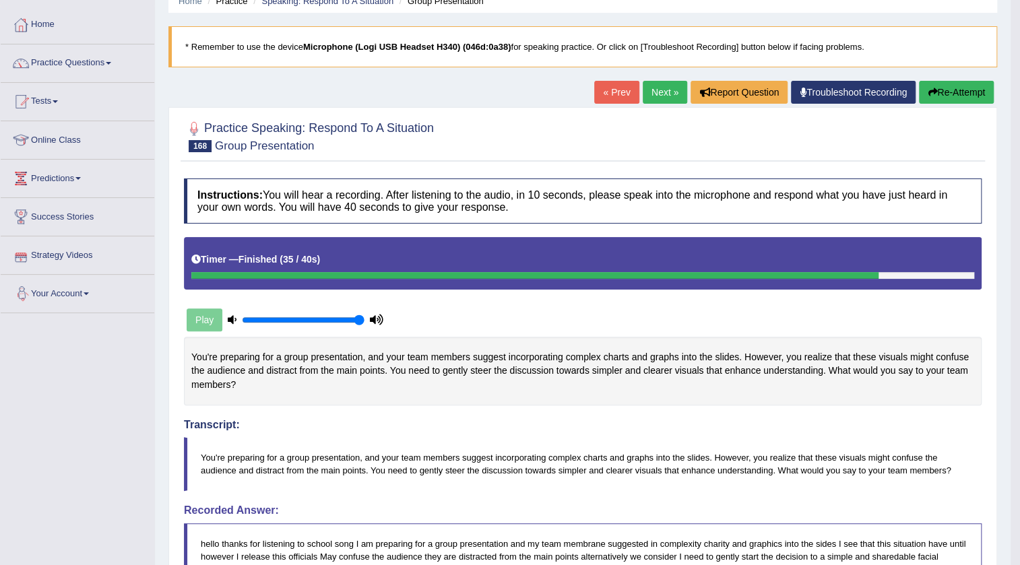
click at [659, 88] on link "Next »" at bounding box center [664, 92] width 44 height 23
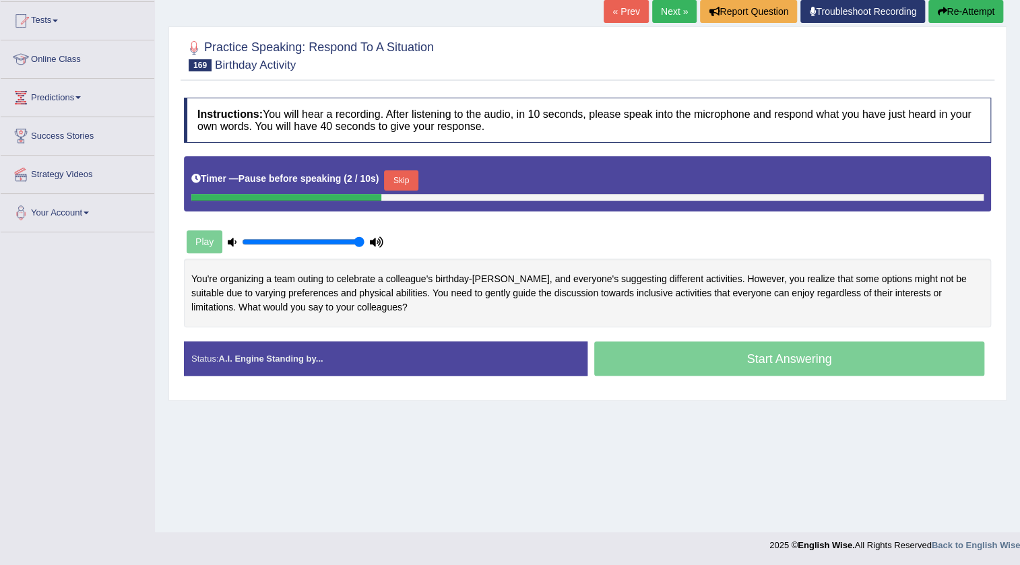
click at [413, 182] on button "Skip" at bounding box center [401, 180] width 34 height 20
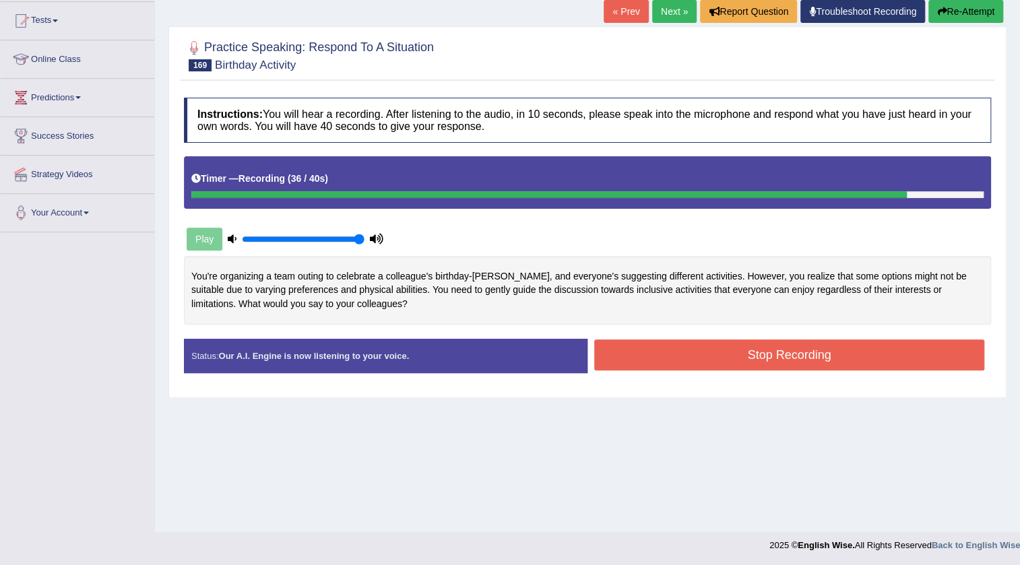
click at [842, 358] on button "Stop Recording" at bounding box center [789, 354] width 390 height 31
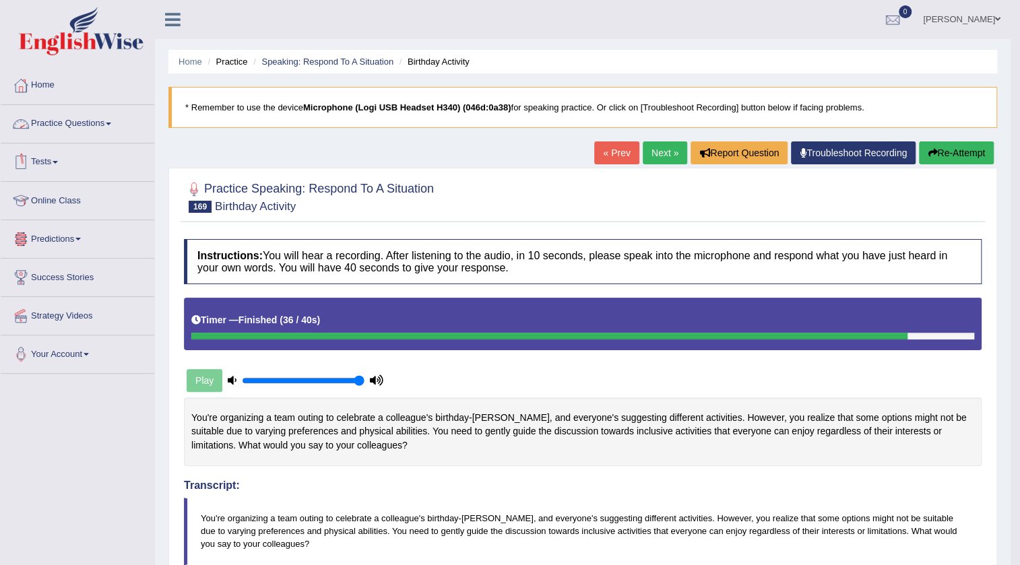
click at [111, 123] on span at bounding box center [108, 124] width 5 height 3
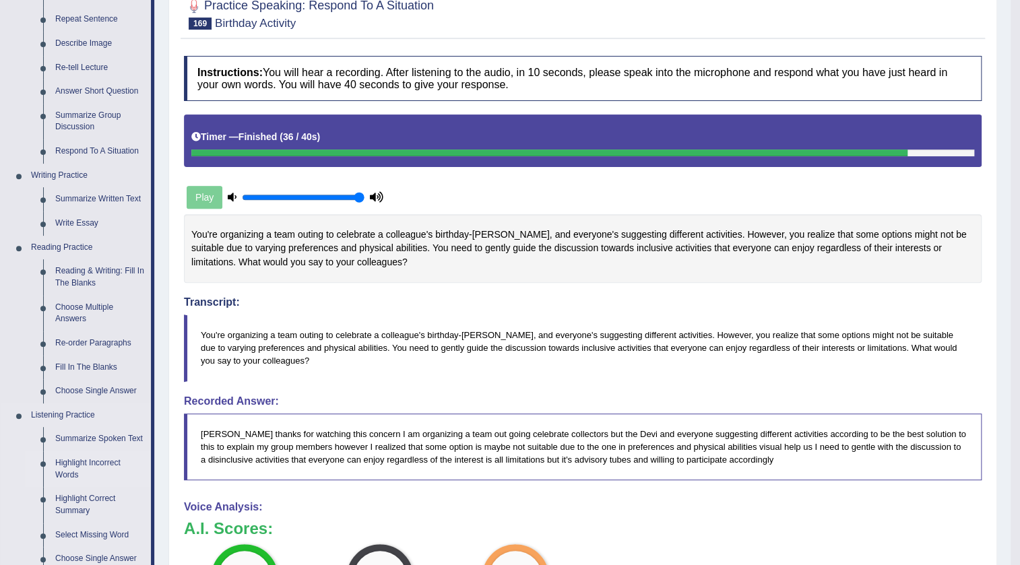
scroll to position [122, 0]
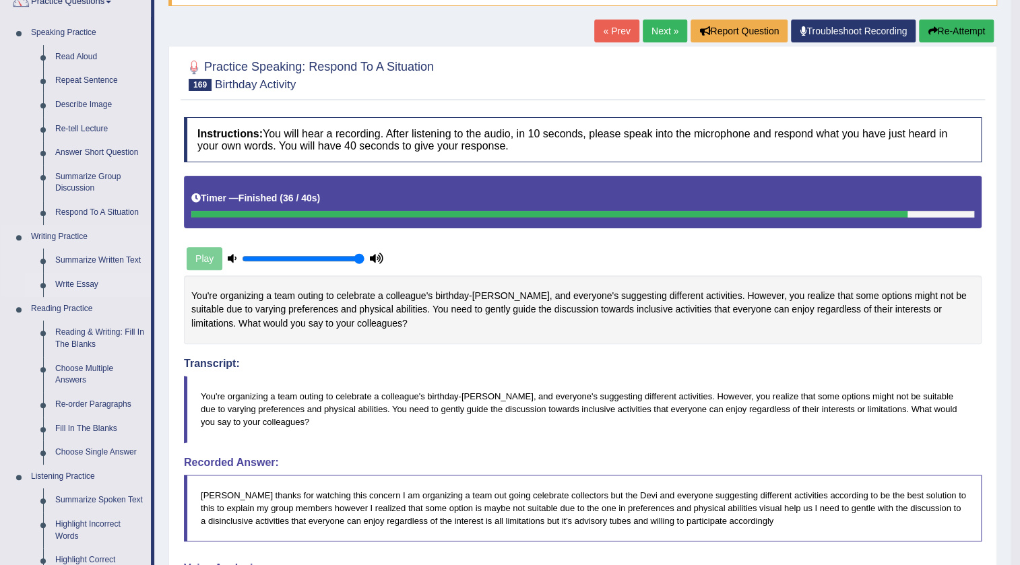
click at [66, 283] on link "Write Essay" at bounding box center [100, 285] width 102 height 24
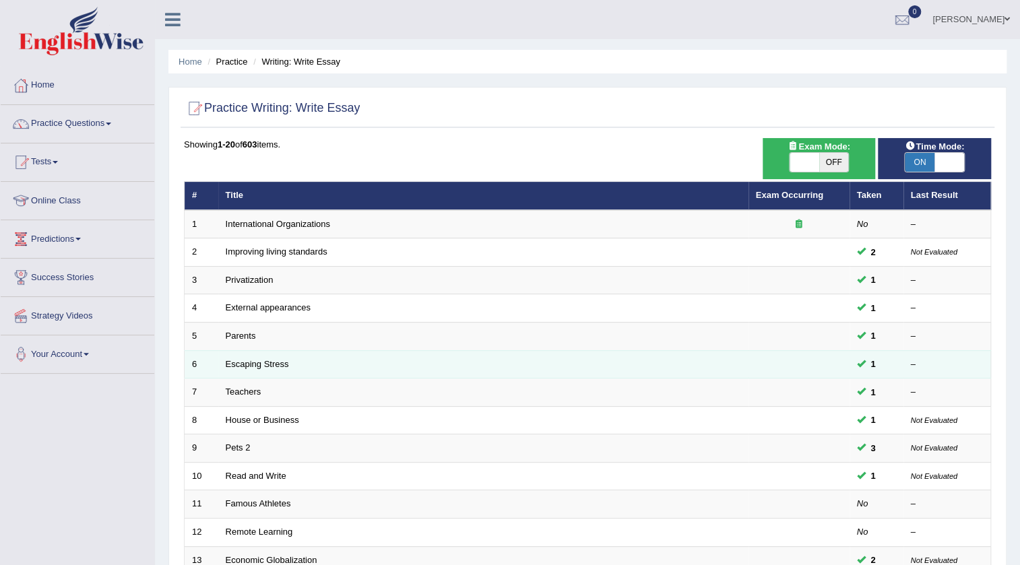
scroll to position [325, 0]
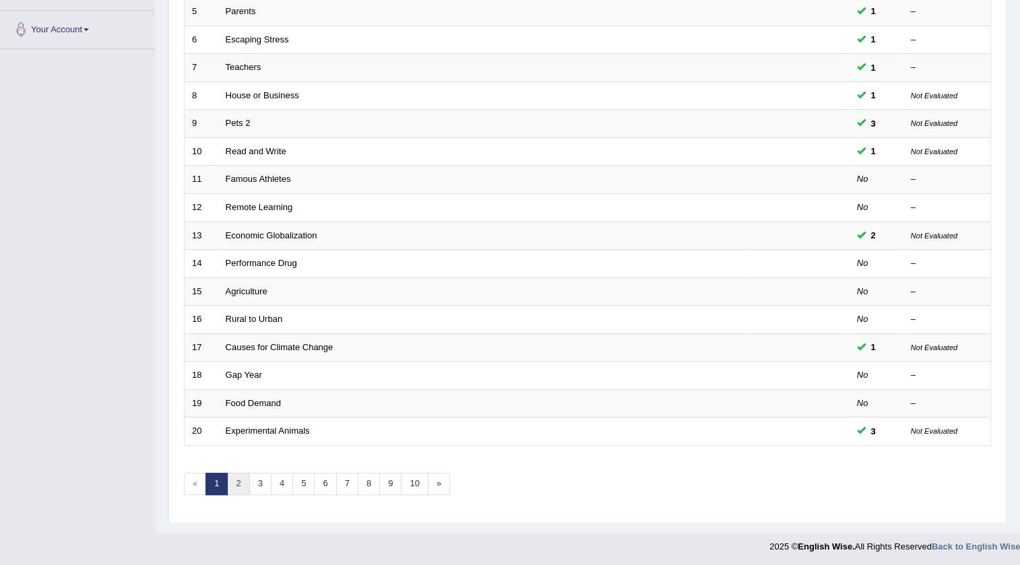
click at [242, 482] on link "2" at bounding box center [238, 484] width 22 height 22
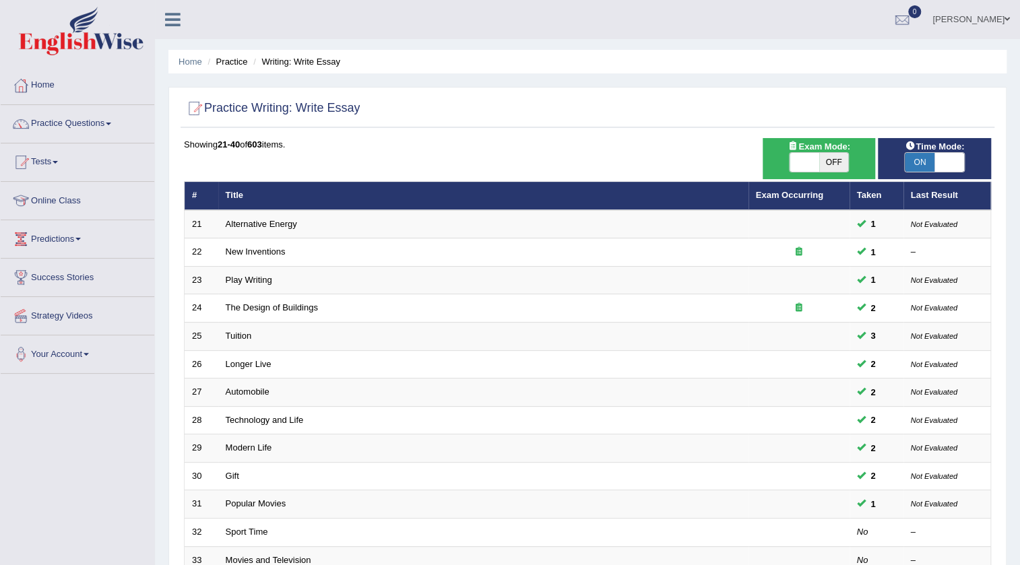
click at [484, 564] on html "Toggle navigation Home Practice Questions Speaking Practice Read Aloud Repeat S…" at bounding box center [510, 282] width 1020 height 565
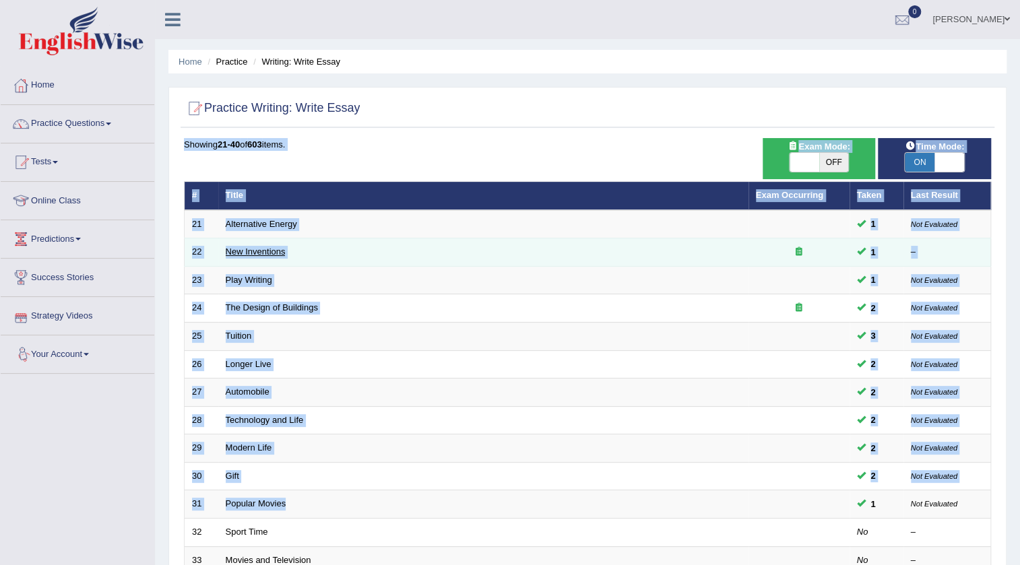
click at [229, 255] on link "New Inventions" at bounding box center [256, 251] width 60 height 10
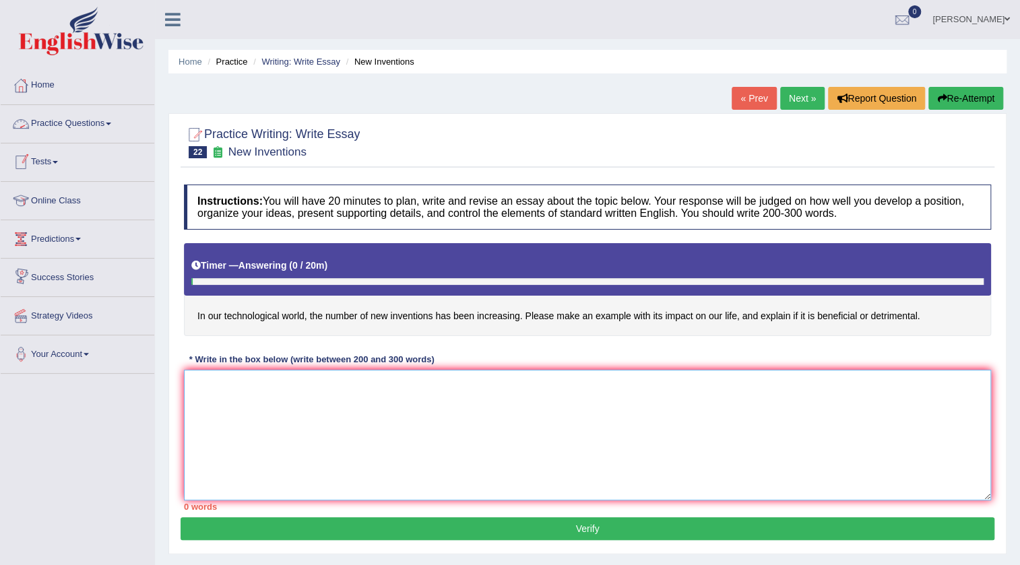
click at [244, 394] on textarea at bounding box center [587, 435] width 807 height 131
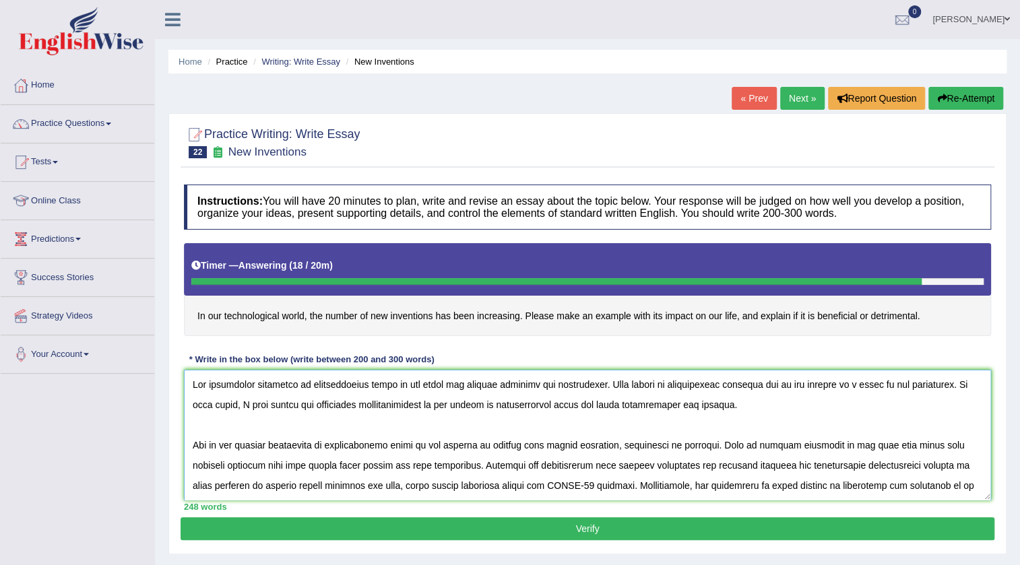
click at [539, 380] on textarea at bounding box center [587, 435] width 807 height 131
click at [740, 383] on textarea at bounding box center [587, 435] width 807 height 131
click at [820, 380] on textarea at bounding box center [587, 435] width 807 height 131
click at [840, 378] on textarea at bounding box center [587, 435] width 807 height 131
click at [843, 385] on textarea at bounding box center [587, 435] width 807 height 131
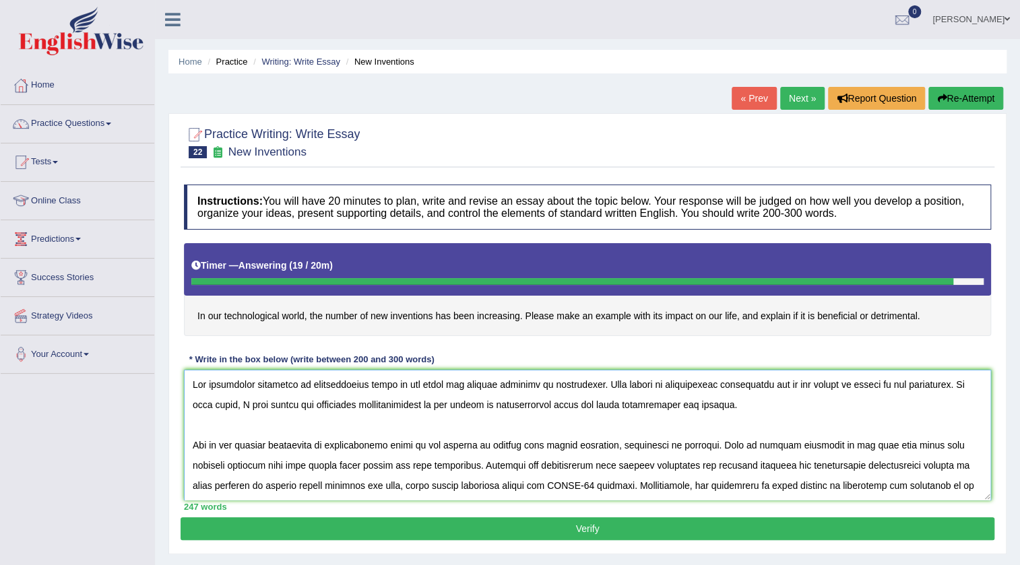
click at [562, 401] on textarea at bounding box center [587, 435] width 807 height 131
click at [628, 406] on textarea at bounding box center [587, 435] width 807 height 131
click at [633, 405] on textarea at bounding box center [587, 435] width 807 height 131
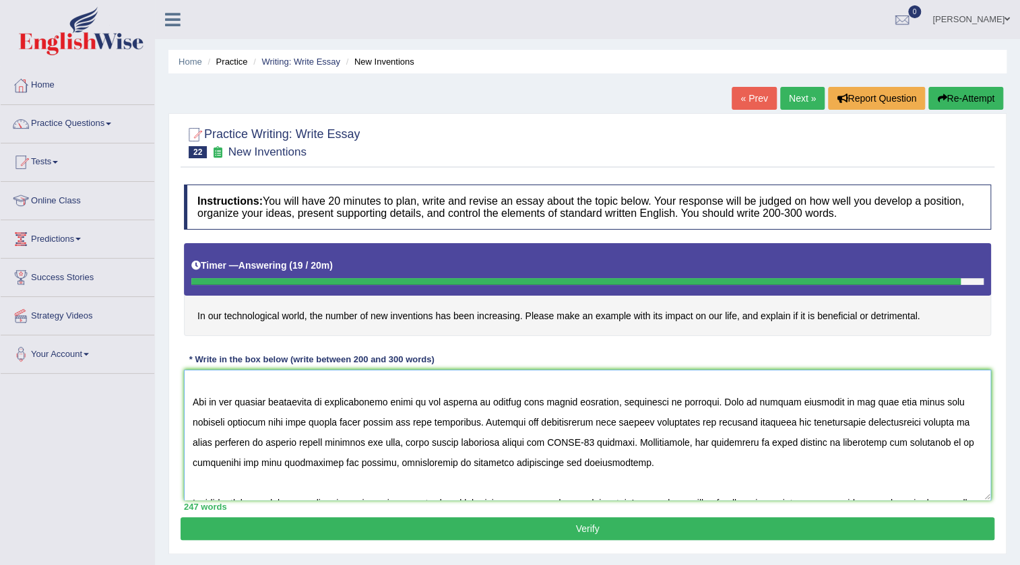
scroll to position [61, 0]
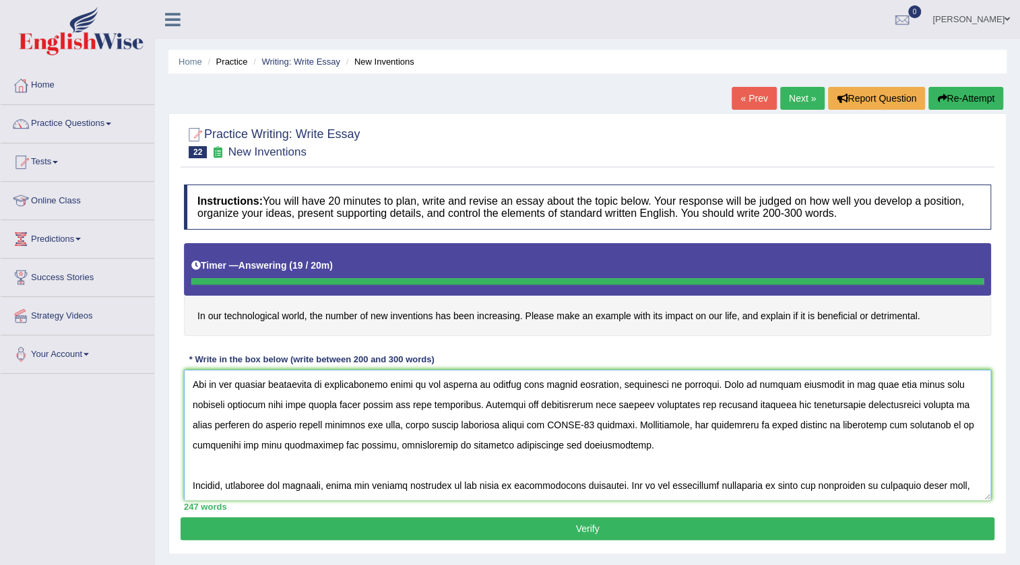
type textarea "The increasing influenec of technological world on our lives has ignited numero…"
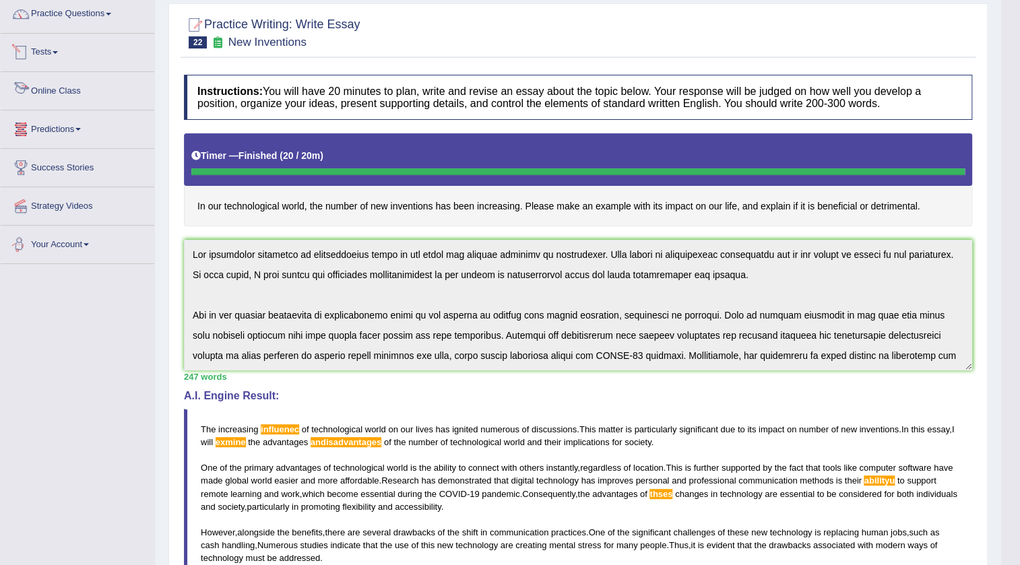
scroll to position [0, 0]
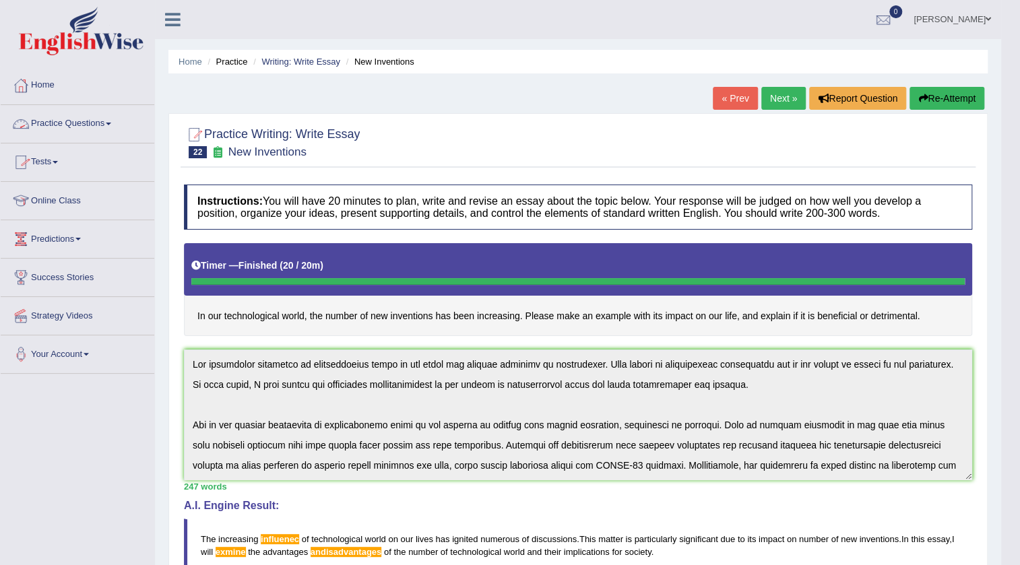
click at [101, 131] on link "Practice Questions" at bounding box center [78, 122] width 154 height 34
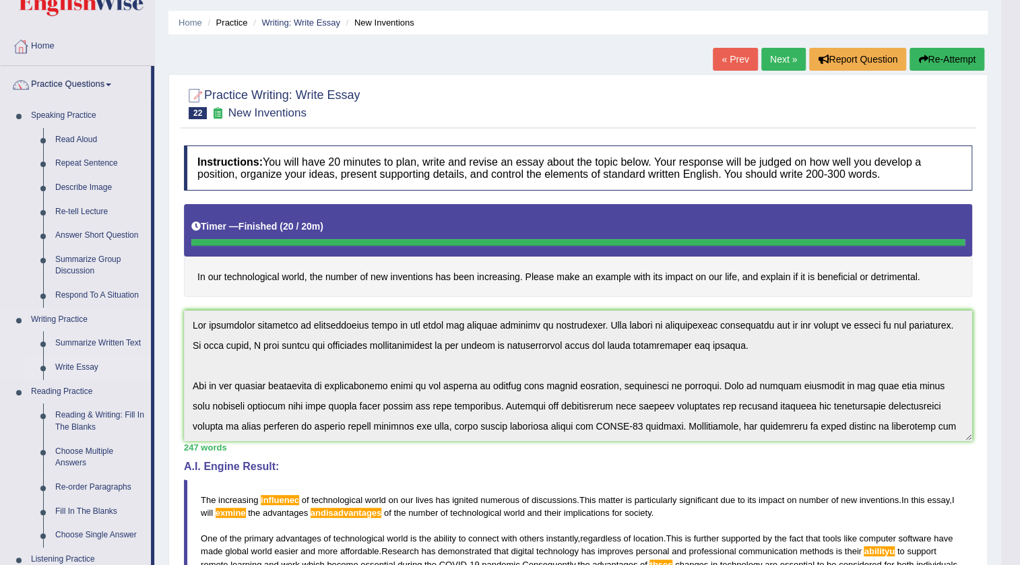
scroll to position [61, 0]
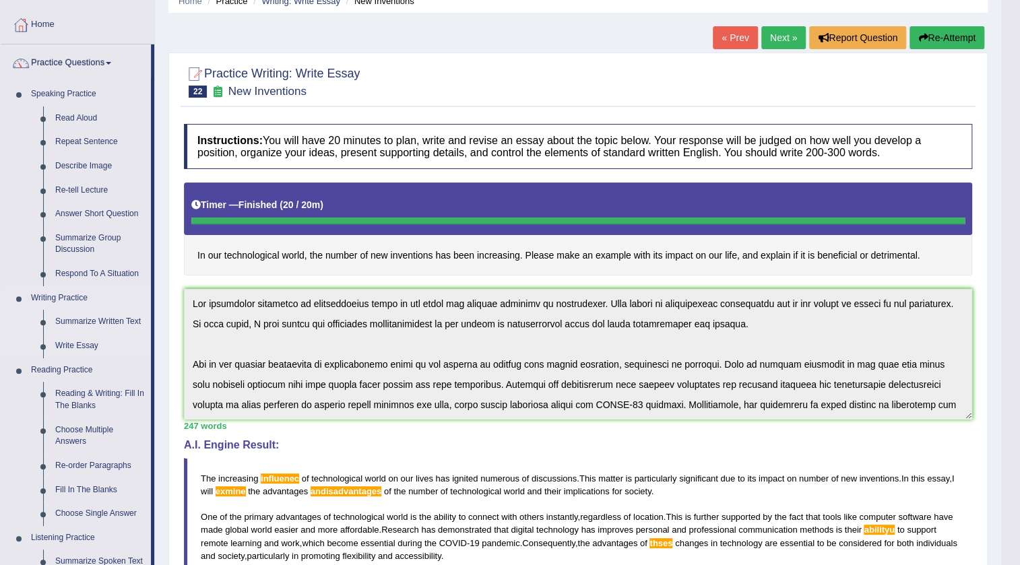
click at [86, 323] on link "Summarize Written Text" at bounding box center [100, 322] width 102 height 24
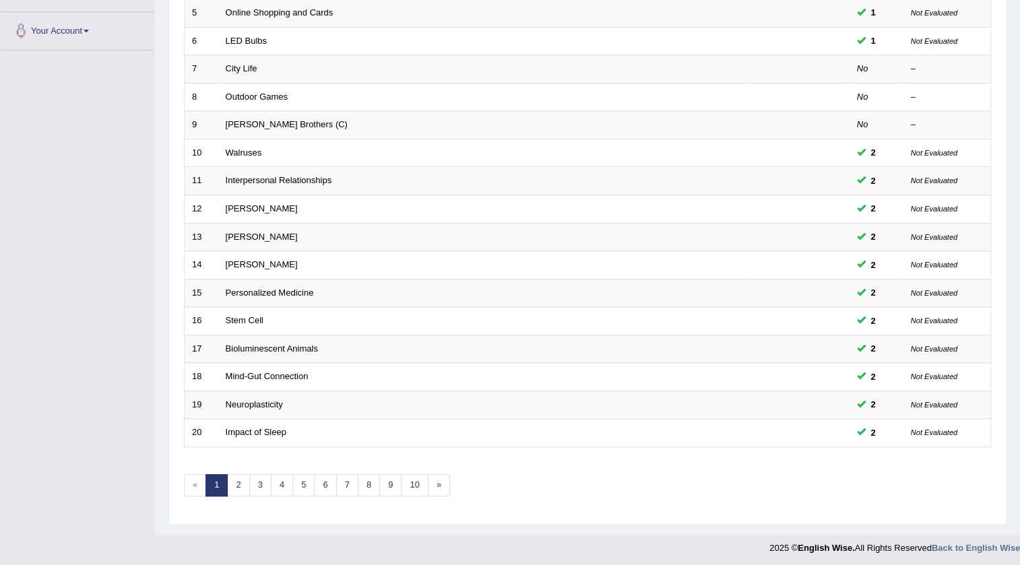
scroll to position [325, 0]
click at [232, 475] on link "2" at bounding box center [238, 484] width 22 height 22
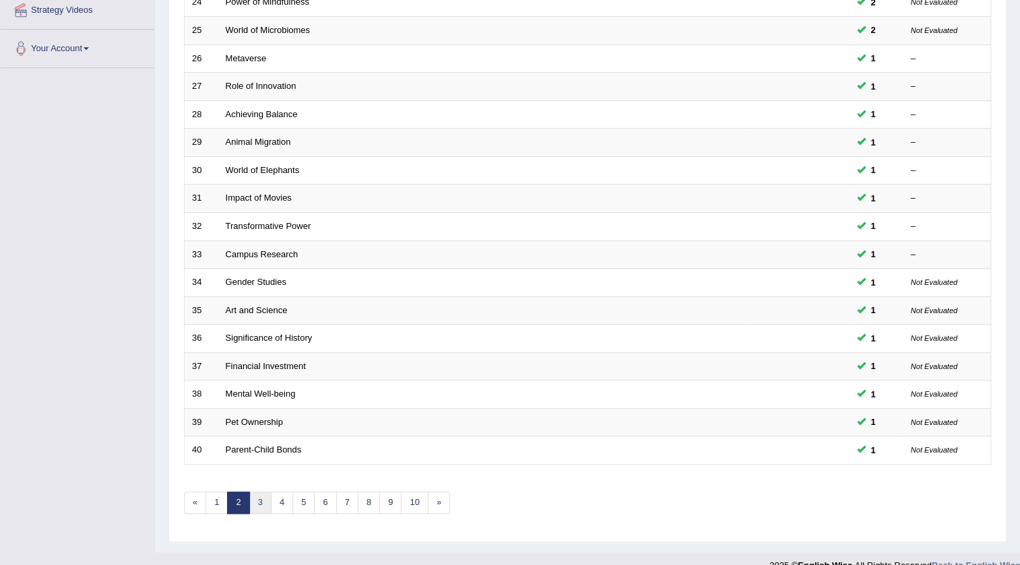
click at [256, 504] on link "3" at bounding box center [260, 503] width 22 height 22
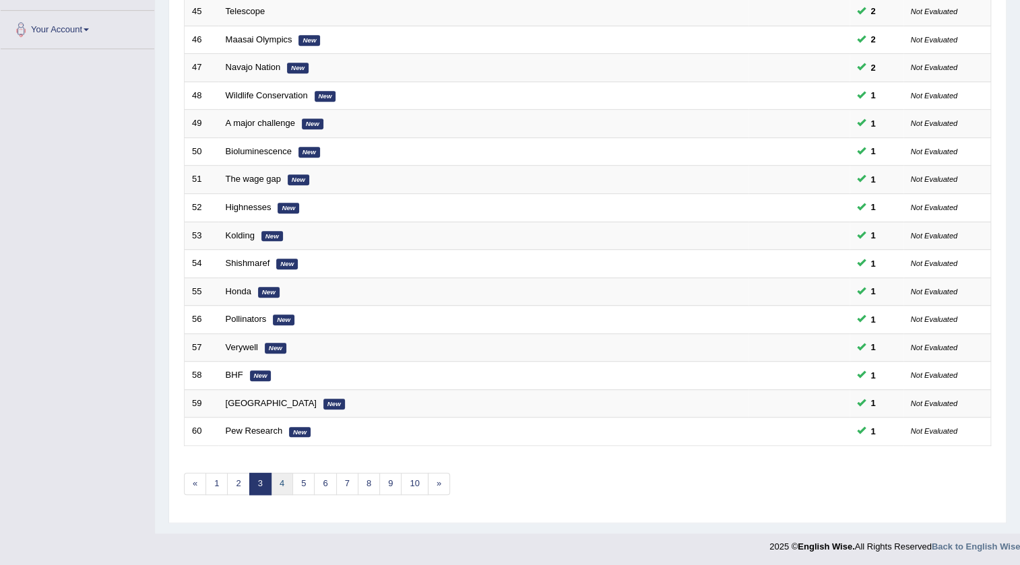
click at [287, 478] on link "4" at bounding box center [282, 484] width 22 height 22
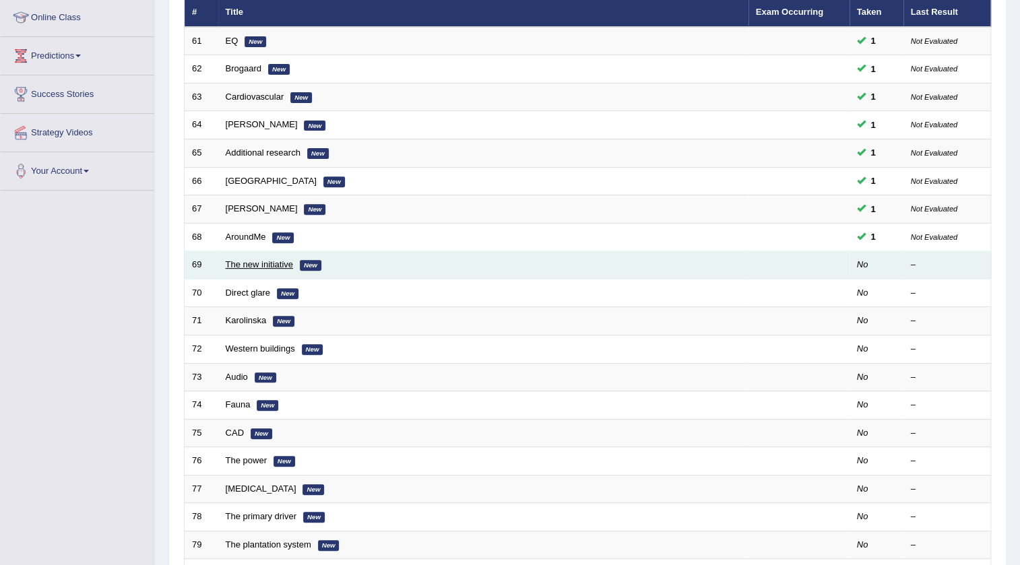
click at [255, 264] on link "The new initiative" at bounding box center [259, 264] width 67 height 10
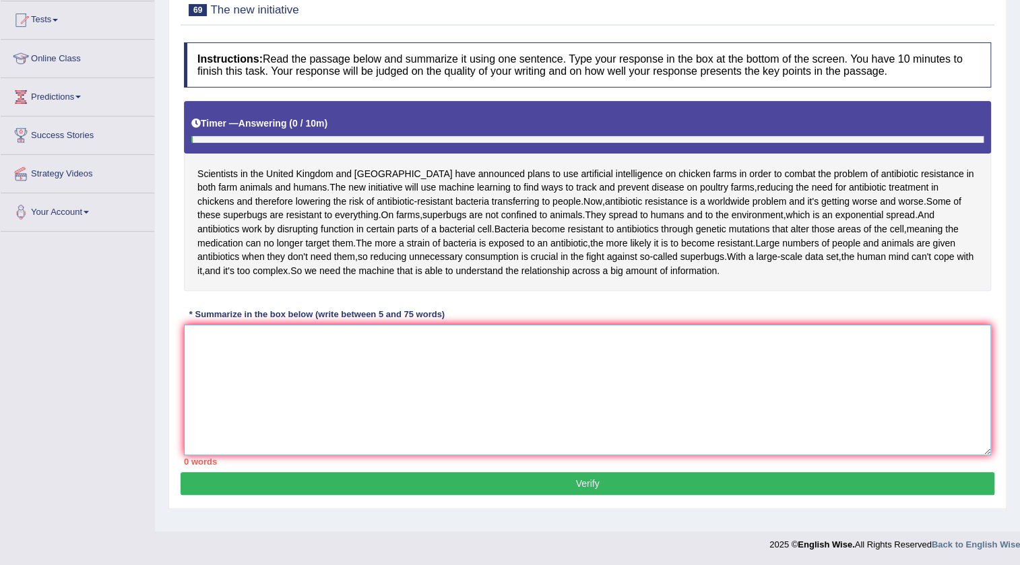
click at [271, 370] on textarea at bounding box center [587, 390] width 807 height 131
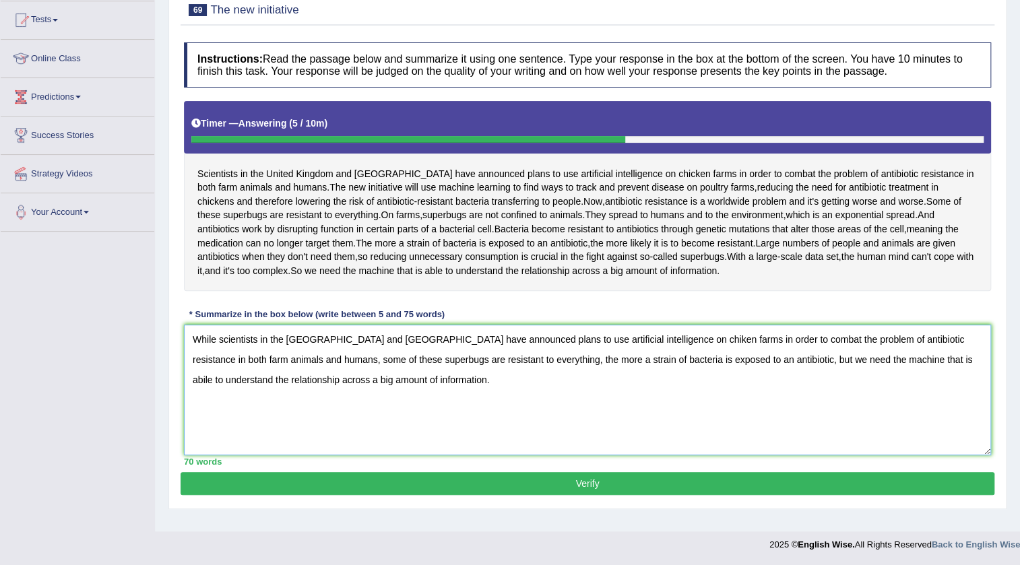
type textarea "While scientists in the [GEOGRAPHIC_DATA] and [GEOGRAPHIC_DATA] have announced …"
click at [558, 495] on button "Verify" at bounding box center [586, 483] width 813 height 23
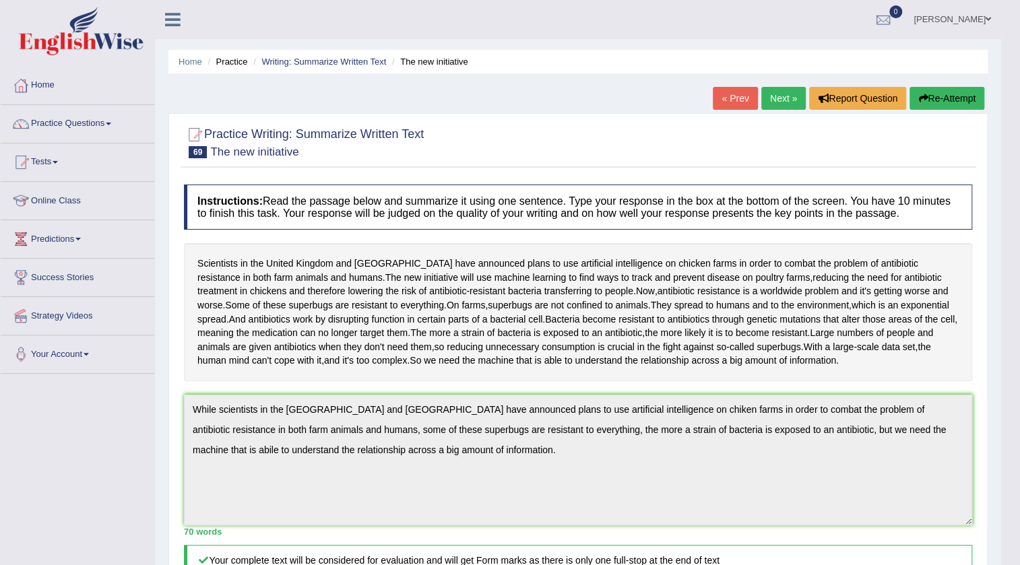
click at [789, 100] on link "Next »" at bounding box center [783, 98] width 44 height 23
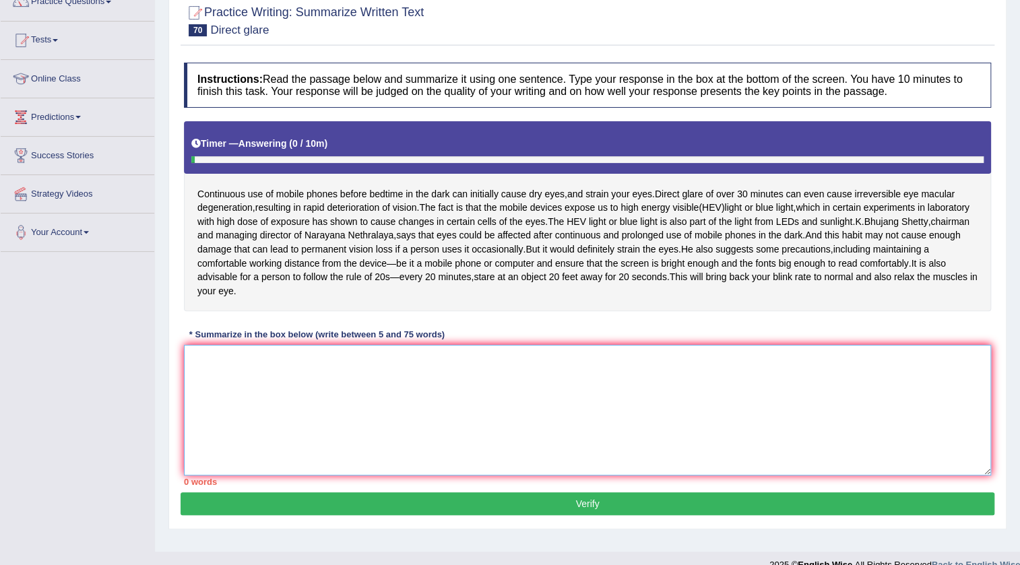
click at [204, 416] on textarea at bounding box center [587, 410] width 807 height 131
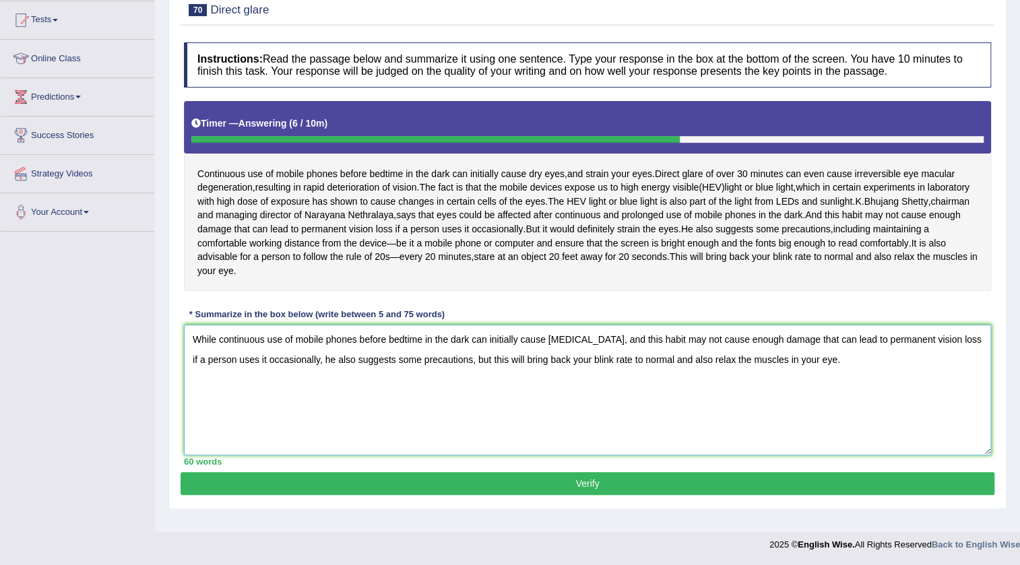
type textarea "While continuous use of mobile phones before bedtime in the dark can initially …"
click at [589, 495] on button "Verify" at bounding box center [586, 483] width 813 height 23
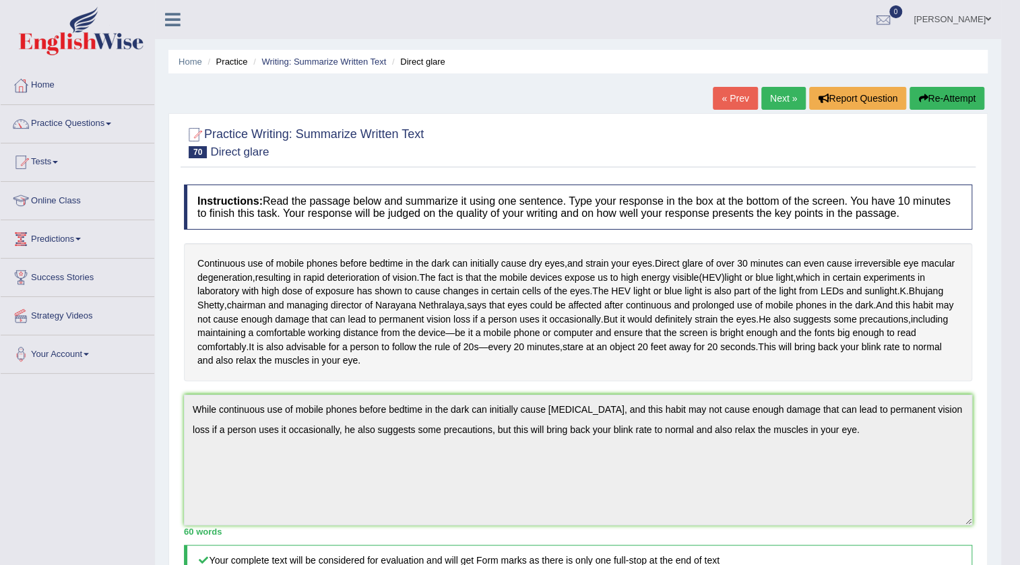
click at [763, 100] on link "Next »" at bounding box center [783, 98] width 44 height 23
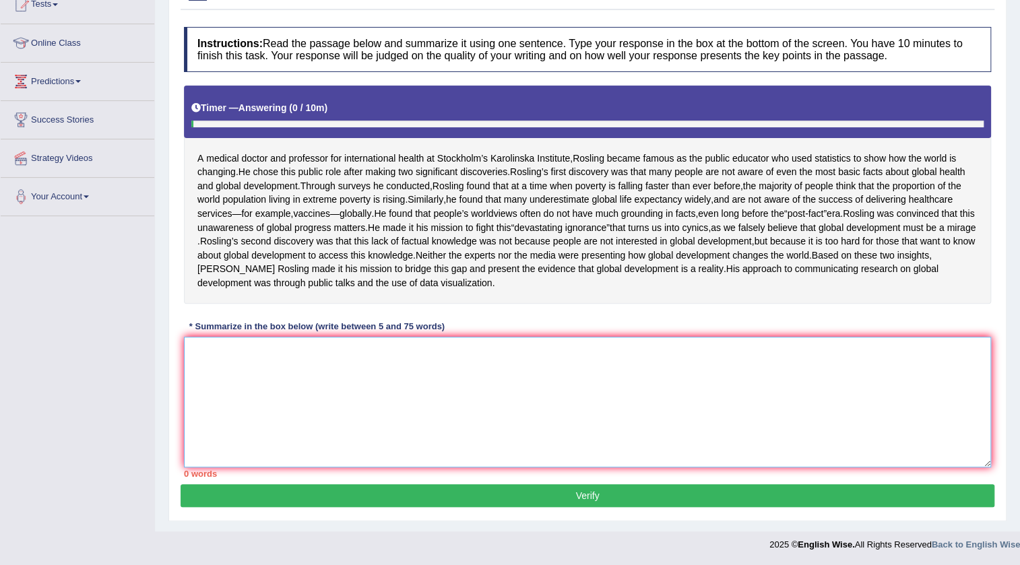
click at [239, 361] on textarea at bounding box center [587, 402] width 807 height 131
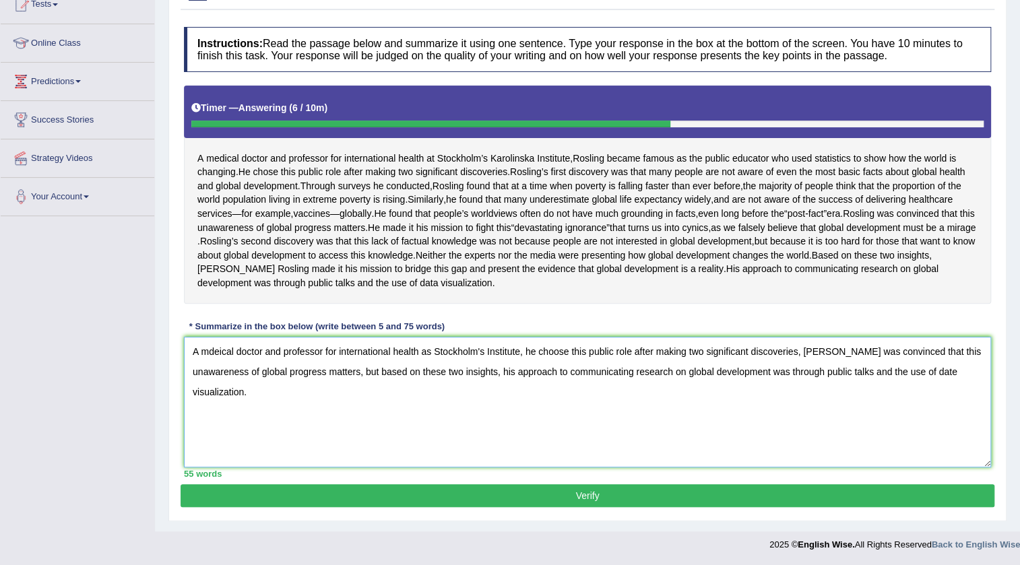
type textarea "A mdeical doctor and professor for international health as Stockholm's Institut…"
click at [587, 498] on button "Verify" at bounding box center [586, 495] width 813 height 23
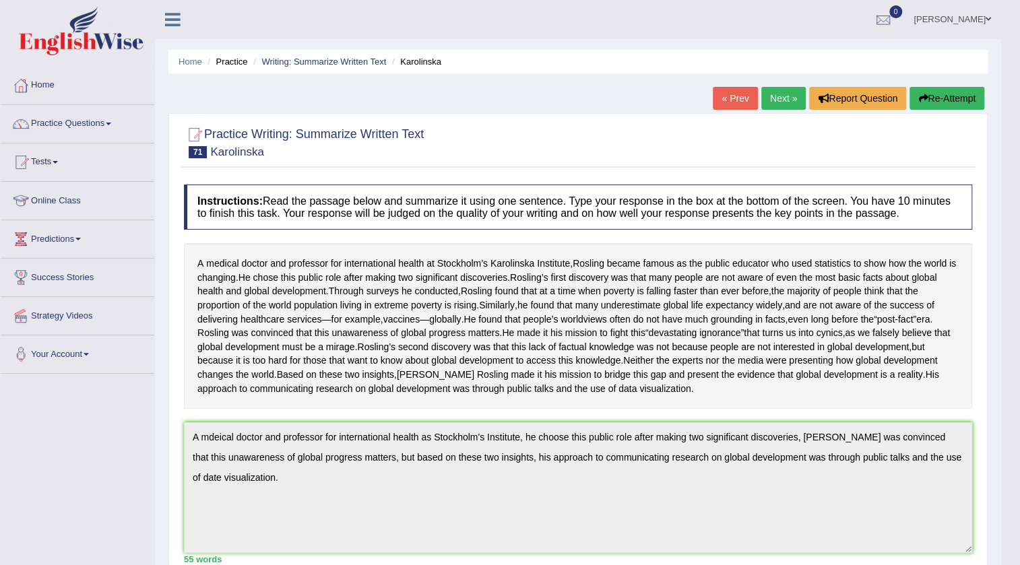
click at [783, 100] on link "Next »" at bounding box center [783, 98] width 44 height 23
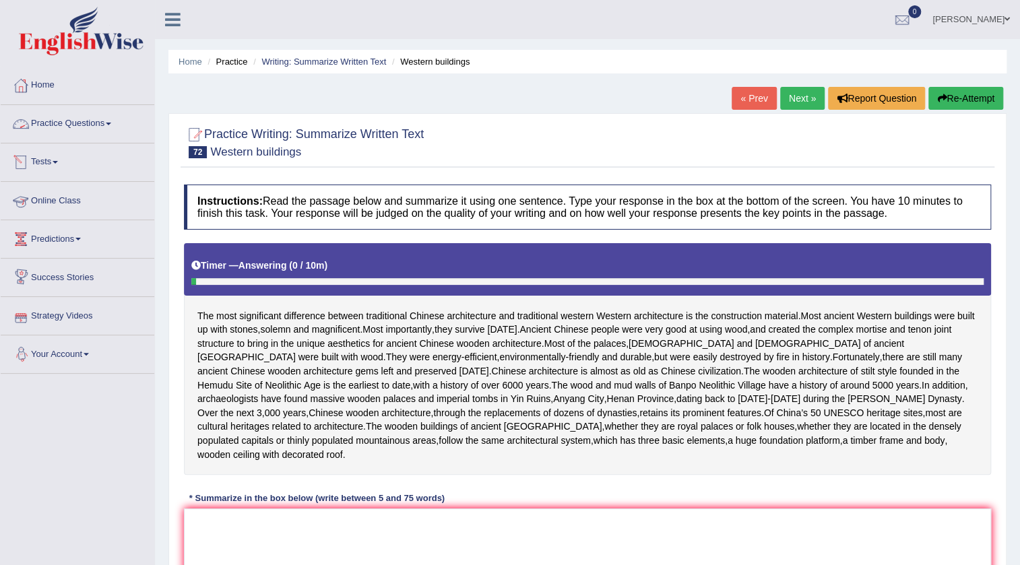
click at [94, 127] on link "Practice Questions" at bounding box center [78, 122] width 154 height 34
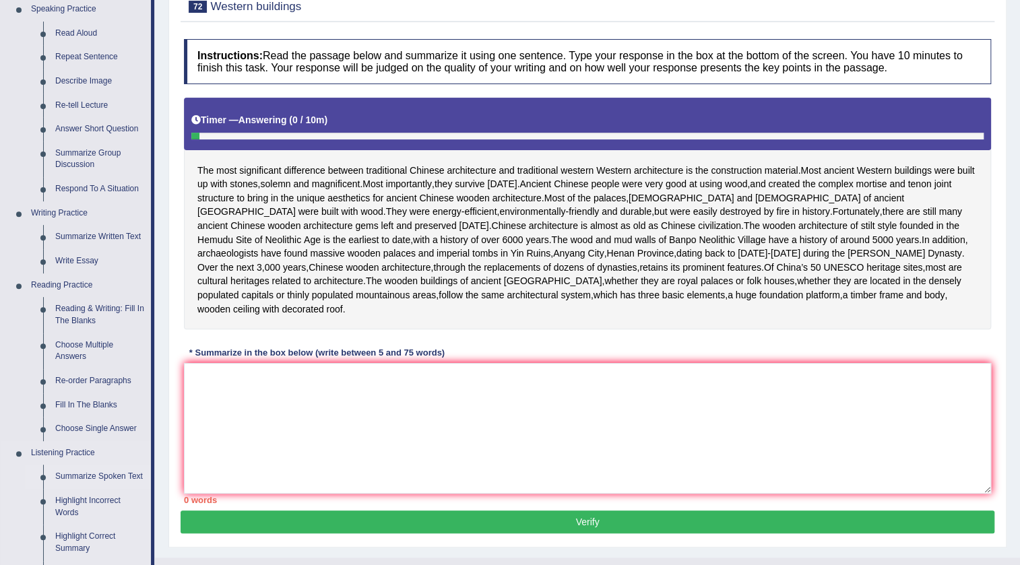
scroll to position [183, 0]
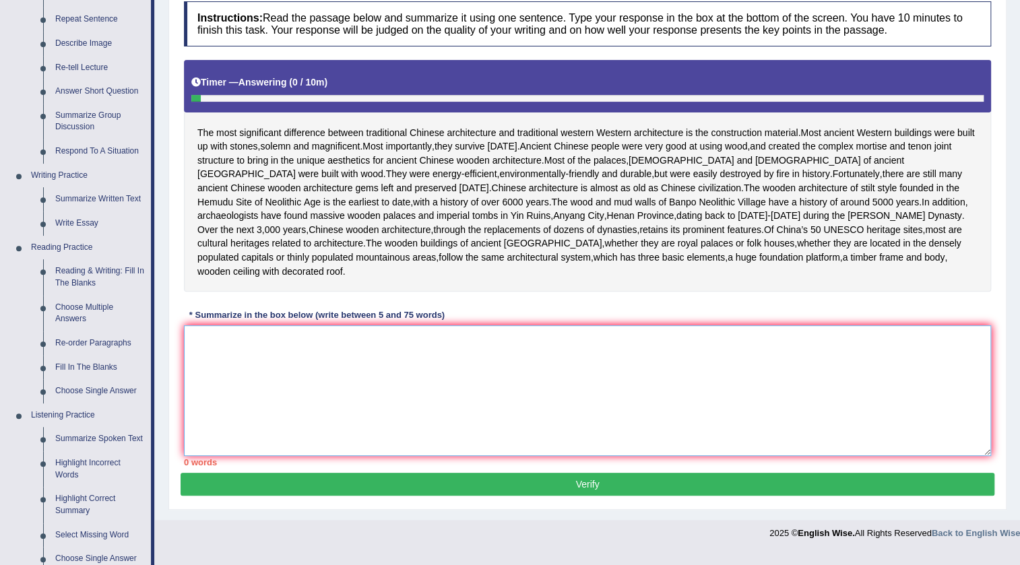
click at [205, 374] on textarea at bounding box center [587, 390] width 807 height 131
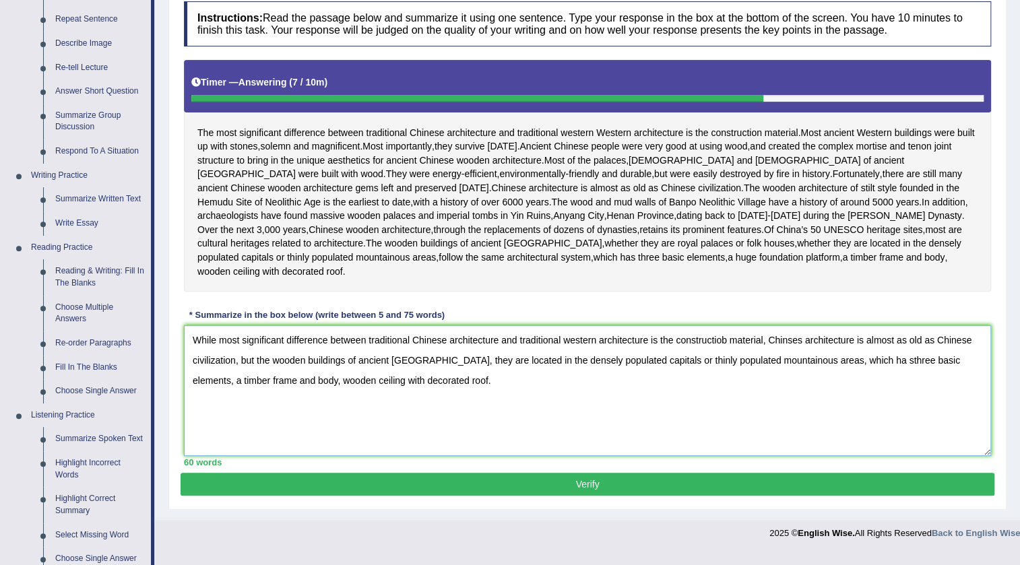
type textarea "While most significant difference between traditional Chinese architecture and …"
click at [603, 496] on button "Verify" at bounding box center [586, 484] width 813 height 23
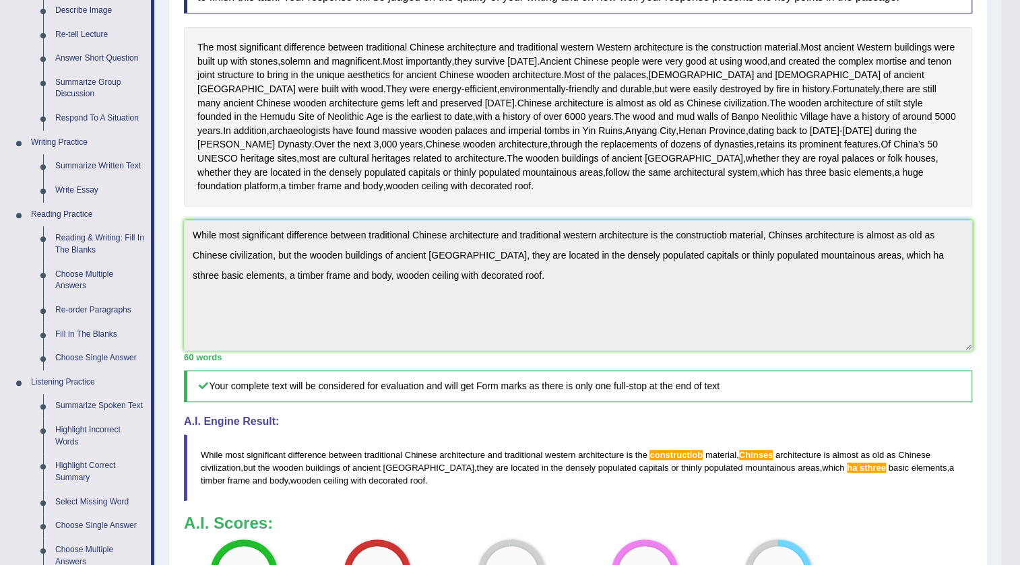
scroll to position [244, 0]
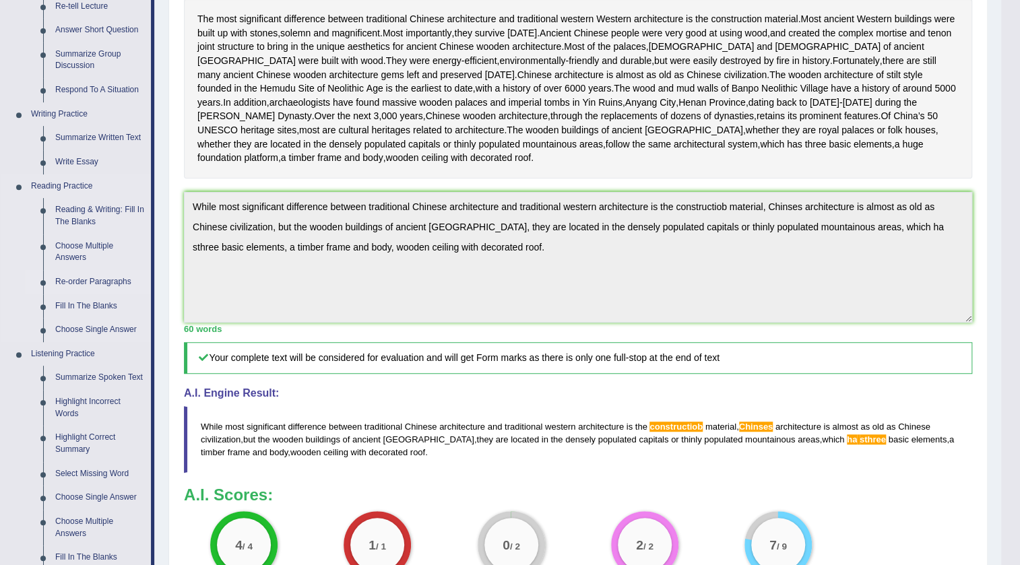
click at [86, 281] on link "Re-order Paragraphs" at bounding box center [100, 282] width 102 height 24
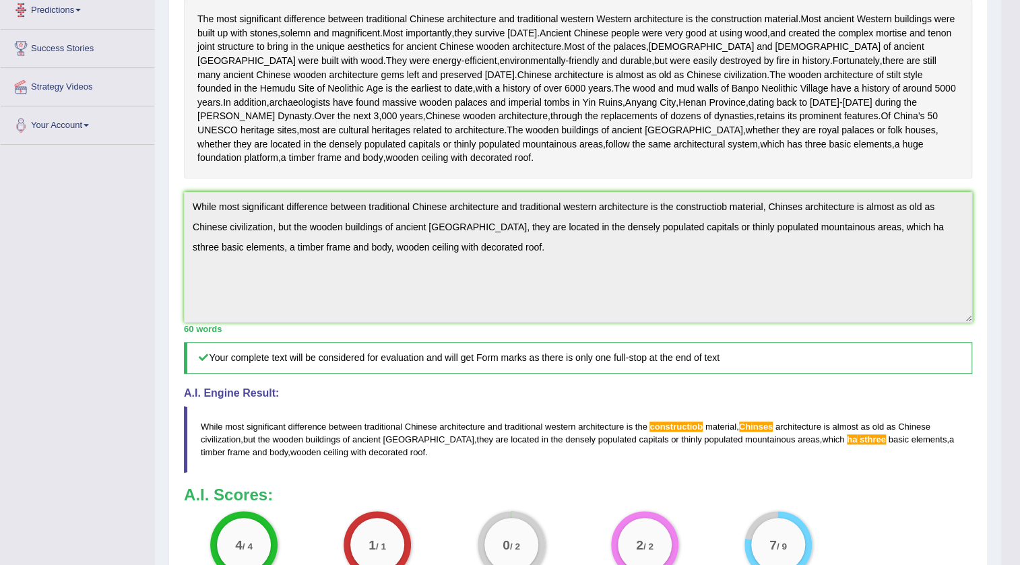
scroll to position [293, 0]
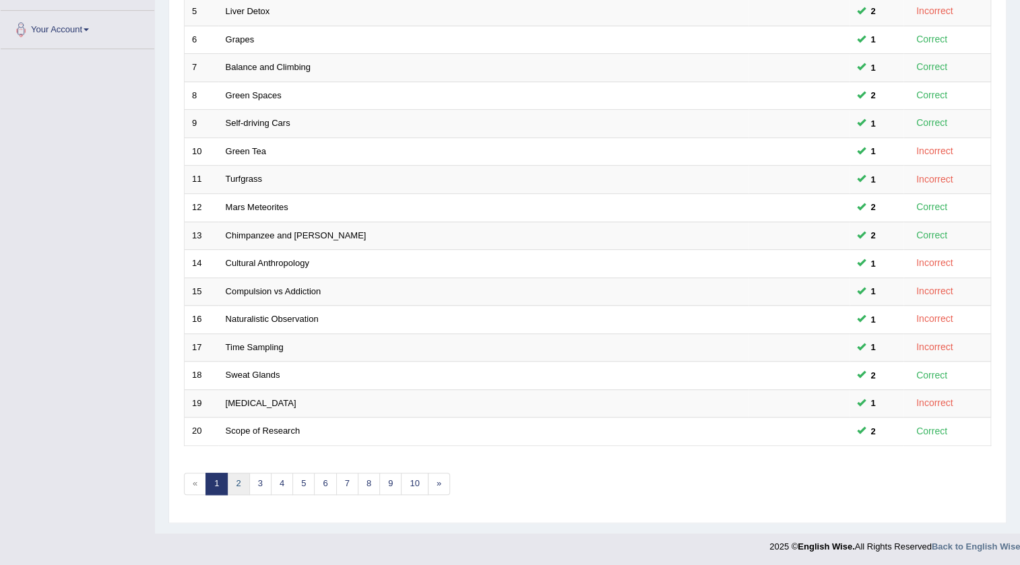
click at [240, 479] on link "2" at bounding box center [238, 484] width 22 height 22
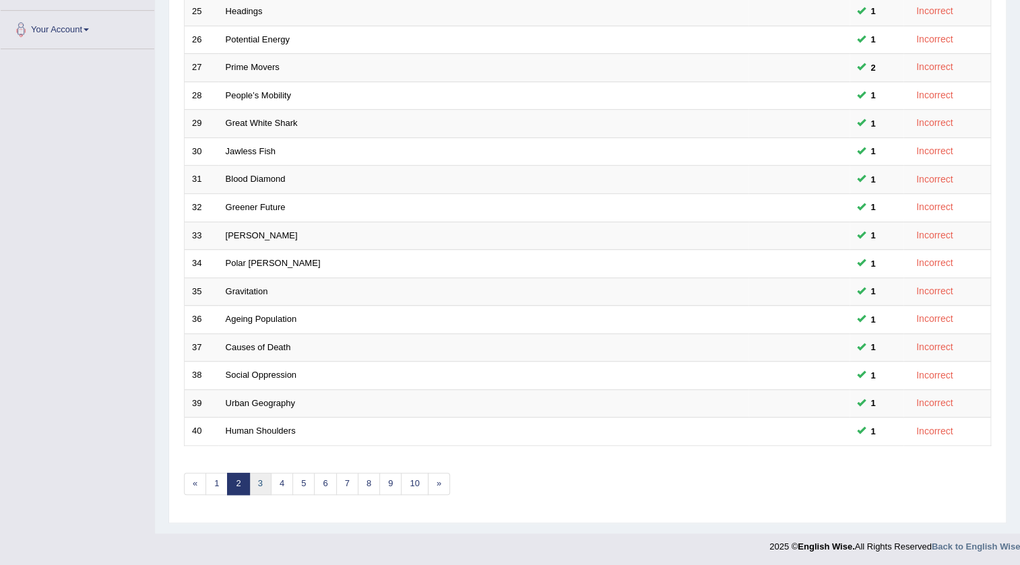
click at [262, 479] on link "3" at bounding box center [260, 484] width 22 height 22
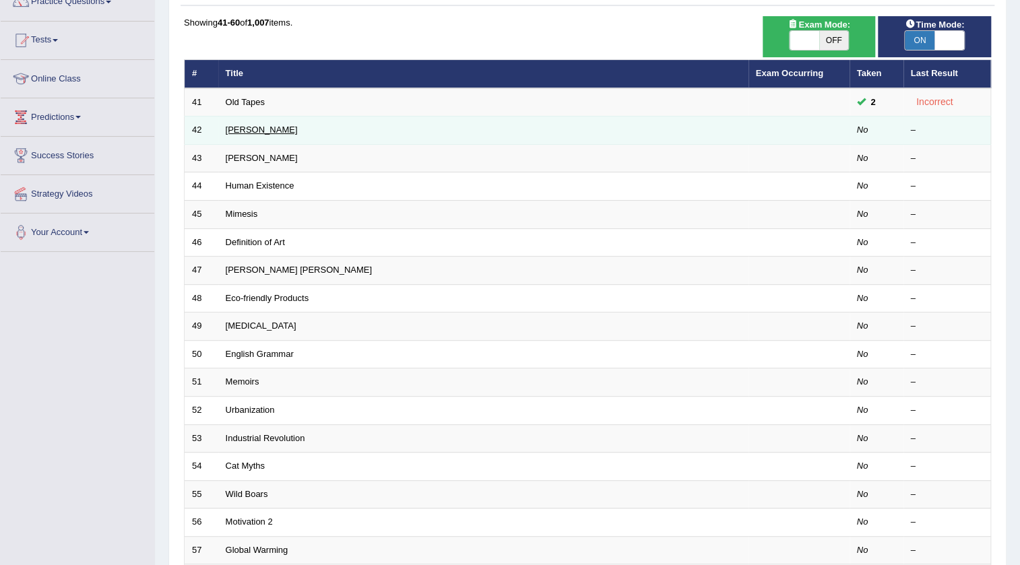
click at [232, 130] on link "[PERSON_NAME]" at bounding box center [262, 130] width 72 height 10
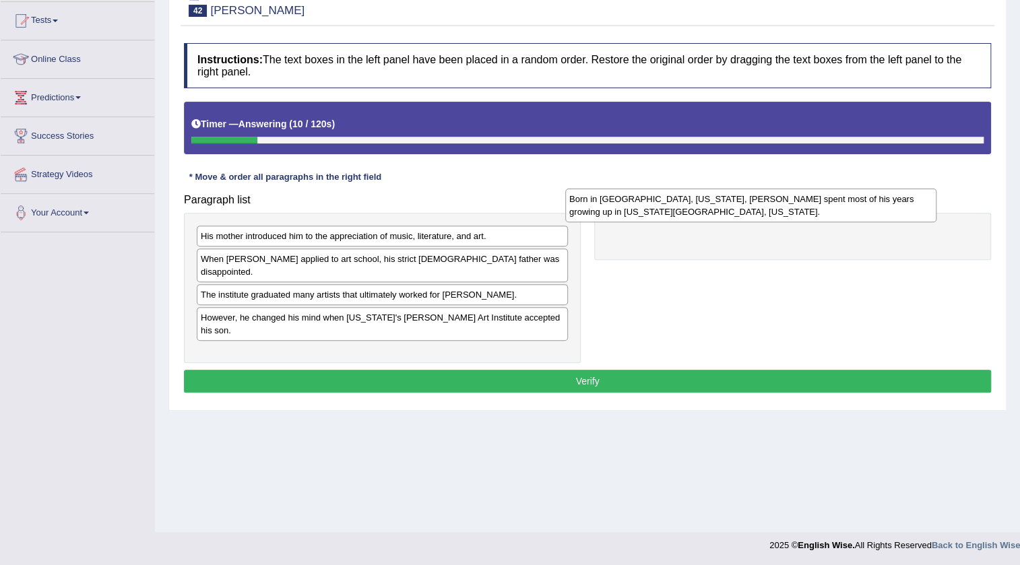
drag, startPoint x: 329, startPoint y: 292, endPoint x: 700, endPoint y: 213, distance: 379.3
click at [700, 213] on div "Born in [GEOGRAPHIC_DATA], [US_STATE], [PERSON_NAME] spent most of his years gr…" at bounding box center [750, 206] width 371 height 34
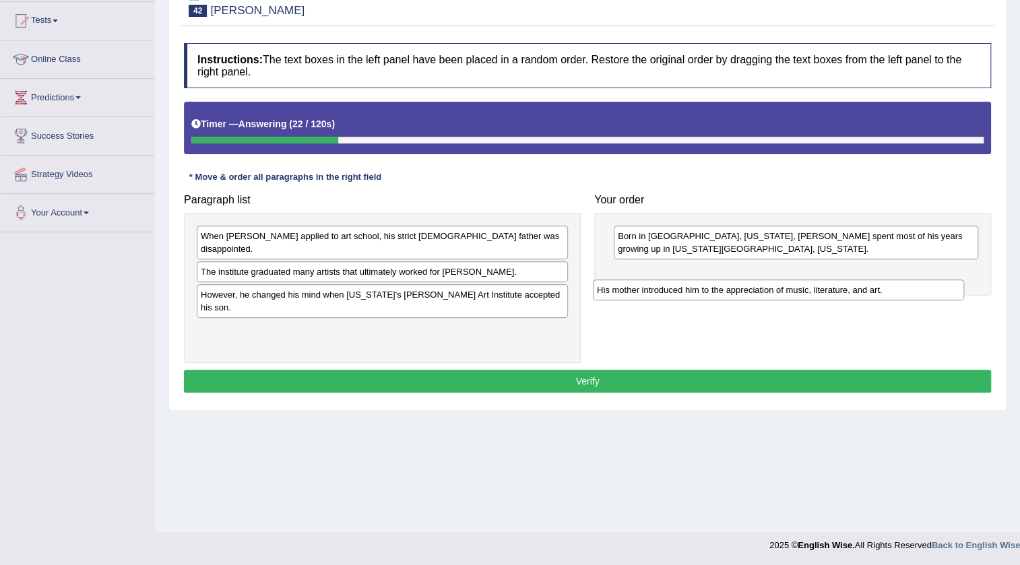
drag, startPoint x: 356, startPoint y: 236, endPoint x: 758, endPoint y: 280, distance: 404.5
click at [758, 284] on div "His mother introduced him to the appreciation of music, literature, and art." at bounding box center [778, 289] width 371 height 21
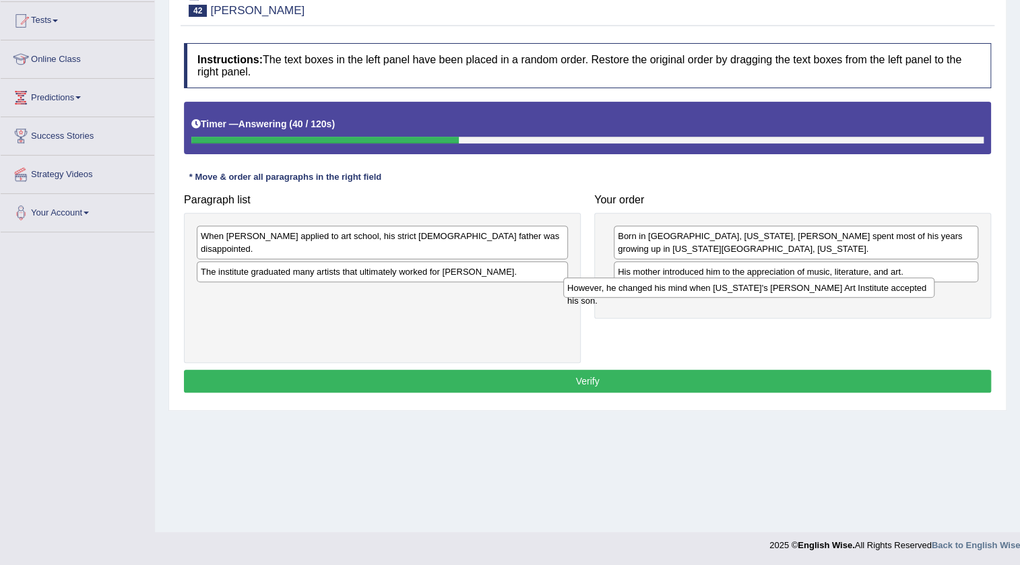
drag, startPoint x: 302, startPoint y: 286, endPoint x: 669, endPoint y: 291, distance: 366.4
click at [669, 291] on div "However, he changed his mind when [US_STATE]'s [PERSON_NAME] Art Institute acce…" at bounding box center [748, 287] width 371 height 21
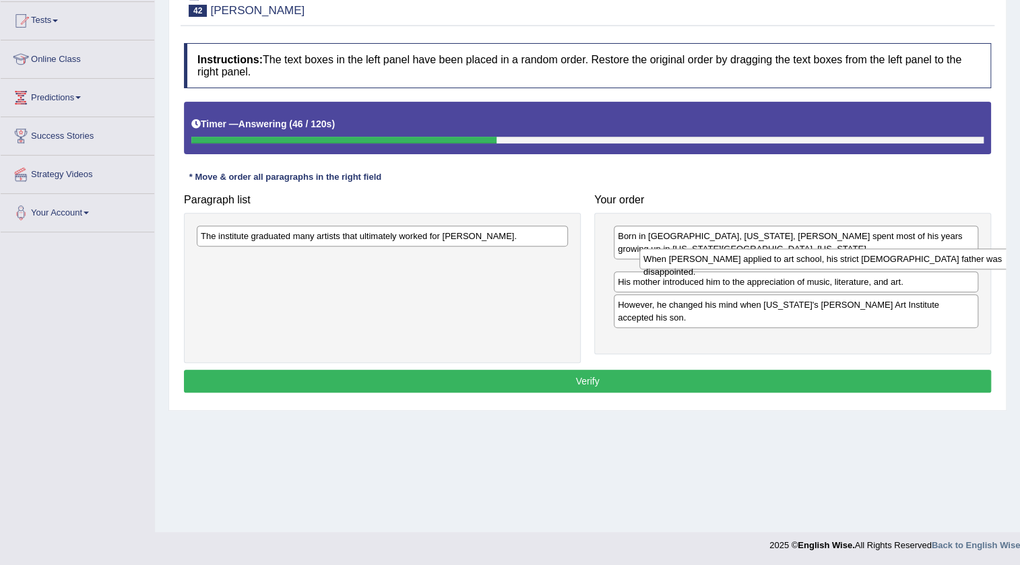
drag, startPoint x: 322, startPoint y: 229, endPoint x: 768, endPoint y: 252, distance: 447.1
click at [765, 252] on div "When Ed Ruscha applied to art school, his strict Roman Catholic father was disa…" at bounding box center [824, 258] width 371 height 21
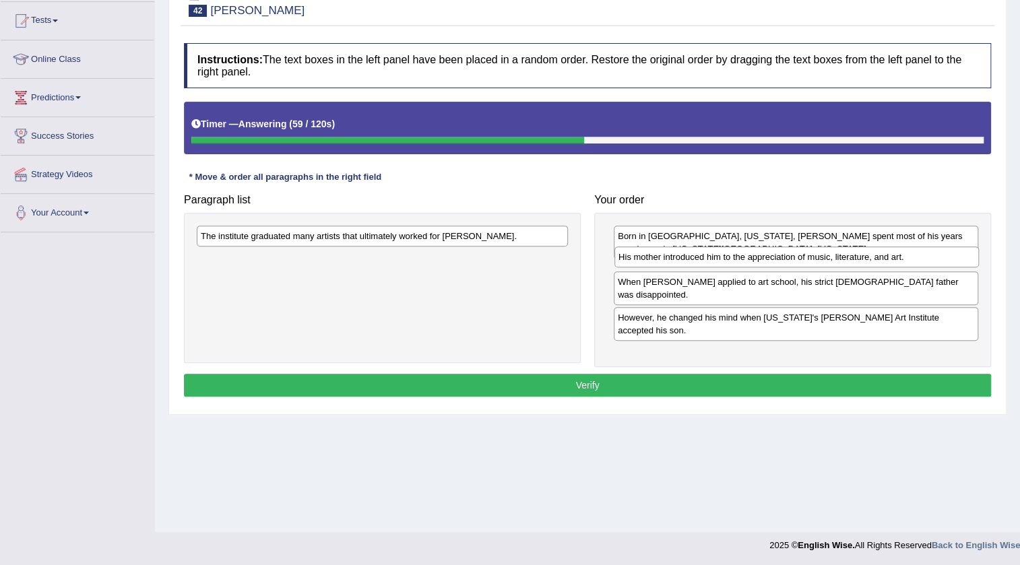
drag, startPoint x: 735, startPoint y: 299, endPoint x: 736, endPoint y: 262, distance: 37.0
click at [736, 262] on div "His mother introduced him to the appreciation of music, literature, and art." at bounding box center [796, 256] width 364 height 21
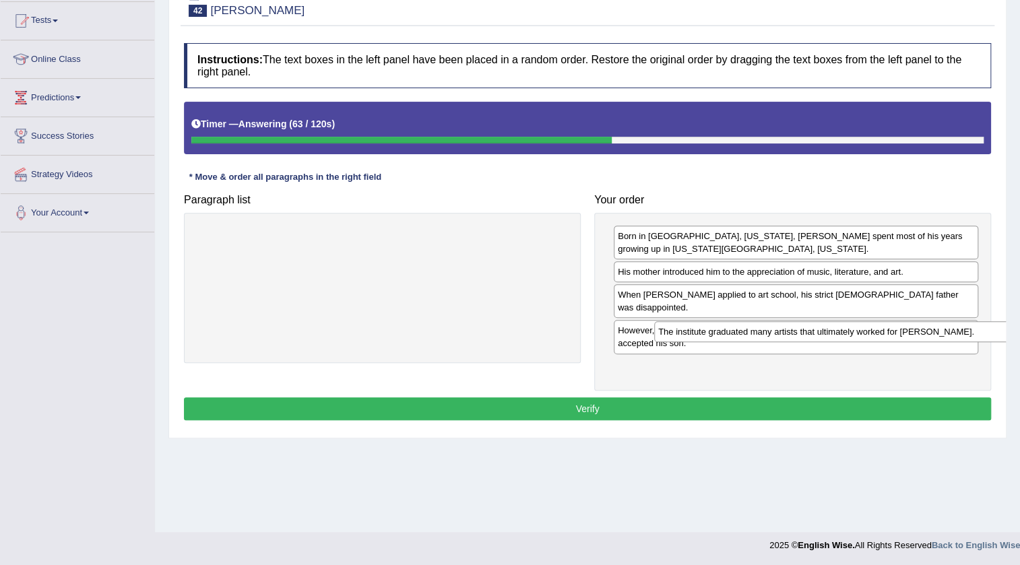
drag, startPoint x: 408, startPoint y: 239, endPoint x: 865, endPoint y: 335, distance: 467.1
click at [865, 335] on div "The institute graduated many artists that ultimately worked for Walt Disney." at bounding box center [839, 331] width 371 height 21
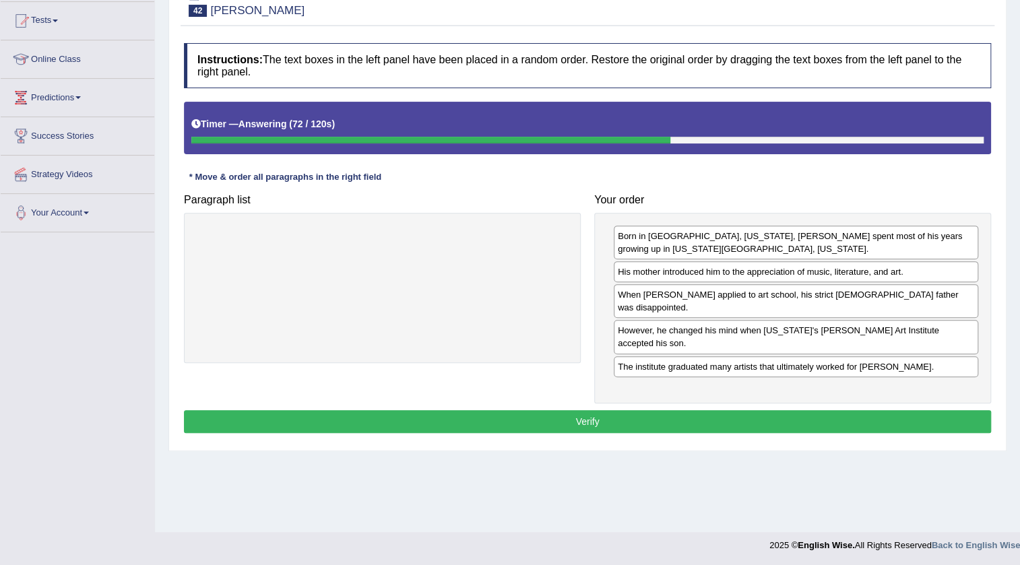
click at [699, 410] on button "Verify" at bounding box center [587, 421] width 807 height 23
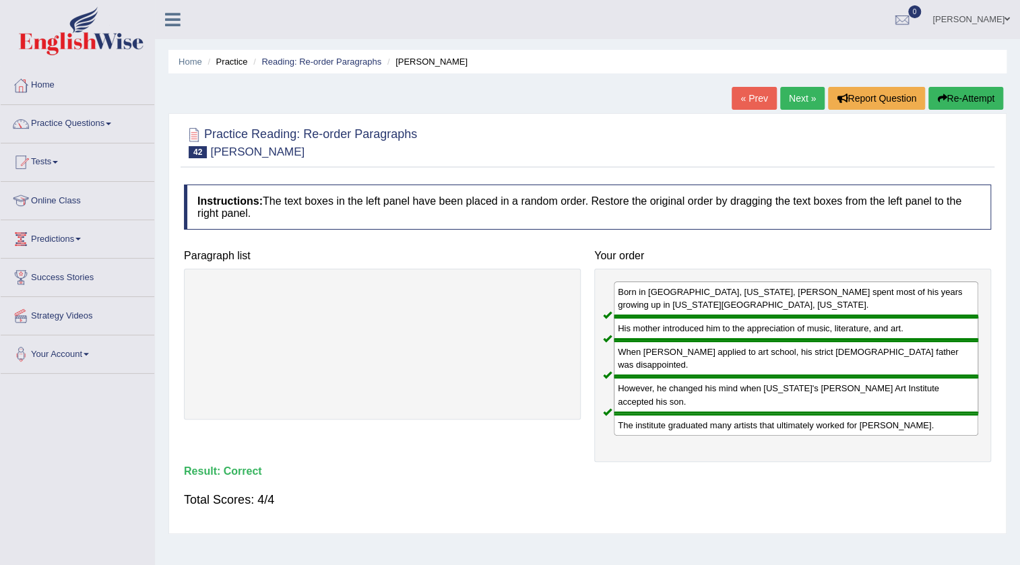
click at [793, 102] on link "Next »" at bounding box center [802, 98] width 44 height 23
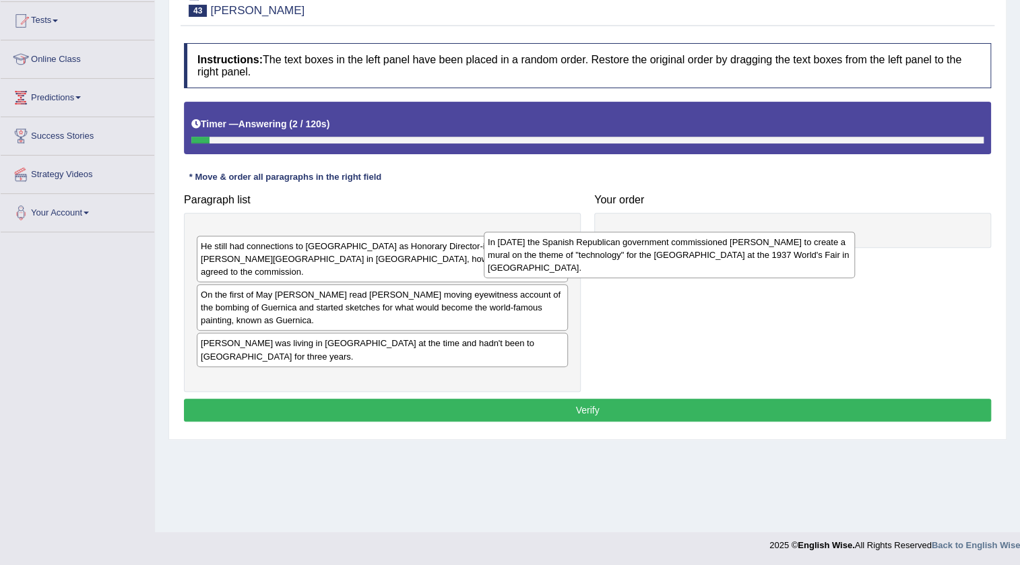
drag, startPoint x: 297, startPoint y: 257, endPoint x: 589, endPoint y: 263, distance: 292.3
click at [589, 263] on div "In January 1937 the Spanish Republican government commissioned Pablo Picasso to…" at bounding box center [669, 255] width 371 height 46
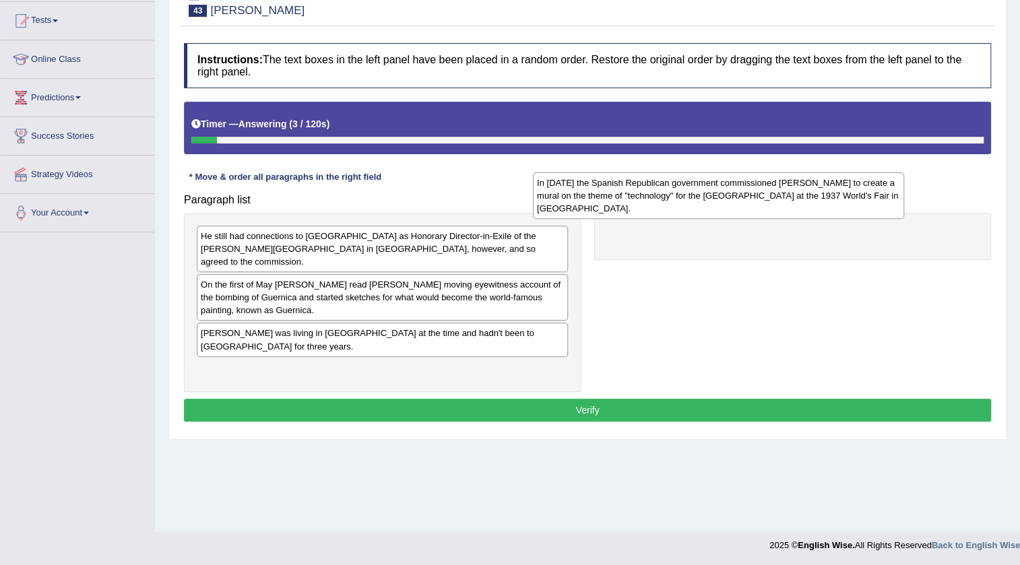
drag, startPoint x: 430, startPoint y: 248, endPoint x: 773, endPoint y: 195, distance: 346.9
click at [772, 195] on div "In January 1937 the Spanish Republican government commissioned Pablo Picasso to…" at bounding box center [718, 195] width 371 height 46
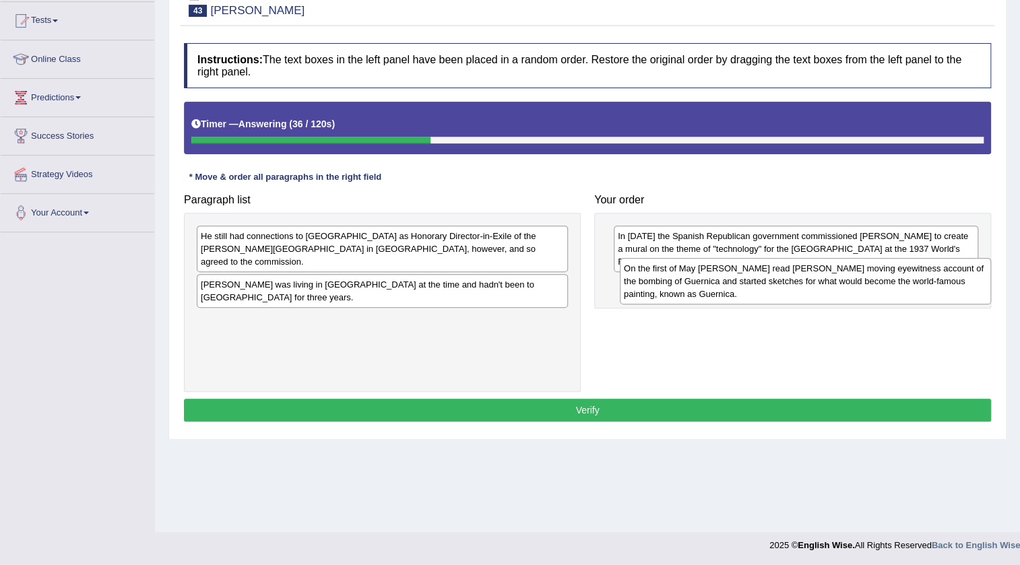
drag, startPoint x: 350, startPoint y: 288, endPoint x: 773, endPoint y: 285, distance: 422.9
click at [773, 285] on div "On the first of May Picasso read George Steer's moving eyewitness account of th…" at bounding box center [805, 281] width 371 height 46
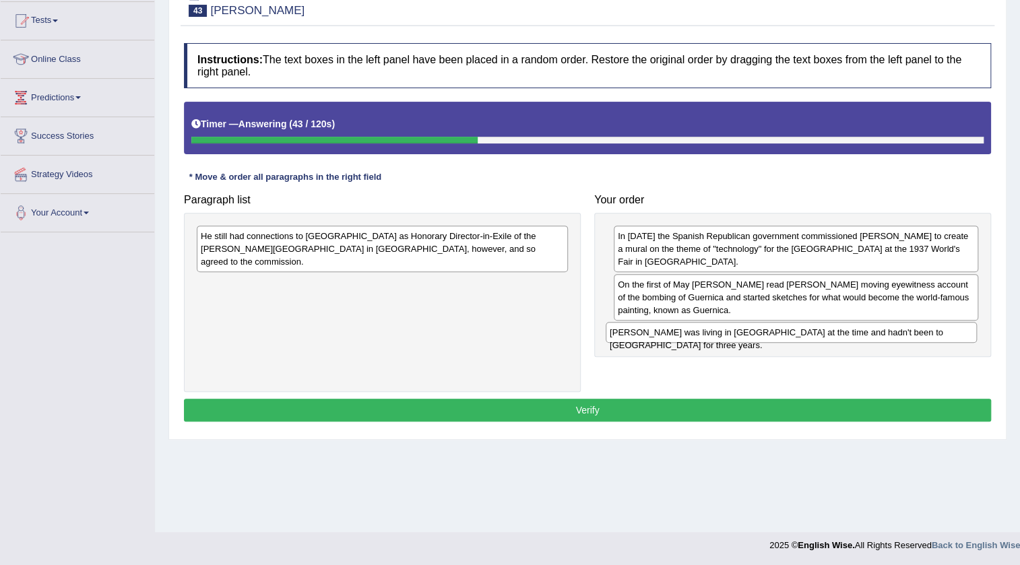
drag, startPoint x: 329, startPoint y: 278, endPoint x: 733, endPoint y: 336, distance: 408.9
click at [733, 336] on div "Picasso was living in Paris at the time and hadn't been to Spain for three year…" at bounding box center [790, 332] width 371 height 21
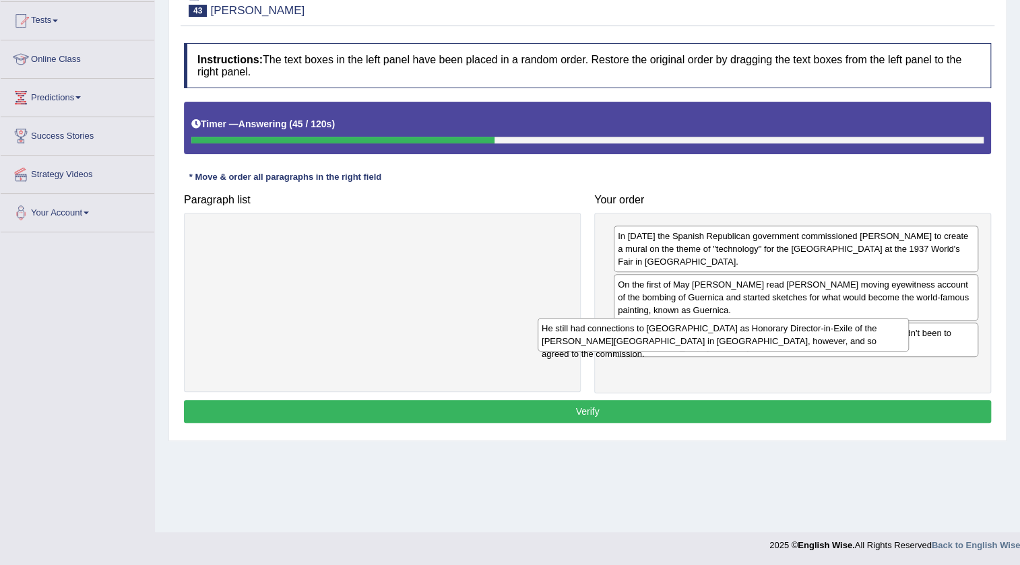
drag, startPoint x: 358, startPoint y: 243, endPoint x: 700, endPoint y: 340, distance: 356.2
click at [700, 336] on div "He still had connections to Spain as Honorary Director-in-Exile of the Prado Mu…" at bounding box center [722, 335] width 371 height 34
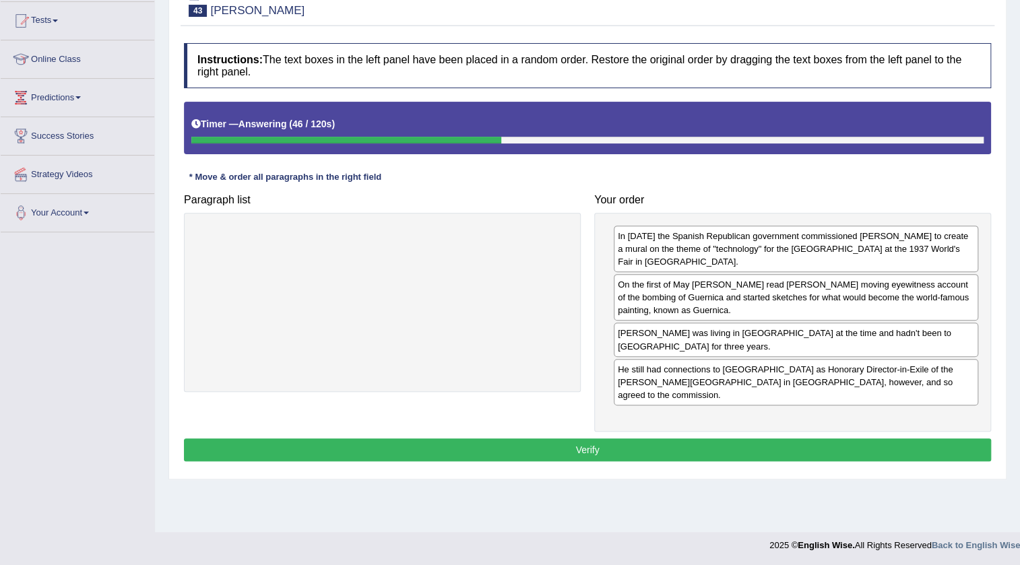
click at [655, 438] on button "Verify" at bounding box center [587, 449] width 807 height 23
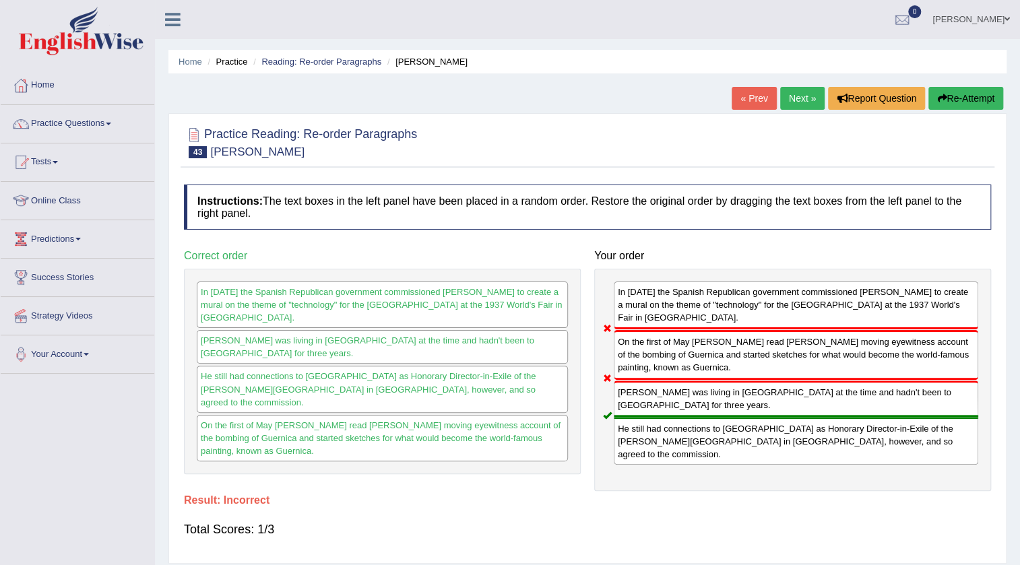
click at [804, 107] on link "Next »" at bounding box center [802, 98] width 44 height 23
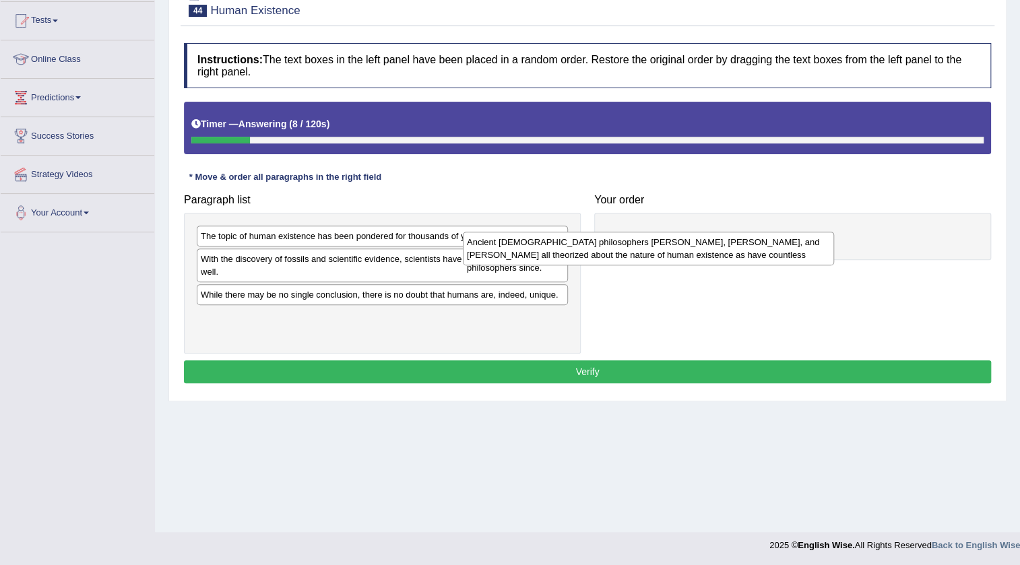
drag, startPoint x: 309, startPoint y: 271, endPoint x: 595, endPoint y: 249, distance: 286.3
click at [595, 249] on div "Ancient Greek philosophers Socrates, Plato, and Aristotle all theorized about t…" at bounding box center [648, 249] width 371 height 34
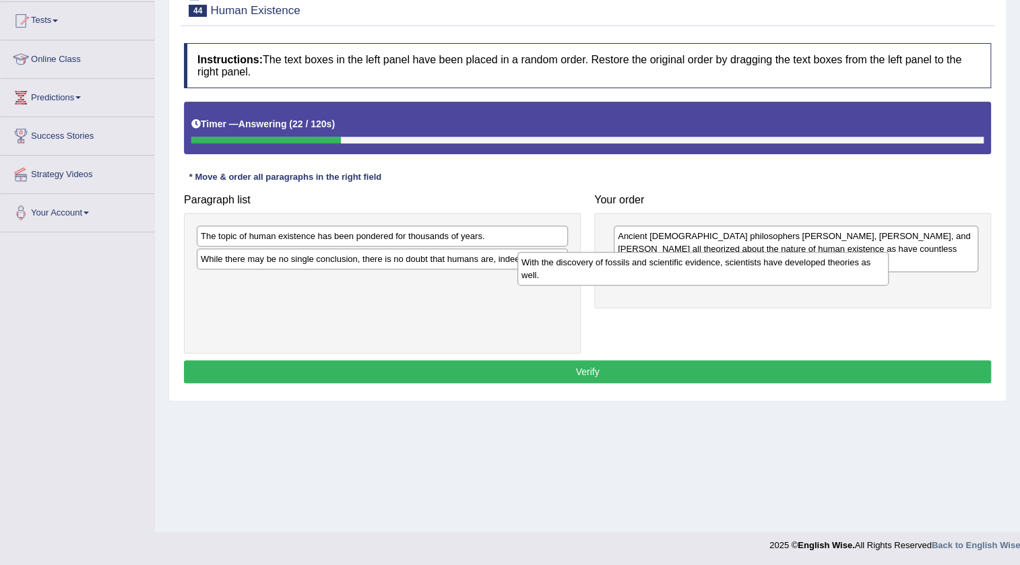
drag, startPoint x: 442, startPoint y: 276, endPoint x: 762, endPoint y: 279, distance: 320.6
click at [762, 279] on div "With the discovery of fossils and scientific evidence, scientists have develope…" at bounding box center [702, 269] width 371 height 34
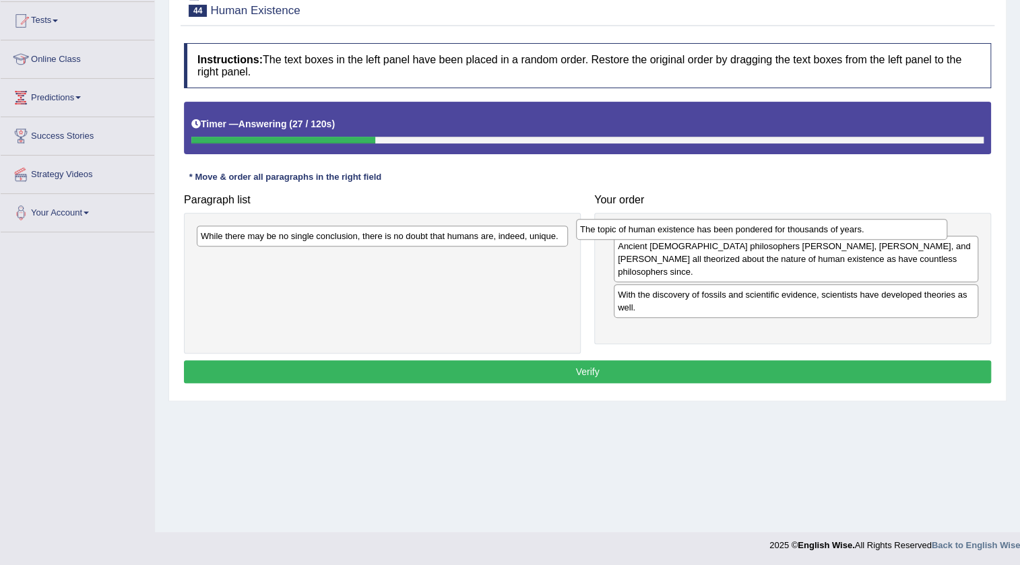
drag, startPoint x: 298, startPoint y: 238, endPoint x: 677, endPoint y: 232, distance: 379.2
click at [677, 232] on div "The topic of human existence has been pondered for thousands of years." at bounding box center [761, 229] width 371 height 21
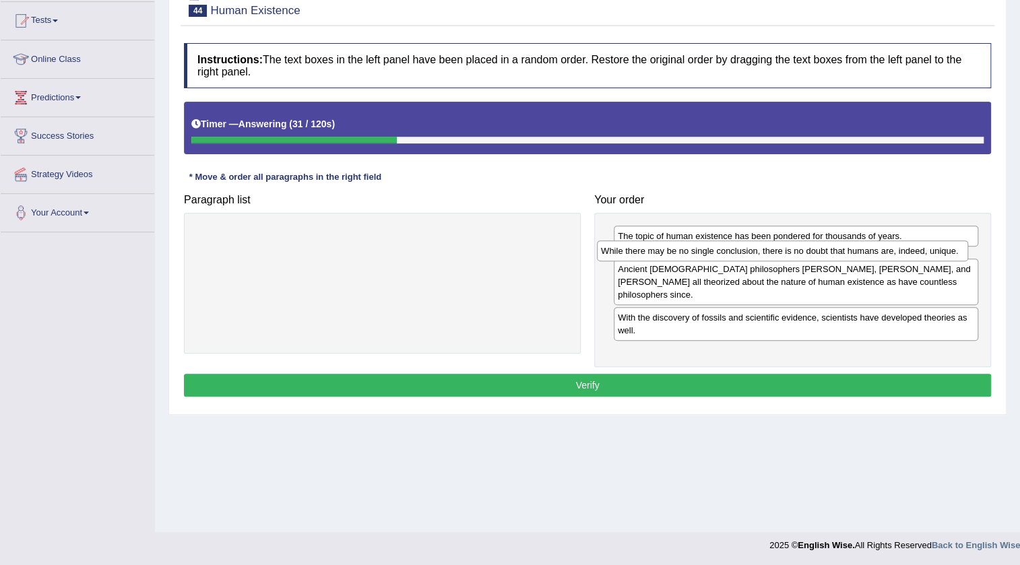
drag, startPoint x: 370, startPoint y: 240, endPoint x: 770, endPoint y: 255, distance: 400.3
click at [770, 255] on div "While there may be no single conclusion, there is no doubt that humans are, ind…" at bounding box center [782, 250] width 371 height 21
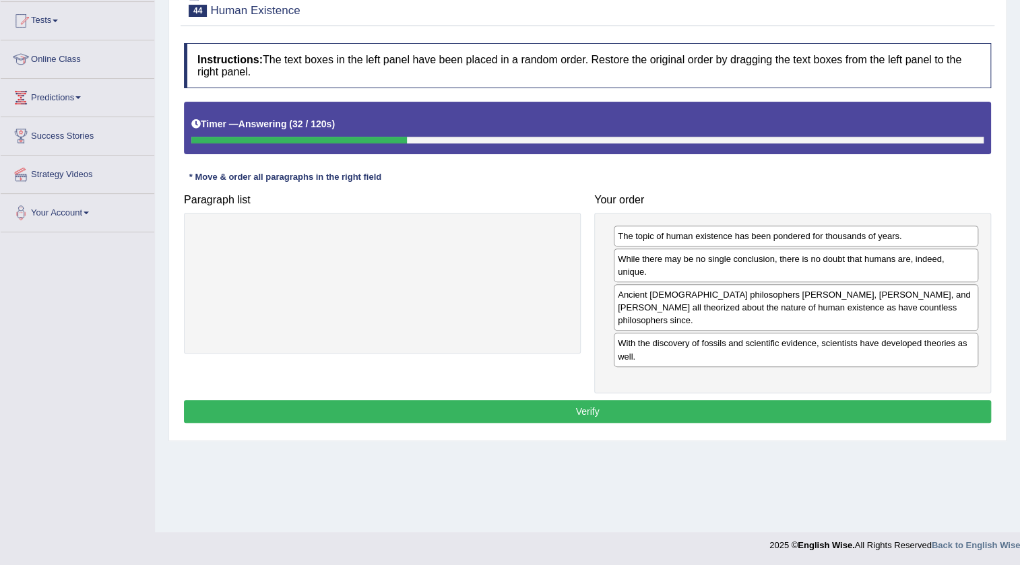
click at [658, 400] on button "Verify" at bounding box center [587, 411] width 807 height 23
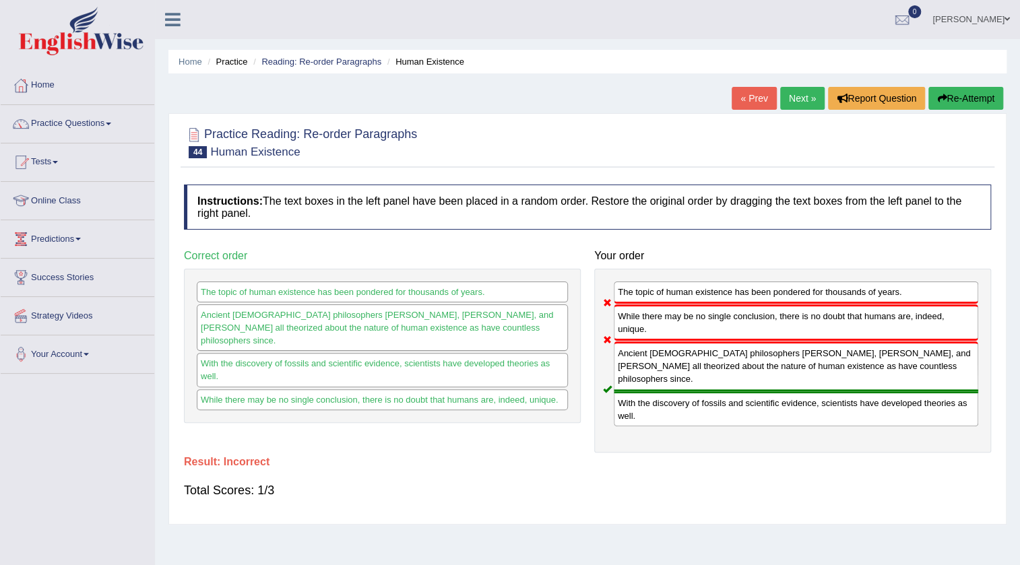
click at [801, 101] on link "Next »" at bounding box center [802, 98] width 44 height 23
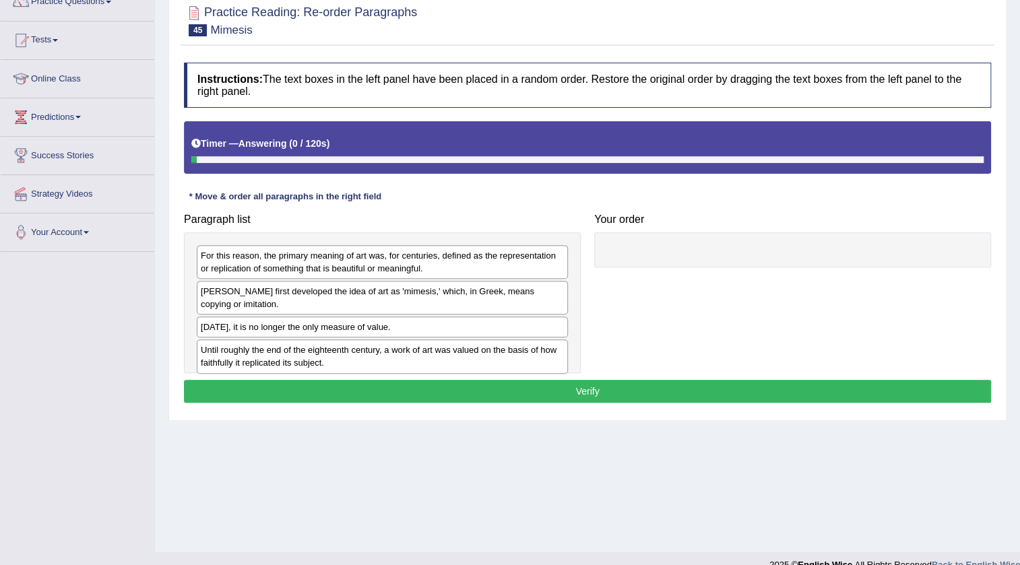
scroll to position [122, 0]
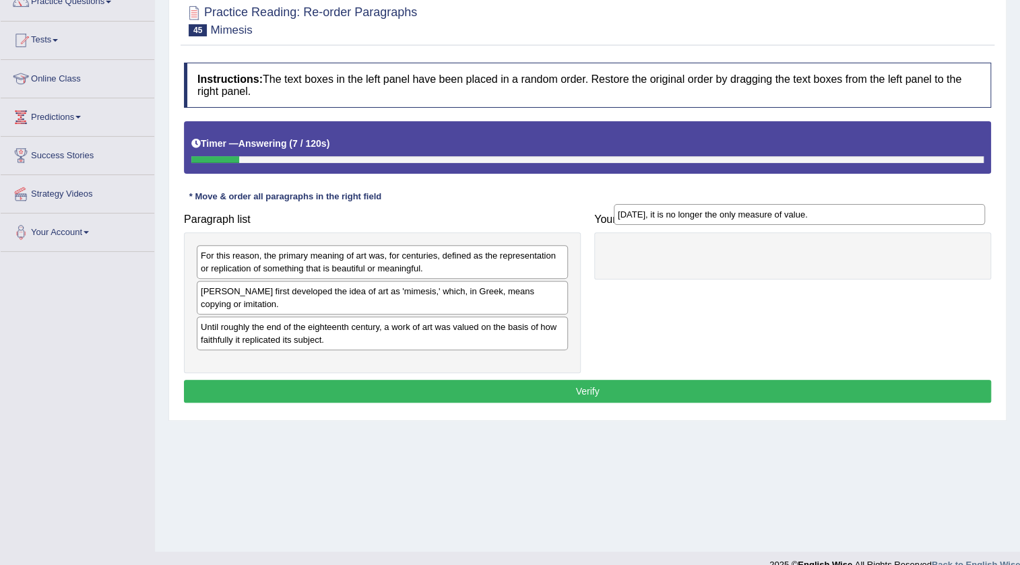
drag, startPoint x: 287, startPoint y: 319, endPoint x: 704, endPoint y: 219, distance: 428.6
click at [704, 219] on div "[DATE], it is no longer the only measure of value." at bounding box center [798, 214] width 371 height 21
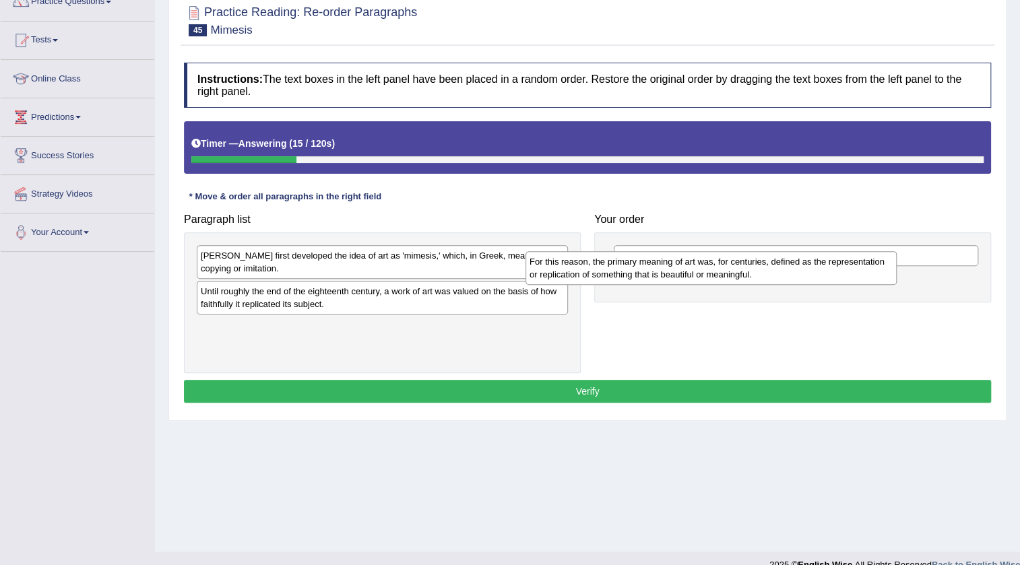
drag, startPoint x: 304, startPoint y: 265, endPoint x: 632, endPoint y: 271, distance: 328.7
click at [632, 271] on div "For this reason, the primary meaning of art was, for centuries, defined as the …" at bounding box center [710, 268] width 371 height 34
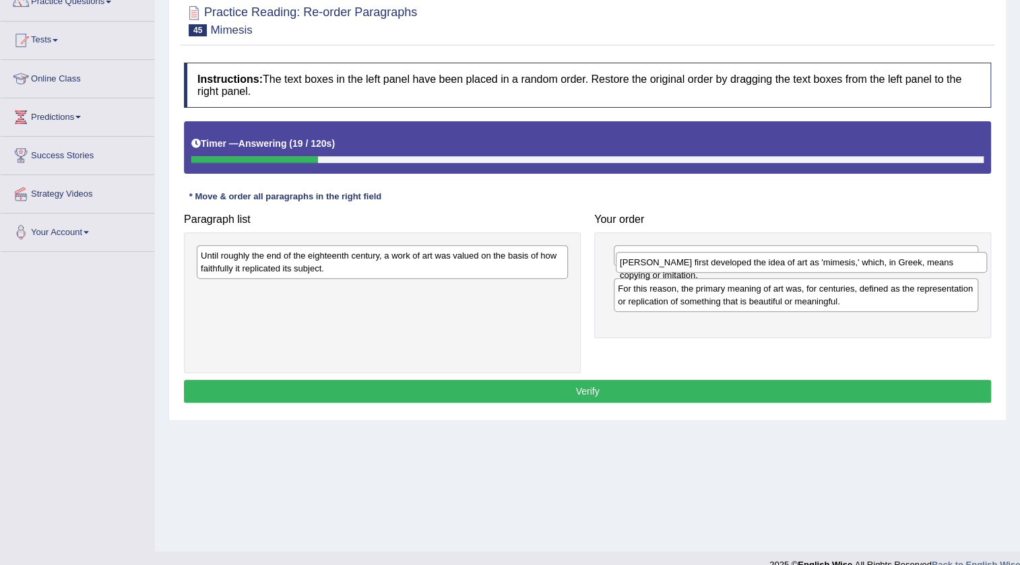
drag, startPoint x: 294, startPoint y: 257, endPoint x: 712, endPoint y: 263, distance: 418.9
click at [712, 263] on div "Plato first developed the idea of art as 'mimesis,' which, in Greek, means copy…" at bounding box center [801, 262] width 371 height 21
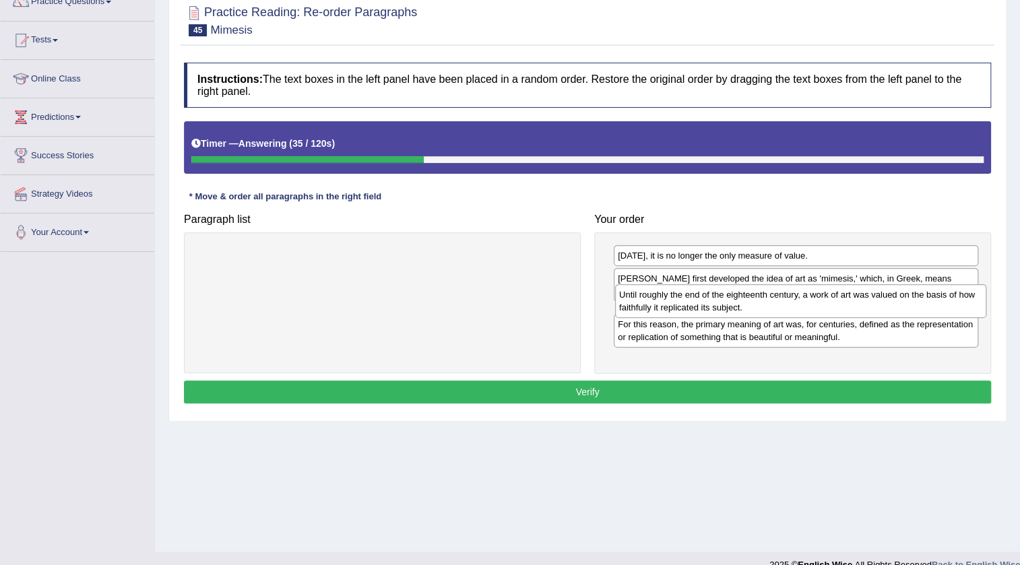
drag, startPoint x: 316, startPoint y: 256, endPoint x: 734, endPoint y: 296, distance: 420.1
click at [734, 296] on div "Until roughly the end of the eighteenth century, a work of art was valued on th…" at bounding box center [800, 301] width 371 height 34
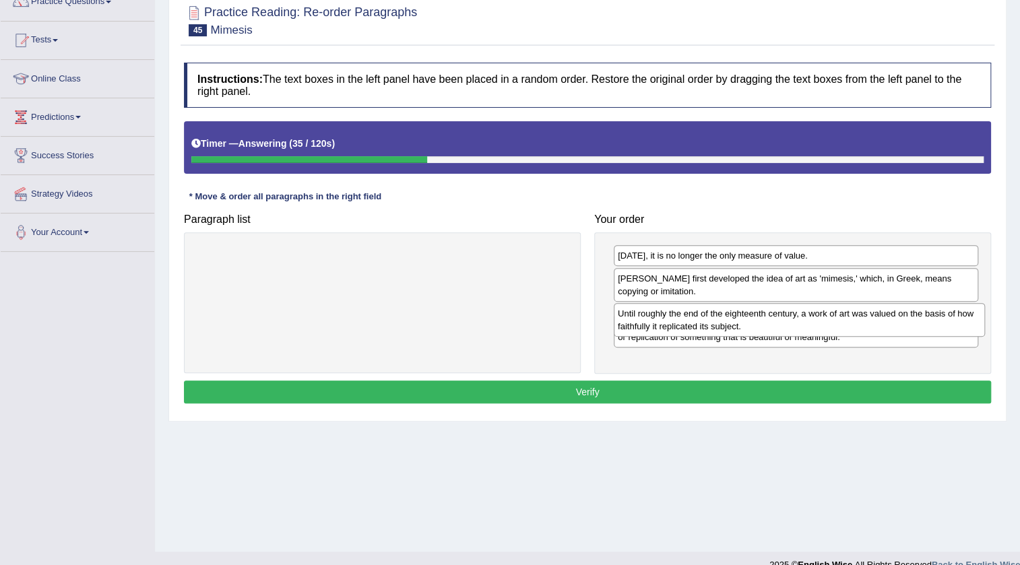
drag, startPoint x: 734, startPoint y: 296, endPoint x: 732, endPoint y: 303, distance: 7.7
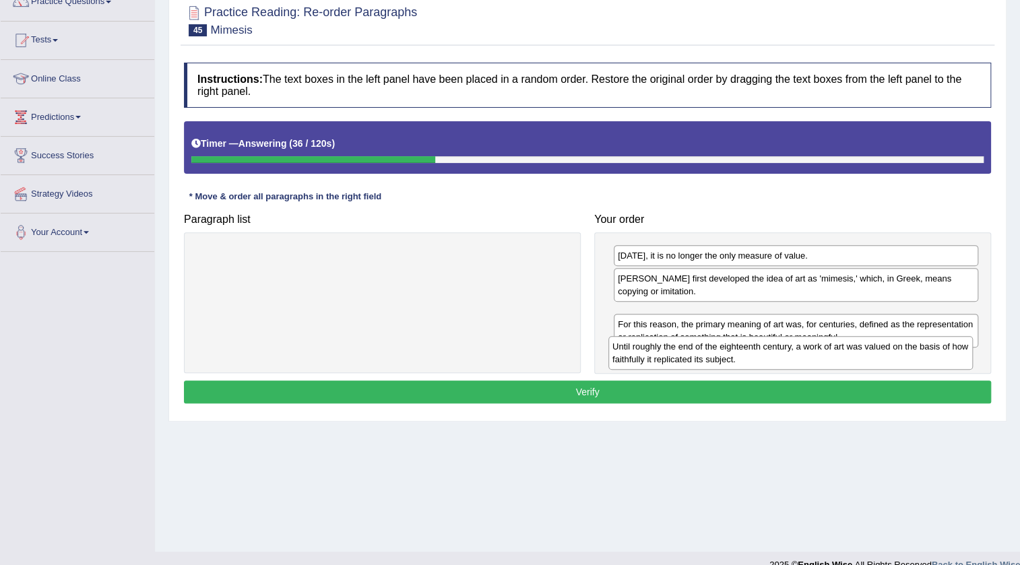
drag, startPoint x: 724, startPoint y: 319, endPoint x: 719, endPoint y: 348, distance: 30.0
click at [719, 349] on div "Until roughly the end of the eighteenth century, a work of art was valued on th…" at bounding box center [790, 353] width 364 height 34
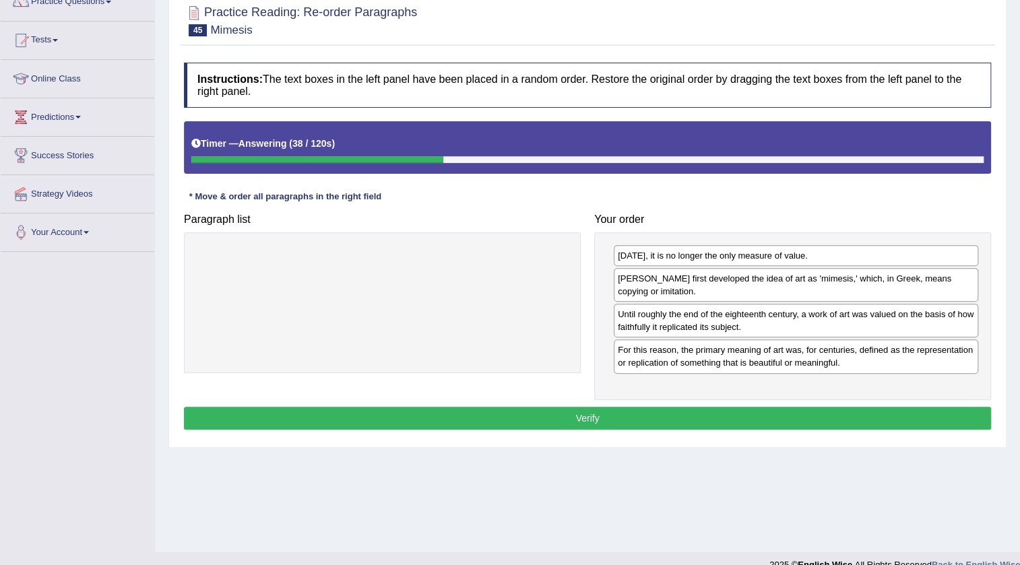
click at [680, 417] on button "Verify" at bounding box center [587, 418] width 807 height 23
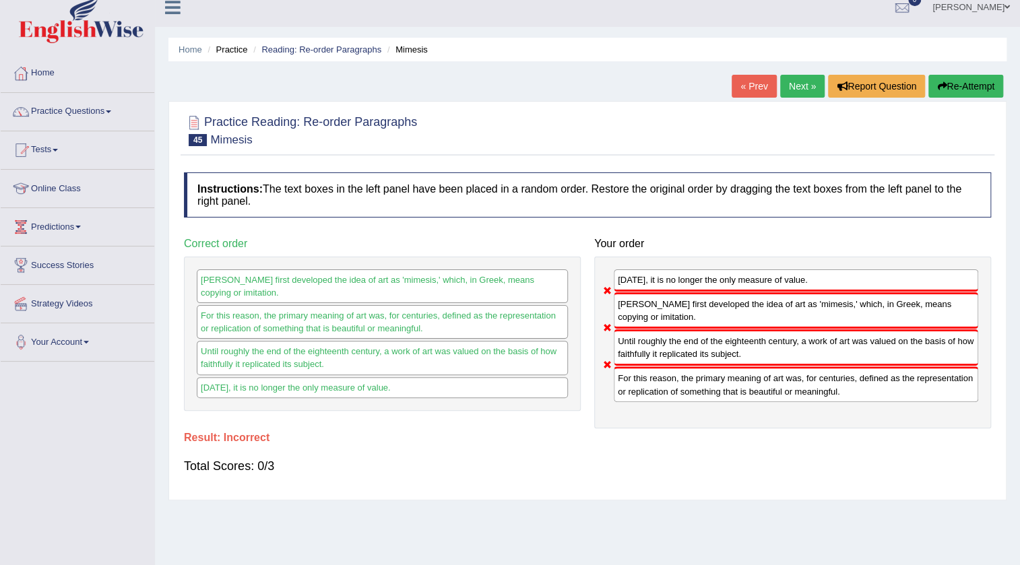
scroll to position [0, 0]
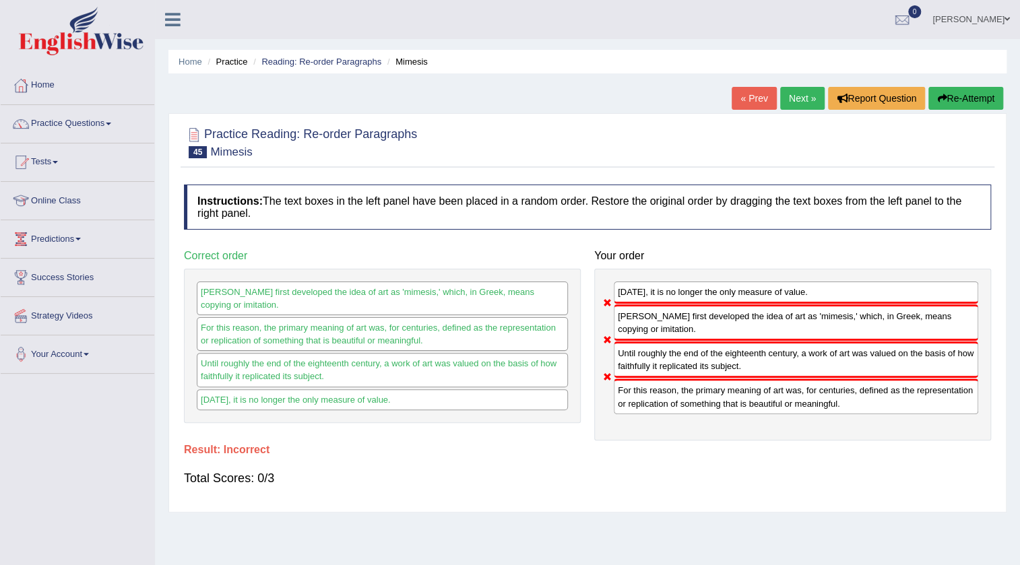
click at [811, 97] on link "Next »" at bounding box center [802, 98] width 44 height 23
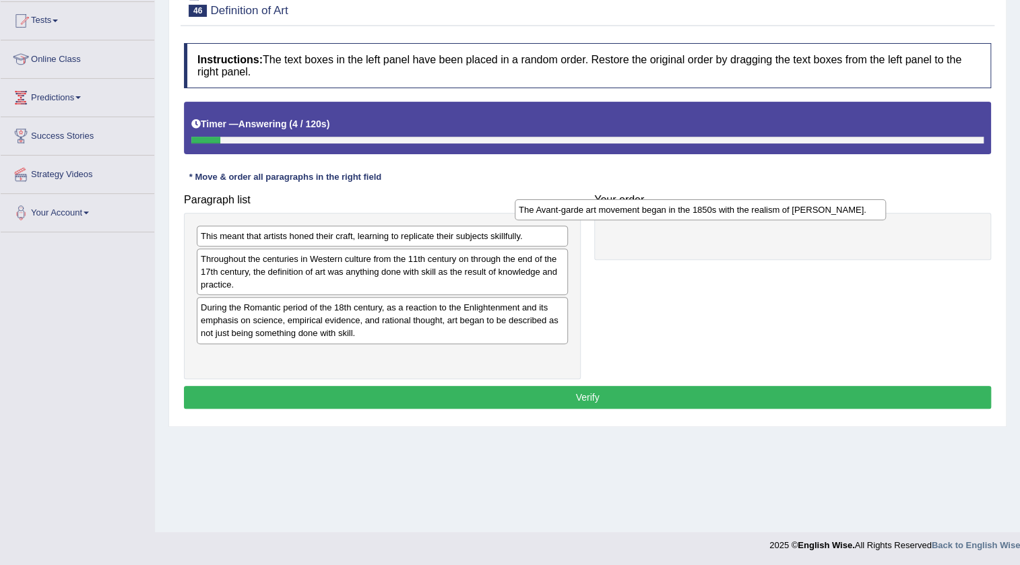
drag, startPoint x: 309, startPoint y: 305, endPoint x: 627, endPoint y: 207, distance: 332.5
click at [627, 207] on div "The Avant-garde art movement began in the 1850s with the realism of [PERSON_NAM…" at bounding box center [699, 209] width 371 height 21
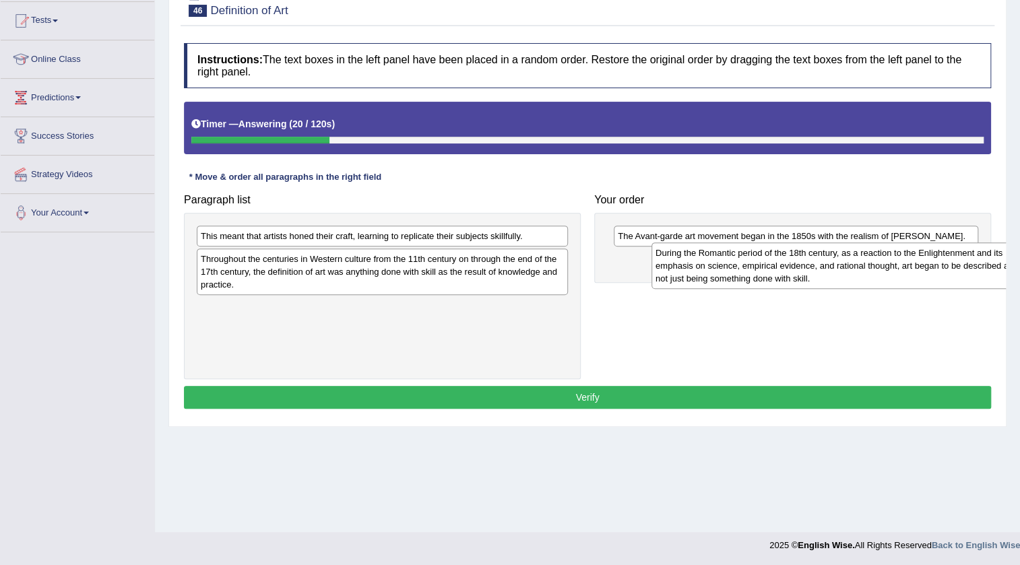
drag, startPoint x: 254, startPoint y: 323, endPoint x: 708, endPoint y: 267, distance: 457.9
click at [708, 267] on div "During the Romantic period of the 18th century, as a reaction to the Enlightenm…" at bounding box center [836, 265] width 371 height 46
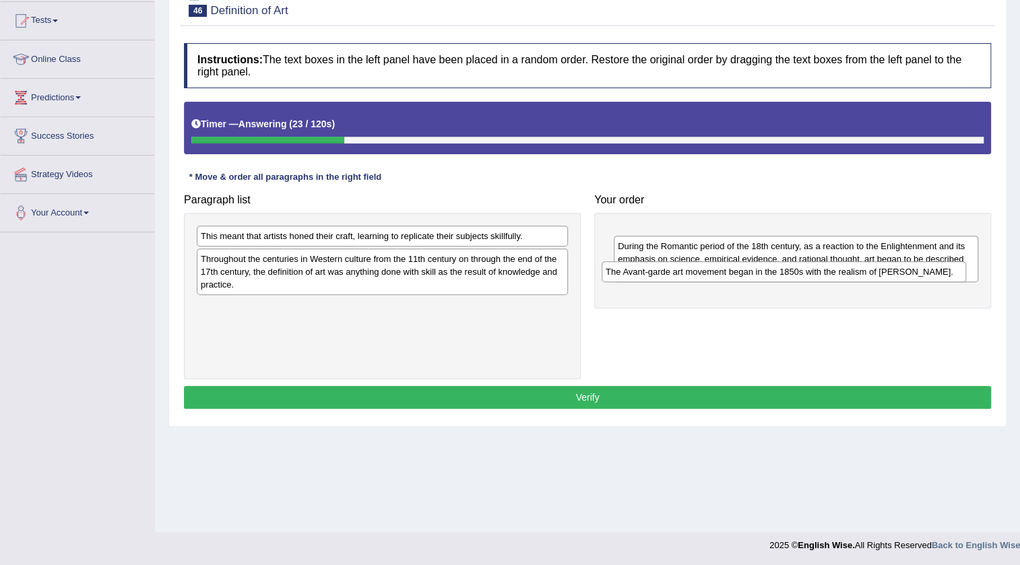
drag, startPoint x: 759, startPoint y: 231, endPoint x: 747, endPoint y: 267, distance: 37.7
click at [747, 267] on div "The Avant-garde art movement began in the 1850s with the realism of [PERSON_NAM…" at bounding box center [783, 271] width 364 height 21
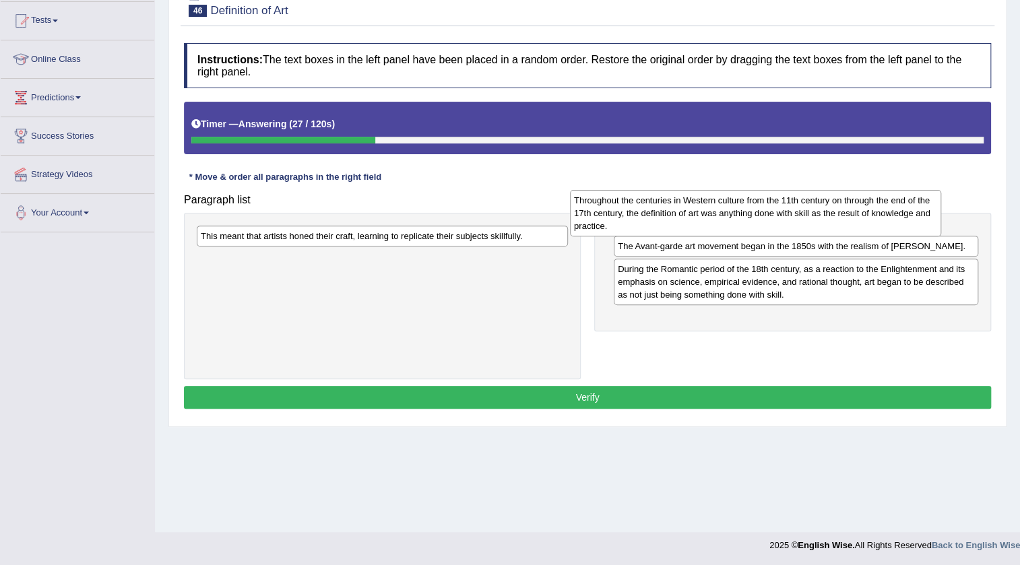
drag, startPoint x: 355, startPoint y: 279, endPoint x: 746, endPoint y: 215, distance: 396.3
click at [731, 220] on div "Throughout the centuries in Western culture from the 11th century on through th…" at bounding box center [755, 213] width 371 height 46
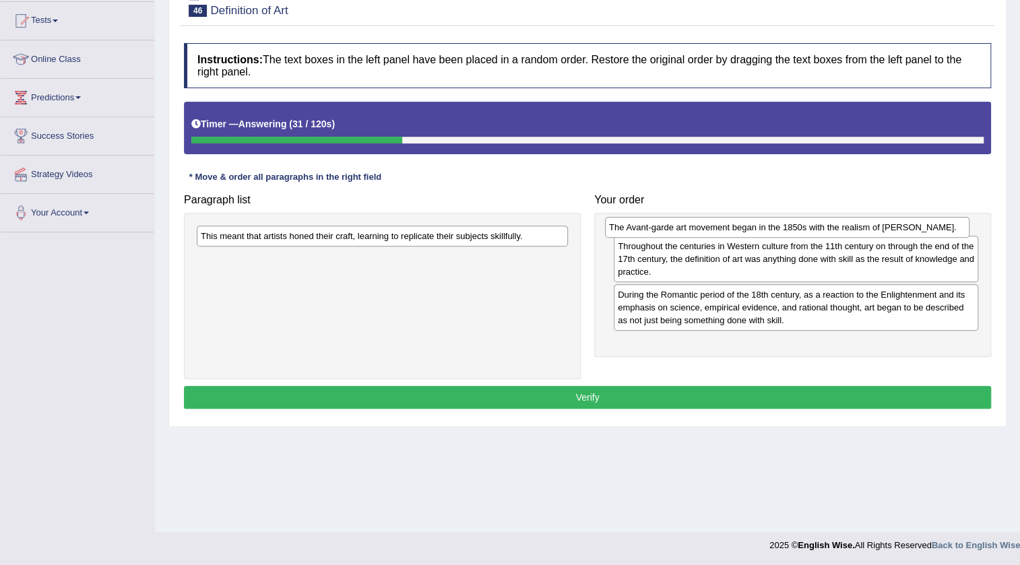
drag, startPoint x: 707, startPoint y: 277, endPoint x: 703, endPoint y: 229, distance: 48.7
click at [700, 229] on div "The Avant-garde art movement began in the 1850s with the realism of [PERSON_NAM…" at bounding box center [787, 227] width 364 height 21
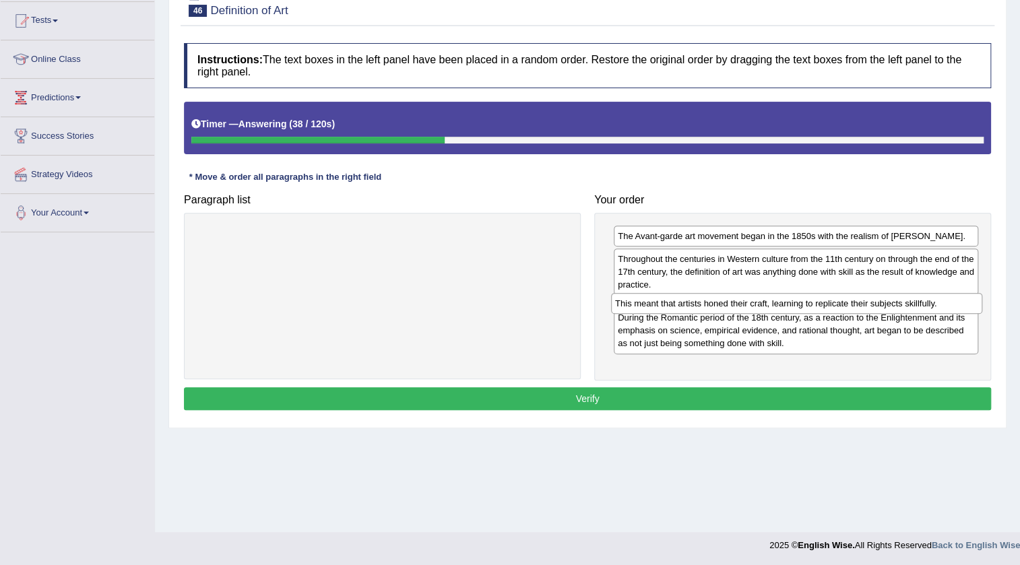
drag, startPoint x: 387, startPoint y: 276, endPoint x: 733, endPoint y: 306, distance: 347.5
click at [729, 306] on div "This meant that artists honed their craft, learning to replicate their subjects…" at bounding box center [796, 303] width 371 height 21
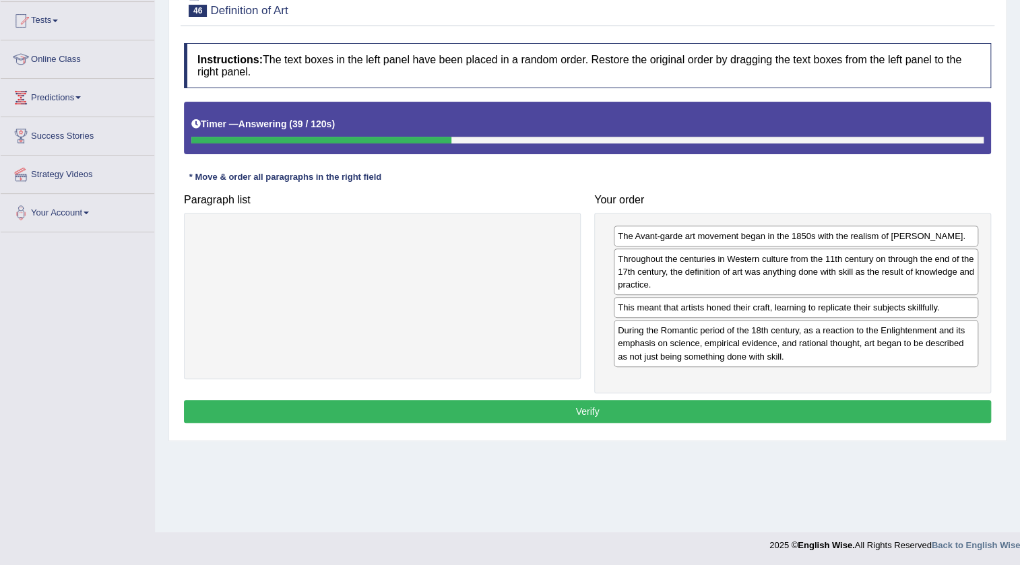
click at [646, 410] on button "Verify" at bounding box center [587, 411] width 807 height 23
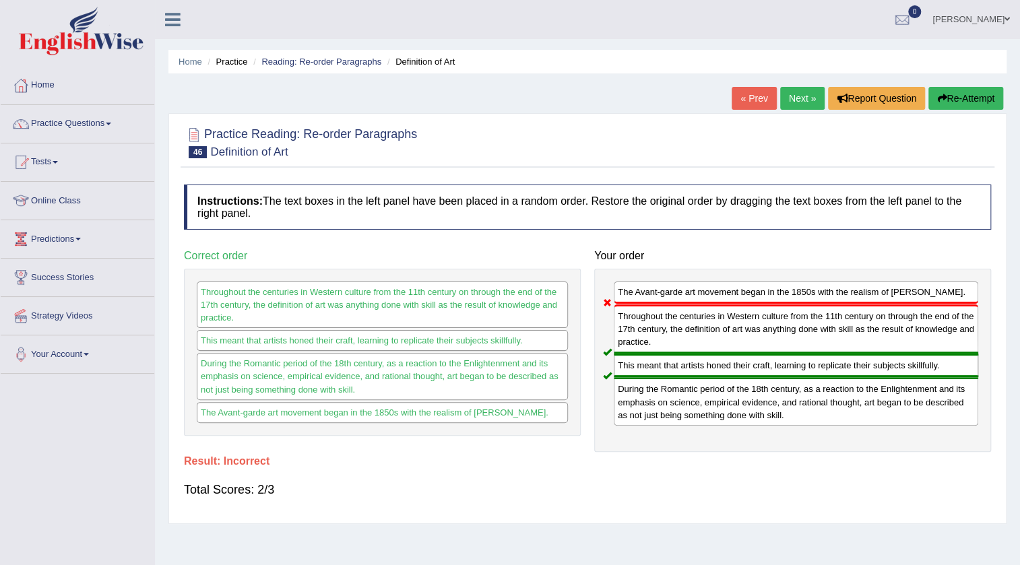
click at [813, 92] on link "Next »" at bounding box center [802, 98] width 44 height 23
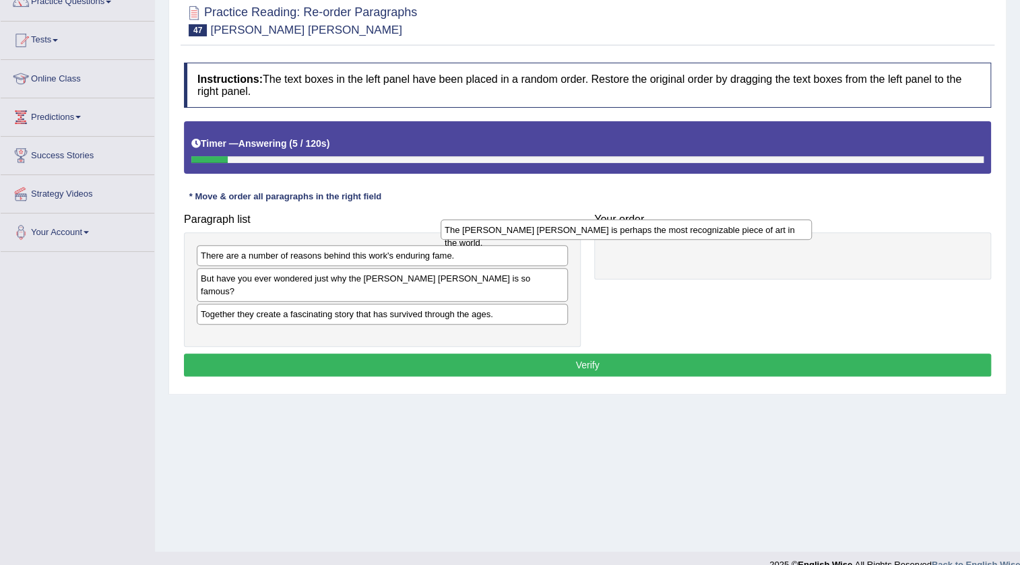
drag, startPoint x: 278, startPoint y: 298, endPoint x: 571, endPoint y: 226, distance: 301.8
click at [571, 226] on div "The [PERSON_NAME] [PERSON_NAME] is perhaps the most recognizable piece of art i…" at bounding box center [625, 230] width 371 height 21
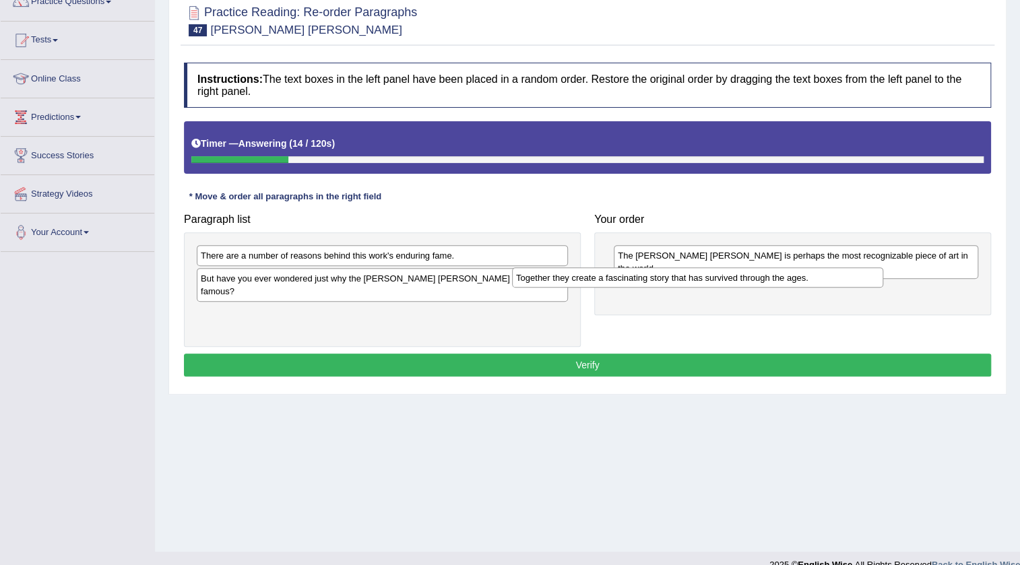
drag, startPoint x: 309, startPoint y: 304, endPoint x: 624, endPoint y: 280, distance: 316.0
click at [624, 280] on div "Together they create a fascinating story that has survived through the ages." at bounding box center [697, 277] width 371 height 21
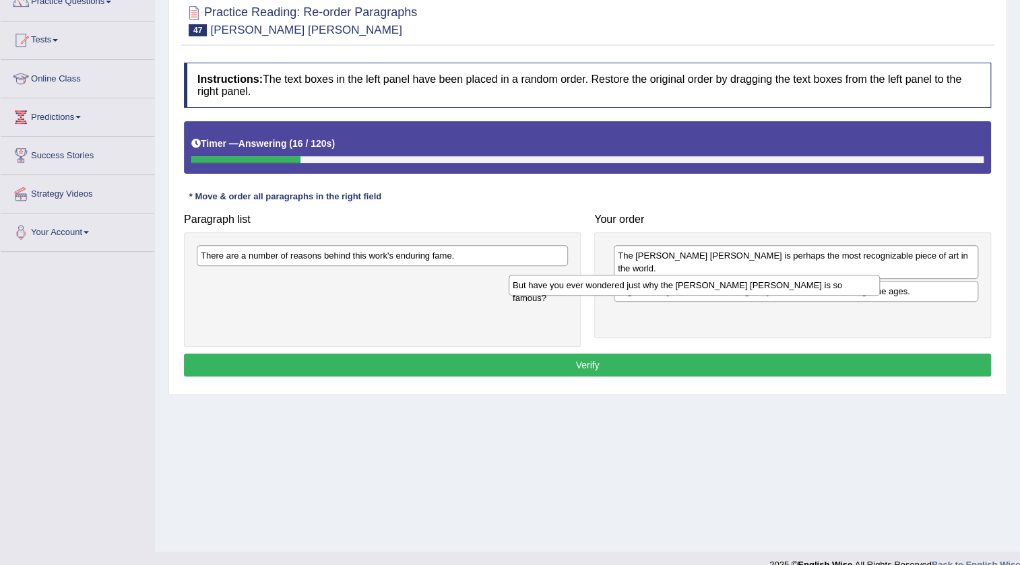
drag, startPoint x: 321, startPoint y: 275, endPoint x: 632, endPoint y: 281, distance: 311.9
click at [632, 281] on div "But have you ever wondered just why the [PERSON_NAME] [PERSON_NAME] is so famou…" at bounding box center [693, 285] width 371 height 21
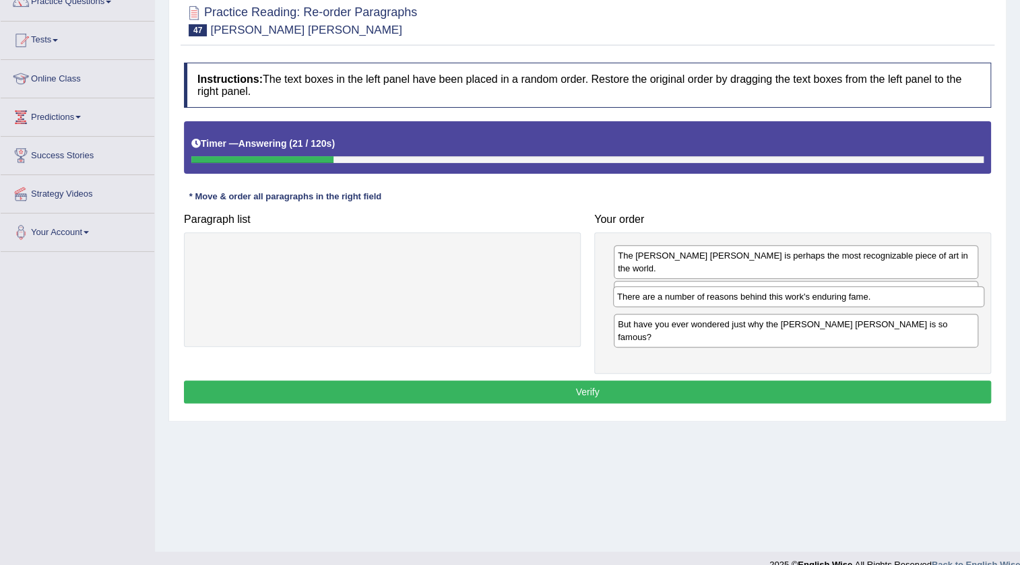
drag, startPoint x: 339, startPoint y: 259, endPoint x: 756, endPoint y: 300, distance: 418.2
click at [756, 300] on div "There are a number of reasons behind this work's enduring fame." at bounding box center [798, 296] width 371 height 21
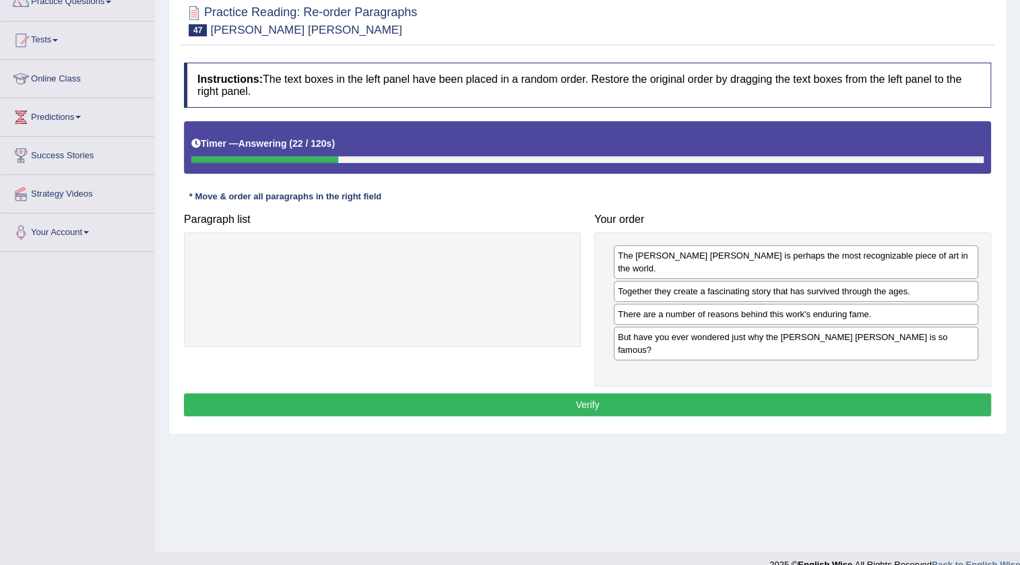
click at [639, 393] on button "Verify" at bounding box center [587, 404] width 807 height 23
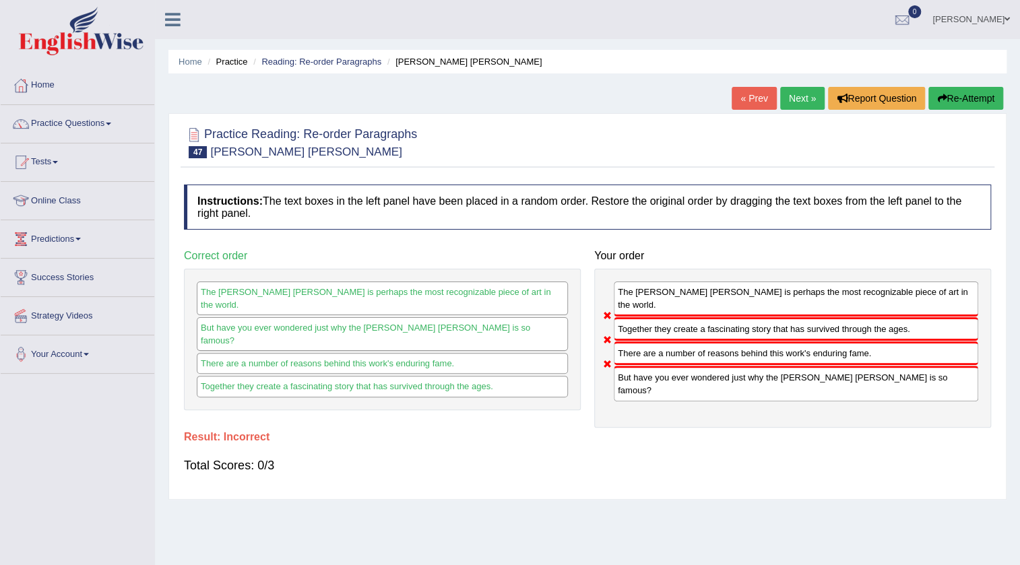
click at [956, 100] on button "Re-Attempt" at bounding box center [965, 98] width 75 height 23
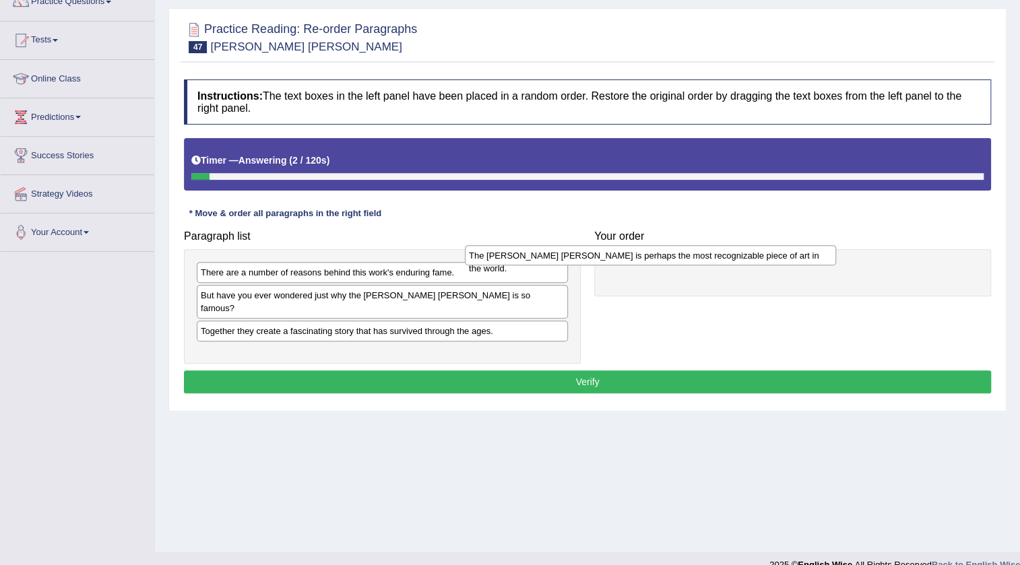
drag, startPoint x: 276, startPoint y: 323, endPoint x: 545, endPoint y: 259, distance: 276.7
click at [545, 259] on div "The [PERSON_NAME] [PERSON_NAME] is perhaps the most recognizable piece of art i…" at bounding box center [650, 255] width 371 height 21
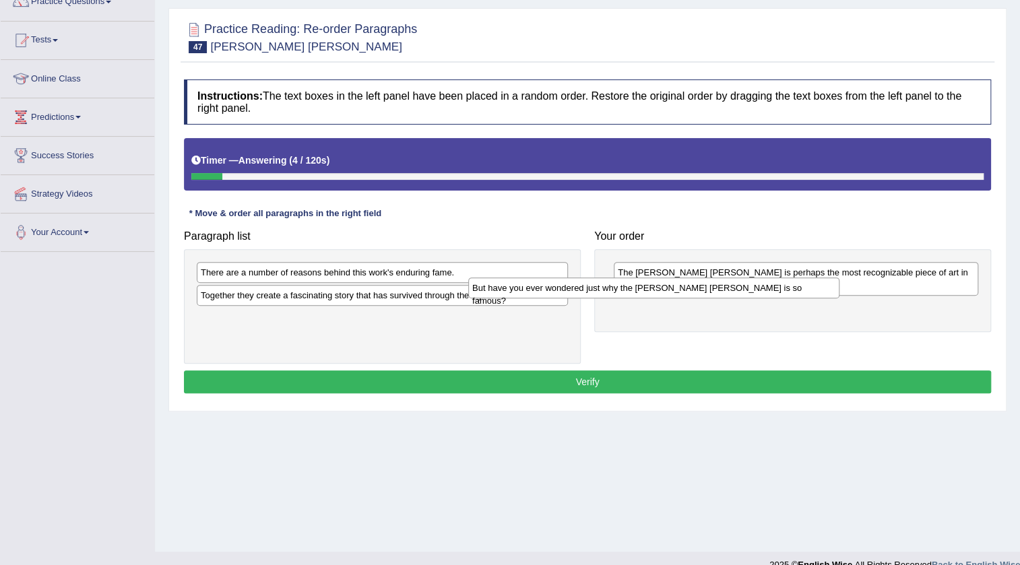
drag, startPoint x: 276, startPoint y: 294, endPoint x: 498, endPoint y: 290, distance: 222.3
click at [549, 287] on div "But have you ever wondered just why the [PERSON_NAME] [PERSON_NAME] is so famou…" at bounding box center [653, 287] width 371 height 21
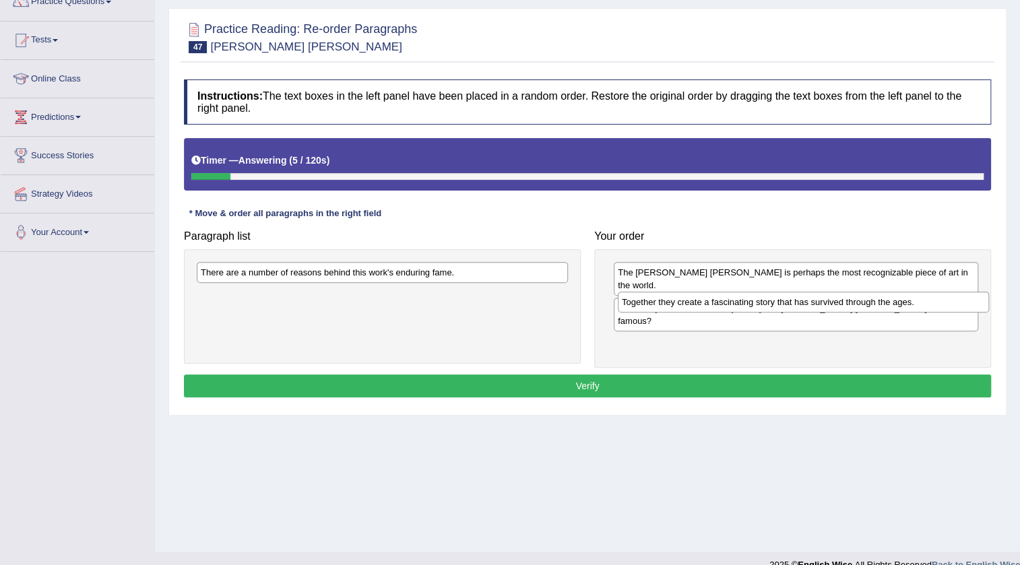
drag, startPoint x: 290, startPoint y: 295, endPoint x: 539, endPoint y: 315, distance: 250.0
click at [711, 300] on div "Together they create a fascinating story that has survived through the ages." at bounding box center [803, 302] width 371 height 21
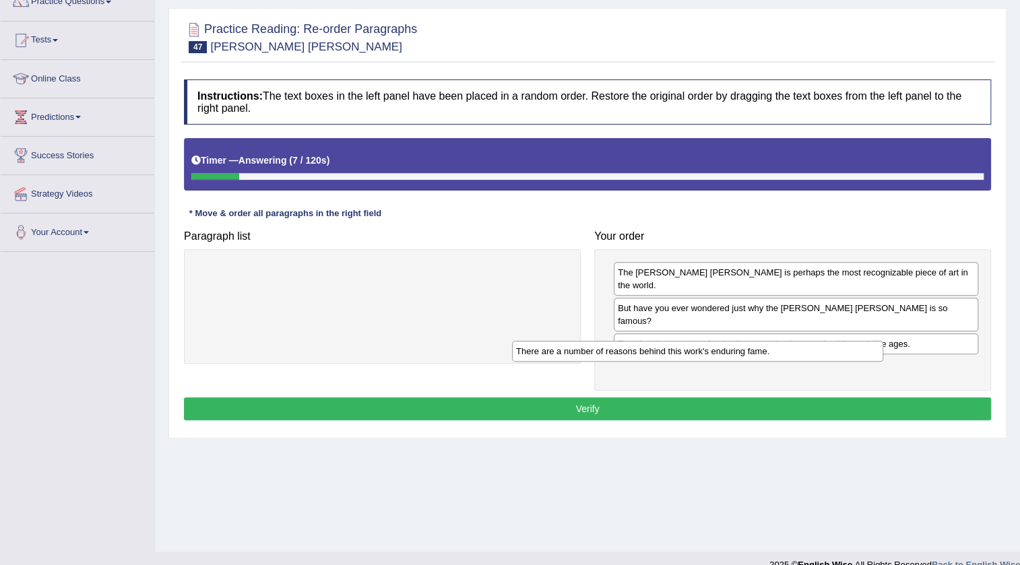
drag, startPoint x: 372, startPoint y: 269, endPoint x: 665, endPoint y: 374, distance: 311.2
click at [698, 345] on div "There are a number of reasons behind this work's enduring fame." at bounding box center [697, 351] width 371 height 21
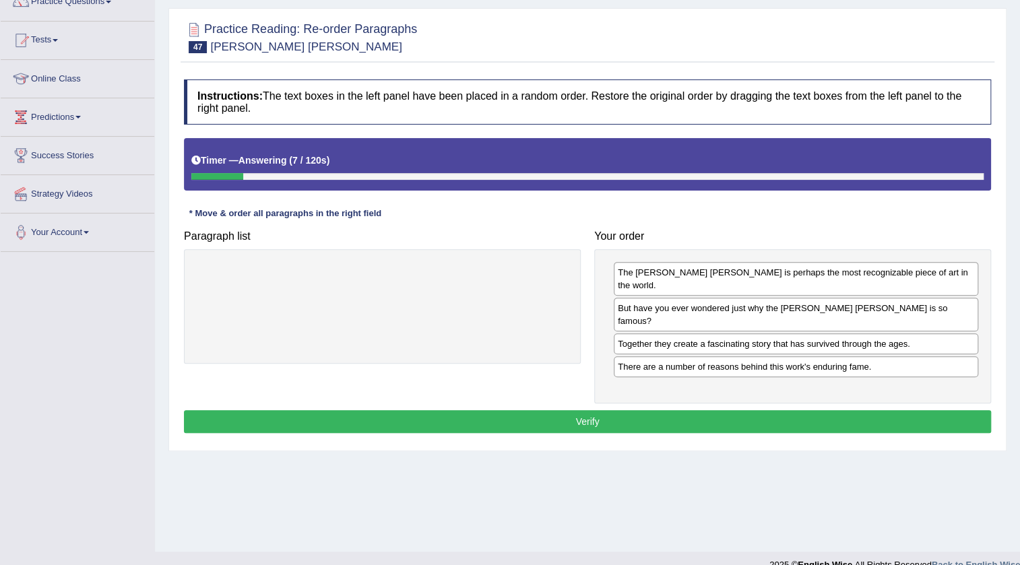
click at [651, 410] on button "Verify" at bounding box center [587, 421] width 807 height 23
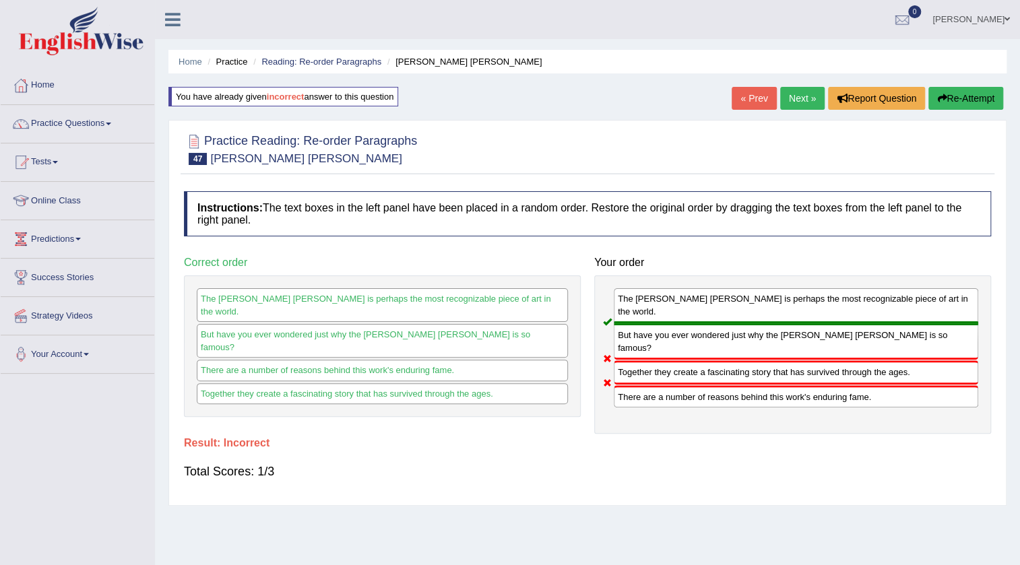
click at [808, 96] on link "Next »" at bounding box center [802, 98] width 44 height 23
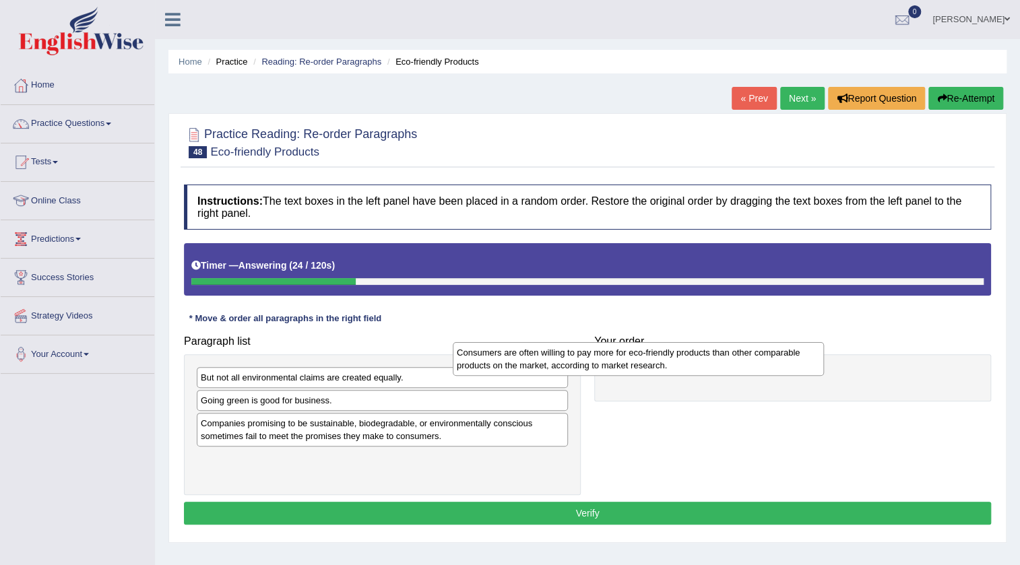
drag, startPoint x: 304, startPoint y: 416, endPoint x: 562, endPoint y: 368, distance: 261.7
click at [562, 368] on div "Consumers are often willing to pay more for eco-friendly products than other co…" at bounding box center [638, 359] width 371 height 34
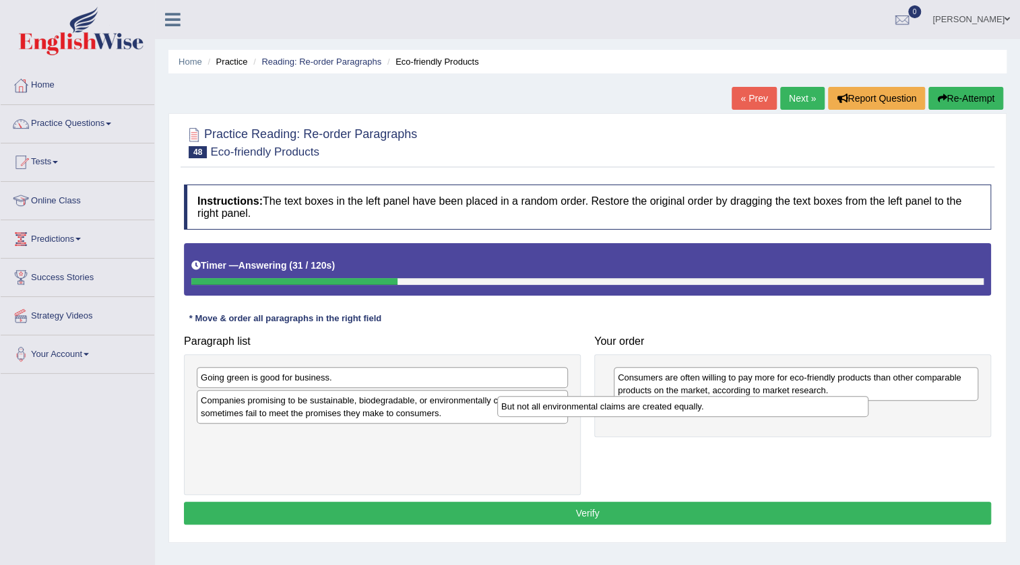
drag, startPoint x: 377, startPoint y: 385, endPoint x: 677, endPoint y: 413, distance: 301.7
click at [677, 413] on div "But not all environmental claims are created equally." at bounding box center [682, 406] width 371 height 21
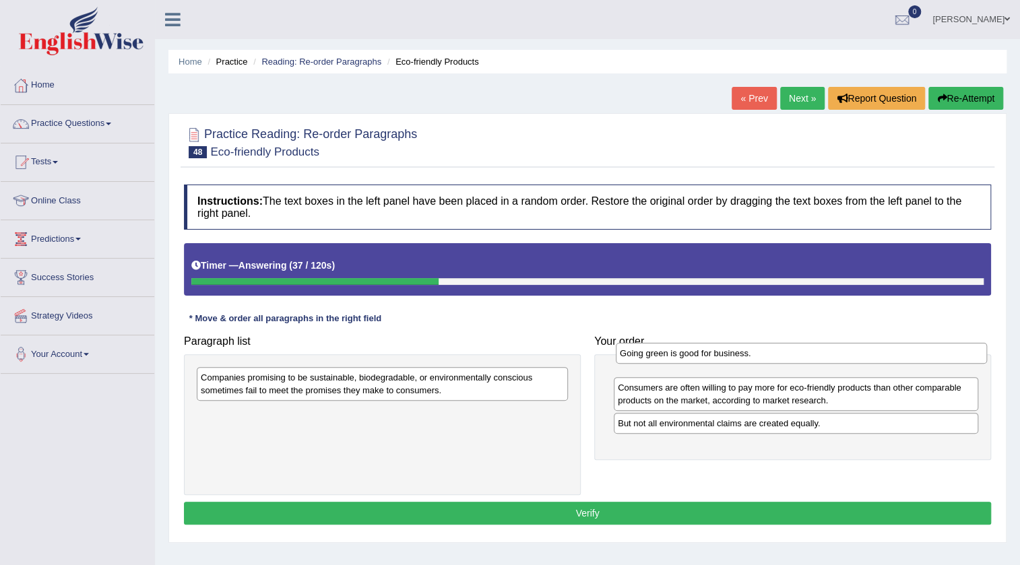
drag, startPoint x: 296, startPoint y: 381, endPoint x: 715, endPoint y: 357, distance: 419.6
click at [715, 357] on div "Going green is good for business." at bounding box center [801, 353] width 371 height 21
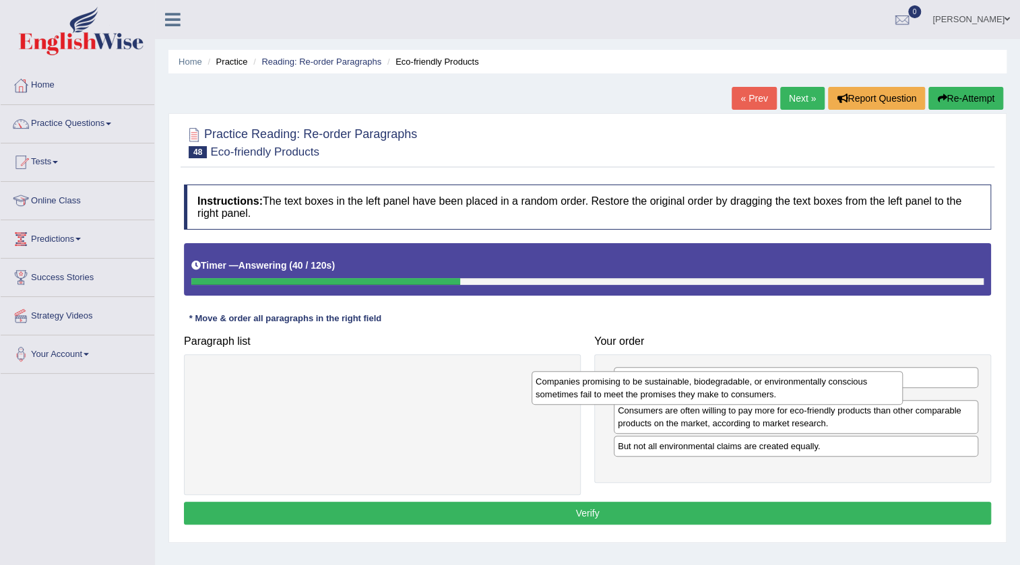
drag, startPoint x: 328, startPoint y: 394, endPoint x: 663, endPoint y: 398, distance: 334.7
click at [663, 398] on div "Companies promising to be sustainable, biodegradable, or environmentally consci…" at bounding box center [716, 388] width 371 height 34
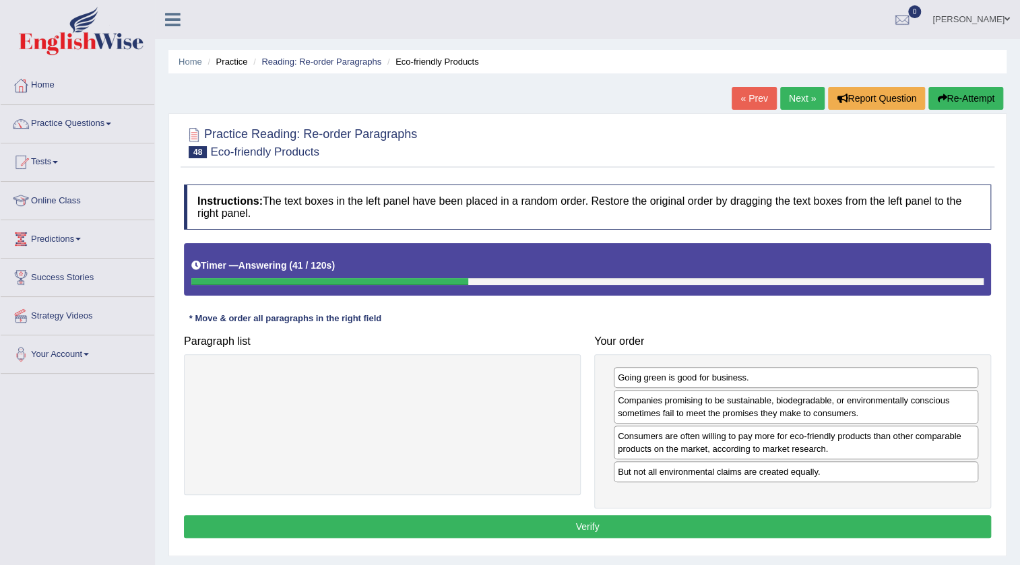
click at [673, 529] on button "Verify" at bounding box center [587, 526] width 807 height 23
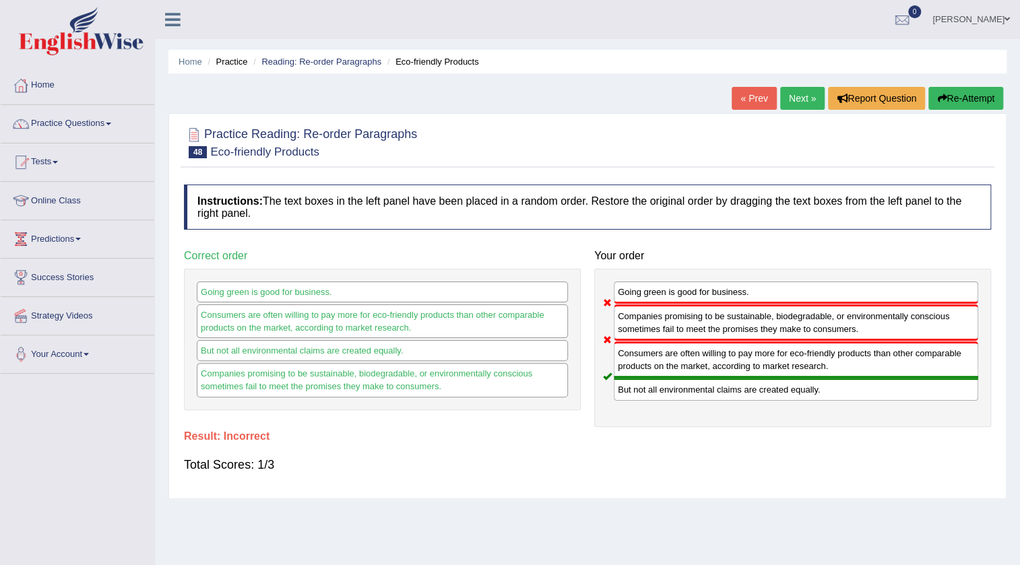
click at [789, 100] on link "Next »" at bounding box center [802, 98] width 44 height 23
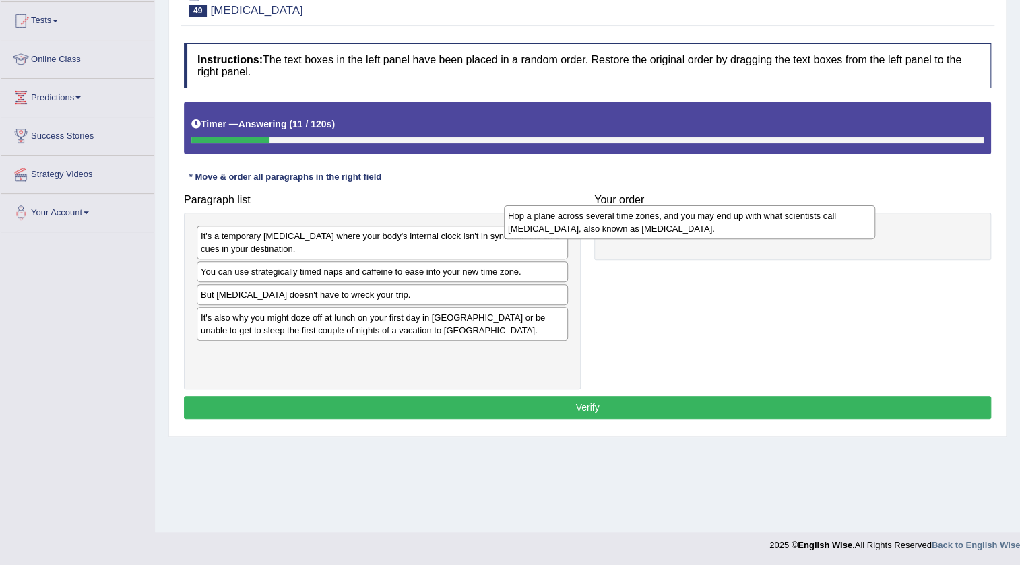
drag, startPoint x: 296, startPoint y: 244, endPoint x: 605, endPoint y: 224, distance: 309.1
click at [605, 224] on div "Hop a plane across several time zones, and you may end up with what scientists …" at bounding box center [689, 222] width 371 height 34
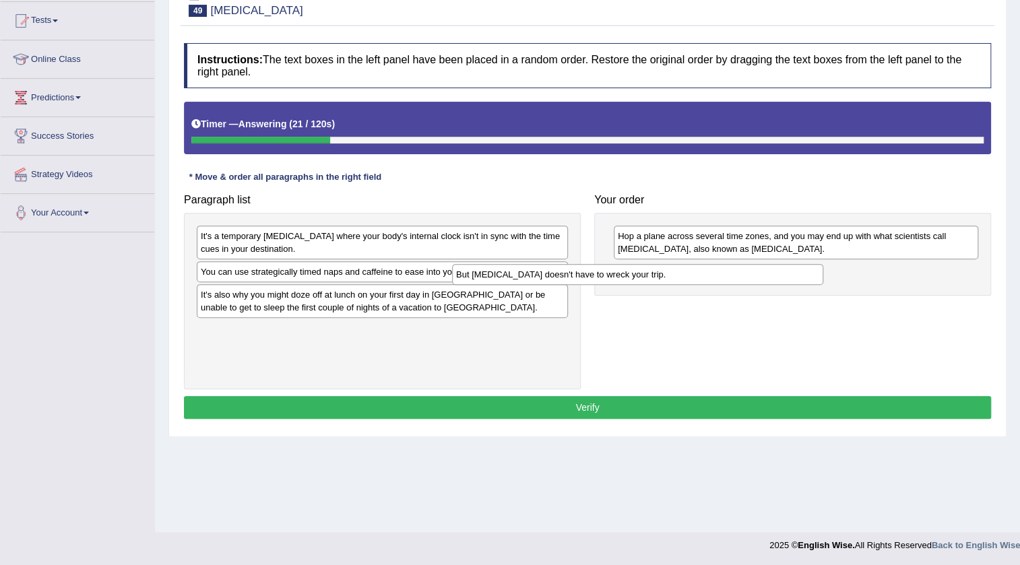
drag, startPoint x: 283, startPoint y: 295, endPoint x: 538, endPoint y: 275, distance: 256.0
click at [538, 275] on div "But [MEDICAL_DATA] doesn't have to wreck your trip." at bounding box center [637, 274] width 371 height 21
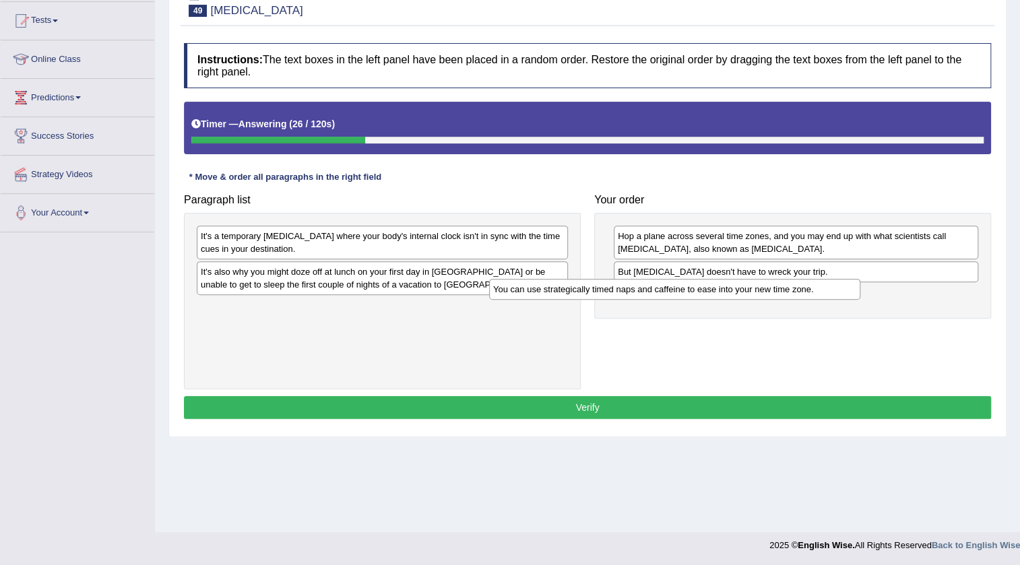
drag, startPoint x: 362, startPoint y: 275, endPoint x: 655, endPoint y: 292, distance: 293.4
click at [655, 292] on div "You can use strategically timed naps and caffeine to ease into your new time zo…" at bounding box center [674, 289] width 371 height 21
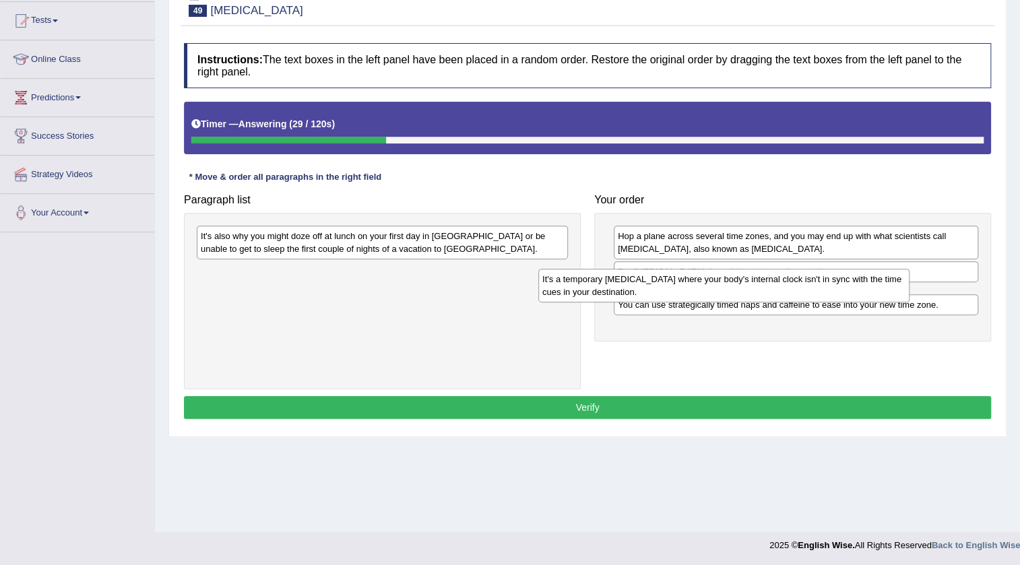
drag, startPoint x: 344, startPoint y: 245, endPoint x: 686, endPoint y: 288, distance: 344.1
click at [686, 288] on div "It's a temporary sleep disorder where your body's internal clock isn't in sync …" at bounding box center [723, 286] width 371 height 34
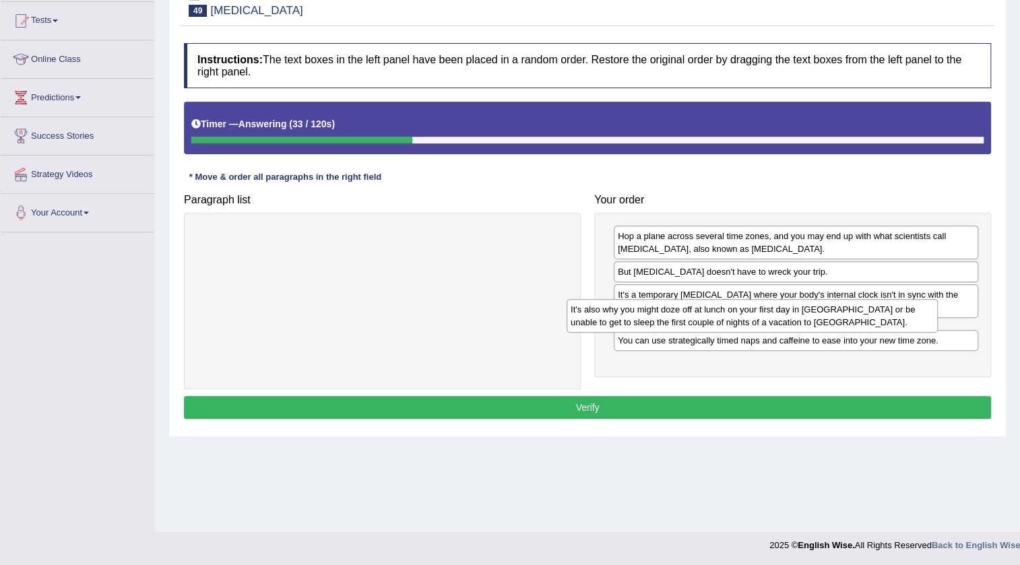
drag, startPoint x: 391, startPoint y: 247, endPoint x: 764, endPoint y: 321, distance: 379.6
click at [762, 321] on div "It's also why you might doze off at lunch on your first day in London or be una…" at bounding box center [751, 316] width 371 height 34
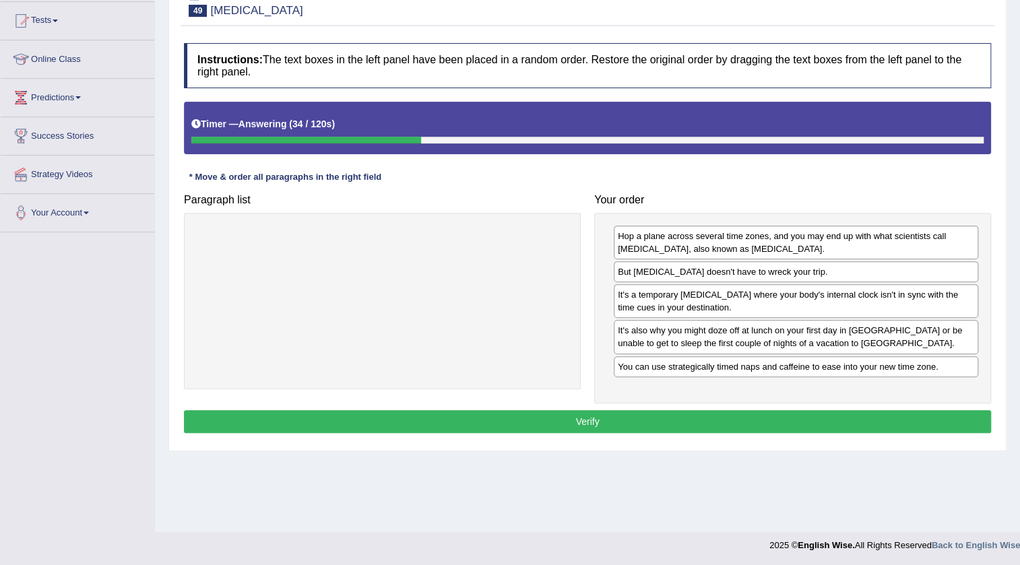
click at [673, 418] on button "Verify" at bounding box center [587, 421] width 807 height 23
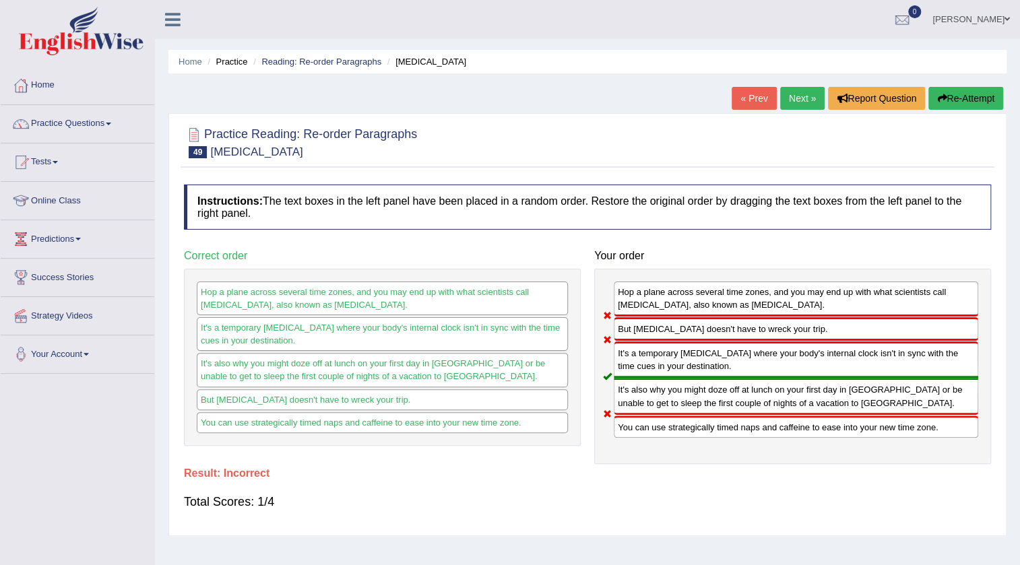
click at [802, 92] on link "Next »" at bounding box center [802, 98] width 44 height 23
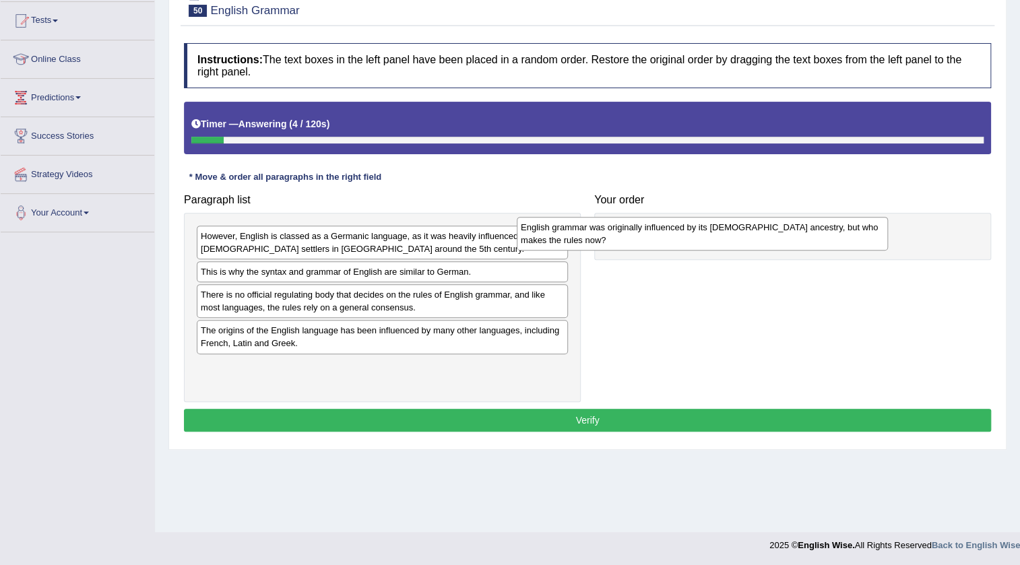
drag, startPoint x: 299, startPoint y: 325, endPoint x: 605, endPoint y: 232, distance: 319.5
click at [605, 232] on div "English grammar was originally influenced by its Germanic ancestry, but who mak…" at bounding box center [702, 234] width 371 height 34
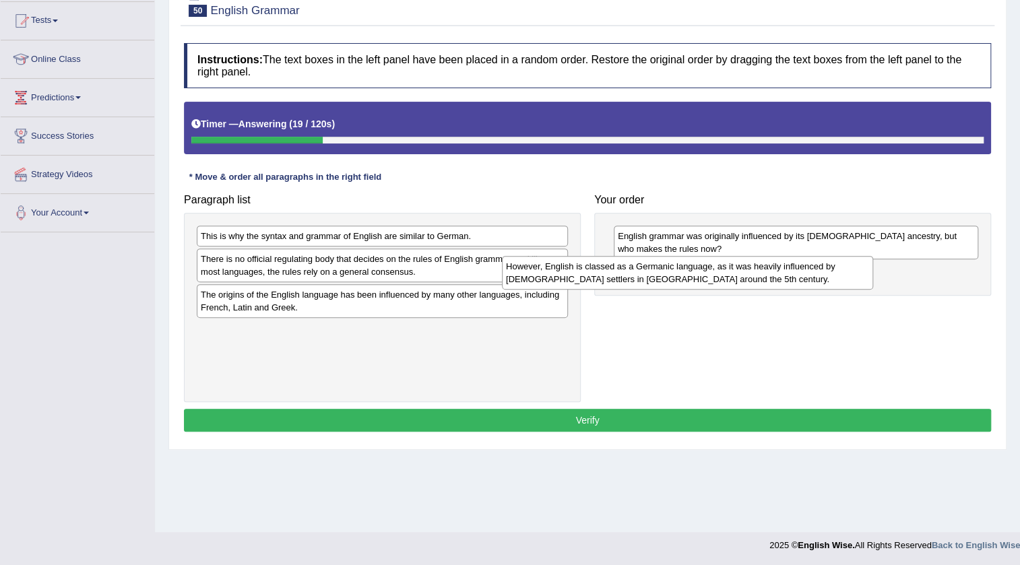
drag, startPoint x: 411, startPoint y: 256, endPoint x: 716, endPoint y: 286, distance: 306.5
click at [716, 286] on div "However, English is classed as a Germanic language, as it was heavily influence…" at bounding box center [687, 273] width 371 height 34
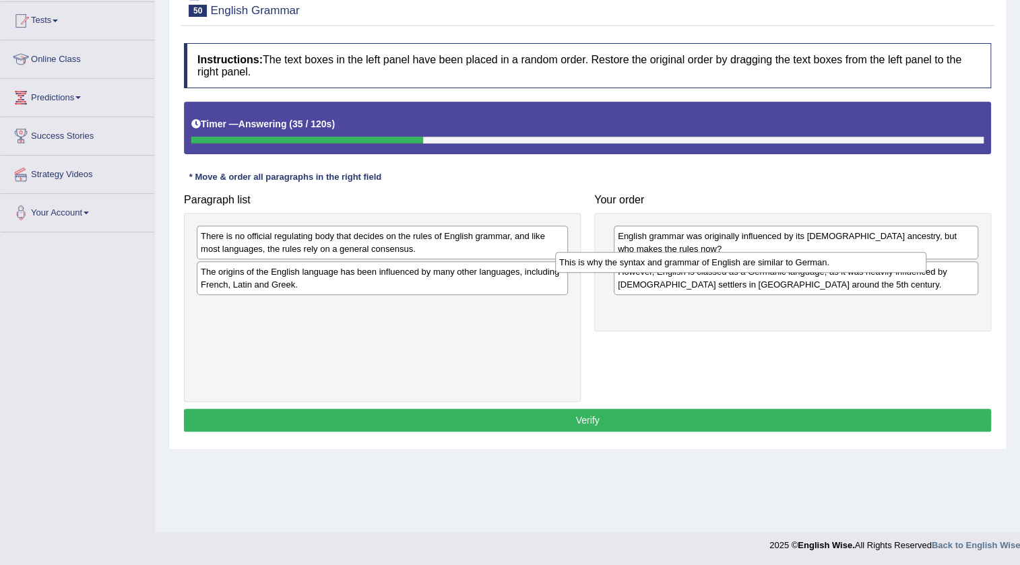
drag, startPoint x: 467, startPoint y: 236, endPoint x: 826, endPoint y: 263, distance: 359.2
click at [826, 263] on div "This is why the syntax and grammar of English are similar to German." at bounding box center [740, 262] width 371 height 21
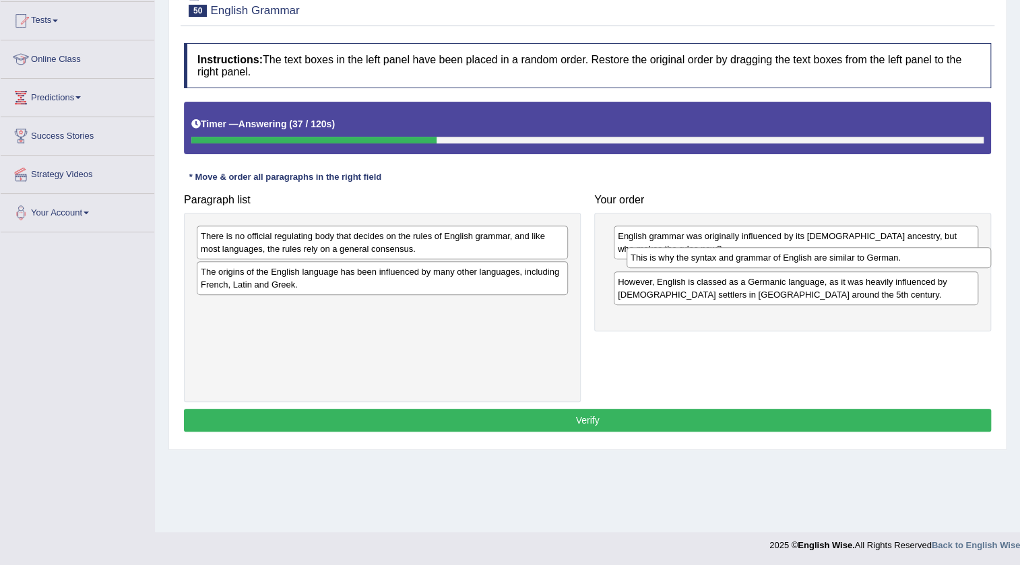
drag, startPoint x: 804, startPoint y: 307, endPoint x: 819, endPoint y: 261, distance: 48.1
click at [819, 261] on div "This is why the syntax and grammar of English are similar to German." at bounding box center [808, 257] width 364 height 21
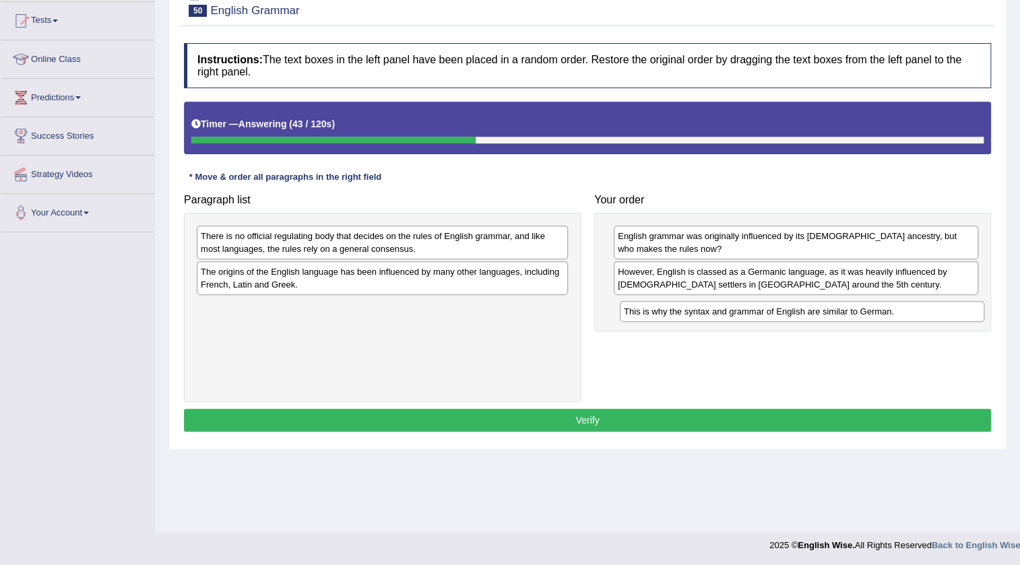
drag, startPoint x: 761, startPoint y: 275, endPoint x: 764, endPoint y: 310, distance: 35.1
click at [764, 312] on div "This is why the syntax and grammar of English are similar to German." at bounding box center [802, 311] width 364 height 21
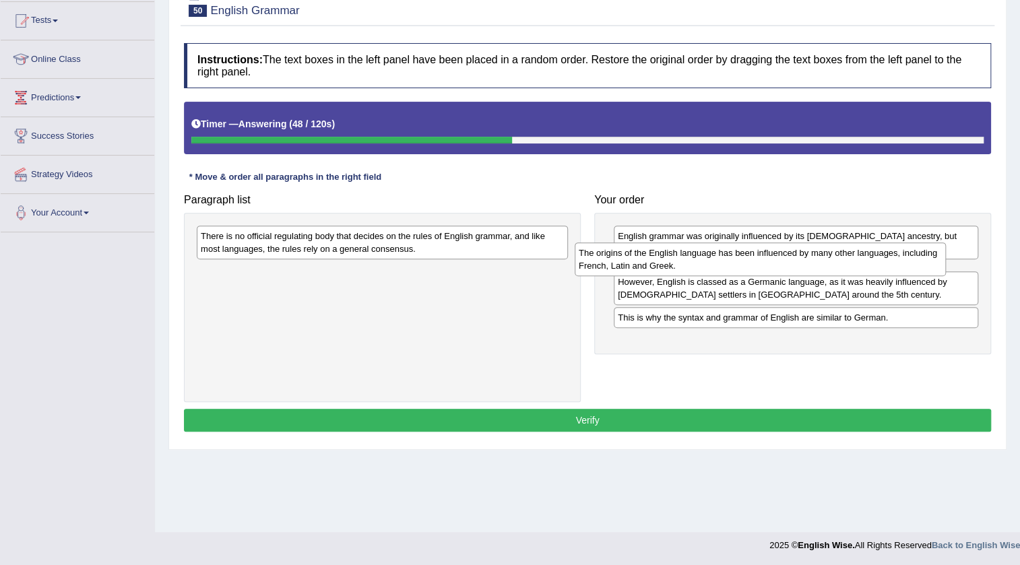
drag, startPoint x: 390, startPoint y: 273, endPoint x: 768, endPoint y: 255, distance: 378.2
click at [768, 255] on div "The origins of the English language has been influenced by many other languages…" at bounding box center [759, 259] width 371 height 34
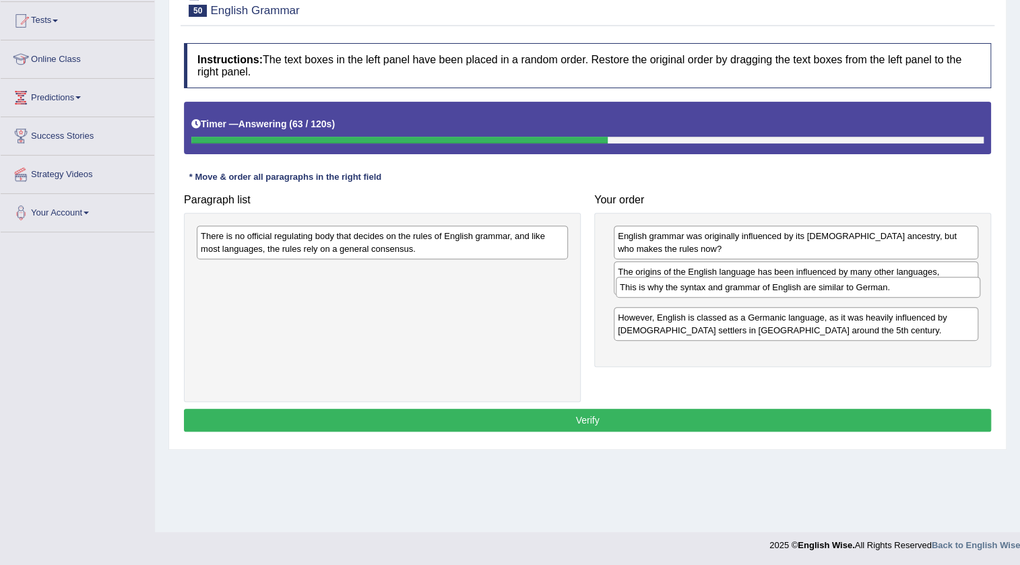
drag, startPoint x: 663, startPoint y: 350, endPoint x: 665, endPoint y: 293, distance: 56.6
click at [665, 293] on div "This is why the syntax and grammar of English are similar to German." at bounding box center [798, 287] width 364 height 21
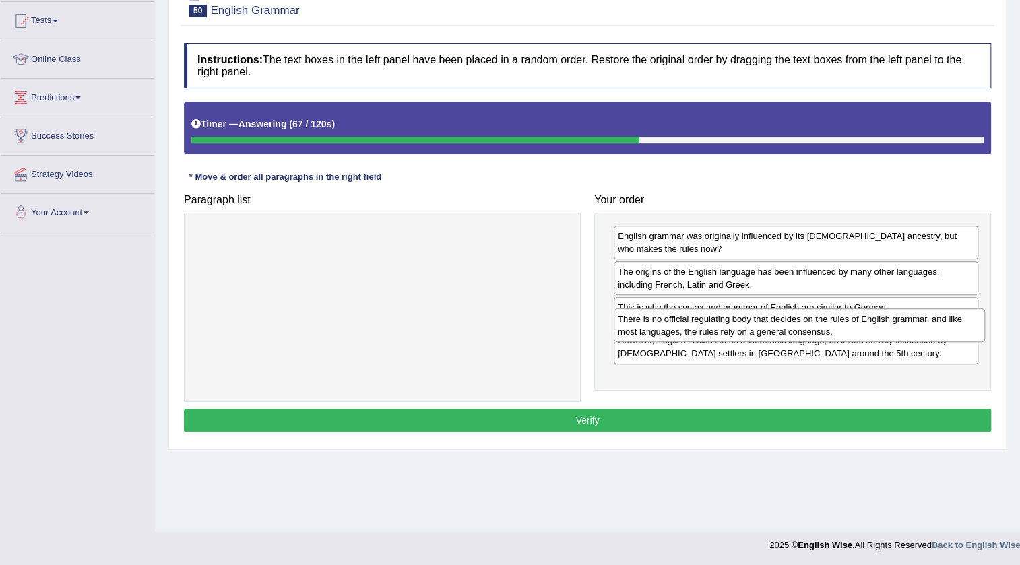
drag, startPoint x: 418, startPoint y: 241, endPoint x: 835, endPoint y: 325, distance: 425.9
click at [835, 325] on div "There is no official regulating body that decides on the rules of English gramm…" at bounding box center [798, 325] width 371 height 34
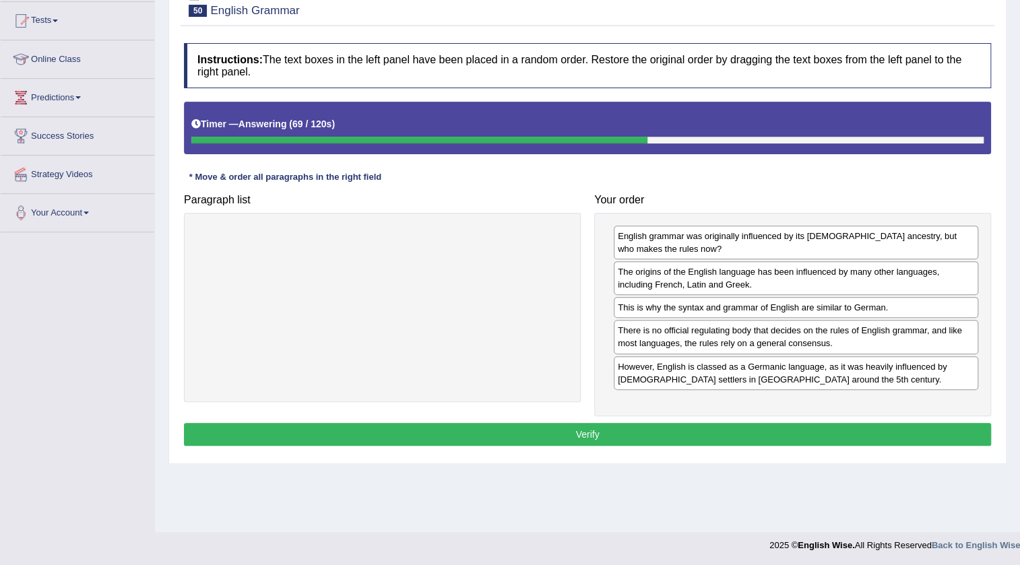
click at [726, 435] on button "Verify" at bounding box center [587, 434] width 807 height 23
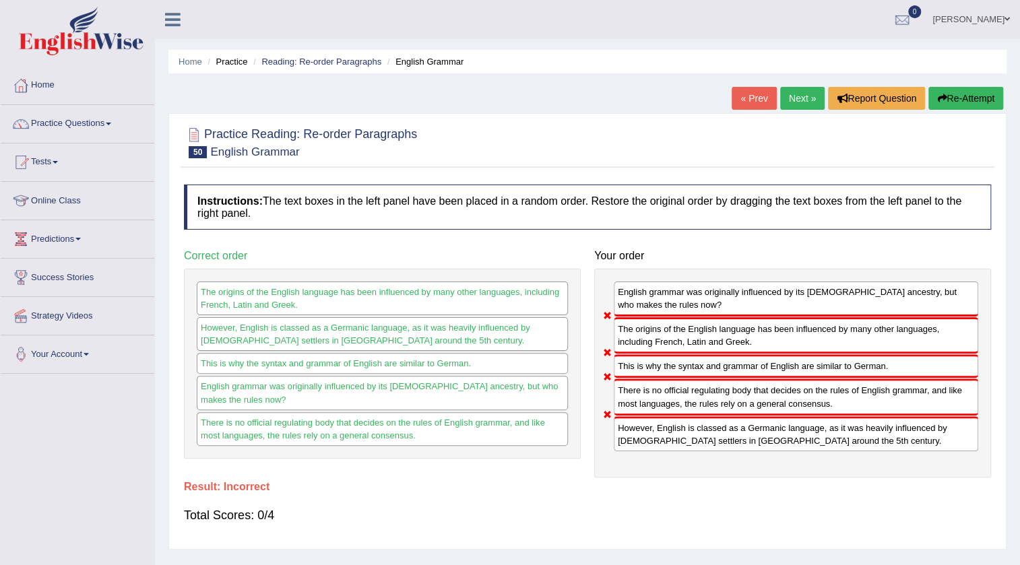
click at [983, 94] on button "Re-Attempt" at bounding box center [965, 98] width 75 height 23
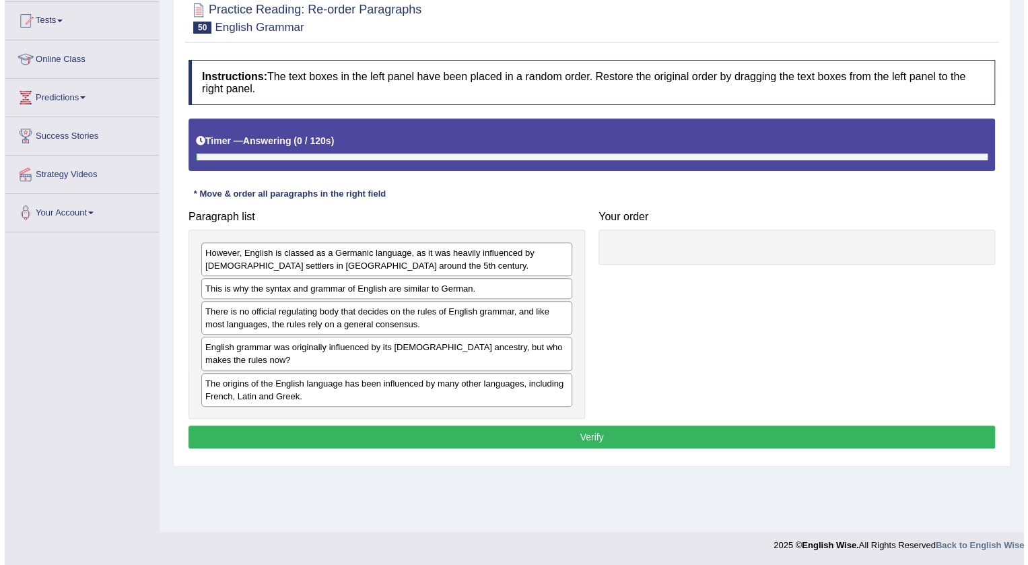
scroll to position [141, 0]
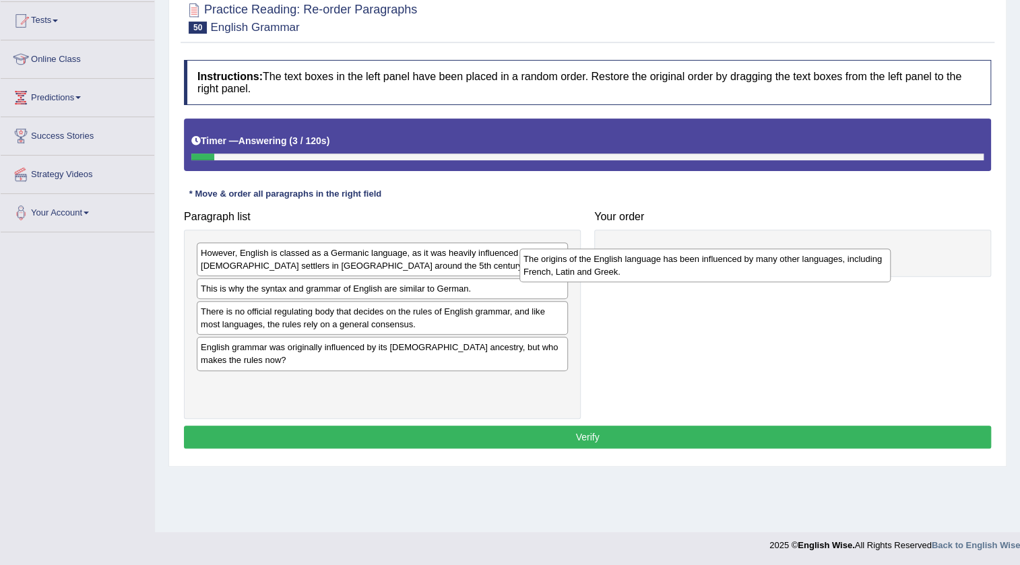
drag, startPoint x: 381, startPoint y: 338, endPoint x: 653, endPoint y: 240, distance: 288.7
click at [653, 248] on div "The origins of the English language has been influenced by many other languages…" at bounding box center [704, 265] width 371 height 34
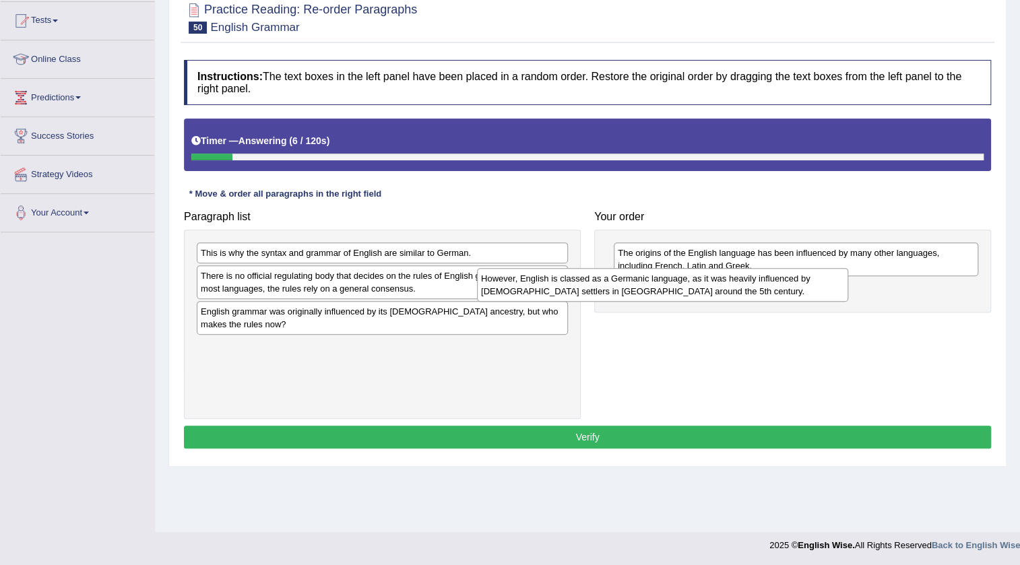
drag, startPoint x: 295, startPoint y: 256, endPoint x: 575, endPoint y: 281, distance: 281.3
click at [575, 281] on div "However, English is classed as a Germanic language, as it was heavily influence…" at bounding box center [662, 285] width 371 height 34
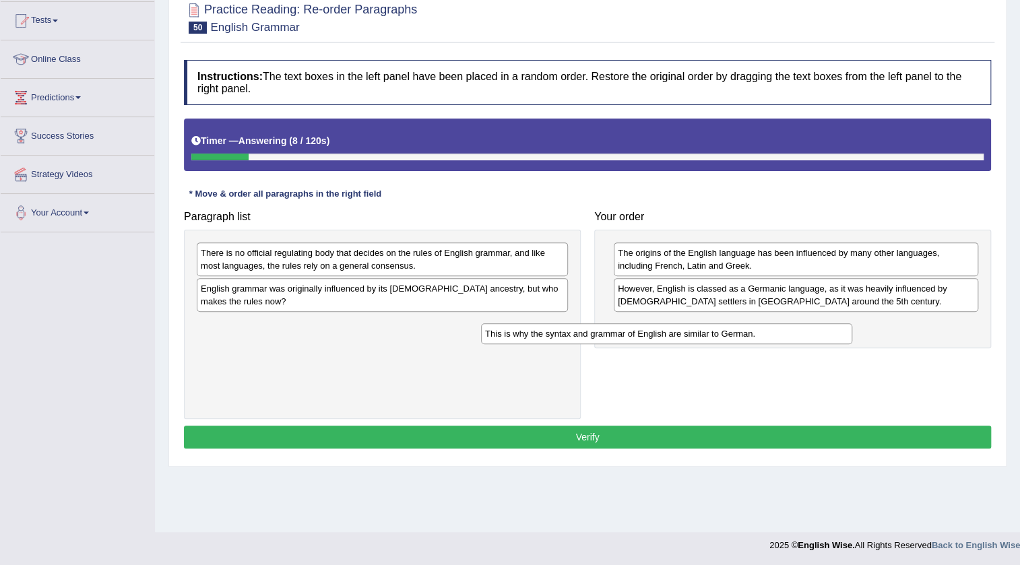
drag, startPoint x: 325, startPoint y: 246, endPoint x: 609, endPoint y: 327, distance: 295.5
click at [609, 327] on div "This is why the syntax and grammar of English are similar to German." at bounding box center [666, 333] width 371 height 21
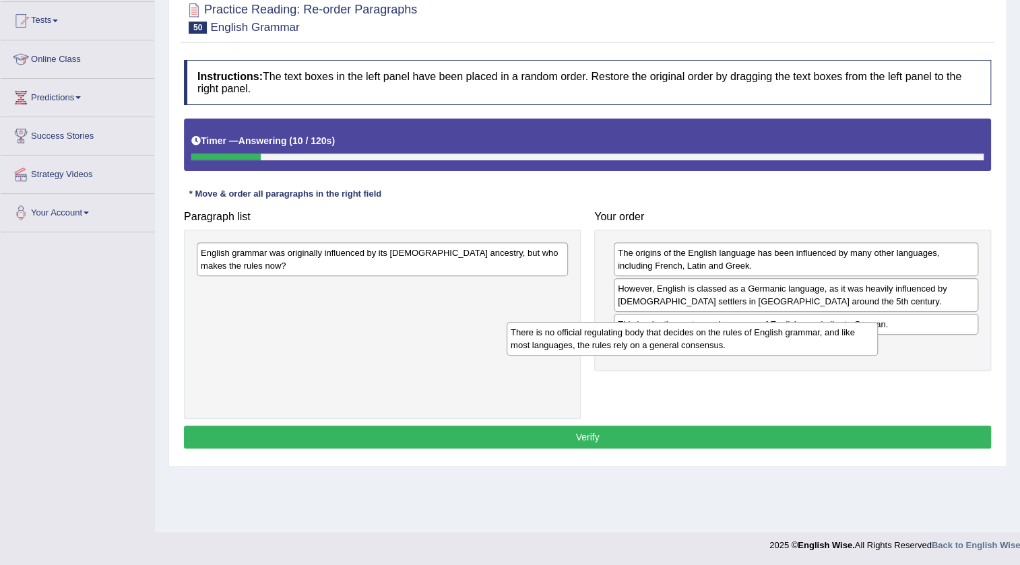
drag, startPoint x: 386, startPoint y: 267, endPoint x: 591, endPoint y: 347, distance: 220.2
click at [692, 347] on div "There is no official regulating body that decides on the rules of English gramm…" at bounding box center [691, 339] width 371 height 34
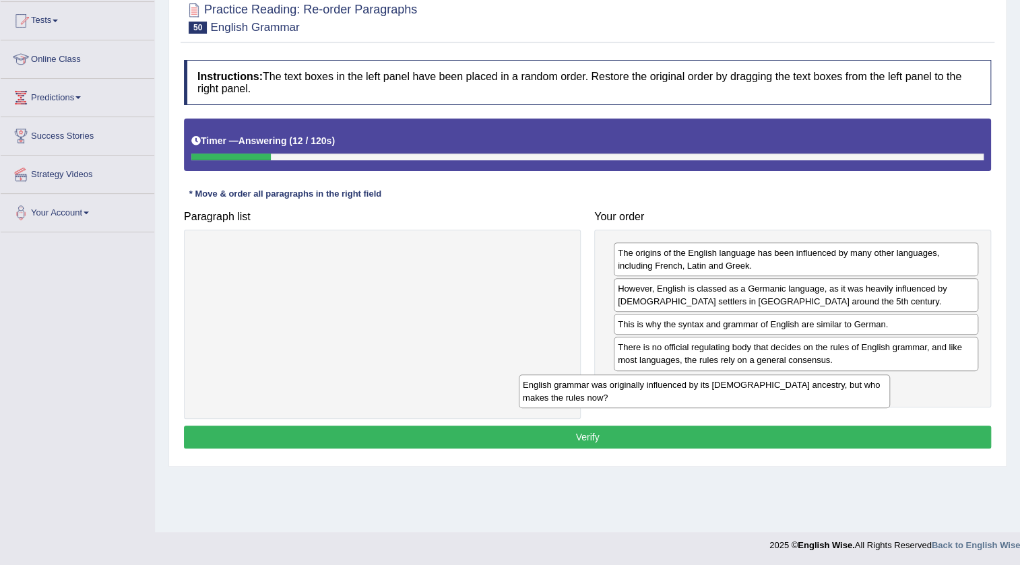
drag, startPoint x: 432, startPoint y: 270, endPoint x: 756, endPoint y: 400, distance: 349.0
click at [756, 397] on div "English grammar was originally influenced by its [DEMOGRAPHIC_DATA] ancestry, b…" at bounding box center [704, 391] width 371 height 34
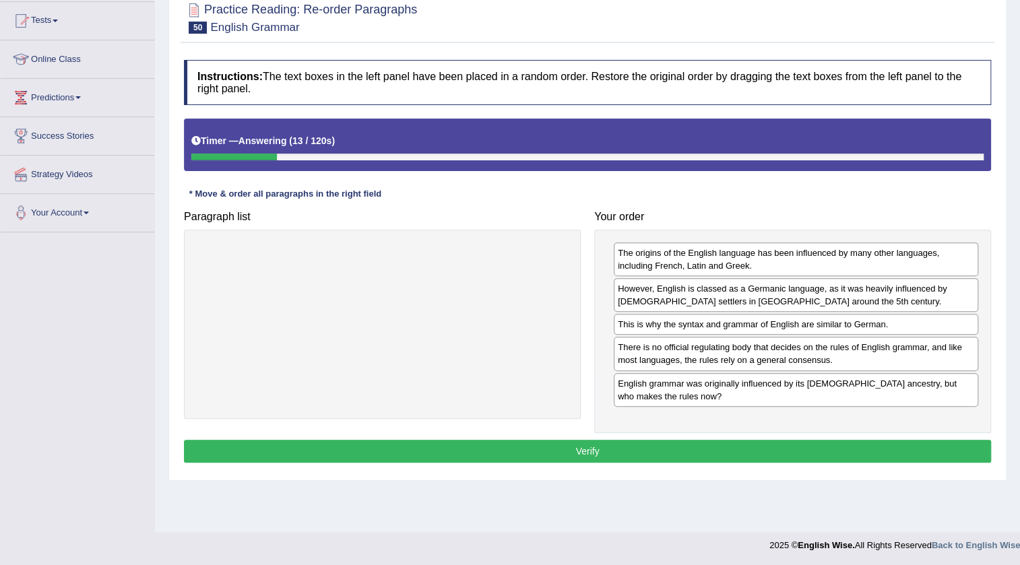
click at [640, 444] on button "Verify" at bounding box center [587, 451] width 807 height 23
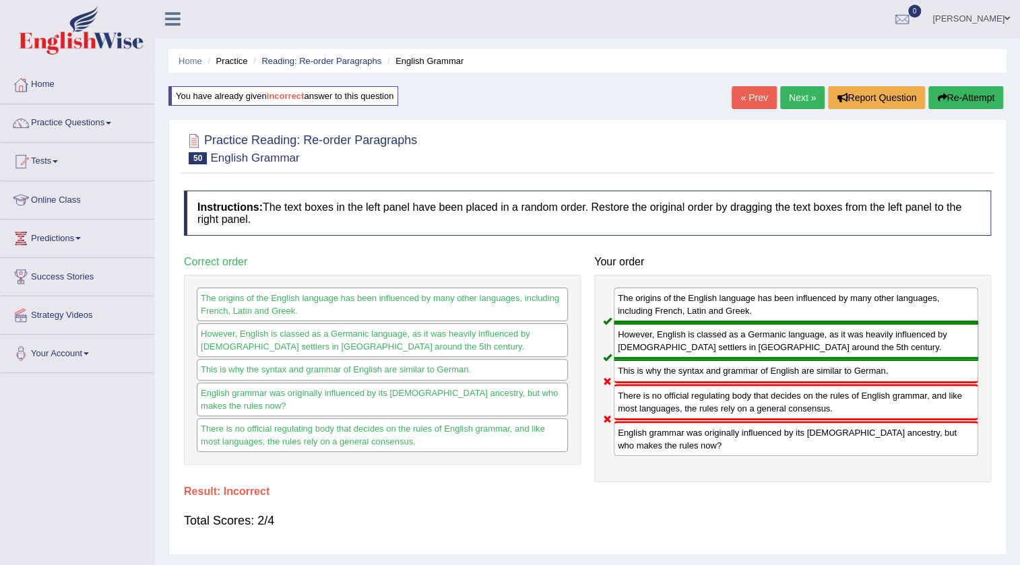
scroll to position [0, 0]
click at [808, 93] on link "Next »" at bounding box center [802, 98] width 44 height 23
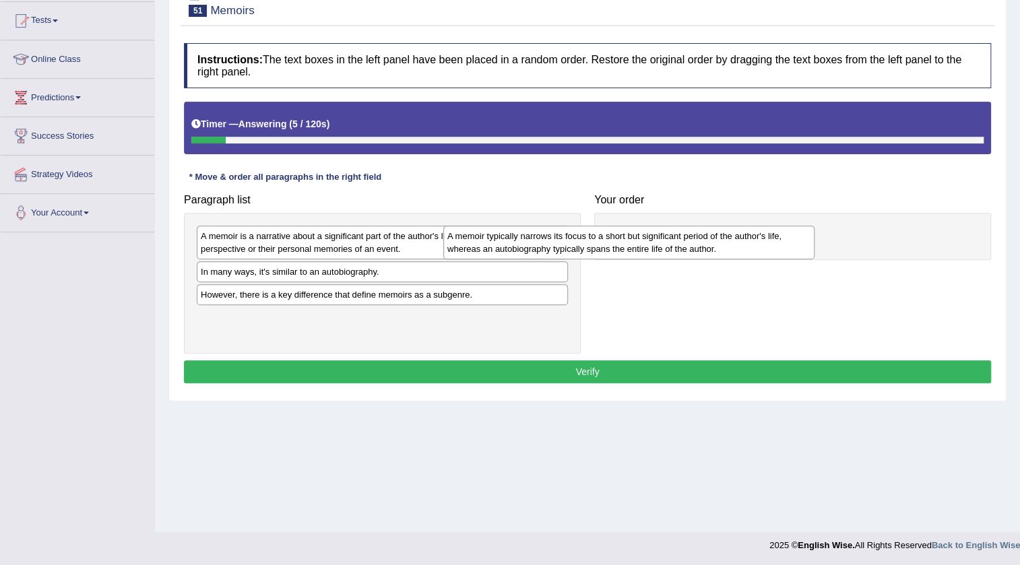
drag, startPoint x: 248, startPoint y: 242, endPoint x: 495, endPoint y: 242, distance: 247.1
click at [495, 242] on div "A memoir typically narrows its focus to a short but significant period of the a…" at bounding box center [628, 243] width 371 height 34
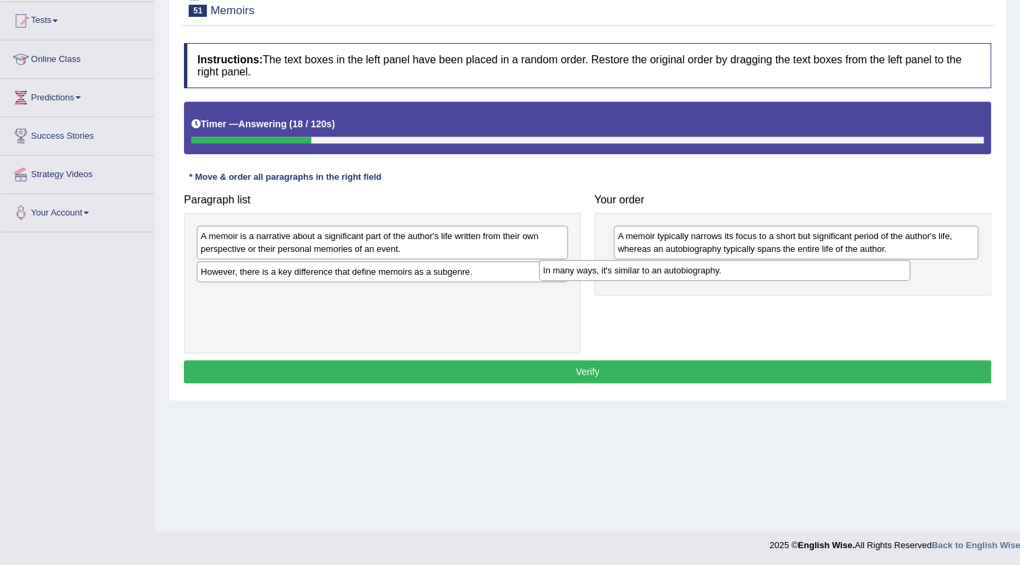
drag, startPoint x: 306, startPoint y: 263, endPoint x: 648, endPoint y: 261, distance: 342.1
click at [648, 261] on div "In many ways, it's similar to an autobiography." at bounding box center [724, 270] width 371 height 21
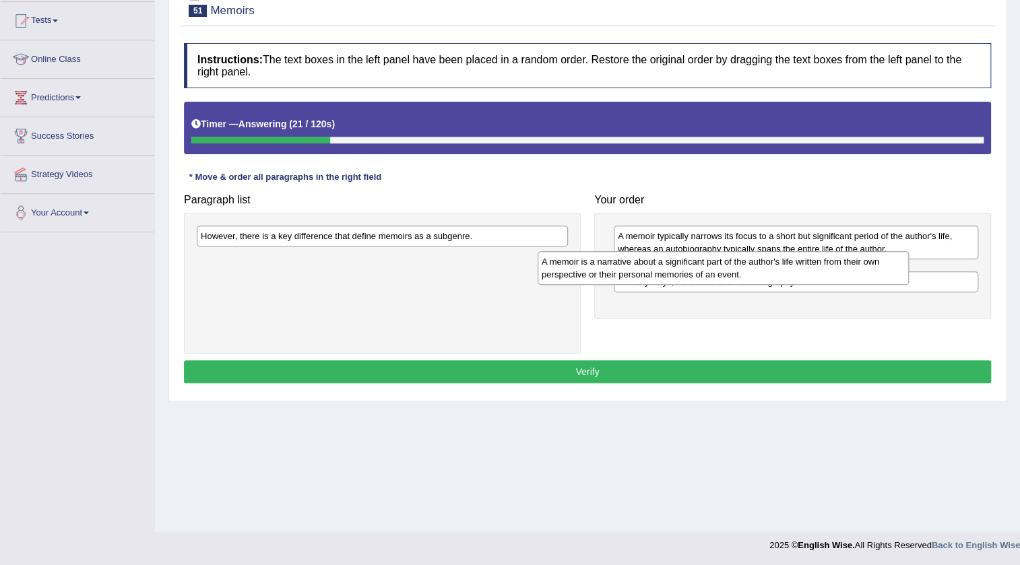
drag, startPoint x: 322, startPoint y: 234, endPoint x: 663, endPoint y: 259, distance: 341.7
click at [663, 259] on div "A memoir is a narrative about a significant part of the author's life written f…" at bounding box center [722, 268] width 371 height 34
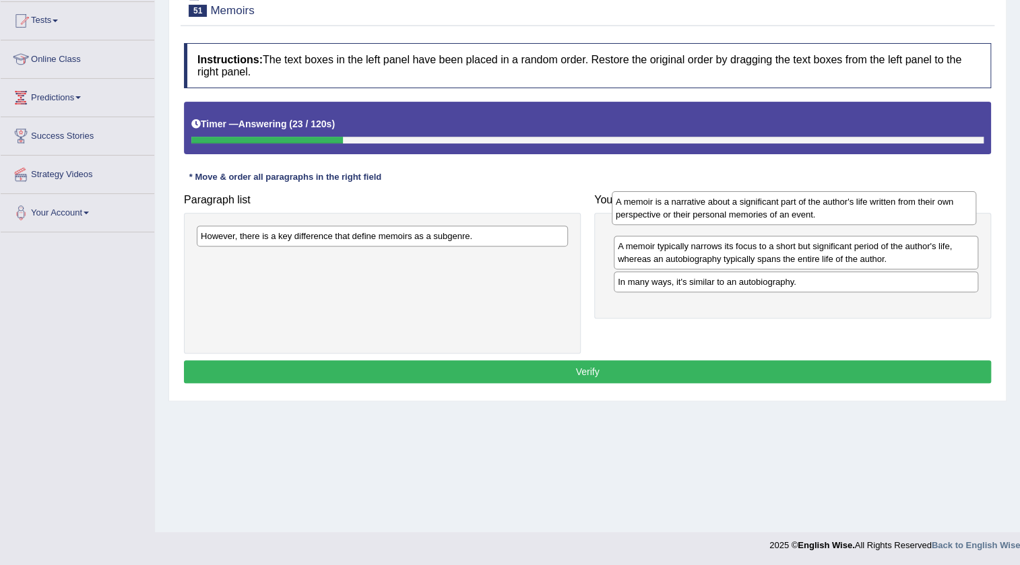
drag, startPoint x: 669, startPoint y: 285, endPoint x: 667, endPoint y: 215, distance: 70.1
click at [667, 215] on div "A memoir is a narrative about a significant part of the author's life written f…" at bounding box center [793, 208] width 364 height 34
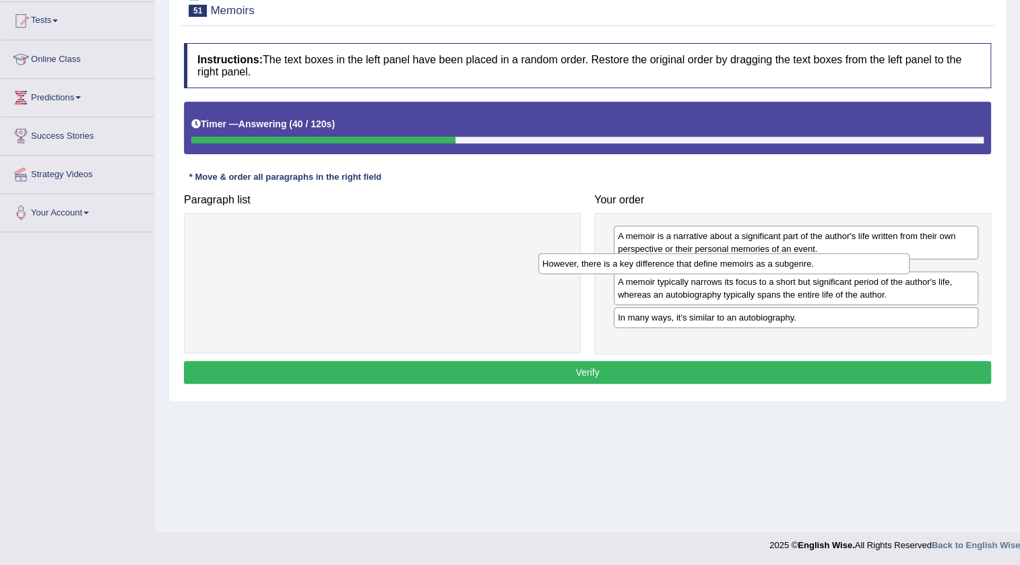
drag, startPoint x: 366, startPoint y: 234, endPoint x: 707, endPoint y: 262, distance: 342.6
click at [707, 262] on div "However, there is a key difference that define memoirs as a subgenre." at bounding box center [723, 263] width 371 height 21
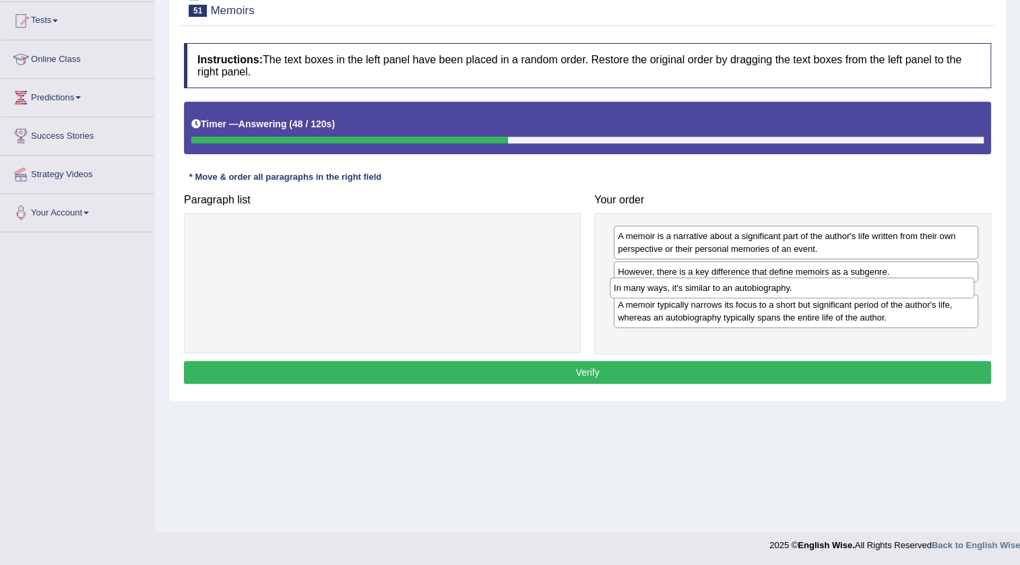
drag, startPoint x: 688, startPoint y: 323, endPoint x: 690, endPoint y: 289, distance: 34.4
click at [690, 289] on div "In many ways, it's similar to an autobiography." at bounding box center [791, 287] width 364 height 21
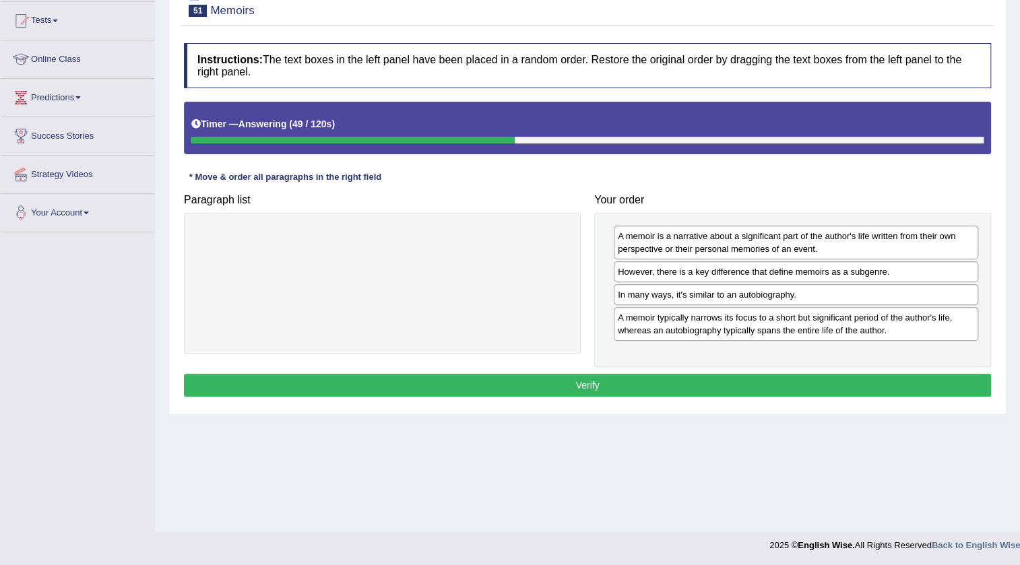
click at [644, 374] on button "Verify" at bounding box center [587, 385] width 807 height 23
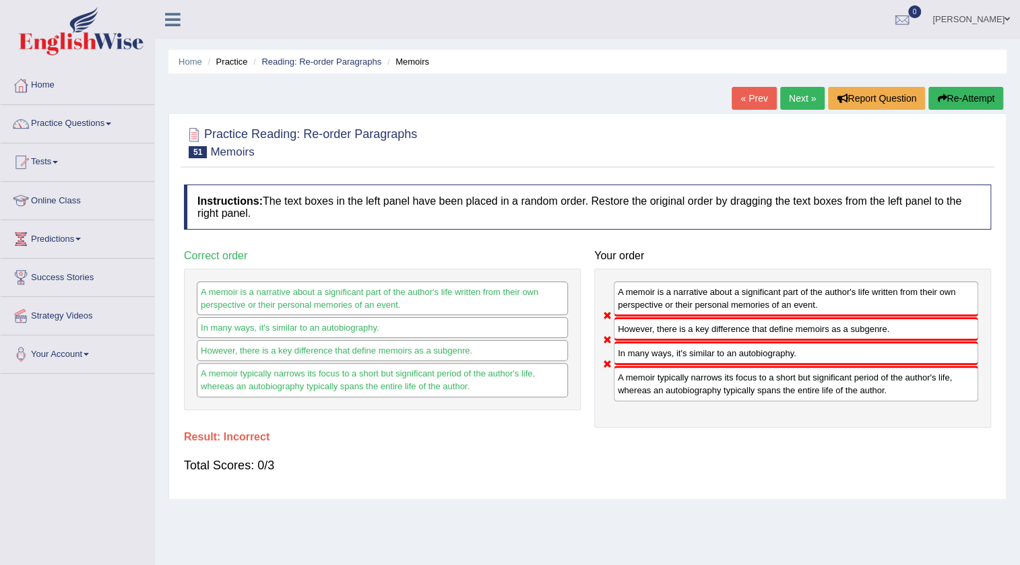
click at [780, 94] on link "Next »" at bounding box center [802, 98] width 44 height 23
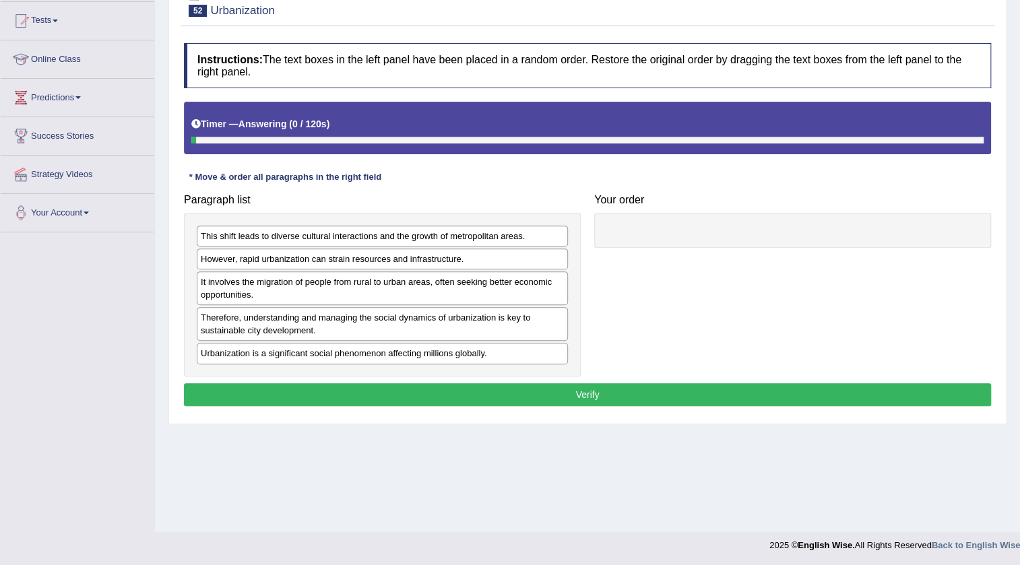
scroll to position [141, 0]
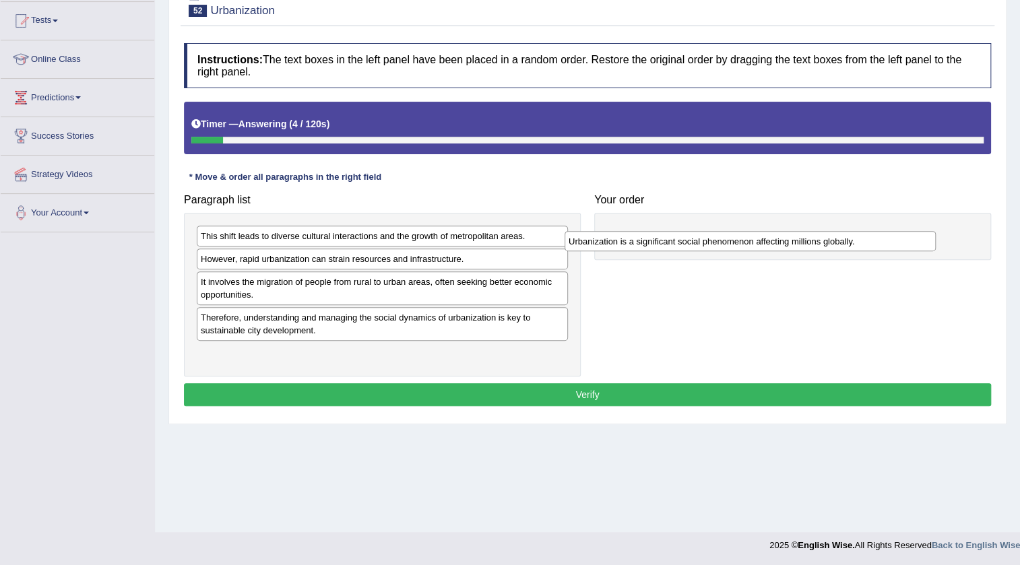
drag, startPoint x: 259, startPoint y: 352, endPoint x: 651, endPoint y: 223, distance: 411.9
click at [651, 231] on div "Urbanization is a significant social phenomenon affecting millions globally." at bounding box center [749, 241] width 371 height 21
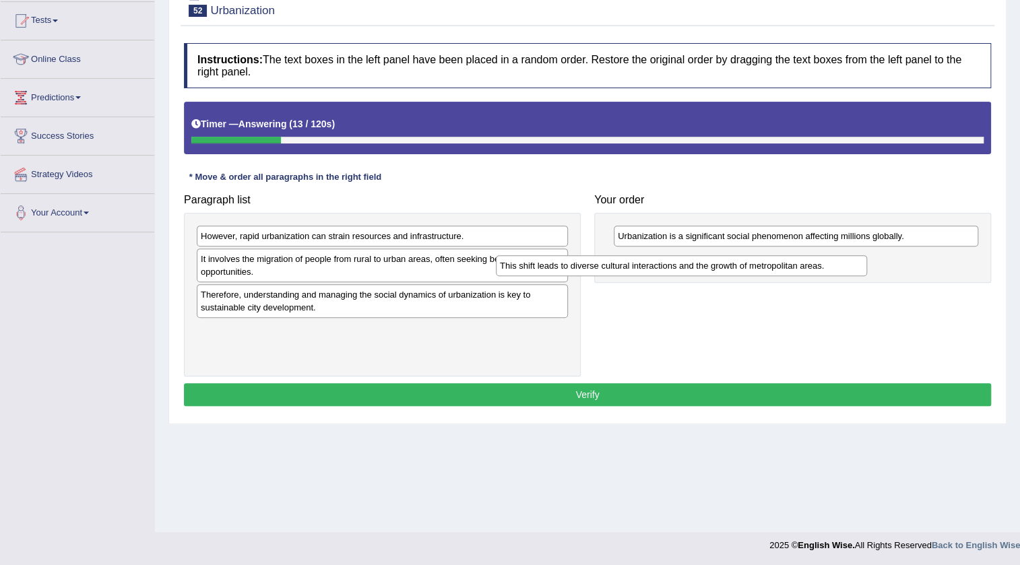
drag, startPoint x: 263, startPoint y: 238, endPoint x: 562, endPoint y: 267, distance: 300.5
click at [562, 267] on div "This shift leads to diverse cultural interactions and the growth of metropolita…" at bounding box center [681, 265] width 371 height 21
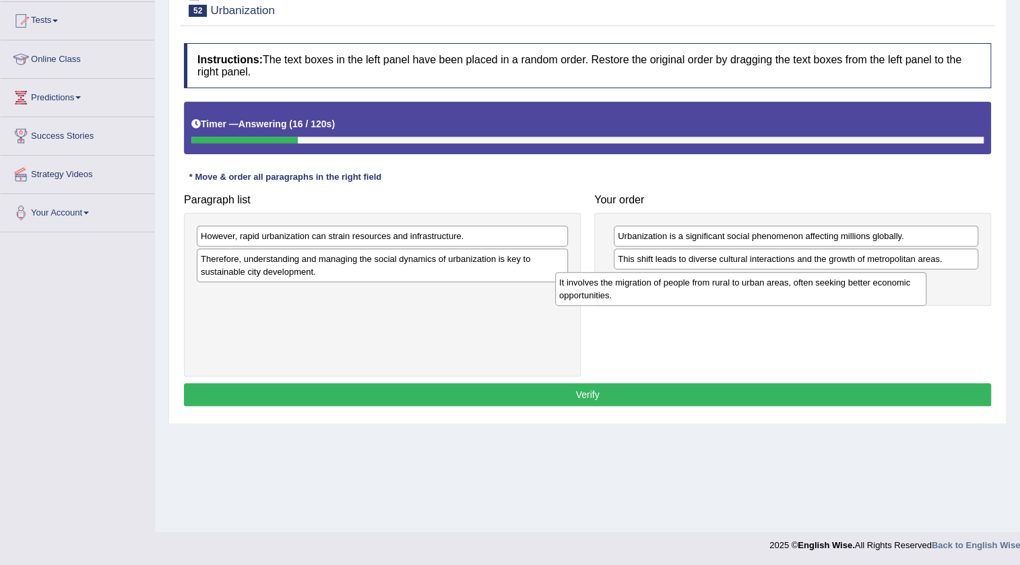
drag, startPoint x: 323, startPoint y: 269, endPoint x: 681, endPoint y: 292, distance: 359.0
click at [681, 292] on div "It involves the migration of people from rural to urban areas, often seeking be…" at bounding box center [740, 289] width 371 height 34
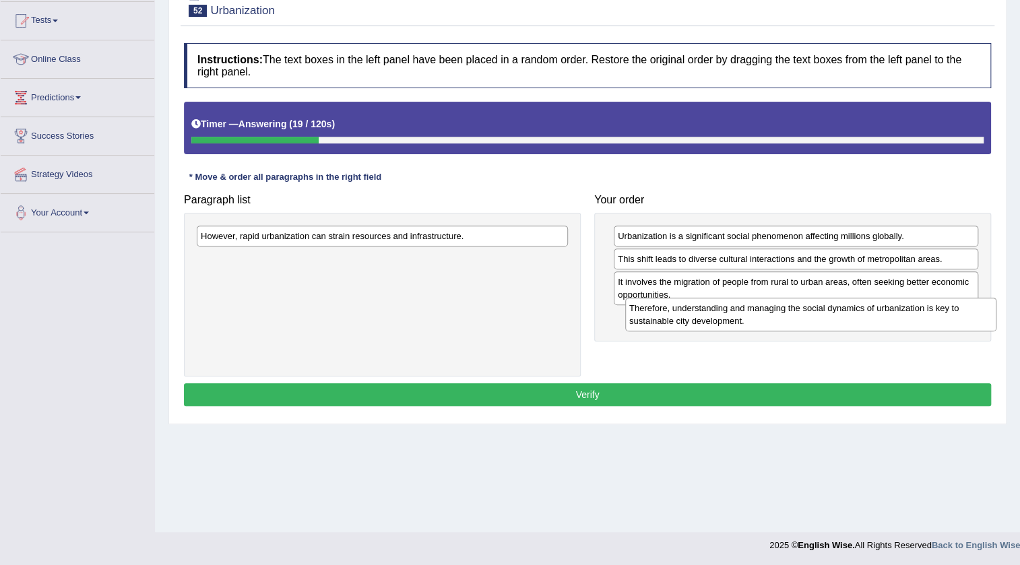
drag, startPoint x: 329, startPoint y: 272, endPoint x: 758, endPoint y: 321, distance: 431.1
click at [758, 321] on div "Therefore, understanding and managing the social dynamics of urbanization is ke…" at bounding box center [810, 315] width 371 height 34
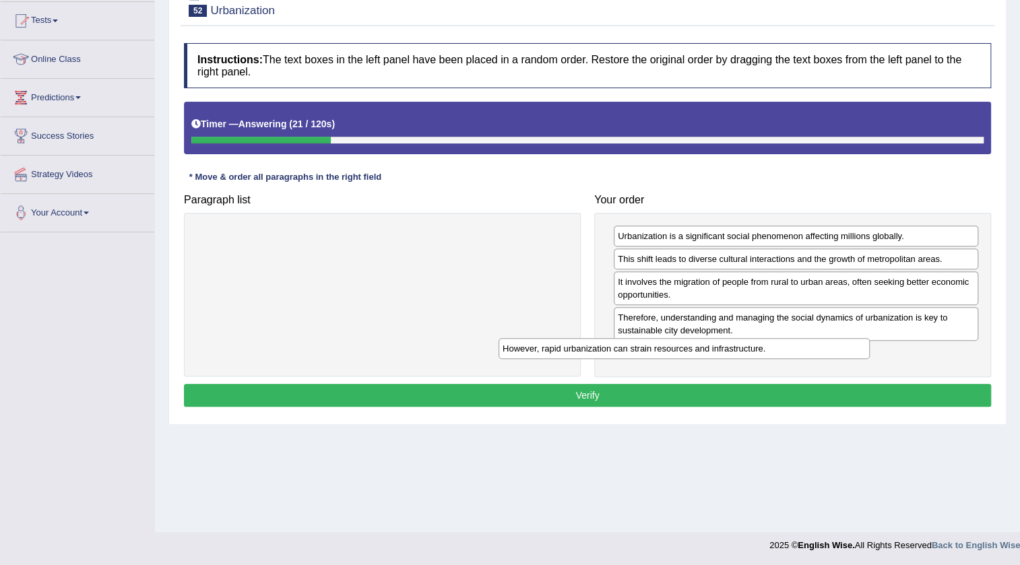
drag, startPoint x: 389, startPoint y: 233, endPoint x: 691, endPoint y: 345, distance: 322.0
click at [691, 345] on div "However, rapid urbanization can strain resources and infrastructure." at bounding box center [683, 348] width 371 height 21
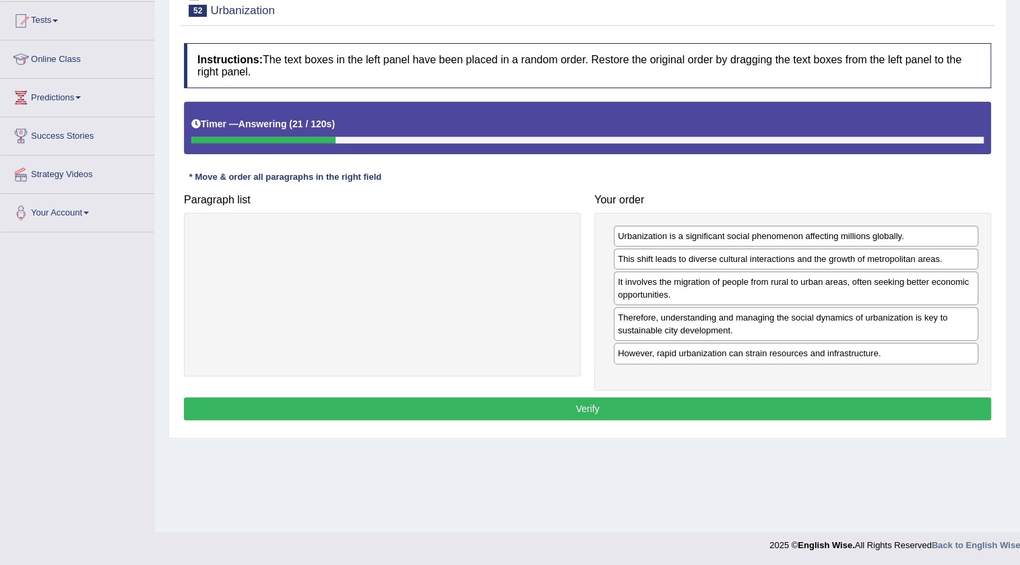
click at [648, 397] on button "Verify" at bounding box center [587, 408] width 807 height 23
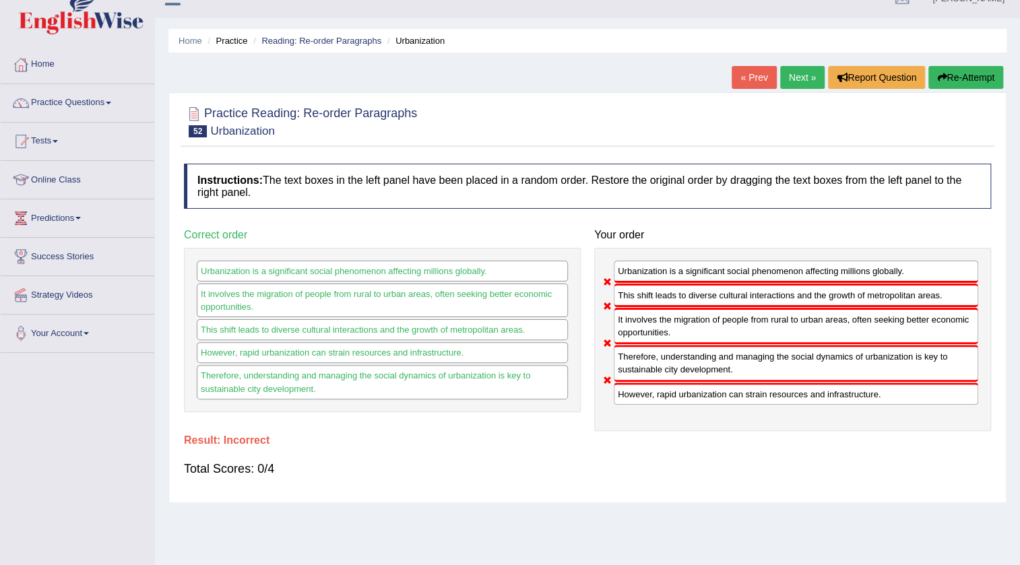
scroll to position [0, 0]
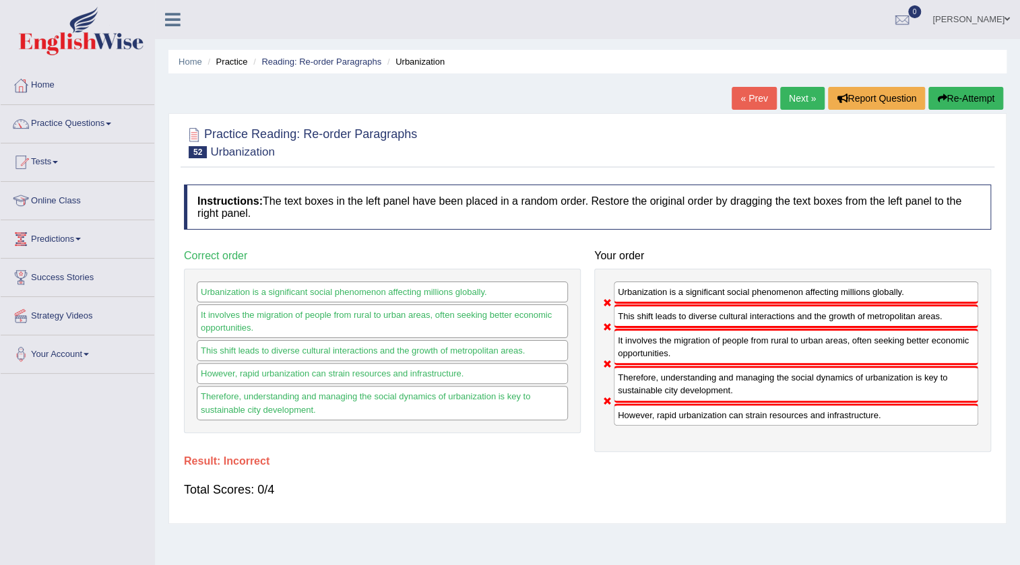
click at [964, 101] on button "Re-Attempt" at bounding box center [965, 98] width 75 height 23
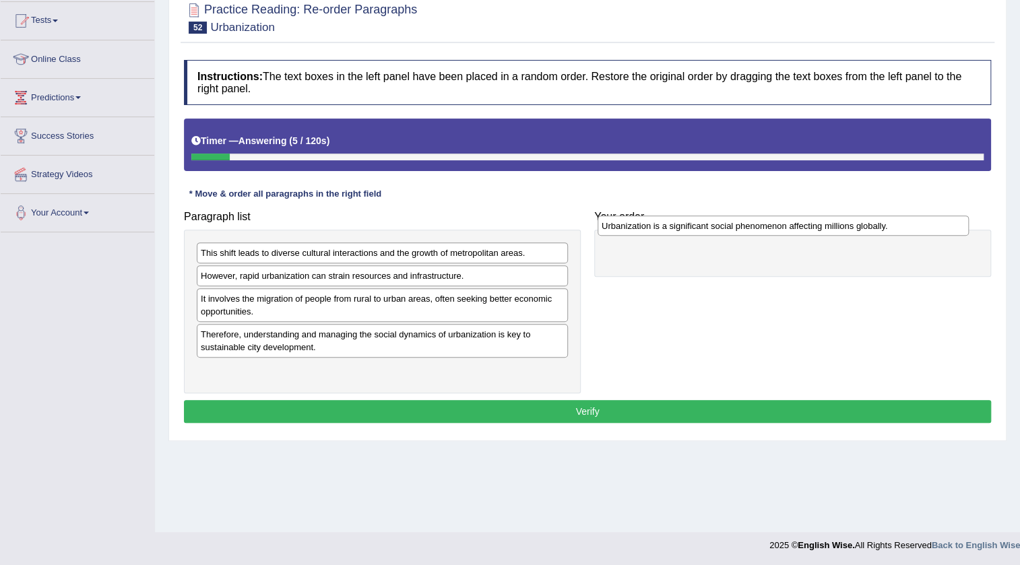
drag, startPoint x: 274, startPoint y: 368, endPoint x: 665, endPoint y: 224, distance: 416.3
click at [665, 224] on div "Urbanization is a significant social phenomenon affecting millions globally." at bounding box center [782, 225] width 371 height 21
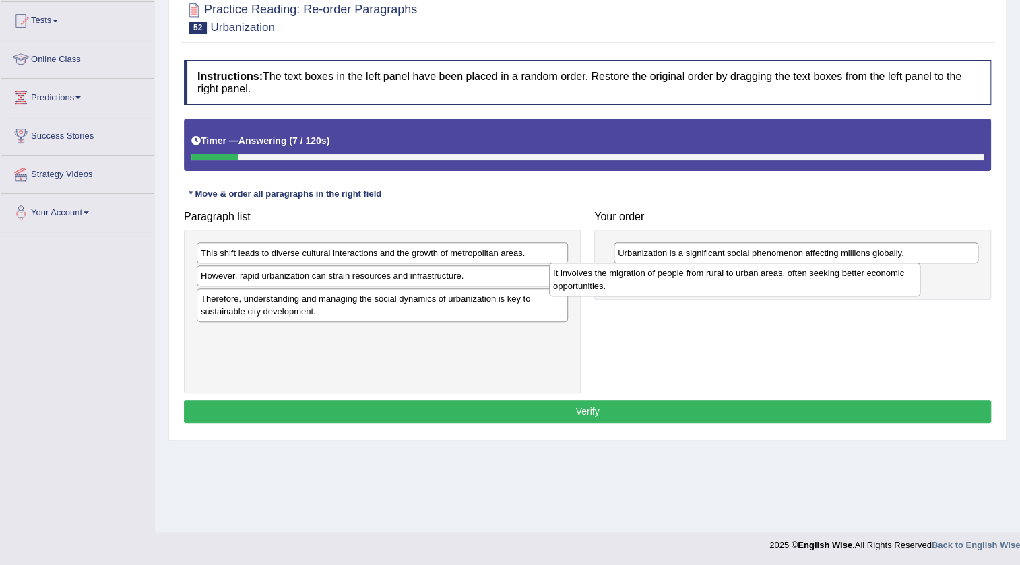
drag, startPoint x: 257, startPoint y: 314, endPoint x: 607, endPoint y: 289, distance: 350.4
click at [607, 289] on div "It involves the migration of people from rural to urban areas, often seeking be…" at bounding box center [734, 280] width 371 height 34
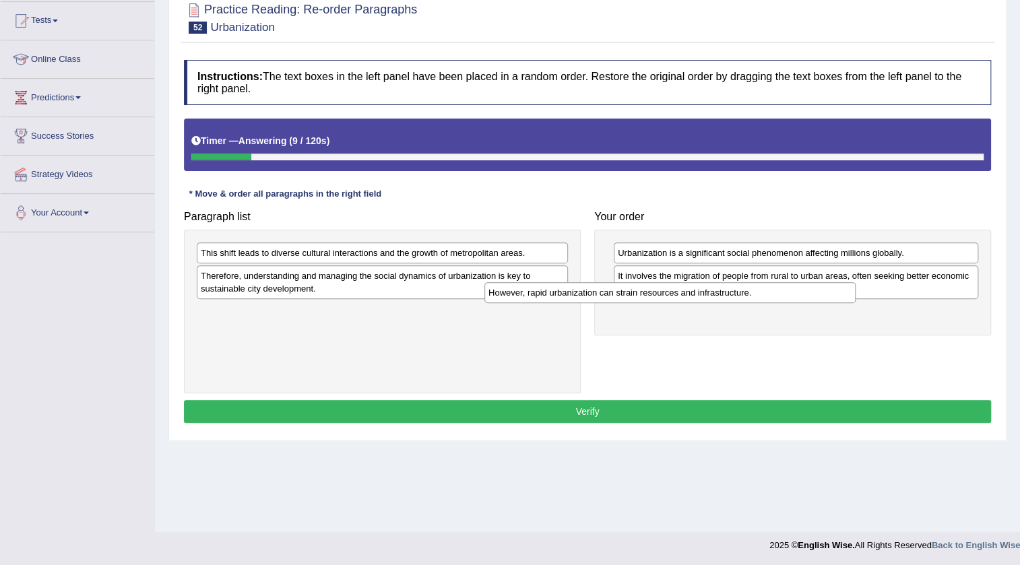
drag, startPoint x: 308, startPoint y: 271, endPoint x: 624, endPoint y: 292, distance: 316.5
click at [624, 292] on div "However, rapid urbanization can strain resources and infrastructure." at bounding box center [669, 292] width 371 height 21
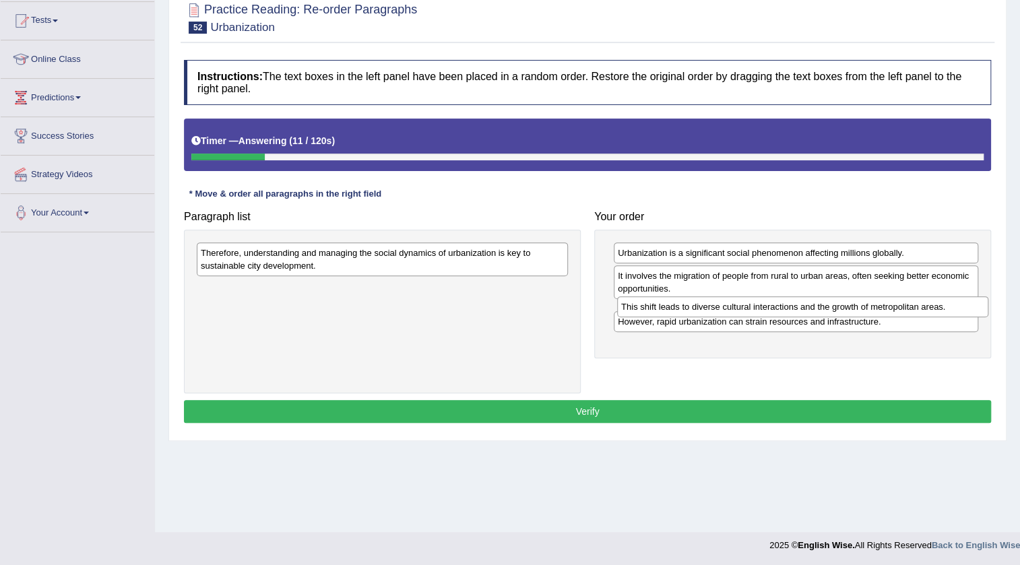
drag, startPoint x: 315, startPoint y: 255, endPoint x: 735, endPoint y: 308, distance: 423.7
click at [735, 308] on div "This shift leads to diverse cultural interactions and the growth of metropolita…" at bounding box center [802, 306] width 371 height 21
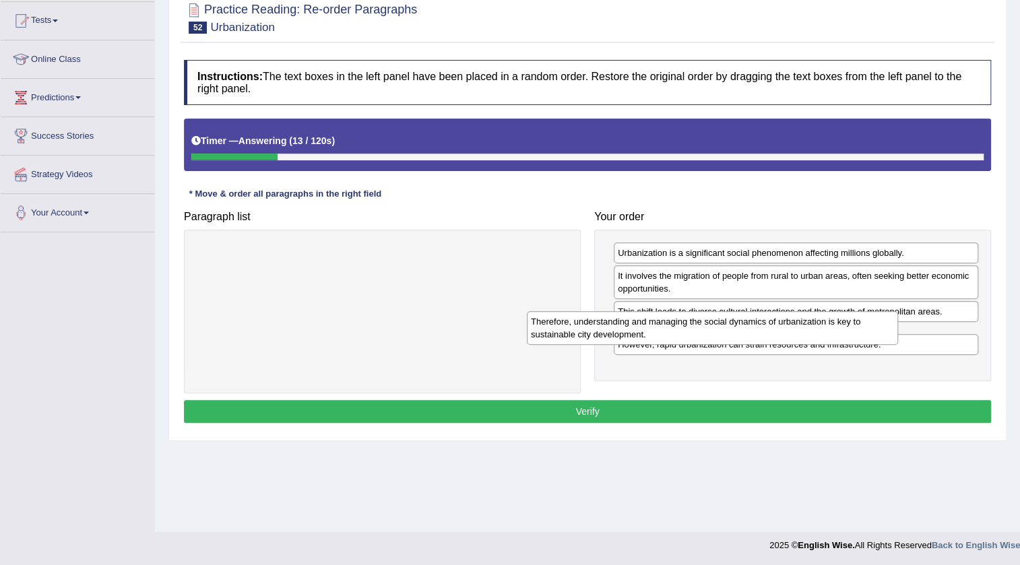
drag, startPoint x: 393, startPoint y: 263, endPoint x: 721, endPoint y: 332, distance: 335.7
click at [721, 332] on div "Therefore, understanding and managing the social dynamics of urbanization is ke…" at bounding box center [712, 328] width 371 height 34
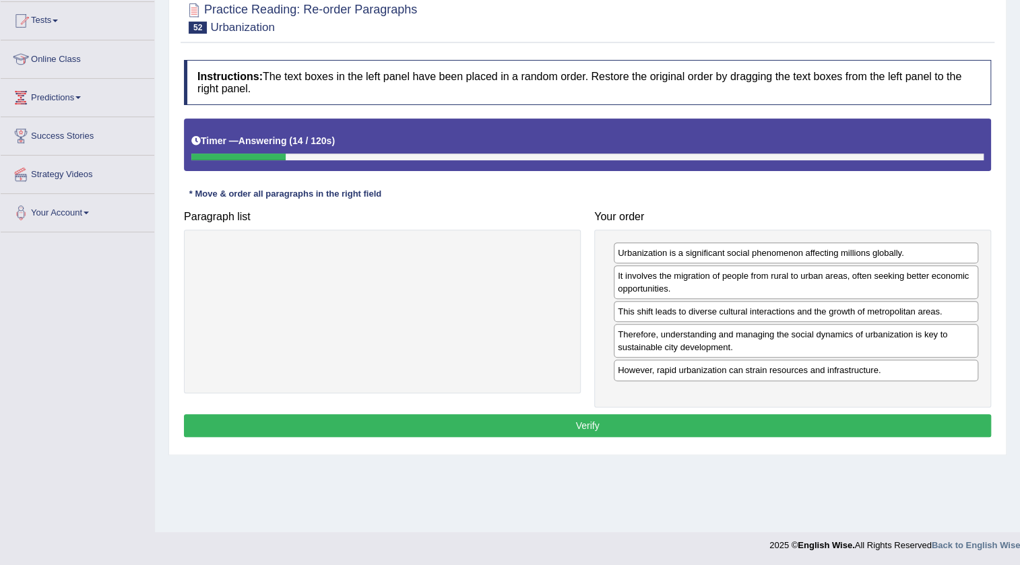
click at [651, 423] on button "Verify" at bounding box center [587, 425] width 807 height 23
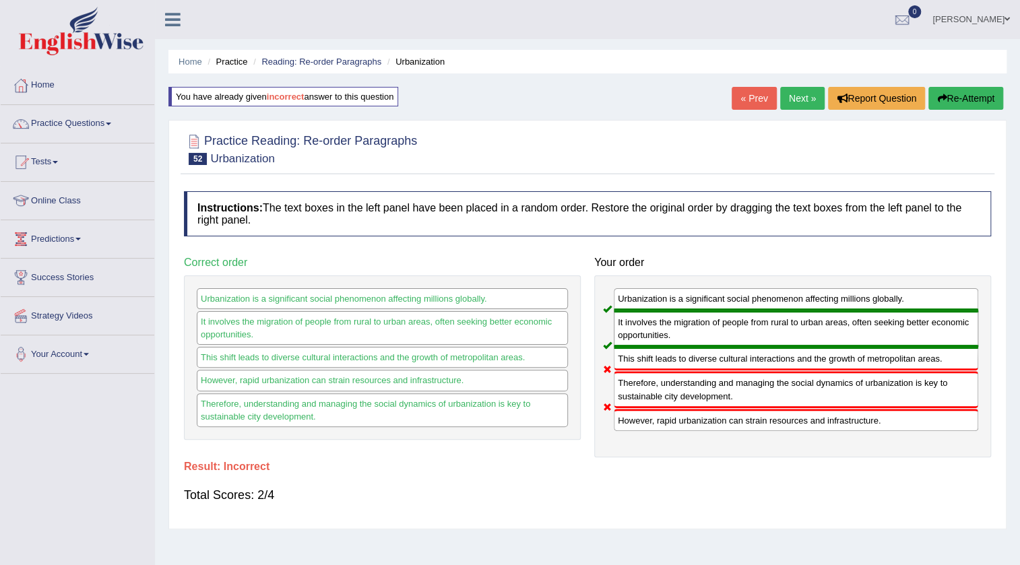
click at [801, 102] on link "Next »" at bounding box center [802, 98] width 44 height 23
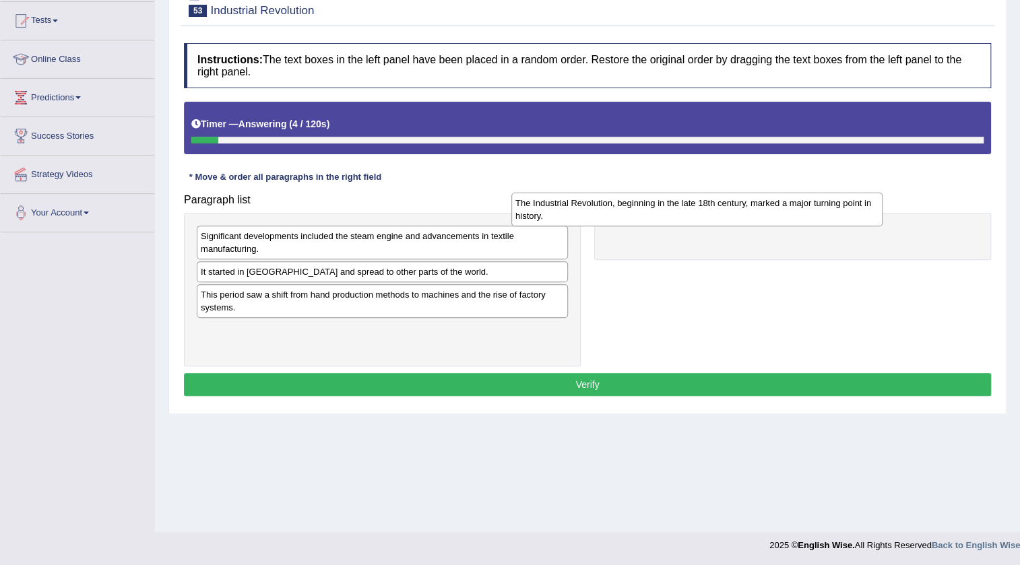
drag, startPoint x: 259, startPoint y: 302, endPoint x: 574, endPoint y: 210, distance: 327.6
click at [574, 210] on div "The Industrial Revolution, beginning in the late 18th century, marked a major t…" at bounding box center [696, 210] width 371 height 34
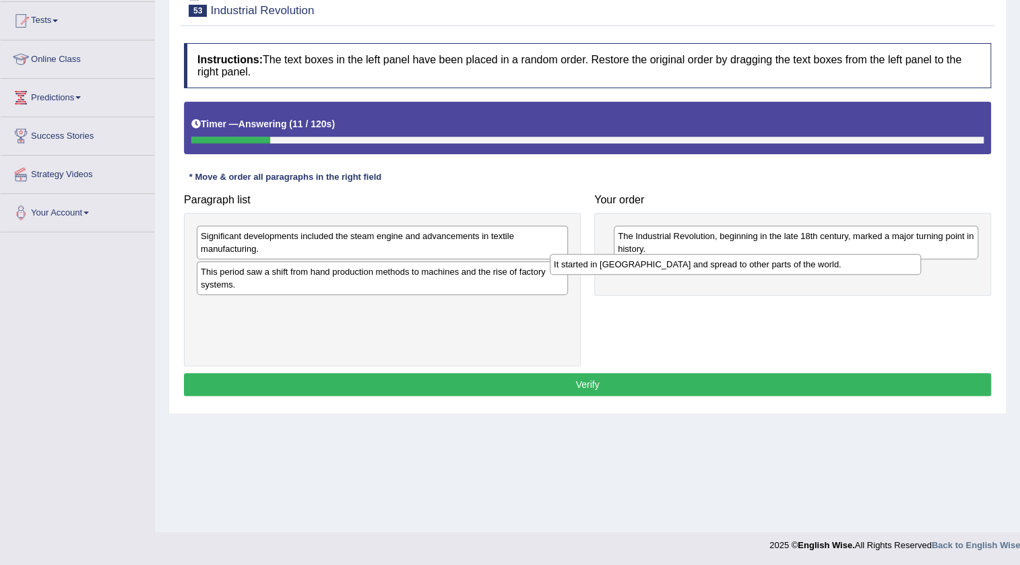
drag, startPoint x: 268, startPoint y: 277, endPoint x: 621, endPoint y: 270, distance: 353.0
click at [621, 270] on div "It started in Great Britain and spread to other parts of the world." at bounding box center [735, 264] width 371 height 21
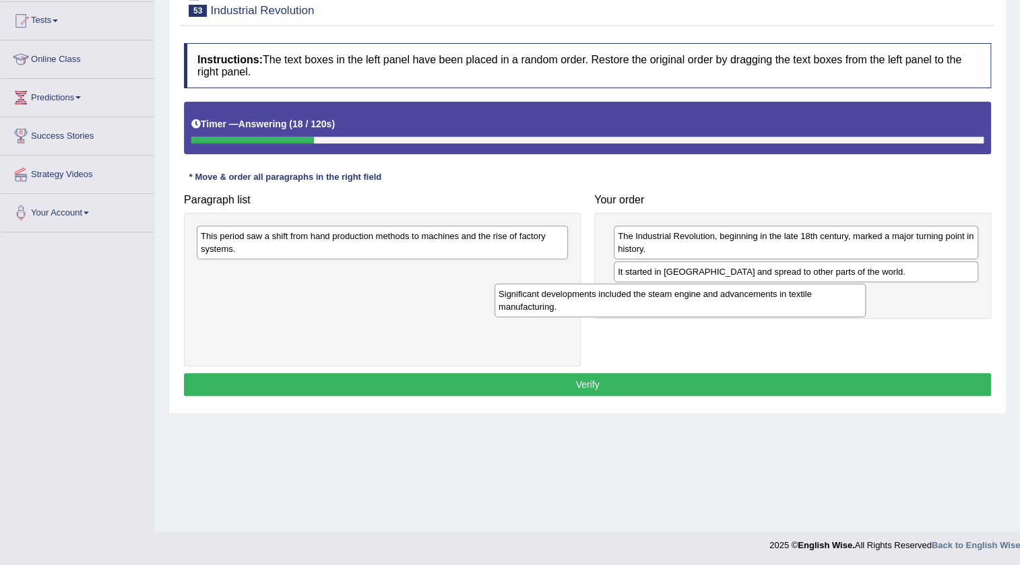
drag, startPoint x: 315, startPoint y: 246, endPoint x: 613, endPoint y: 304, distance: 303.2
click at [613, 304] on div "Significant developments included the steam engine and advancements in textile …" at bounding box center [679, 301] width 371 height 34
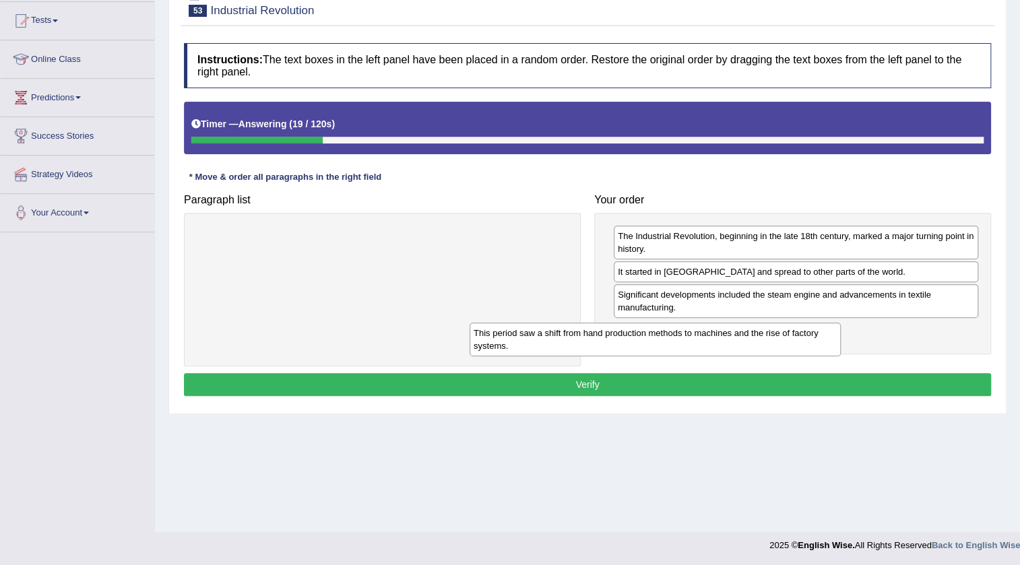
drag, startPoint x: 393, startPoint y: 248, endPoint x: 688, endPoint y: 337, distance: 307.6
click at [688, 337] on div "This period saw a shift from hand production methods to machines and the rise o…" at bounding box center [654, 340] width 371 height 34
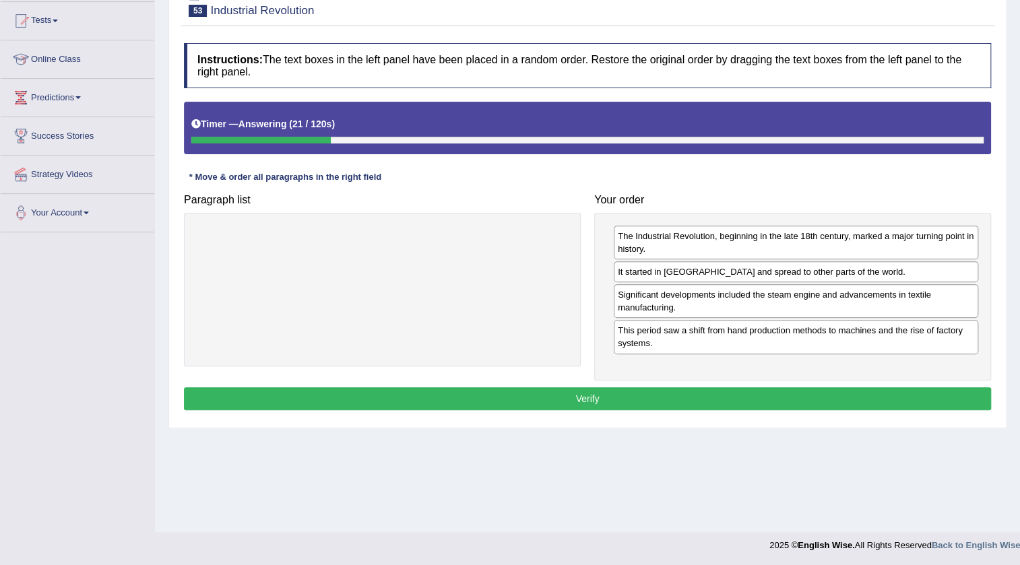
click at [614, 391] on button "Verify" at bounding box center [587, 398] width 807 height 23
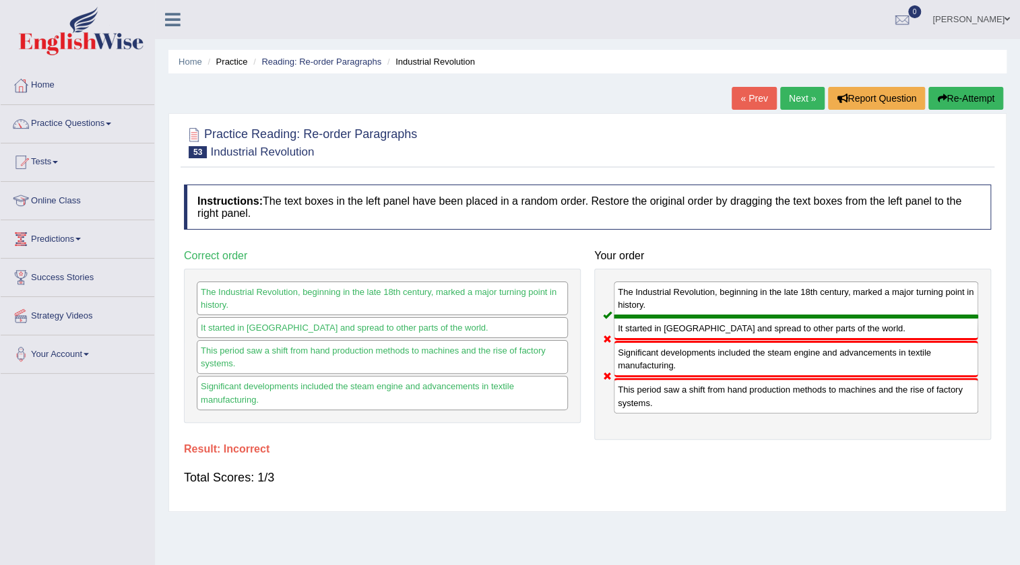
click at [807, 91] on link "Next »" at bounding box center [802, 98] width 44 height 23
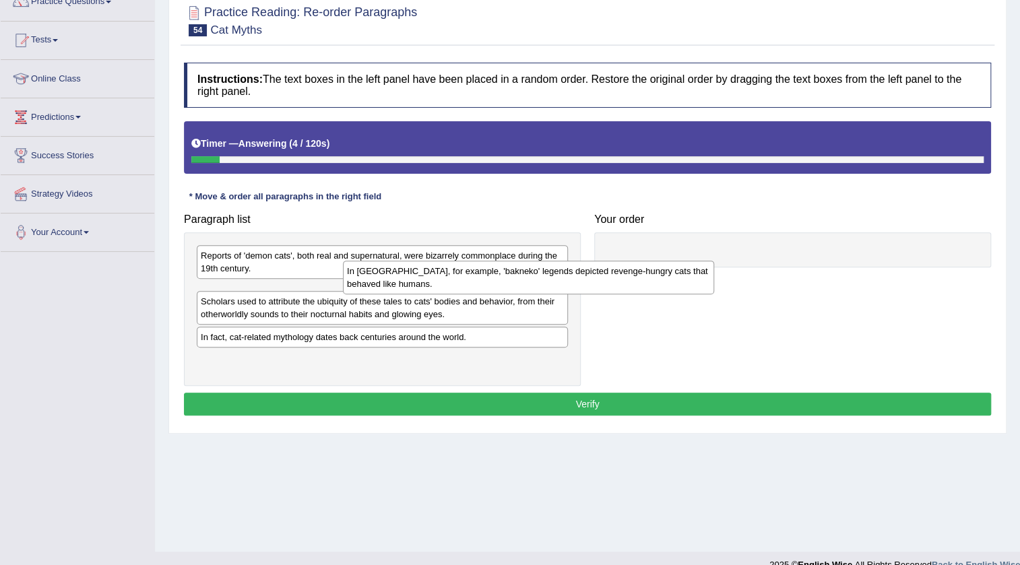
drag, startPoint x: 420, startPoint y: 298, endPoint x: 566, endPoint y: 278, distance: 147.5
click at [566, 278] on div "In [GEOGRAPHIC_DATA], for example, 'bakneko' legends depicted revenge-hungry ca…" at bounding box center [528, 278] width 371 height 34
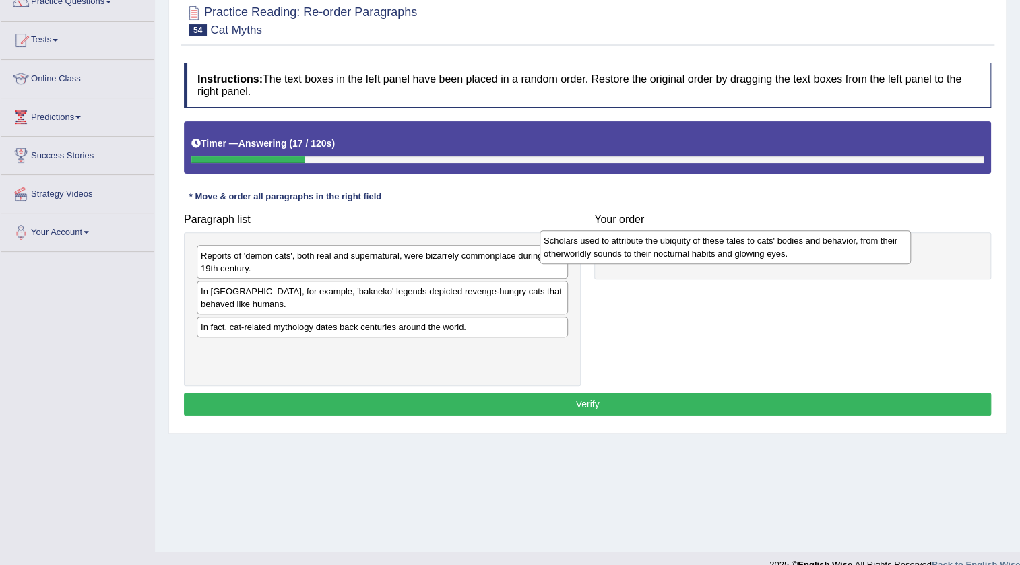
drag, startPoint x: 286, startPoint y: 338, endPoint x: 629, endPoint y: 252, distance: 353.4
click at [629, 252] on div "Scholars used to attribute the ubiquity of these tales to cats' bodies and beha…" at bounding box center [724, 247] width 371 height 34
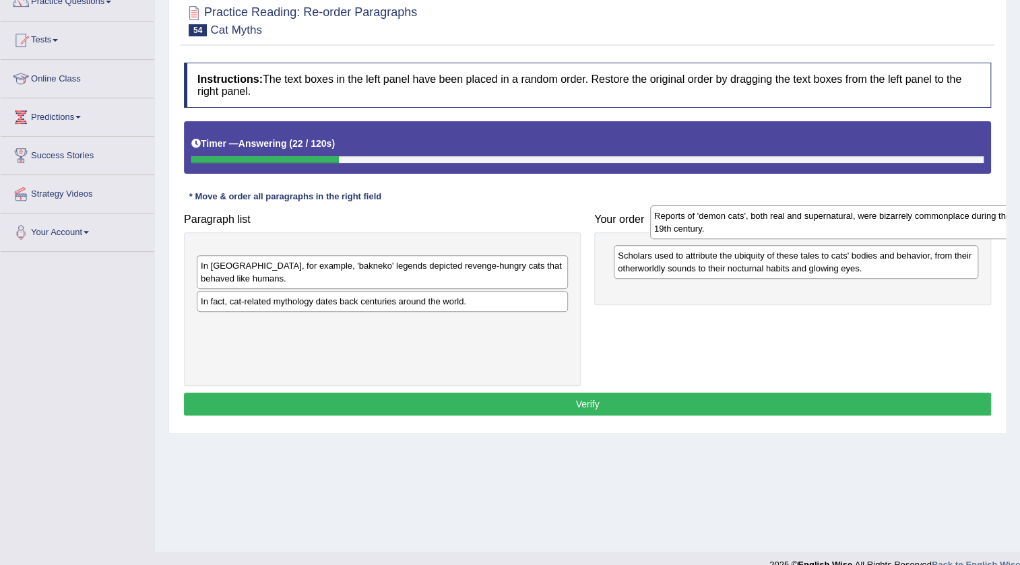
drag, startPoint x: 346, startPoint y: 275, endPoint x: 805, endPoint y: 242, distance: 460.5
click at [805, 239] on div "Reports of 'demon cats', both real and supernatural, were bizarrely commonplace…" at bounding box center [835, 222] width 371 height 34
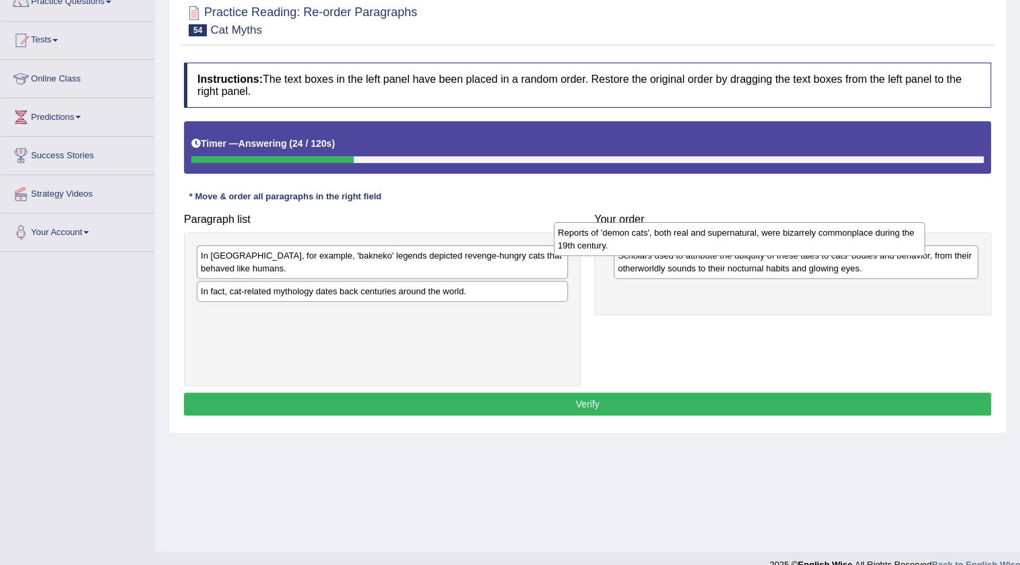
drag, startPoint x: 521, startPoint y: 263, endPoint x: 835, endPoint y: 247, distance: 314.9
click at [835, 247] on div "Reports of 'demon cats', both real and supernatural, were bizarrely commonplace…" at bounding box center [739, 239] width 371 height 34
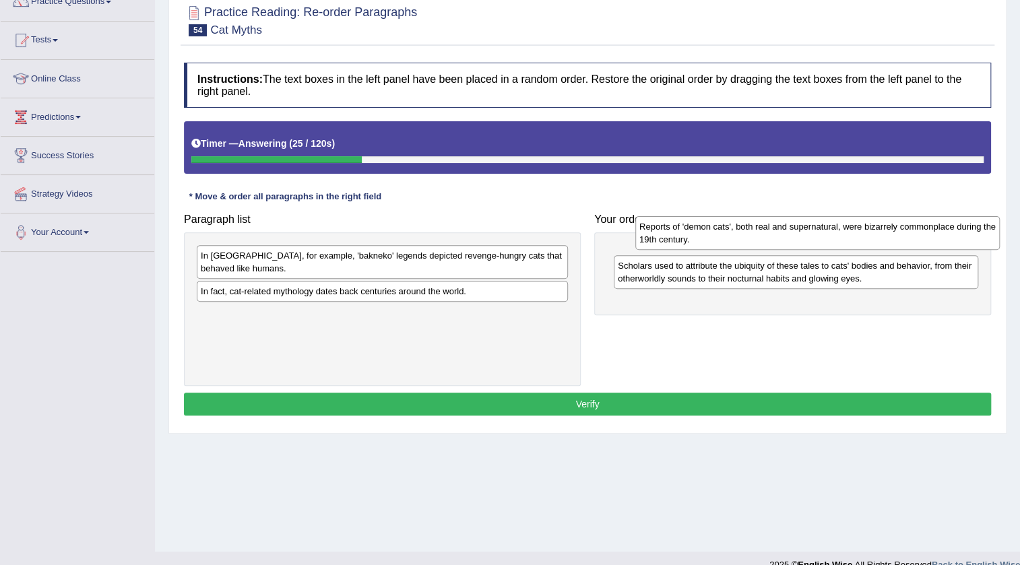
drag, startPoint x: 768, startPoint y: 297, endPoint x: 789, endPoint y: 241, distance: 59.9
click at [789, 241] on div "Reports of 'demon cats', both real and supernatural, were bizarrely commonplace…" at bounding box center [817, 233] width 364 height 34
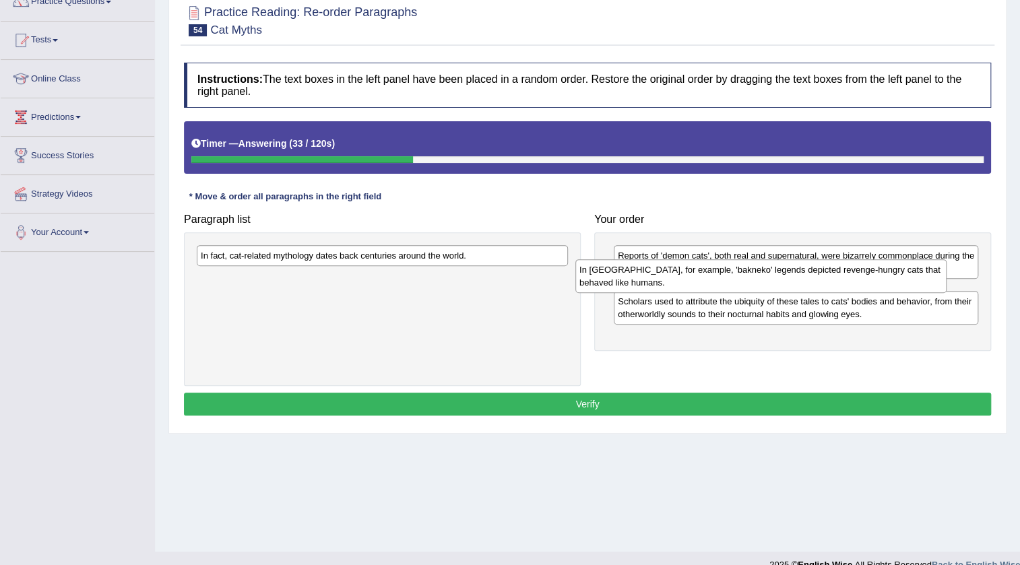
drag, startPoint x: 394, startPoint y: 273, endPoint x: 772, endPoint y: 288, distance: 378.8
click at [772, 288] on div "In [GEOGRAPHIC_DATA], for example, 'bakneko' legends depicted revenge-hungry ca…" at bounding box center [760, 276] width 371 height 34
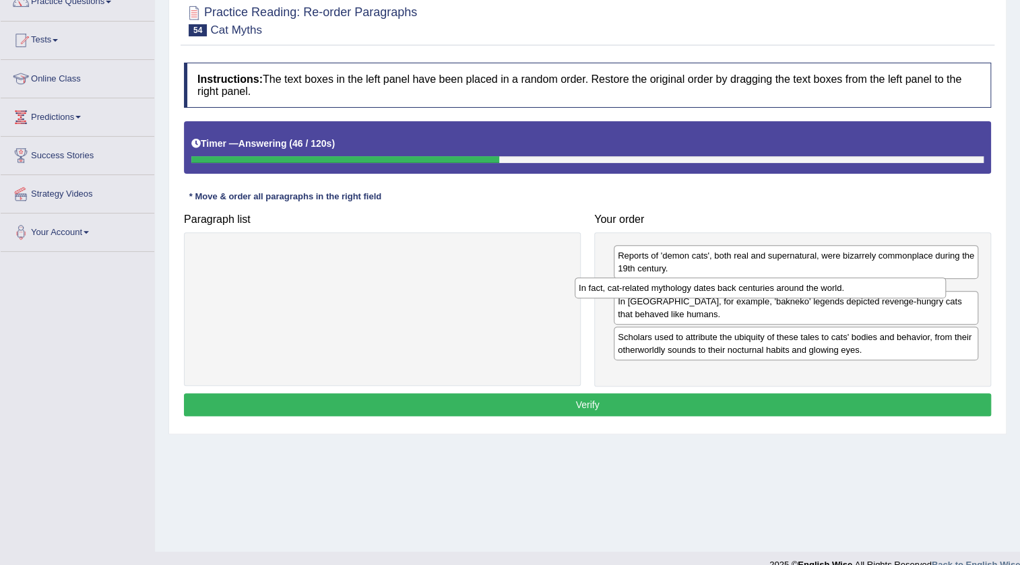
drag, startPoint x: 411, startPoint y: 256, endPoint x: 789, endPoint y: 289, distance: 379.2
click at [789, 289] on div "In fact, cat-related mythology dates back centuries around the world." at bounding box center [759, 287] width 371 height 21
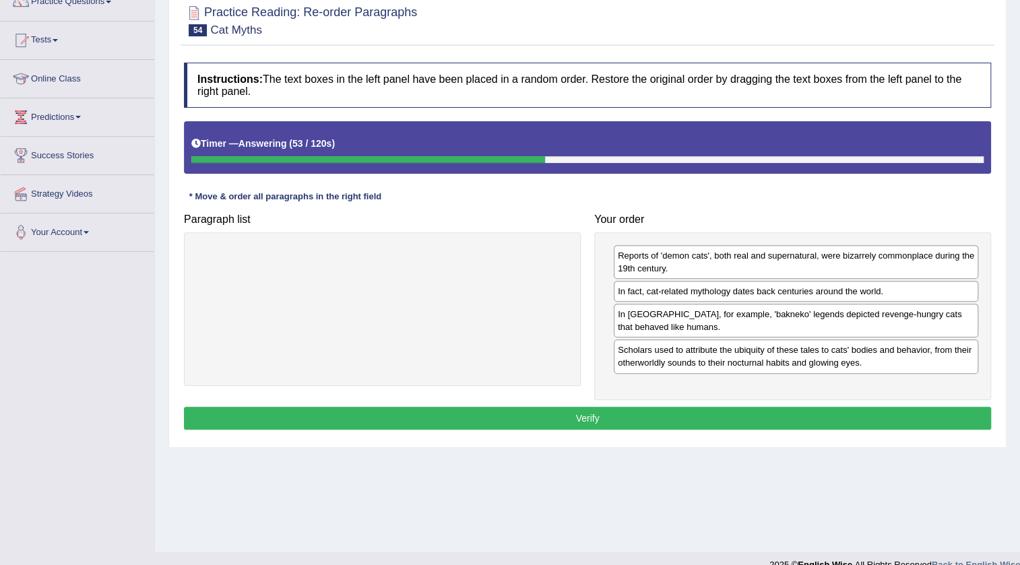
click at [688, 424] on button "Verify" at bounding box center [587, 418] width 807 height 23
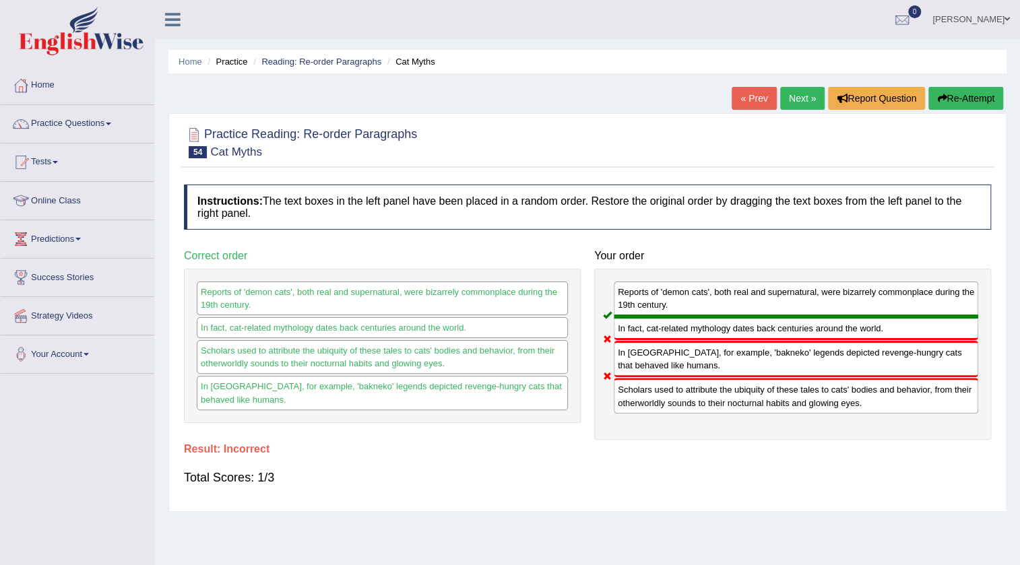
click at [802, 100] on link "Next »" at bounding box center [802, 98] width 44 height 23
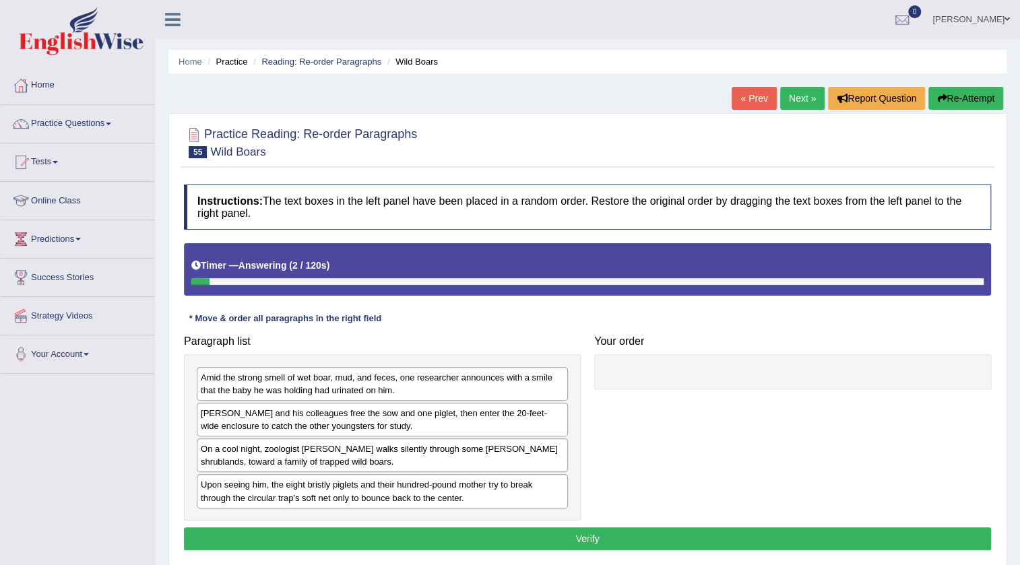
scroll to position [61, 0]
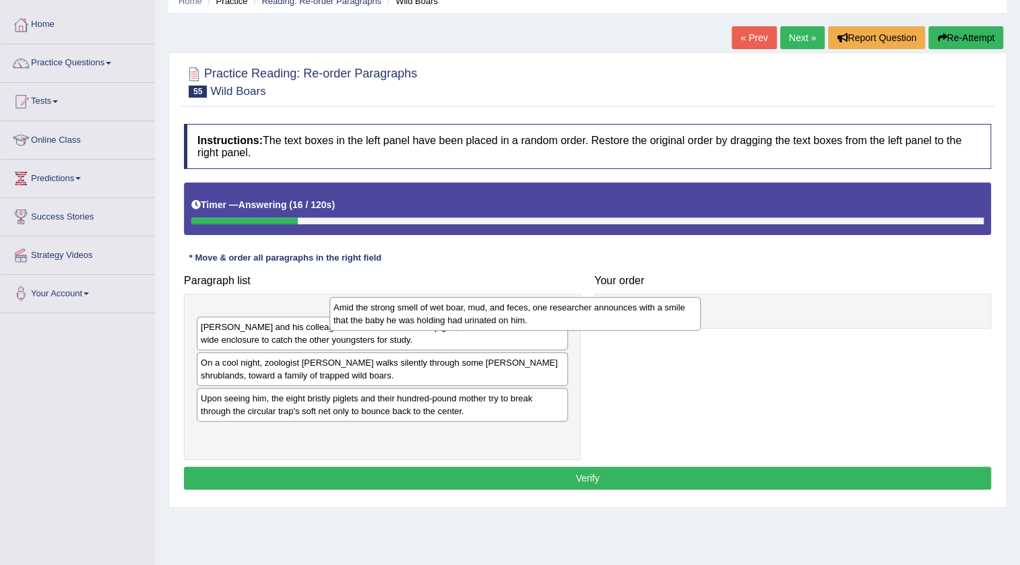
drag, startPoint x: 275, startPoint y: 327, endPoint x: 405, endPoint y: 317, distance: 129.7
click at [407, 318] on div "Amid the strong smell of wet boar, mud, and feces, one researcher announces wit…" at bounding box center [514, 314] width 371 height 34
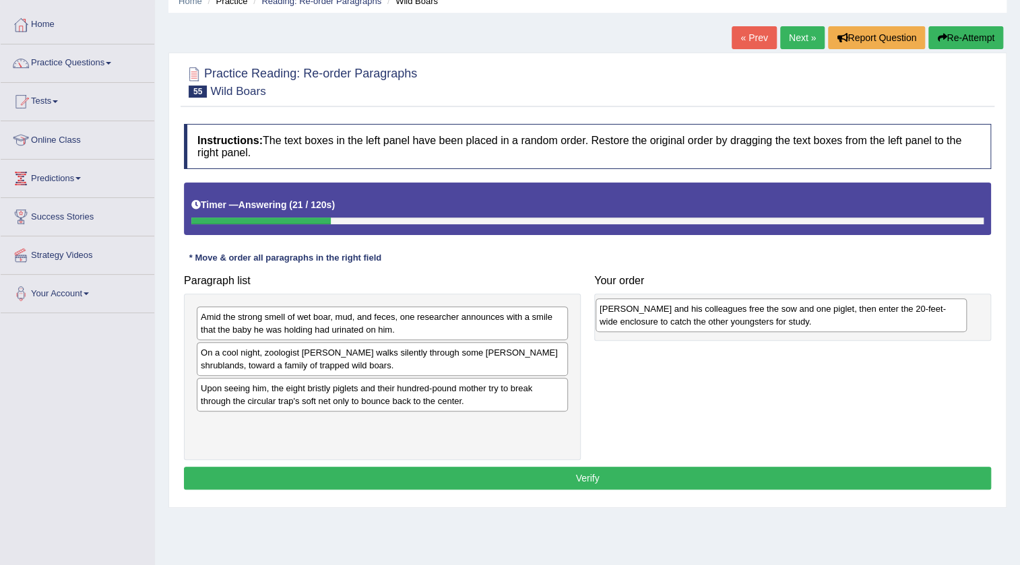
drag, startPoint x: 296, startPoint y: 362, endPoint x: 698, endPoint y: 319, distance: 405.1
click at [696, 319] on div "Monaco and his colleagues free the sow and one piglet, then enter the 20-feet-w…" at bounding box center [780, 315] width 371 height 34
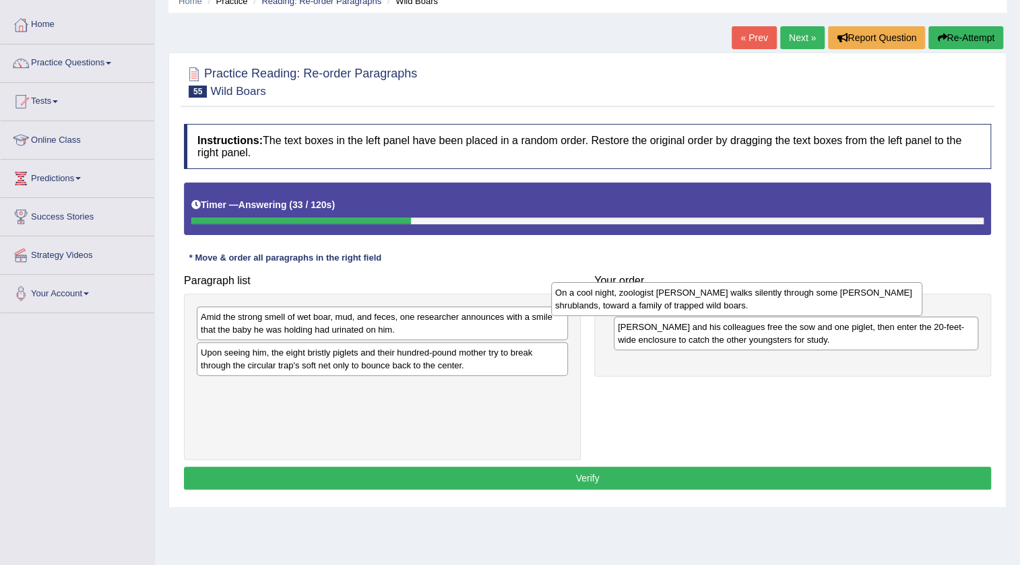
drag, startPoint x: 327, startPoint y: 368, endPoint x: 682, endPoint y: 309, distance: 359.1
click at [682, 309] on div "On a cool night, zoologist Andrea Monaco walks silently through some sandy shru…" at bounding box center [736, 299] width 371 height 34
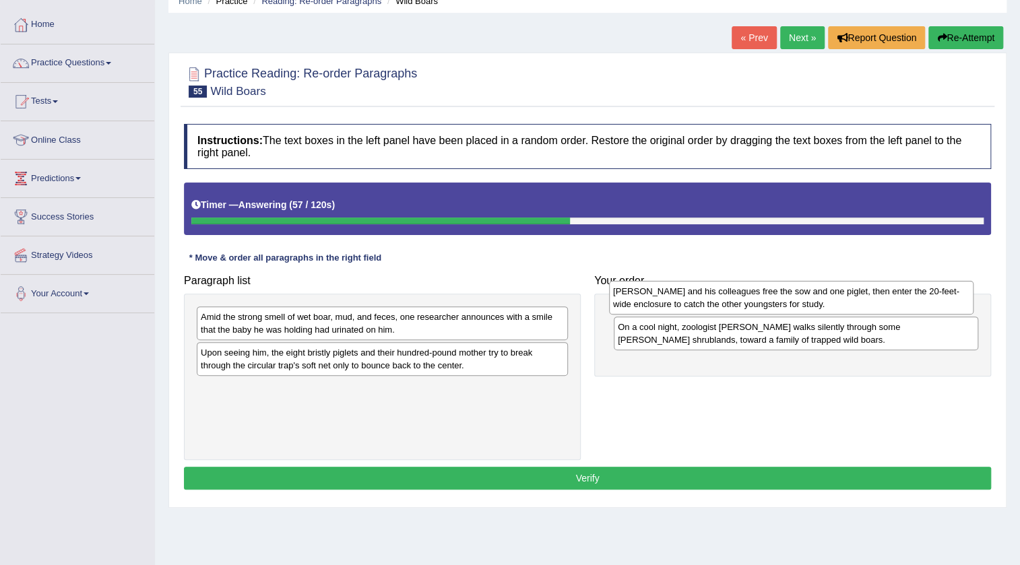
drag, startPoint x: 706, startPoint y: 366, endPoint x: 702, endPoint y: 305, distance: 60.7
click at [702, 305] on div "Monaco and his colleagues free the sow and one piglet, then enter the 20-feet-w…" at bounding box center [791, 298] width 364 height 34
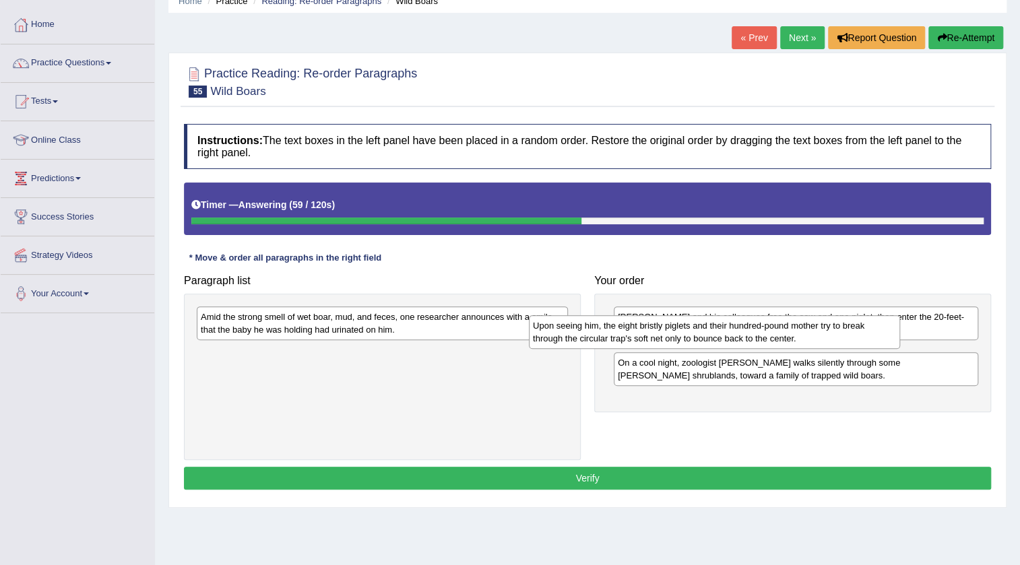
drag, startPoint x: 330, startPoint y: 355, endPoint x: 665, endPoint y: 328, distance: 335.8
click at [663, 328] on div "Upon seeing him, the eight bristly piglets and their hundred-pound mother try t…" at bounding box center [714, 332] width 371 height 34
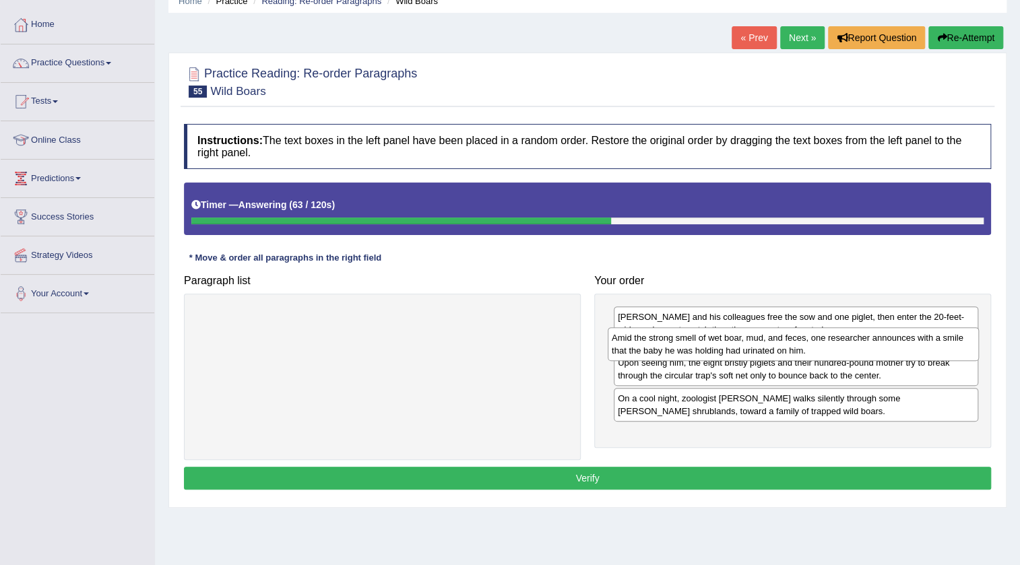
drag, startPoint x: 379, startPoint y: 325, endPoint x: 797, endPoint y: 347, distance: 418.8
click at [793, 346] on div "Amid the strong smell of wet boar, mud, and feces, one researcher announces wit…" at bounding box center [792, 344] width 371 height 34
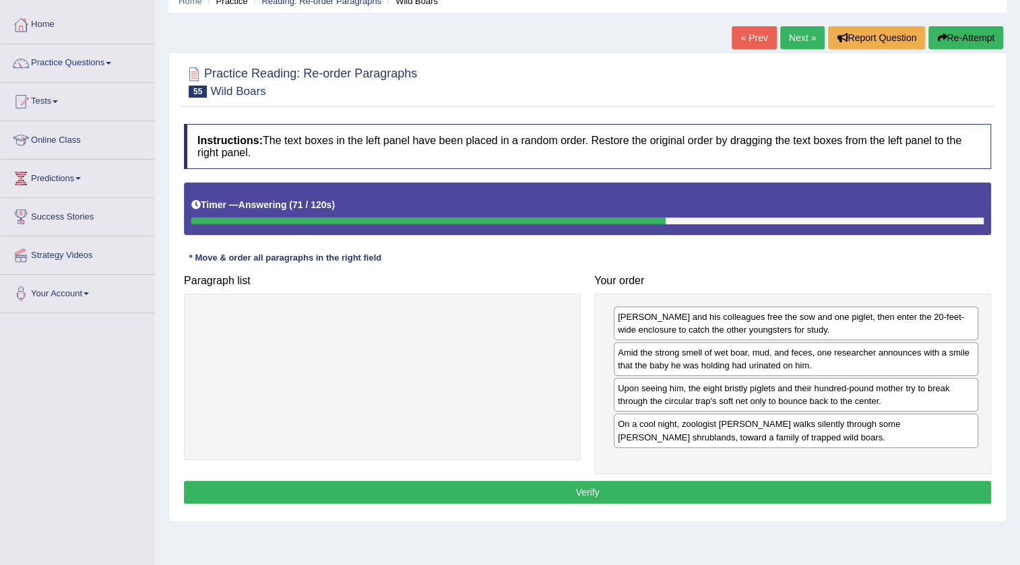
click at [586, 486] on button "Verify" at bounding box center [587, 492] width 807 height 23
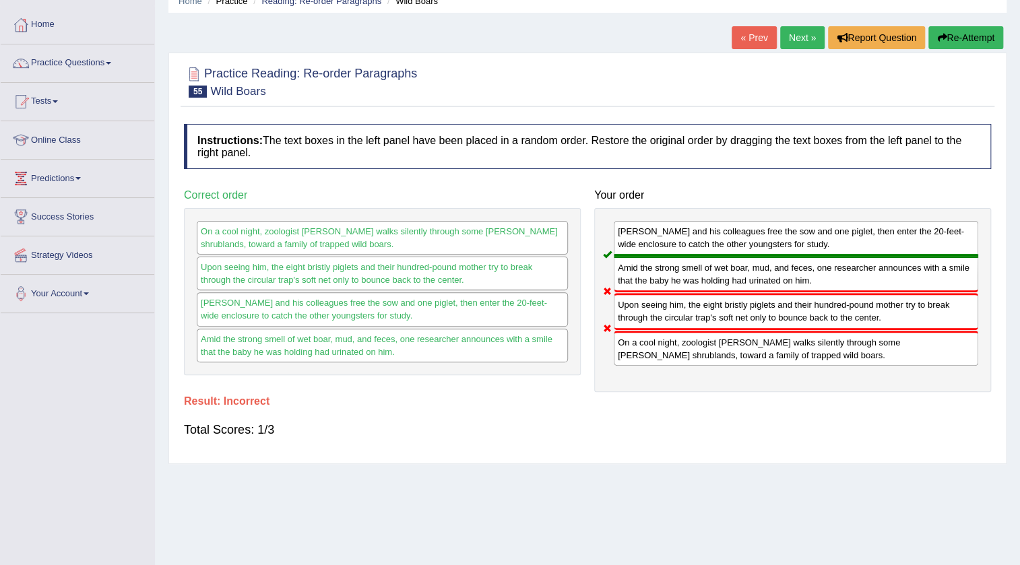
click at [801, 40] on link "Next »" at bounding box center [802, 37] width 44 height 23
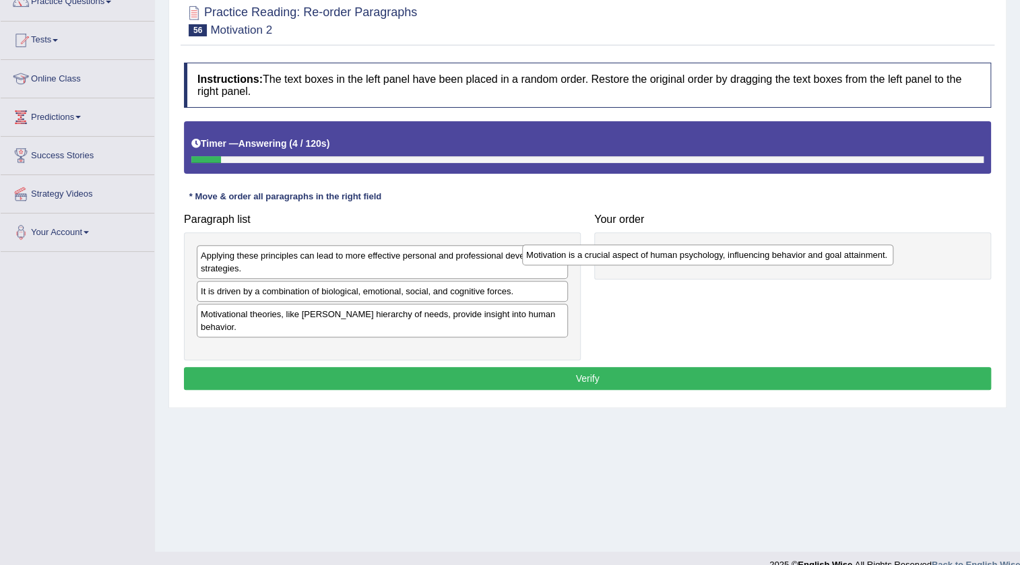
drag, startPoint x: 292, startPoint y: 321, endPoint x: 618, endPoint y: 262, distance: 330.5
click at [618, 262] on div "Motivation is a crucial aspect of human psychology, influencing behavior and go…" at bounding box center [707, 254] width 371 height 21
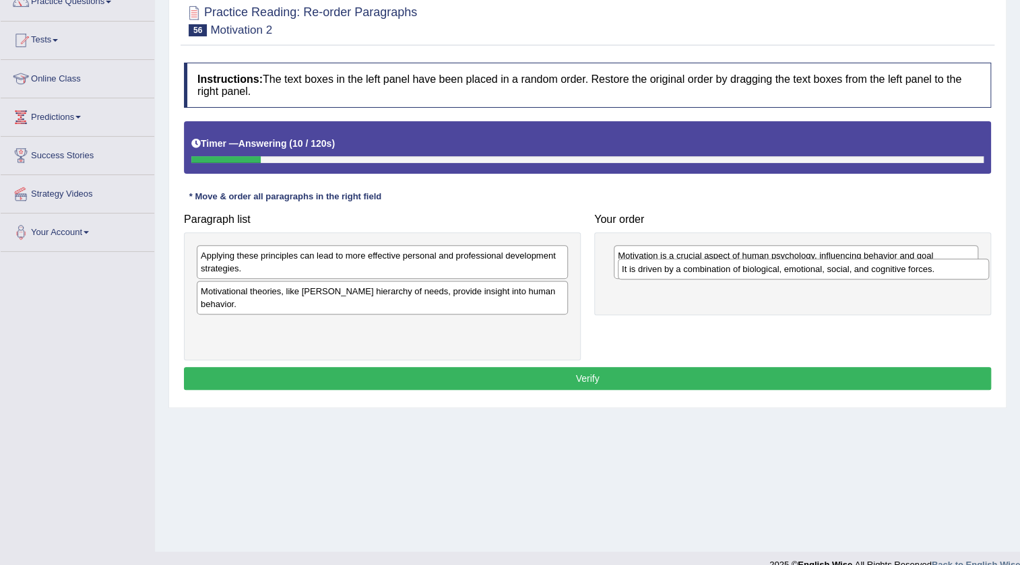
drag, startPoint x: 337, startPoint y: 298, endPoint x: 758, endPoint y: 276, distance: 421.5
click at [758, 276] on div "It is driven by a combination of biological, emotional, social, and cognitive f…" at bounding box center [803, 269] width 371 height 21
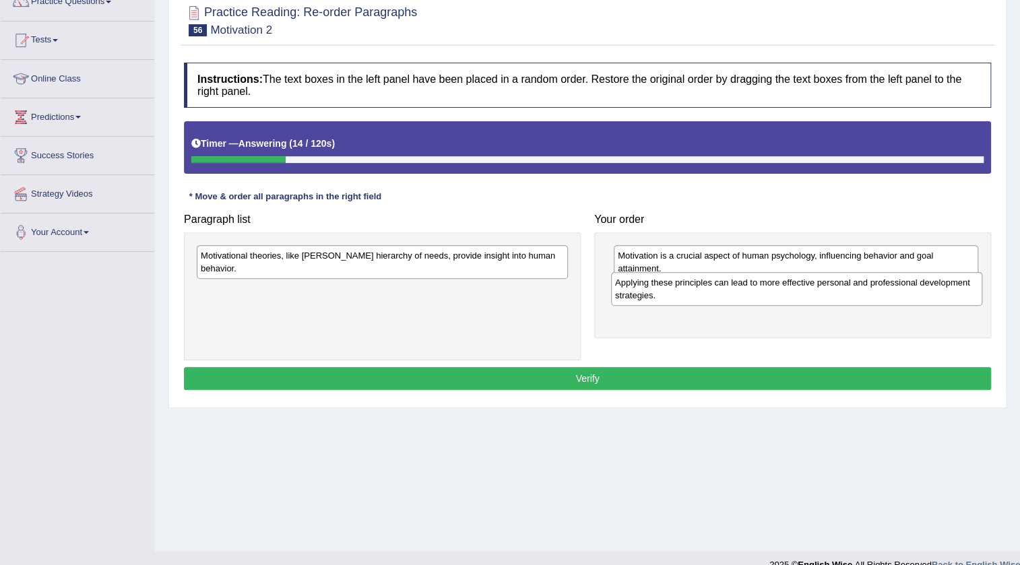
drag, startPoint x: 387, startPoint y: 274, endPoint x: 801, endPoint y: 302, distance: 415.1
click at [801, 302] on div "Applying these principles can lead to more effective personal and professional …" at bounding box center [796, 289] width 371 height 34
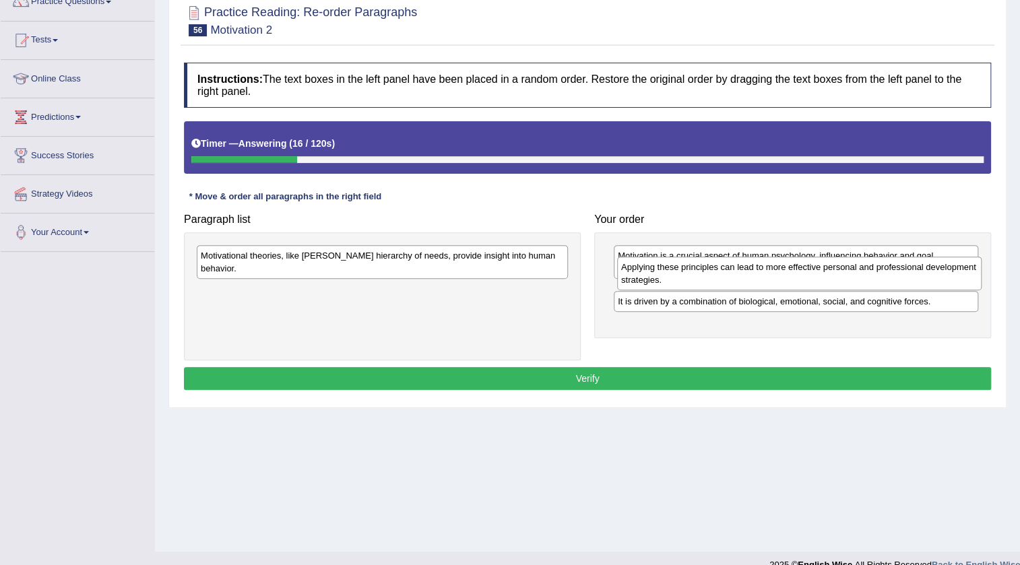
drag, startPoint x: 766, startPoint y: 328, endPoint x: 772, endPoint y: 281, distance: 47.5
click at [771, 281] on div "Applying these principles can lead to more effective personal and professional …" at bounding box center [799, 274] width 364 height 34
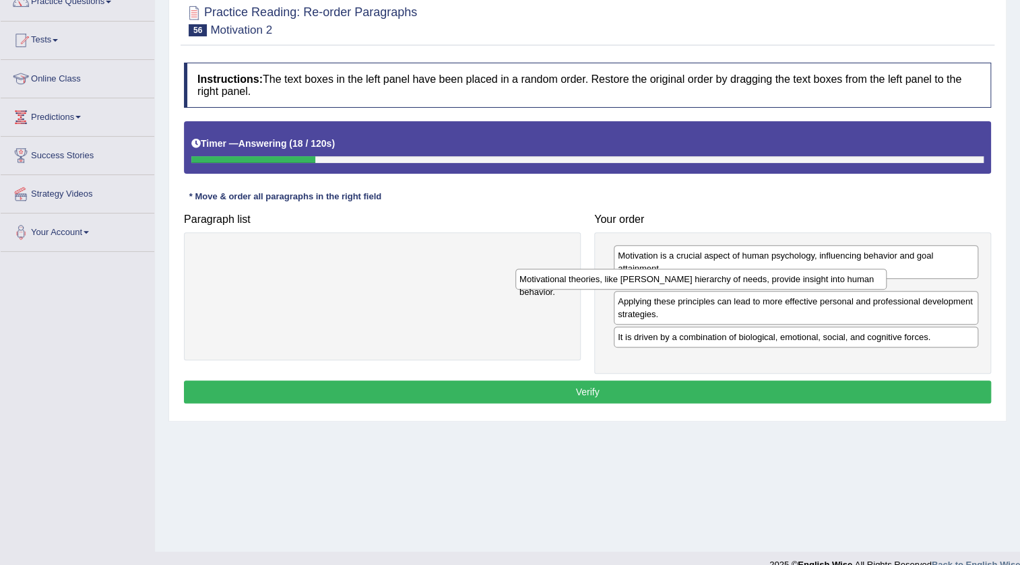
drag, startPoint x: 379, startPoint y: 259, endPoint x: 706, endPoint y: 283, distance: 327.5
click at [701, 283] on div "Motivational theories, like Maslow's hierarchy of needs, provide insight into h…" at bounding box center [700, 279] width 371 height 21
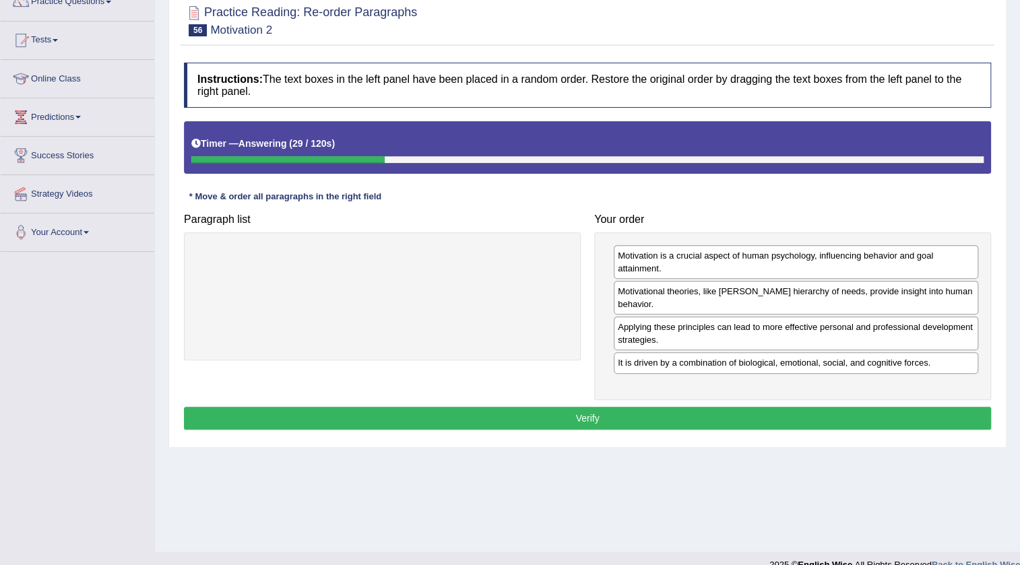
click at [602, 411] on button "Verify" at bounding box center [587, 418] width 807 height 23
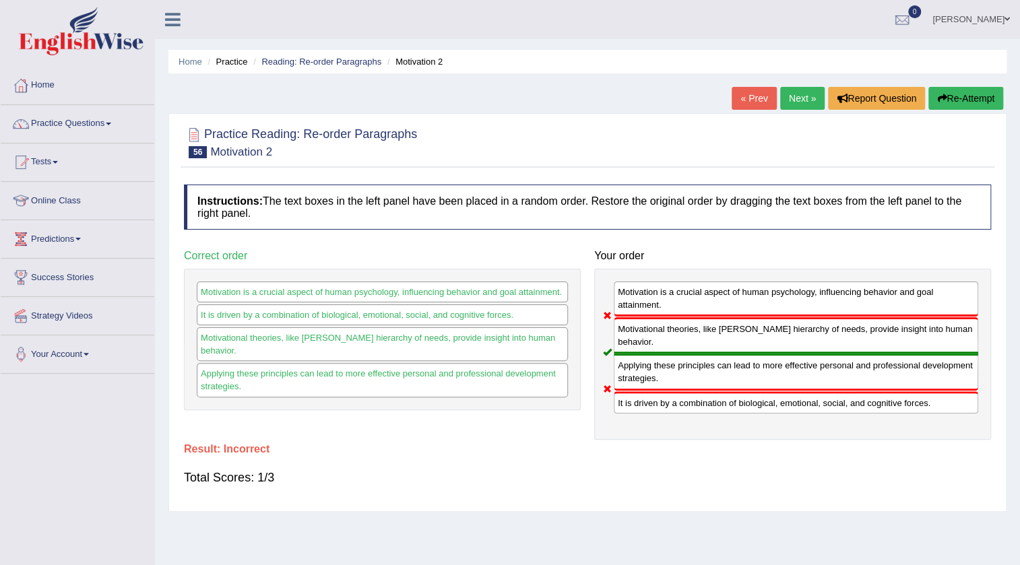
click at [801, 105] on link "Next »" at bounding box center [802, 98] width 44 height 23
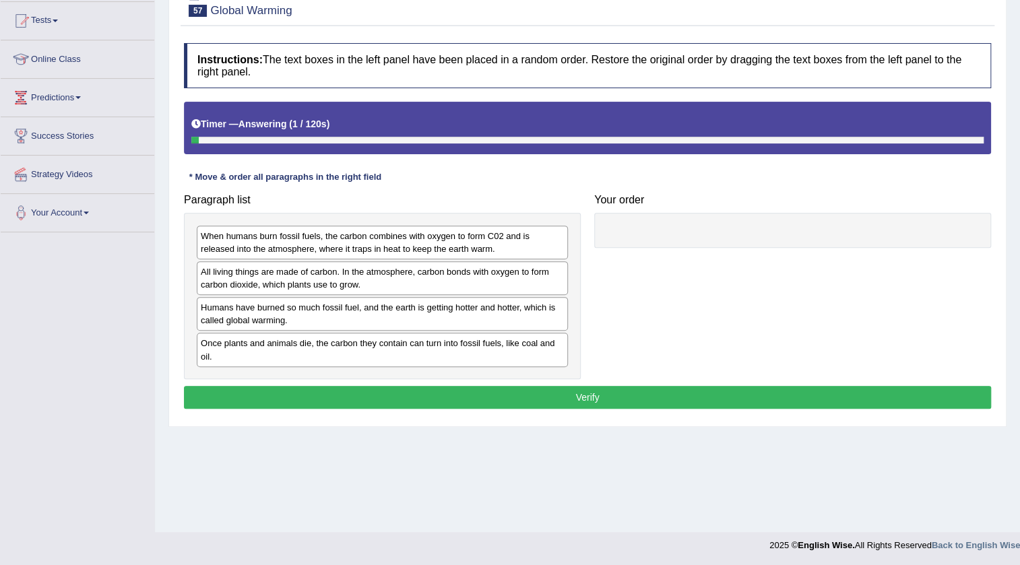
scroll to position [141, 0]
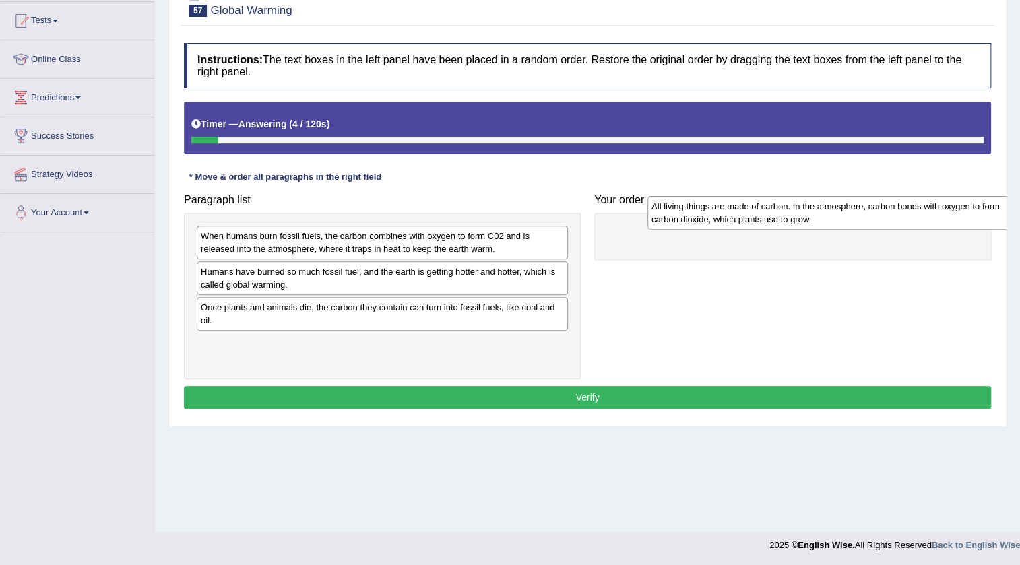
drag, startPoint x: 271, startPoint y: 282, endPoint x: 724, endPoint y: 216, distance: 458.0
click at [724, 216] on div "All living things are made of carbon. In the atmosphere, carbon bonds with oxyg…" at bounding box center [832, 213] width 371 height 34
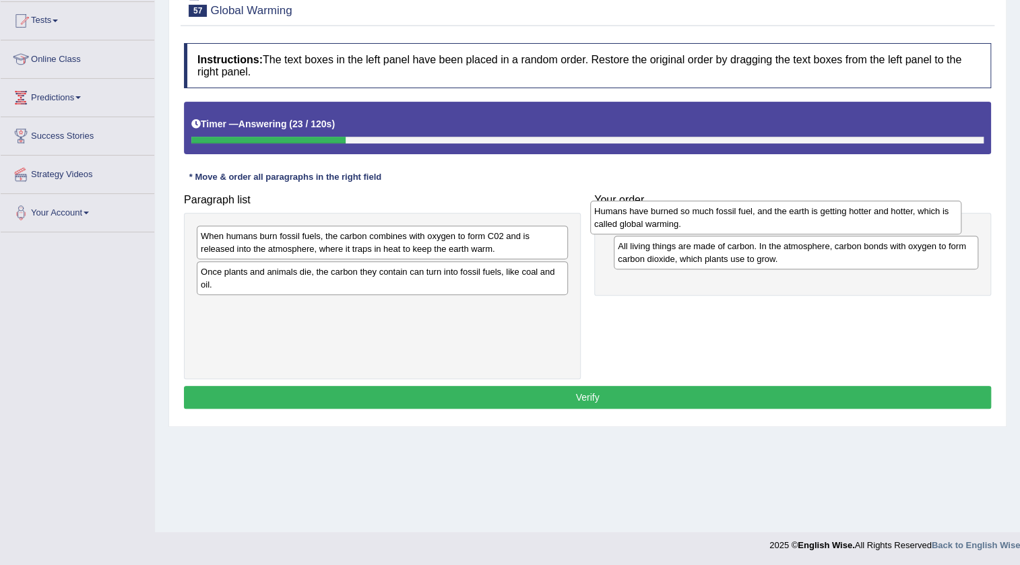
drag, startPoint x: 275, startPoint y: 289, endPoint x: 669, endPoint y: 229, distance: 397.8
click at [669, 229] on div "Humans have burned so much fossil fuel, and the earth is getting hotter and hot…" at bounding box center [775, 218] width 371 height 34
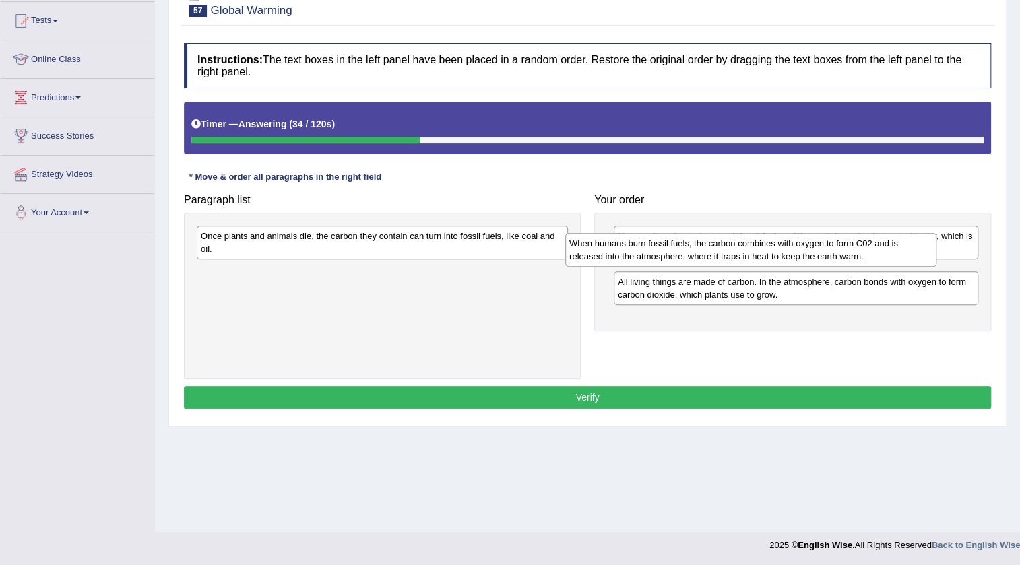
drag, startPoint x: 284, startPoint y: 251, endPoint x: 653, endPoint y: 259, distance: 368.4
click at [653, 259] on div "When humans burn fossil fuels, the carbon combines with oxygen to form C02 and …" at bounding box center [750, 250] width 371 height 34
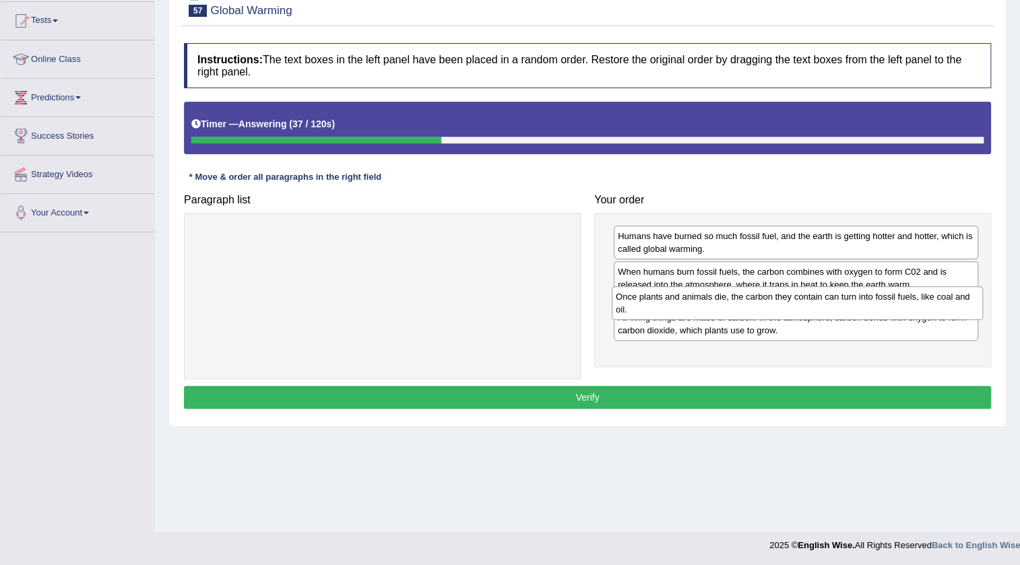
drag, startPoint x: 539, startPoint y: 279, endPoint x: 887, endPoint y: 300, distance: 348.8
click at [882, 300] on div "Once plants and animals die, the carbon they contain can turn into fossil fuels…" at bounding box center [796, 303] width 371 height 34
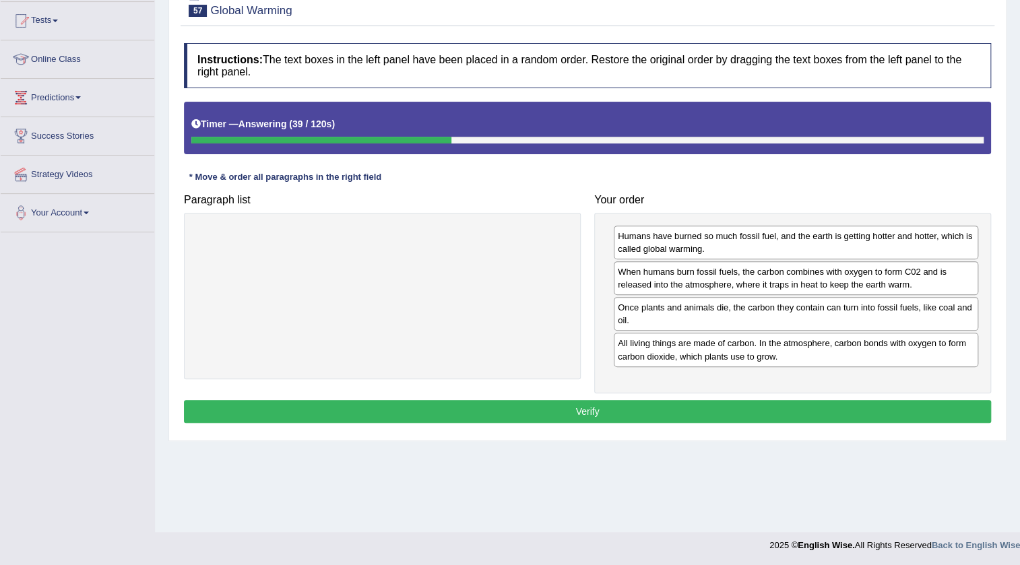
click at [659, 415] on button "Verify" at bounding box center [587, 411] width 807 height 23
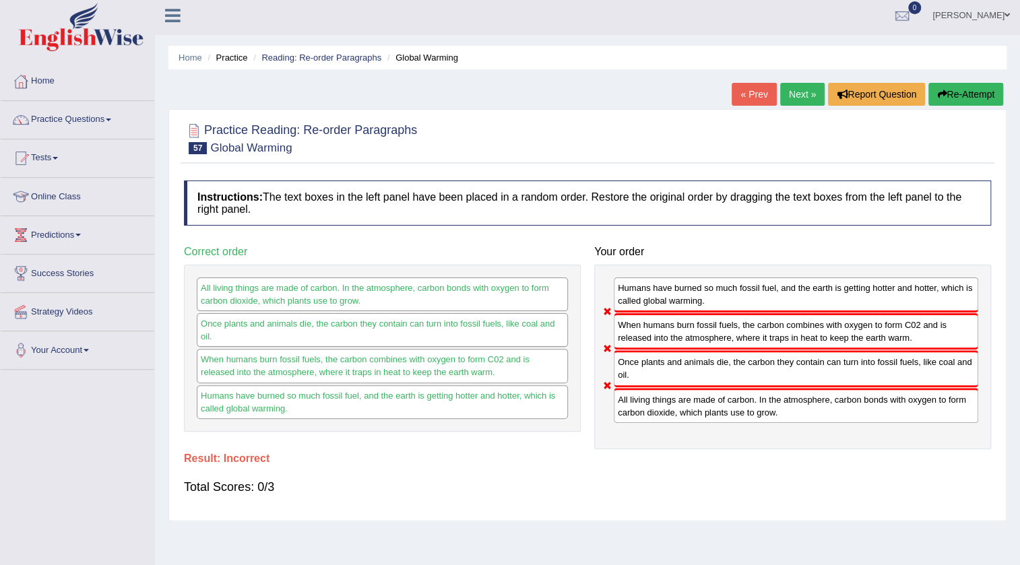
scroll to position [0, 0]
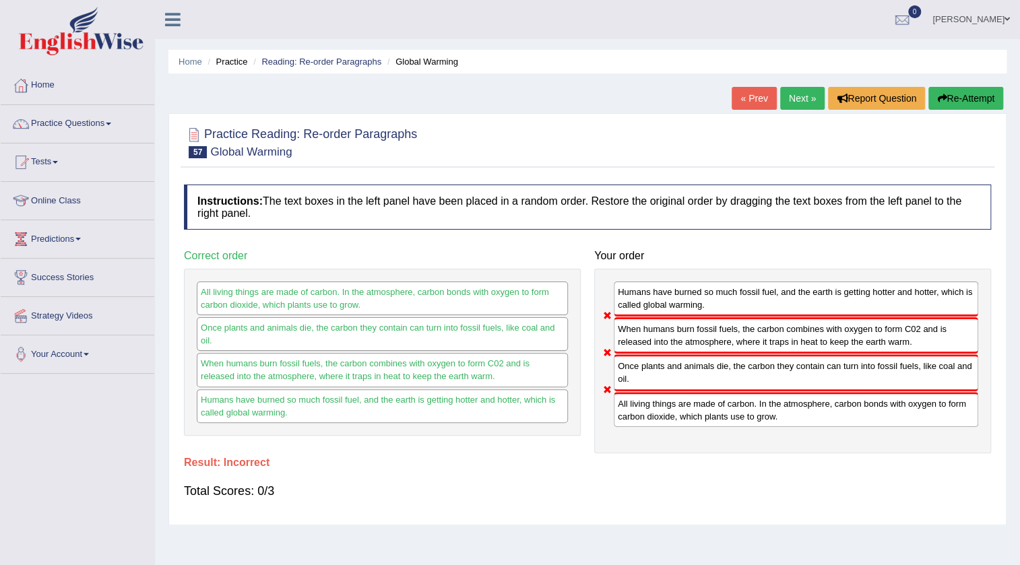
click at [797, 101] on link "Next »" at bounding box center [802, 98] width 44 height 23
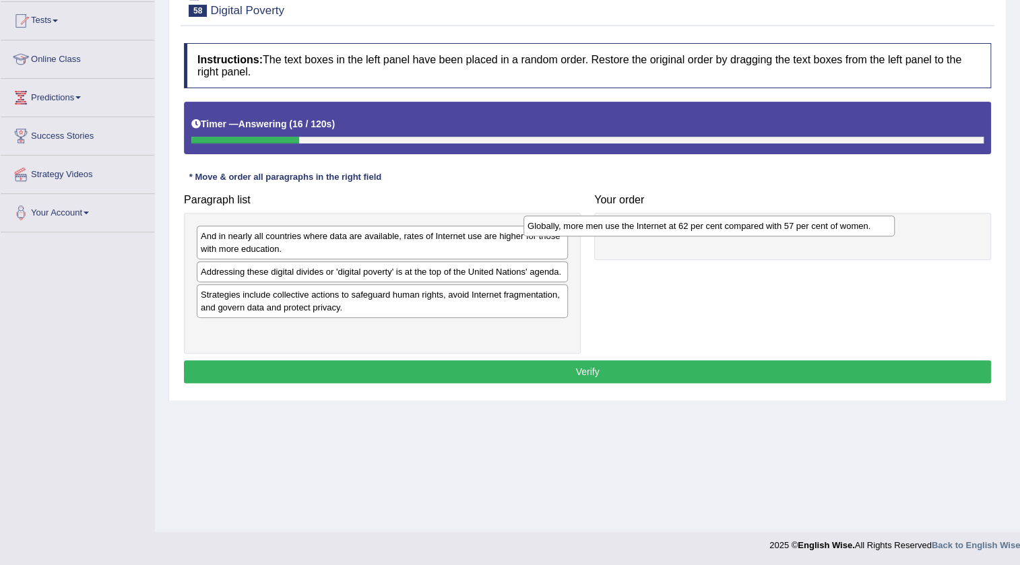
drag, startPoint x: 260, startPoint y: 298, endPoint x: 587, endPoint y: 229, distance: 333.8
click at [587, 229] on div "Globally, more men use the Internet at 62 per cent compared with 57 per cent of…" at bounding box center [708, 225] width 371 height 21
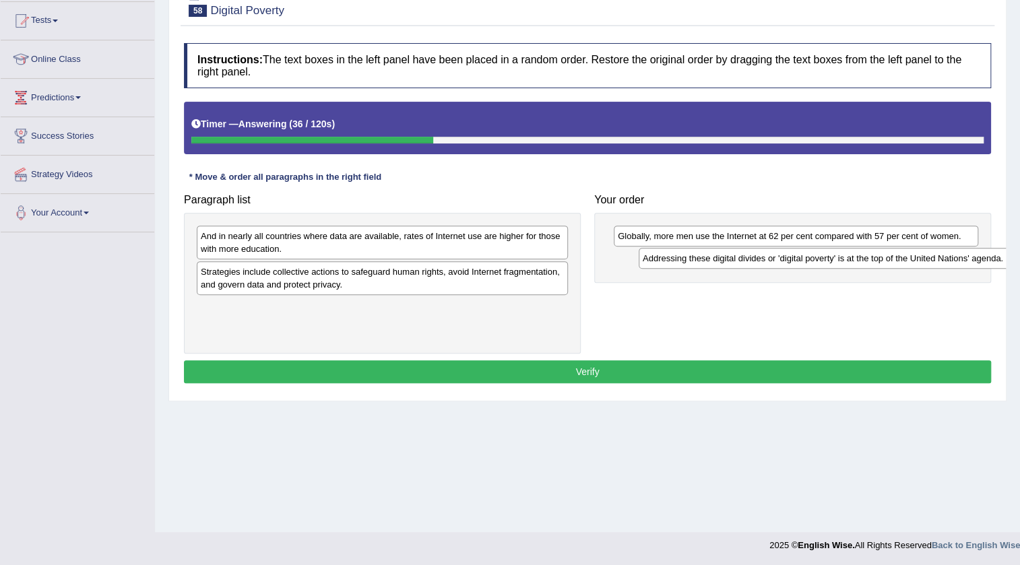
drag, startPoint x: 259, startPoint y: 274, endPoint x: 700, endPoint y: 261, distance: 442.0
click at [700, 261] on div "Addressing these digital divides or 'digital poverty' is at the top of the Unit…" at bounding box center [823, 258] width 371 height 21
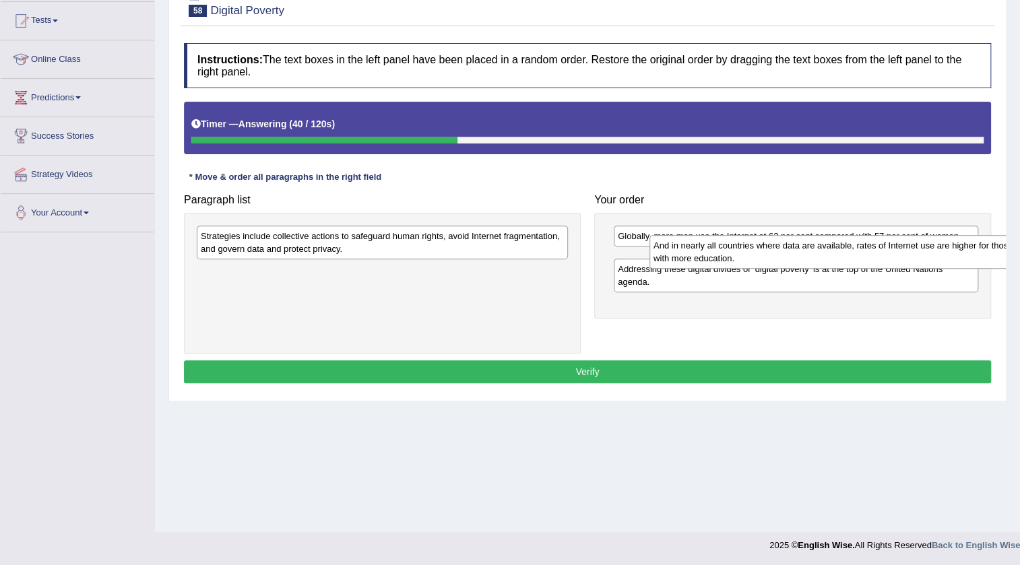
drag, startPoint x: 222, startPoint y: 246, endPoint x: 674, endPoint y: 256, distance: 452.6
click at [674, 256] on div "And in nearly all countries where data are available, rates of Internet use are…" at bounding box center [834, 252] width 371 height 34
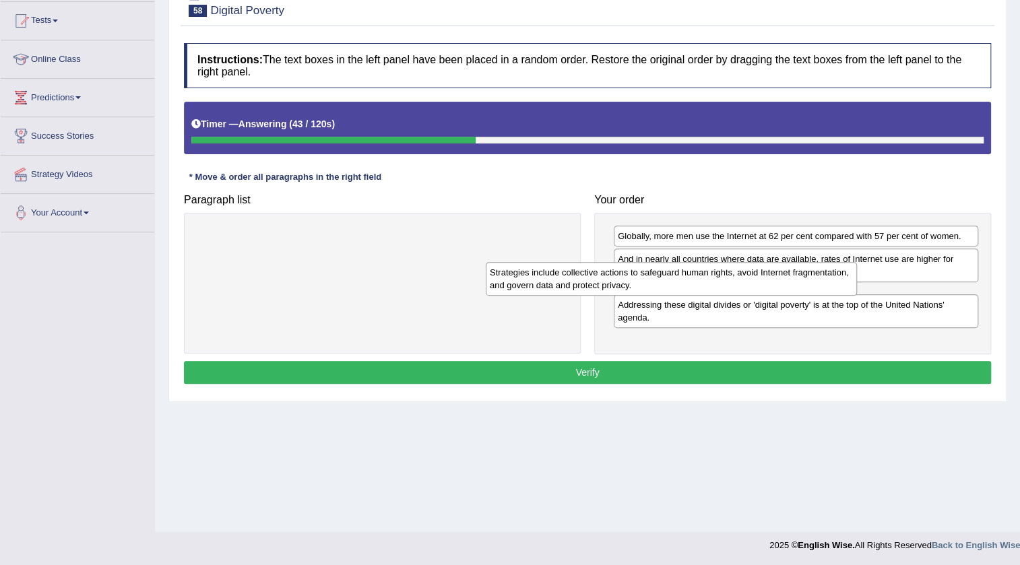
drag, startPoint x: 236, startPoint y: 240, endPoint x: 533, endPoint y: 276, distance: 299.8
click at [528, 276] on div "Strategies include collective actions to safeguard human rights, avoid Internet…" at bounding box center [671, 279] width 371 height 34
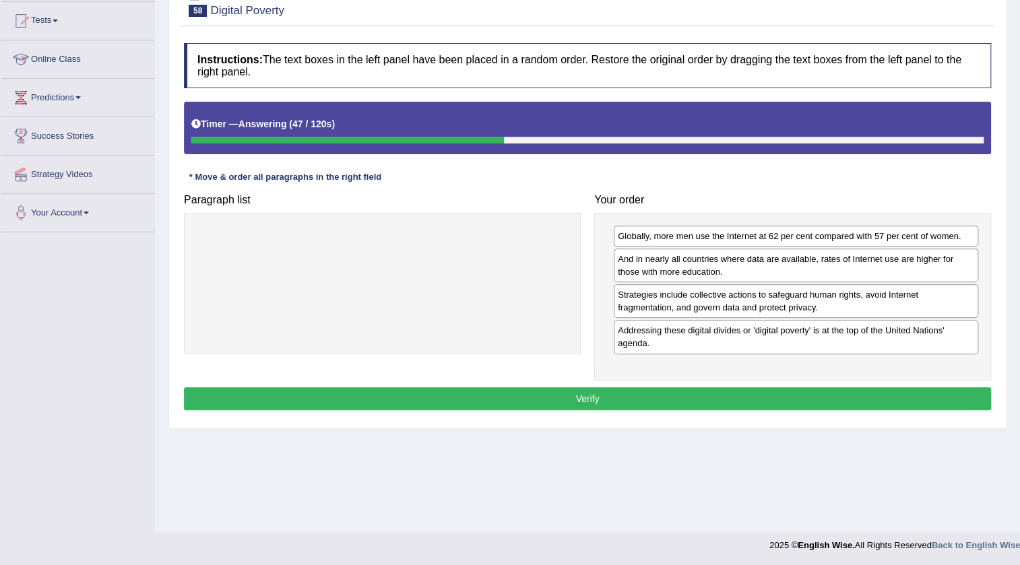
click at [635, 404] on button "Verify" at bounding box center [587, 398] width 807 height 23
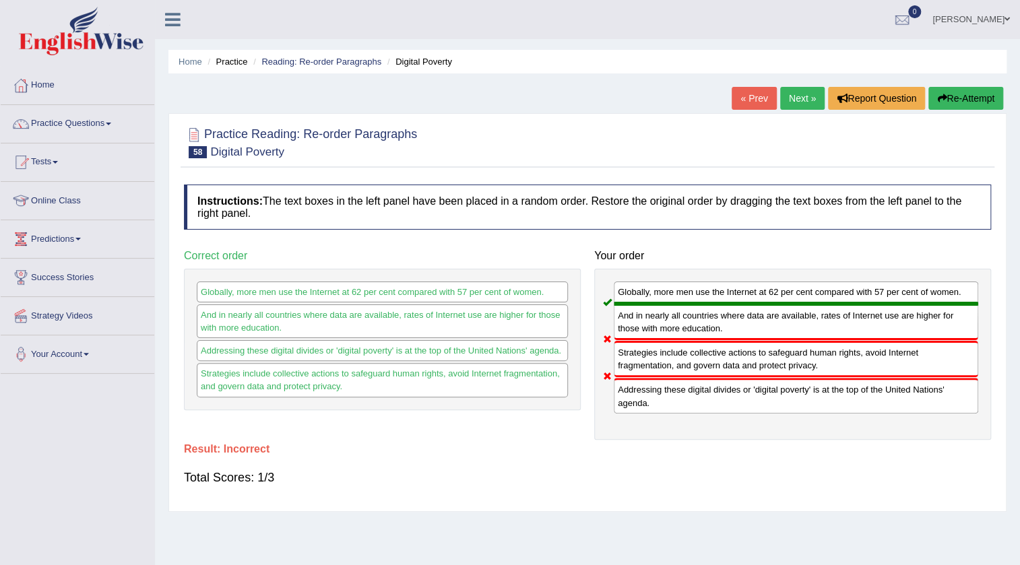
click at [807, 98] on link "Next »" at bounding box center [802, 98] width 44 height 23
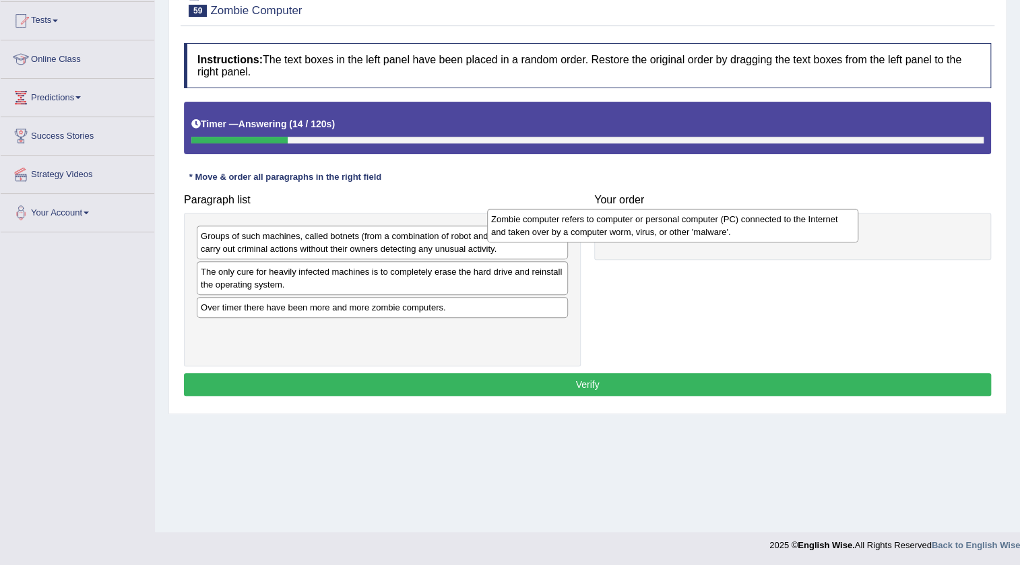
drag, startPoint x: 267, startPoint y: 290, endPoint x: 558, endPoint y: 238, distance: 295.0
click at [558, 238] on div "Zombie computer refers to computer or personal computer (PC) connected to the I…" at bounding box center [672, 226] width 371 height 34
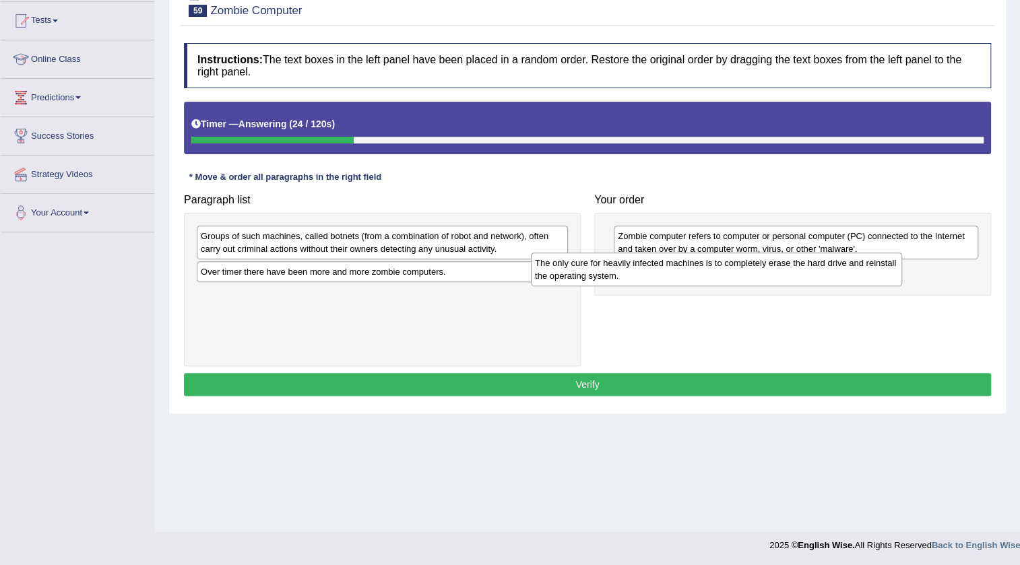
drag, startPoint x: 265, startPoint y: 284, endPoint x: 562, endPoint y: 279, distance: 297.0
click at [599, 275] on div "The only cure for heavily infected machines is to completely erase the hard dri…" at bounding box center [716, 270] width 371 height 34
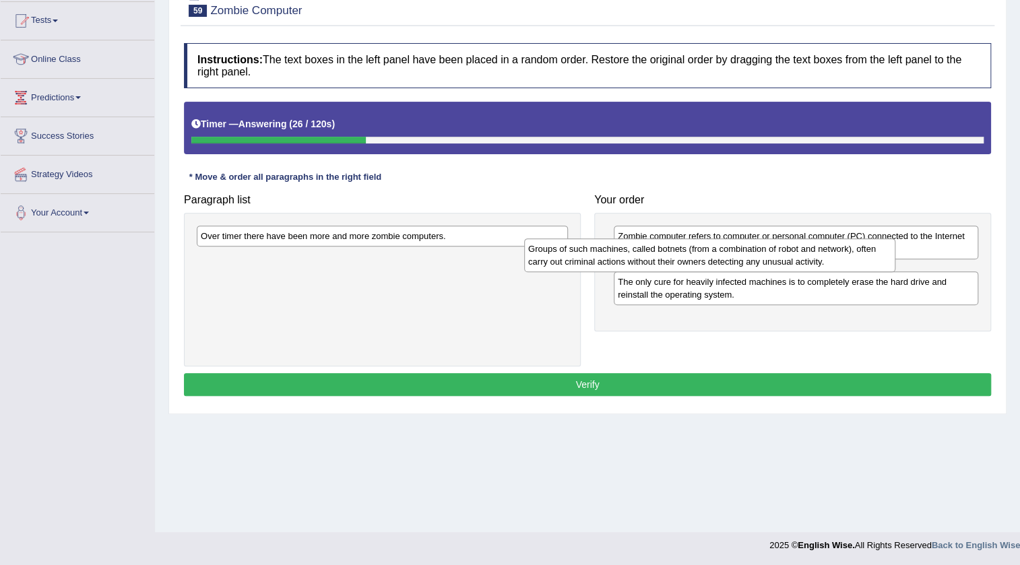
drag, startPoint x: 351, startPoint y: 242, endPoint x: 678, endPoint y: 254, distance: 327.5
click at [678, 254] on div "Groups of such machines, called botnets (from a combination of robot and networ…" at bounding box center [709, 255] width 371 height 34
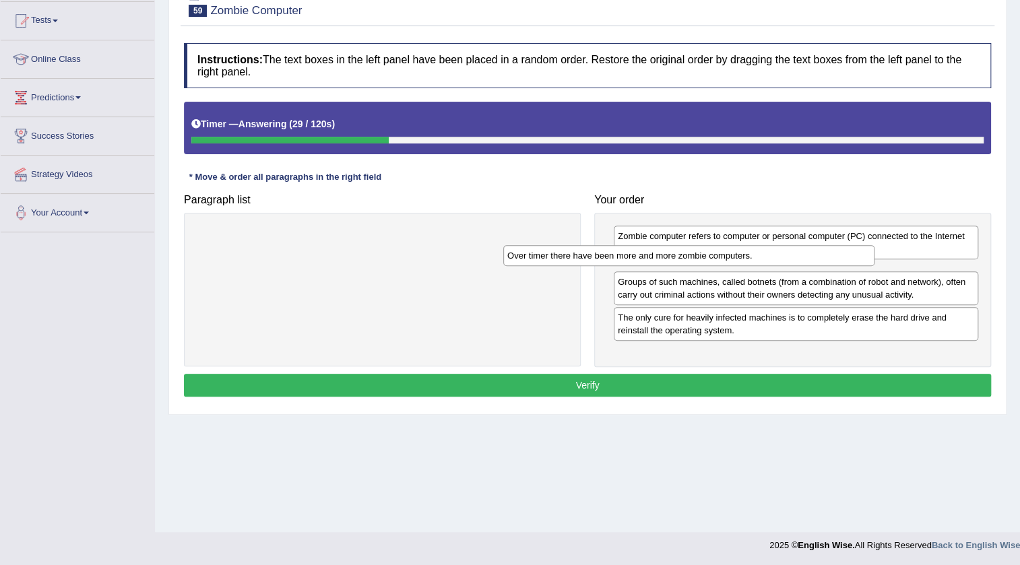
drag, startPoint x: 374, startPoint y: 236, endPoint x: 681, endPoint y: 256, distance: 307.1
click at [681, 256] on div "Over timer there have been more and more zombie computers." at bounding box center [688, 255] width 371 height 21
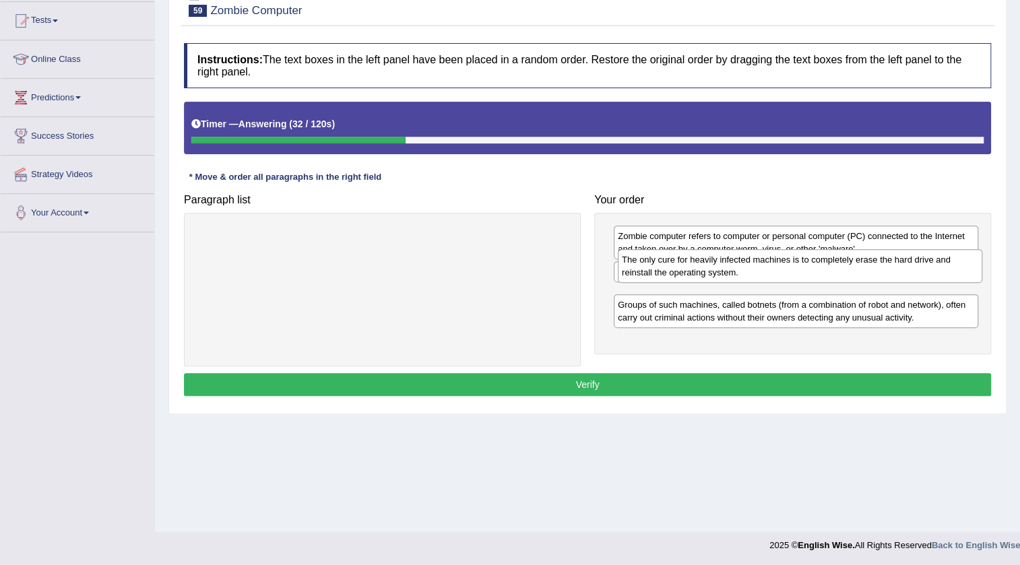
drag, startPoint x: 649, startPoint y: 345, endPoint x: 653, endPoint y: 274, distance: 70.8
click at [653, 274] on div "The only cure for heavily infected machines is to completely erase the hard dri…" at bounding box center [800, 266] width 364 height 34
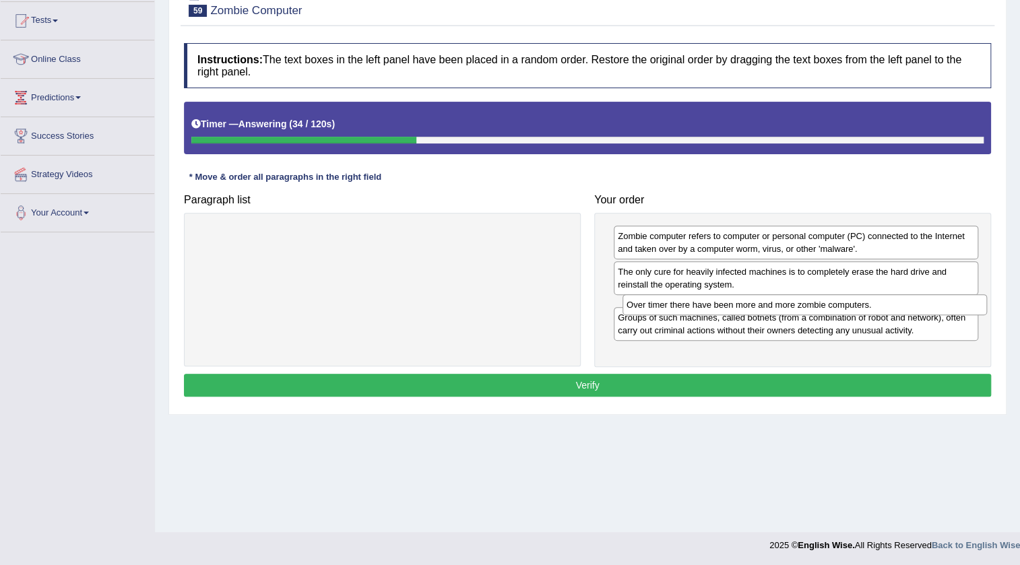
drag, startPoint x: 651, startPoint y: 268, endPoint x: 657, endPoint y: 296, distance: 28.9
click at [657, 296] on div "Over timer there have been more and more zombie computers." at bounding box center [804, 304] width 364 height 21
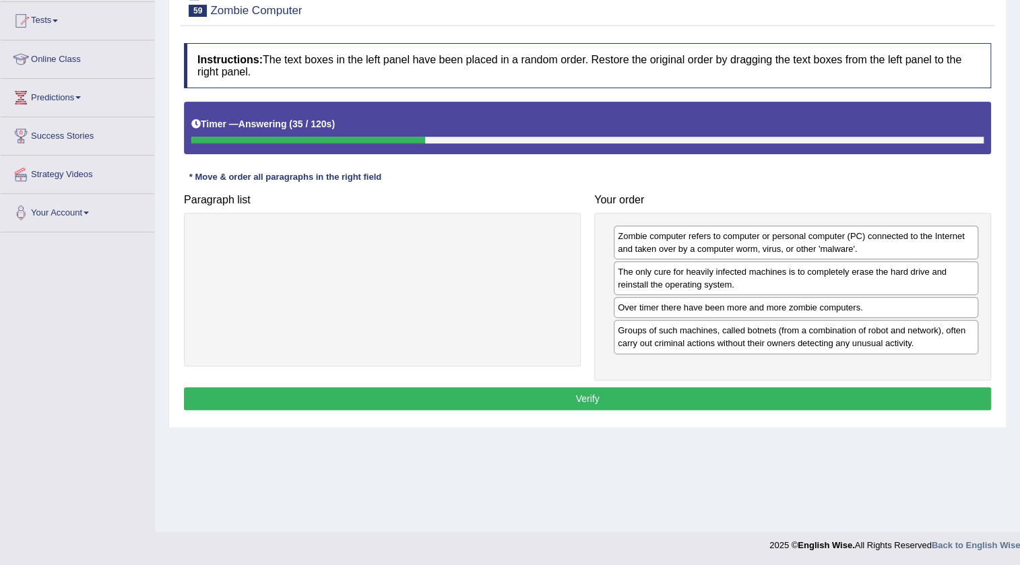
click at [605, 397] on button "Verify" at bounding box center [587, 398] width 807 height 23
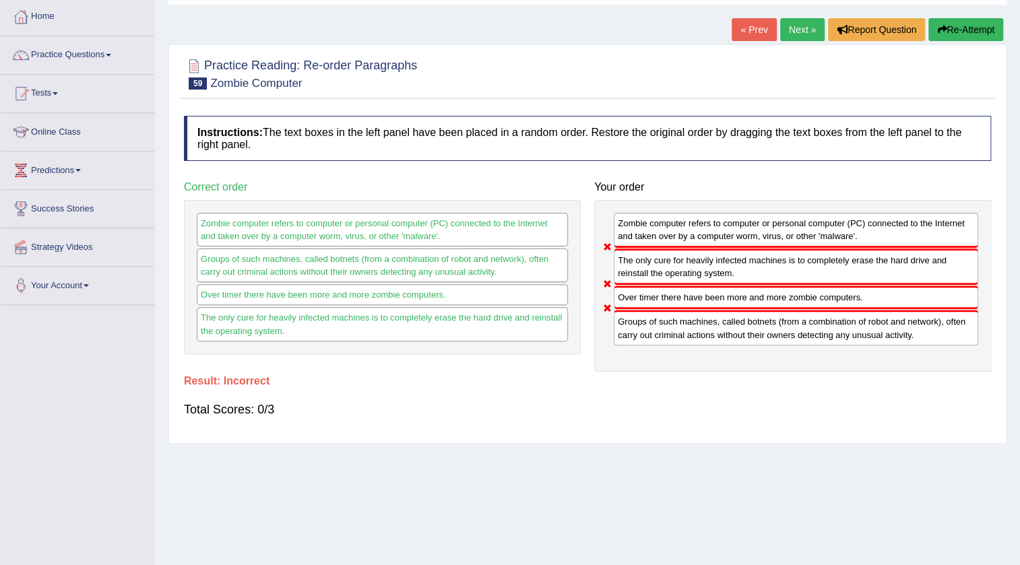
scroll to position [20, 0]
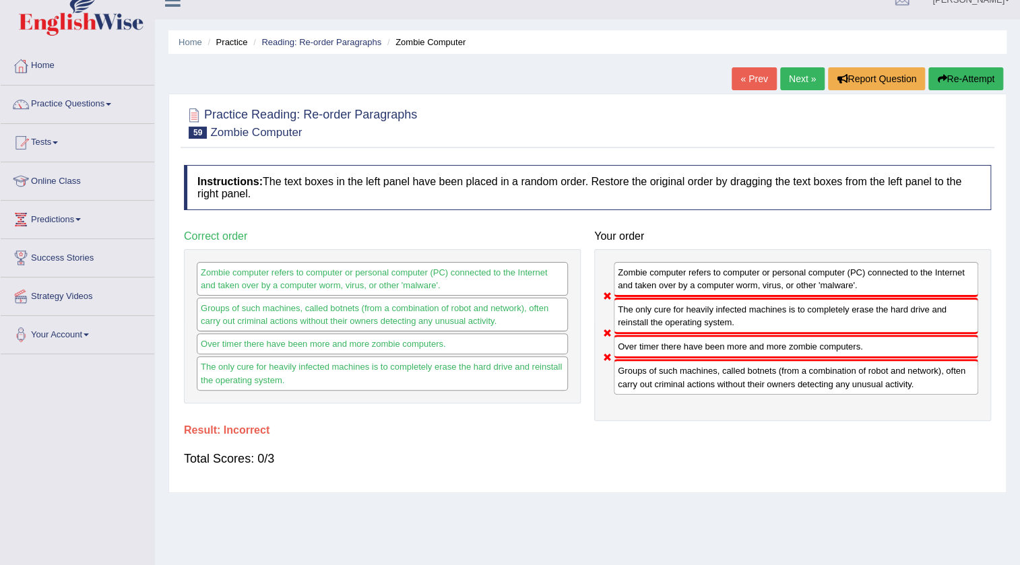
click at [809, 66] on div "Home Practice Reading: Re-order Paragraphs Zombie Computer « Prev Next » Report…" at bounding box center [587, 316] width 865 height 673
click at [799, 87] on link "Next »" at bounding box center [802, 78] width 44 height 23
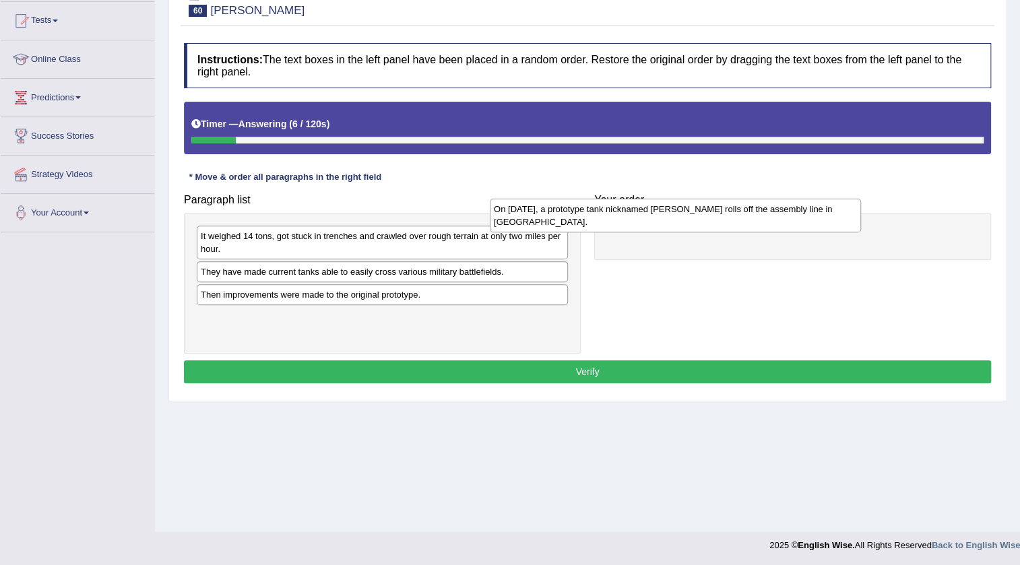
drag, startPoint x: 263, startPoint y: 249, endPoint x: 557, endPoint y: 222, distance: 294.8
click at [557, 222] on div "On September 6, 1915, a prototype tank nicknamed Little Willie rolls off the as…" at bounding box center [675, 216] width 371 height 34
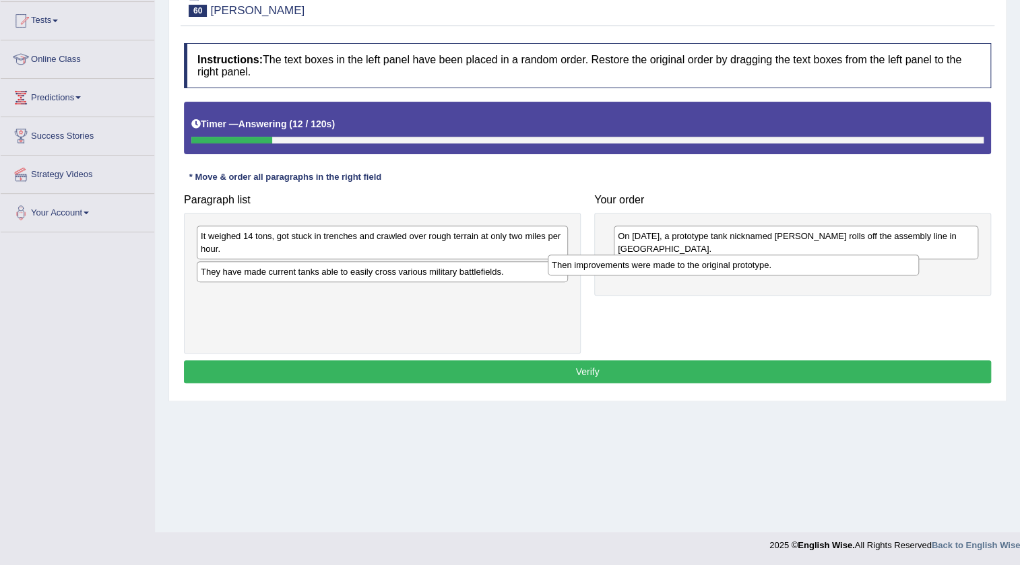
drag, startPoint x: 265, startPoint y: 300, endPoint x: 616, endPoint y: 271, distance: 352.1
click at [616, 271] on div "Then improvements were made to the original prototype." at bounding box center [732, 265] width 371 height 21
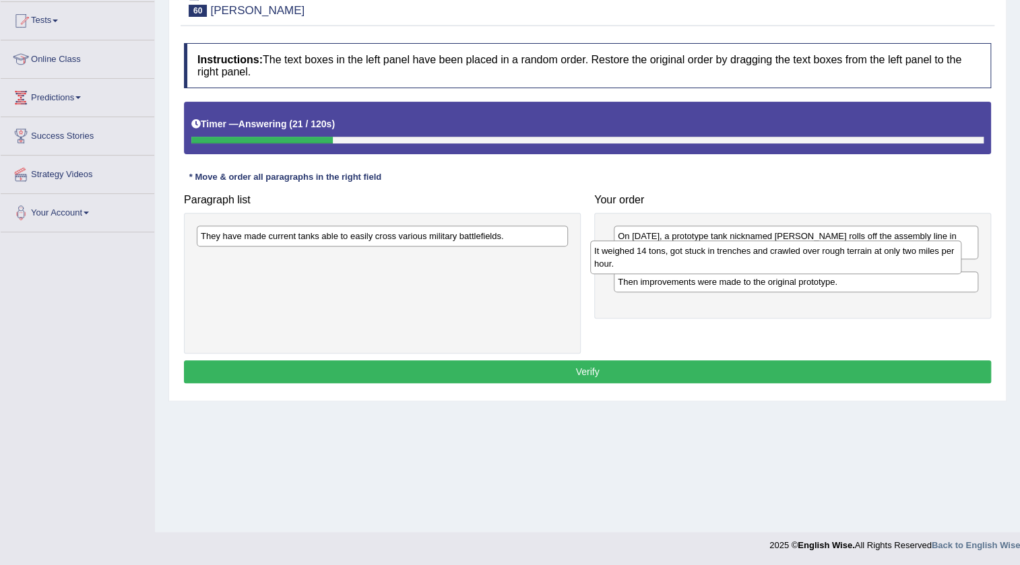
drag, startPoint x: 300, startPoint y: 246, endPoint x: 694, endPoint y: 262, distance: 393.6
click at [694, 262] on div "It weighed 14 tons, got stuck in trenches and crawled over rough terrain at onl…" at bounding box center [775, 257] width 371 height 34
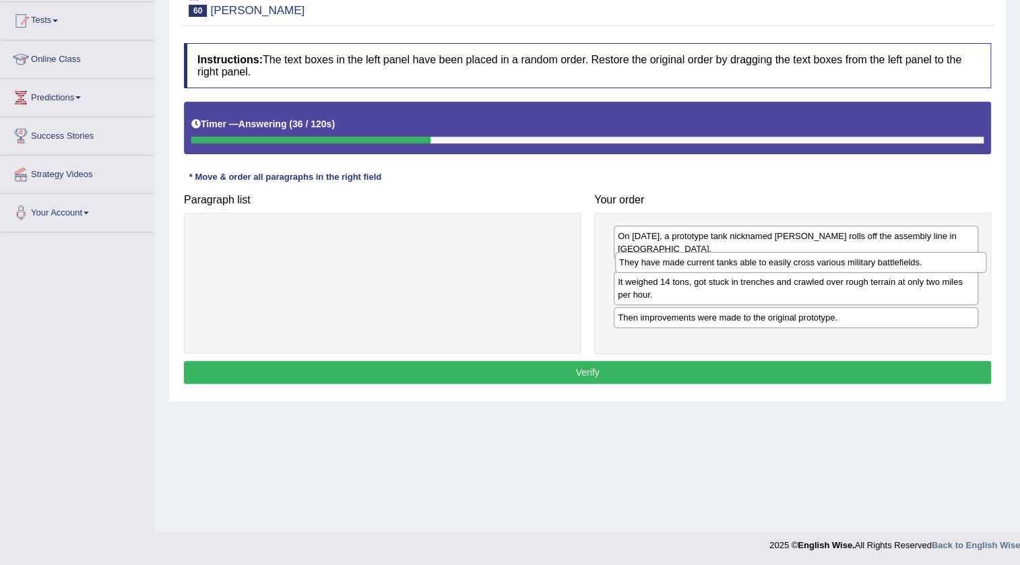
drag, startPoint x: 329, startPoint y: 240, endPoint x: 747, endPoint y: 267, distance: 419.0
click at [747, 267] on div "They have made current tanks able to easily cross various military battlefields." at bounding box center [800, 262] width 371 height 21
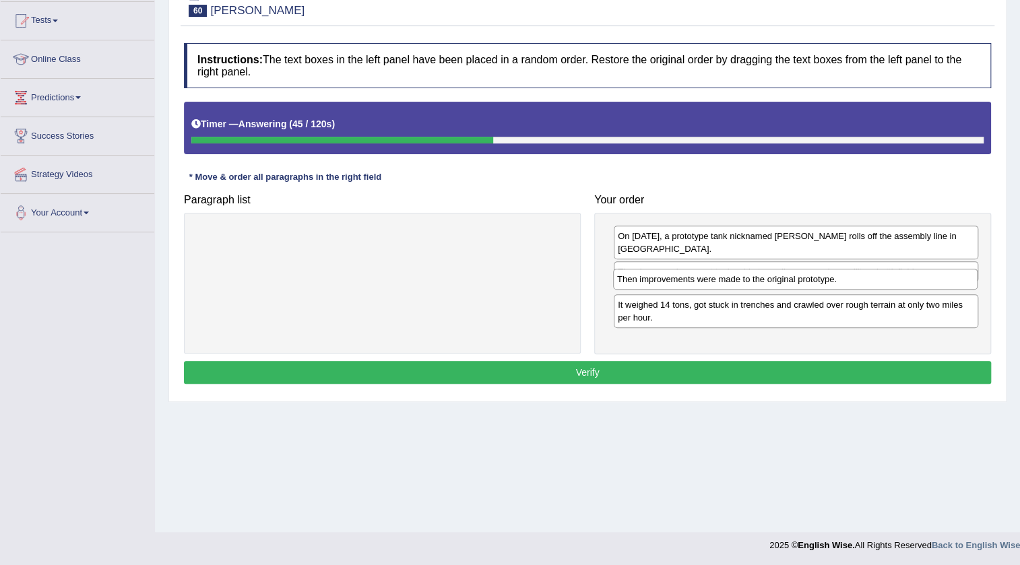
drag, startPoint x: 678, startPoint y: 337, endPoint x: 679, endPoint y: 287, distance: 50.5
click at [678, 286] on div "Then improvements were made to the original prototype." at bounding box center [795, 279] width 364 height 21
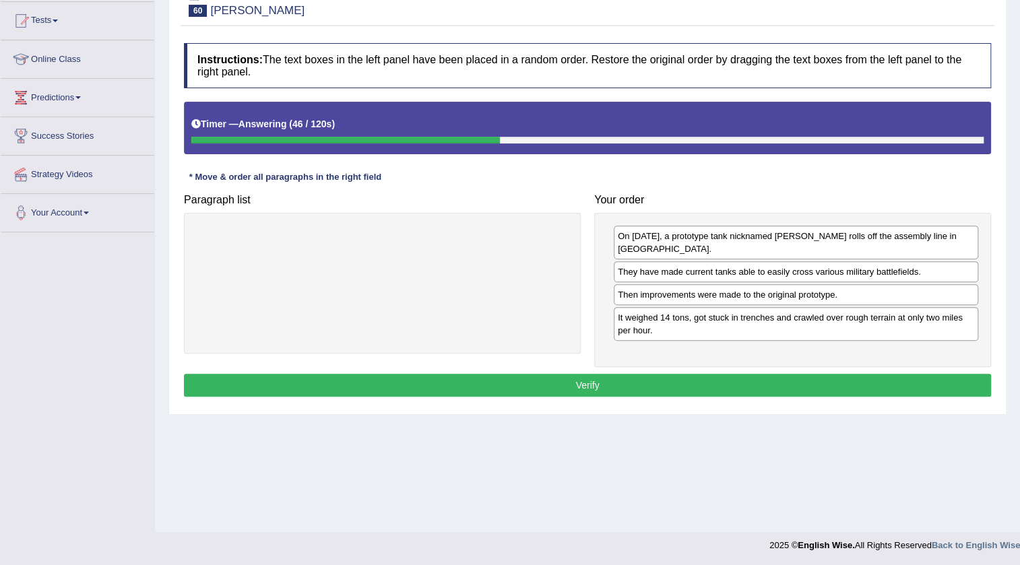
click at [604, 386] on button "Verify" at bounding box center [587, 385] width 807 height 23
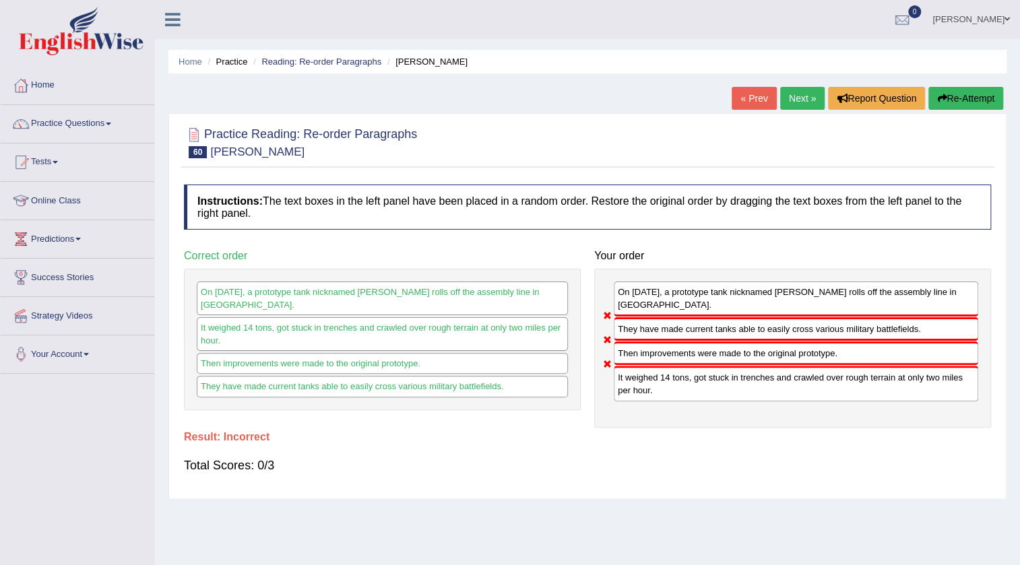
click at [795, 97] on link "Next »" at bounding box center [802, 98] width 44 height 23
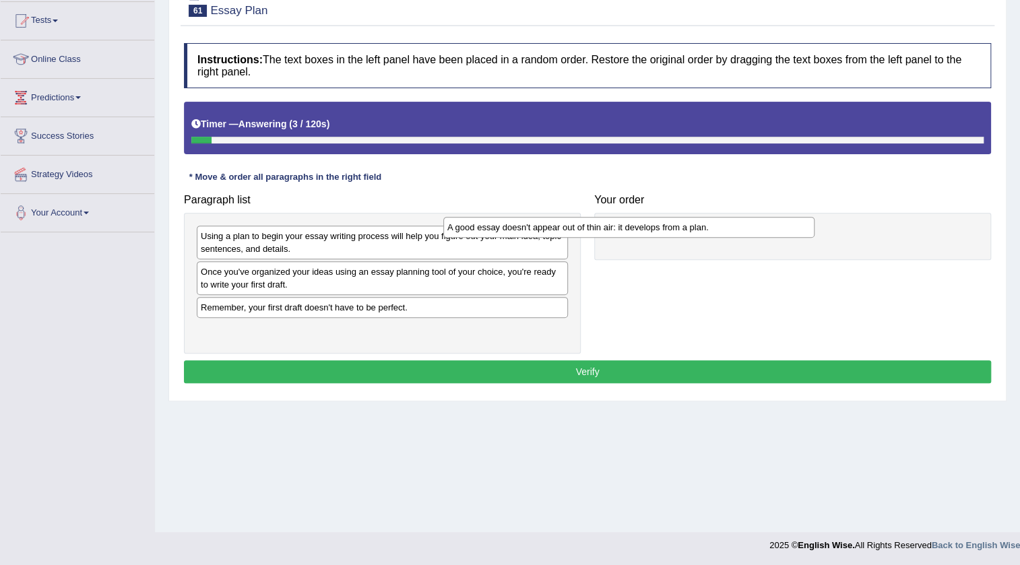
drag, startPoint x: 401, startPoint y: 271, endPoint x: 580, endPoint y: 236, distance: 182.4
click at [580, 236] on div "Paragraph list Using a plan to begin your essay writing process will help you f…" at bounding box center [382, 270] width 410 height 166
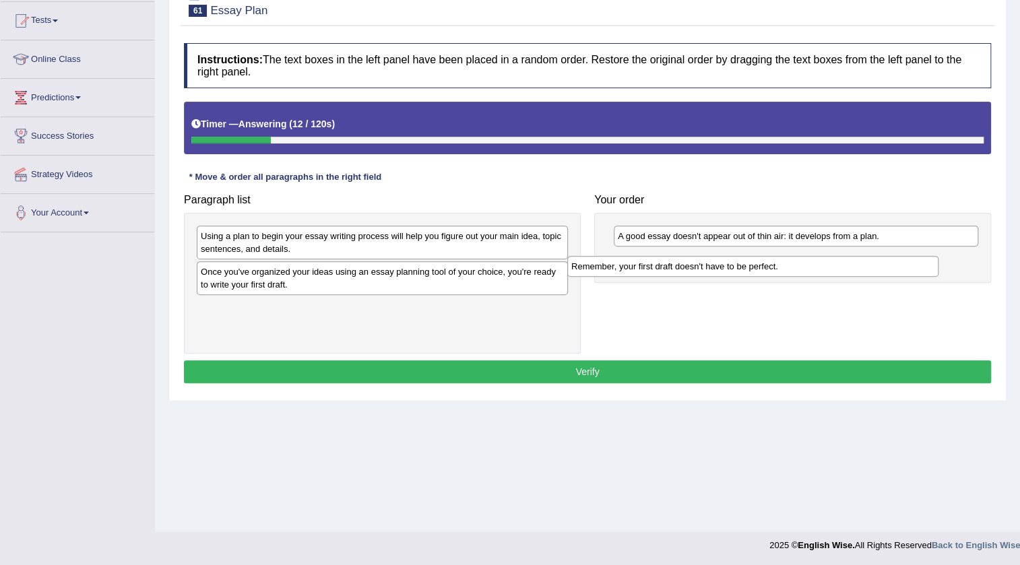
drag, startPoint x: 269, startPoint y: 312, endPoint x: 642, endPoint y: 271, distance: 376.0
click at [641, 271] on div "Remember, your first draft doesn't have to be perfect." at bounding box center [752, 266] width 371 height 21
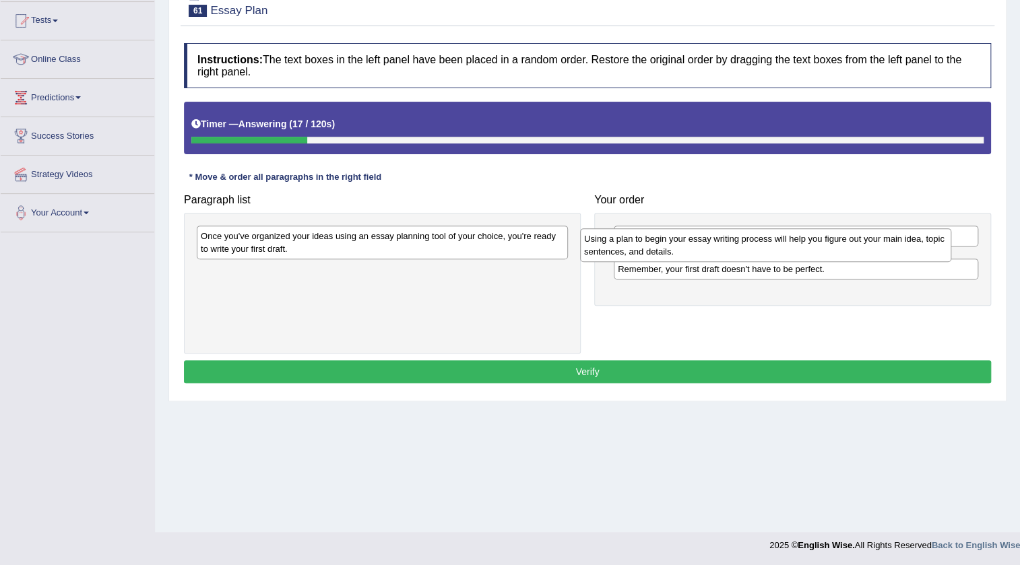
drag, startPoint x: 276, startPoint y: 246, endPoint x: 659, endPoint y: 249, distance: 383.2
click at [659, 249] on div "Using a plan to begin your essay writing process will help you figure out your …" at bounding box center [765, 245] width 371 height 34
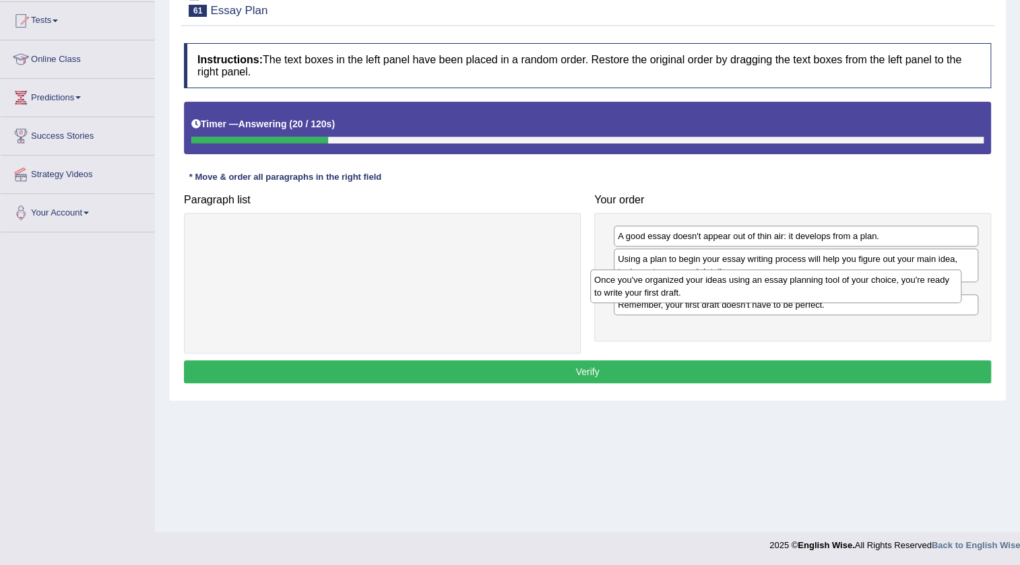
drag, startPoint x: 325, startPoint y: 253, endPoint x: 721, endPoint y: 295, distance: 397.6
click at [720, 295] on div "Once you've organized your ideas using an essay planning tool of your choice, y…" at bounding box center [775, 286] width 371 height 34
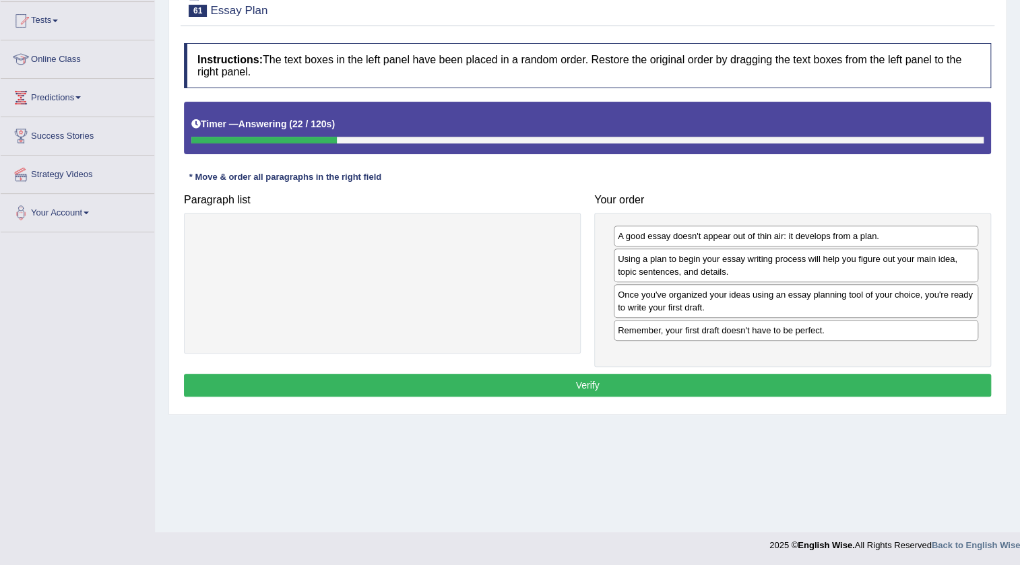
click at [605, 382] on button "Verify" at bounding box center [587, 385] width 807 height 23
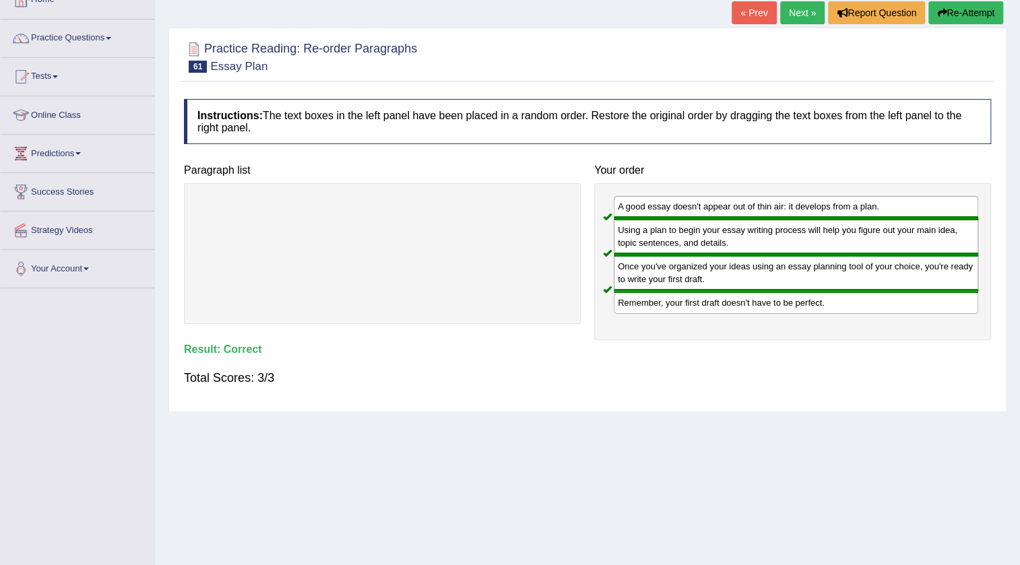
scroll to position [81, 0]
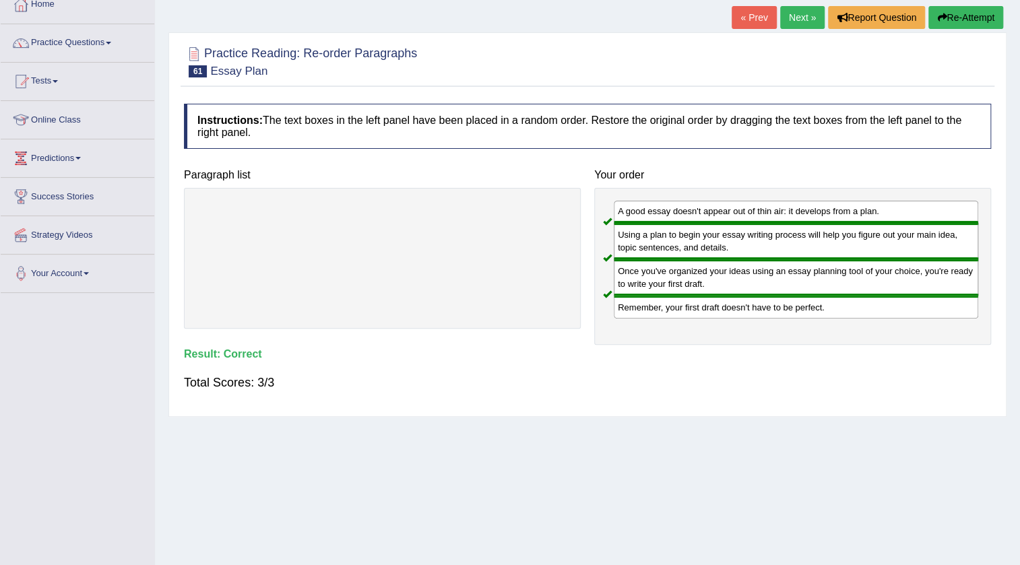
click at [790, 15] on link "Next »" at bounding box center [802, 17] width 44 height 23
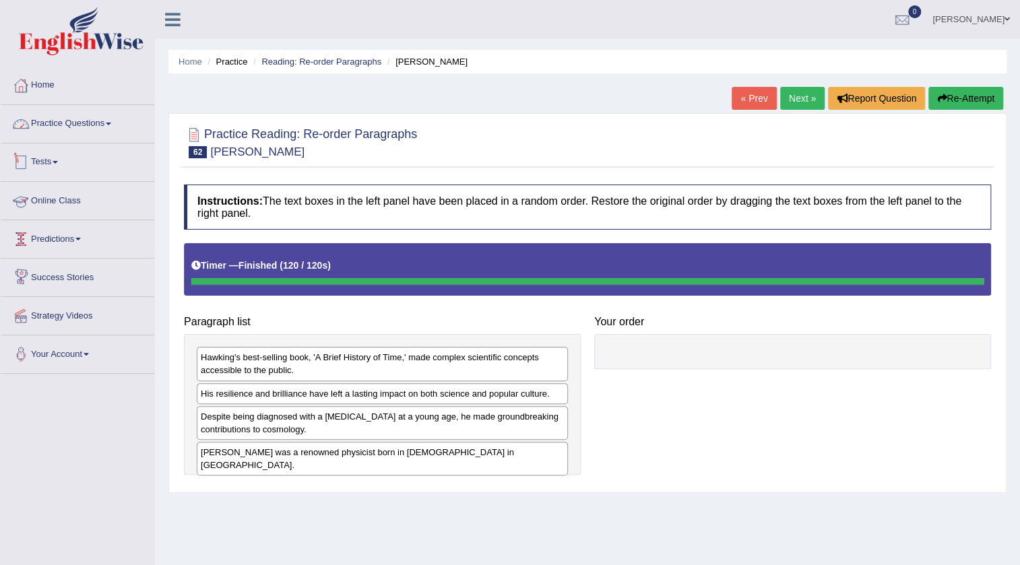
click at [105, 121] on link "Practice Questions" at bounding box center [78, 122] width 154 height 34
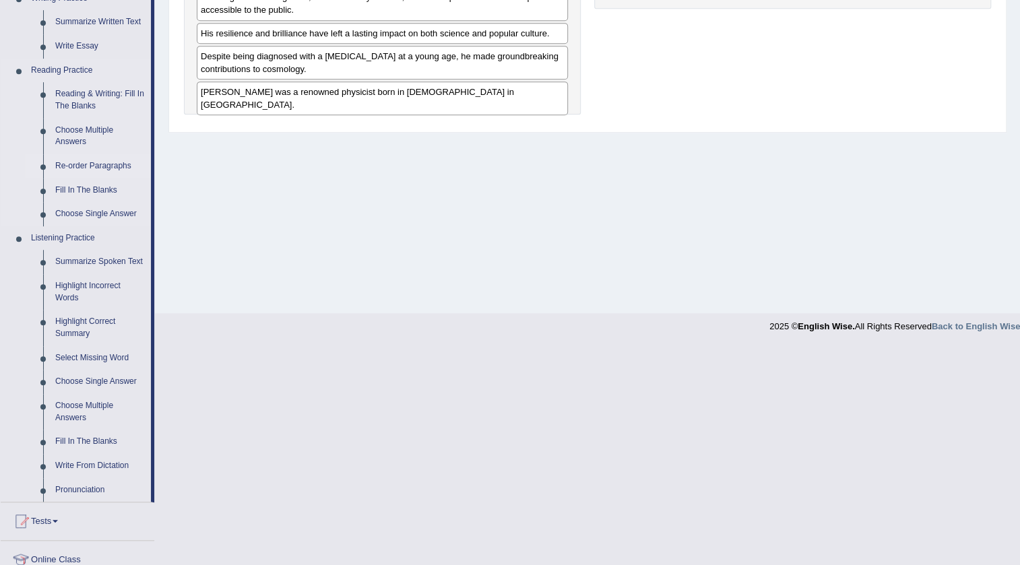
scroll to position [367, 0]
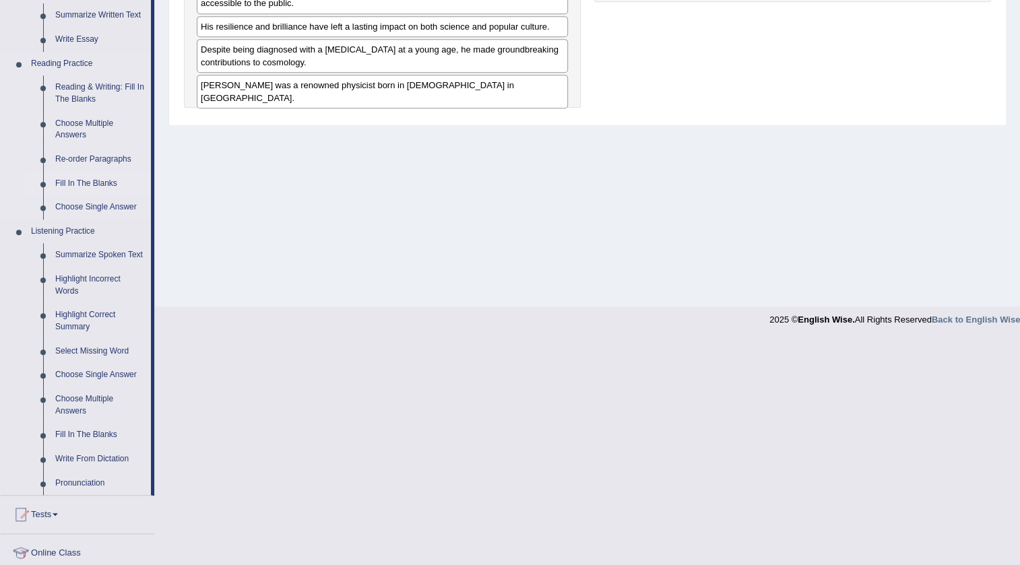
click at [77, 185] on link "Fill In The Blanks" at bounding box center [100, 184] width 102 height 24
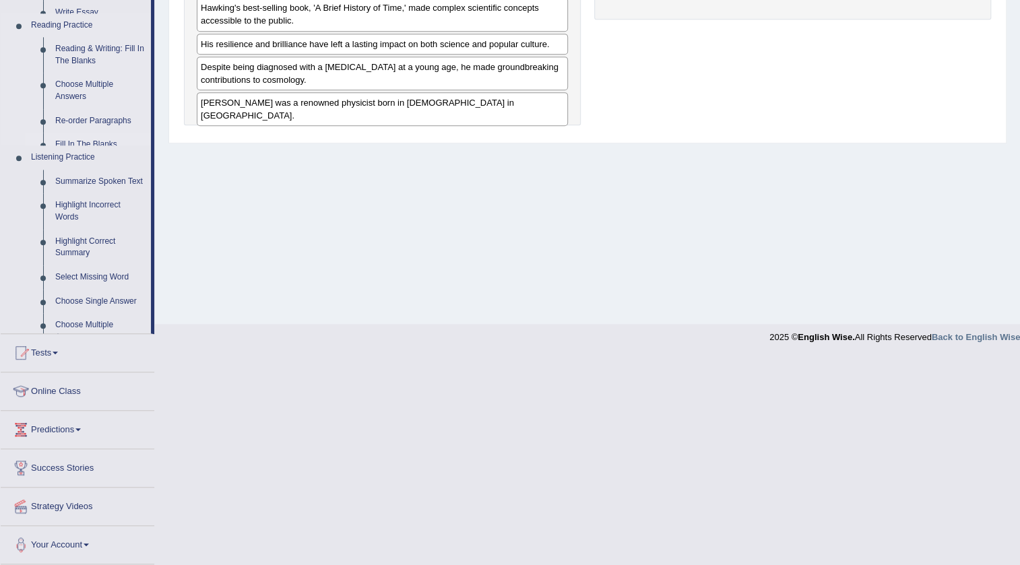
scroll to position [141, 0]
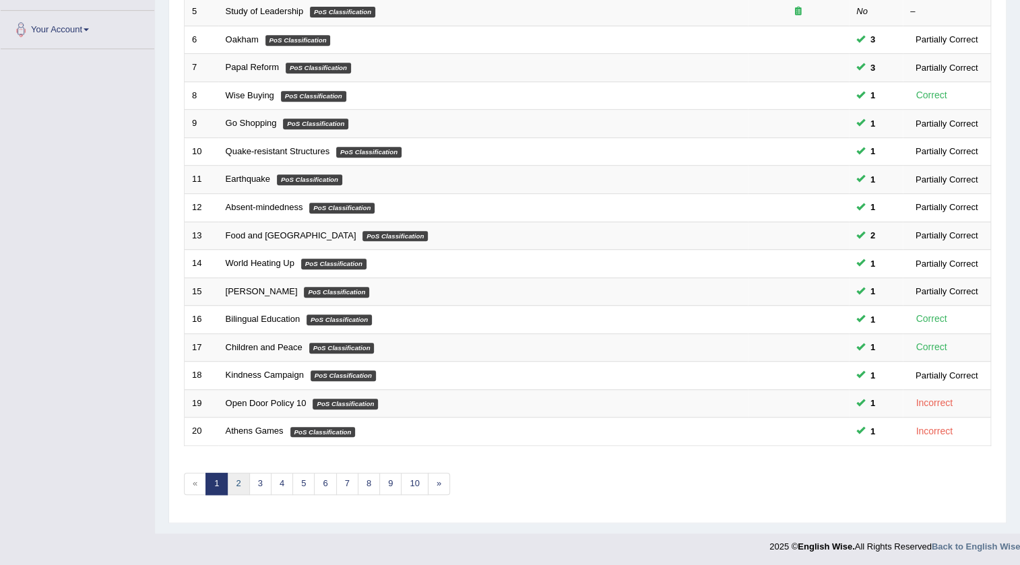
click at [241, 488] on link "2" at bounding box center [238, 484] width 22 height 22
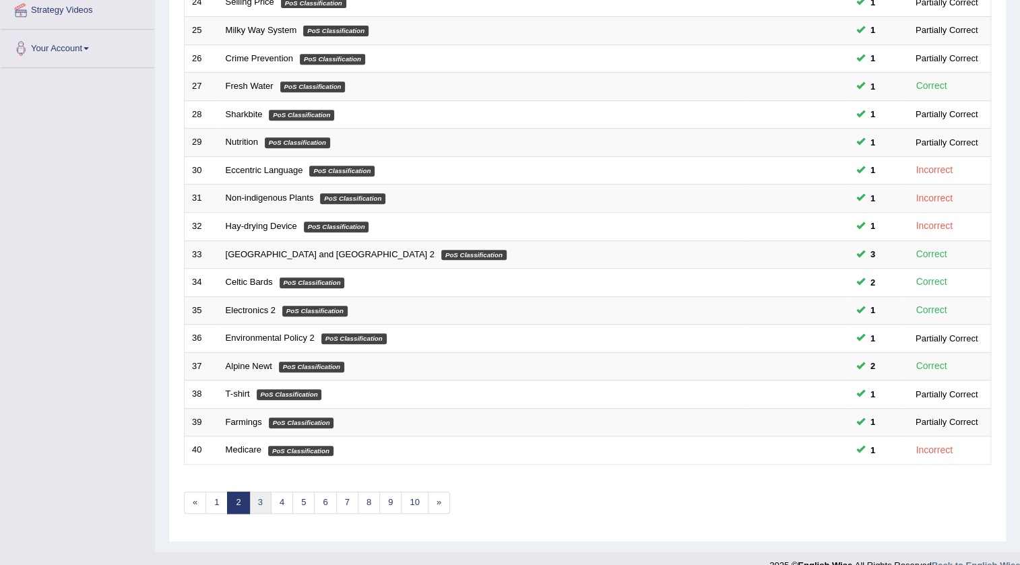
click at [259, 505] on link "3" at bounding box center [260, 503] width 22 height 22
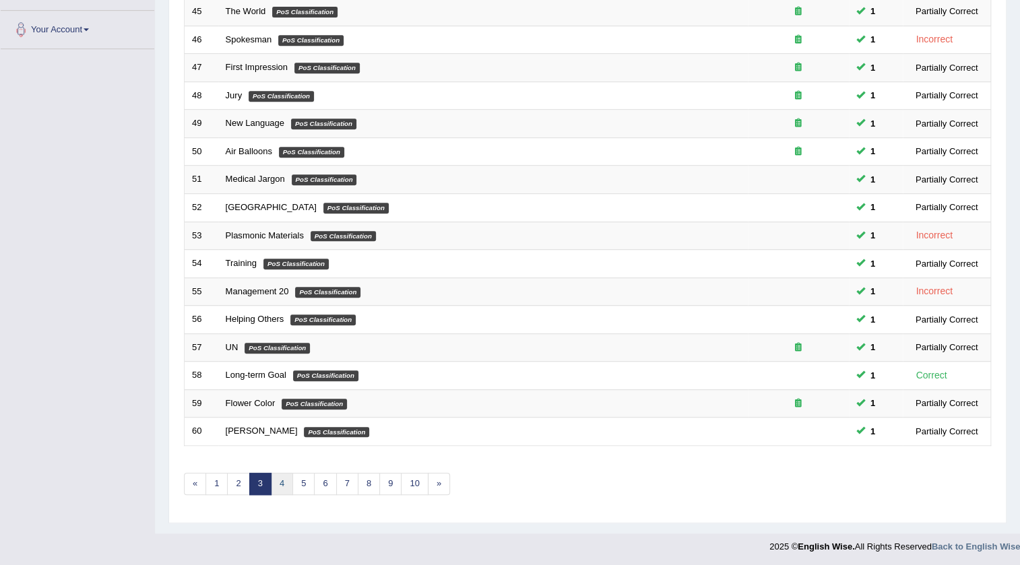
click at [276, 482] on link "4" at bounding box center [282, 484] width 22 height 22
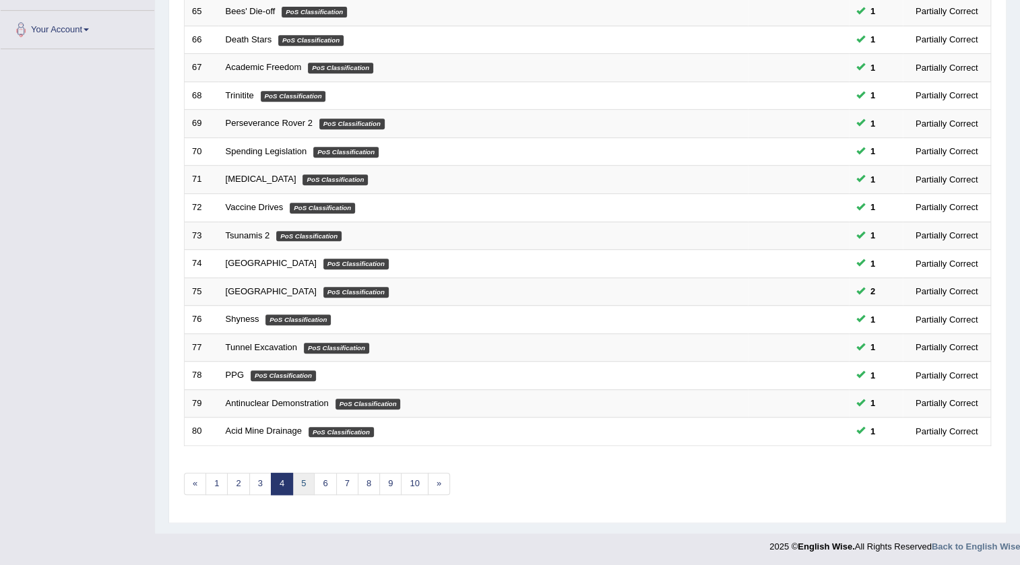
click at [300, 479] on link "5" at bounding box center [303, 484] width 22 height 22
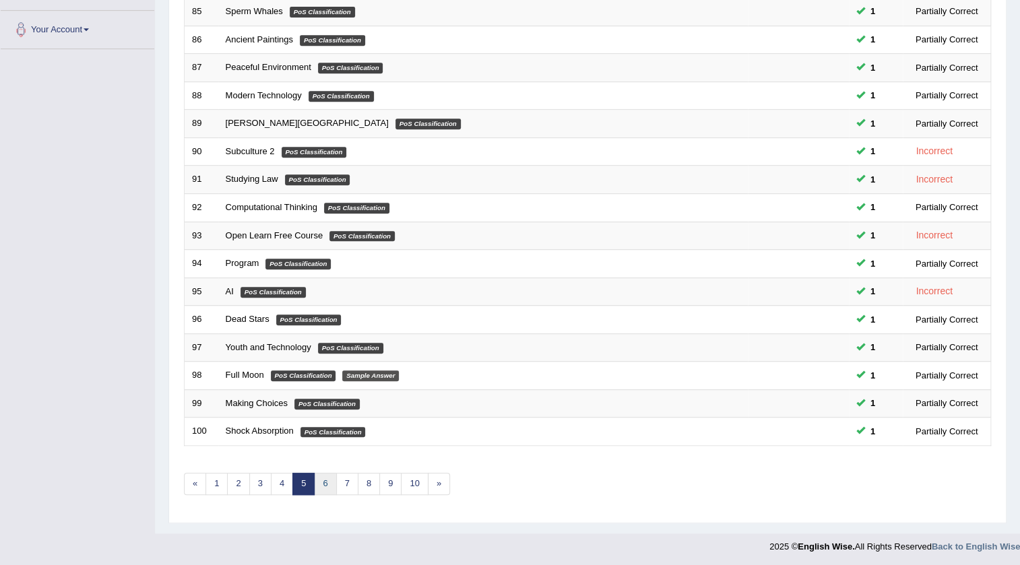
click at [326, 482] on link "6" at bounding box center [325, 484] width 22 height 22
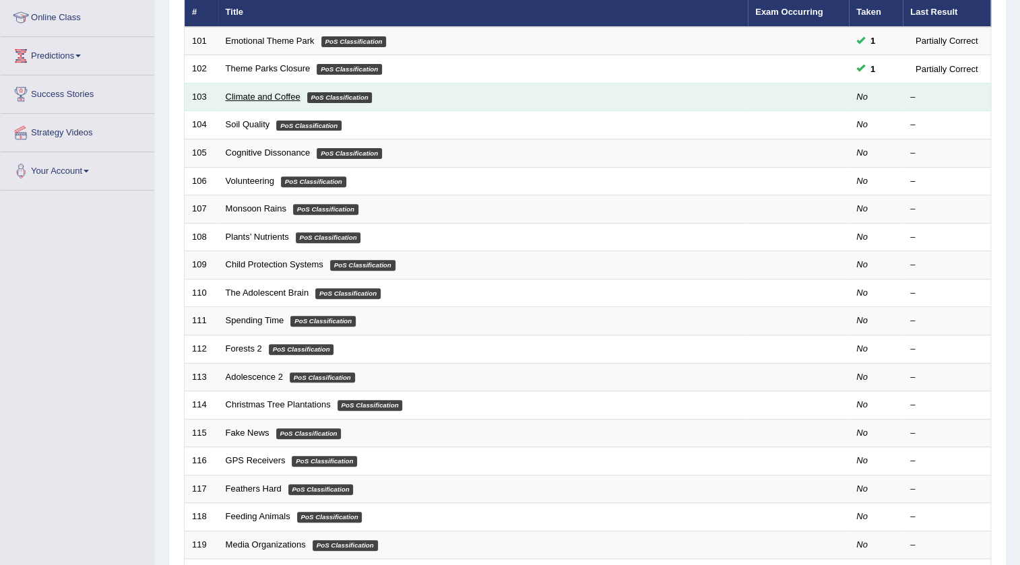
click at [286, 93] on link "Climate and Coffee" at bounding box center [263, 97] width 75 height 10
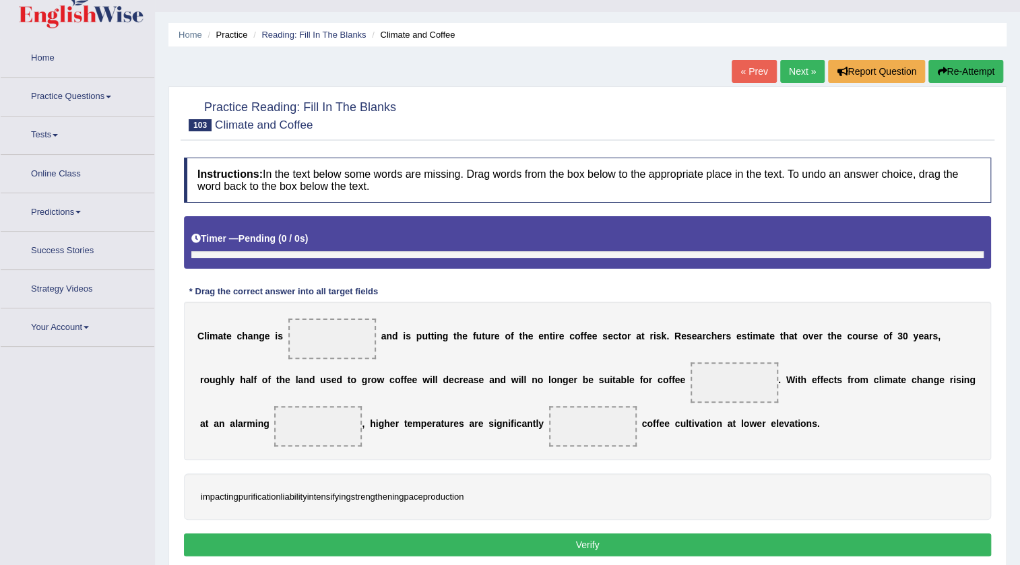
scroll to position [141, 0]
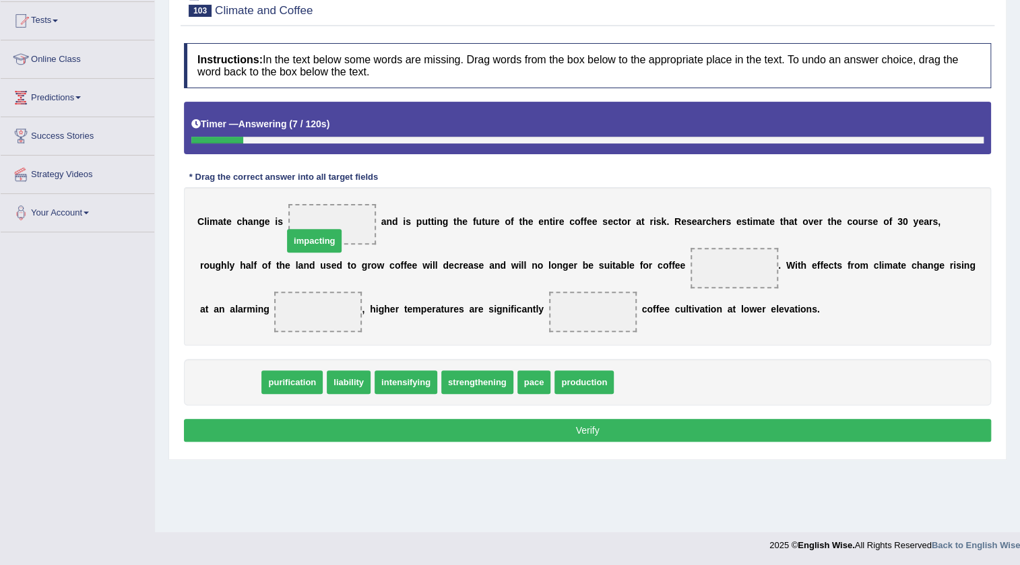
drag, startPoint x: 229, startPoint y: 368, endPoint x: 309, endPoint y: 235, distance: 155.6
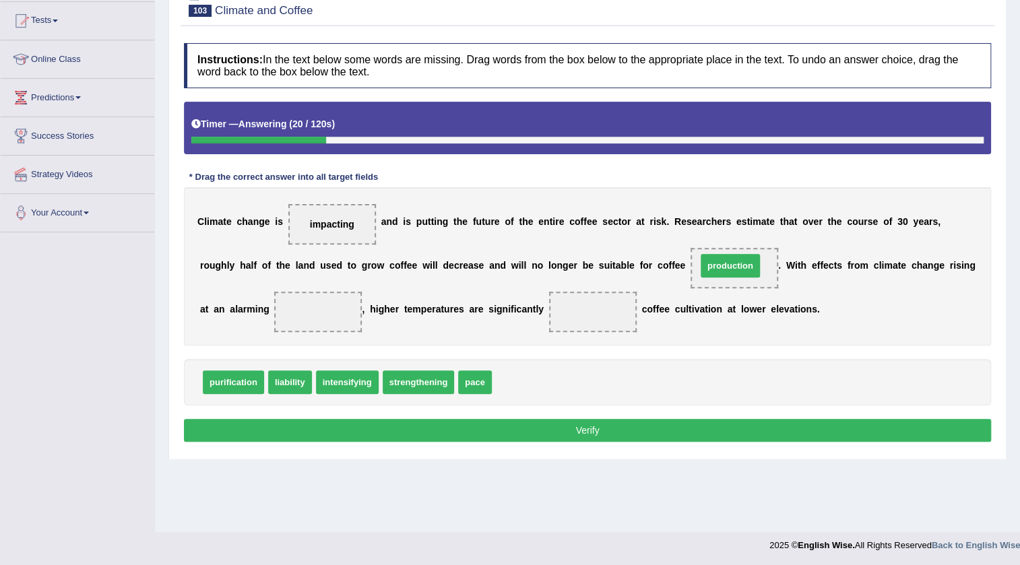
drag, startPoint x: 504, startPoint y: 387, endPoint x: 708, endPoint y: 271, distance: 235.5
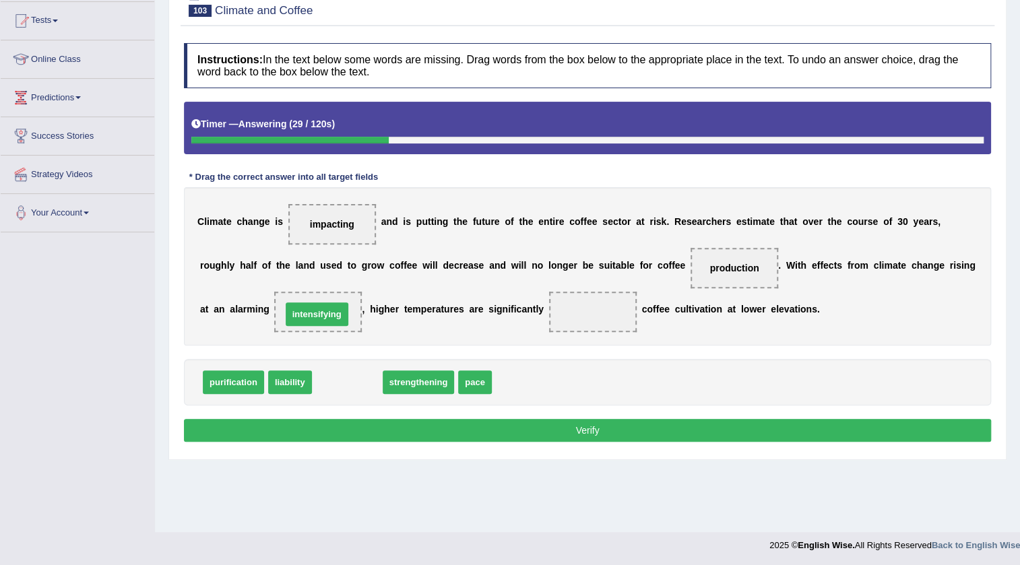
drag, startPoint x: 341, startPoint y: 381, endPoint x: 312, endPoint y: 307, distance: 79.3
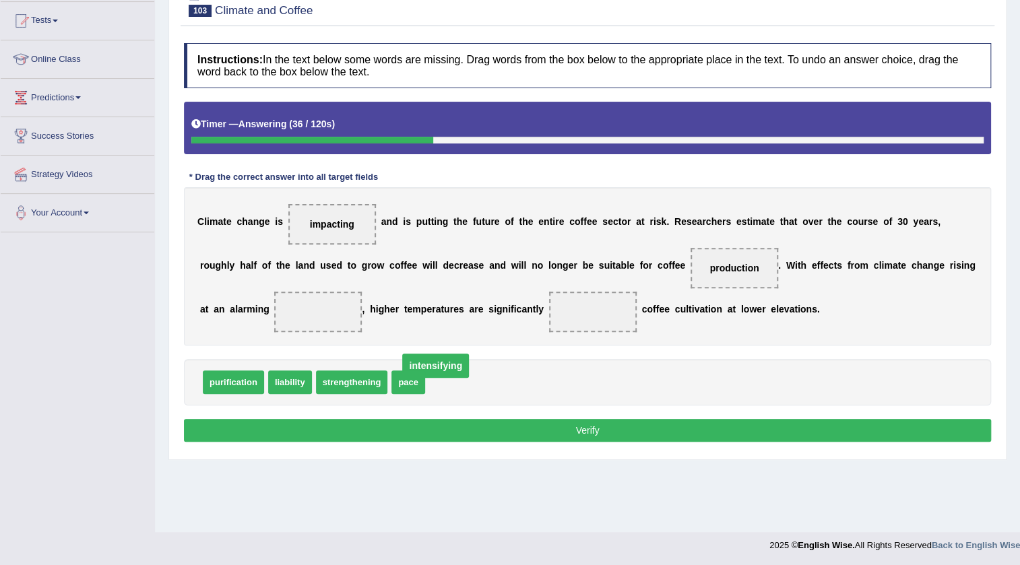
drag, startPoint x: 306, startPoint y: 305, endPoint x: 478, endPoint y: 383, distance: 188.7
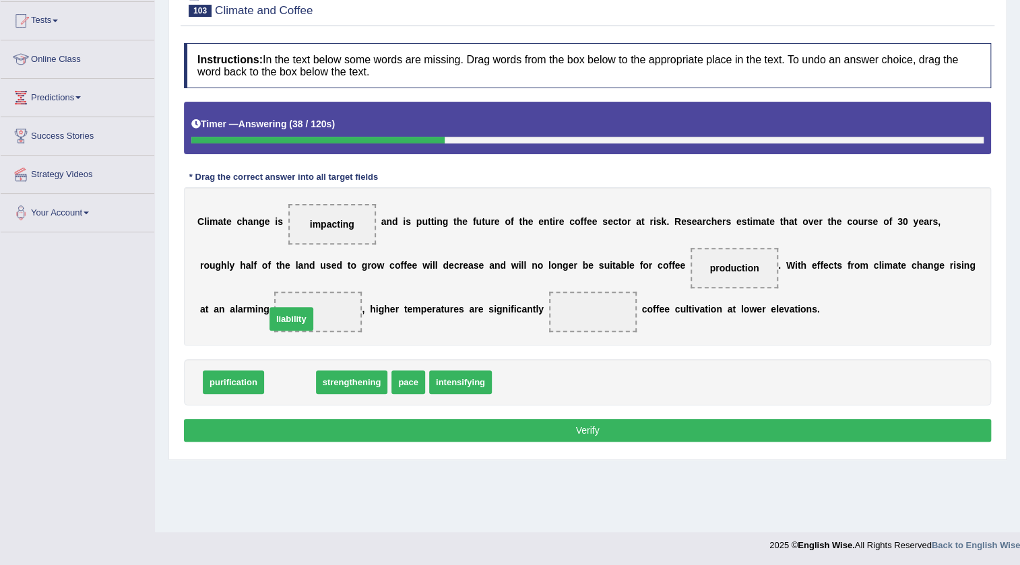
drag, startPoint x: 284, startPoint y: 385, endPoint x: 285, endPoint y: 322, distance: 63.3
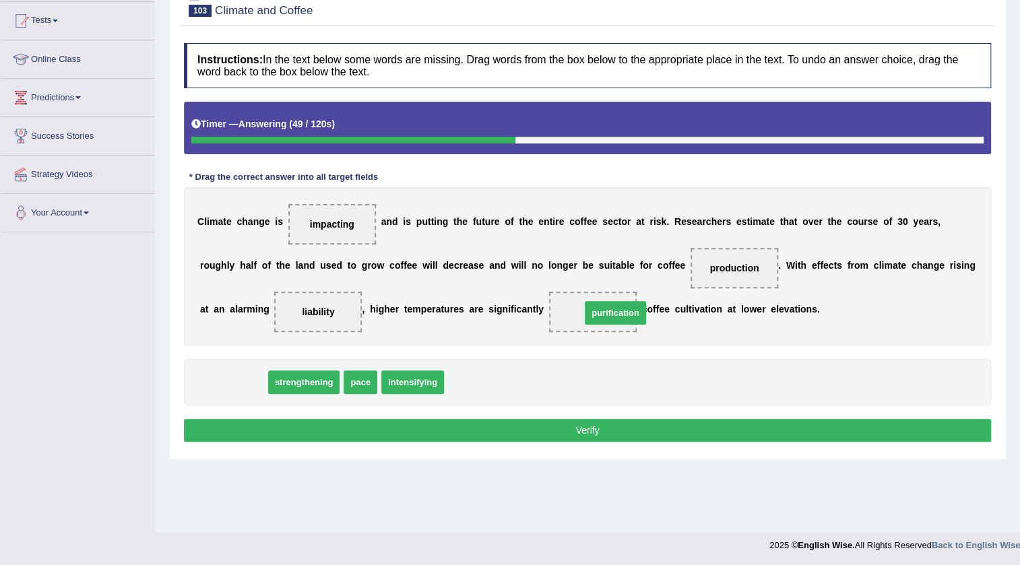
drag, startPoint x: 236, startPoint y: 381, endPoint x: 618, endPoint y: 312, distance: 388.1
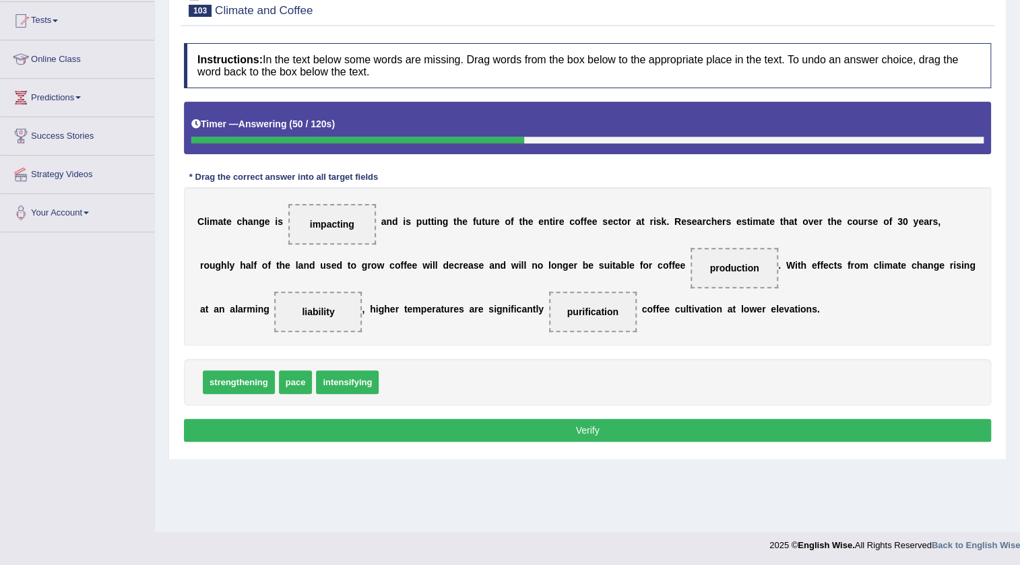
click at [605, 426] on button "Verify" at bounding box center [587, 430] width 807 height 23
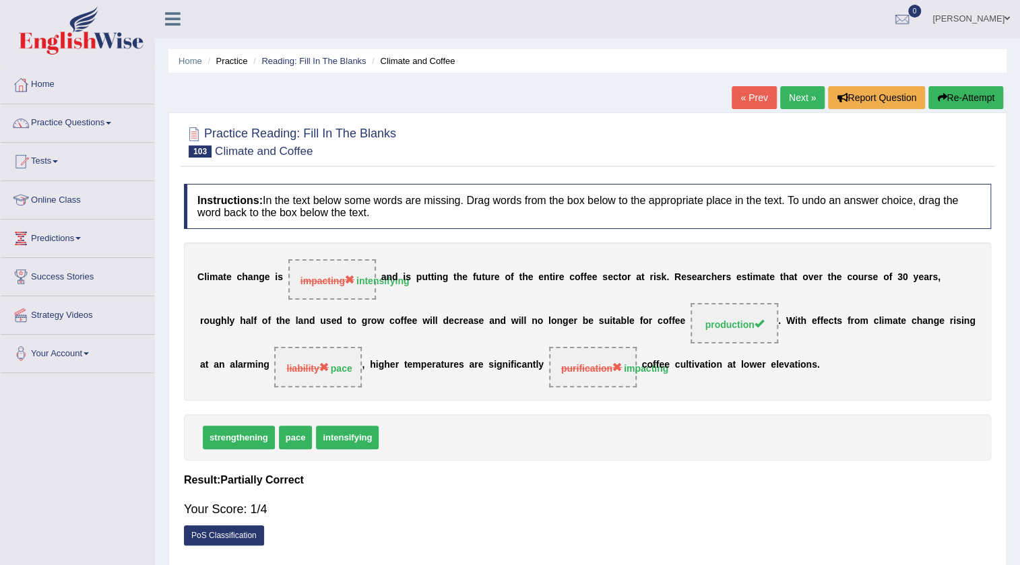
scroll to position [0, 0]
click at [802, 106] on link "Next »" at bounding box center [802, 98] width 44 height 23
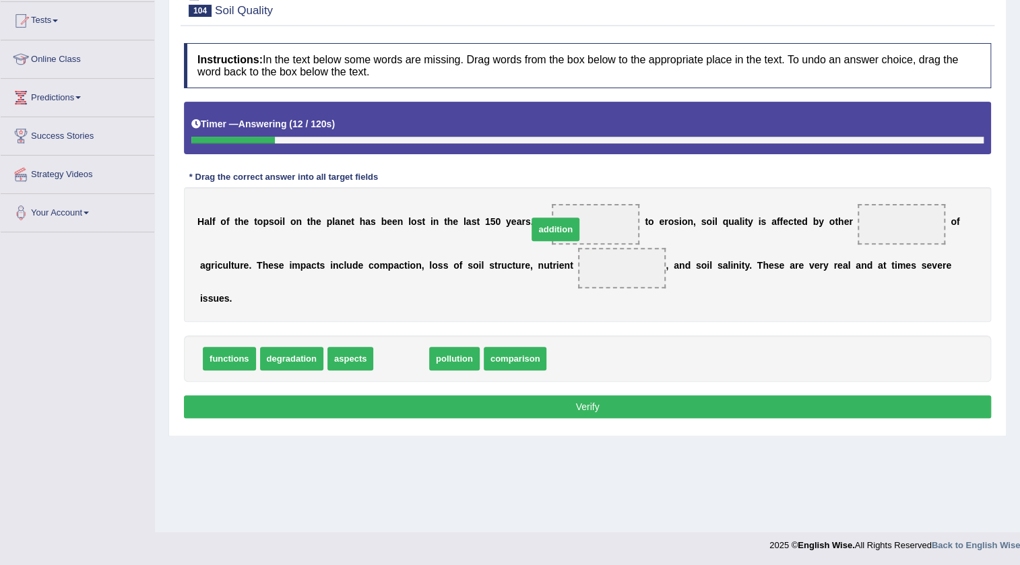
drag, startPoint x: 413, startPoint y: 361, endPoint x: 567, endPoint y: 232, distance: 201.2
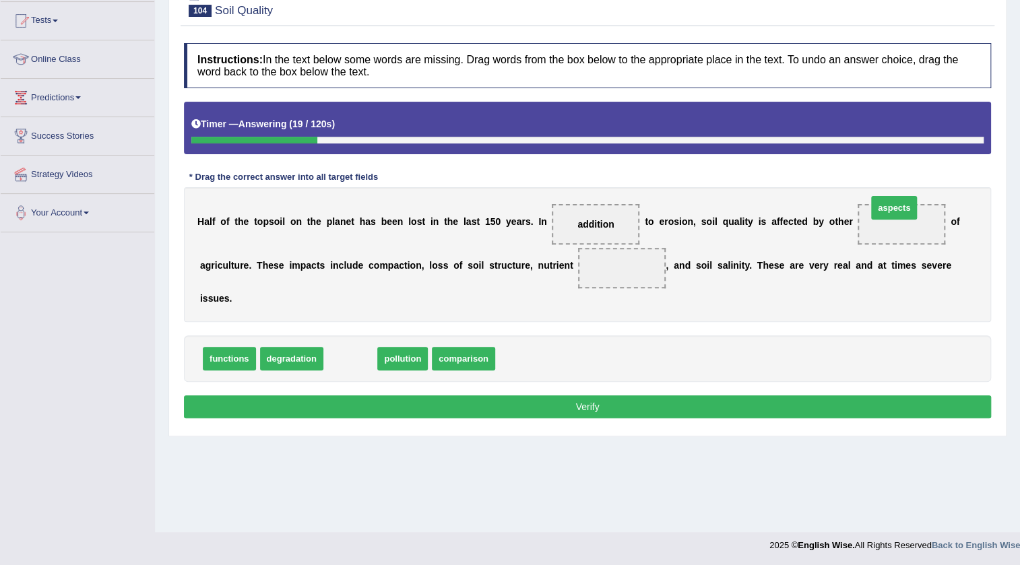
drag, startPoint x: 347, startPoint y: 359, endPoint x: 891, endPoint y: 208, distance: 564.0
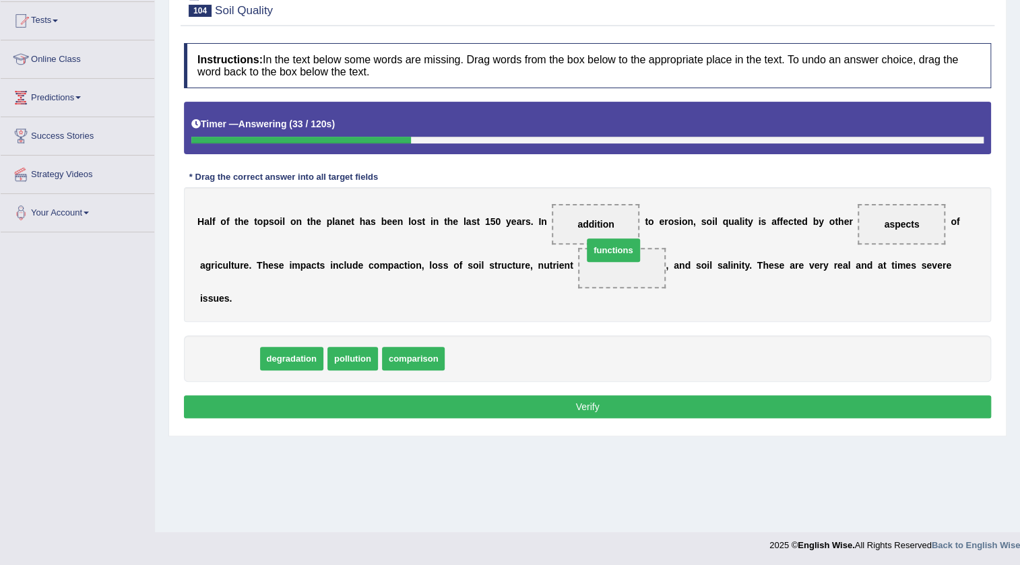
drag, startPoint x: 222, startPoint y: 358, endPoint x: 608, endPoint y: 267, distance: 397.1
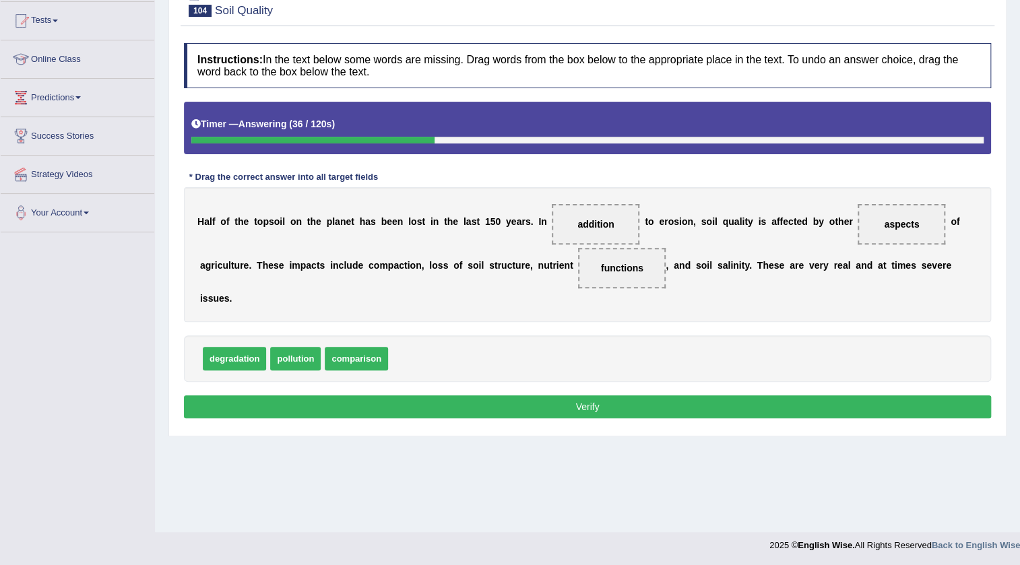
click at [583, 406] on button "Verify" at bounding box center [587, 406] width 807 height 23
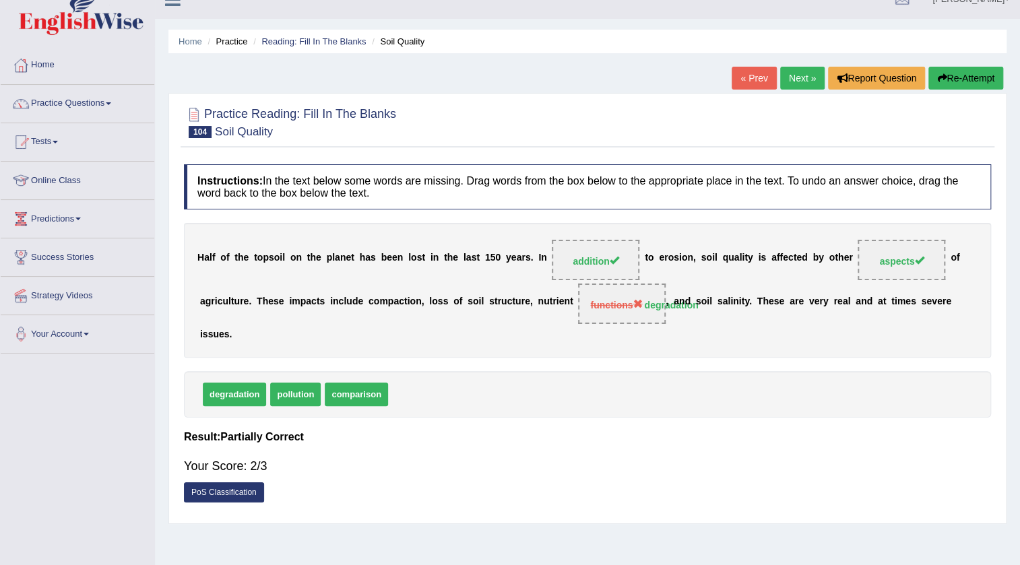
scroll to position [20, 0]
click at [801, 77] on link "Next »" at bounding box center [802, 78] width 44 height 23
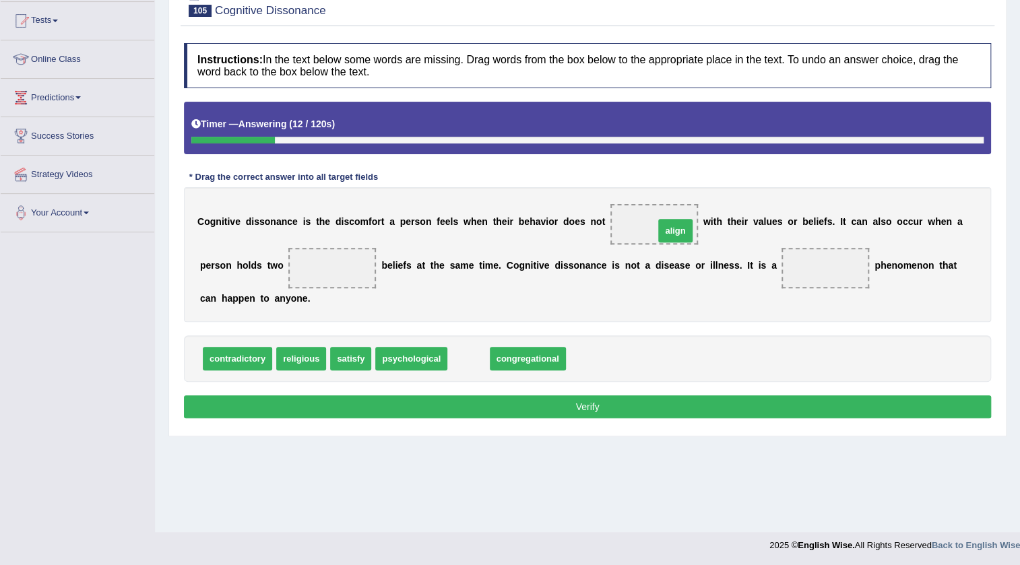
drag, startPoint x: 477, startPoint y: 343, endPoint x: 679, endPoint y: 233, distance: 229.3
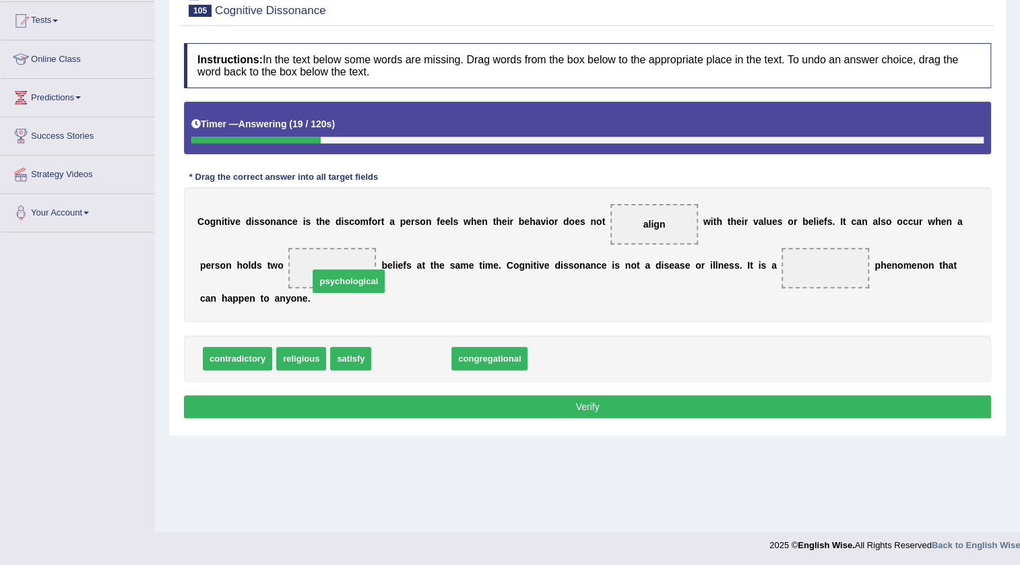
drag, startPoint x: 420, startPoint y: 356, endPoint x: 358, endPoint y: 278, distance: 99.6
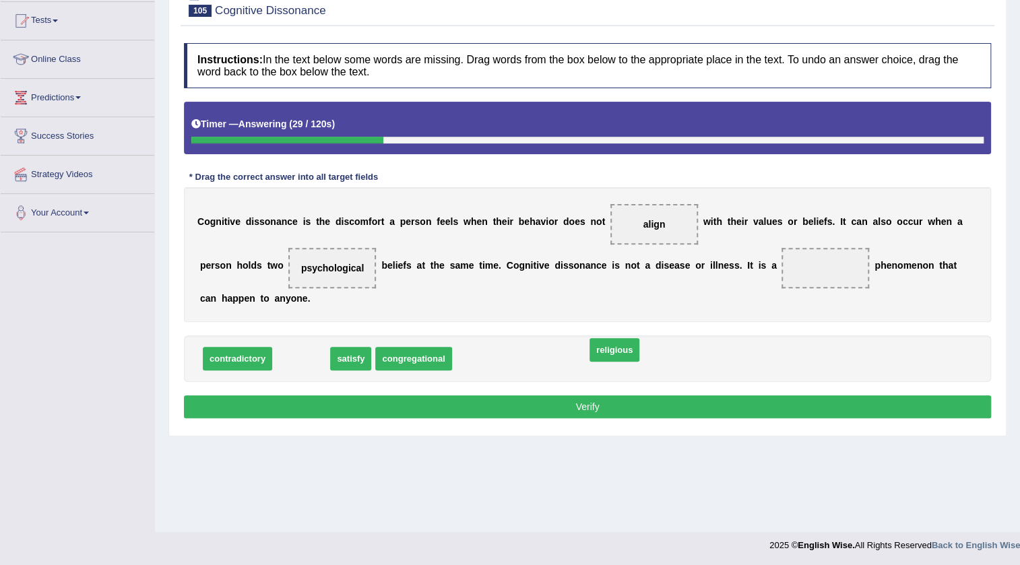
drag, startPoint x: 292, startPoint y: 360, endPoint x: 605, endPoint y: 351, distance: 313.3
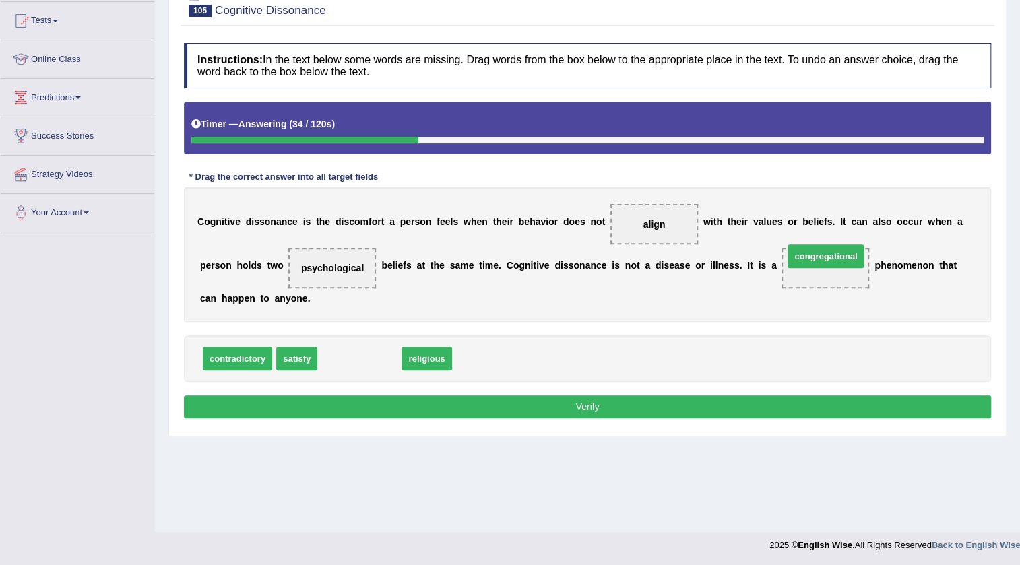
drag, startPoint x: 364, startPoint y: 358, endPoint x: 830, endPoint y: 261, distance: 475.9
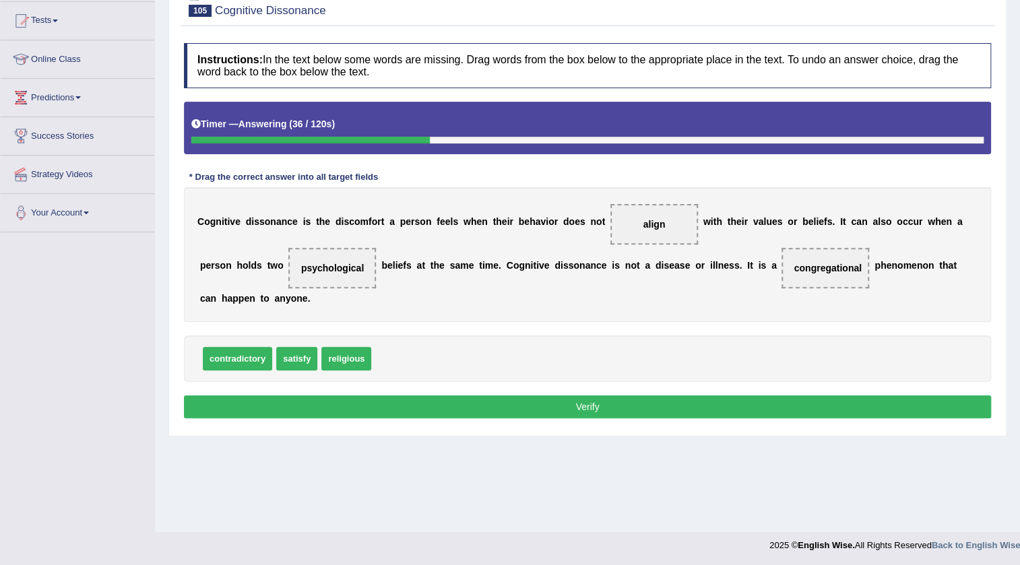
click at [665, 403] on button "Verify" at bounding box center [587, 406] width 807 height 23
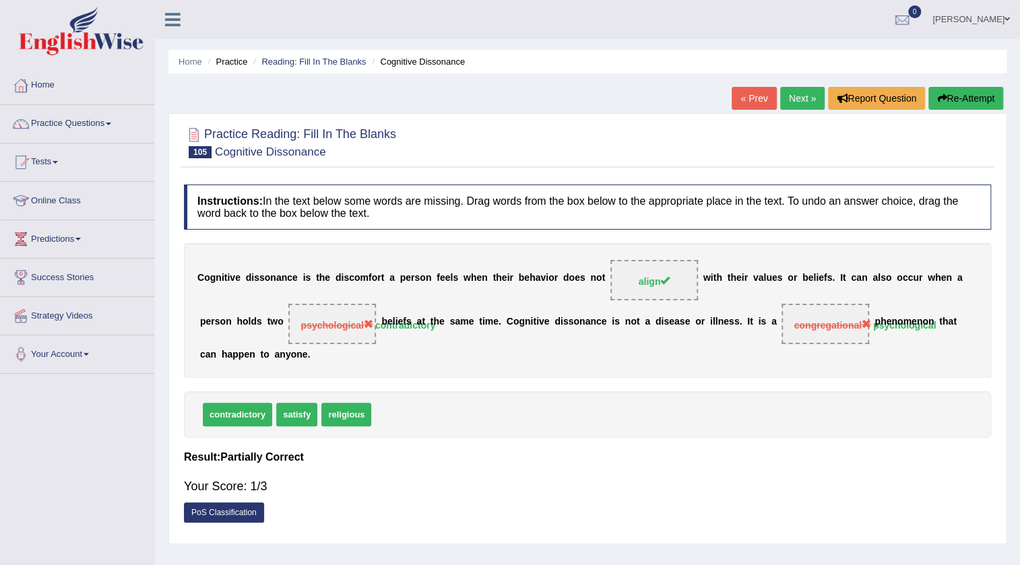
click at [804, 100] on link "Next »" at bounding box center [802, 98] width 44 height 23
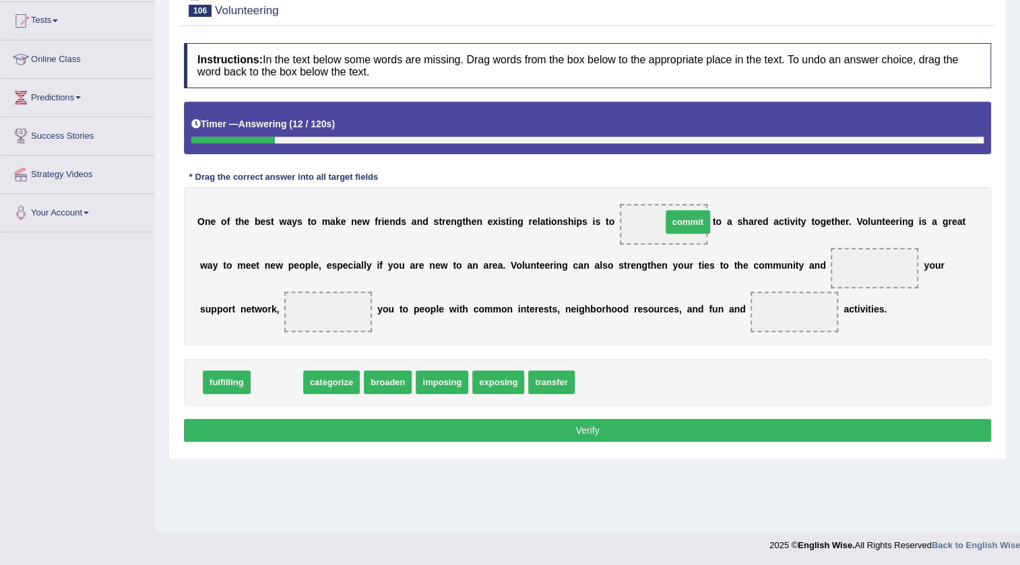
drag, startPoint x: 279, startPoint y: 384, endPoint x: 690, endPoint y: 223, distance: 441.8
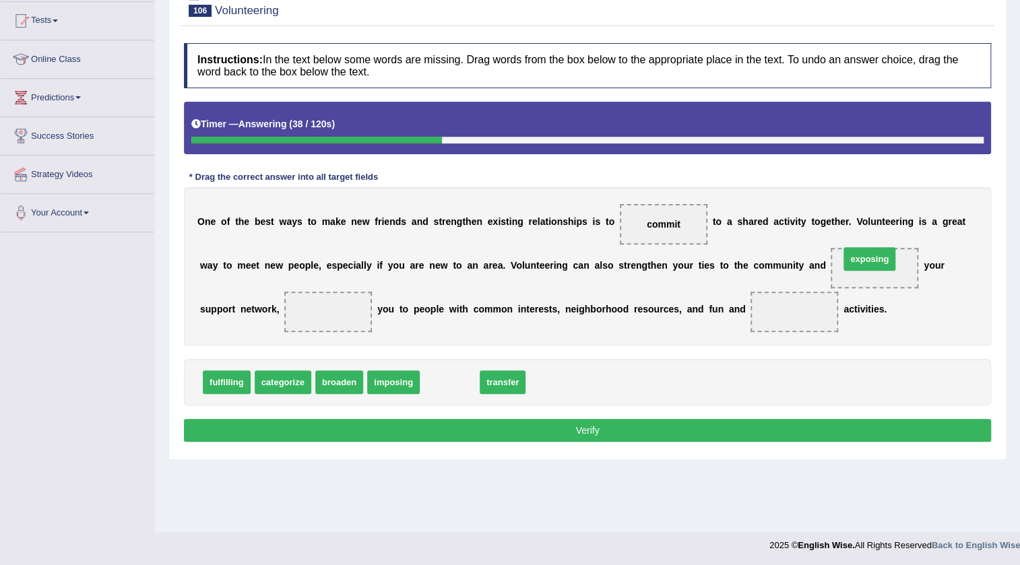
drag, startPoint x: 456, startPoint y: 385, endPoint x: 875, endPoint y: 261, distance: 437.3
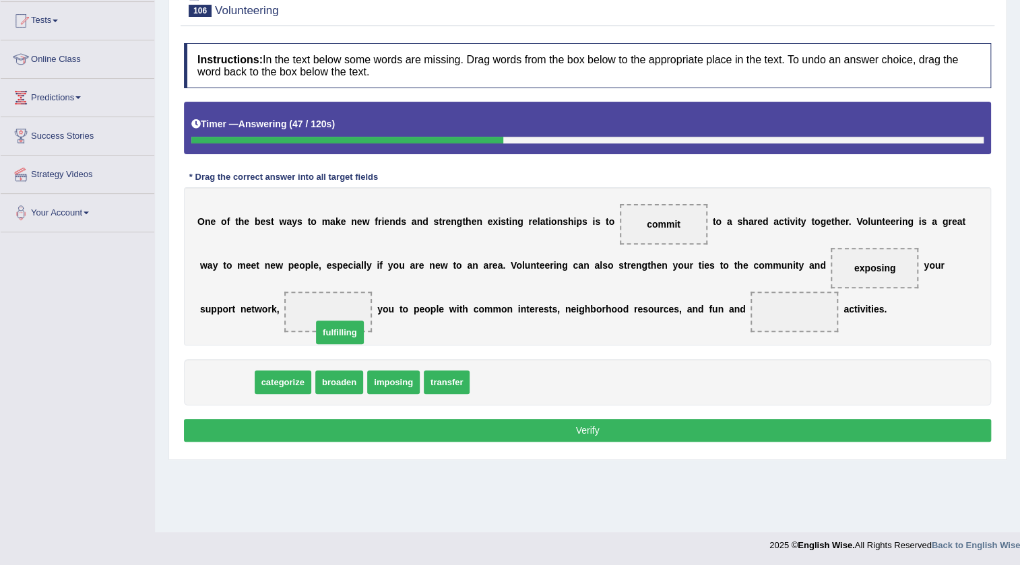
drag, startPoint x: 279, startPoint y: 366, endPoint x: 347, endPoint y: 327, distance: 78.8
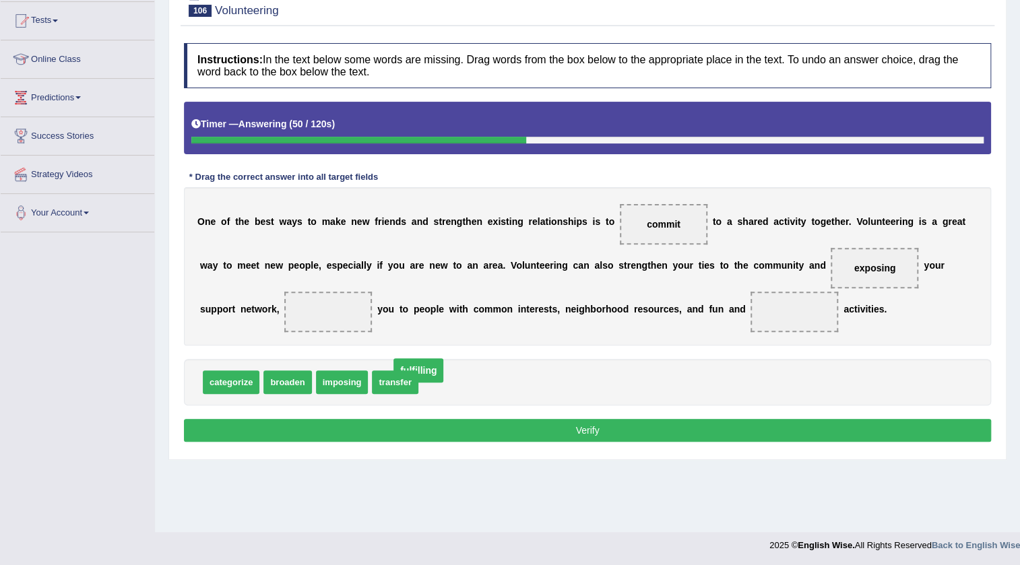
drag, startPoint x: 321, startPoint y: 310, endPoint x: 411, endPoint y: 369, distance: 107.6
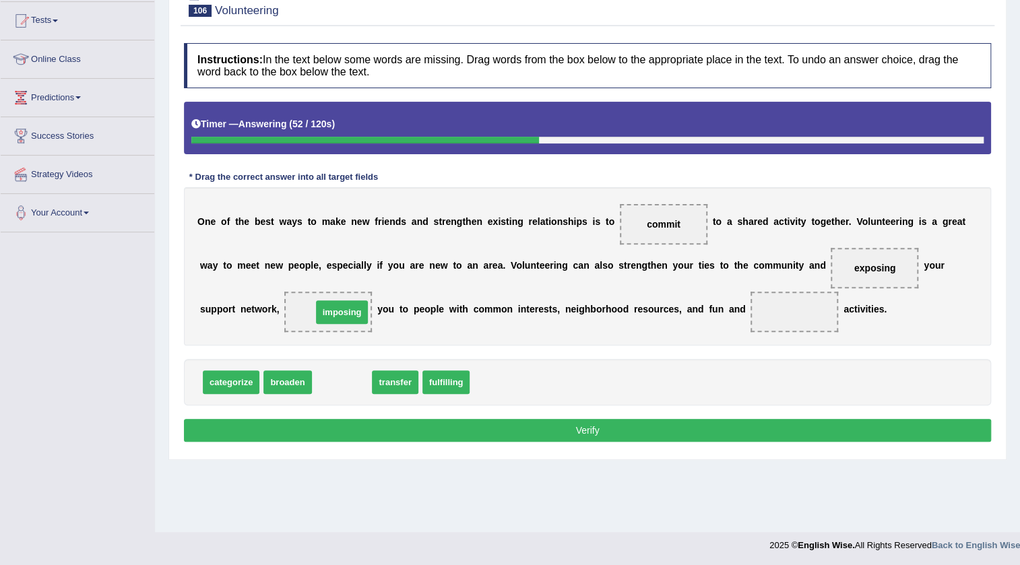
drag, startPoint x: 331, startPoint y: 386, endPoint x: 331, endPoint y: 316, distance: 70.0
drag, startPoint x: 336, startPoint y: 386, endPoint x: 337, endPoint y: 317, distance: 68.7
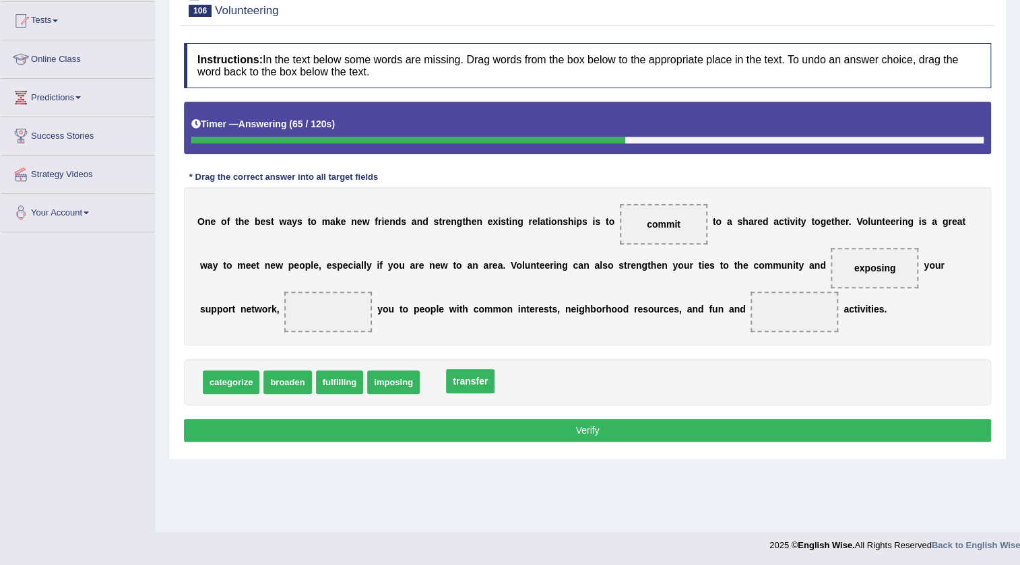
drag, startPoint x: 330, startPoint y: 309, endPoint x: 472, endPoint y: 378, distance: 157.8
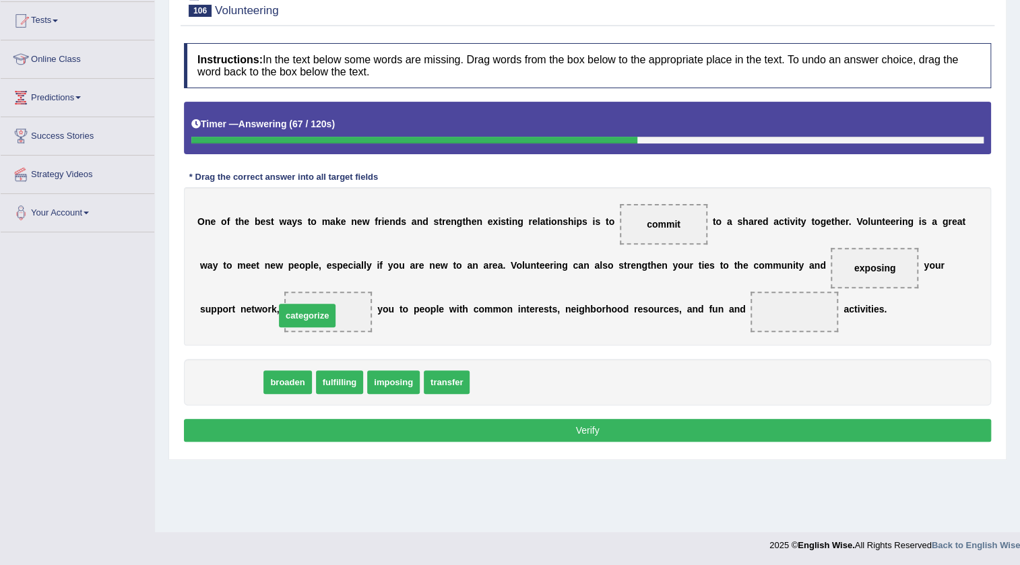
drag, startPoint x: 236, startPoint y: 378, endPoint x: 312, endPoint y: 312, distance: 101.2
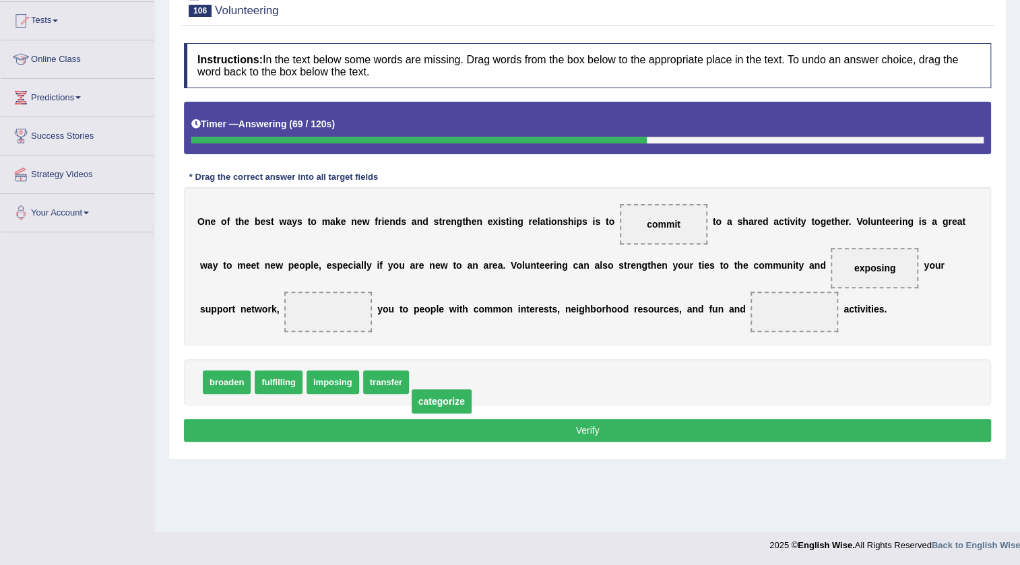
drag, startPoint x: 312, startPoint y: 312, endPoint x: 353, endPoint y: 404, distance: 101.0
drag, startPoint x: 372, startPoint y: 384, endPoint x: 298, endPoint y: 324, distance: 95.3
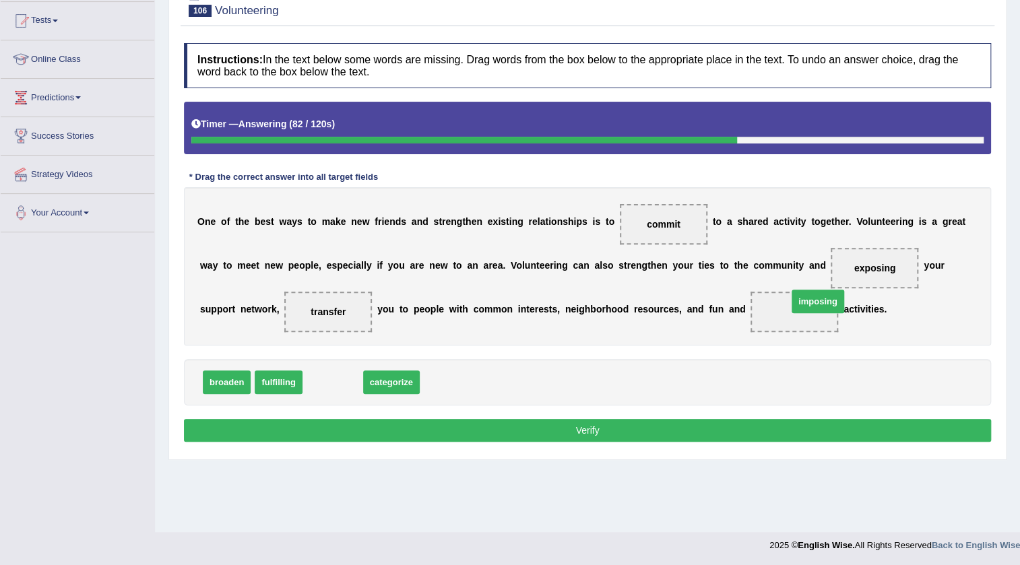
drag, startPoint x: 339, startPoint y: 385, endPoint x: 824, endPoint y: 304, distance: 491.6
click at [642, 424] on button "Verify" at bounding box center [587, 430] width 807 height 23
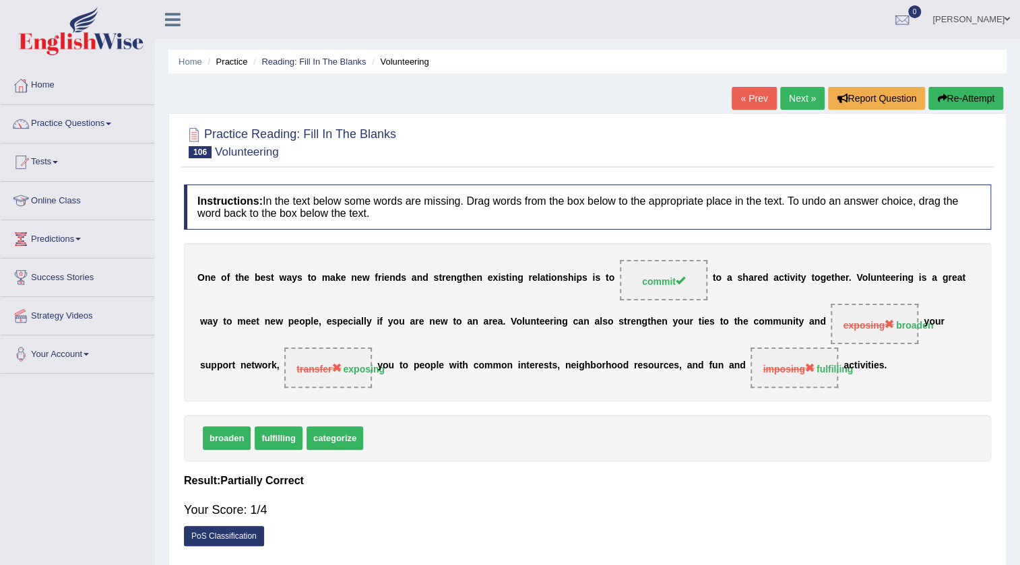
click at [806, 97] on link "Next »" at bounding box center [802, 98] width 44 height 23
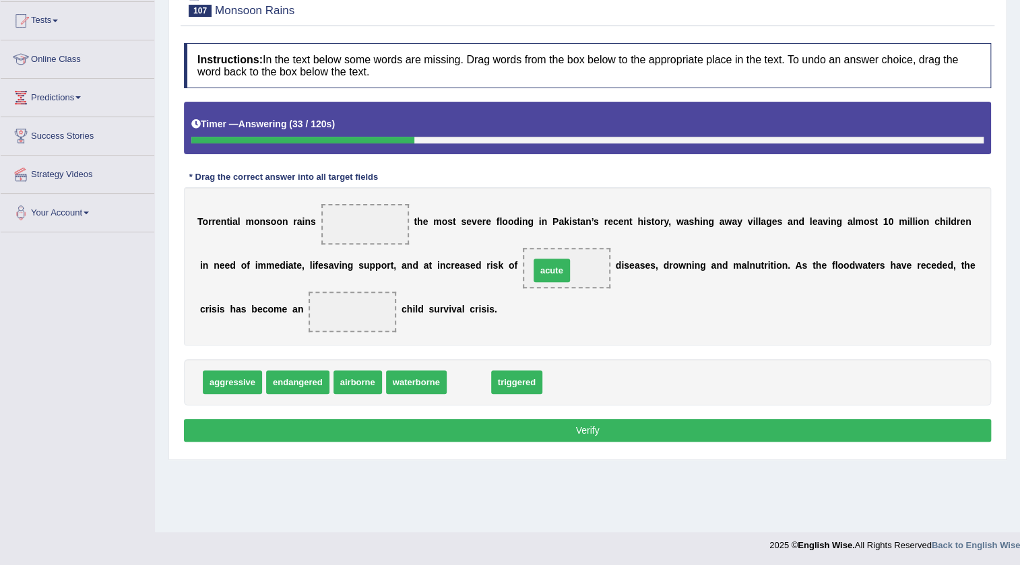
drag, startPoint x: 469, startPoint y: 383, endPoint x: 552, endPoint y: 271, distance: 139.1
drag, startPoint x: 553, startPoint y: 267, endPoint x: 462, endPoint y: 374, distance: 140.5
click at [549, 348] on div "Instructions: In the text below some words are missing. Drag words from the box…" at bounding box center [586, 244] width 813 height 416
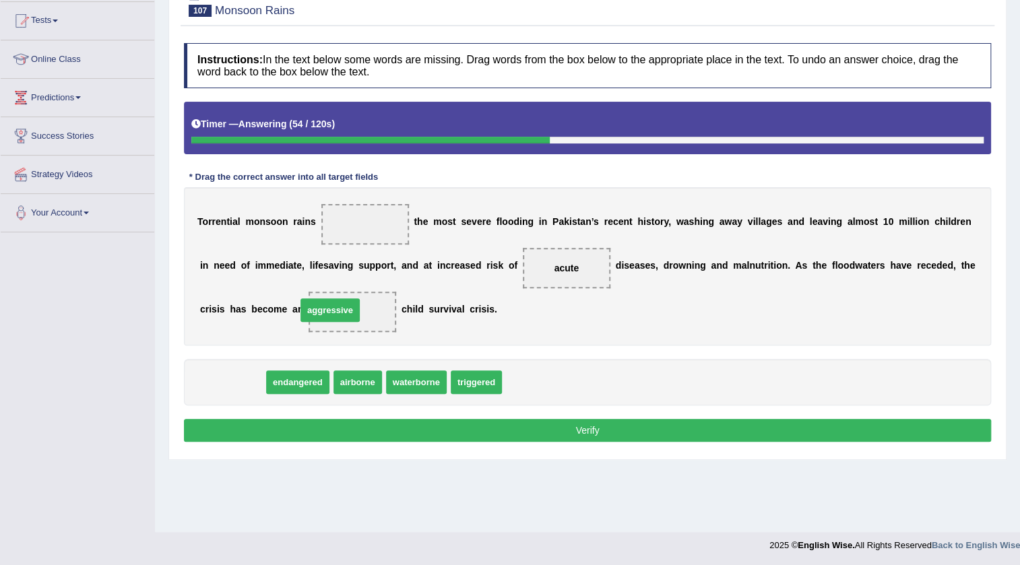
drag, startPoint x: 230, startPoint y: 386, endPoint x: 329, endPoint y: 314, distance: 122.4
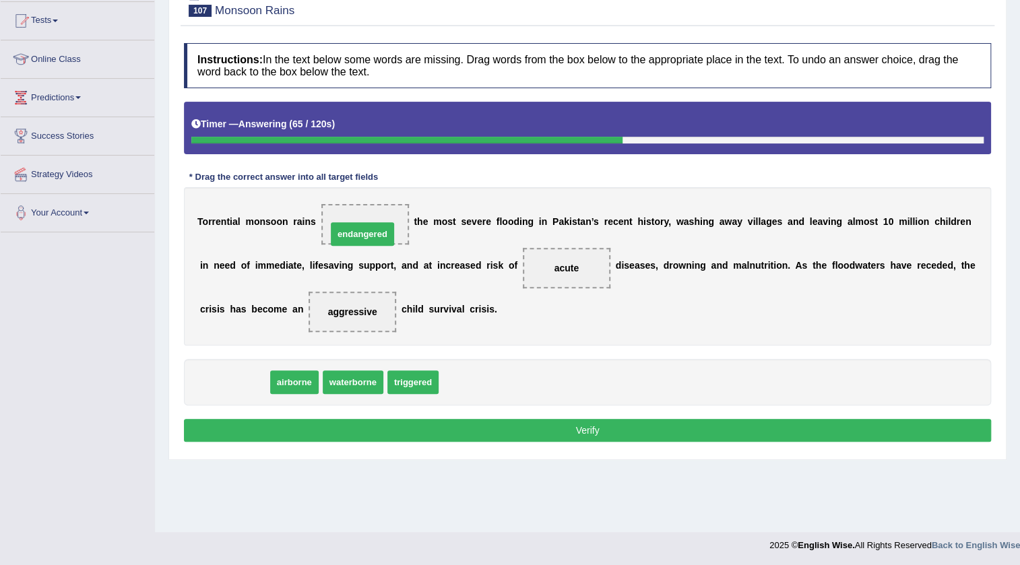
drag, startPoint x: 248, startPoint y: 372, endPoint x: 374, endPoint y: 238, distance: 184.4
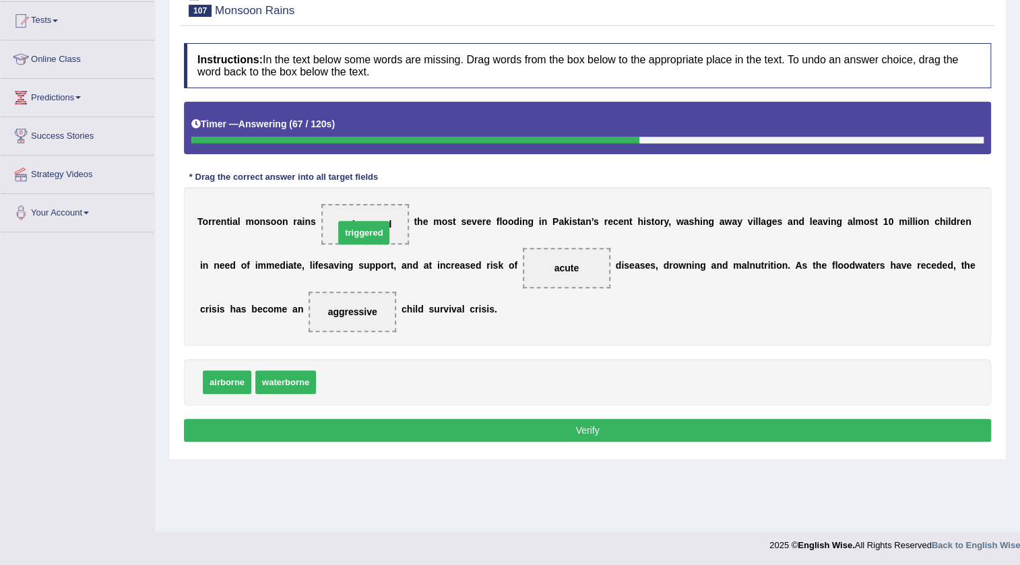
drag, startPoint x: 335, startPoint y: 377, endPoint x: 358, endPoint y: 218, distance: 160.7
drag, startPoint x: 342, startPoint y: 380, endPoint x: 568, endPoint y: 263, distance: 254.5
click at [587, 420] on button "Verify" at bounding box center [587, 430] width 807 height 23
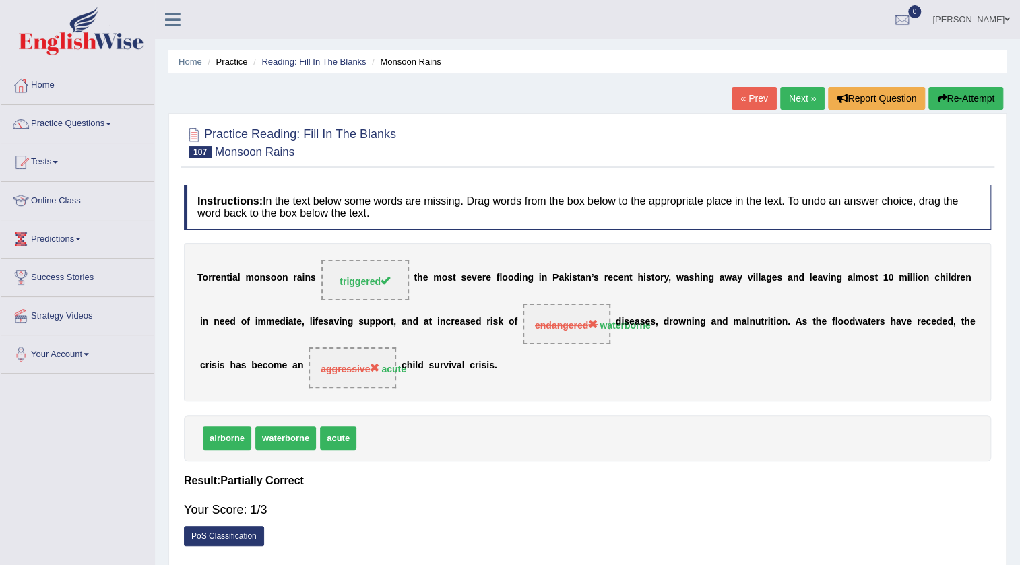
click at [808, 94] on link "Next »" at bounding box center [802, 98] width 44 height 23
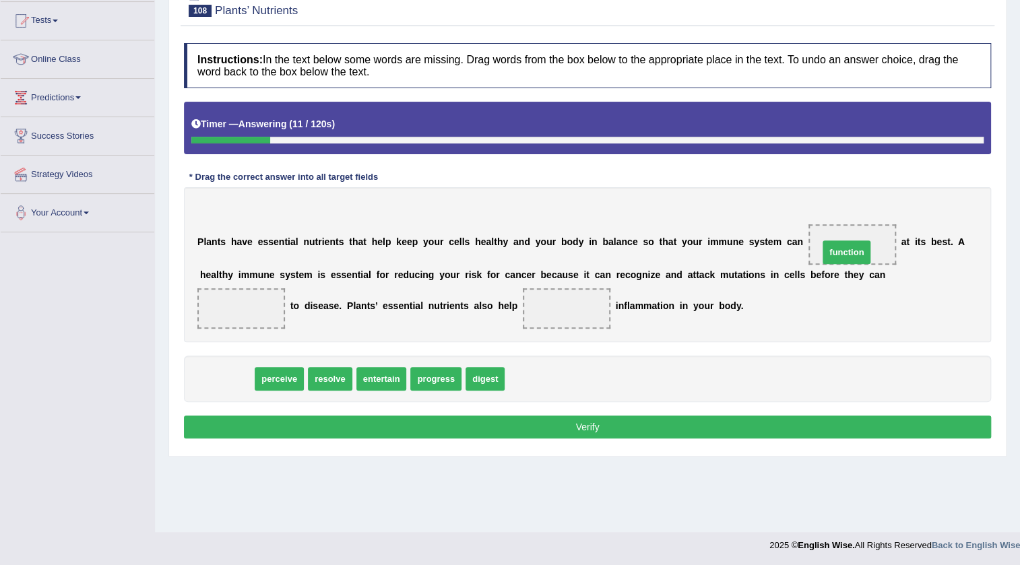
drag, startPoint x: 222, startPoint y: 380, endPoint x: 841, endPoint y: 253, distance: 632.4
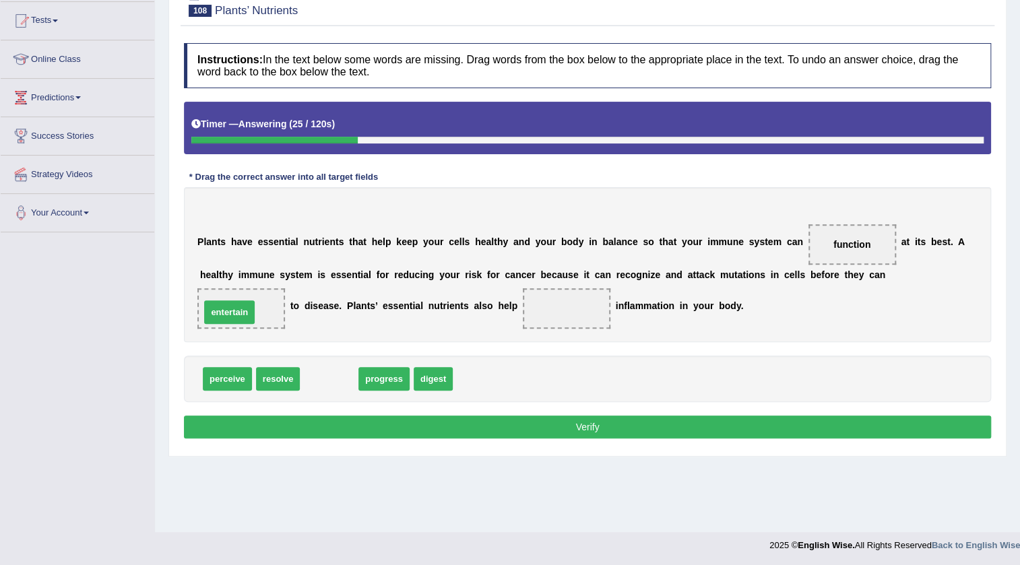
drag, startPoint x: 329, startPoint y: 382, endPoint x: 229, endPoint y: 316, distance: 119.5
drag, startPoint x: 330, startPoint y: 377, endPoint x: 432, endPoint y: 322, distance: 116.3
click at [432, 322] on span "progress" at bounding box center [431, 324] width 51 height 24
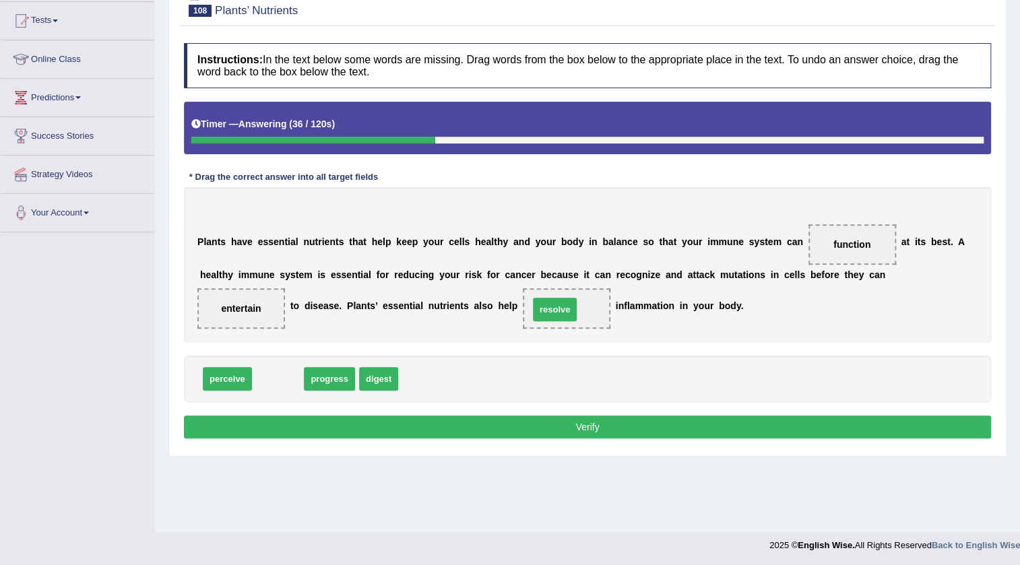
drag, startPoint x: 287, startPoint y: 377, endPoint x: 564, endPoint y: 308, distance: 285.3
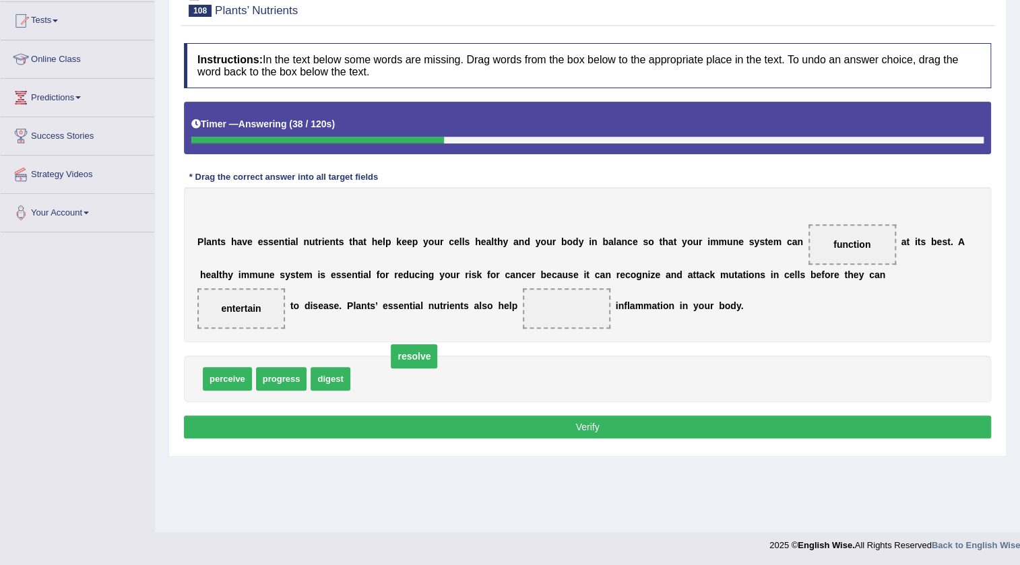
drag, startPoint x: 564, startPoint y: 308, endPoint x: 411, endPoint y: 356, distance: 159.7
drag, startPoint x: 225, startPoint y: 376, endPoint x: 585, endPoint y: 311, distance: 365.5
click at [608, 426] on button "Verify" at bounding box center [587, 427] width 807 height 23
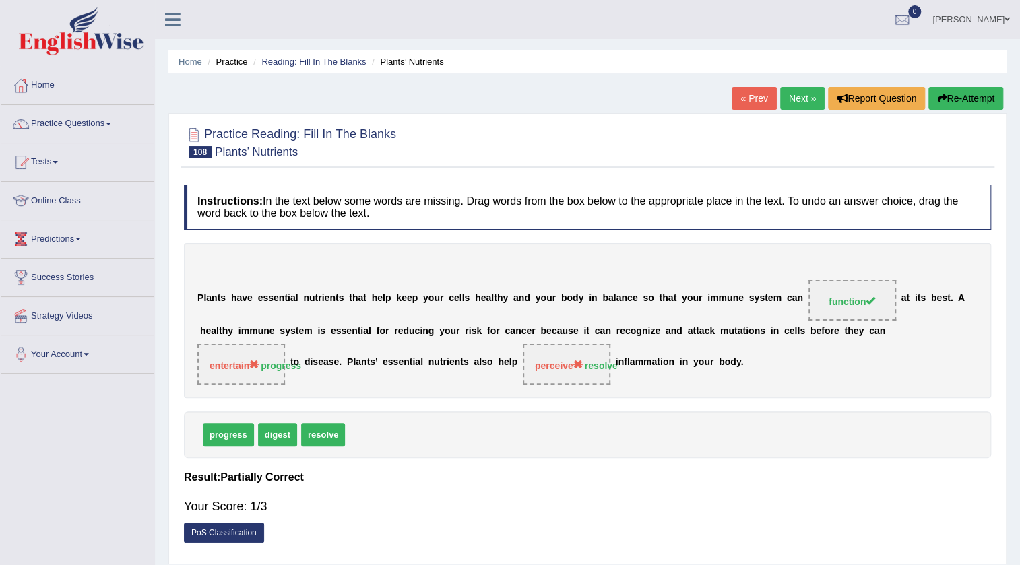
click at [807, 100] on link "Next »" at bounding box center [802, 98] width 44 height 23
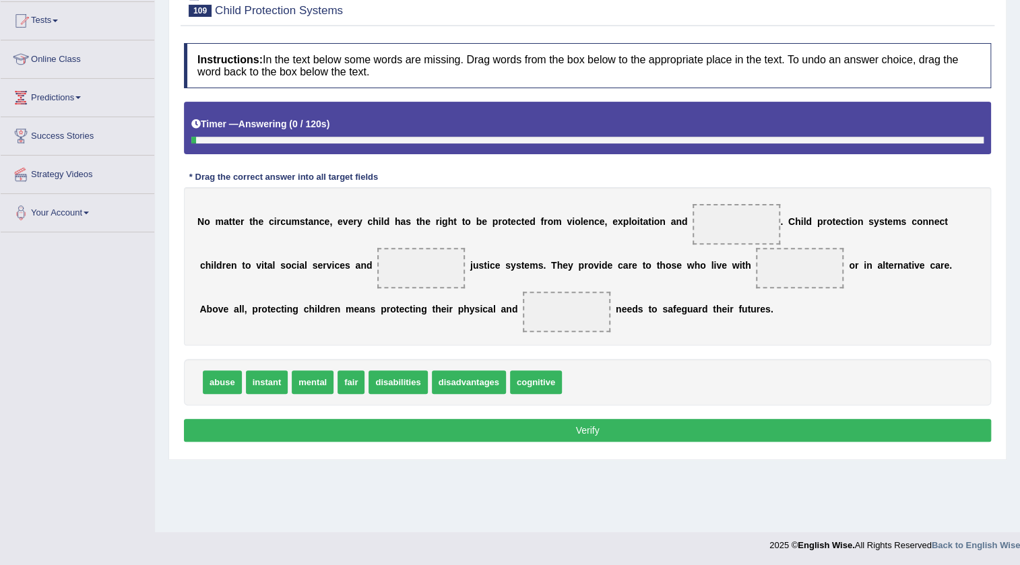
scroll to position [141, 0]
drag, startPoint x: 224, startPoint y: 384, endPoint x: 730, endPoint y: 241, distance: 526.2
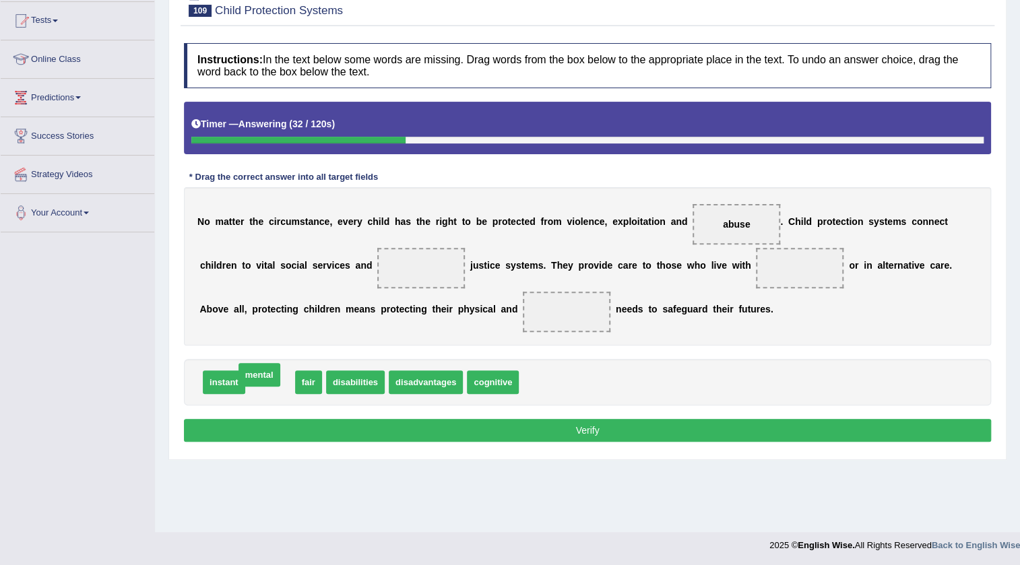
drag, startPoint x: 288, startPoint y: 350, endPoint x: 263, endPoint y: 368, distance: 31.4
drag, startPoint x: 265, startPoint y: 382, endPoint x: 424, endPoint y: 277, distance: 191.1
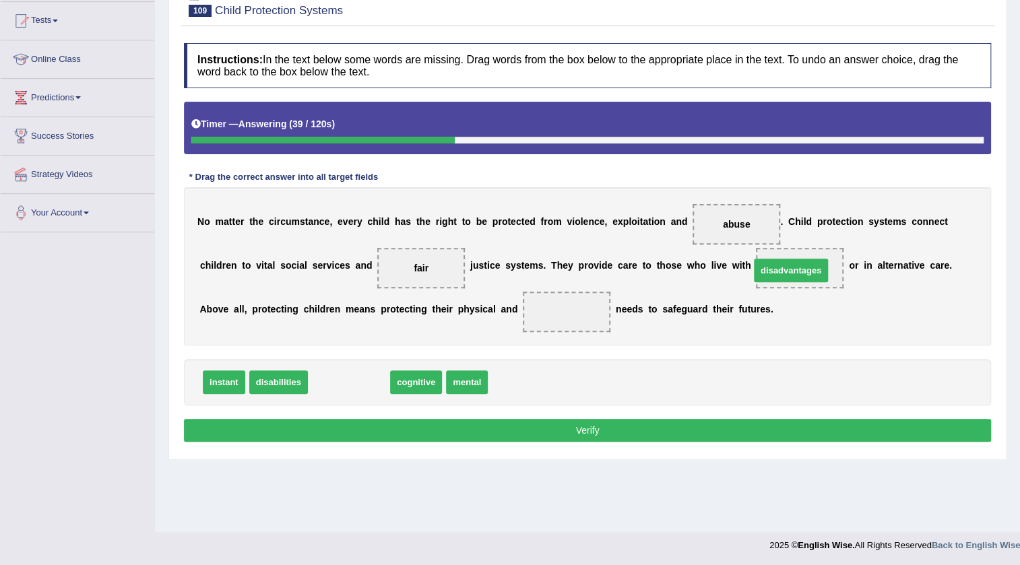
drag, startPoint x: 343, startPoint y: 377, endPoint x: 785, endPoint y: 265, distance: 455.9
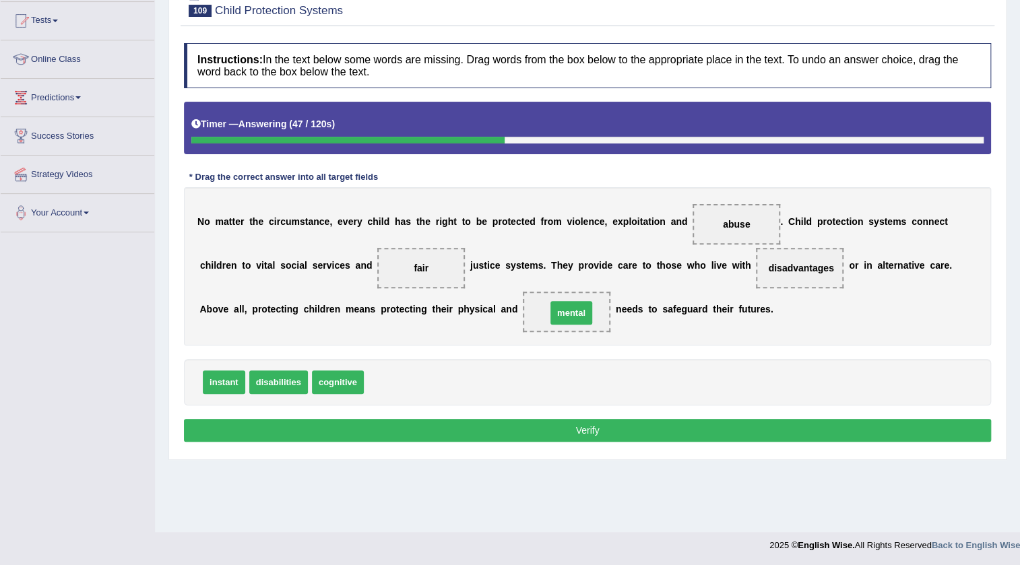
drag, startPoint x: 379, startPoint y: 372, endPoint x: 562, endPoint y: 303, distance: 195.2
click at [511, 426] on button "Verify" at bounding box center [587, 430] width 807 height 23
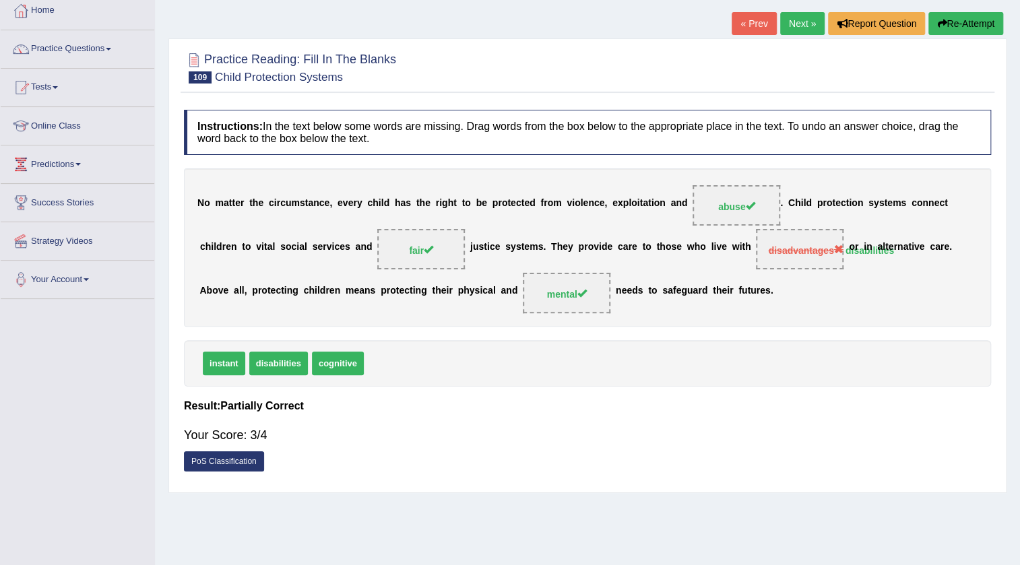
scroll to position [20, 0]
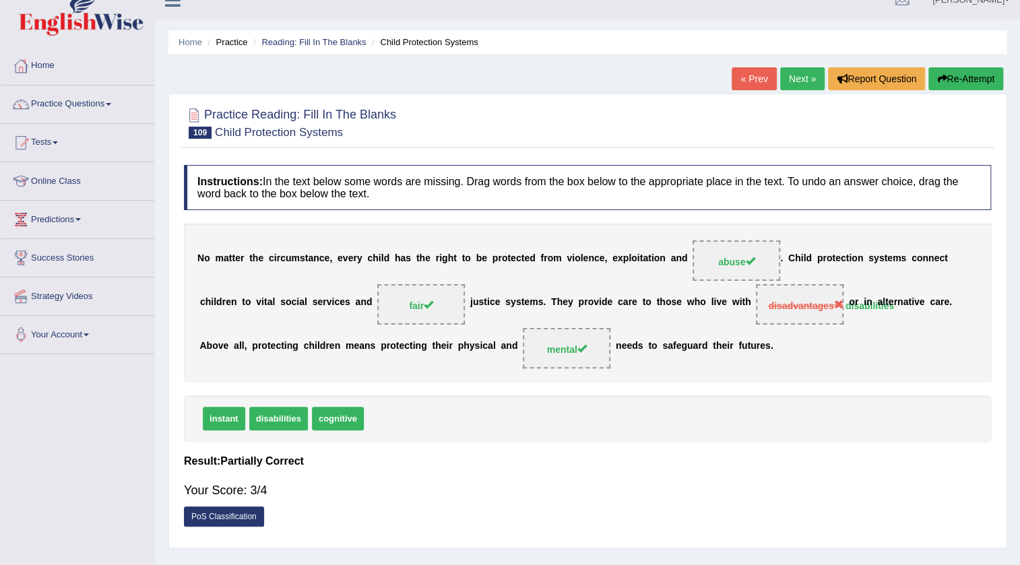
click at [801, 75] on link "Next »" at bounding box center [802, 78] width 44 height 23
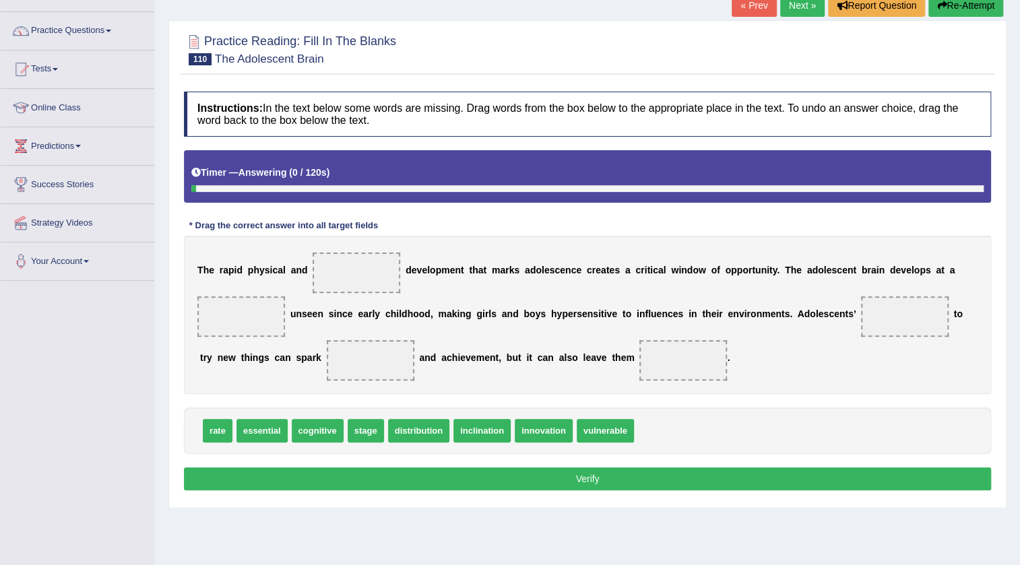
scroll to position [122, 0]
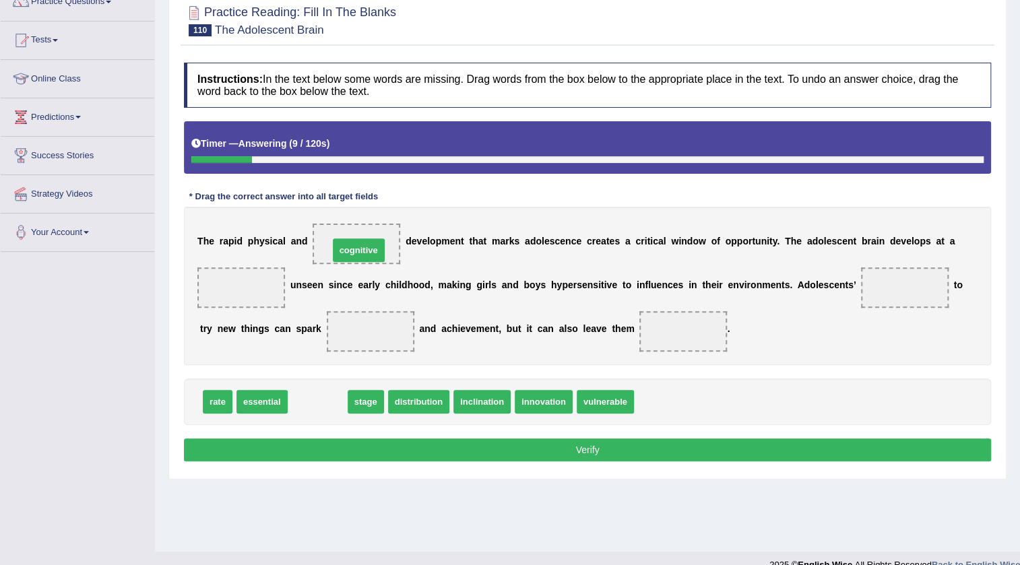
drag, startPoint x: 323, startPoint y: 401, endPoint x: 364, endPoint y: 249, distance: 157.0
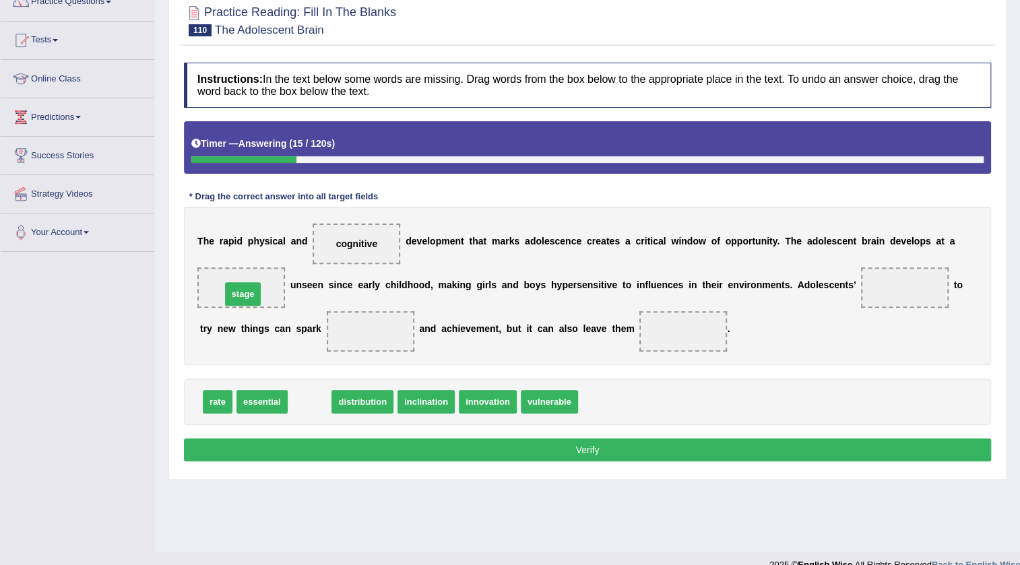
drag, startPoint x: 311, startPoint y: 400, endPoint x: 244, endPoint y: 292, distance: 126.7
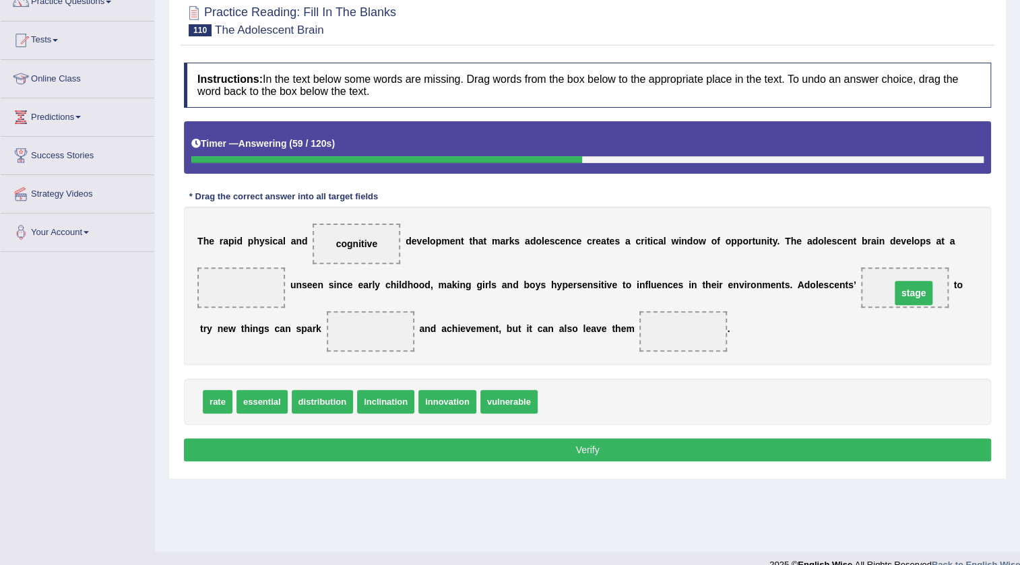
drag, startPoint x: 242, startPoint y: 287, endPoint x: 914, endPoint y: 292, distance: 672.1
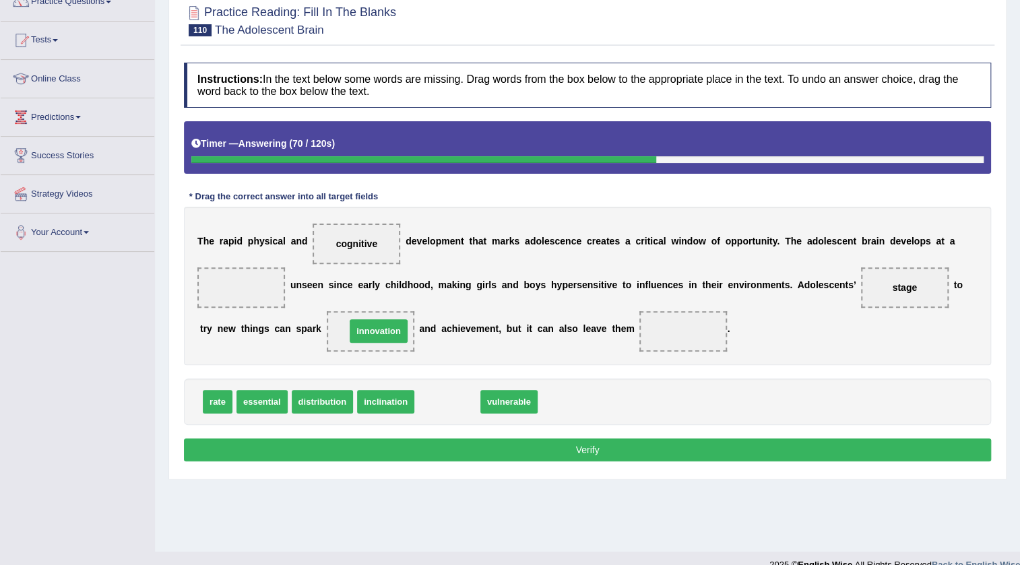
drag, startPoint x: 453, startPoint y: 403, endPoint x: 384, endPoint y: 332, distance: 99.1
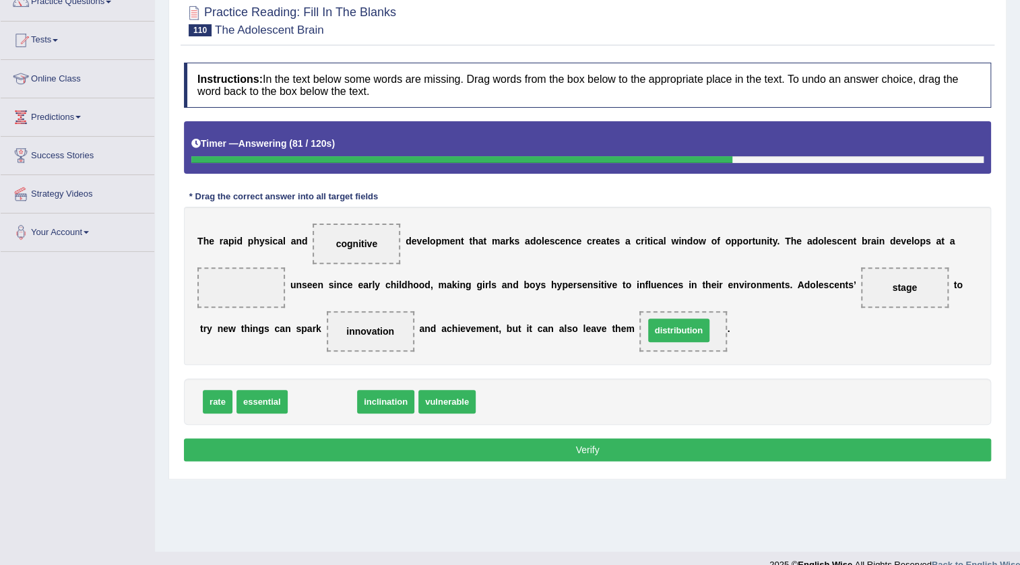
drag, startPoint x: 321, startPoint y: 400, endPoint x: 677, endPoint y: 312, distance: 366.8
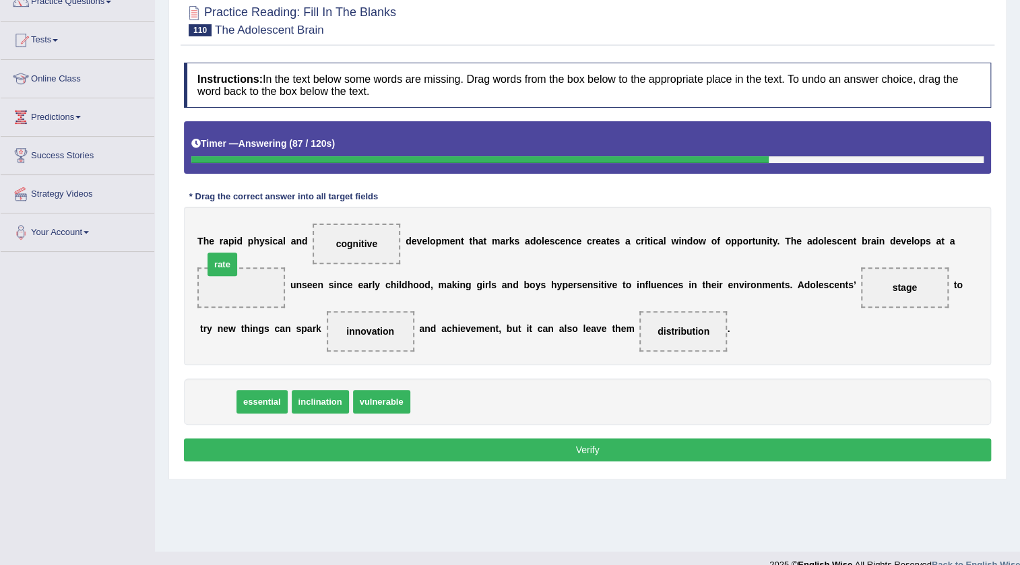
drag, startPoint x: 211, startPoint y: 395, endPoint x: 216, endPoint y: 258, distance: 137.5
click at [587, 449] on button "Verify" at bounding box center [587, 449] width 807 height 23
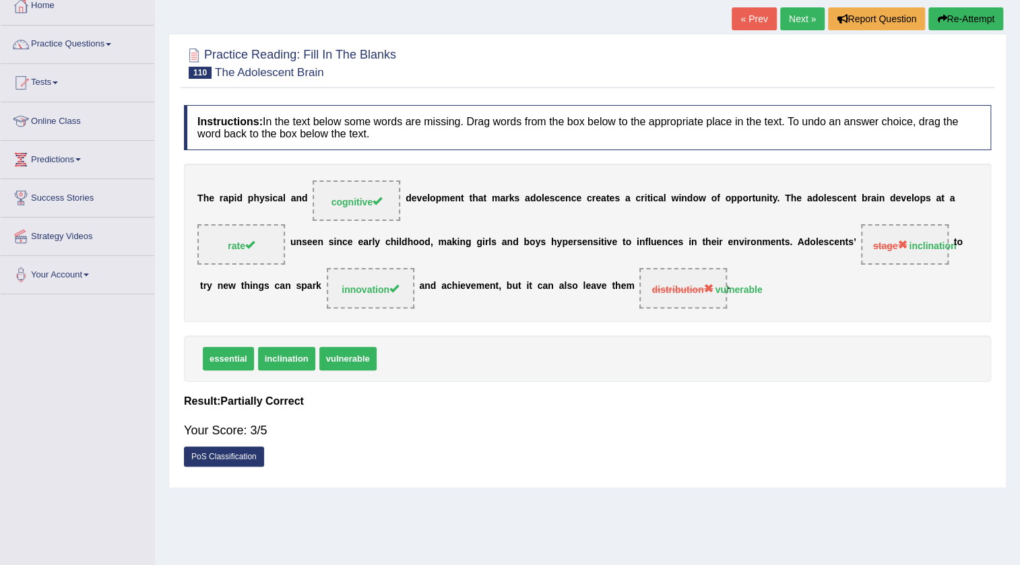
scroll to position [61, 0]
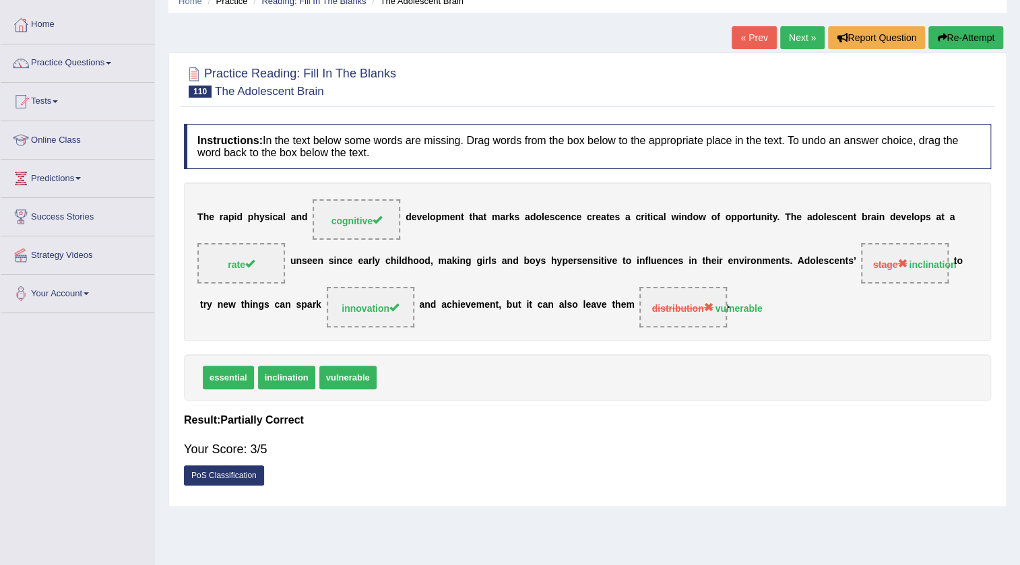
click at [788, 44] on link "Next »" at bounding box center [802, 37] width 44 height 23
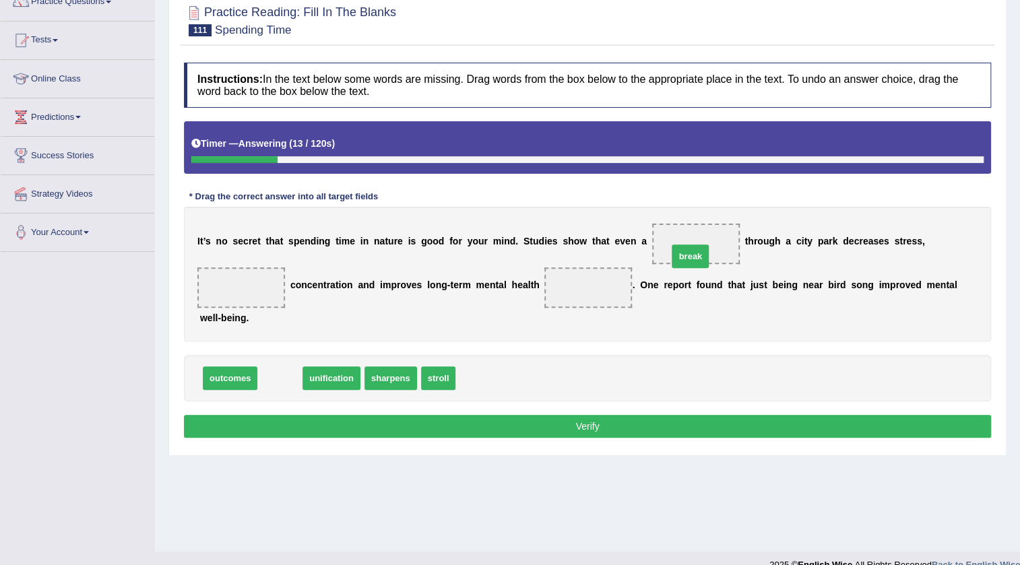
drag, startPoint x: 274, startPoint y: 383, endPoint x: 684, endPoint y: 261, distance: 428.0
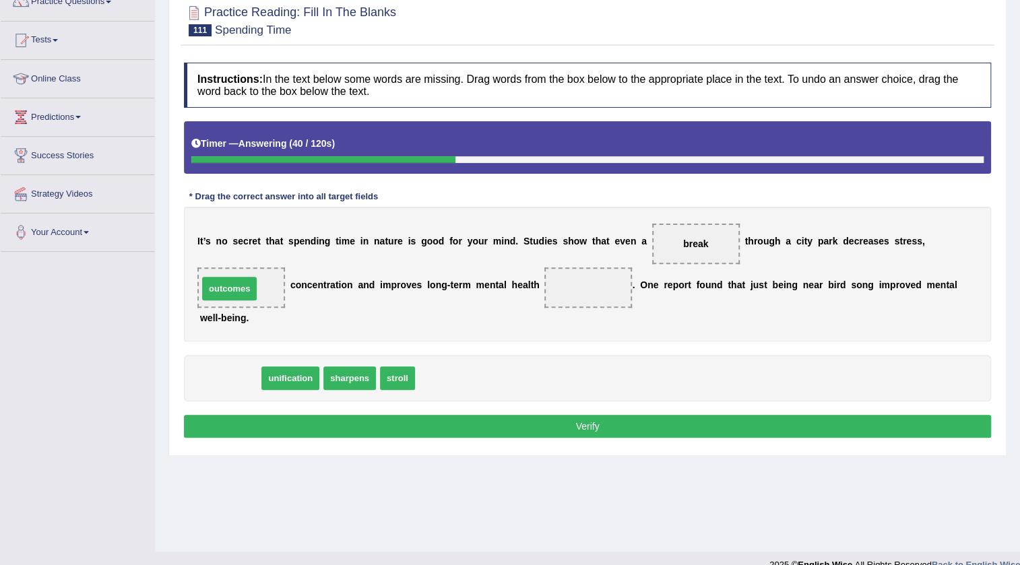
drag, startPoint x: 238, startPoint y: 310, endPoint x: 239, endPoint y: 286, distance: 24.9
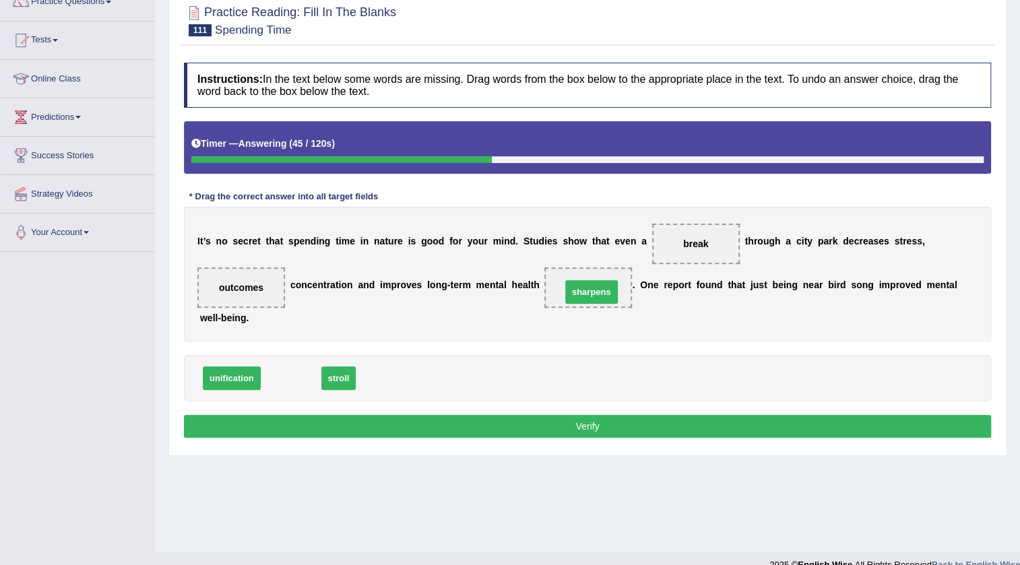
drag, startPoint x: 293, startPoint y: 376, endPoint x: 593, endPoint y: 290, distance: 312.5
click at [566, 424] on button "Verify" at bounding box center [587, 426] width 807 height 23
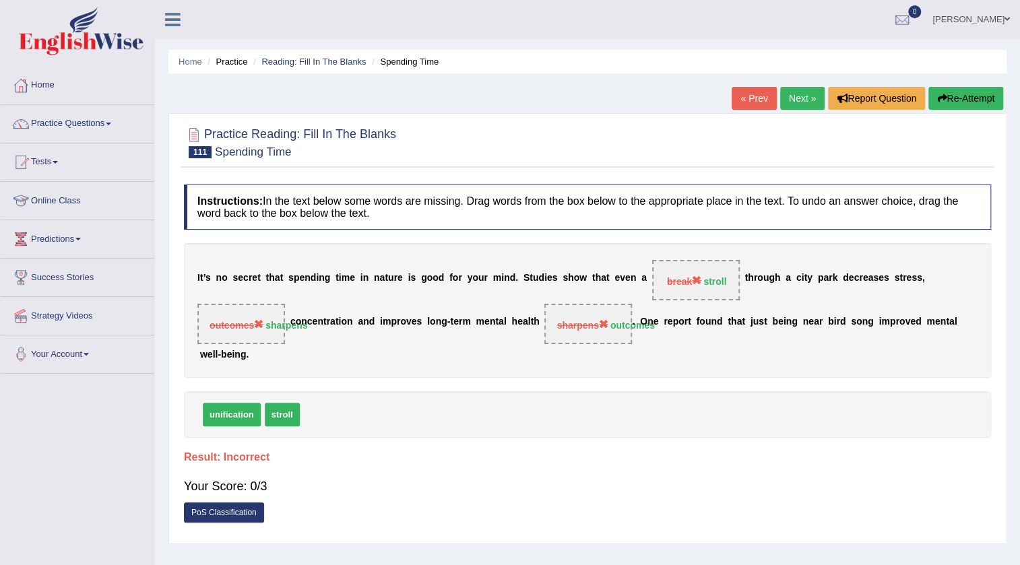
click at [796, 101] on link "Next »" at bounding box center [802, 98] width 44 height 23
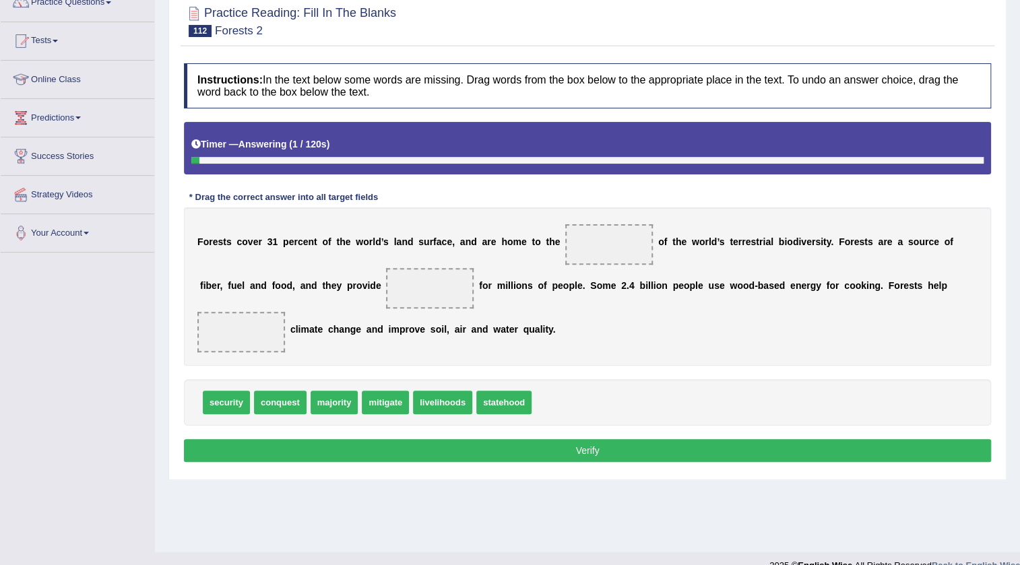
scroll to position [122, 0]
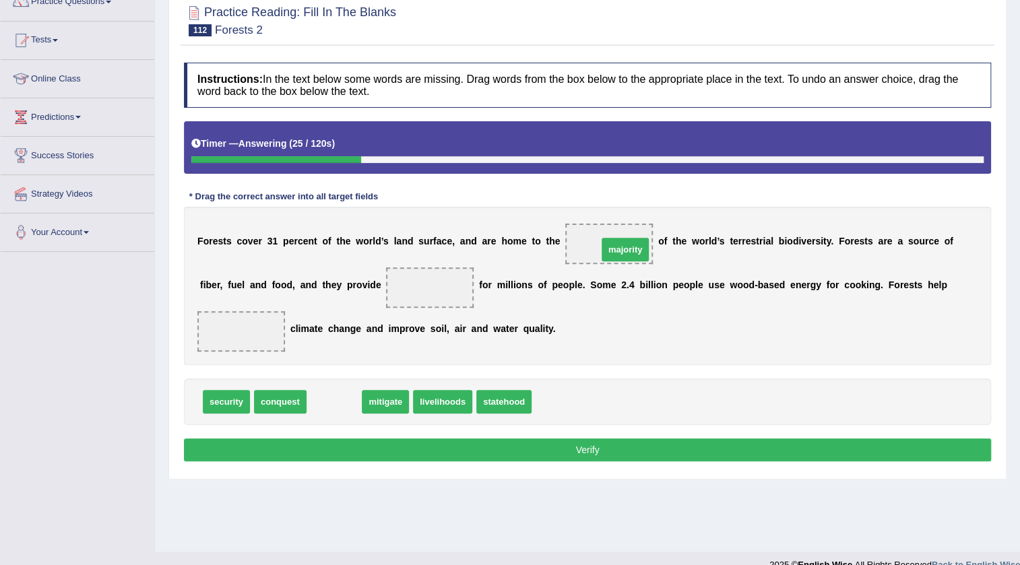
drag, startPoint x: 333, startPoint y: 394, endPoint x: 624, endPoint y: 242, distance: 328.3
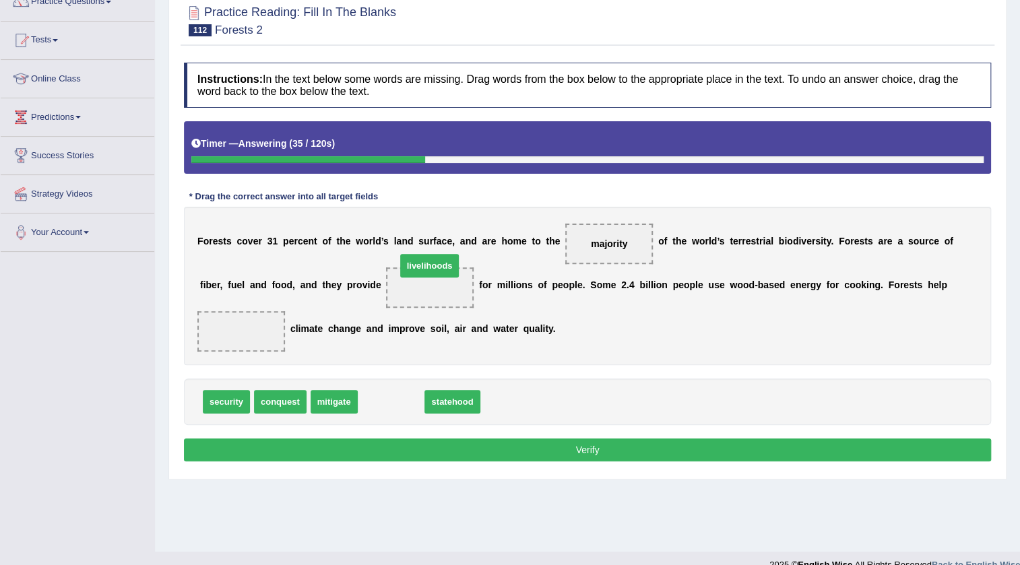
drag, startPoint x: 385, startPoint y: 404, endPoint x: 423, endPoint y: 269, distance: 140.7
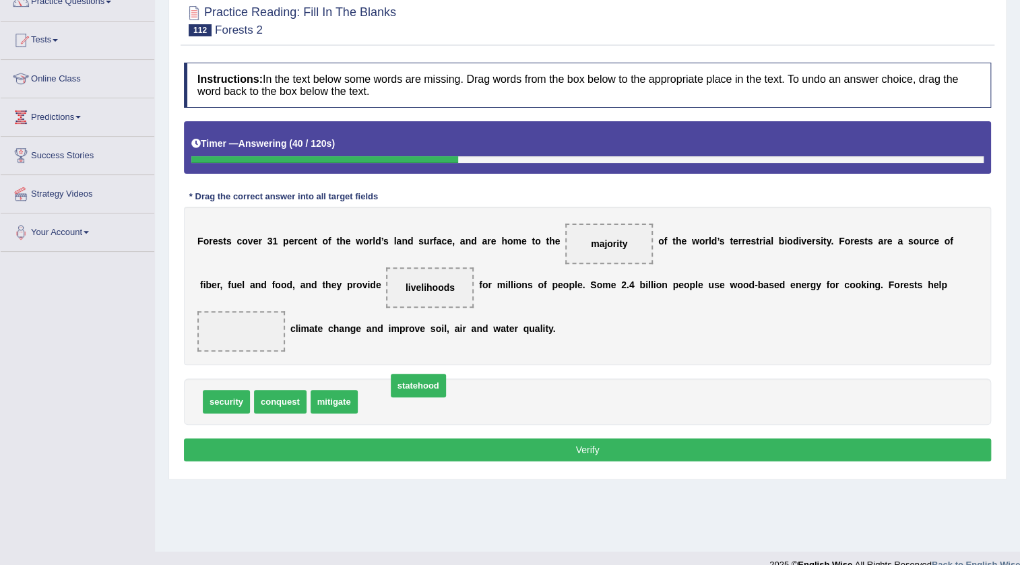
drag, startPoint x: 397, startPoint y: 401, endPoint x: 431, endPoint y: 387, distance: 37.1
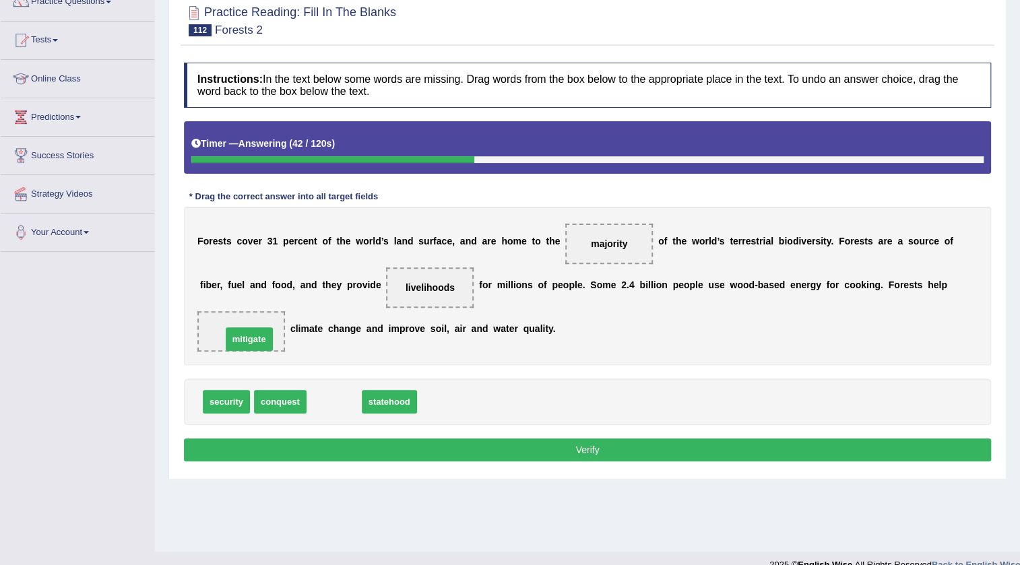
drag, startPoint x: 332, startPoint y: 403, endPoint x: 247, endPoint y: 340, distance: 105.9
click at [525, 438] on button "Verify" at bounding box center [587, 449] width 807 height 23
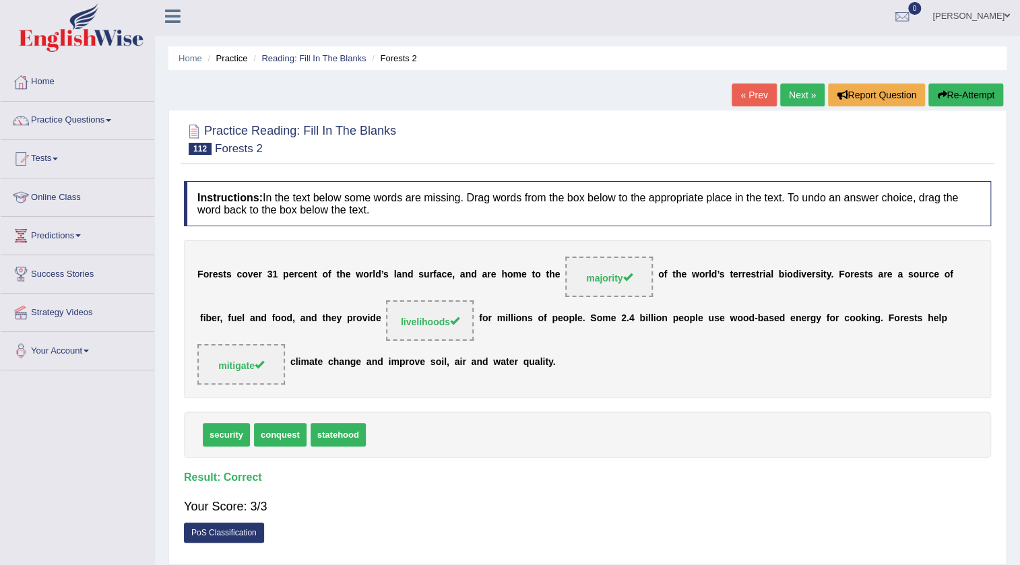
scroll to position [0, 0]
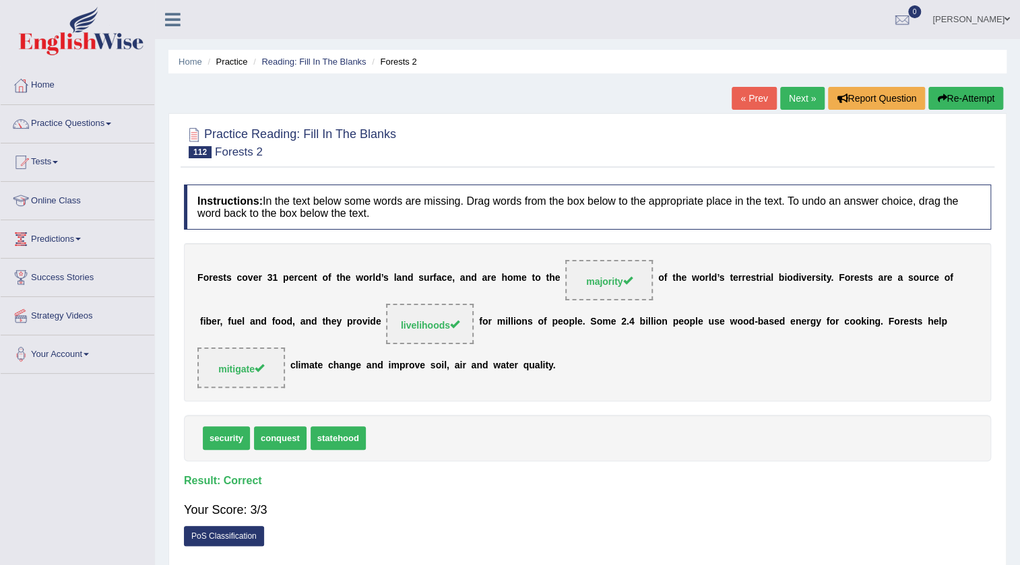
click at [815, 97] on link "Next »" at bounding box center [802, 98] width 44 height 23
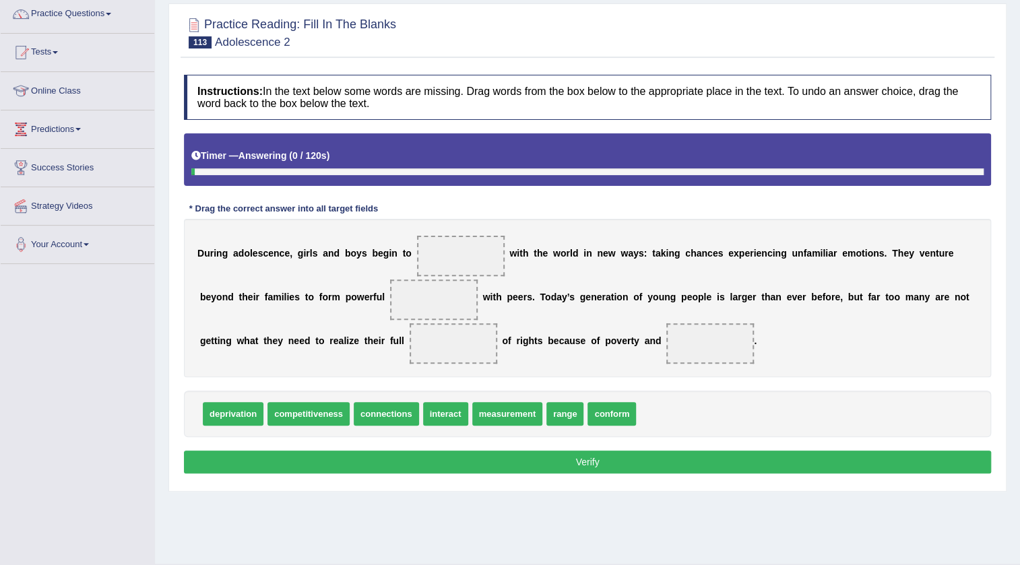
scroll to position [141, 0]
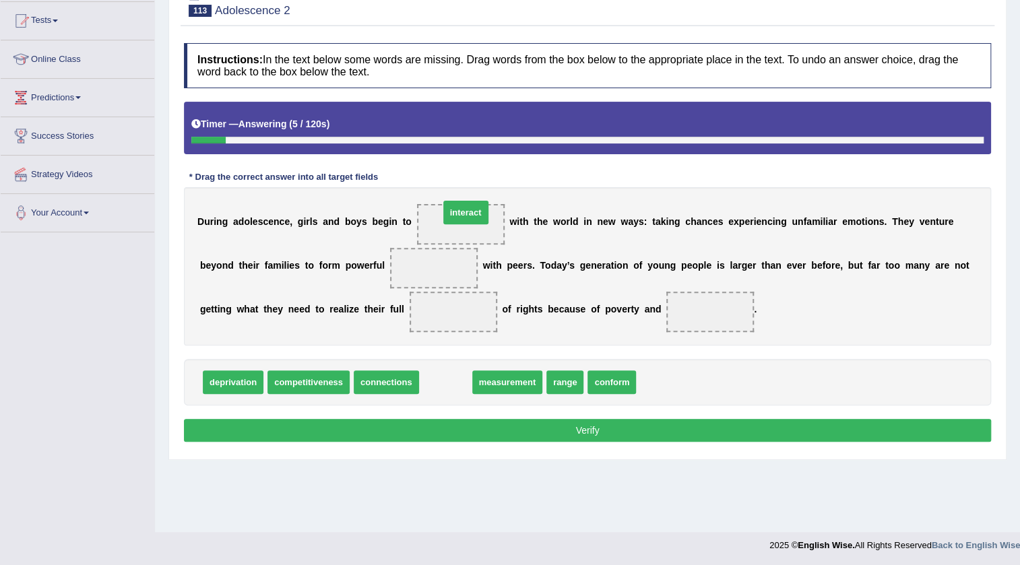
drag, startPoint x: 450, startPoint y: 384, endPoint x: 470, endPoint y: 214, distance: 170.9
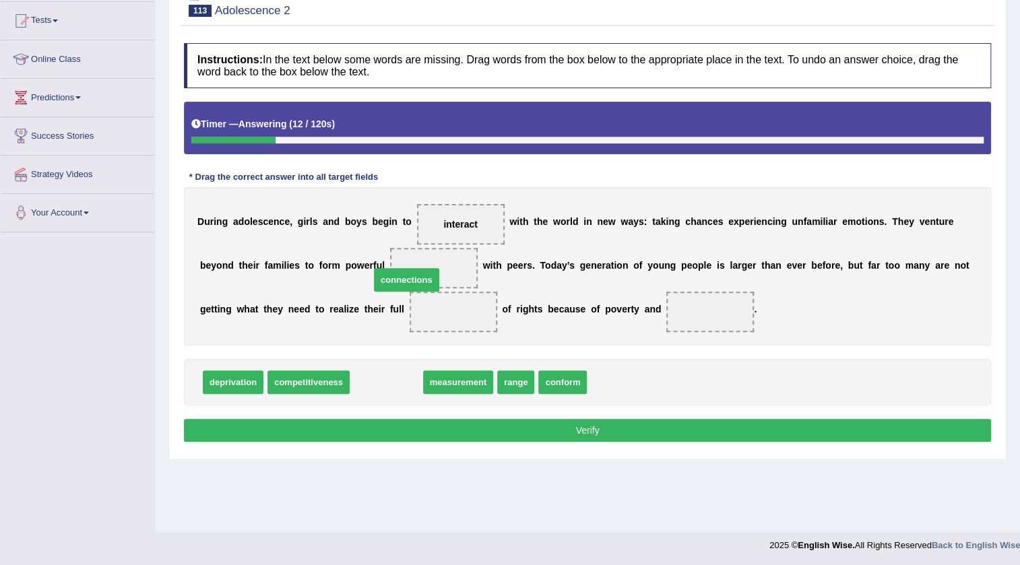
drag, startPoint x: 380, startPoint y: 385, endPoint x: 401, endPoint y: 283, distance: 103.7
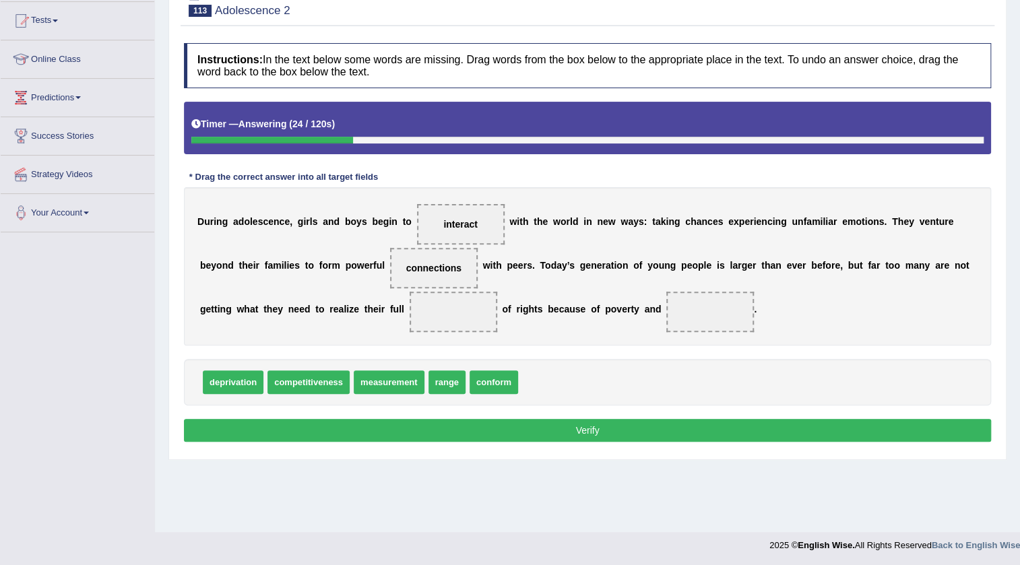
click at [440, 385] on span "range" at bounding box center [446, 382] width 37 height 24
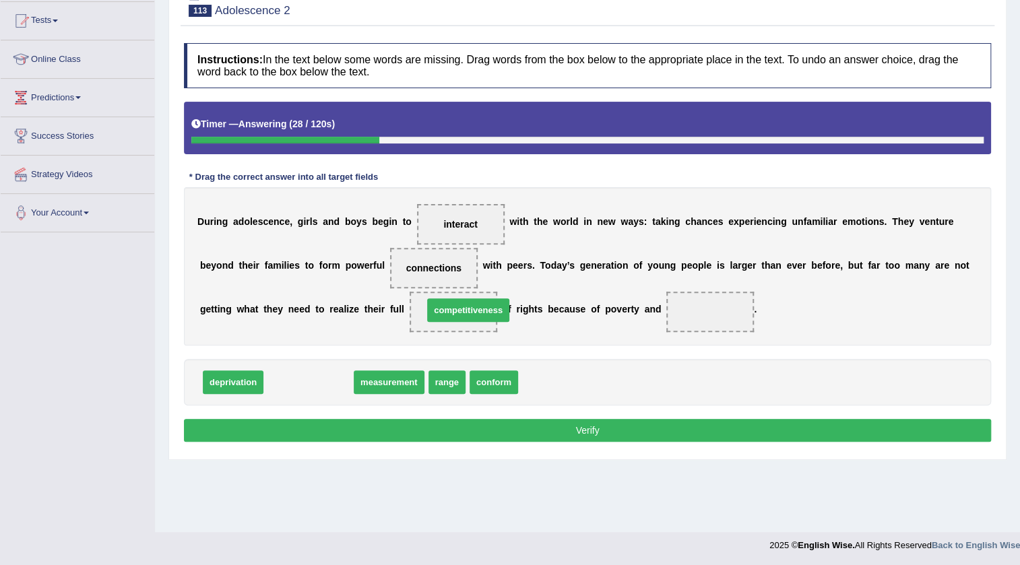
drag, startPoint x: 316, startPoint y: 381, endPoint x: 475, endPoint y: 309, distance: 175.1
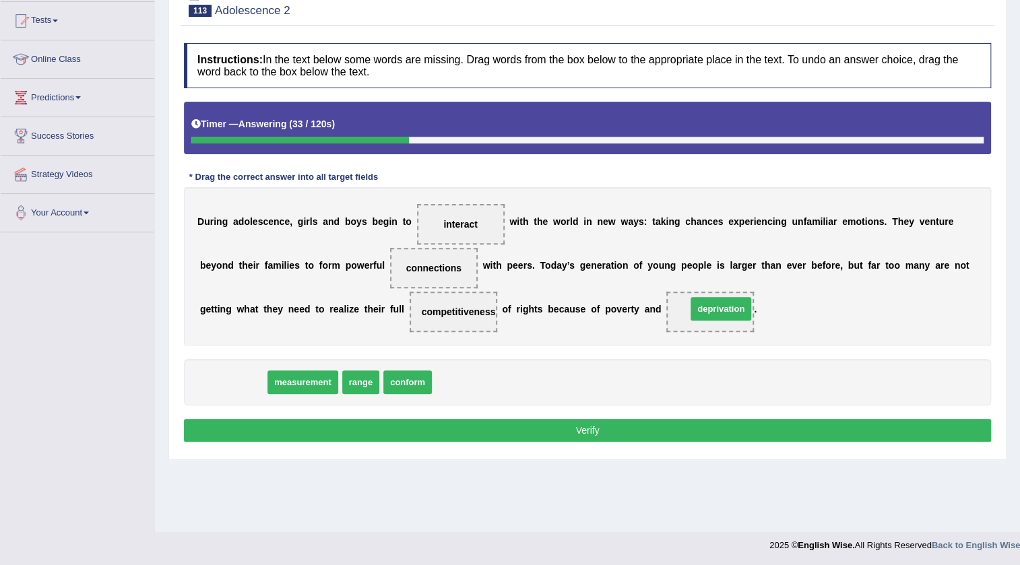
drag, startPoint x: 237, startPoint y: 380, endPoint x: 725, endPoint y: 307, distance: 493.1
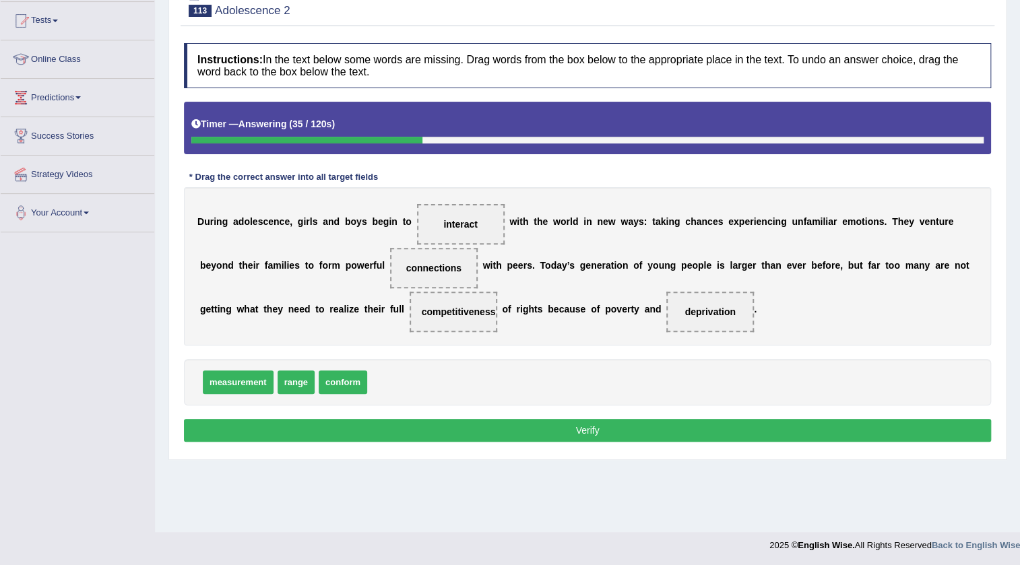
click at [601, 422] on button "Verify" at bounding box center [587, 430] width 807 height 23
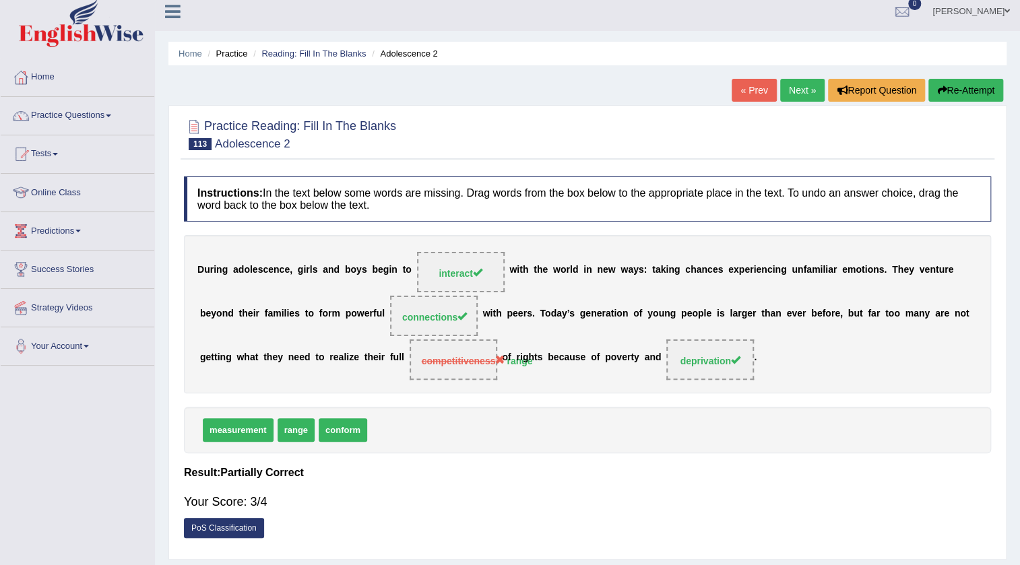
scroll to position [0, 0]
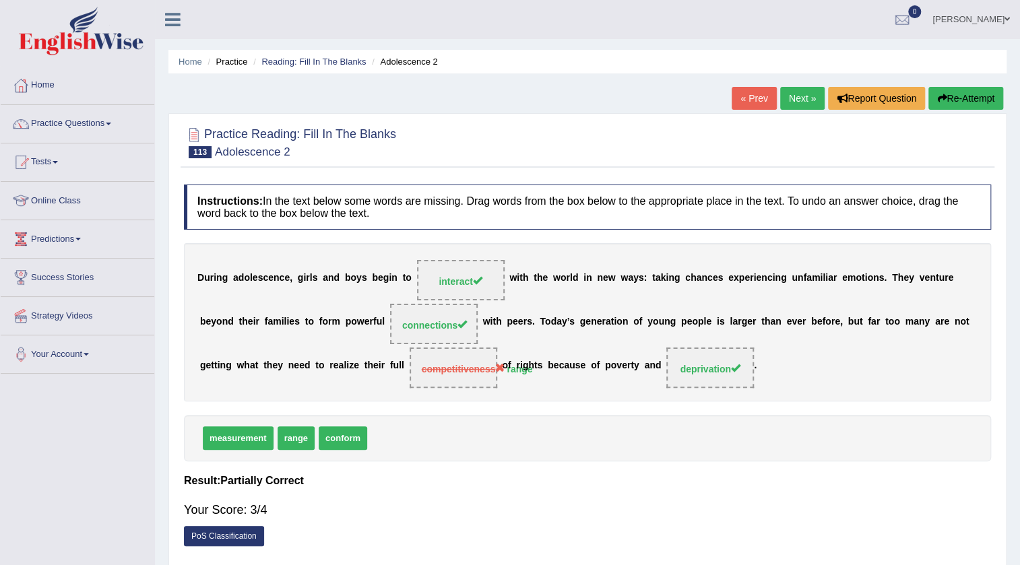
click at [797, 96] on link "Next »" at bounding box center [802, 98] width 44 height 23
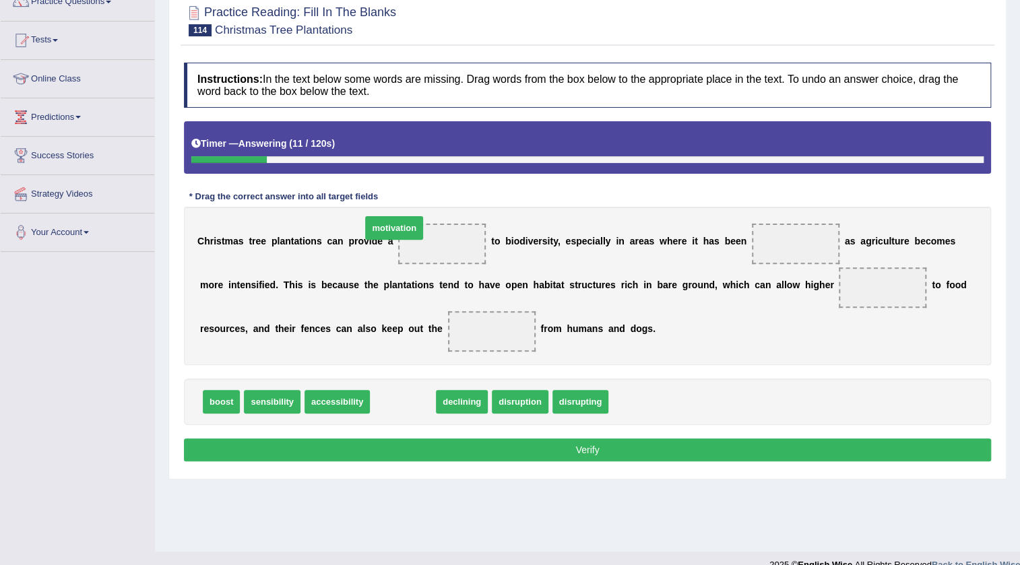
drag, startPoint x: 418, startPoint y: 399, endPoint x: 409, endPoint y: 225, distance: 174.0
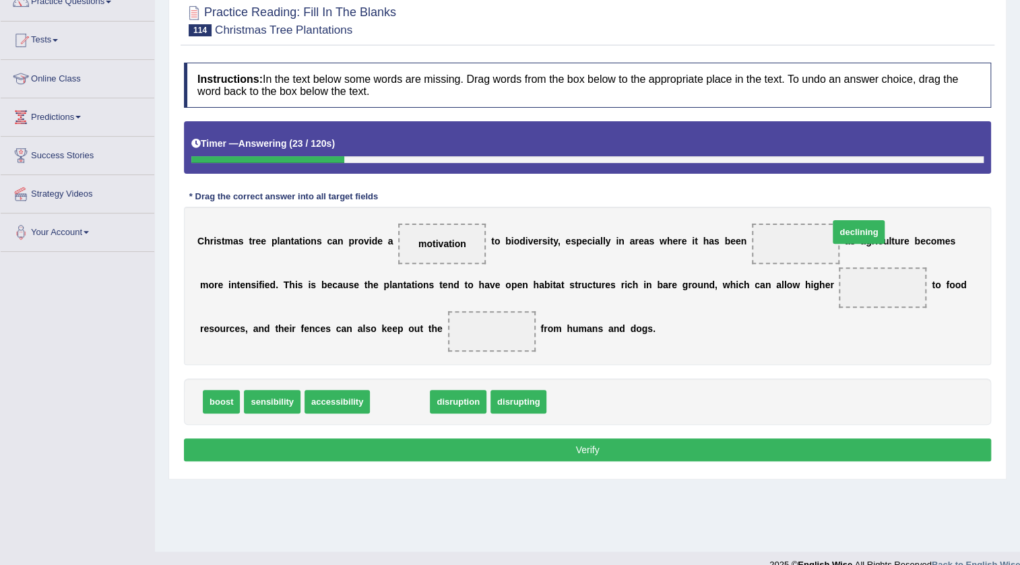
drag, startPoint x: 393, startPoint y: 397, endPoint x: 852, endPoint y: 228, distance: 489.0
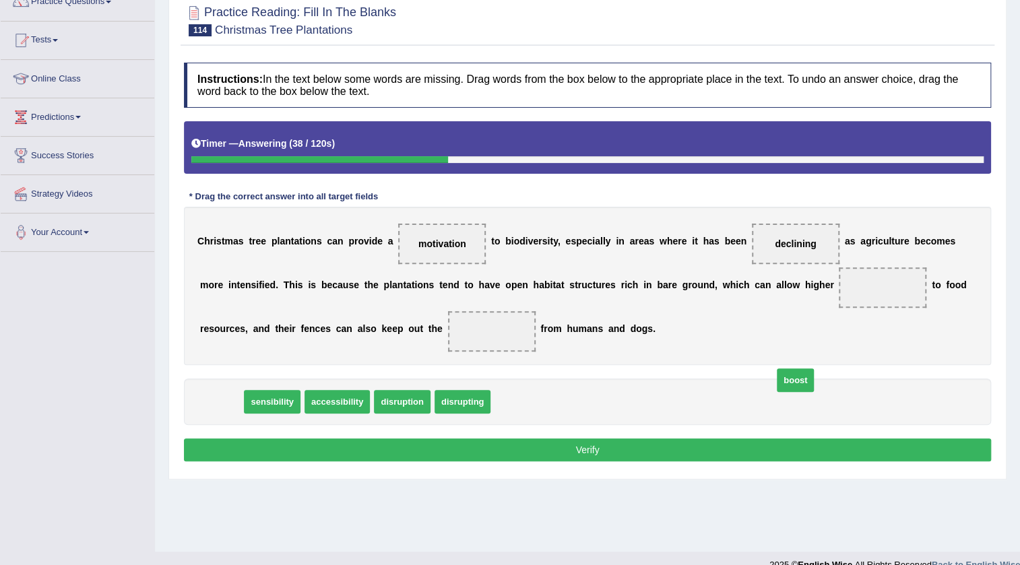
drag, startPoint x: 221, startPoint y: 404, endPoint x: 795, endPoint y: 383, distance: 574.2
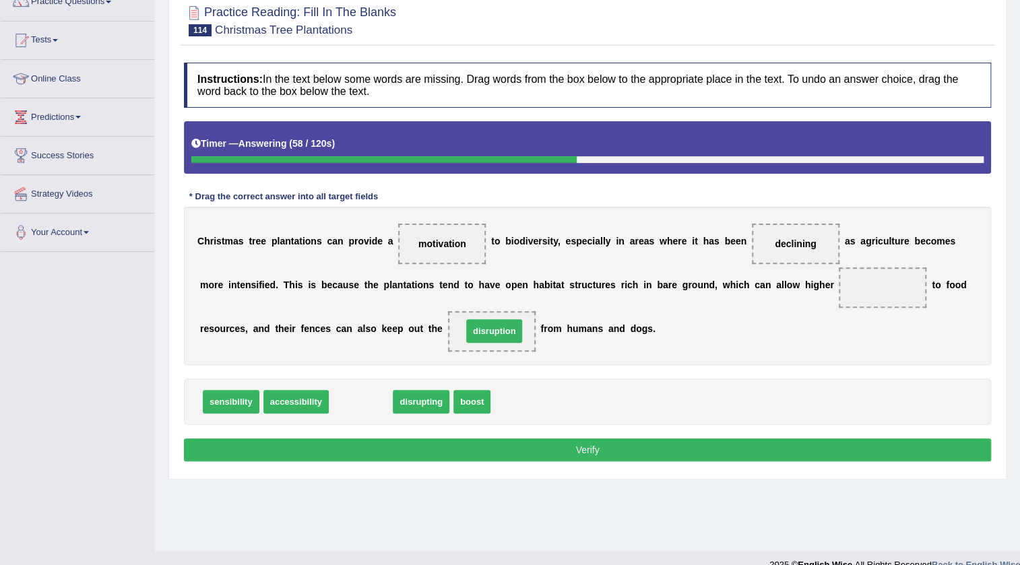
drag, startPoint x: 362, startPoint y: 399, endPoint x: 495, endPoint y: 329, distance: 150.6
drag, startPoint x: 357, startPoint y: 403, endPoint x: 368, endPoint y: 391, distance: 16.2
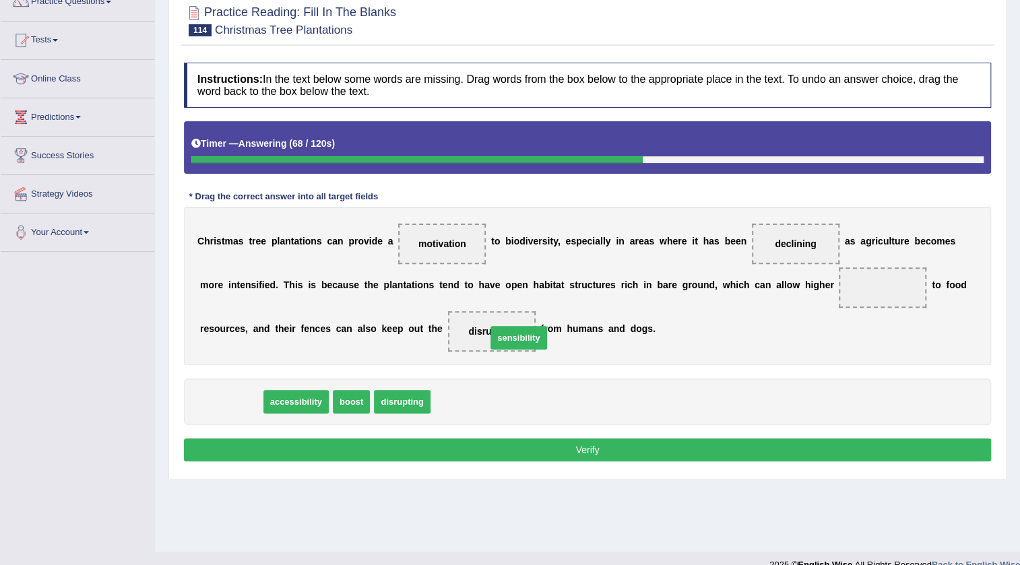
drag, startPoint x: 240, startPoint y: 400, endPoint x: 527, endPoint y: 336, distance: 294.6
click at [290, 401] on span "boost" at bounding box center [290, 402] width 37 height 24
drag, startPoint x: 252, startPoint y: 397, endPoint x: 889, endPoint y: 283, distance: 647.3
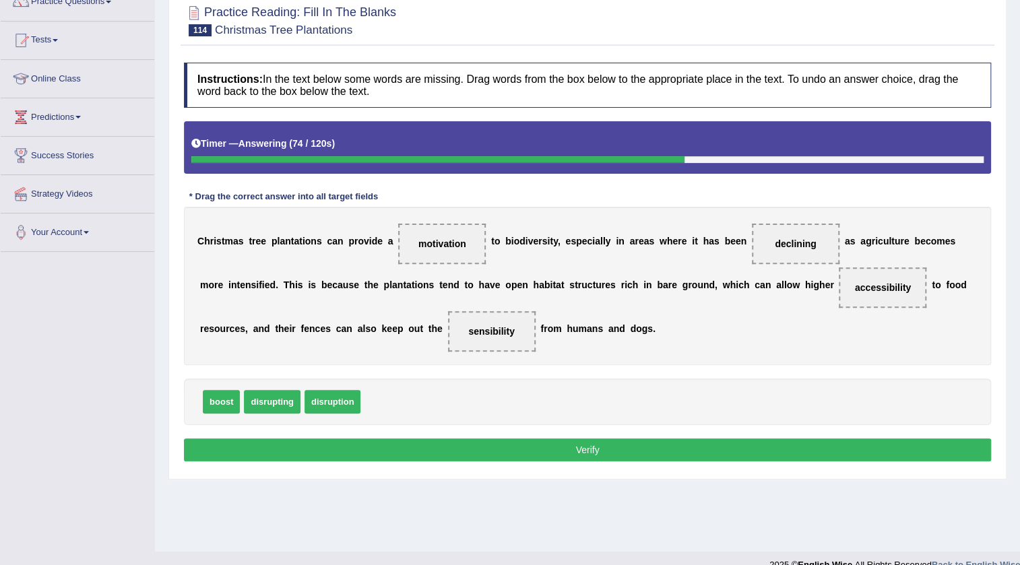
click at [613, 438] on button "Verify" at bounding box center [587, 449] width 807 height 23
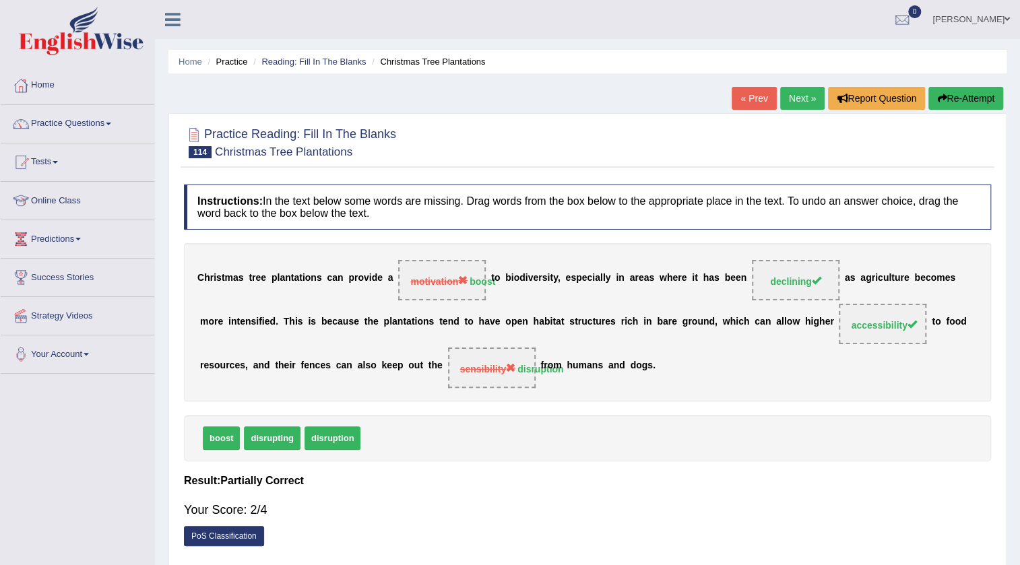
click at [800, 96] on link "Next »" at bounding box center [802, 98] width 44 height 23
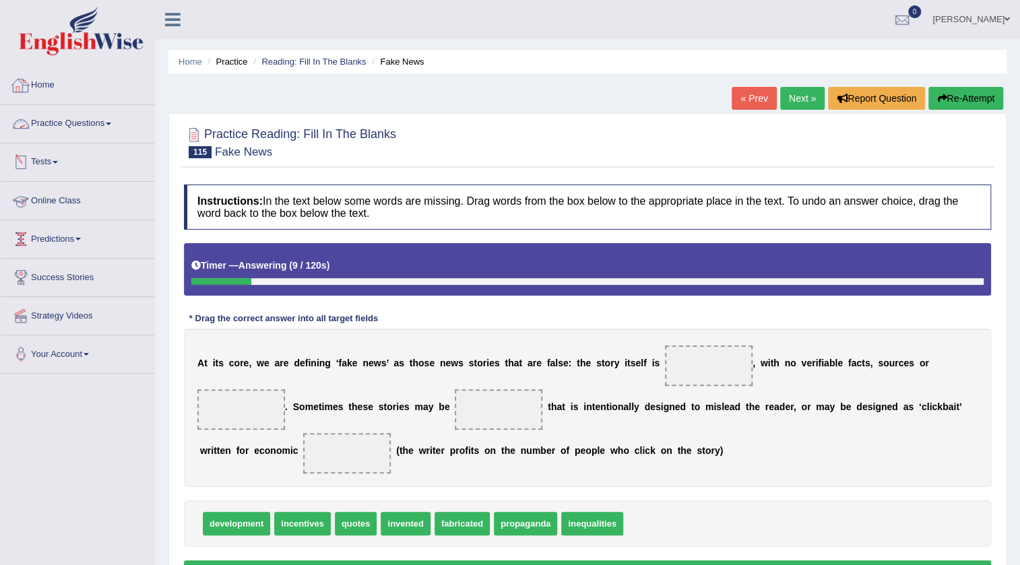
click at [105, 125] on link "Practice Questions" at bounding box center [78, 122] width 154 height 34
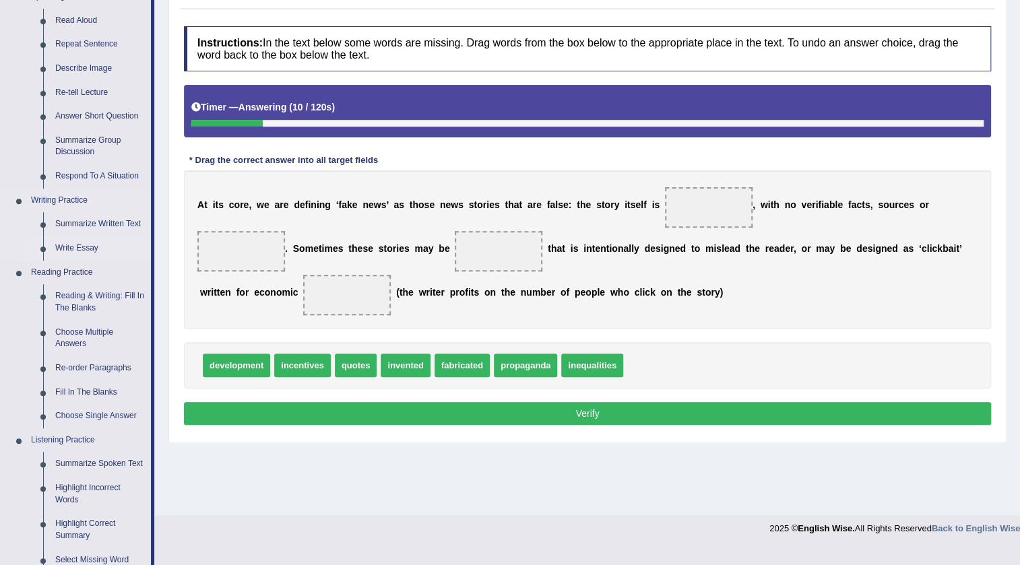
scroll to position [183, 0]
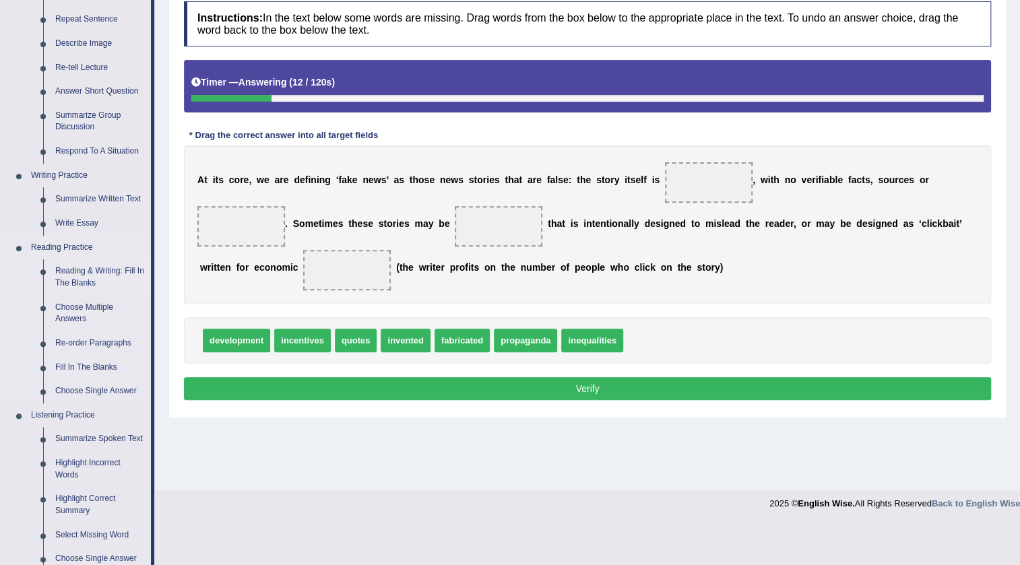
click at [94, 267] on link "Reading & Writing: Fill In The Blanks" at bounding box center [100, 277] width 102 height 36
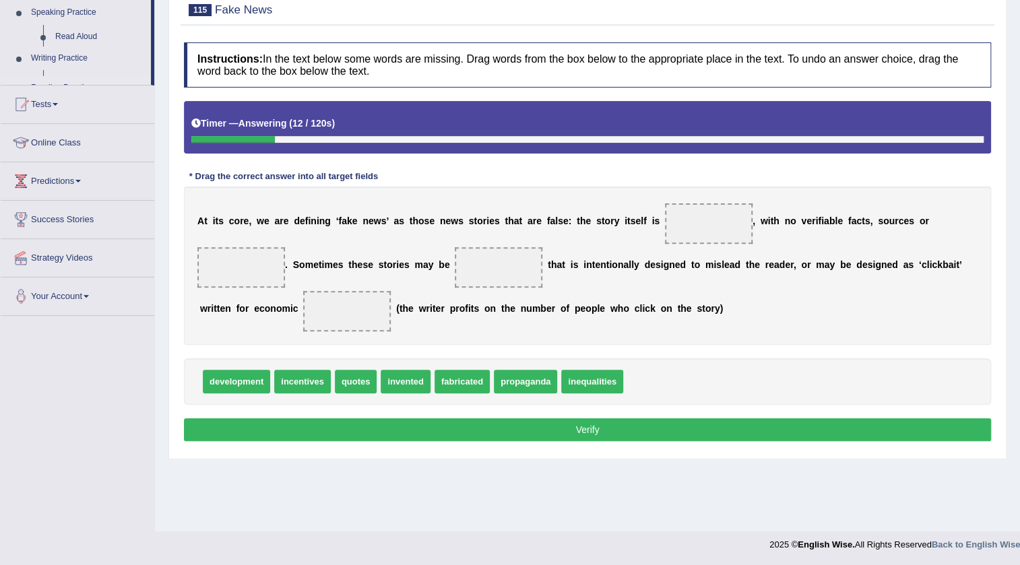
scroll to position [141, 0]
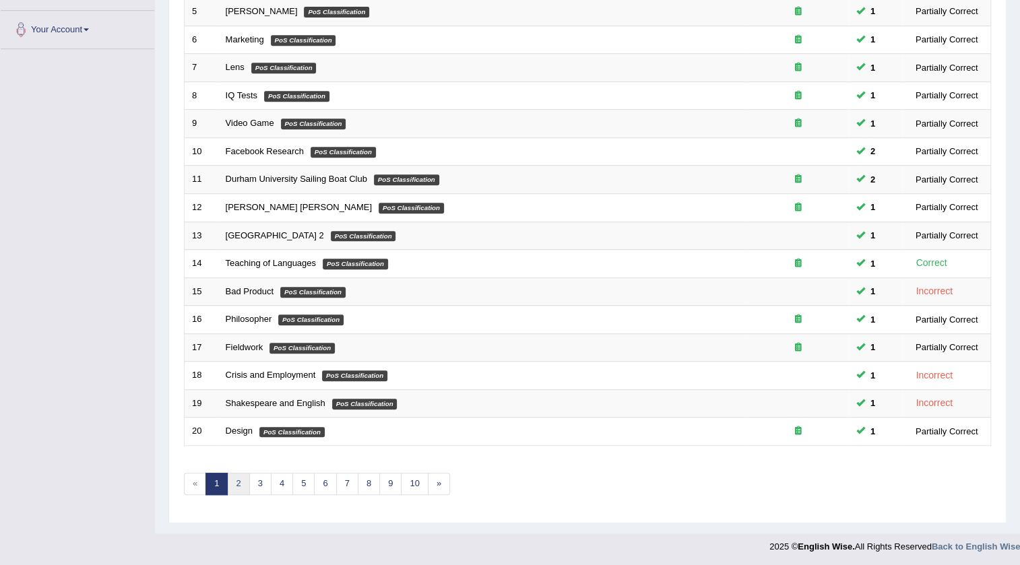
click at [242, 481] on link "2" at bounding box center [238, 484] width 22 height 22
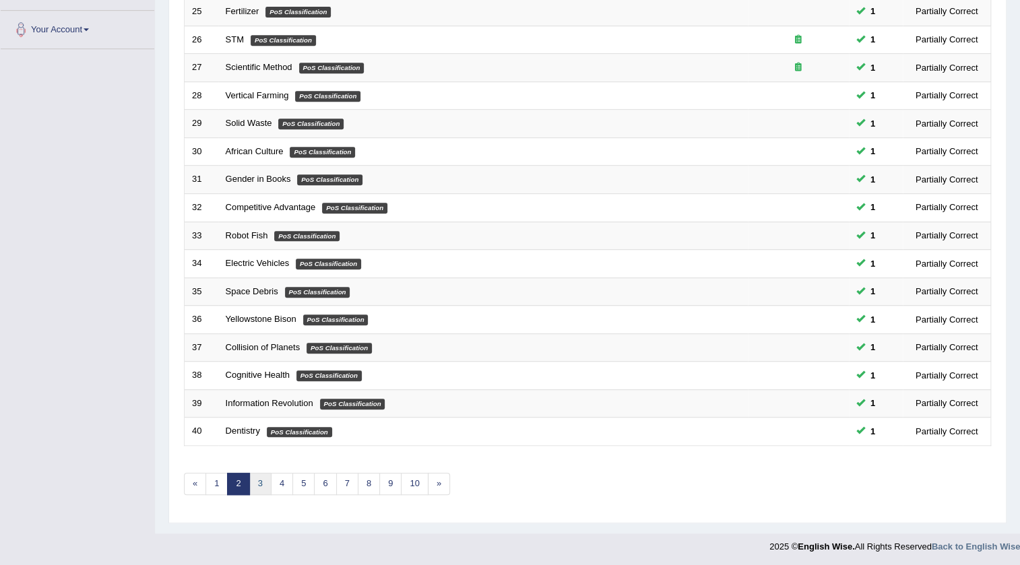
scroll to position [325, 0]
click at [262, 478] on link "3" at bounding box center [260, 484] width 22 height 22
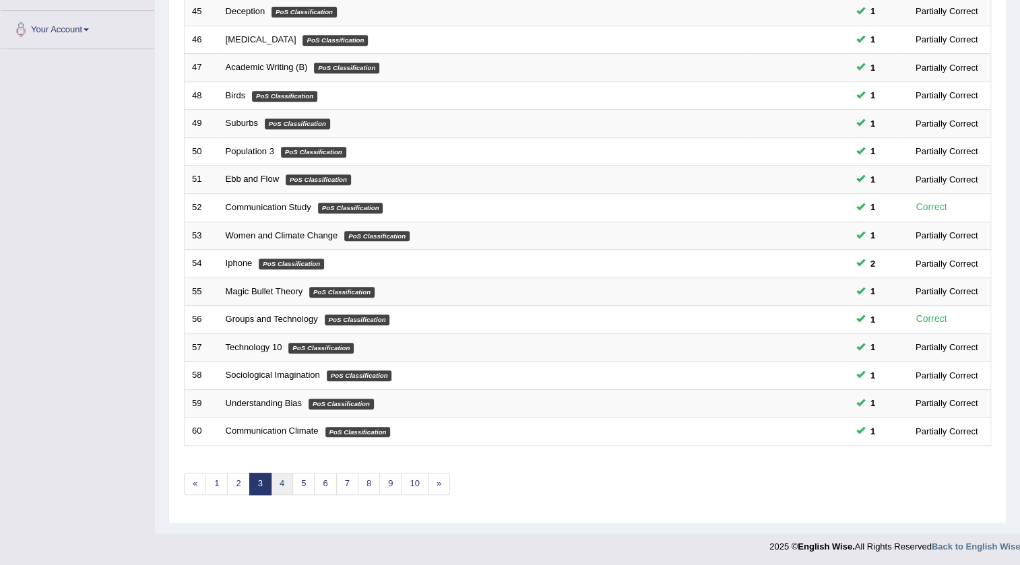
click at [284, 479] on link "4" at bounding box center [282, 484] width 22 height 22
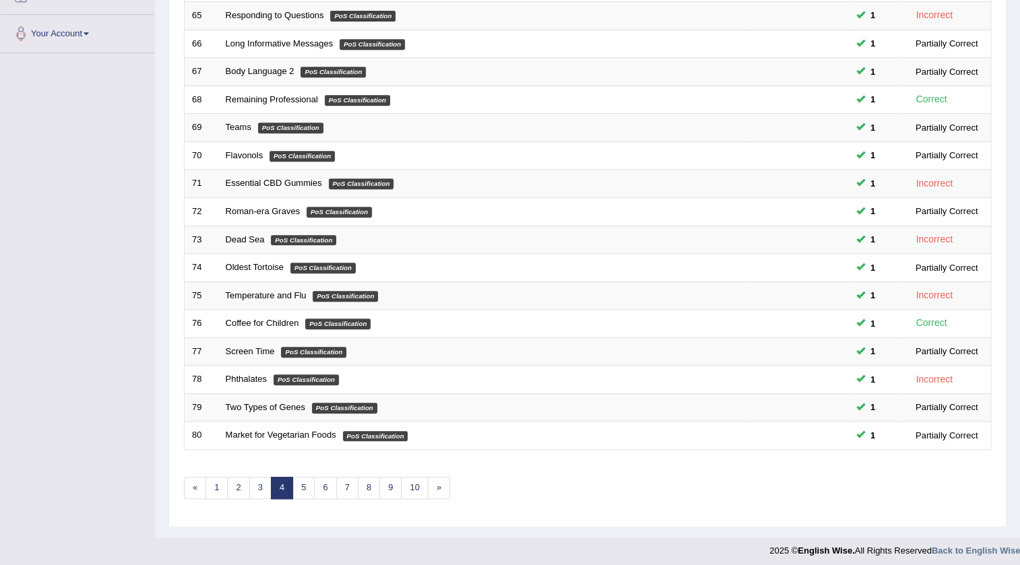
scroll to position [325, 0]
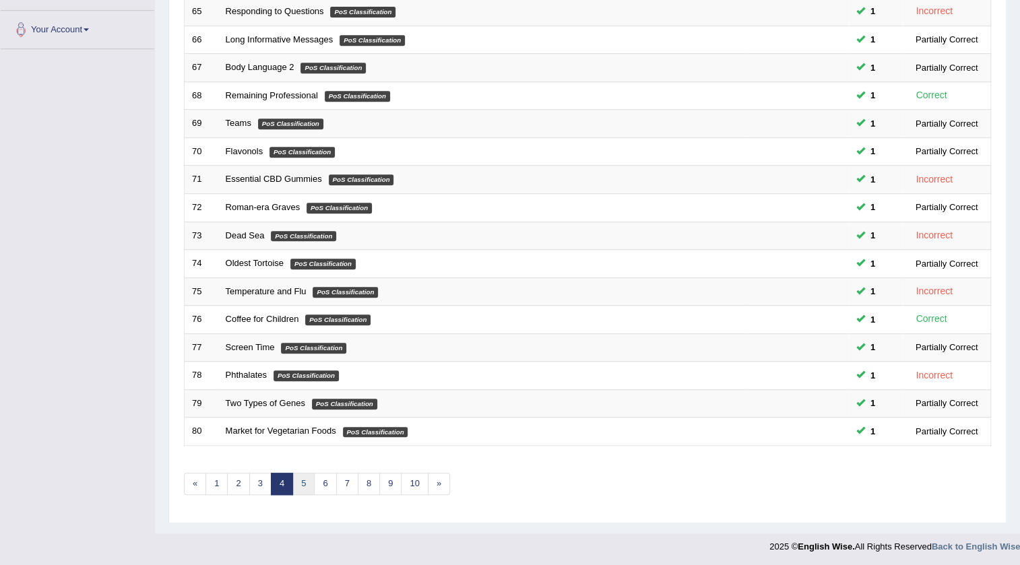
click at [304, 480] on link "5" at bounding box center [303, 484] width 22 height 22
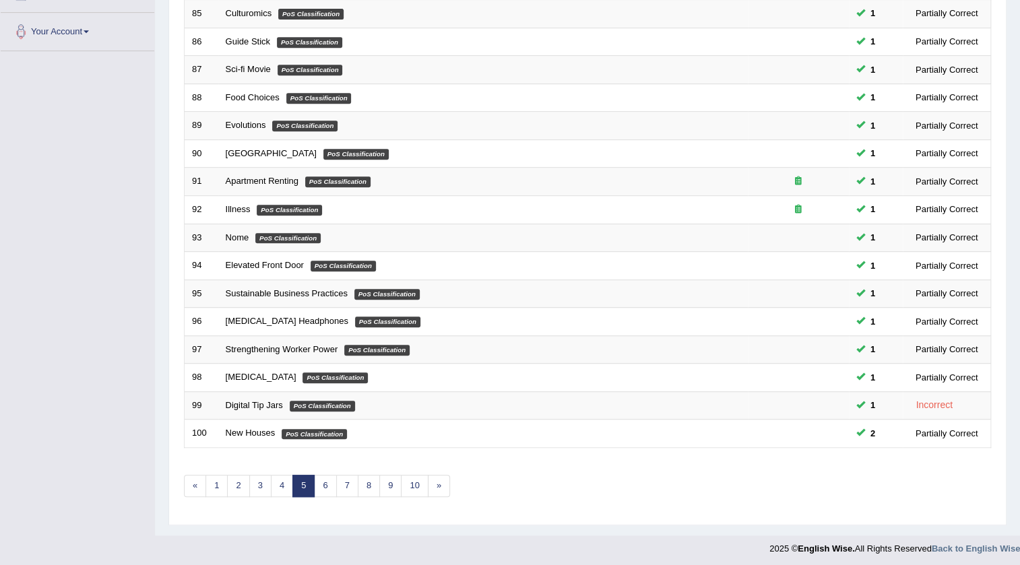
scroll to position [325, 0]
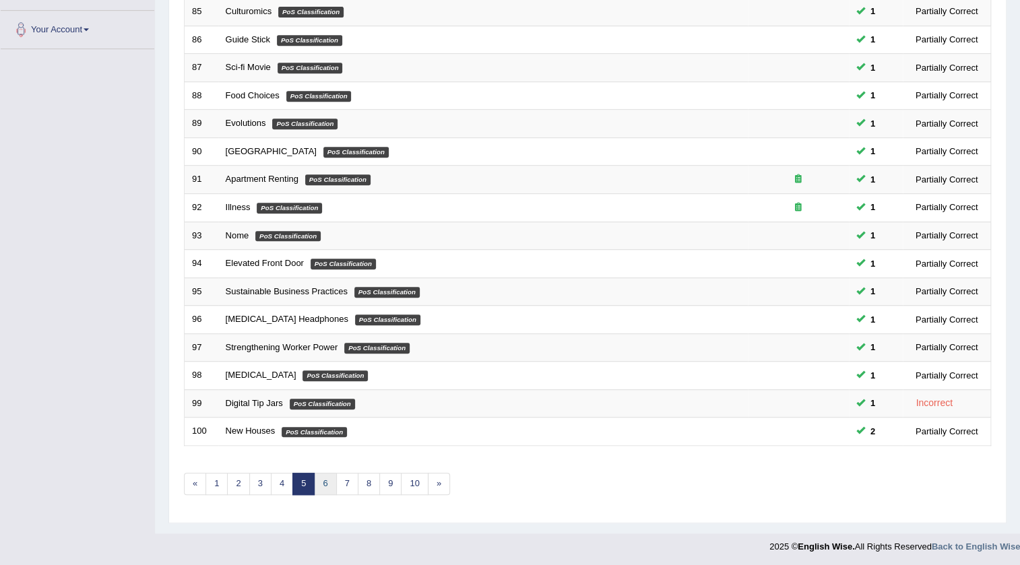
click at [321, 480] on link "6" at bounding box center [325, 484] width 22 height 22
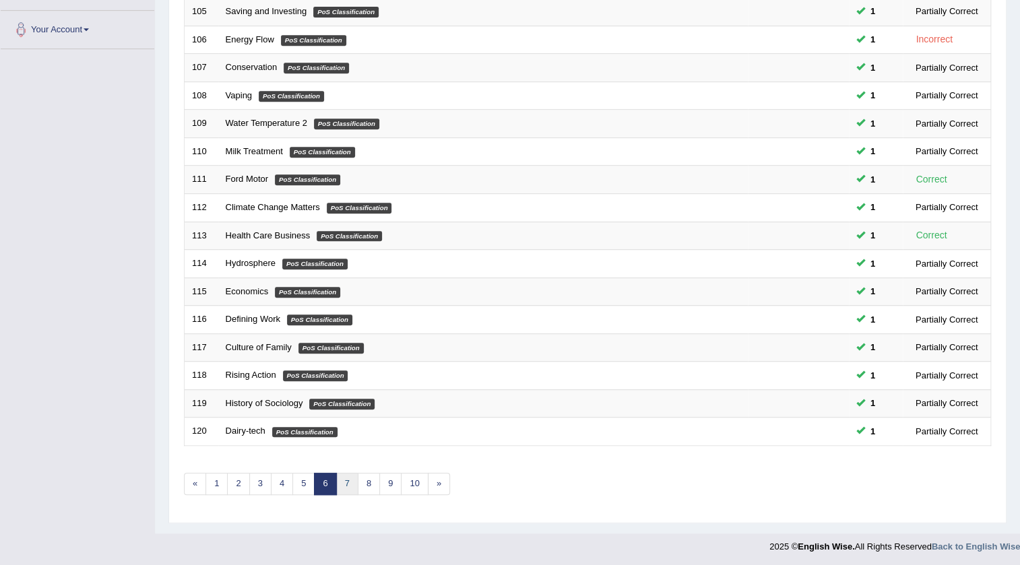
click at [341, 487] on link "7" at bounding box center [347, 484] width 22 height 22
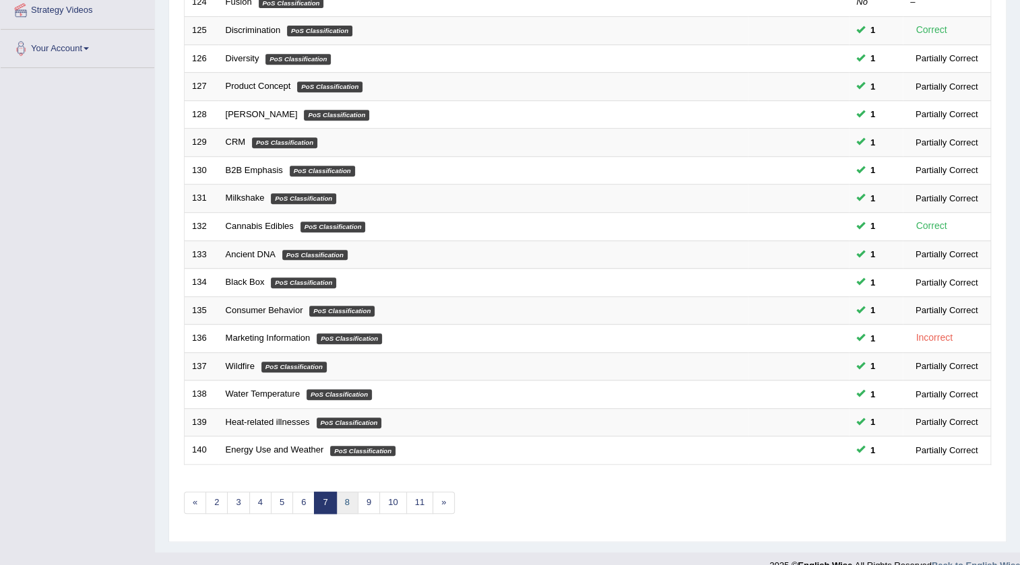
click at [349, 498] on link "8" at bounding box center [347, 503] width 22 height 22
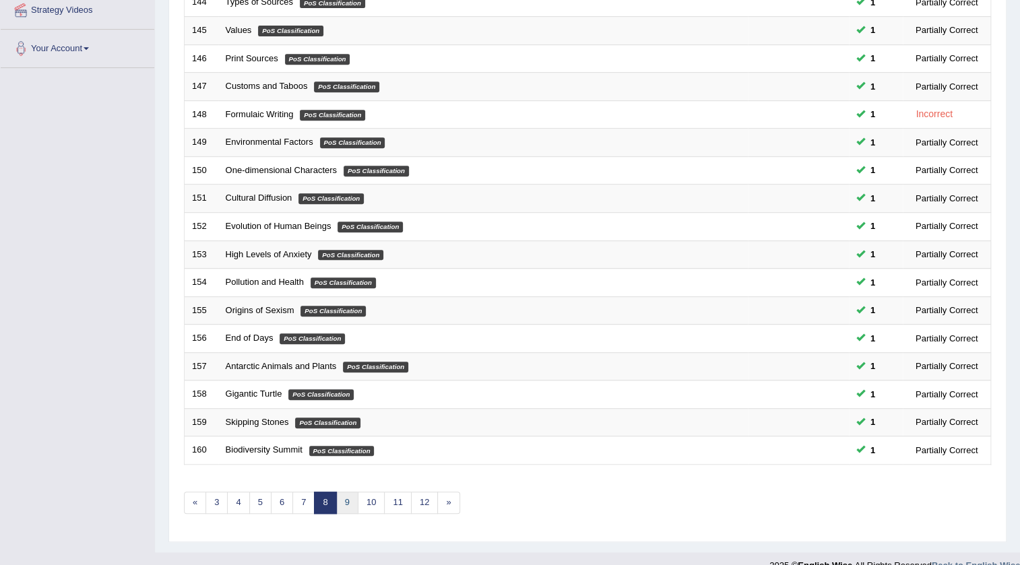
click at [339, 500] on link "9" at bounding box center [347, 503] width 22 height 22
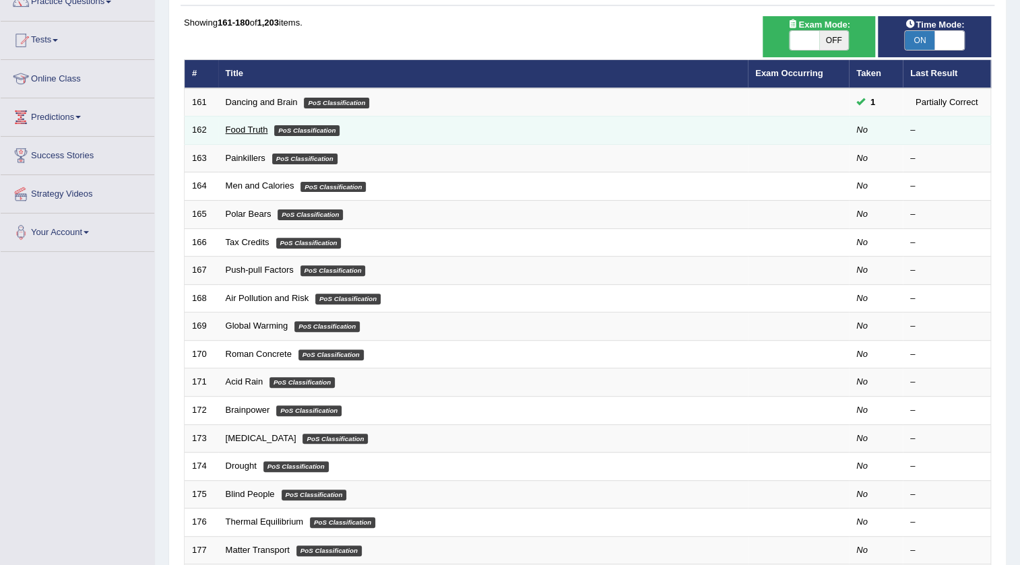
click at [242, 127] on link "Food Truth" at bounding box center [247, 130] width 42 height 10
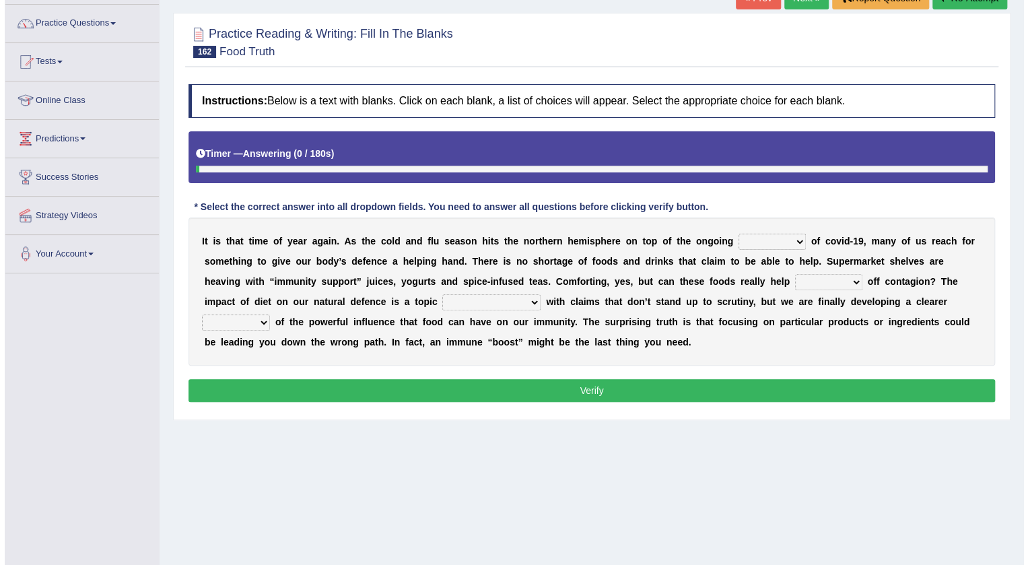
scroll to position [122, 0]
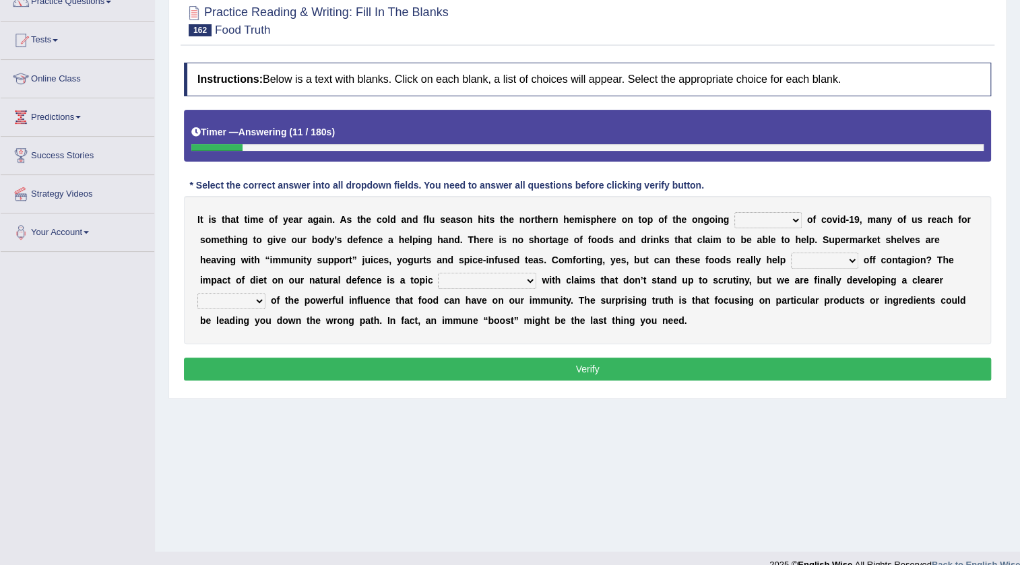
click at [795, 215] on select "ravages savages stages rages" at bounding box center [767, 220] width 67 height 16
select select "stages"
click at [734, 212] on select "ravages savages stages rages" at bounding box center [767, 220] width 67 height 16
click at [849, 256] on select "crave stave save wave" at bounding box center [824, 261] width 67 height 16
select select "crave"
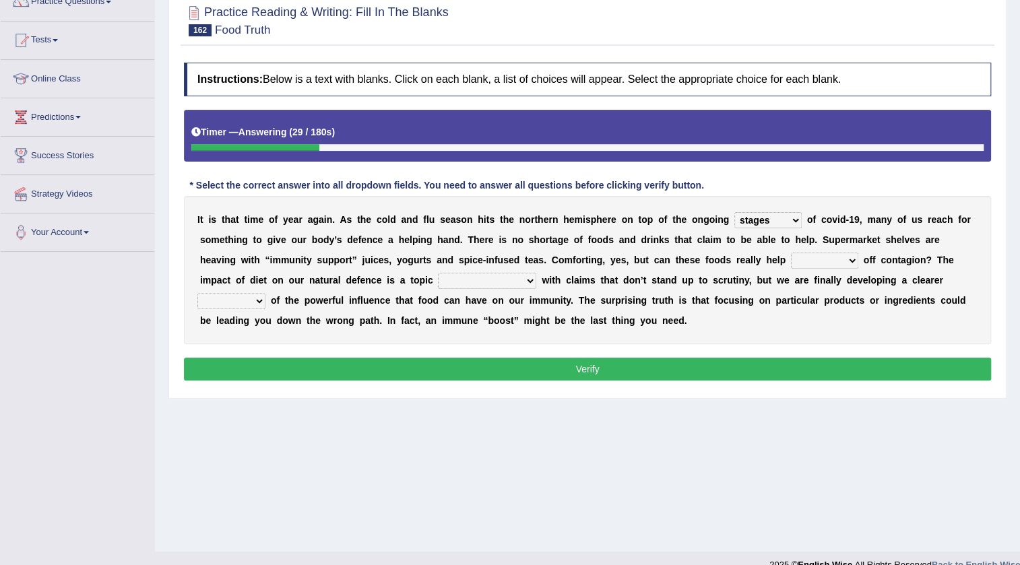
click at [791, 253] on select "crave stave save wave" at bounding box center [824, 261] width 67 height 16
click at [496, 277] on select "strife afterlife rife highlife" at bounding box center [487, 281] width 98 height 16
select select "strife"
click at [438, 273] on select "strife afterlife rife highlife" at bounding box center [487, 281] width 98 height 16
click at [249, 302] on select "sound picture speech instruction" at bounding box center [231, 301] width 68 height 16
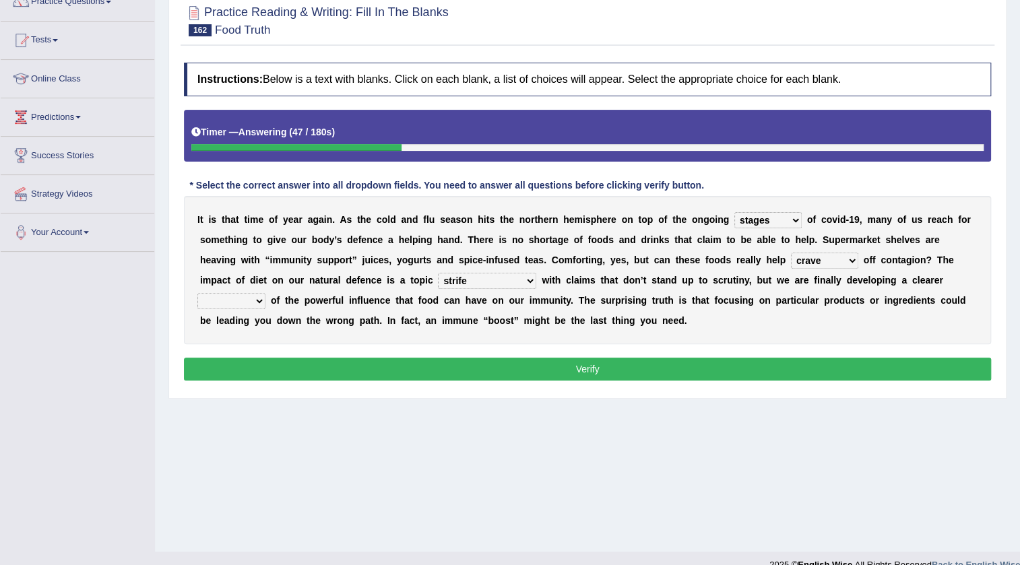
select select "picture"
click at [197, 293] on select "sound picture speech instruction" at bounding box center [231, 301] width 68 height 16
click at [623, 362] on button "Verify" at bounding box center [587, 369] width 807 height 23
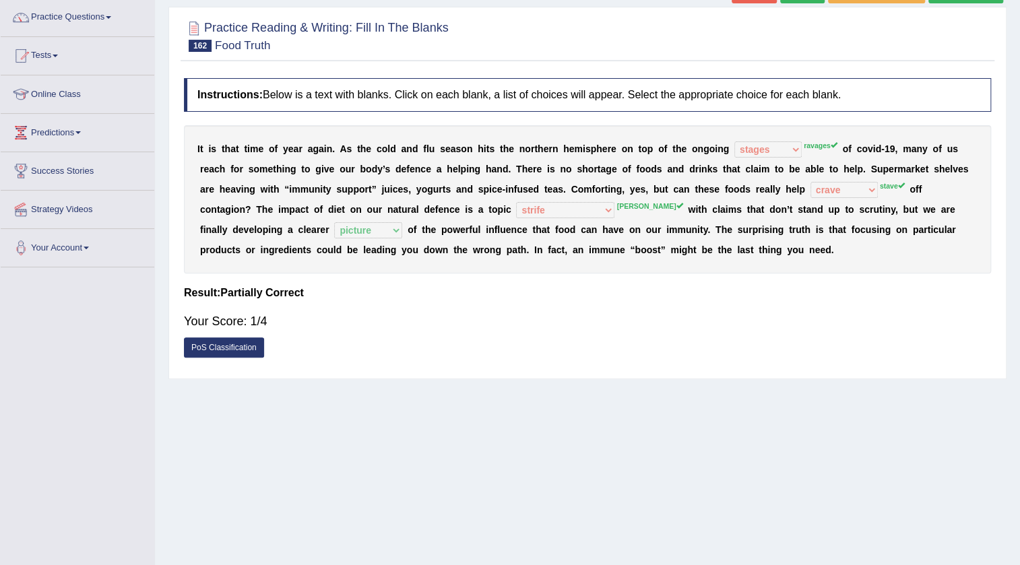
scroll to position [61, 0]
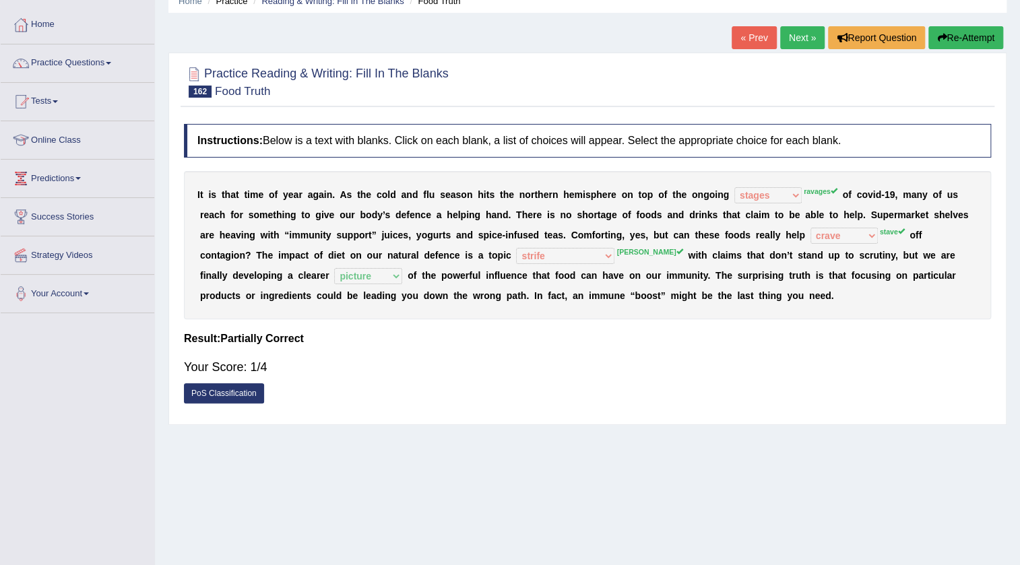
click at [791, 32] on link "Next »" at bounding box center [802, 37] width 44 height 23
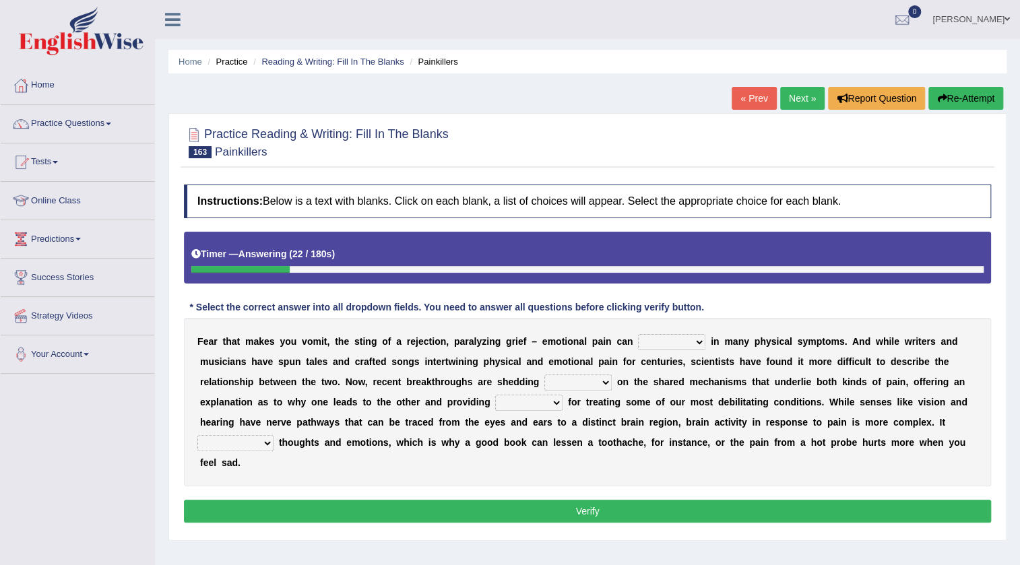
click at [694, 339] on select "manifest infest coerce rifest" at bounding box center [671, 342] width 67 height 16
select select "rifest"
click at [638, 334] on select "manifest infest coerce rifest" at bounding box center [671, 342] width 67 height 16
click at [591, 376] on select "torchlight lamp light beam" at bounding box center [577, 382] width 67 height 16
select select "beam"
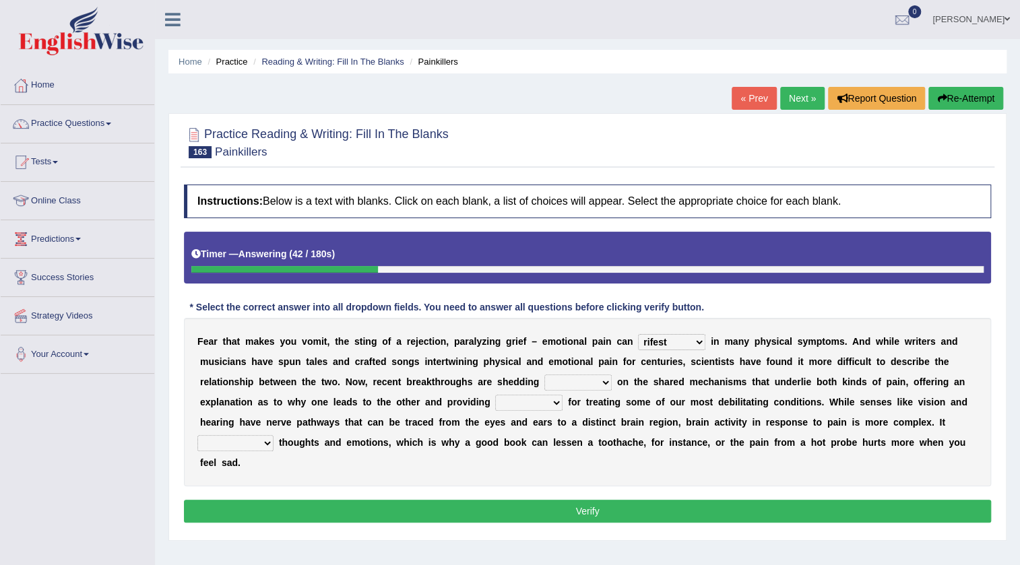
click at [544, 374] on select "torchlight lamp light beam" at bounding box center [577, 382] width 67 height 16
click at [552, 404] on select "venues retinues revenues avenues" at bounding box center [528, 403] width 67 height 16
select select "venues"
click at [495, 395] on select "venues retinues revenues avenues" at bounding box center [528, 403] width 67 height 16
click at [267, 444] on select "incorporates investigates indicts intertwines" at bounding box center [235, 443] width 76 height 16
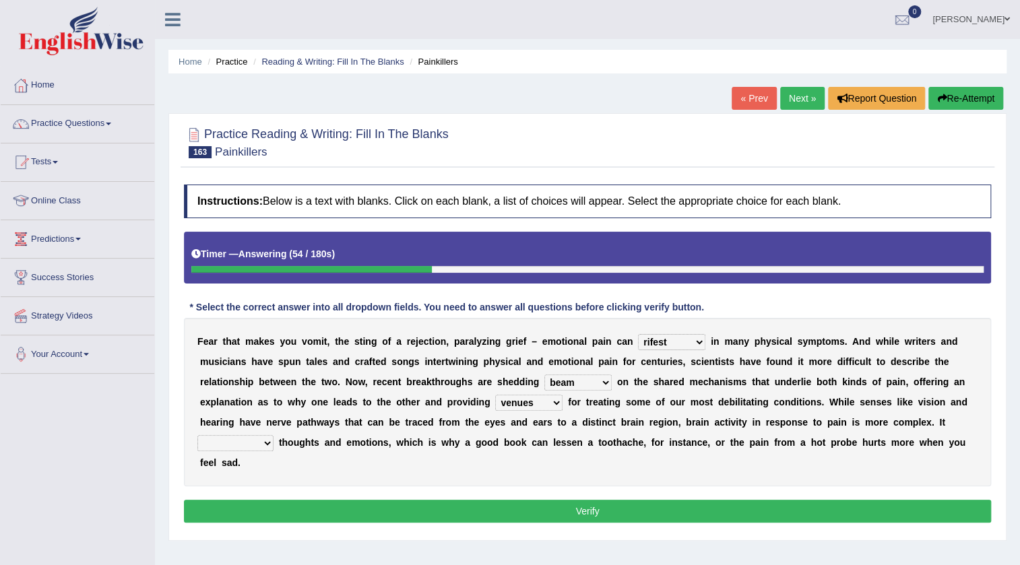
select select "investigates"
click at [197, 435] on select "incorporates investigates indicts intertwines" at bounding box center [235, 443] width 76 height 16
click at [250, 444] on select "incorporates investigates indicts intertwines" at bounding box center [235, 443] width 76 height 16
click at [197, 435] on select "incorporates investigates indicts intertwines" at bounding box center [235, 443] width 76 height 16
click at [596, 515] on button "Verify" at bounding box center [587, 511] width 807 height 23
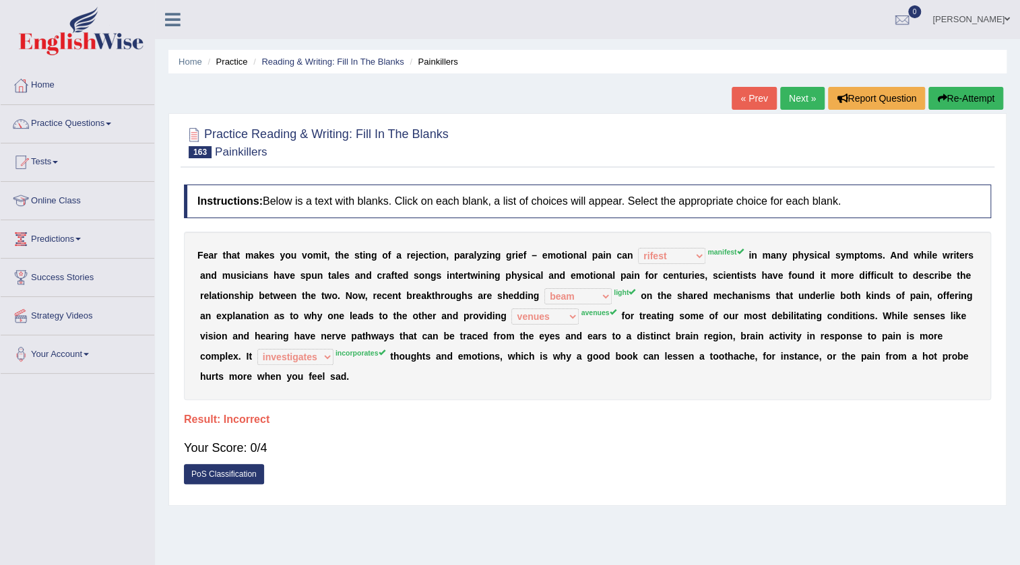
click at [799, 89] on link "Next »" at bounding box center [802, 98] width 44 height 23
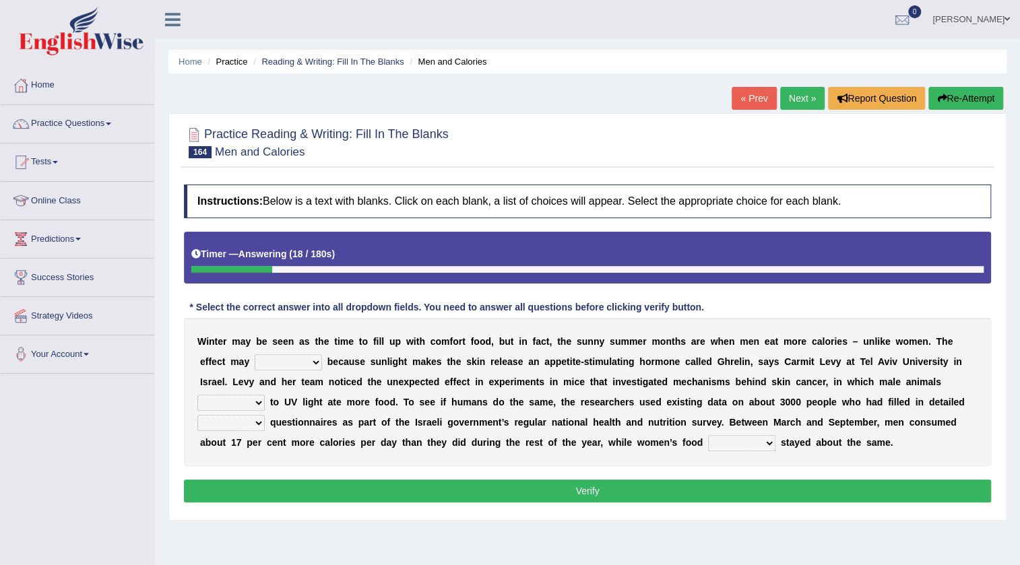
click at [316, 358] on select "resurrect replace occur surprise" at bounding box center [288, 362] width 67 height 16
select select "surprise"
click at [255, 354] on select "resurrect replace occur surprise" at bounding box center [288, 362] width 67 height 16
click at [252, 399] on select "exposing disposed exposed expose" at bounding box center [230, 403] width 67 height 16
select select "disposed"
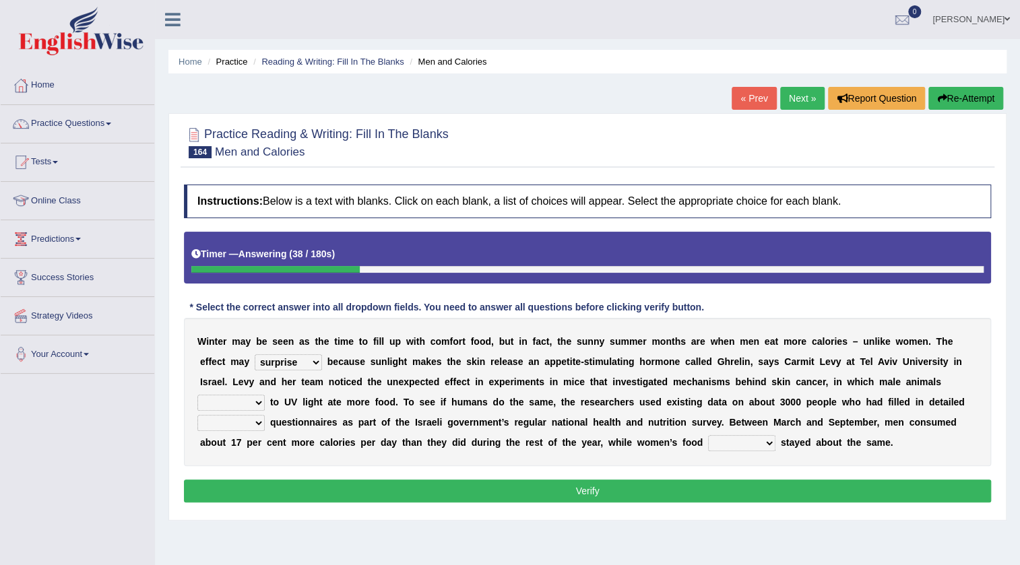
click at [197, 395] on select "exposing disposed exposed expose" at bounding box center [230, 403] width 67 height 16
click at [762, 440] on select "outtake uptake undertake intake" at bounding box center [741, 443] width 67 height 16
select select "undertake"
click at [708, 435] on select "outtake uptake undertake intake" at bounding box center [741, 443] width 67 height 16
click at [743, 486] on button "Verify" at bounding box center [587, 490] width 807 height 23
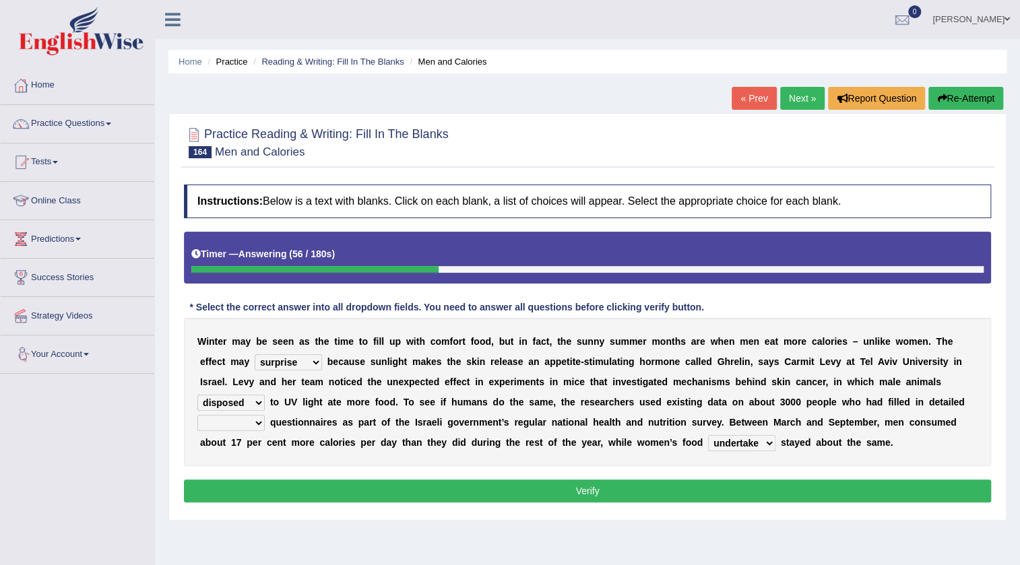
click at [253, 423] on select "technical minor dietary scientific" at bounding box center [230, 423] width 67 height 16
click at [197, 415] on select "technical minor dietary scientific" at bounding box center [230, 423] width 67 height 16
click at [252, 417] on select "technical minor dietary scientific" at bounding box center [230, 423] width 67 height 16
select select "technical"
click at [197, 415] on select "technical minor dietary scientific" at bounding box center [230, 423] width 67 height 16
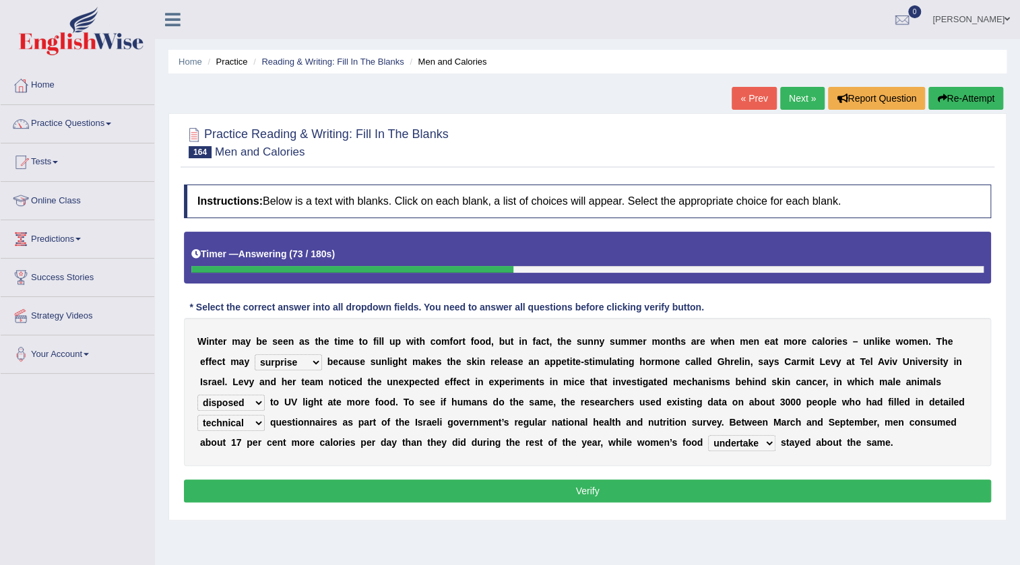
click at [591, 486] on button "Verify" at bounding box center [587, 490] width 807 height 23
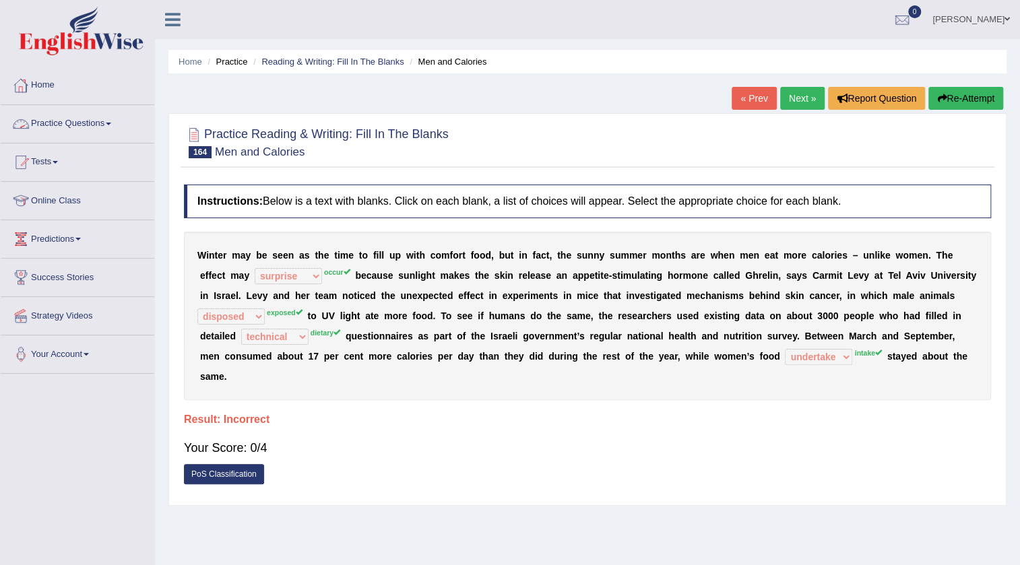
click at [114, 130] on link "Practice Questions" at bounding box center [78, 122] width 154 height 34
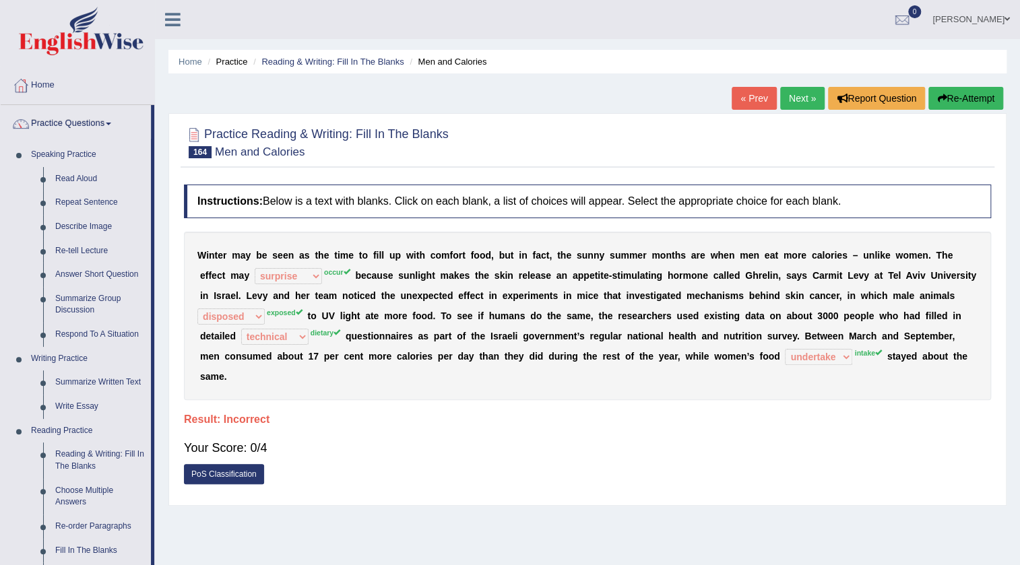
click at [794, 101] on link "Next »" at bounding box center [802, 98] width 44 height 23
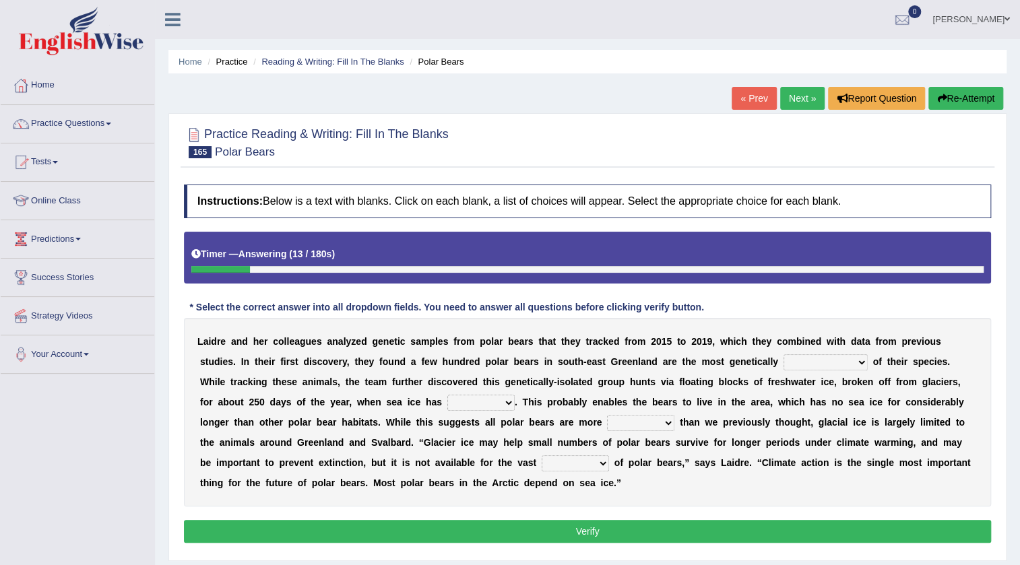
click at [109, 119] on link "Practice Questions" at bounding box center [78, 122] width 154 height 34
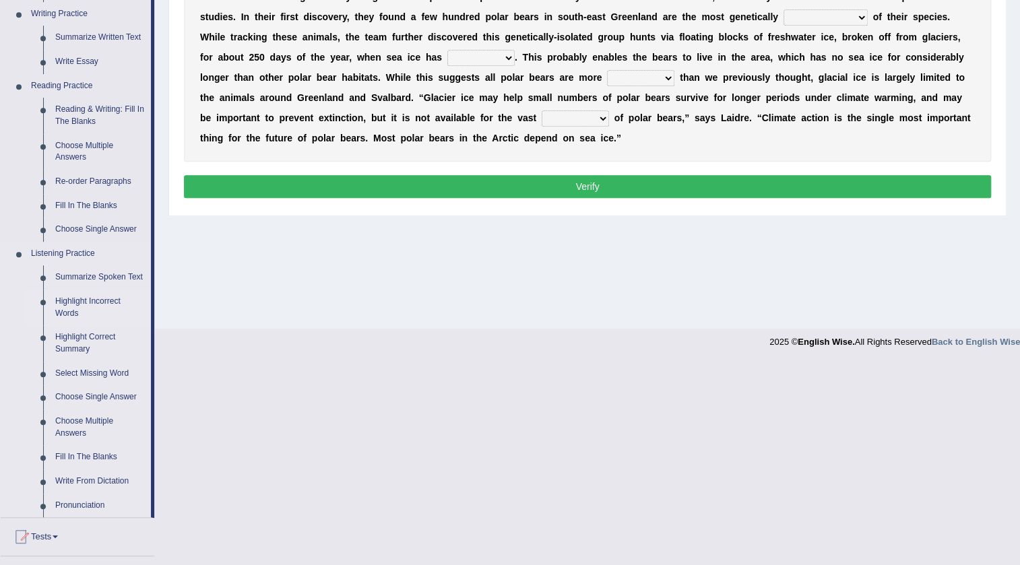
scroll to position [367, 0]
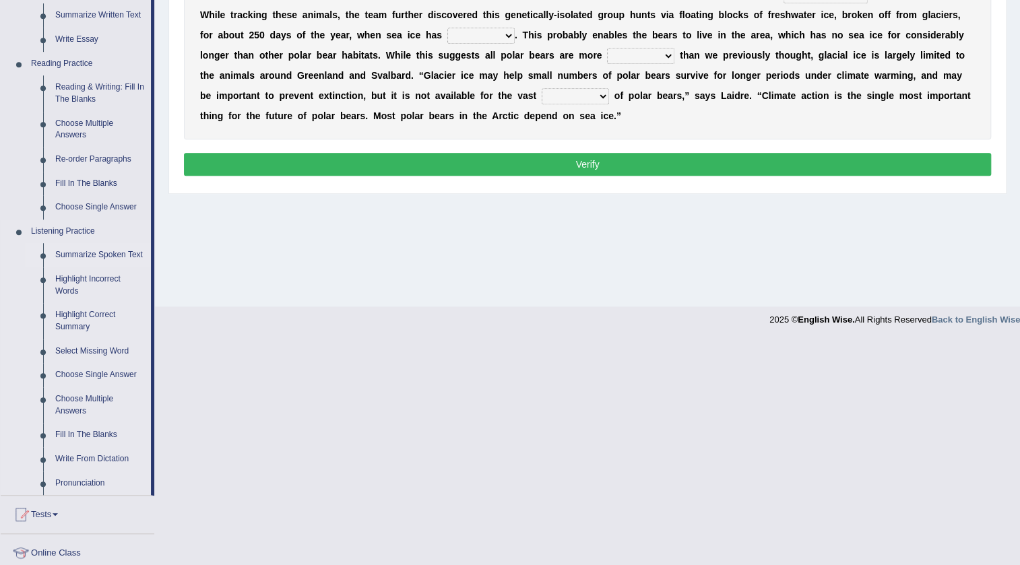
click at [86, 249] on link "Summarize Spoken Text" at bounding box center [100, 255] width 102 height 24
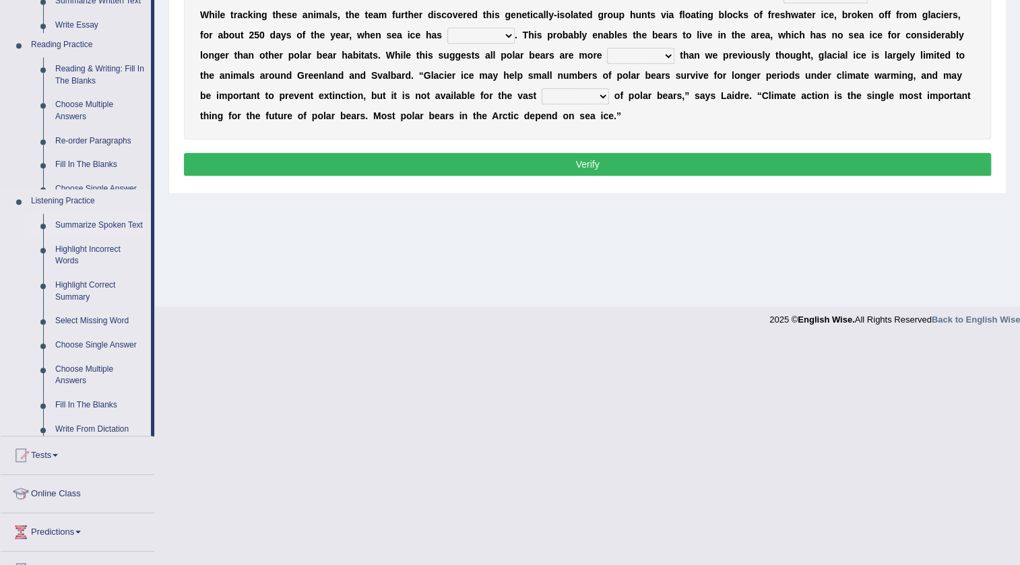
scroll to position [141, 0]
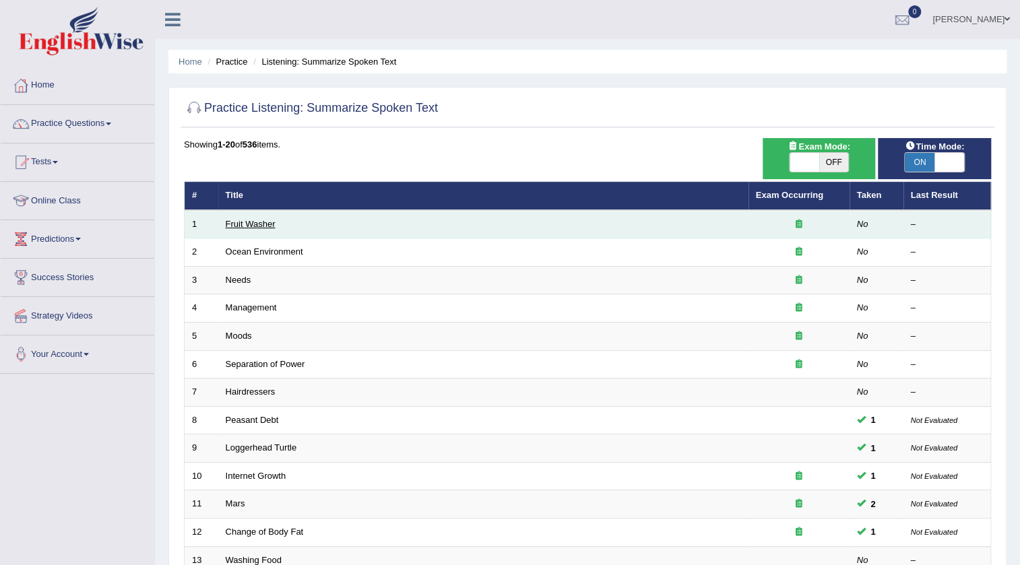
click at [253, 224] on link "Fruit Washer" at bounding box center [251, 224] width 50 height 10
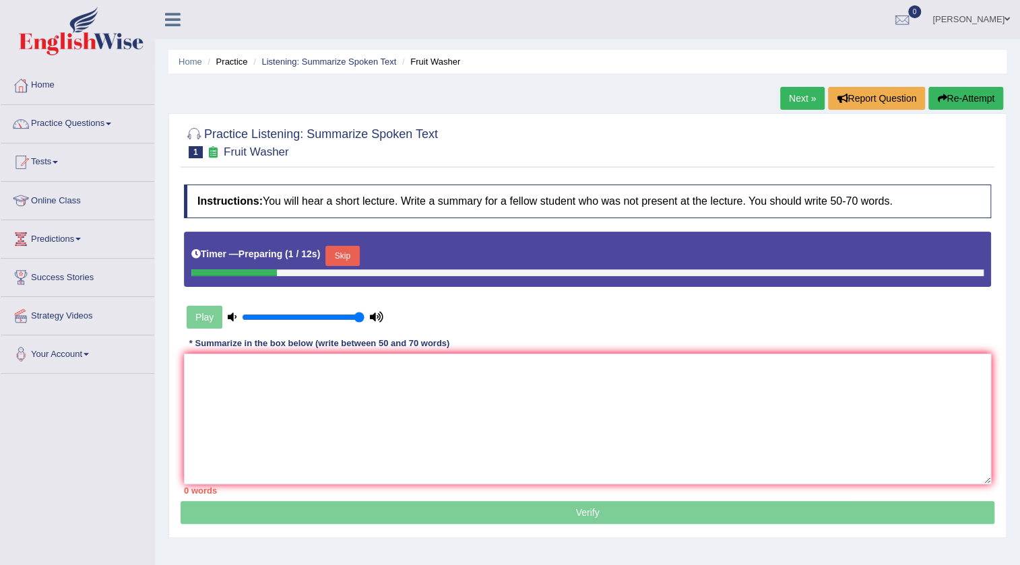
click at [345, 254] on button "Skip" at bounding box center [342, 256] width 34 height 20
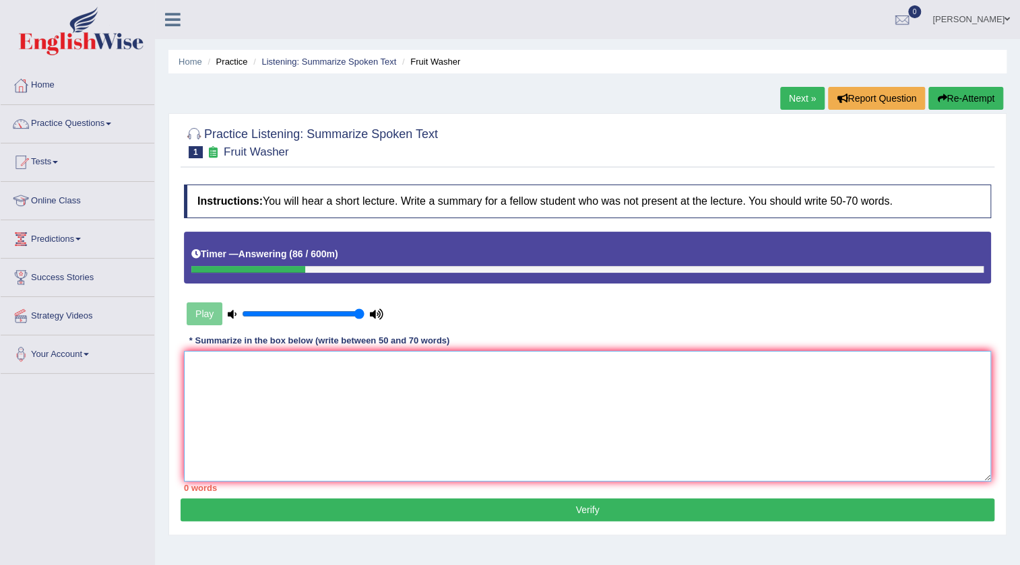
click at [234, 388] on textarea at bounding box center [587, 416] width 807 height 131
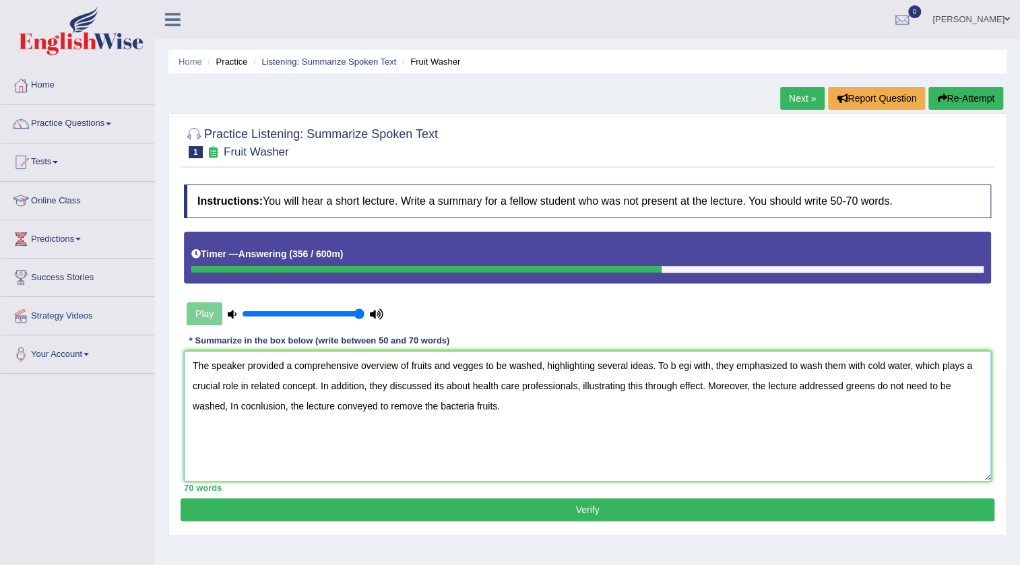
click at [690, 364] on textarea "The speaker provided a comprehensive overview of fruits and vegges to be washed…" at bounding box center [587, 416] width 807 height 131
click at [469, 383] on textarea "The speaker provided a comprehensive overview of fruits and vegges to be washed…" at bounding box center [587, 416] width 807 height 131
type textarea "The speaker provided a comprehensive overview of fruits and vegges to be washed…"
click at [579, 505] on button "Verify" at bounding box center [586, 509] width 813 height 23
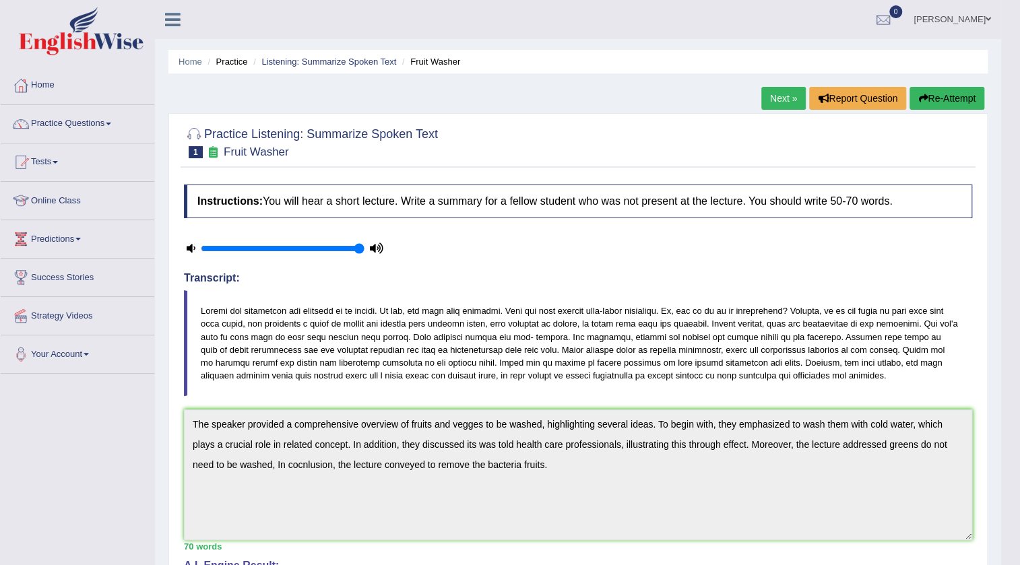
click at [791, 95] on link "Next »" at bounding box center [783, 98] width 44 height 23
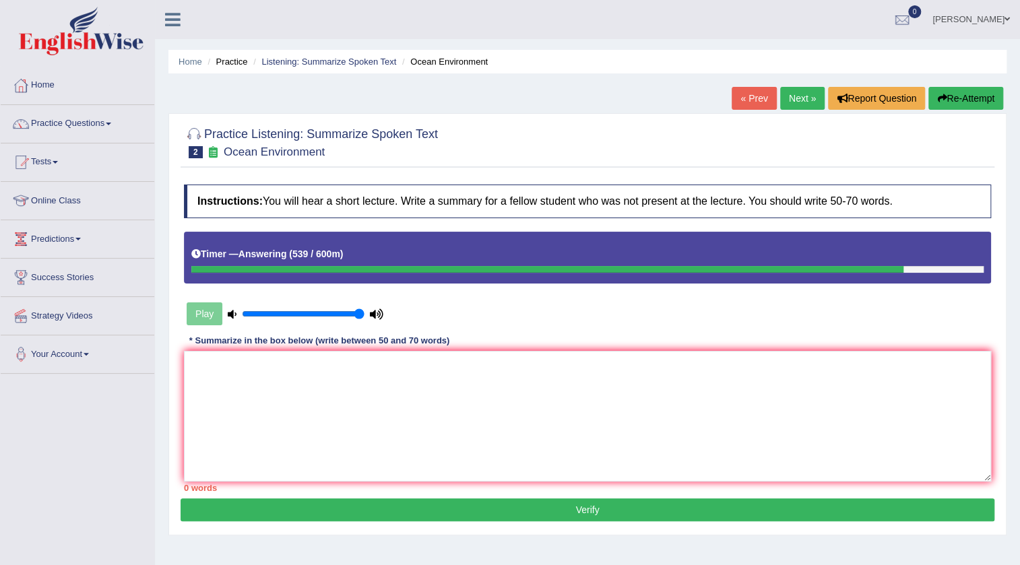
click at [972, 95] on button "Re-Attempt" at bounding box center [965, 98] width 75 height 23
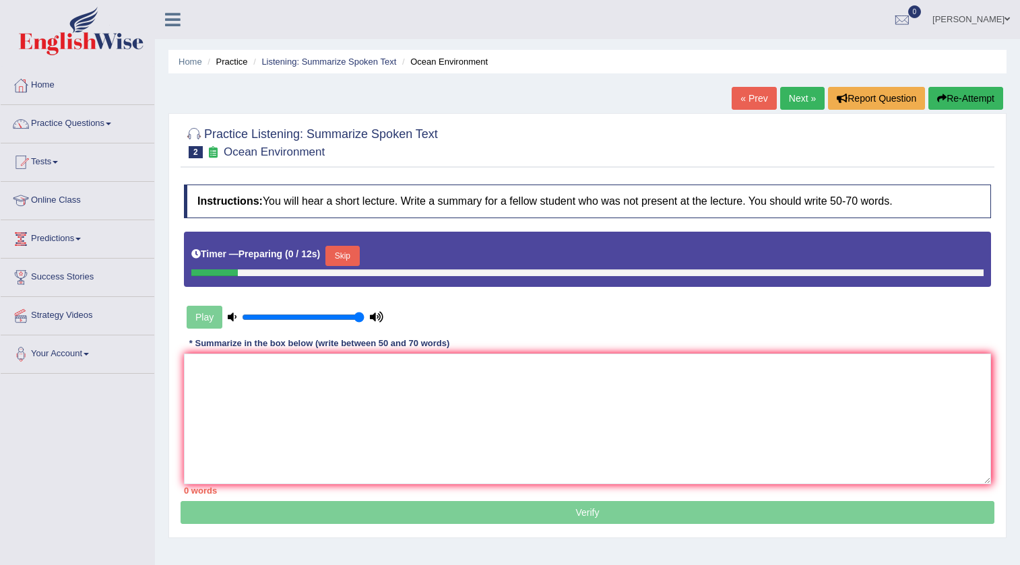
click at [352, 254] on button "Skip" at bounding box center [342, 256] width 34 height 20
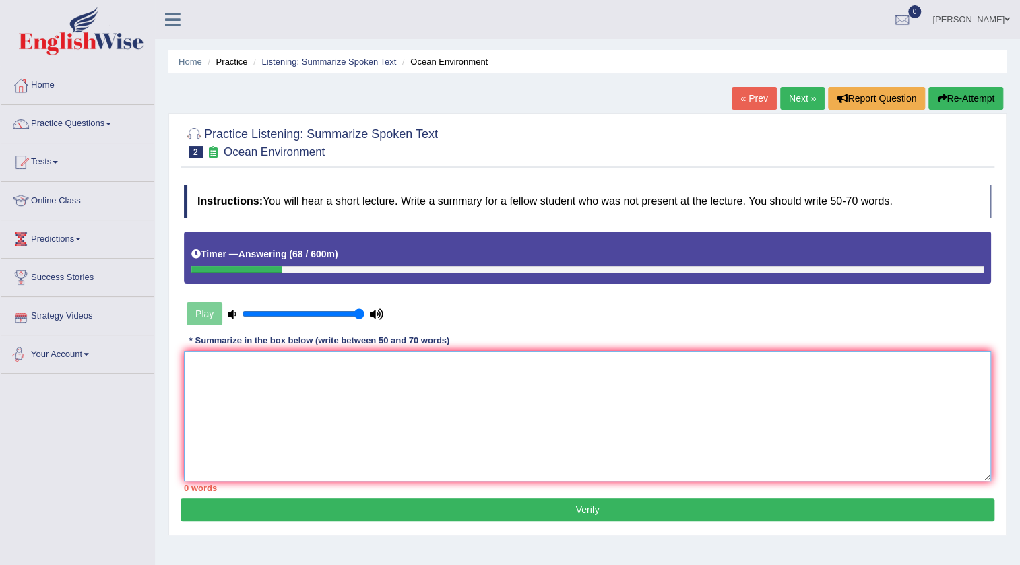
click at [197, 374] on textarea at bounding box center [587, 416] width 807 height 131
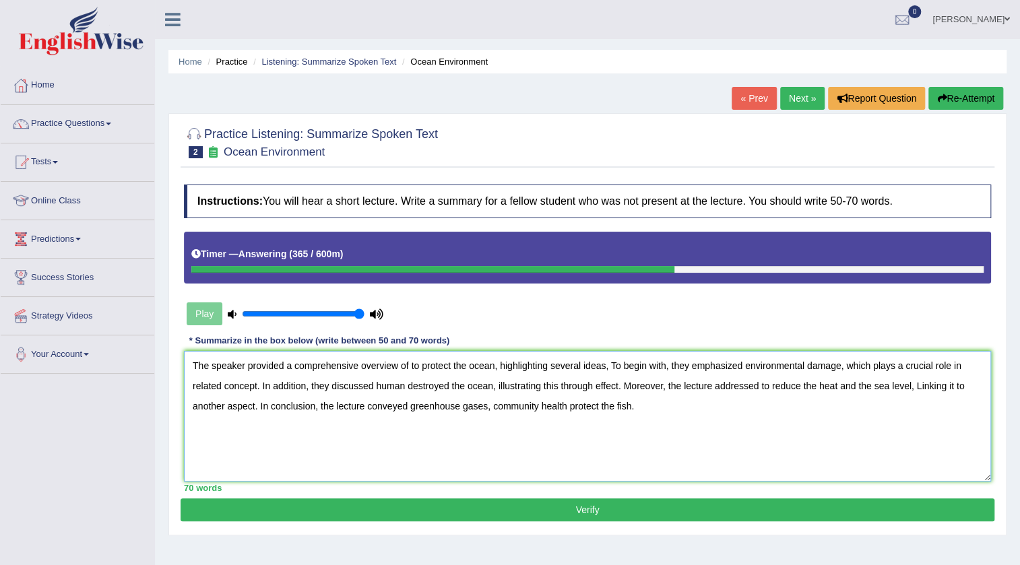
scroll to position [122, 0]
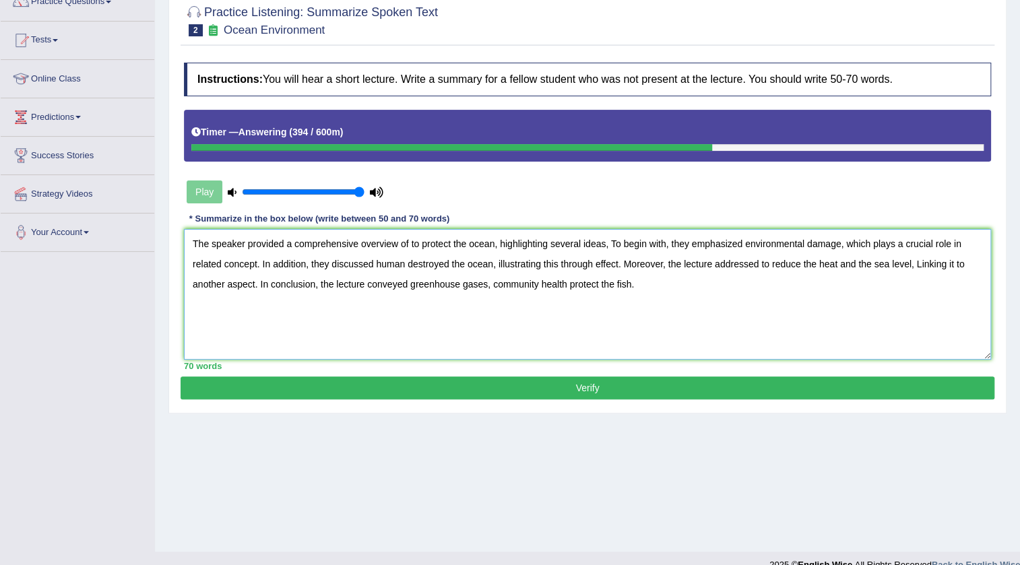
type textarea "The speaker provided a comprehensive overview of to protect the ocean, highligh…"
click at [599, 386] on button "Verify" at bounding box center [586, 387] width 813 height 23
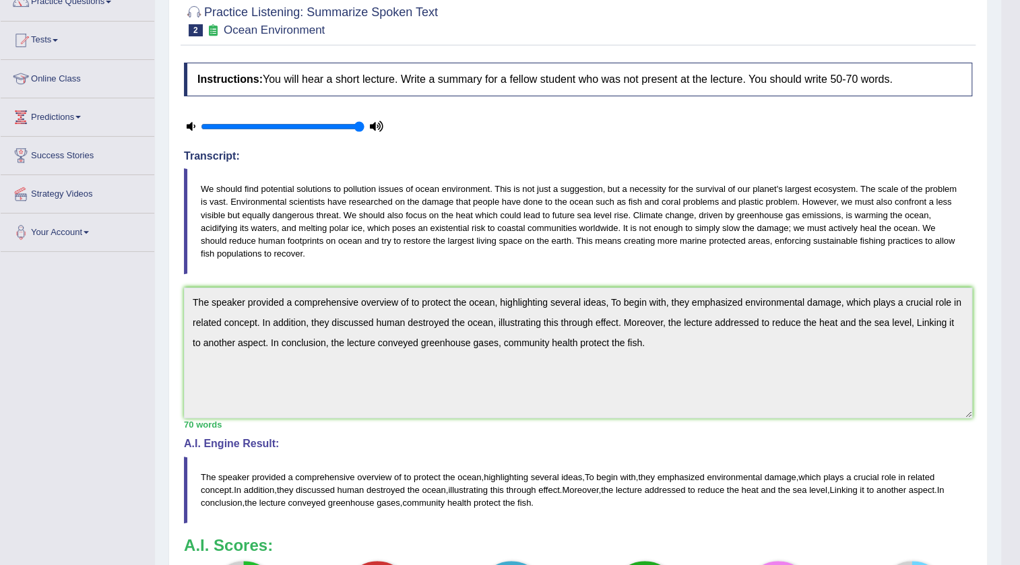
scroll to position [0, 0]
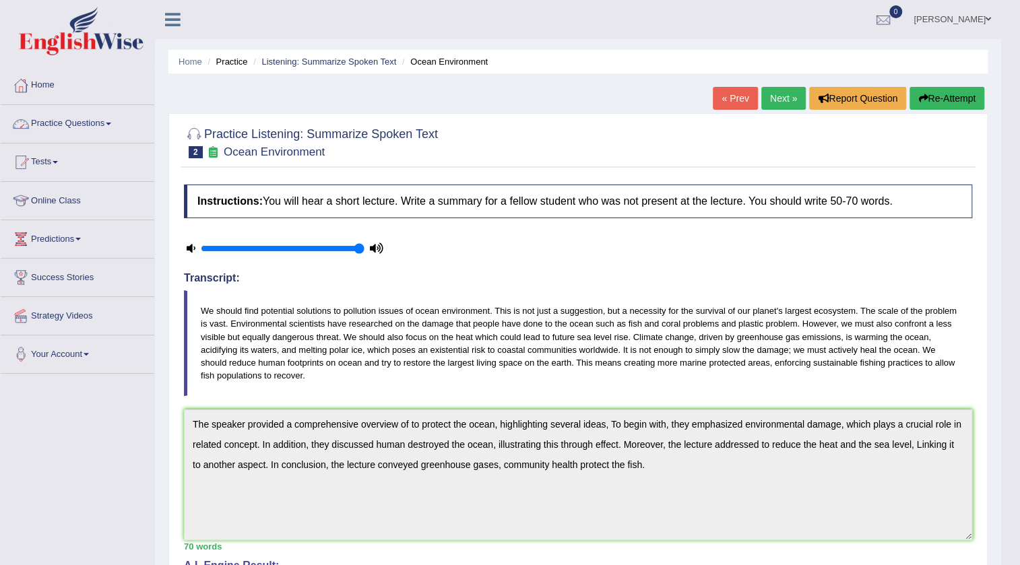
click at [110, 128] on link "Practice Questions" at bounding box center [78, 122] width 154 height 34
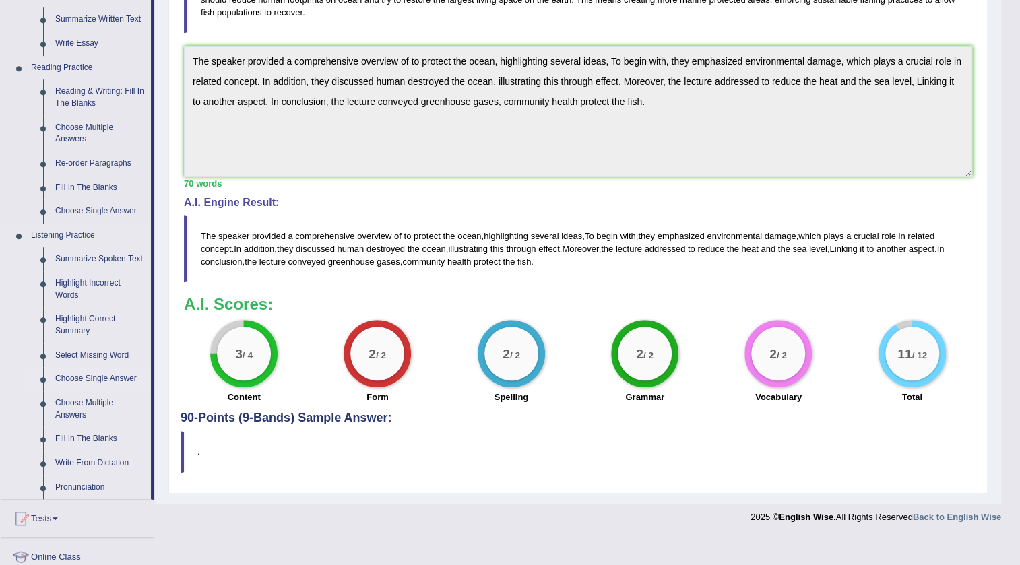
scroll to position [367, 0]
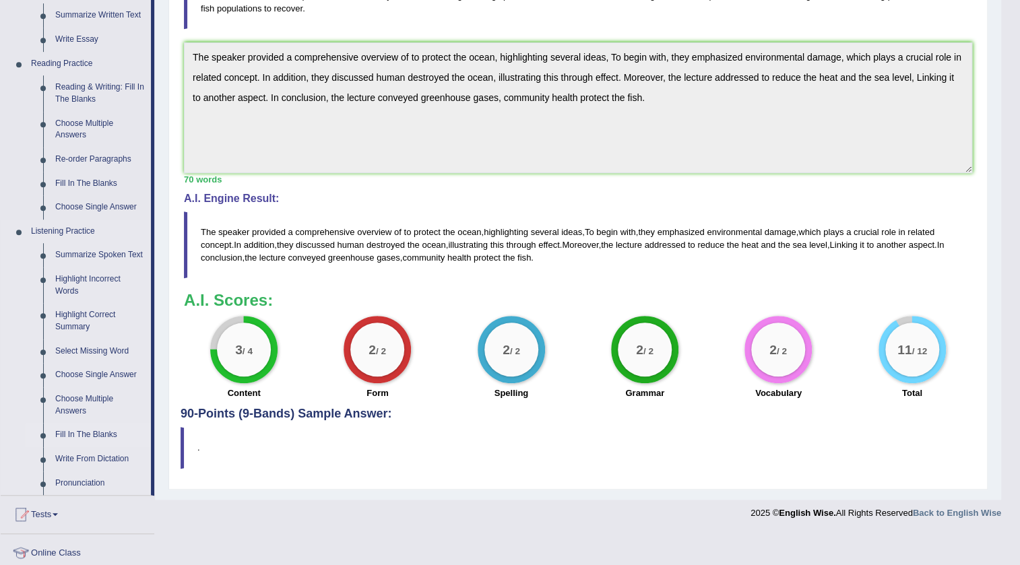
click at [90, 436] on link "Fill In The Blanks" at bounding box center [100, 435] width 102 height 24
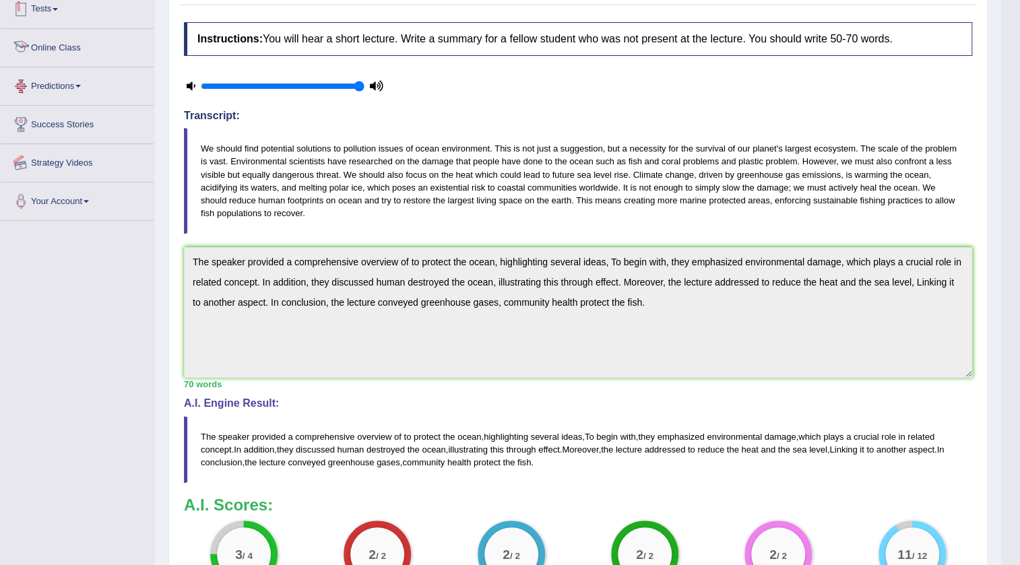
scroll to position [215, 0]
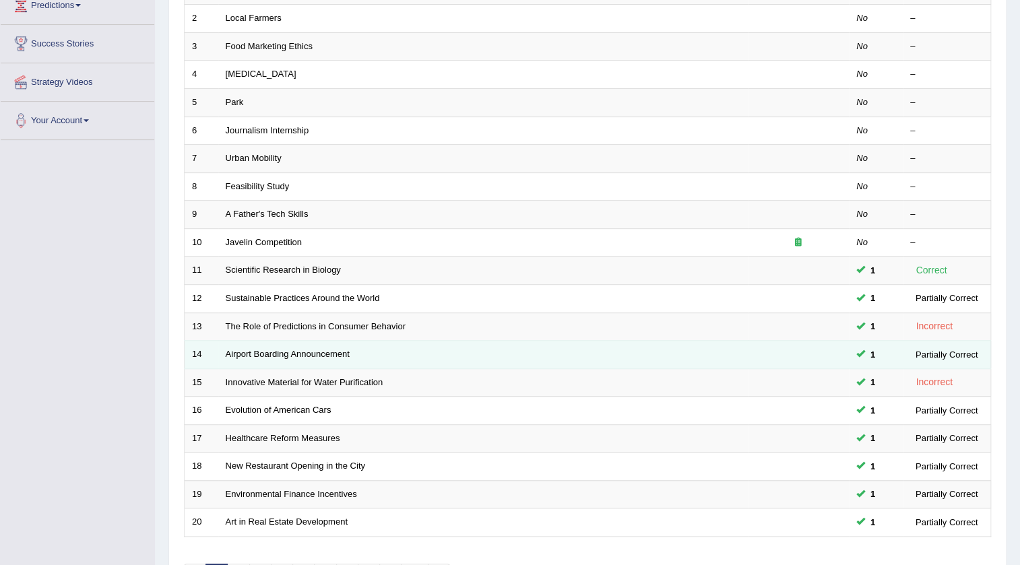
scroll to position [80, 0]
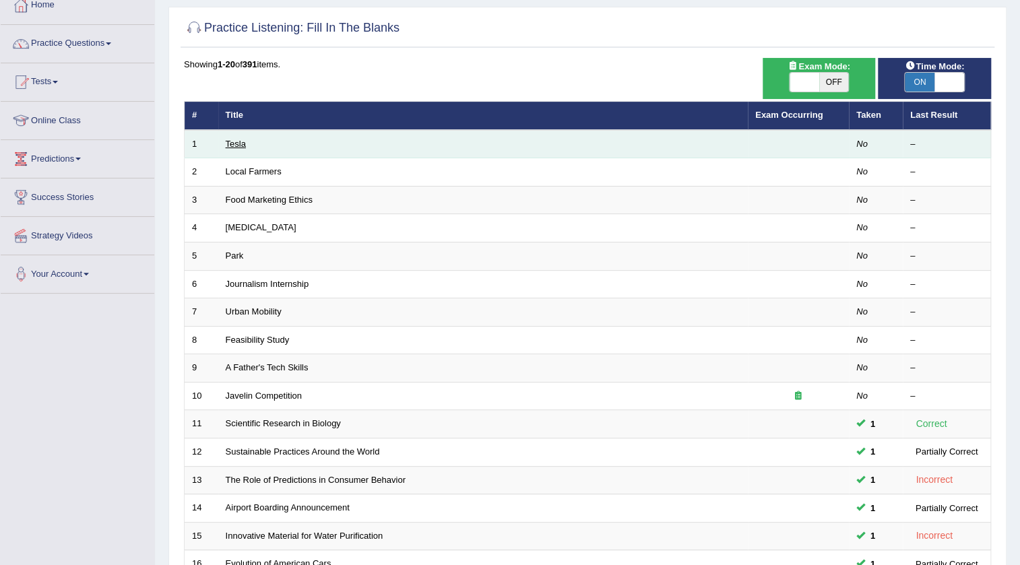
click at [236, 141] on link "Tesla" at bounding box center [236, 144] width 20 height 10
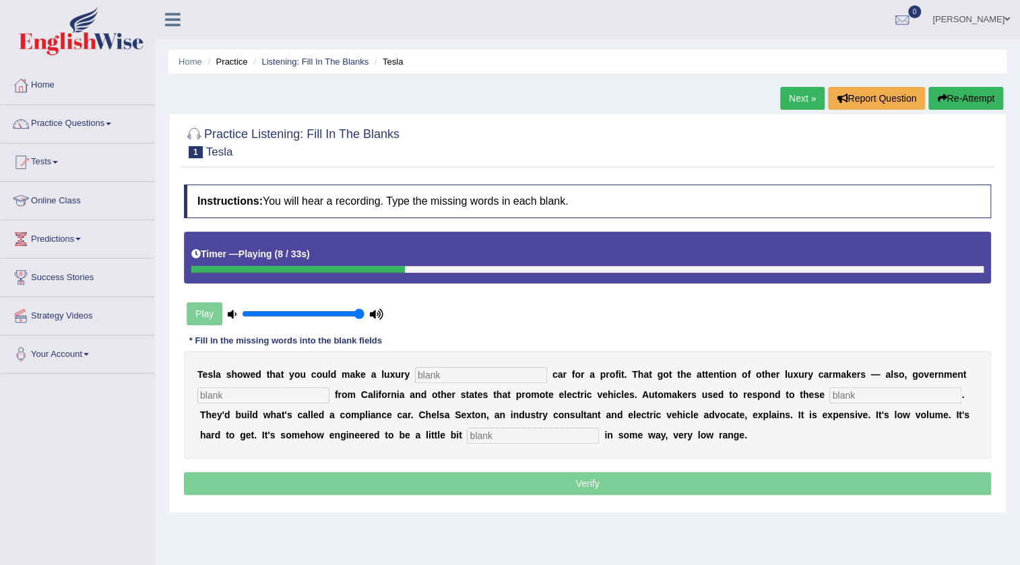
click at [974, 102] on button "Re-Attempt" at bounding box center [965, 98] width 75 height 23
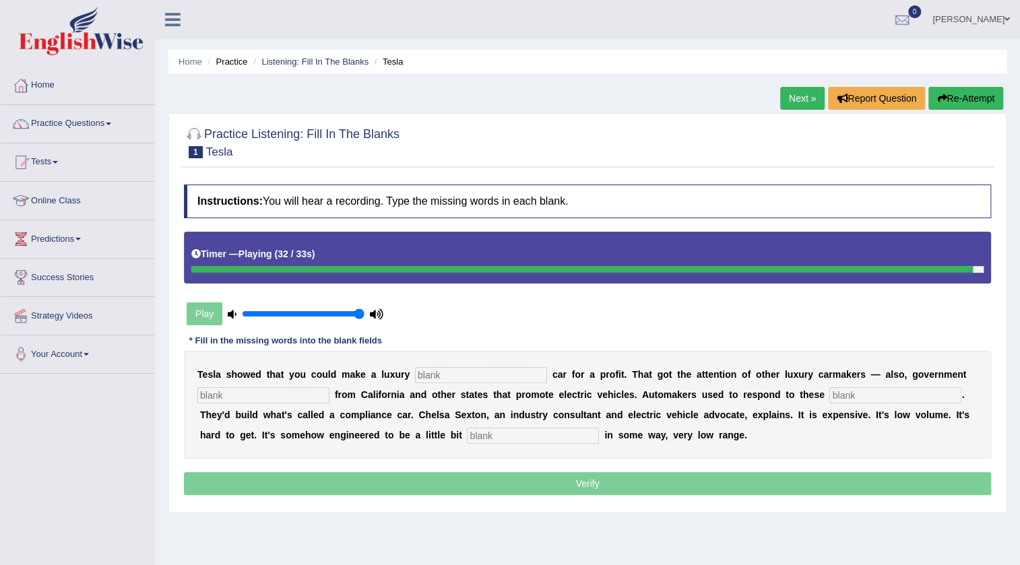
click at [522, 430] on input "text" at bounding box center [533, 436] width 132 height 16
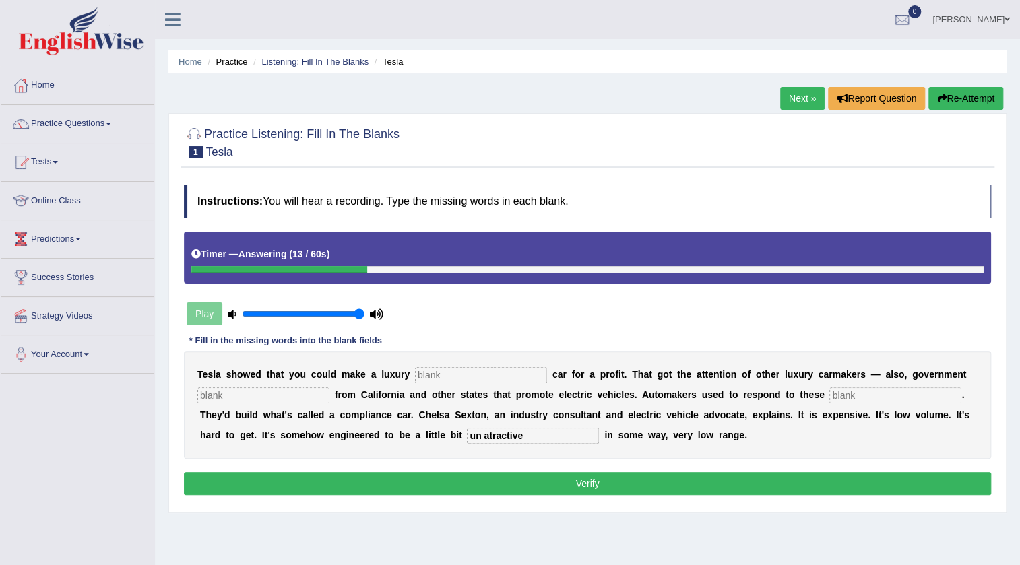
click at [492, 435] on input "un atractive" at bounding box center [533, 436] width 132 height 16
type input "un attractive"
click at [481, 375] on input "text" at bounding box center [481, 375] width 132 height 16
type input "electric"
click at [252, 396] on input "text" at bounding box center [263, 395] width 132 height 16
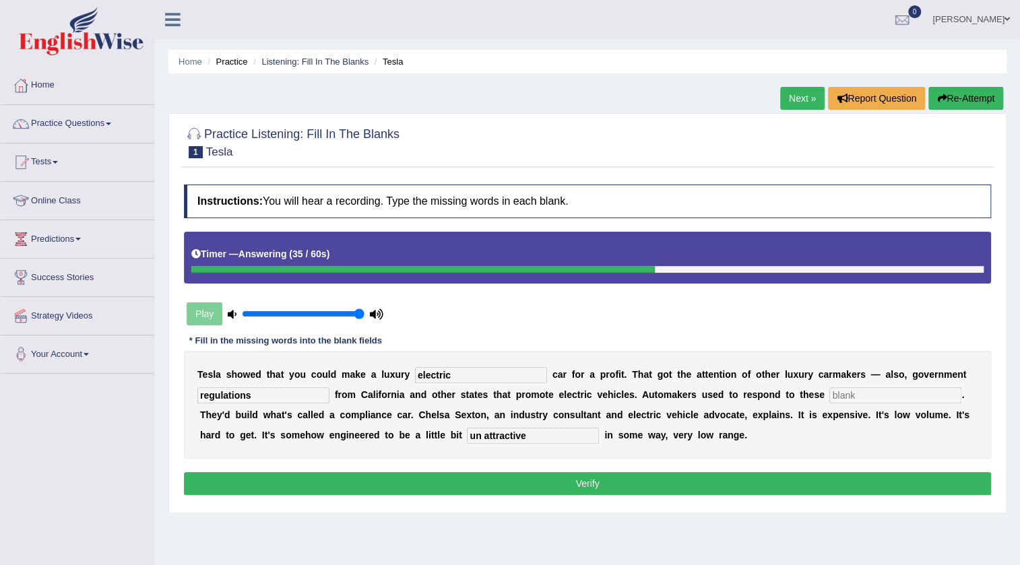
type input "regulations"
click at [880, 401] on input "text" at bounding box center [895, 395] width 132 height 16
type input "medicates"
click at [598, 485] on button "Verify" at bounding box center [587, 483] width 807 height 23
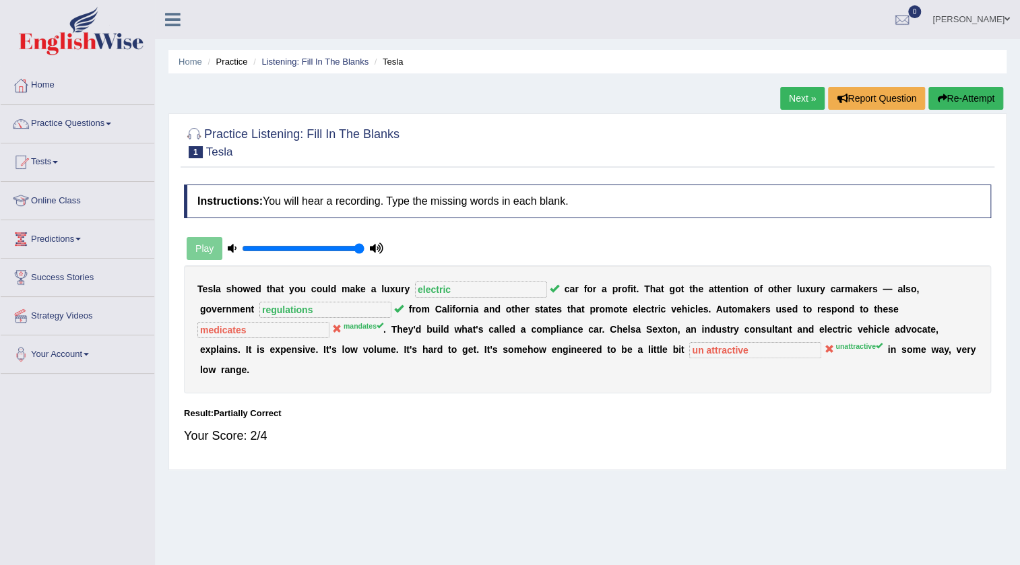
click at [790, 105] on link "Next »" at bounding box center [802, 98] width 44 height 23
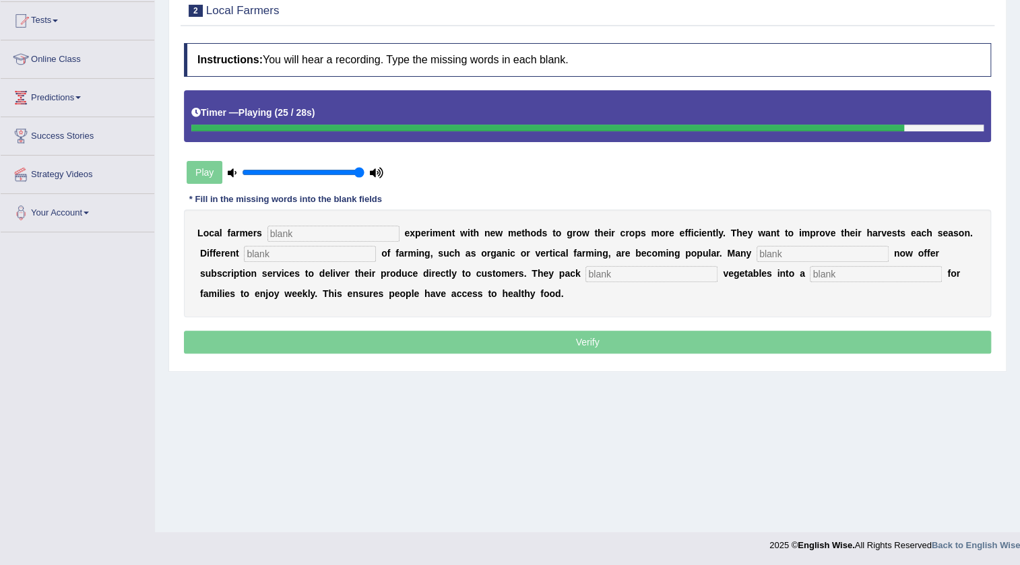
click at [873, 269] on input "text" at bounding box center [875, 274] width 132 height 16
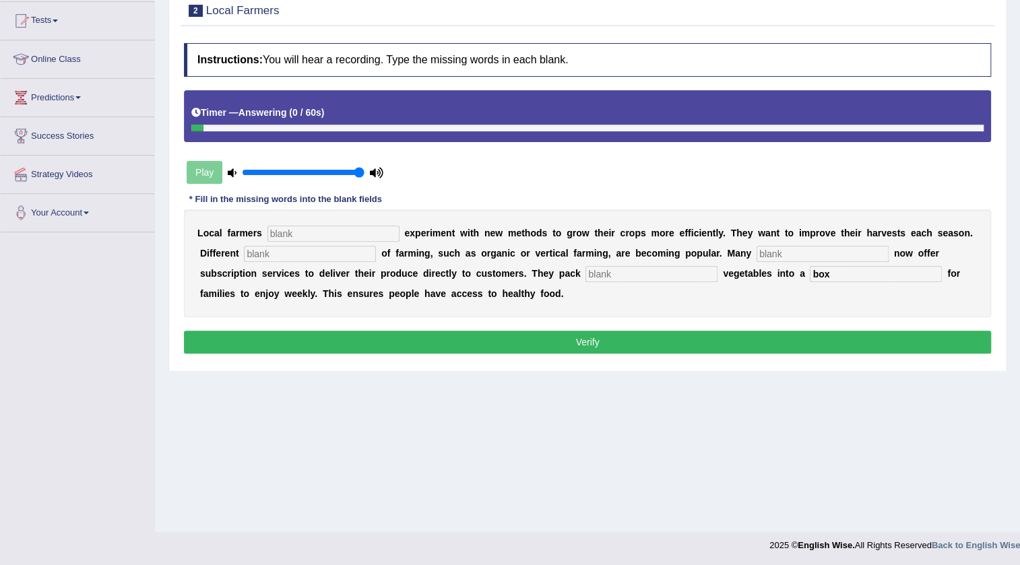
type input "box"
click at [646, 271] on input "text" at bounding box center [651, 274] width 132 height 16
type input "fresh"
click at [306, 234] on input "text" at bounding box center [333, 234] width 132 height 16
type input "frequently"
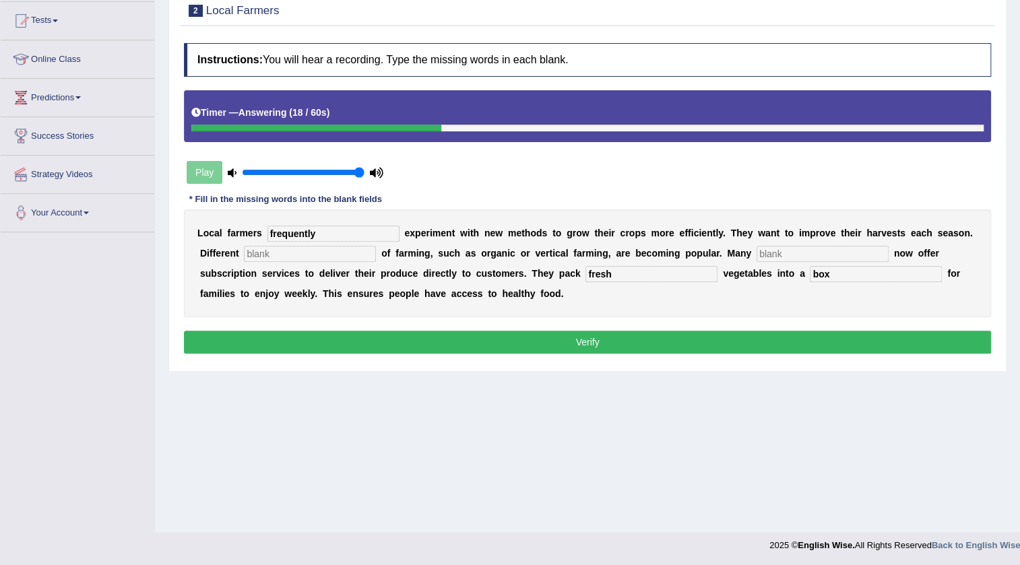
click at [352, 249] on input "text" at bounding box center [310, 254] width 132 height 16
type input "styles"
click at [867, 257] on input "text" at bounding box center [822, 254] width 132 height 16
type input "farmers"
click at [710, 339] on button "Verify" at bounding box center [587, 342] width 807 height 23
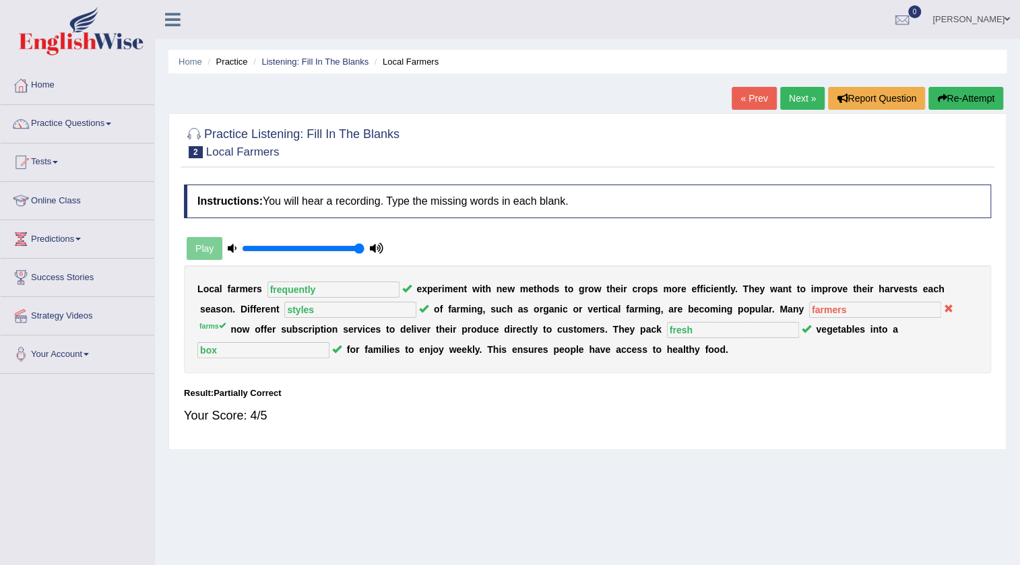
click at [805, 94] on link "Next »" at bounding box center [802, 98] width 44 height 23
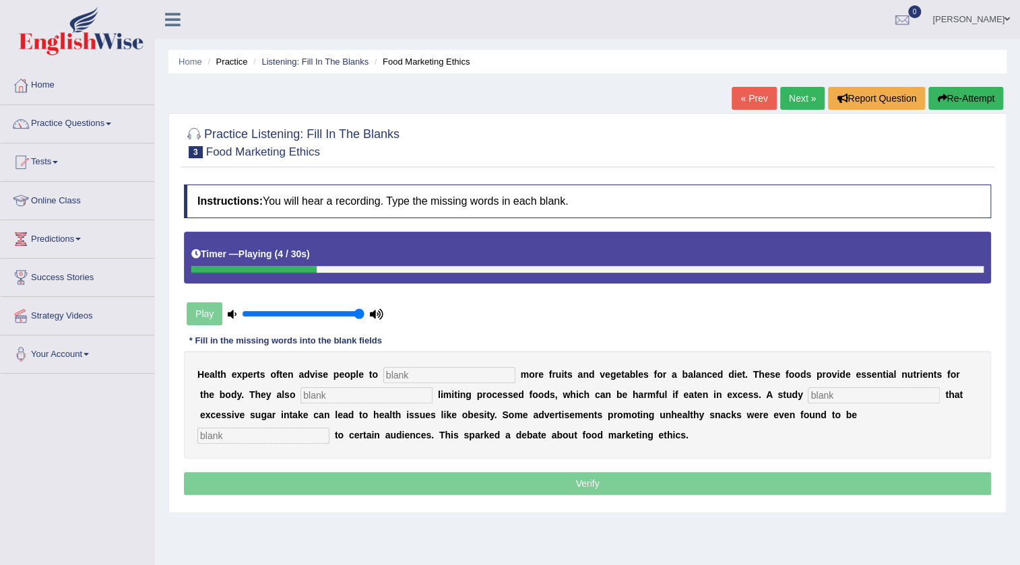
click at [954, 102] on button "Re-Attempt" at bounding box center [965, 98] width 75 height 23
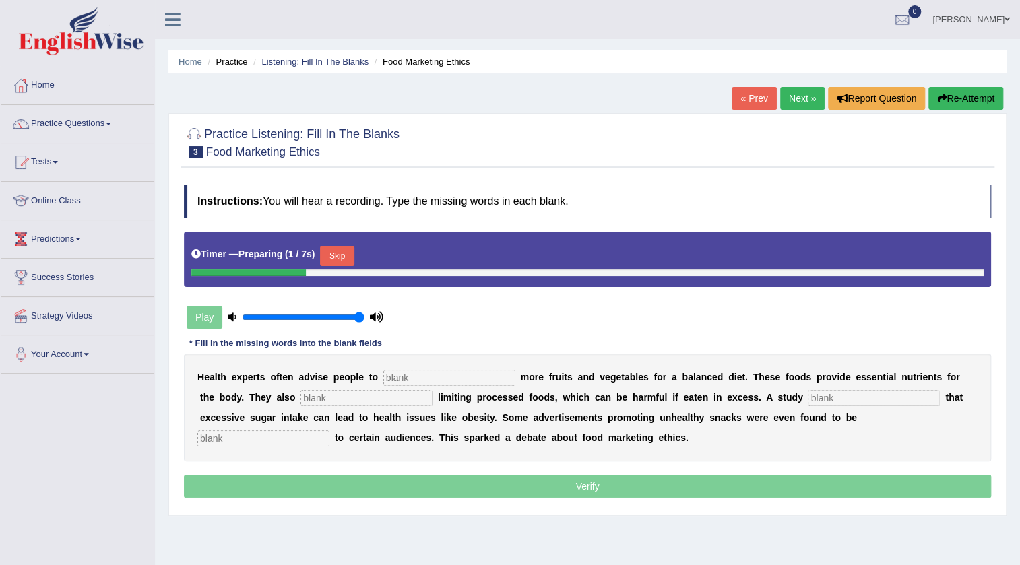
click at [350, 258] on button "Skip" at bounding box center [337, 256] width 34 height 20
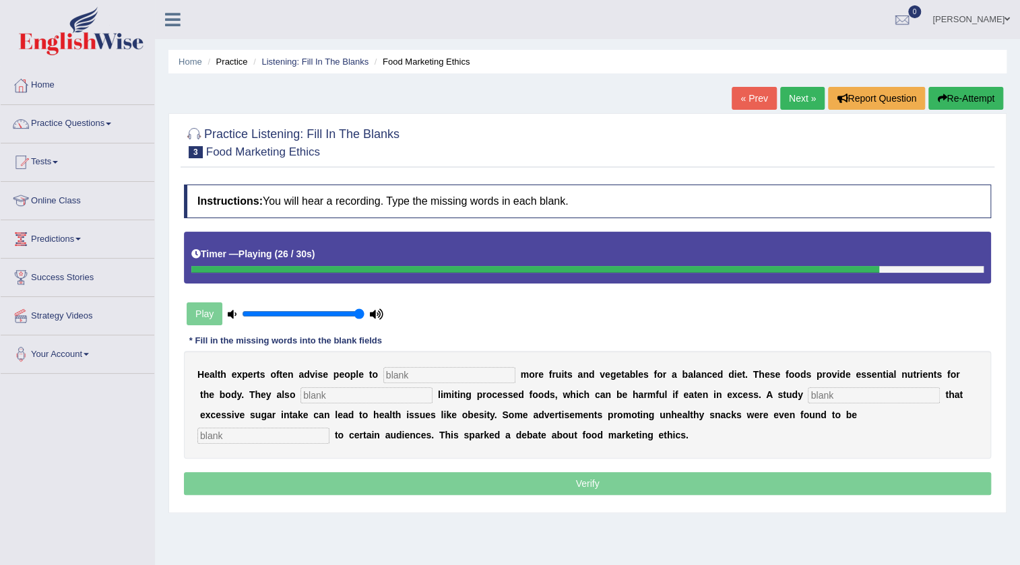
click at [293, 434] on input "text" at bounding box center [263, 436] width 132 height 16
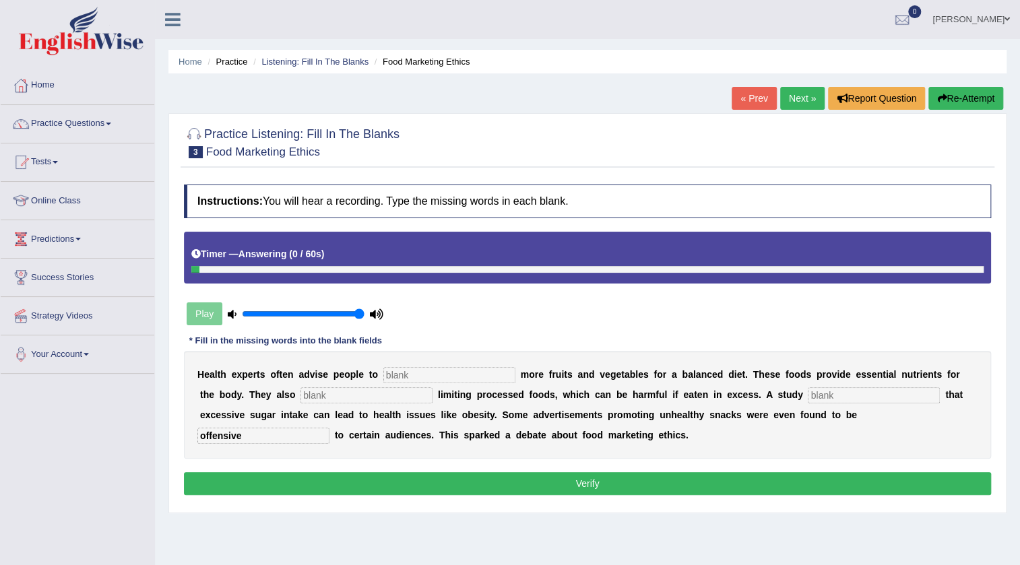
type input "offensive"
click at [392, 370] on input "text" at bounding box center [449, 375] width 132 height 16
type input "s"
type input "consume"
click at [397, 387] on input "text" at bounding box center [366, 395] width 132 height 16
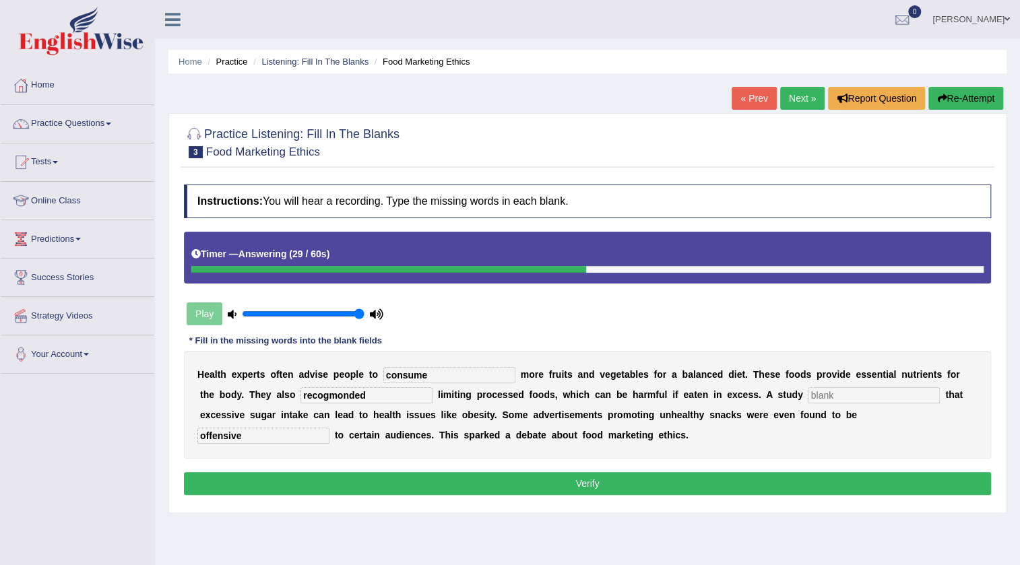
type input "recogmonded"
click at [867, 397] on input "text" at bounding box center [873, 395] width 132 height 16
type input "diagnosed"
click at [636, 480] on button "Verify" at bounding box center [587, 483] width 807 height 23
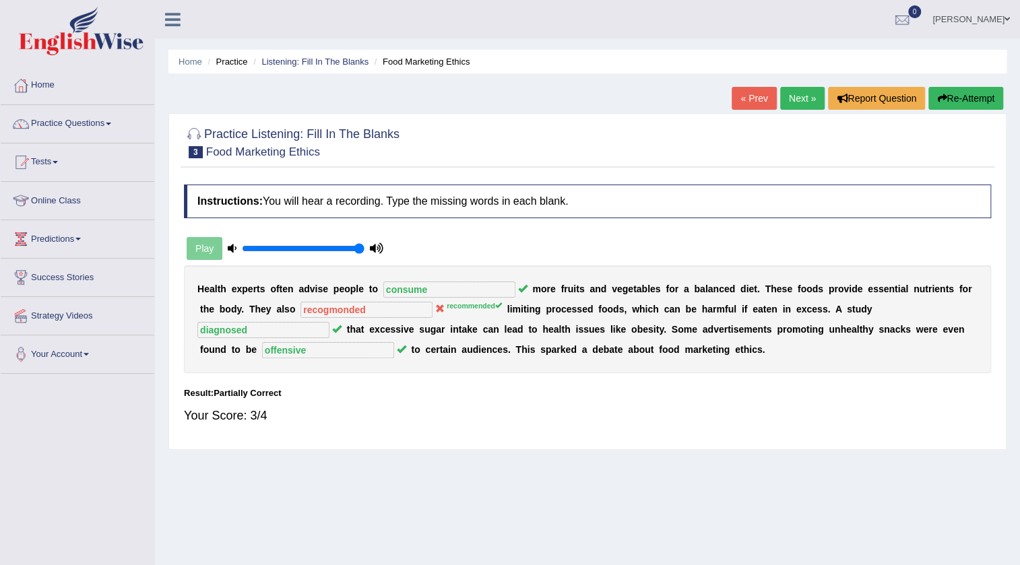
click at [794, 94] on link "Next »" at bounding box center [802, 98] width 44 height 23
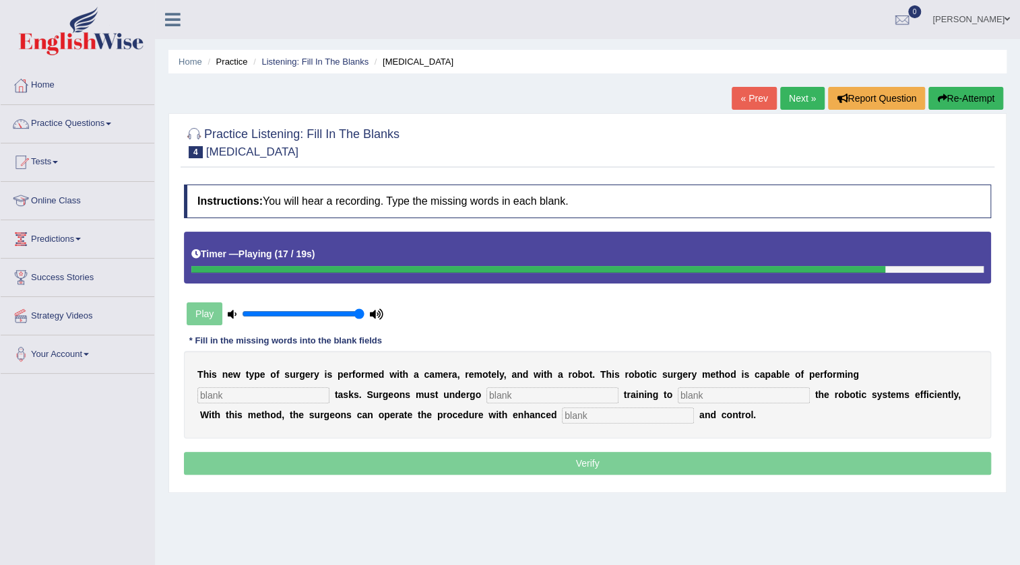
click at [956, 94] on button "Re-Attempt" at bounding box center [965, 98] width 75 height 23
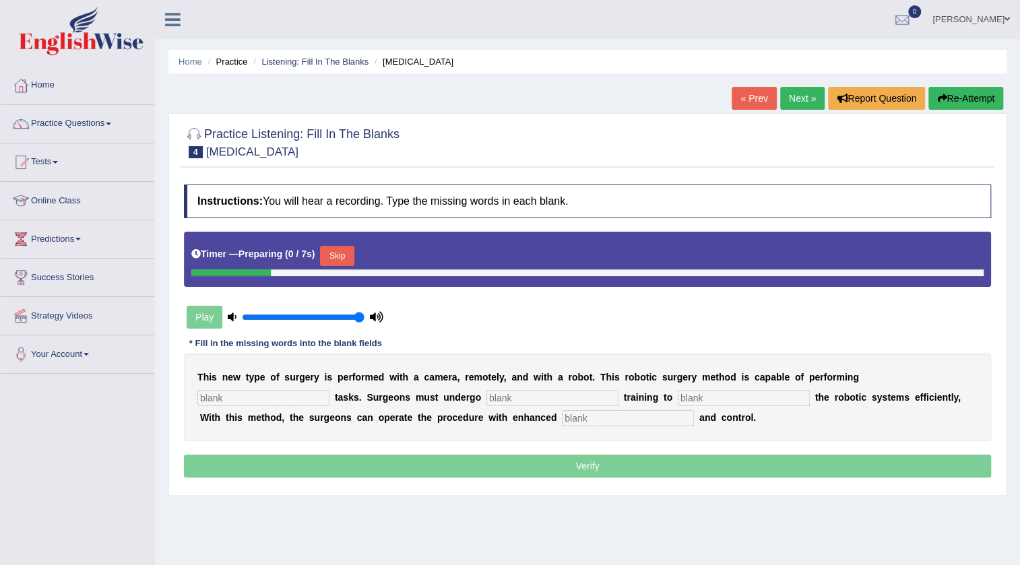
click at [348, 250] on button "Skip" at bounding box center [337, 256] width 34 height 20
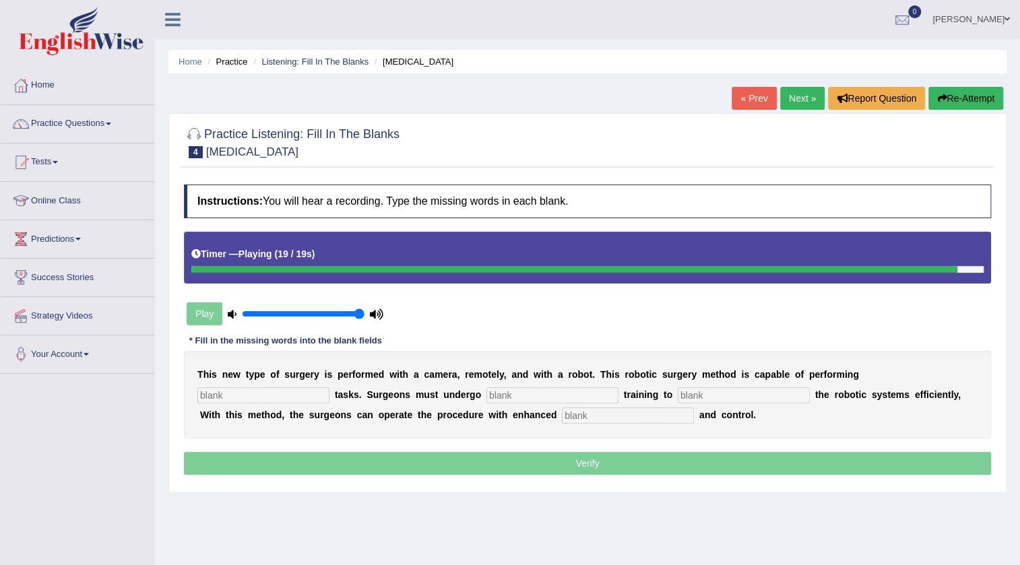
click at [652, 416] on input "text" at bounding box center [628, 415] width 132 height 16
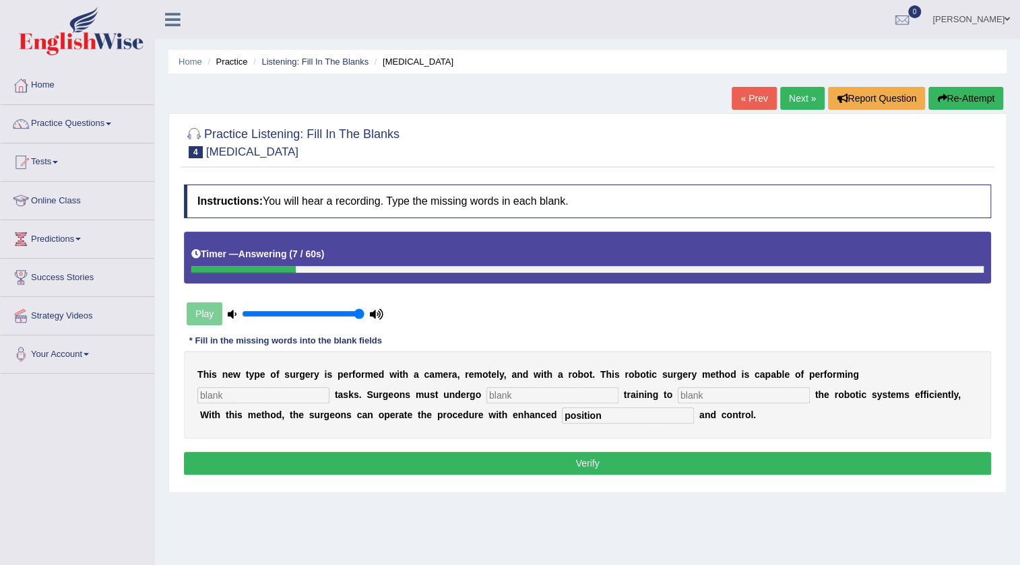
type input "position"
click at [312, 396] on input "text" at bounding box center [263, 395] width 132 height 16
type input "complex"
click at [562, 405] on div "T h i s n e w t y p e o f s u r g e r y i s p e r f o r m e d w i t h a c a m e…" at bounding box center [587, 395] width 807 height 88
click at [562, 393] on input "text" at bounding box center [552, 395] width 132 height 16
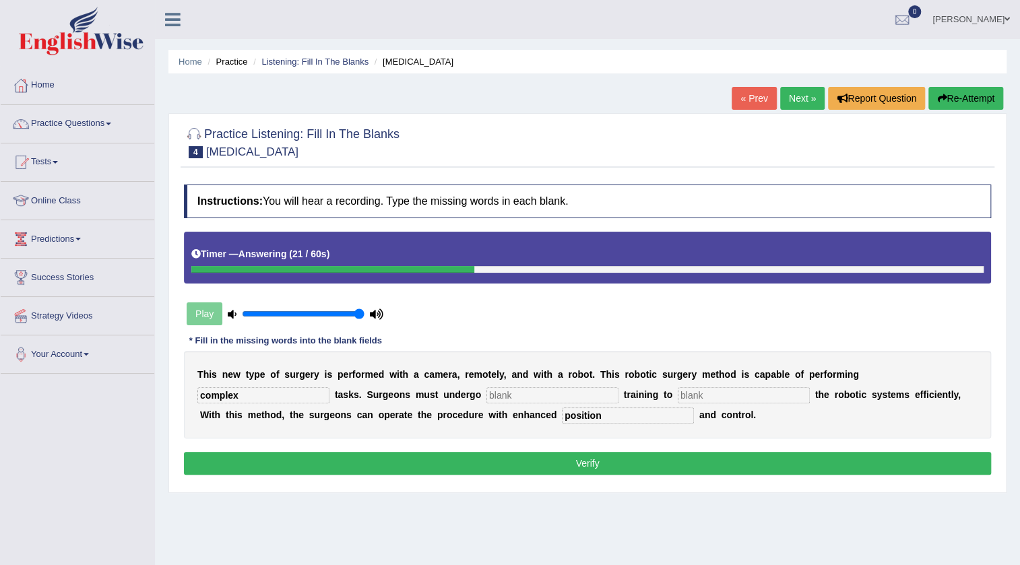
click at [532, 397] on input "text" at bounding box center [552, 395] width 132 height 16
type input "new"
click at [700, 396] on input "text" at bounding box center [743, 395] width 132 height 16
type input "operate"
click at [631, 460] on button "Verify" at bounding box center [587, 463] width 807 height 23
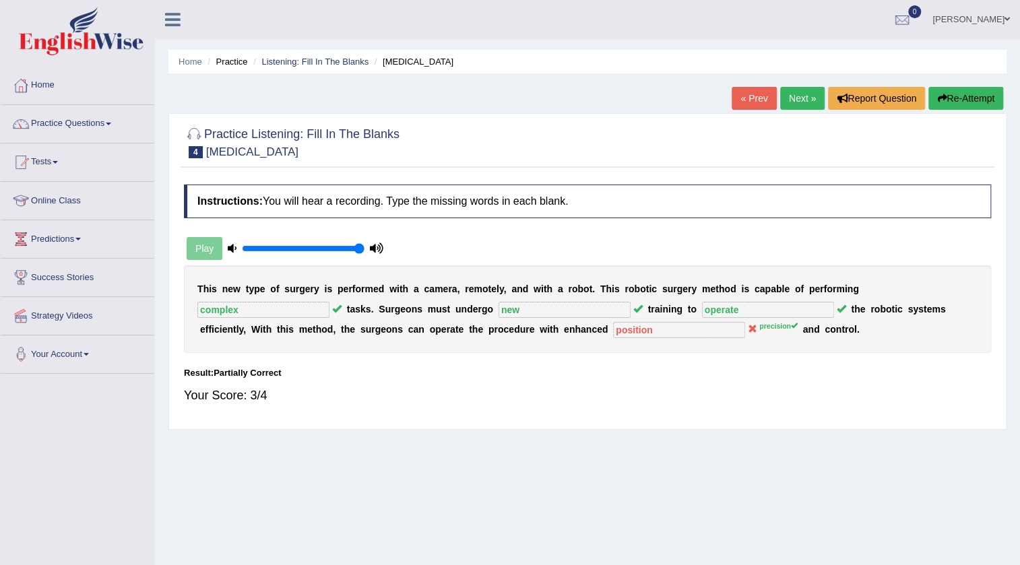
click at [814, 96] on link "Next »" at bounding box center [802, 98] width 44 height 23
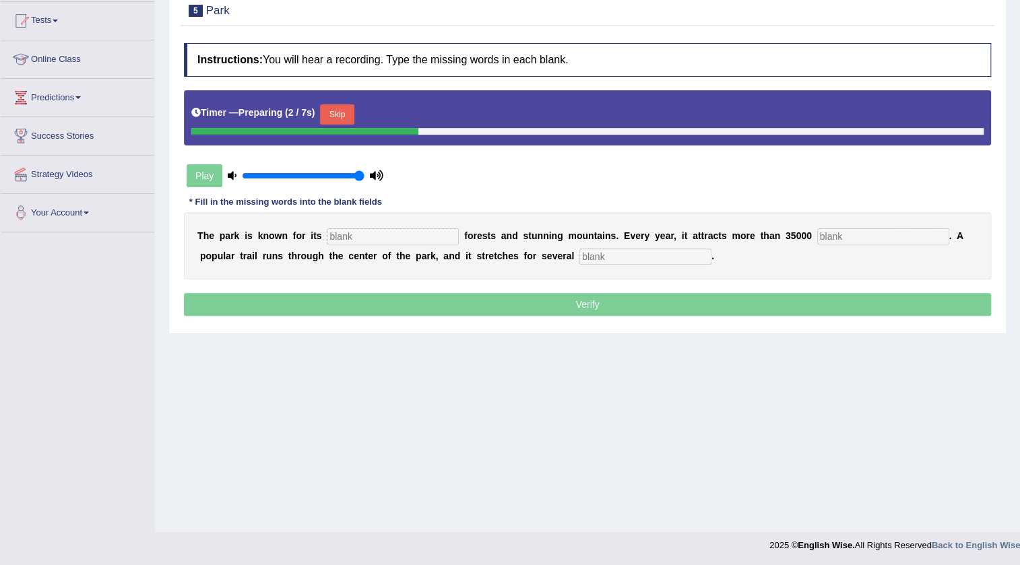
click at [341, 117] on button "Skip" at bounding box center [337, 114] width 34 height 20
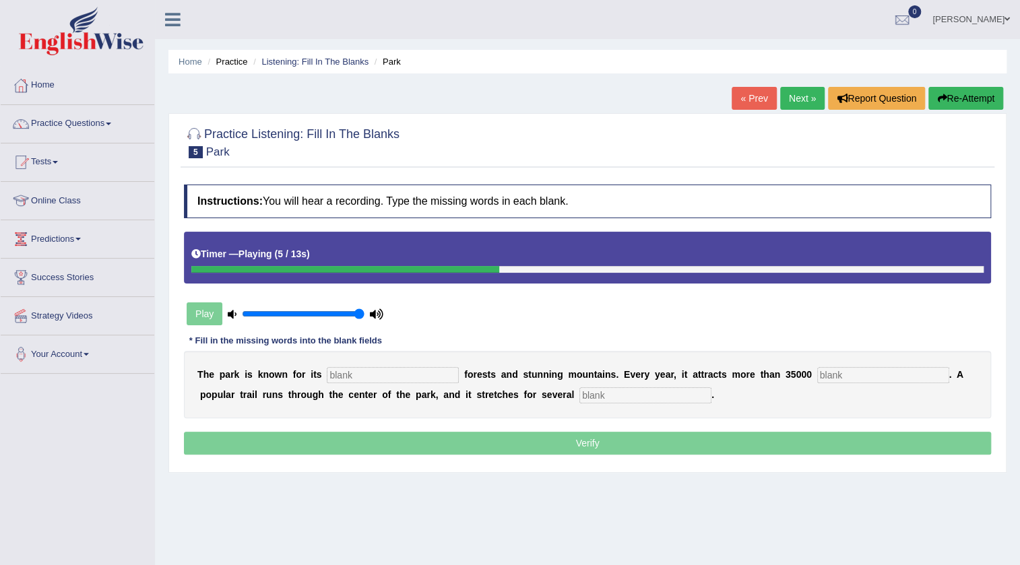
click at [956, 107] on button "Re-Attempt" at bounding box center [965, 98] width 75 height 23
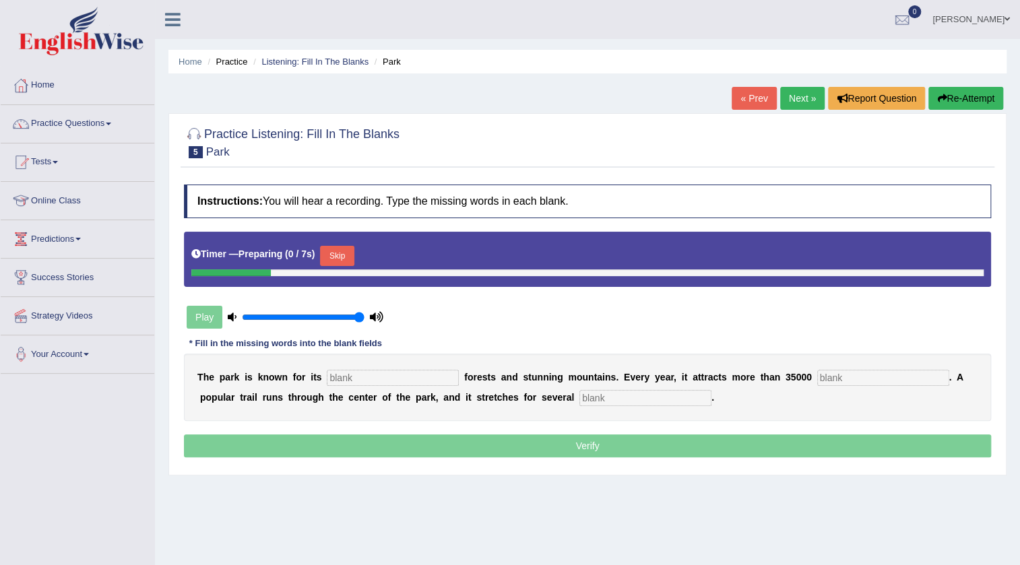
click at [343, 256] on button "Skip" at bounding box center [337, 256] width 34 height 20
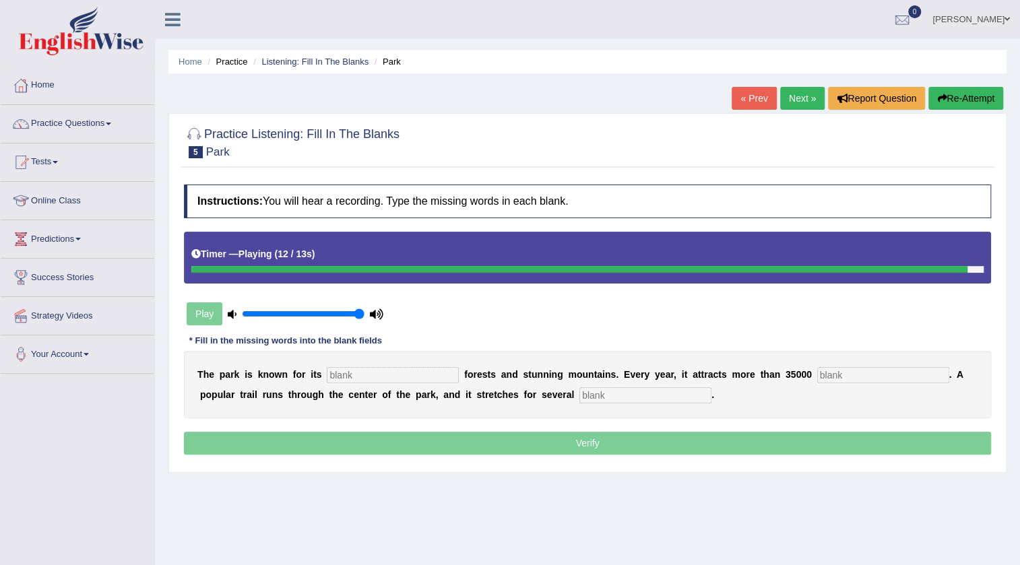
click at [648, 395] on input "text" at bounding box center [645, 395] width 132 height 16
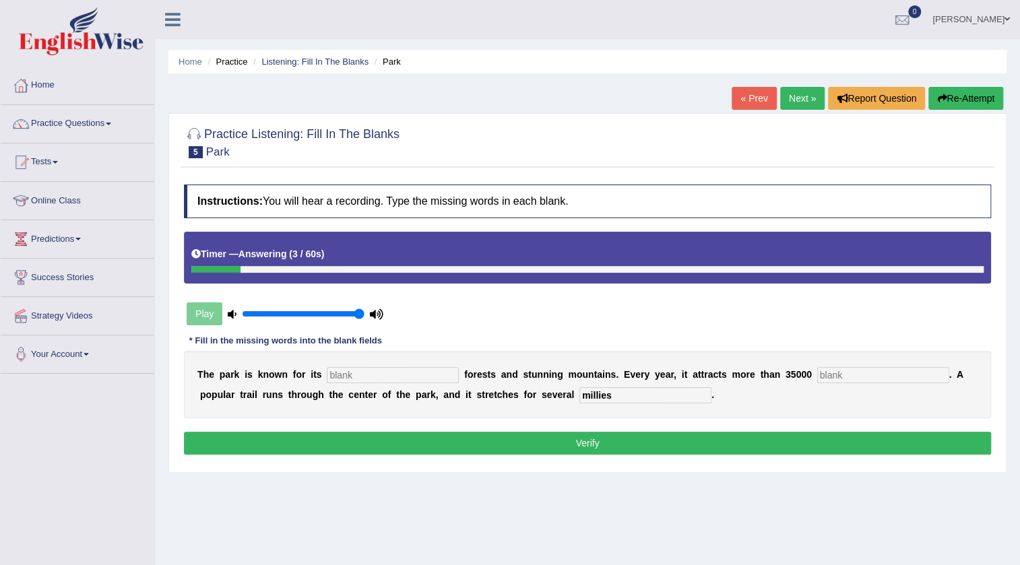
type input "millies"
click at [348, 371] on input "text" at bounding box center [393, 375] width 132 height 16
type input "unique"
click at [869, 379] on input "text" at bounding box center [883, 375] width 132 height 16
type input "vistros"
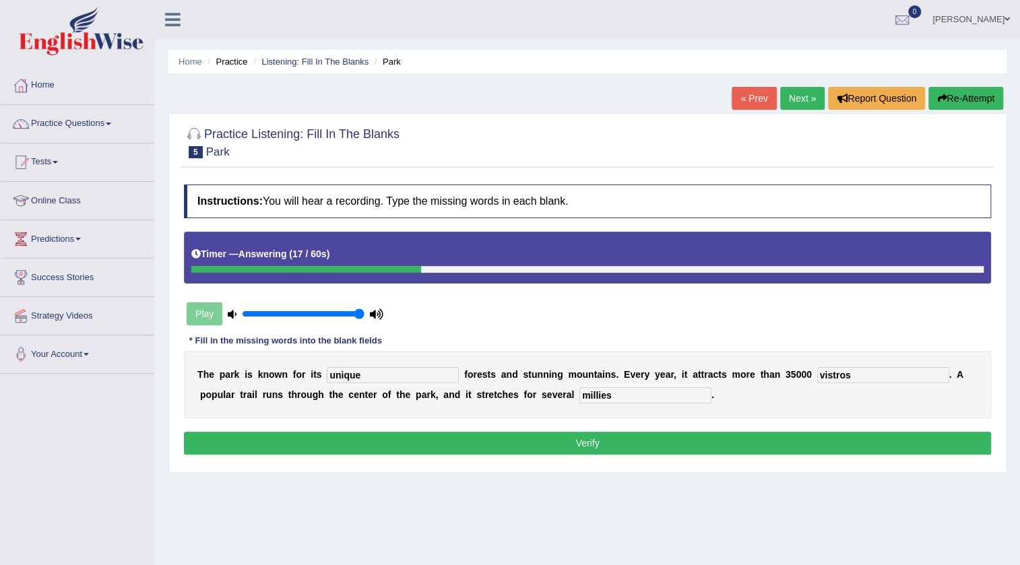
click at [780, 436] on button "Verify" at bounding box center [587, 443] width 807 height 23
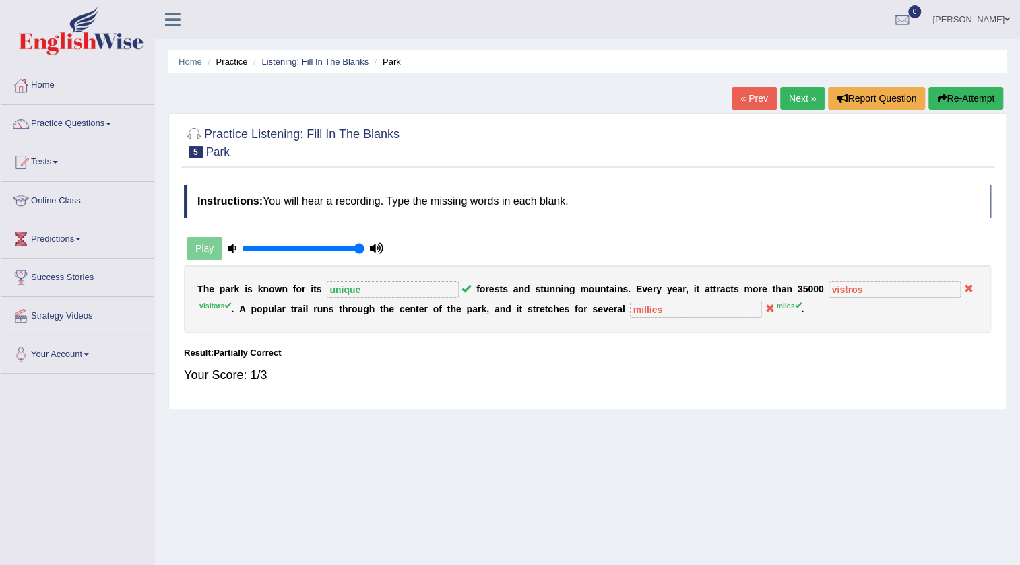
click at [800, 94] on link "Next »" at bounding box center [802, 98] width 44 height 23
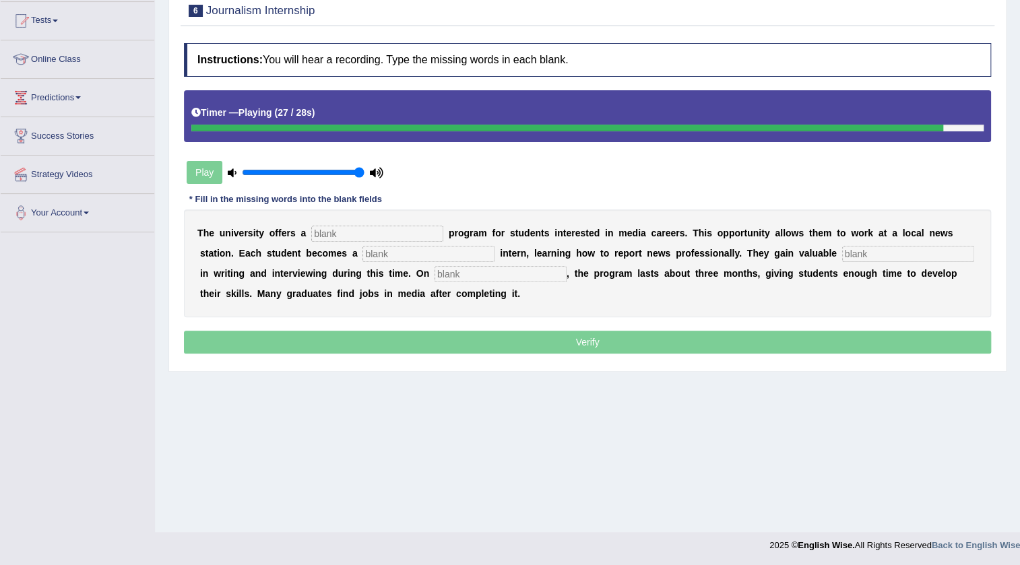
click at [351, 230] on input "text" at bounding box center [377, 234] width 132 height 16
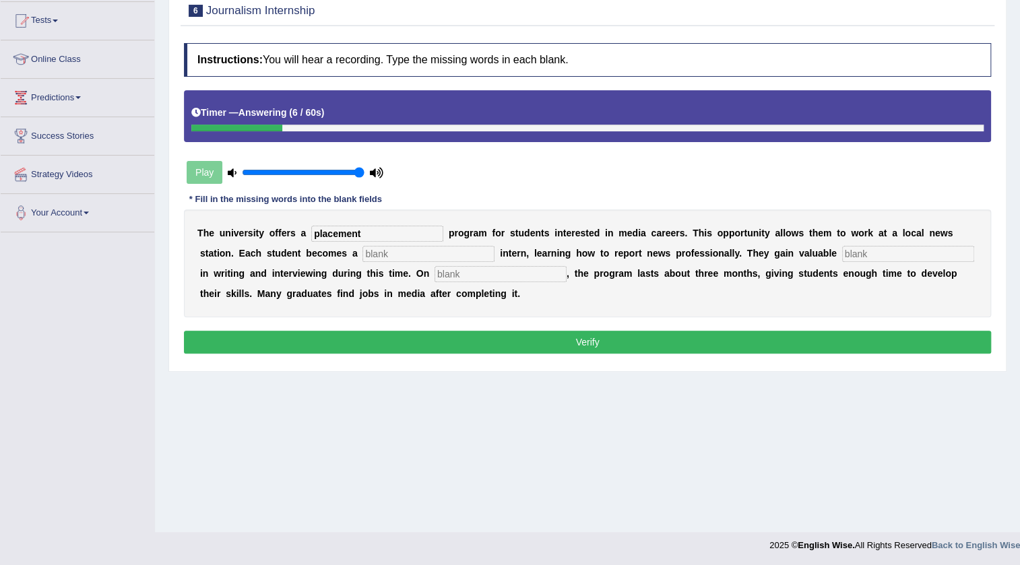
type input "placement"
click at [404, 248] on input "text" at bounding box center [428, 254] width 132 height 16
type input "journilist"
click at [308, 281] on div "T h e u n i v e r s i t y o f f e r s a placement p r o g r a m f o r s t u d e…" at bounding box center [587, 263] width 807 height 108
click at [842, 262] on input "text" at bounding box center [908, 254] width 132 height 16
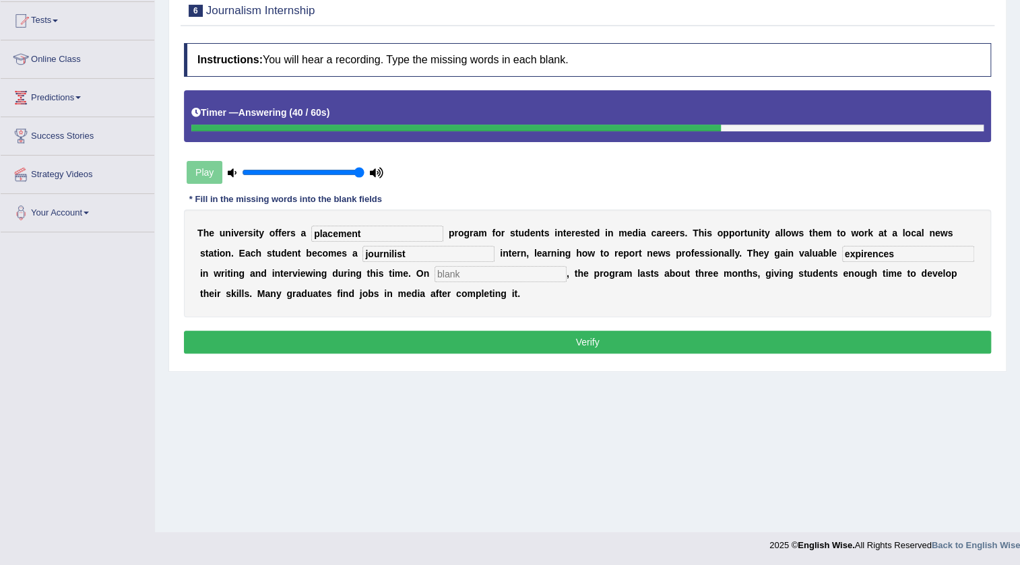
type input "expirences"
click at [566, 278] on input "text" at bounding box center [500, 274] width 132 height 16
type input "everage"
click at [628, 321] on div "Instructions: You will hear a recording. Type the missing words in each blank. …" at bounding box center [586, 199] width 813 height 327
click at [632, 343] on button "Verify" at bounding box center [587, 342] width 807 height 23
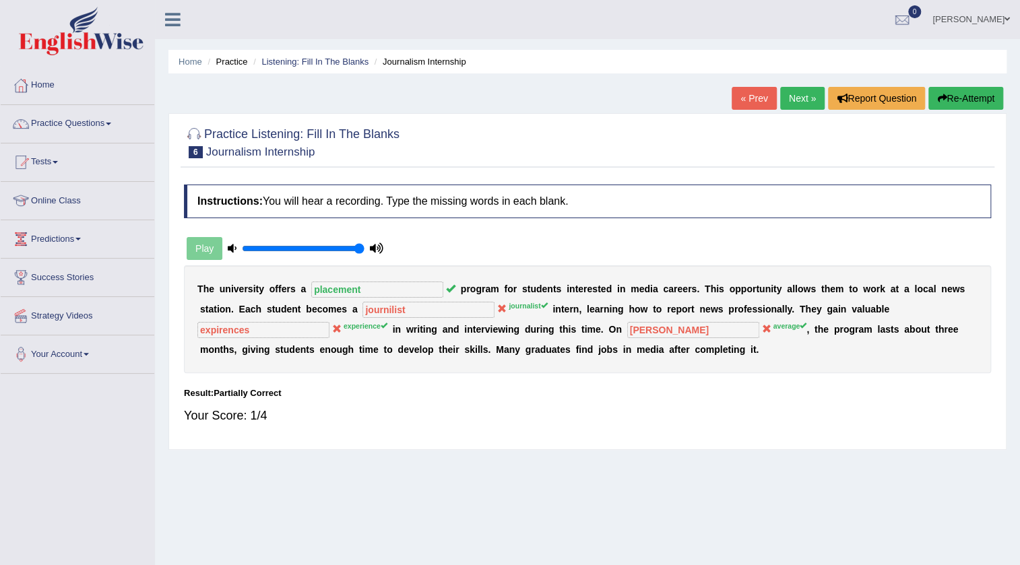
click at [809, 99] on link "Next »" at bounding box center [802, 98] width 44 height 23
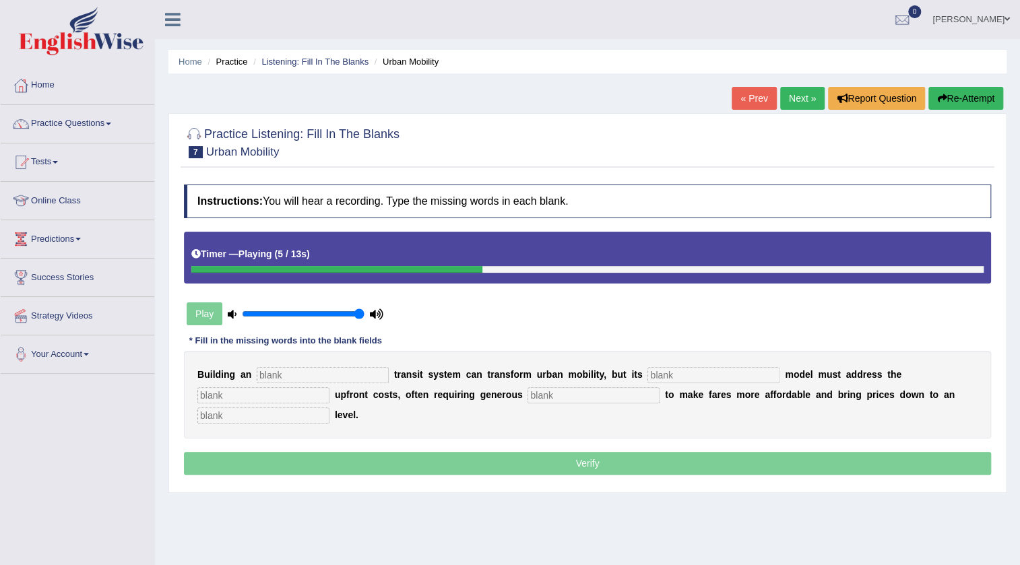
click at [976, 98] on button "Re-Attempt" at bounding box center [965, 98] width 75 height 23
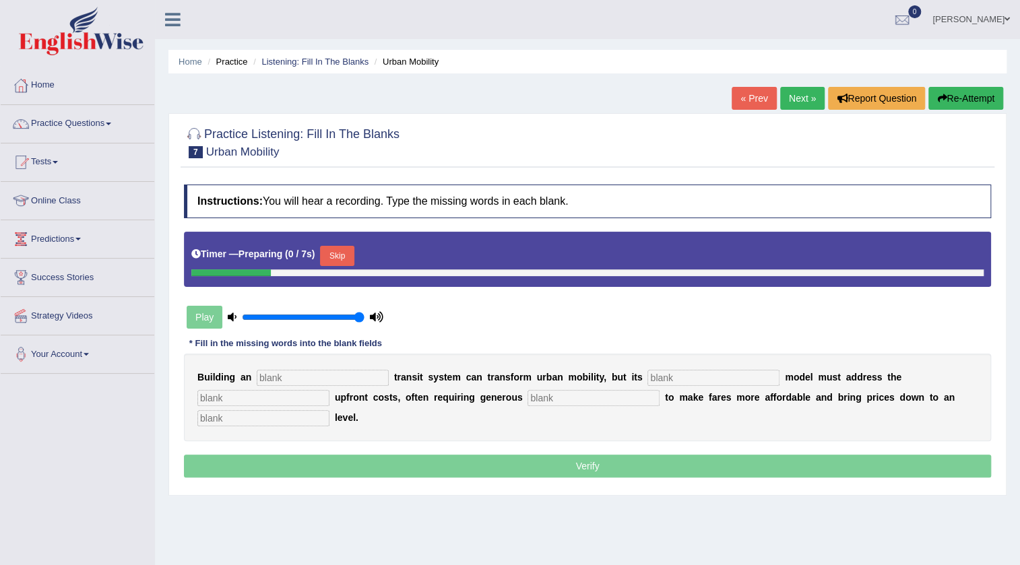
click at [337, 254] on button "Skip" at bounding box center [337, 256] width 34 height 20
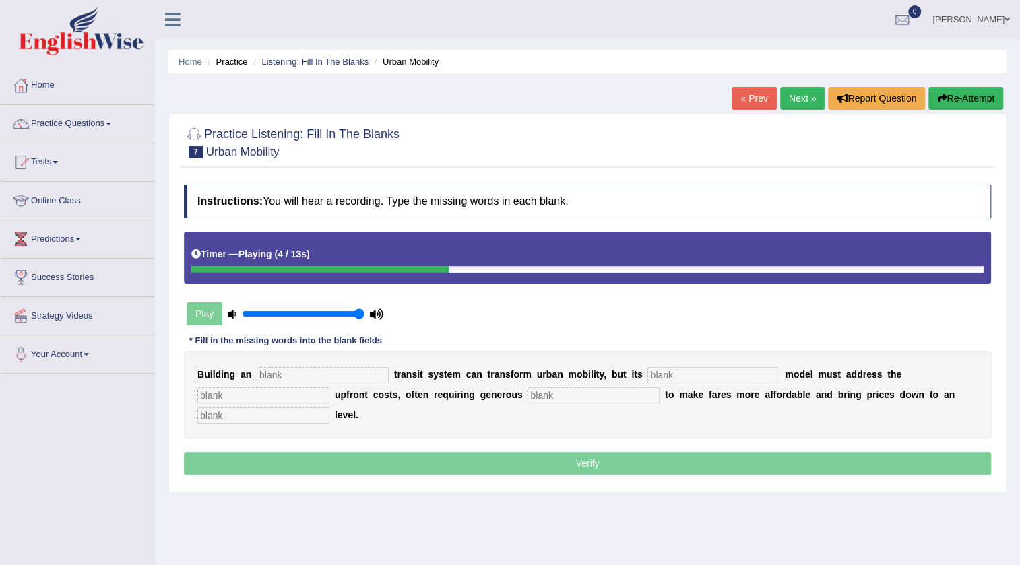
click at [995, 99] on button "Re-Attempt" at bounding box center [965, 98] width 75 height 23
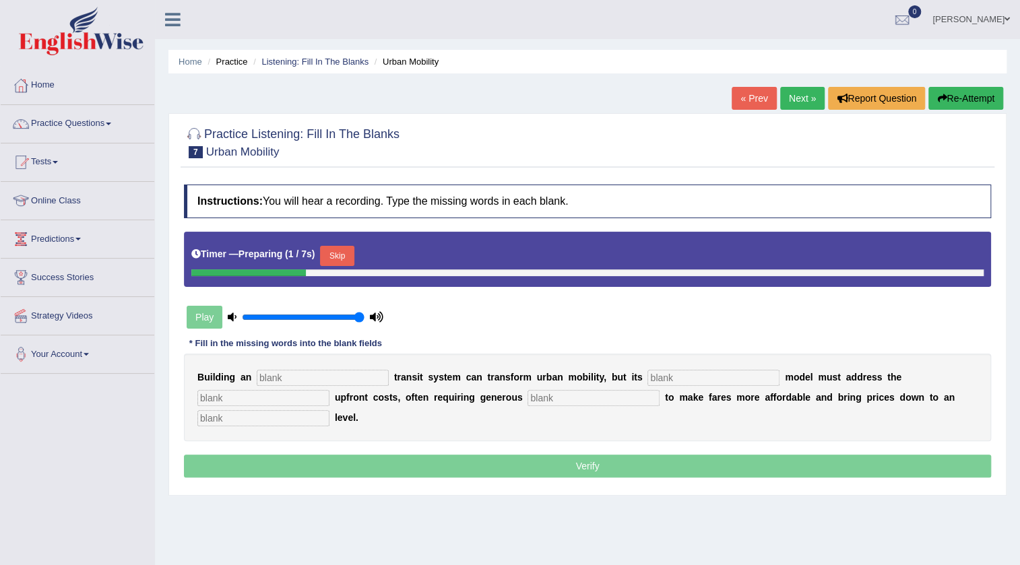
click at [340, 253] on button "Skip" at bounding box center [337, 256] width 34 height 20
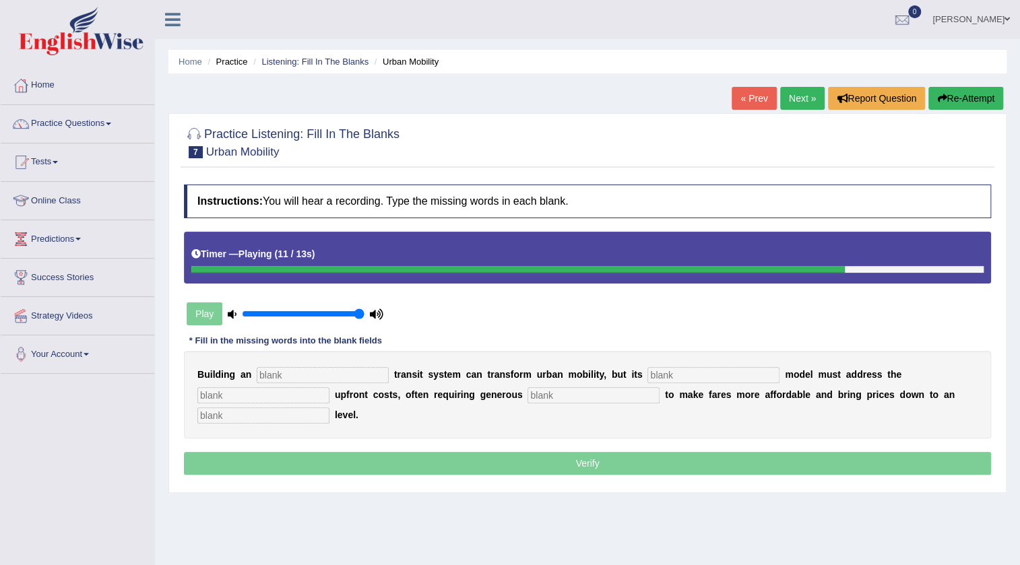
click at [989, 99] on button "Re-Attempt" at bounding box center [965, 98] width 75 height 23
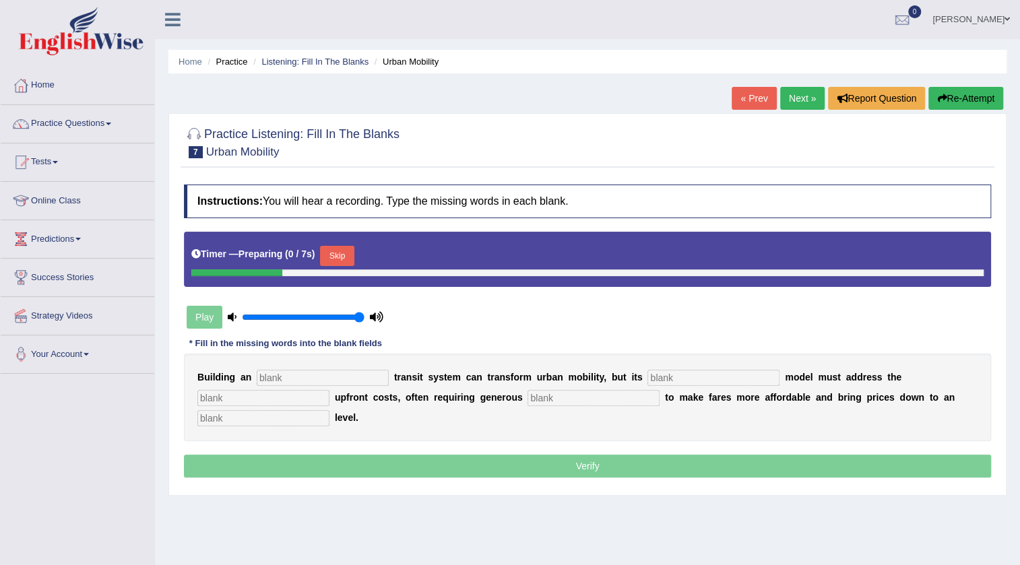
click at [345, 251] on button "Skip" at bounding box center [337, 256] width 34 height 20
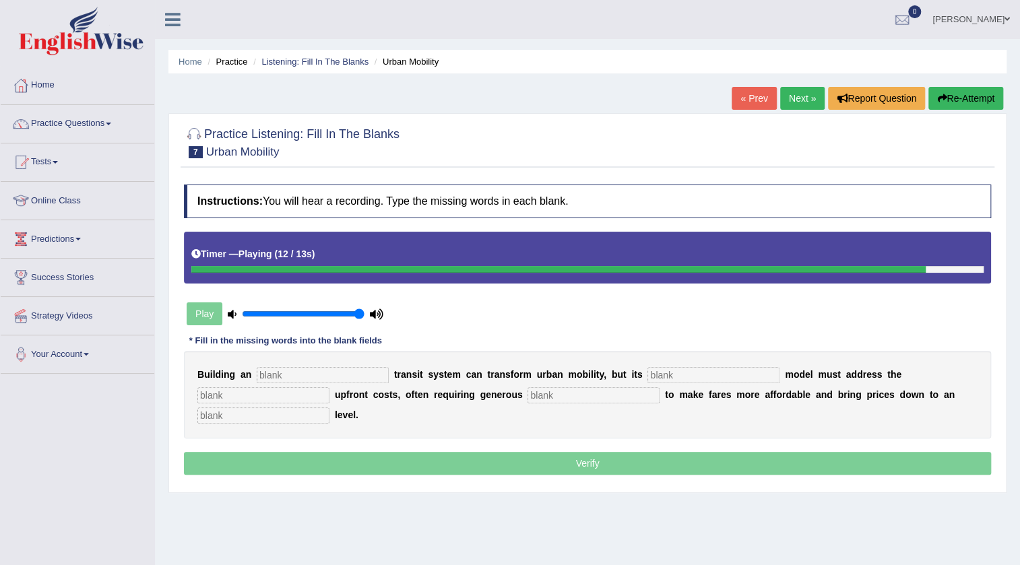
click at [966, 93] on button "Re-Attempt" at bounding box center [965, 98] width 75 height 23
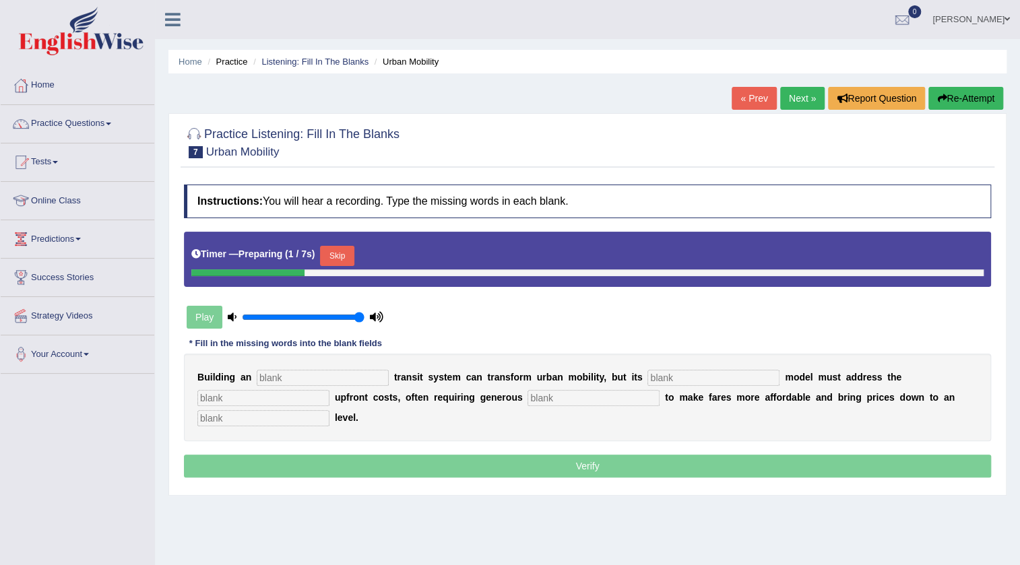
click at [338, 252] on button "Skip" at bounding box center [337, 256] width 34 height 20
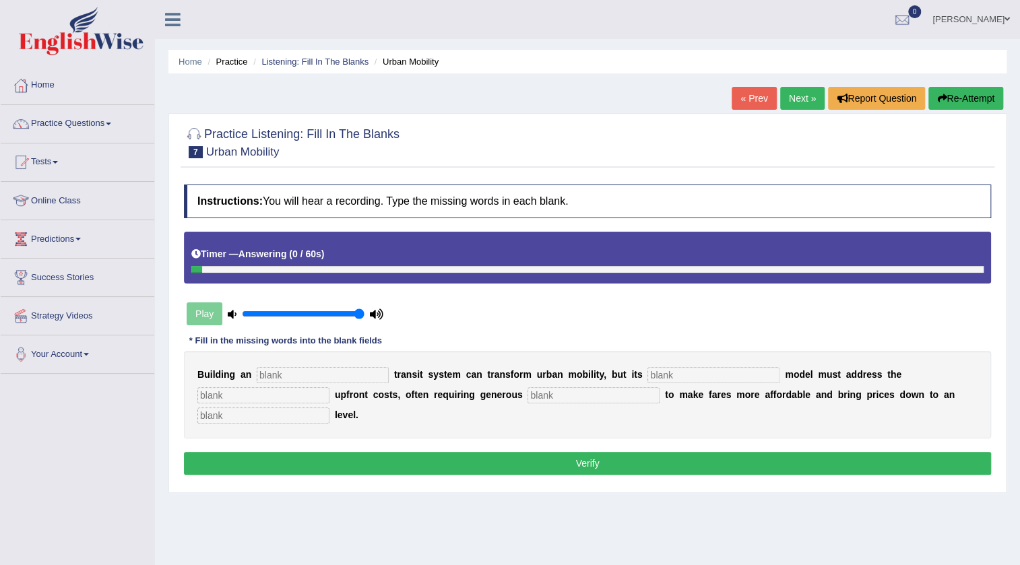
click at [277, 418] on input "text" at bounding box center [263, 415] width 132 height 16
type input "average"
click at [330, 368] on input "text" at bounding box center [323, 375] width 132 height 16
type input "undergraund"
click at [665, 371] on input "text" at bounding box center [713, 375] width 132 height 16
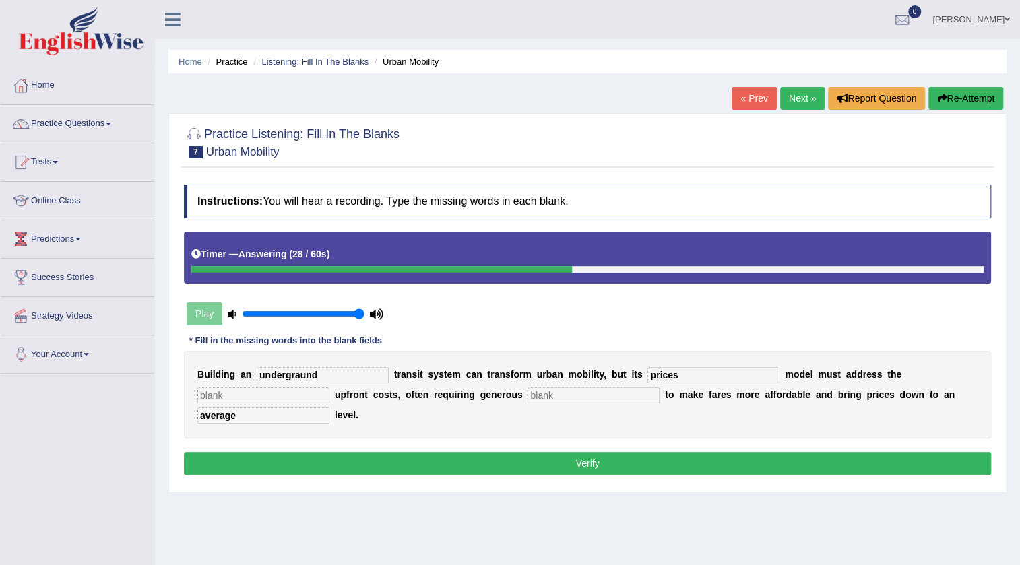
type input "prices"
click at [238, 393] on input "text" at bounding box center [263, 395] width 132 height 16
type input "expensive"
click at [576, 397] on input "text" at bounding box center [593, 395] width 132 height 16
type input "subsides"
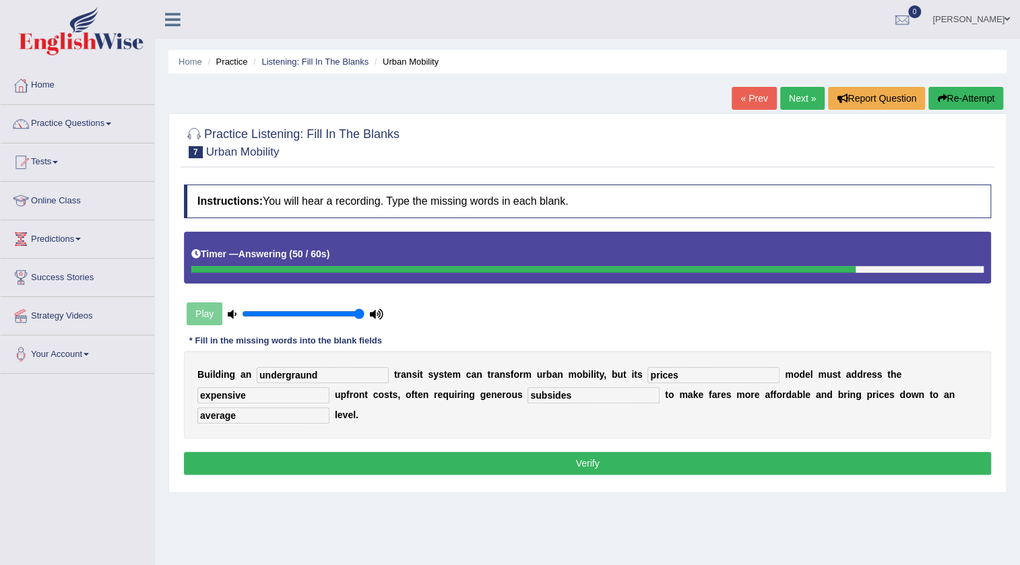
click at [616, 467] on button "Verify" at bounding box center [587, 463] width 807 height 23
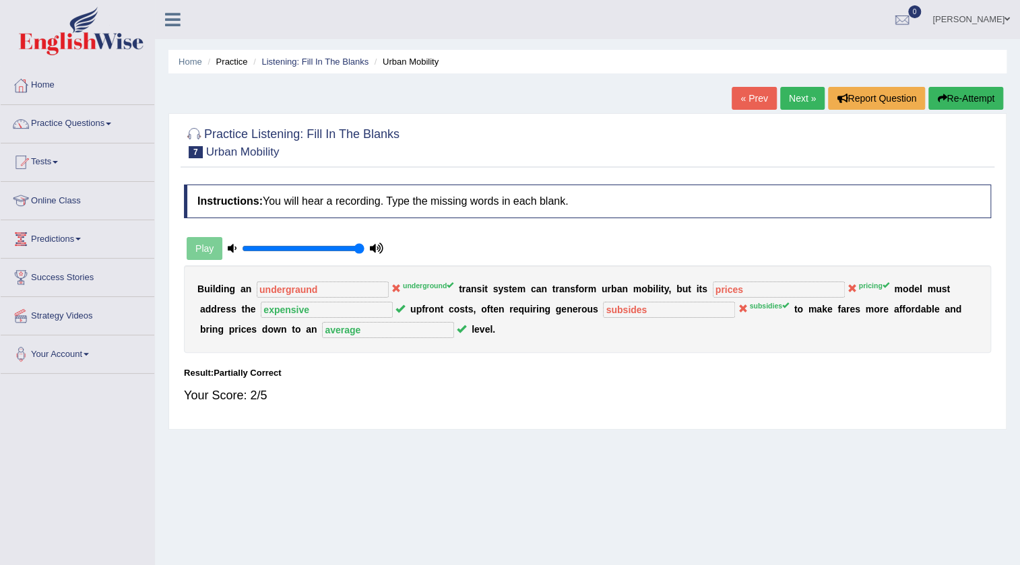
click at [793, 97] on link "Next »" at bounding box center [802, 98] width 44 height 23
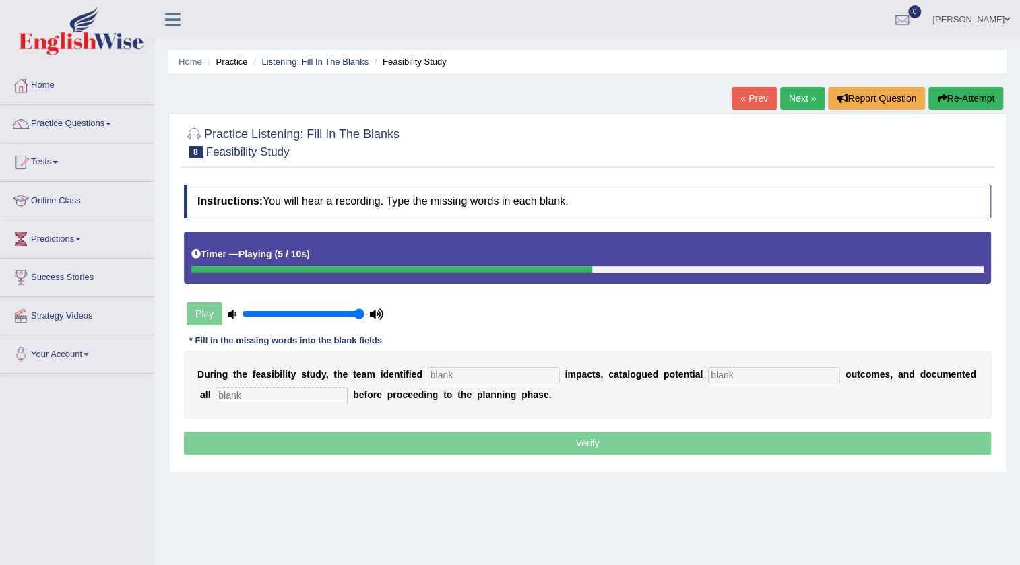
click at [962, 97] on button "Re-Attempt" at bounding box center [965, 98] width 75 height 23
click at [966, 104] on button "Re-Attempt" at bounding box center [965, 98] width 75 height 23
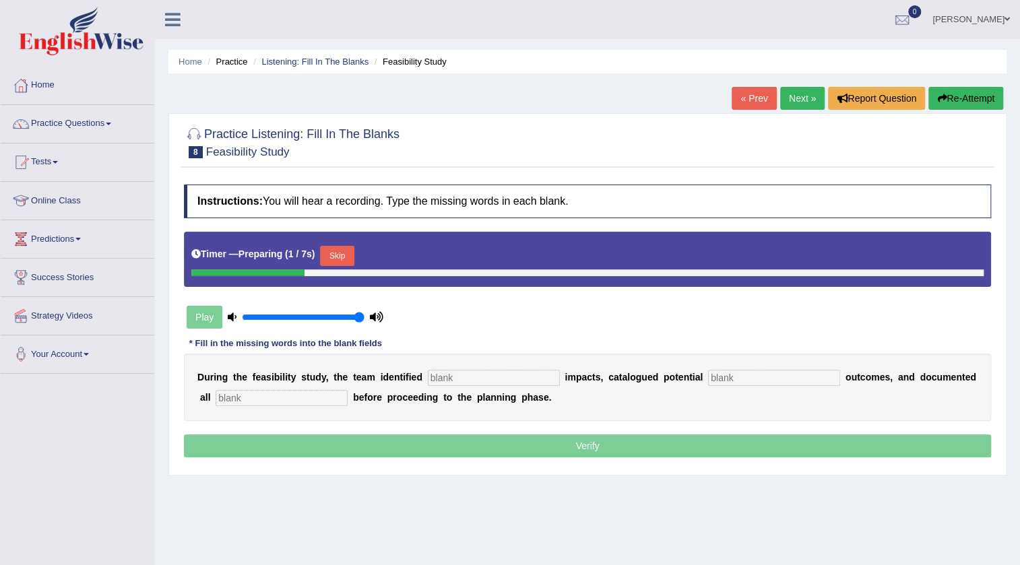
click at [340, 255] on button "Skip" at bounding box center [337, 256] width 34 height 20
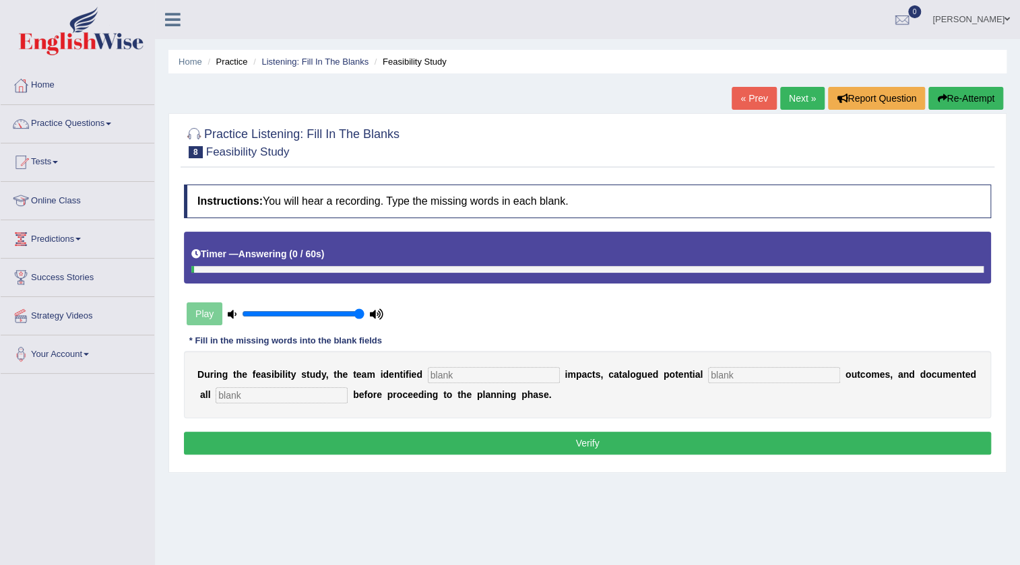
click at [316, 395] on input "text" at bounding box center [281, 395] width 132 height 16
type input "risks"
click at [497, 377] on input "text" at bounding box center [494, 375] width 132 height 16
type input "serious"
click at [774, 372] on input "text" at bounding box center [774, 375] width 132 height 16
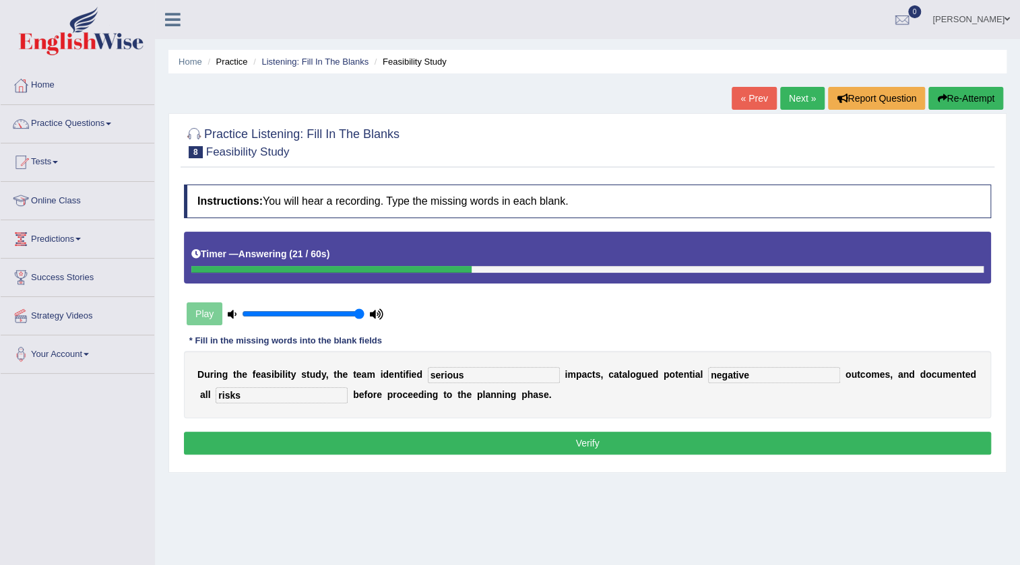
type input "negative"
click at [552, 438] on button "Verify" at bounding box center [587, 443] width 807 height 23
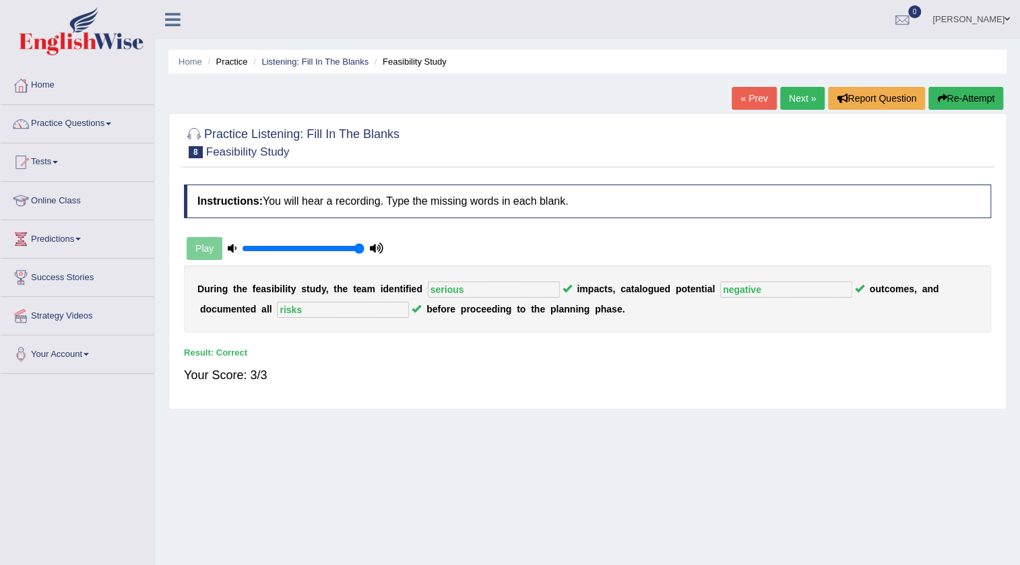
click at [793, 90] on link "Next »" at bounding box center [802, 98] width 44 height 23
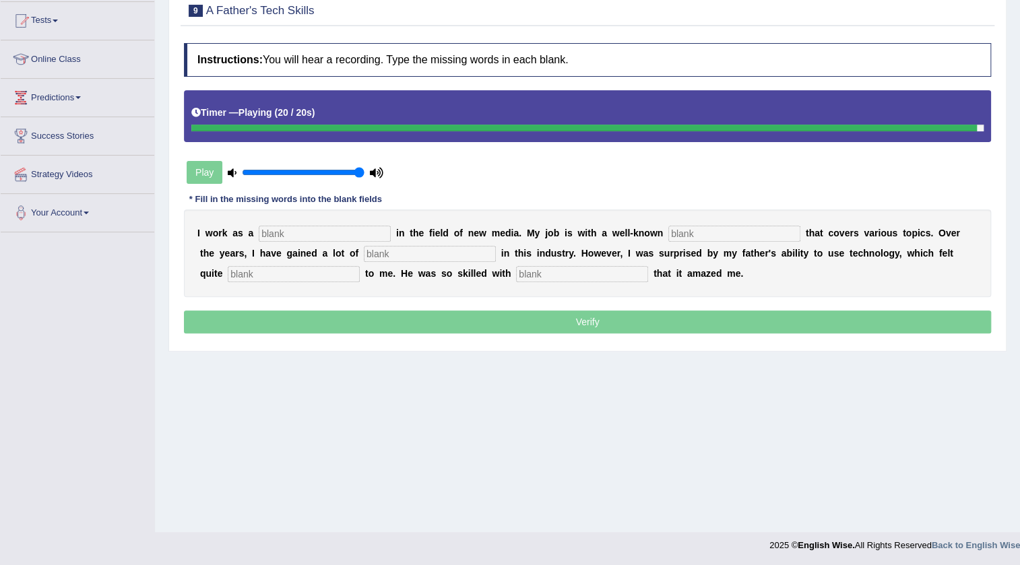
click at [585, 277] on input "text" at bounding box center [582, 274] width 132 height 16
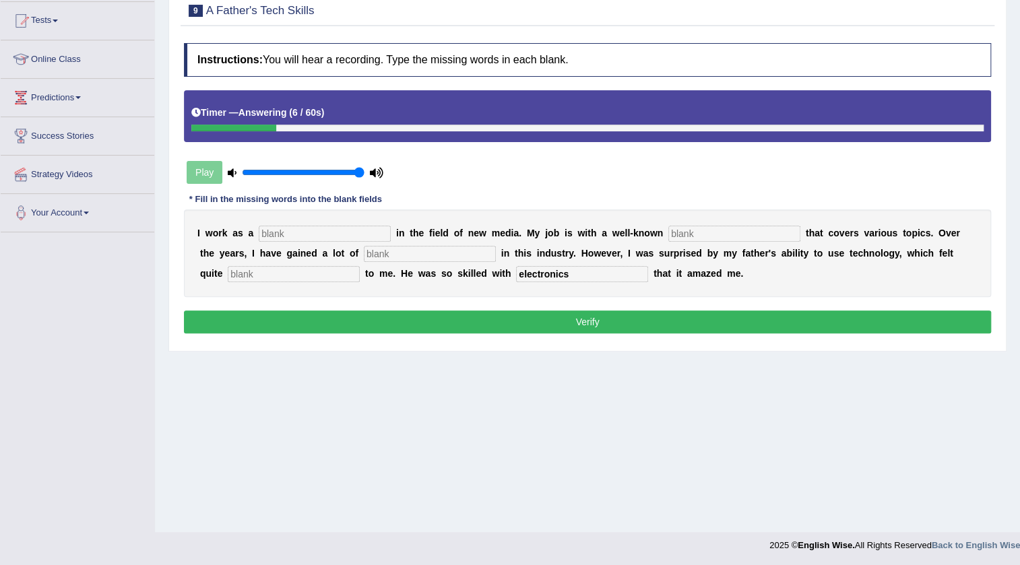
type input "electronics"
click at [354, 221] on div "I w o r k a s a i n t h e f i e l d o f n e w m e d i a . M y j o b i s w i t h…" at bounding box center [587, 253] width 807 height 88
click at [319, 228] on input "text" at bounding box center [325, 234] width 132 height 16
type input "journalist"
click at [726, 229] on input "text" at bounding box center [734, 234] width 132 height 16
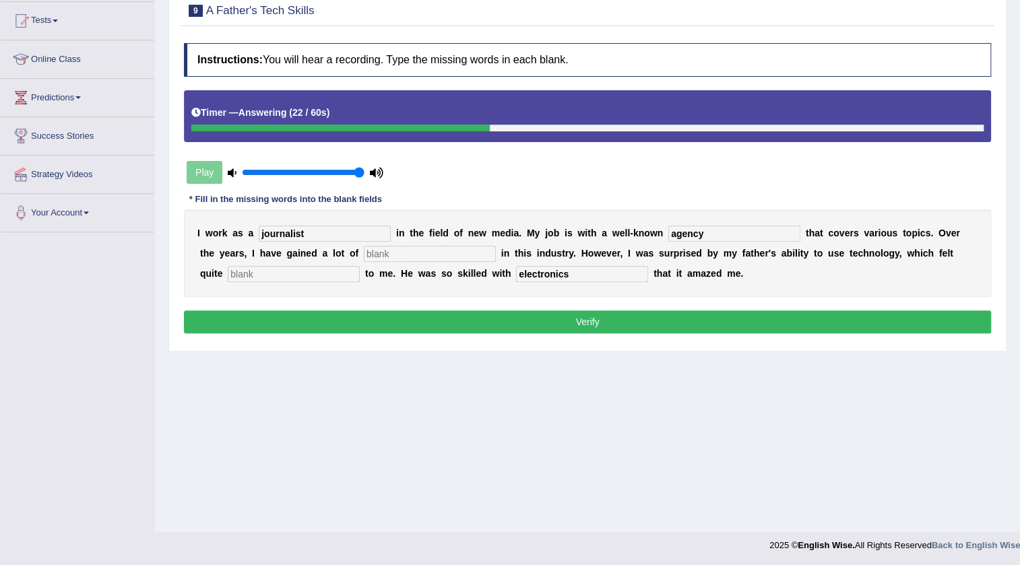
type input "agency"
click at [408, 241] on div "I w o r k a s a journalist i n t h e f i e l d o f n e w m e d i a . M y j o b …" at bounding box center [587, 253] width 807 height 88
click at [409, 248] on input "text" at bounding box center [430, 254] width 132 height 16
type input "experience"
click at [283, 273] on input "text" at bounding box center [294, 274] width 132 height 16
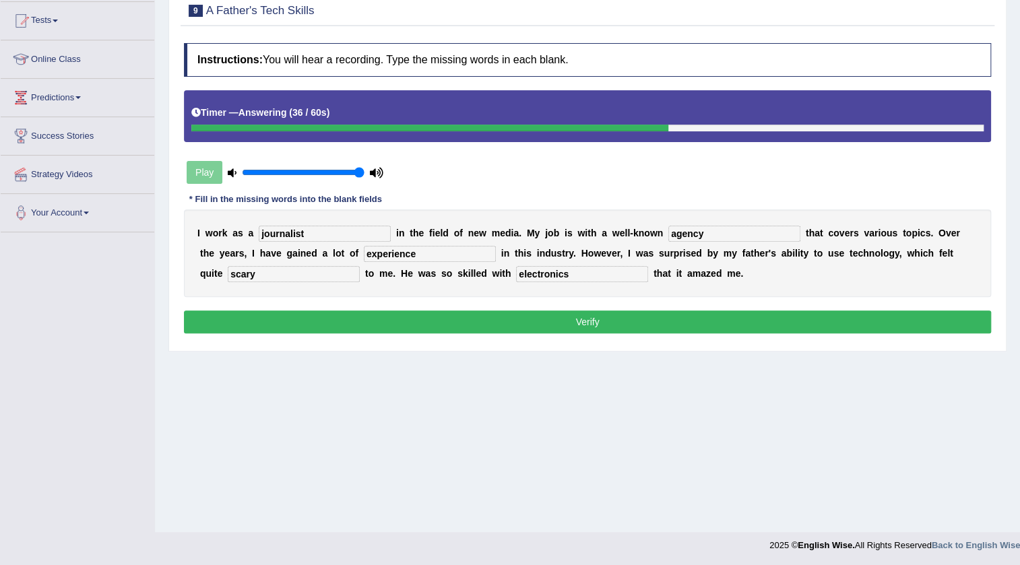
type input "scary"
click at [606, 312] on button "Verify" at bounding box center [587, 321] width 807 height 23
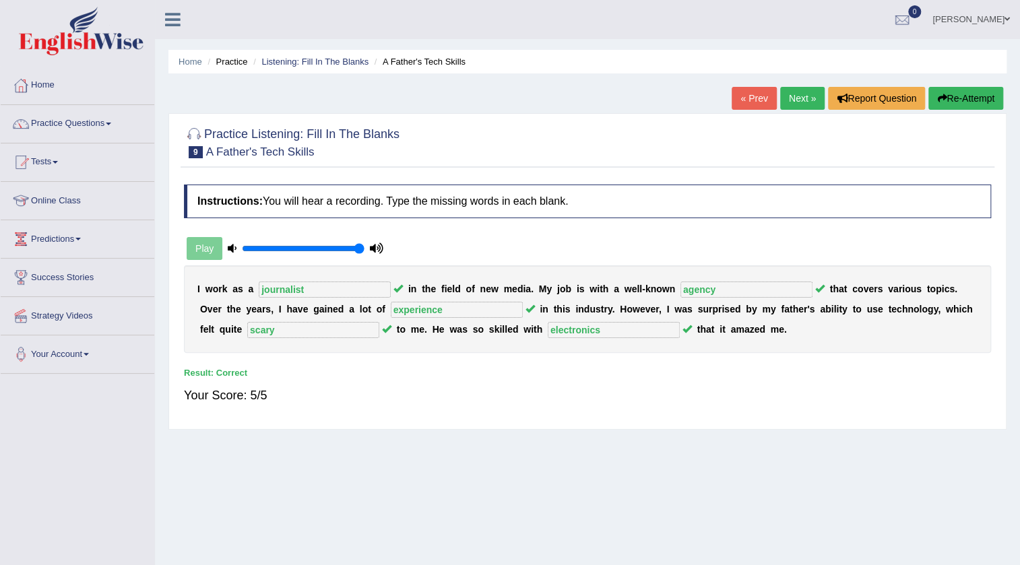
click at [804, 105] on link "Next »" at bounding box center [802, 98] width 44 height 23
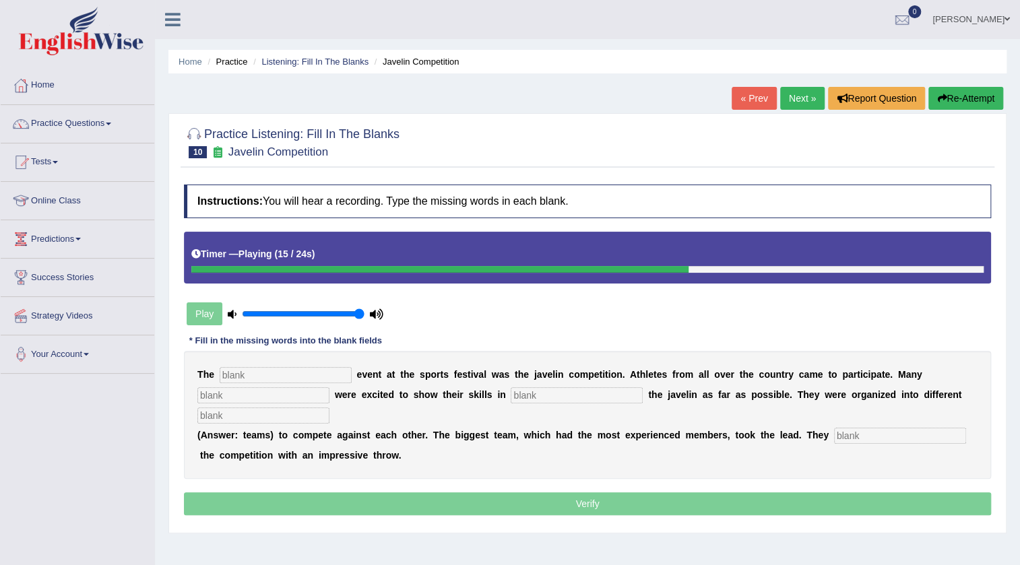
click at [980, 96] on button "Re-Attempt" at bounding box center [965, 98] width 75 height 23
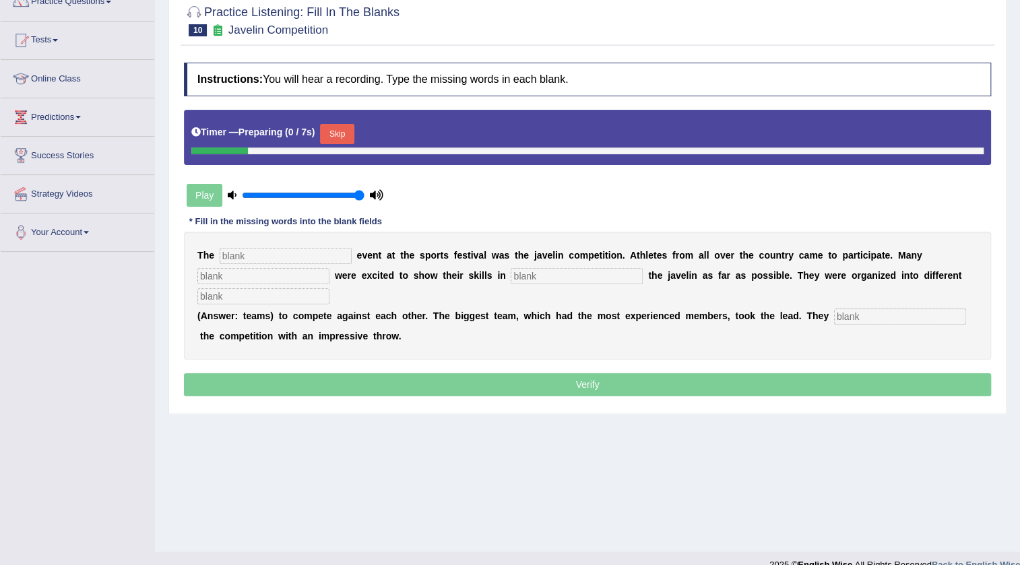
scroll to position [122, 0]
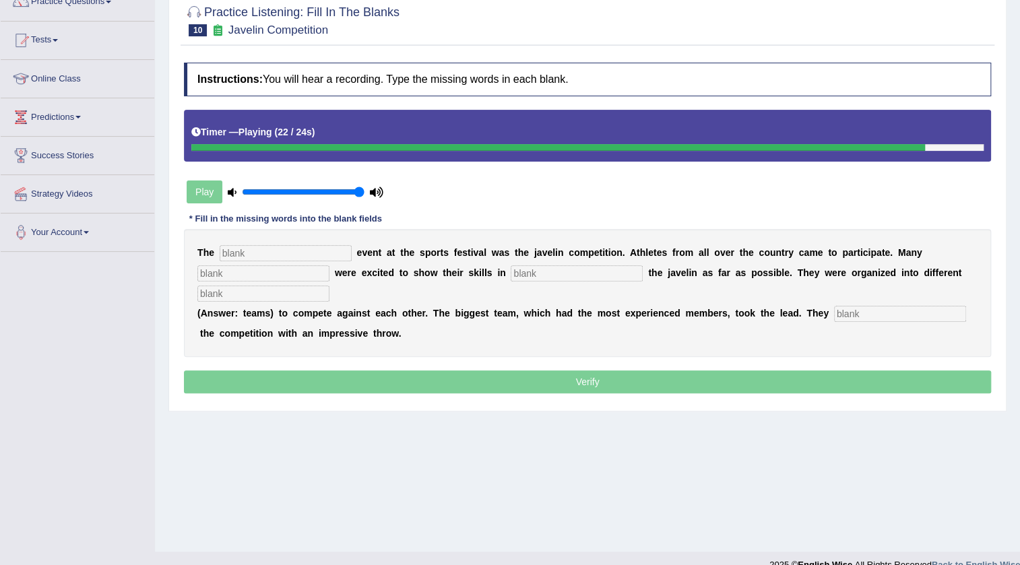
click at [857, 314] on input "text" at bounding box center [900, 314] width 132 height 16
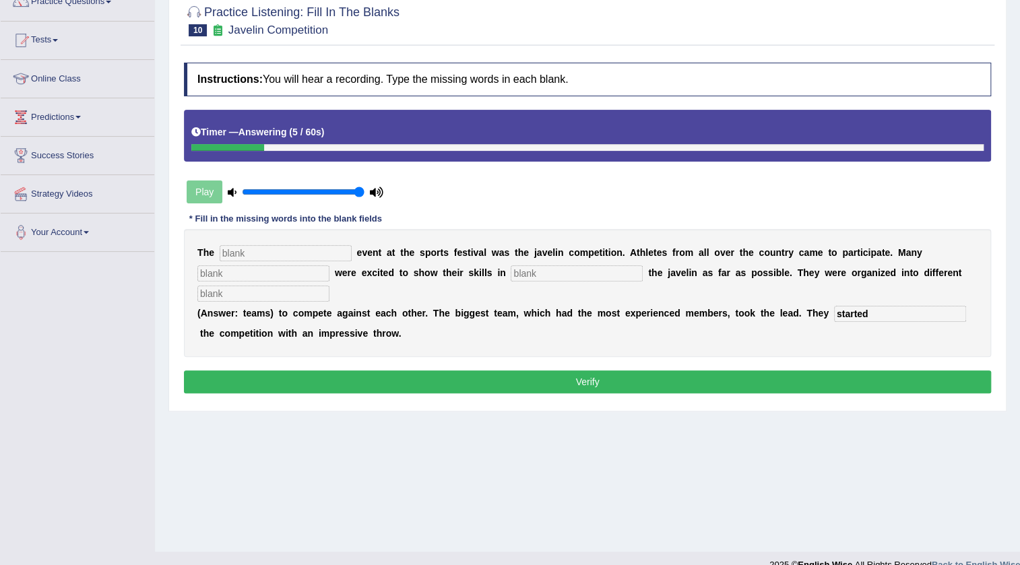
type input "started"
click at [283, 251] on input "text" at bounding box center [286, 253] width 132 height 16
type input "bigest"
click at [298, 273] on input "text" at bounding box center [263, 273] width 132 height 16
type input "people"
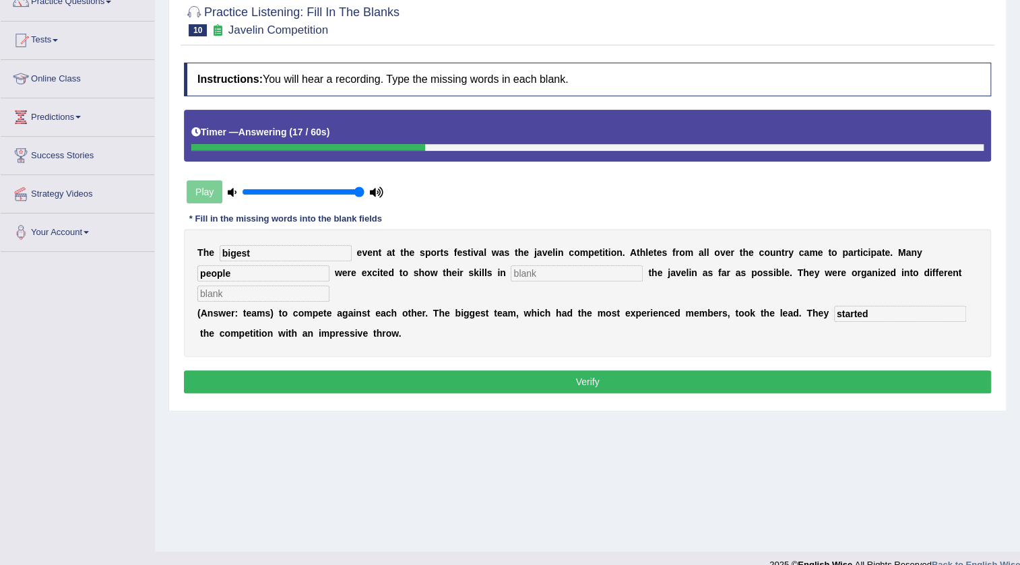
click at [549, 275] on input "text" at bounding box center [576, 273] width 132 height 16
type input "throwen"
click at [274, 294] on input "text" at bounding box center [263, 294] width 132 height 16
type input "teams"
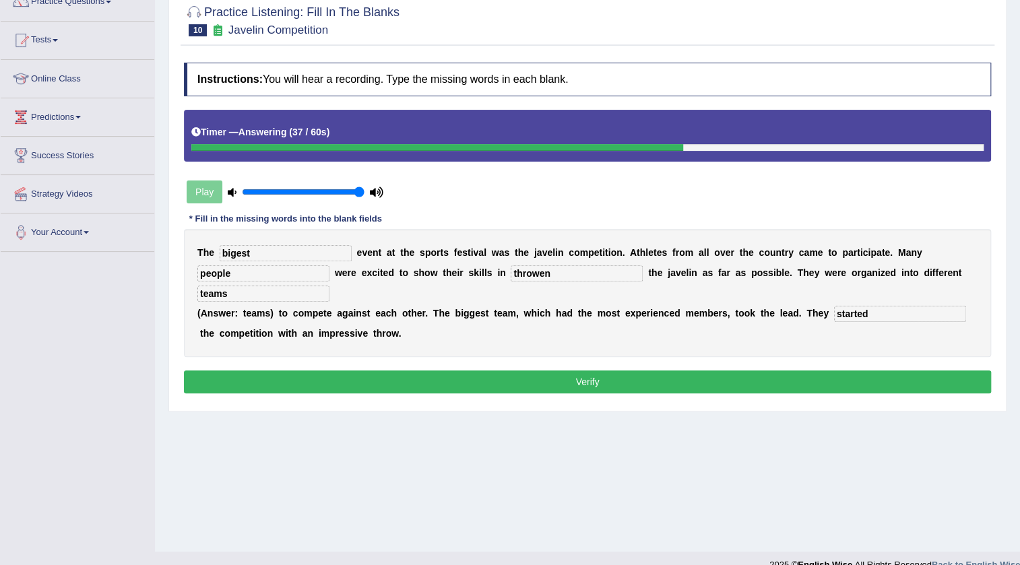
click at [707, 381] on button "Verify" at bounding box center [587, 381] width 807 height 23
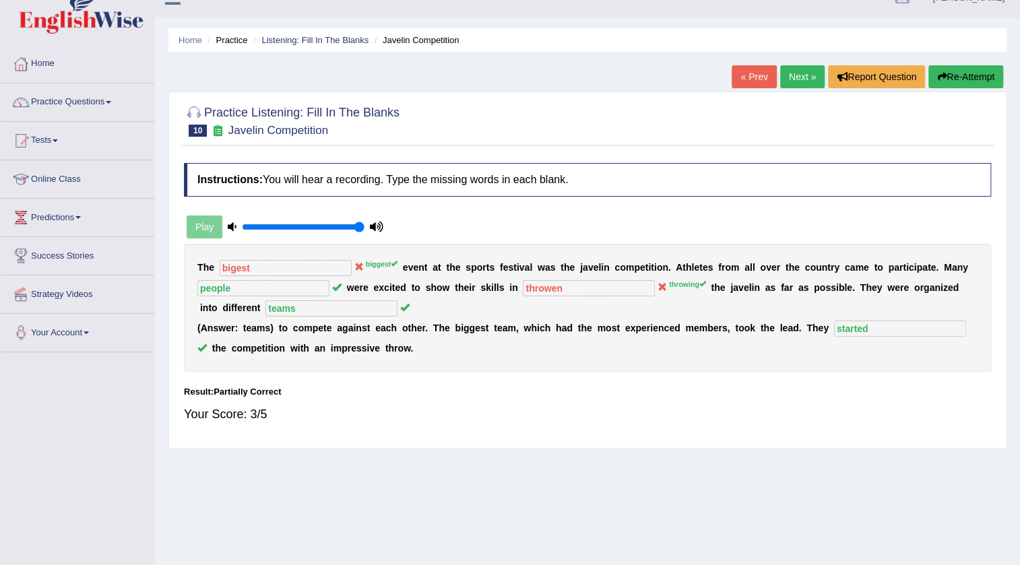
scroll to position [0, 0]
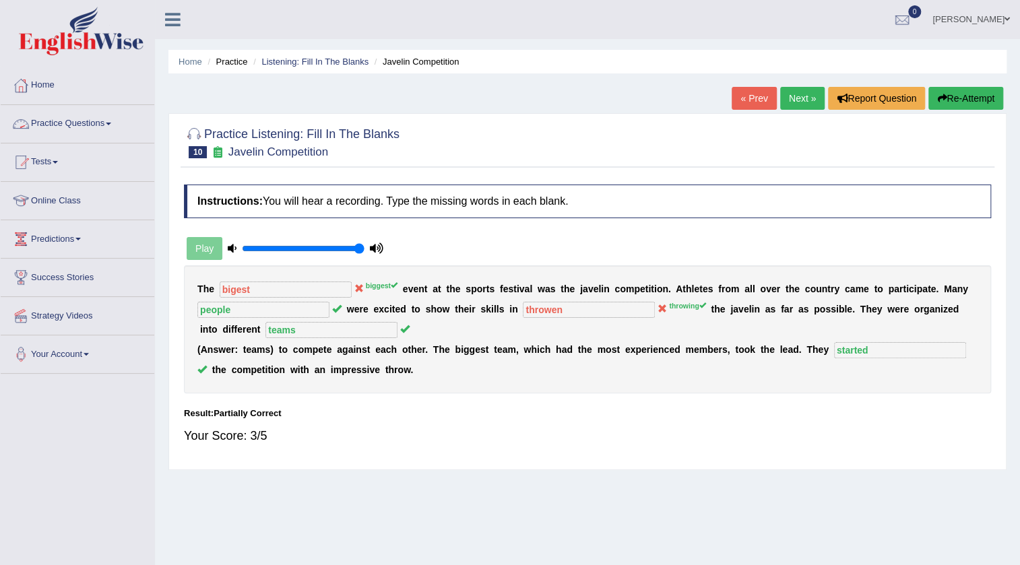
click at [117, 123] on link "Practice Questions" at bounding box center [78, 122] width 154 height 34
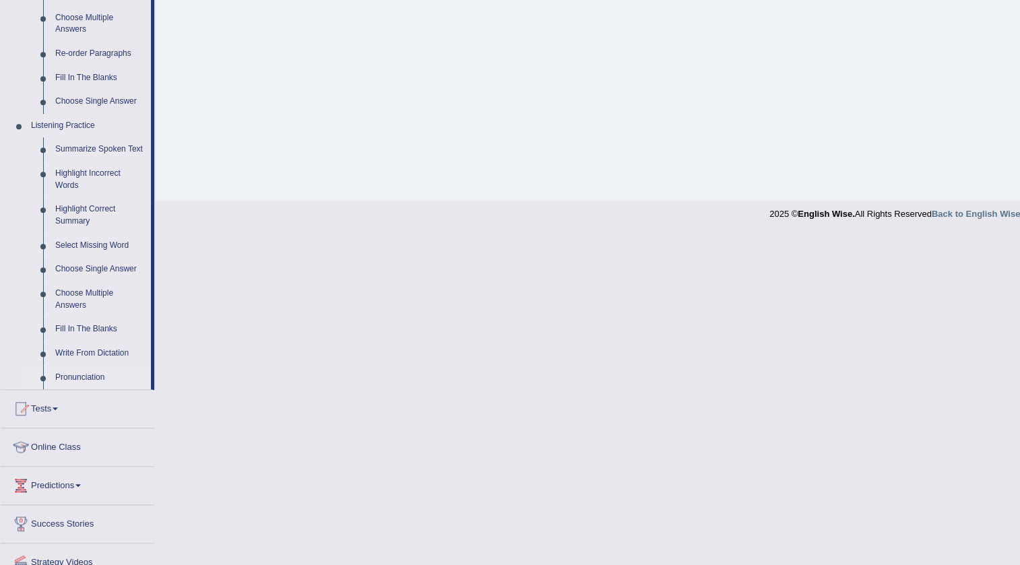
scroll to position [490, 0]
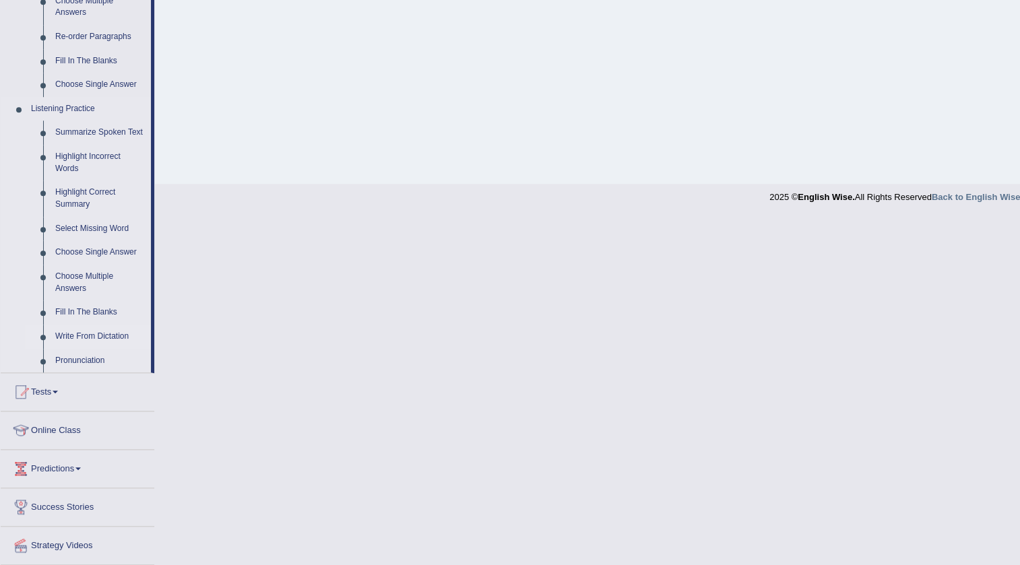
click at [75, 335] on link "Write From Dictation" at bounding box center [100, 337] width 102 height 24
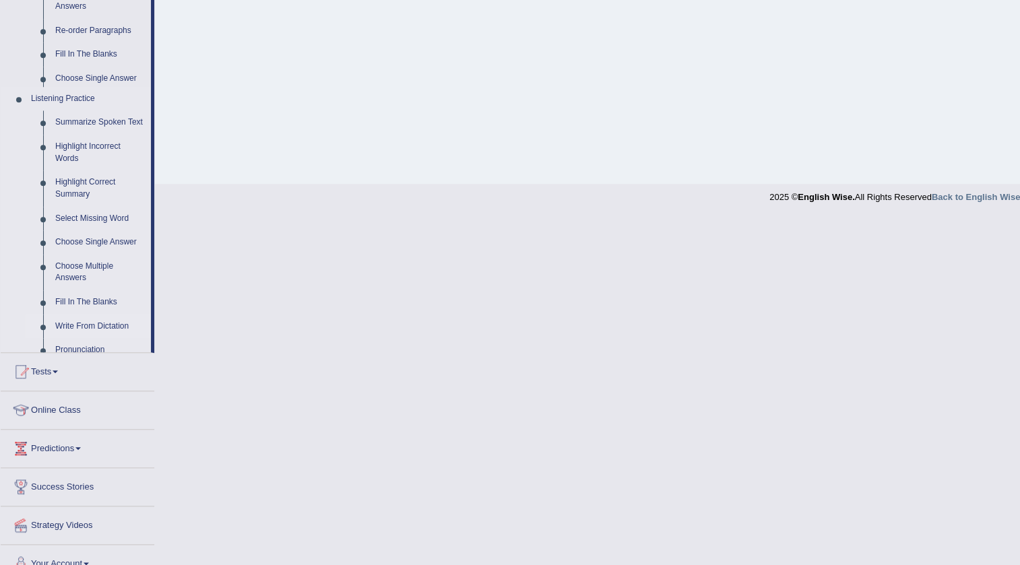
scroll to position [141, 0]
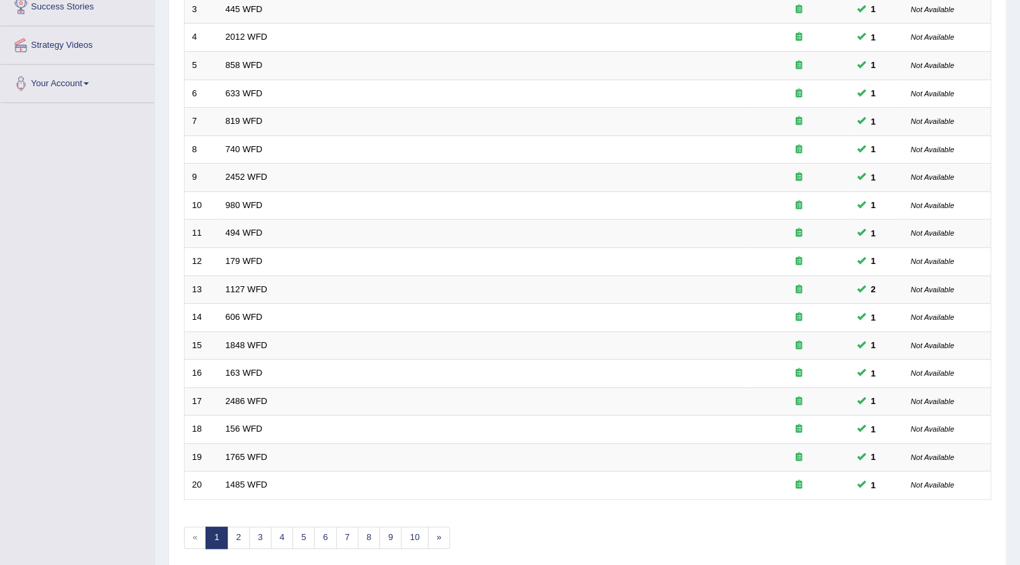
scroll to position [325, 0]
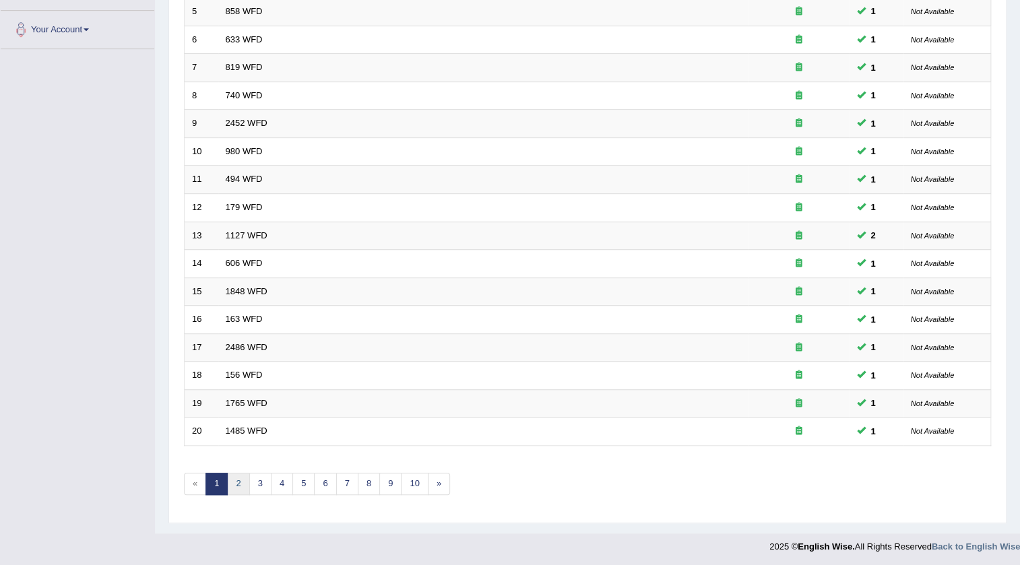
click at [230, 481] on link "2" at bounding box center [238, 484] width 22 height 22
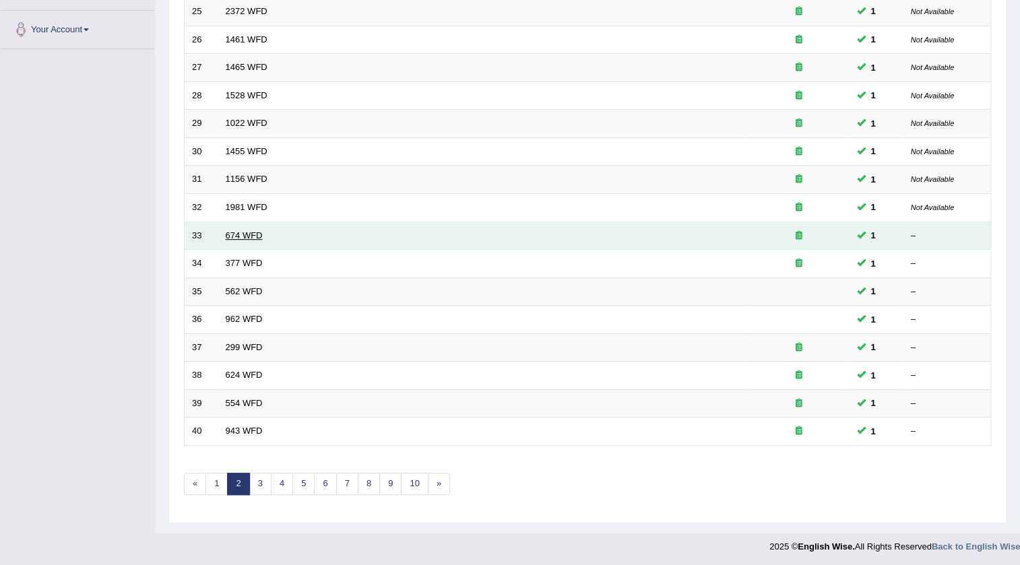
click at [248, 234] on link "674 WFD" at bounding box center [244, 235] width 37 height 10
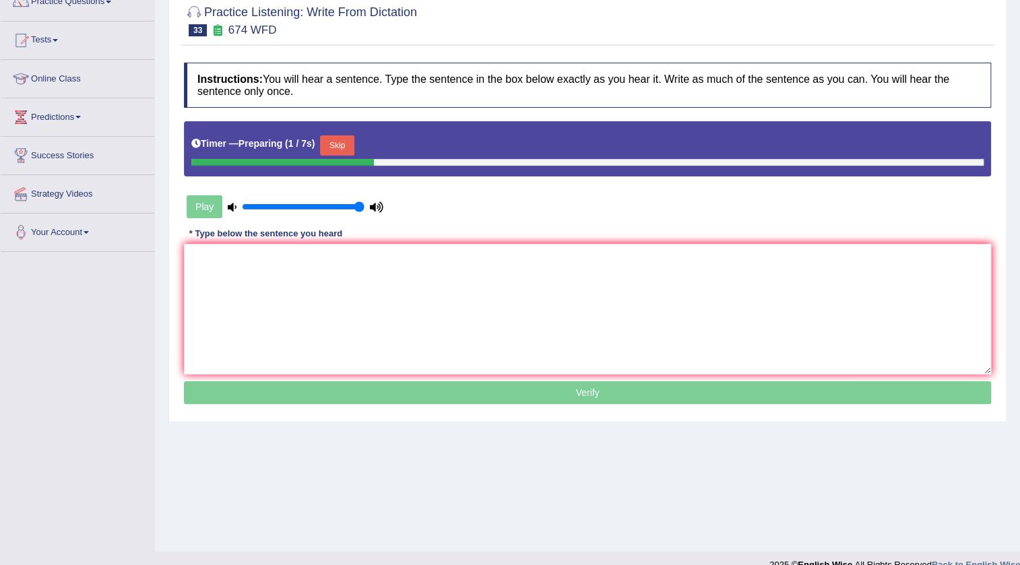
click at [343, 143] on button "Skip" at bounding box center [337, 145] width 34 height 20
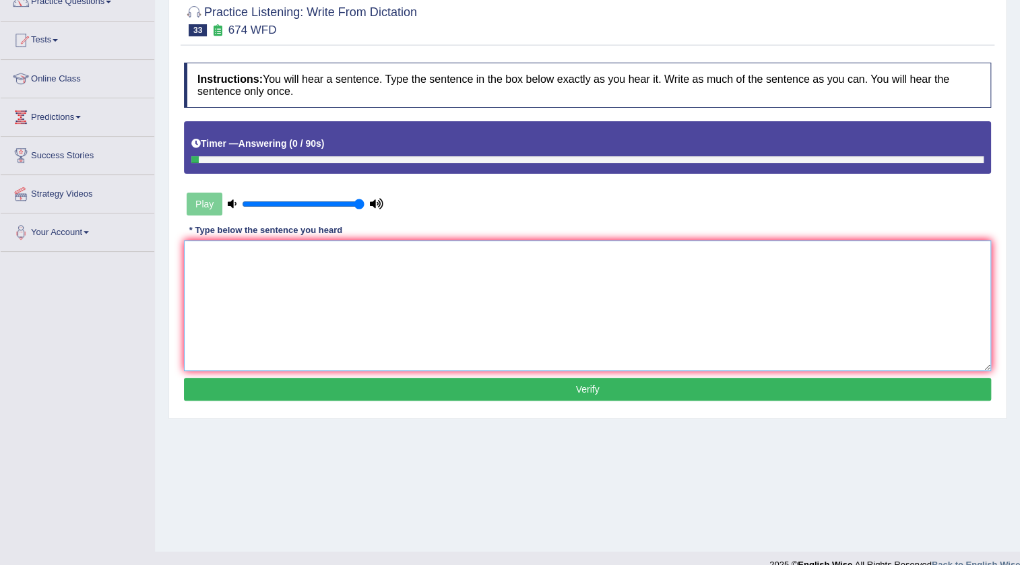
click at [201, 294] on textarea at bounding box center [587, 305] width 807 height 131
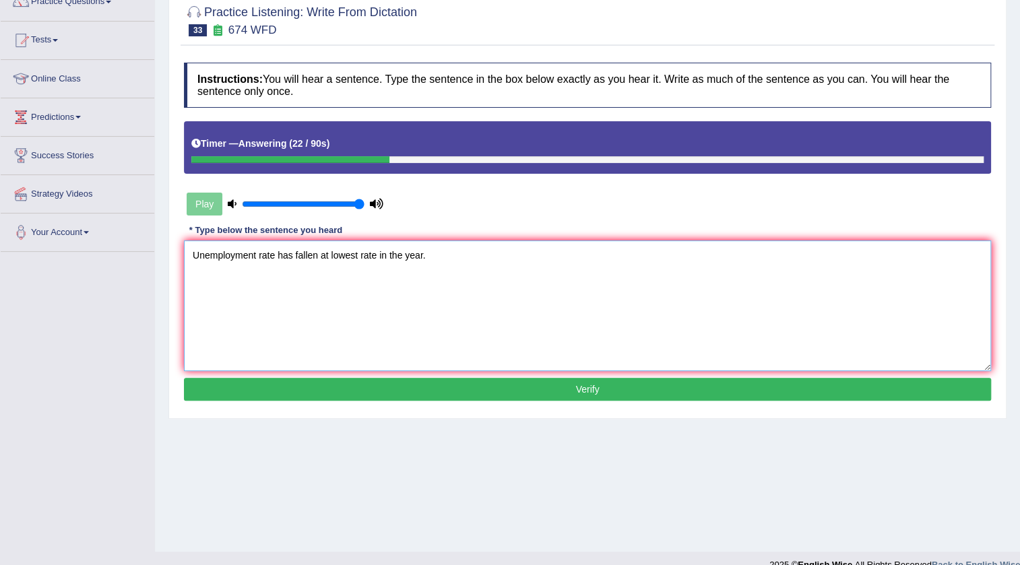
type textarea "Unemployment rate has fallen at lowest rate in the year."
click at [583, 387] on button "Verify" at bounding box center [587, 389] width 807 height 23
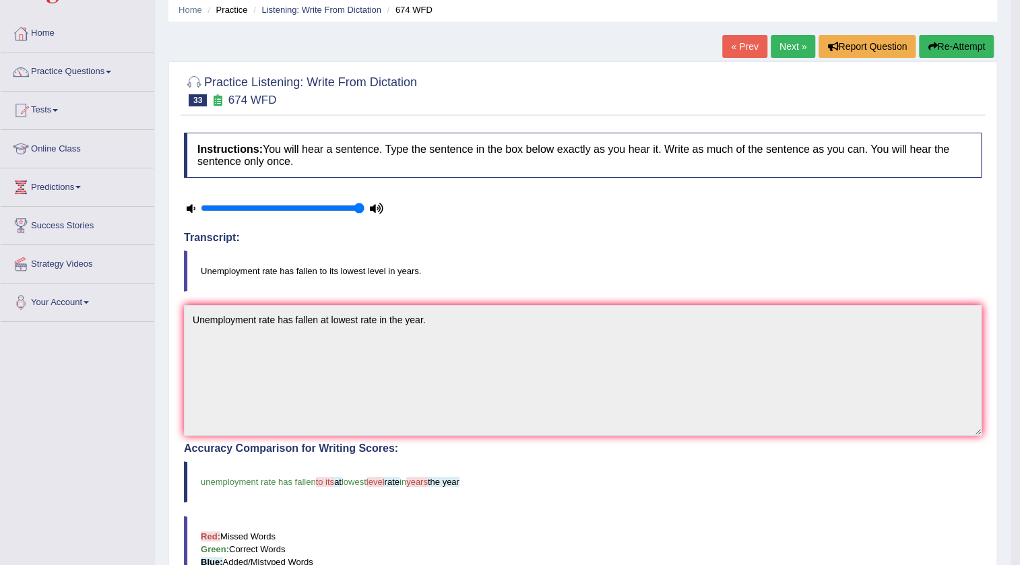
scroll to position [40, 0]
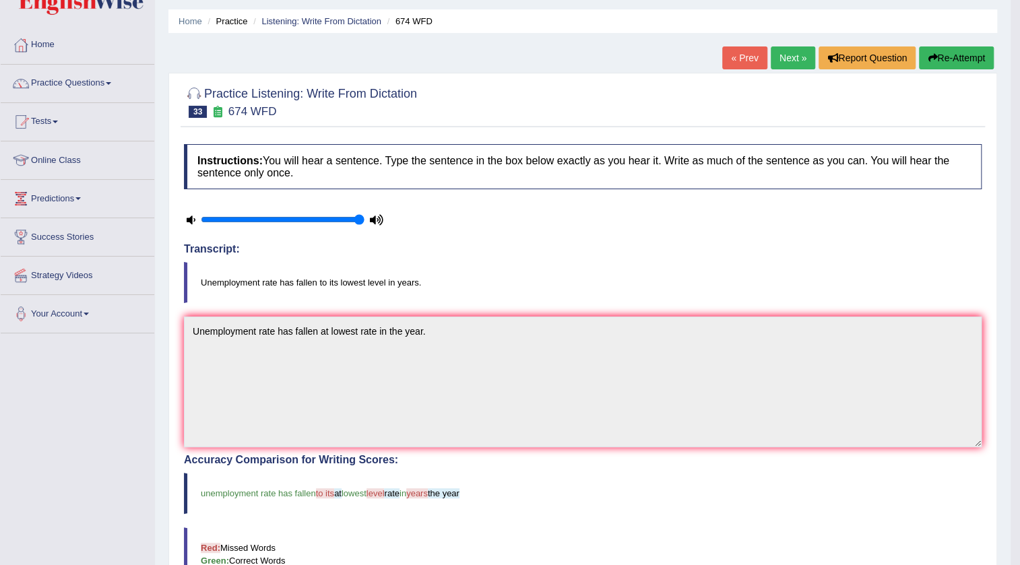
click at [791, 50] on link "Next »" at bounding box center [792, 57] width 44 height 23
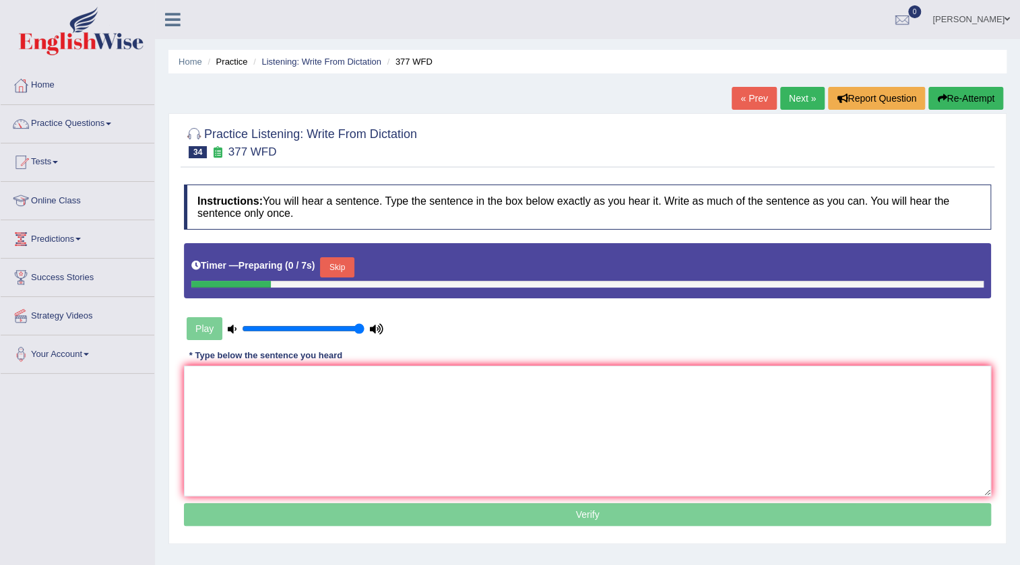
click at [354, 262] on button "Skip" at bounding box center [337, 267] width 34 height 20
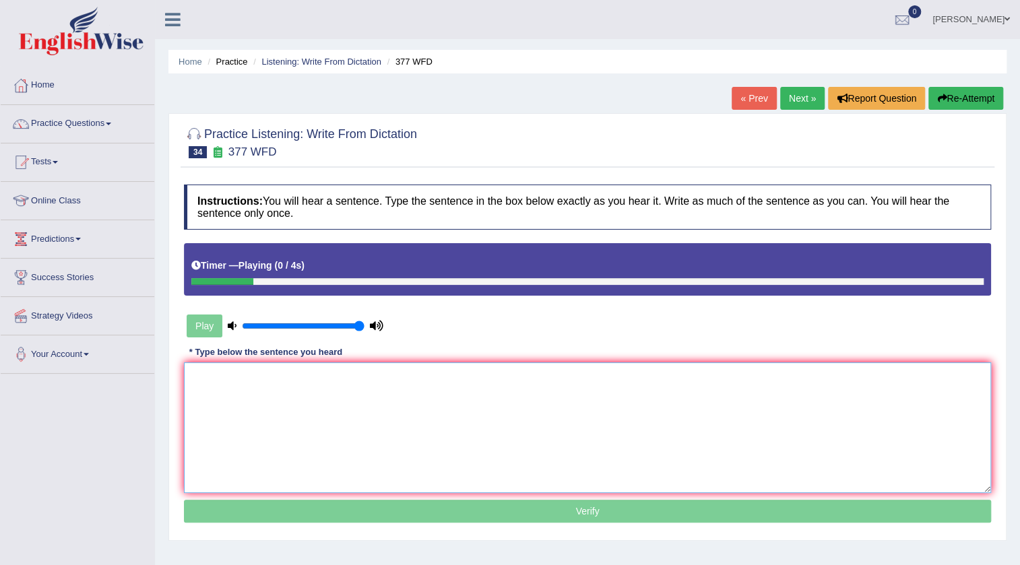
click at [240, 373] on textarea at bounding box center [587, 427] width 807 height 131
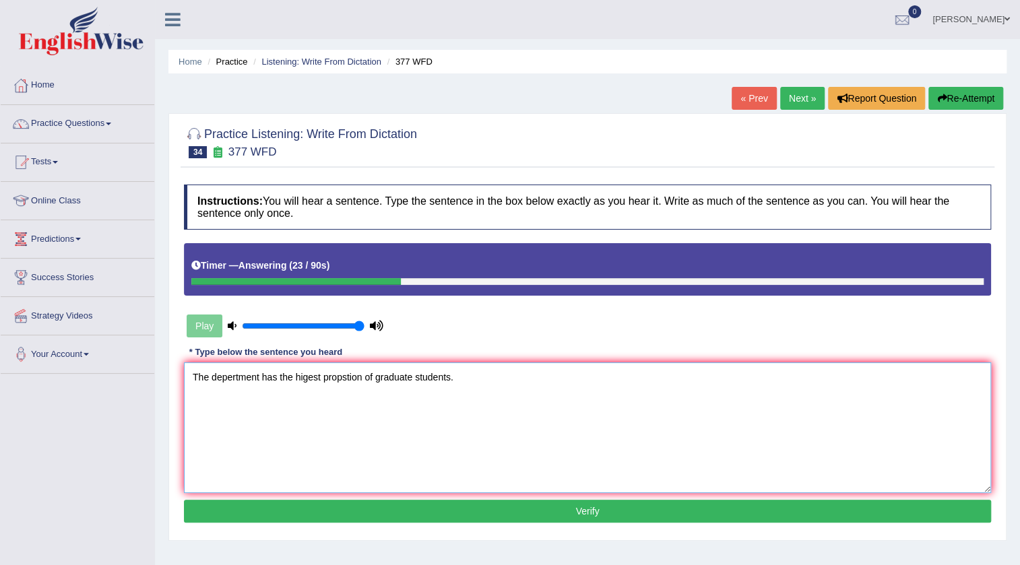
click at [319, 368] on textarea "The depertment has the higest propstion of graduate students." at bounding box center [587, 427] width 807 height 131
click at [366, 374] on textarea "The depertment has the highest propstion of graduate students." at bounding box center [587, 427] width 807 height 131
type textarea "The depertment has the highest propertion of graduate students."
click at [578, 508] on button "Verify" at bounding box center [587, 511] width 807 height 23
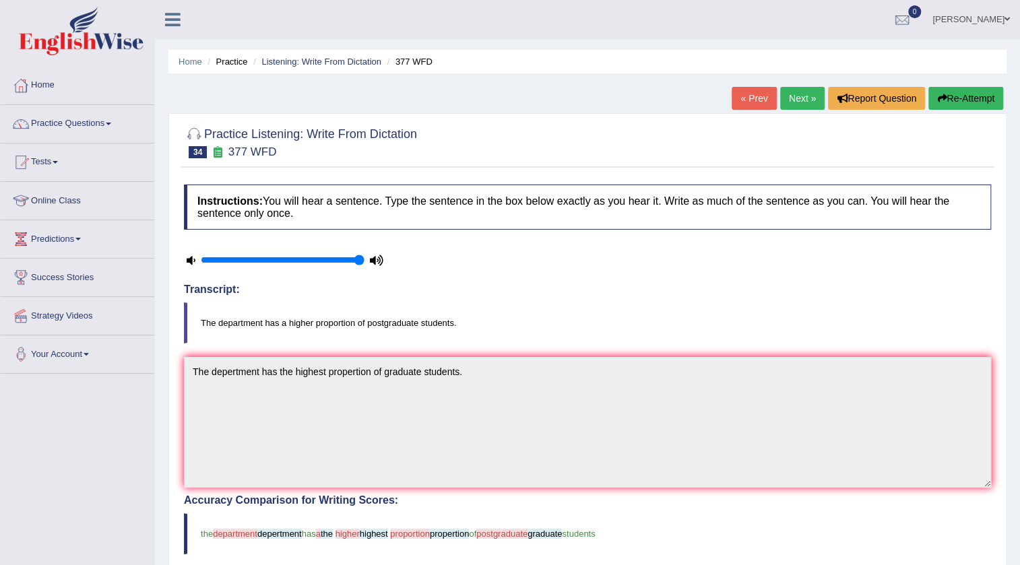
click at [799, 94] on link "Next »" at bounding box center [802, 98] width 44 height 23
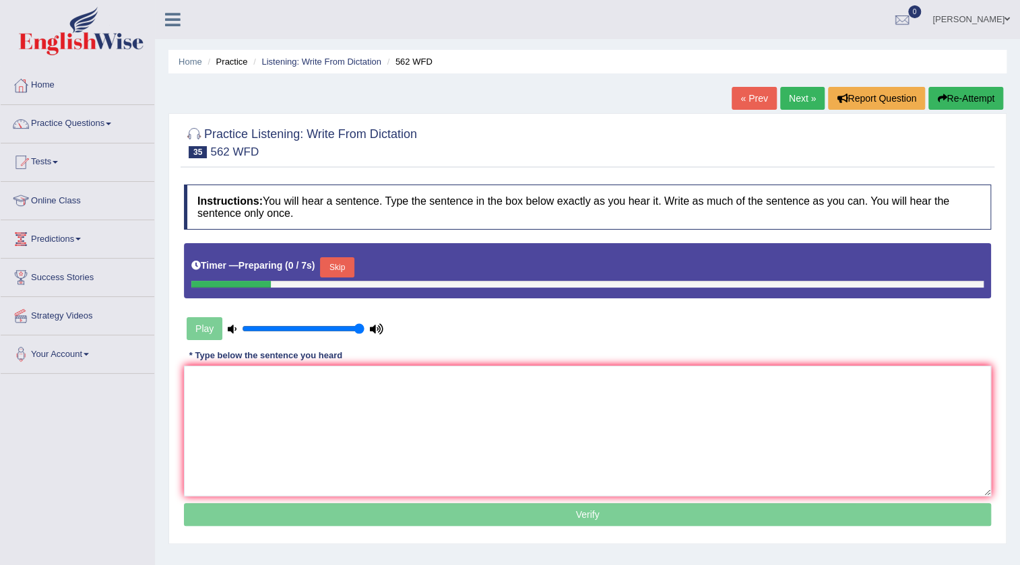
click at [352, 274] on button "Skip" at bounding box center [337, 267] width 34 height 20
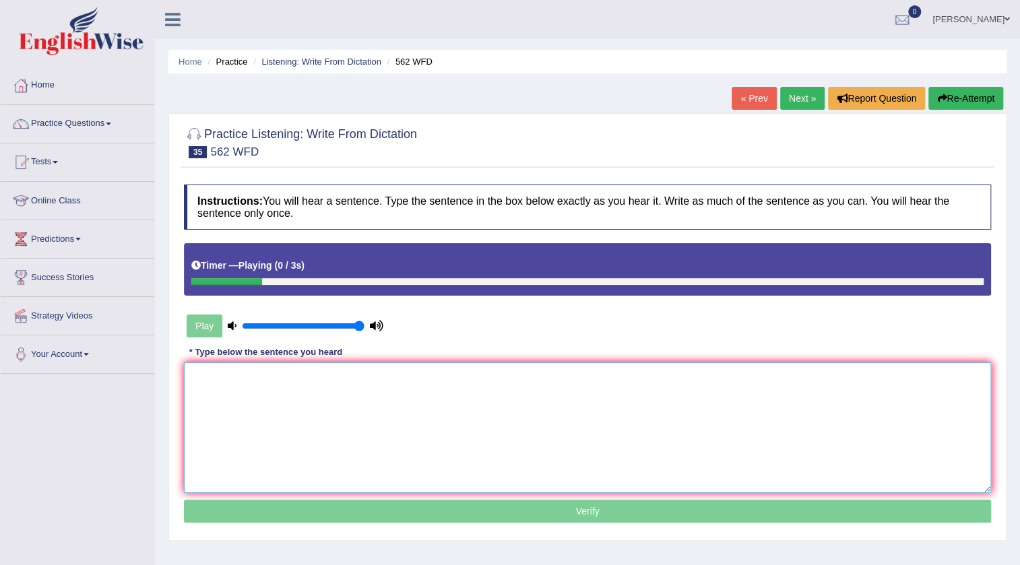
click at [310, 385] on textarea at bounding box center [587, 427] width 807 height 131
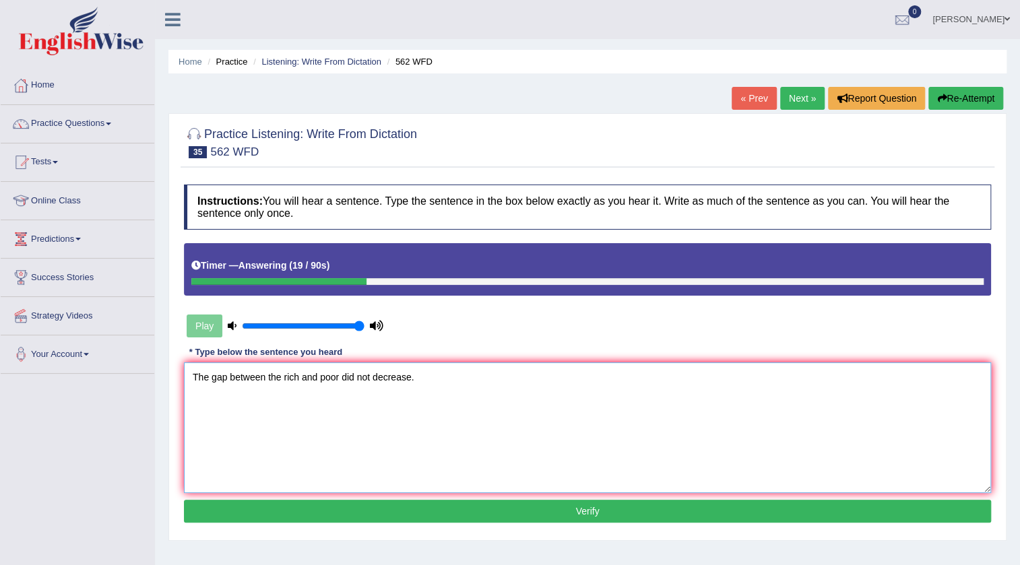
type textarea "The gap between the rich and poor did not decrease."
click at [537, 511] on button "Verify" at bounding box center [587, 511] width 807 height 23
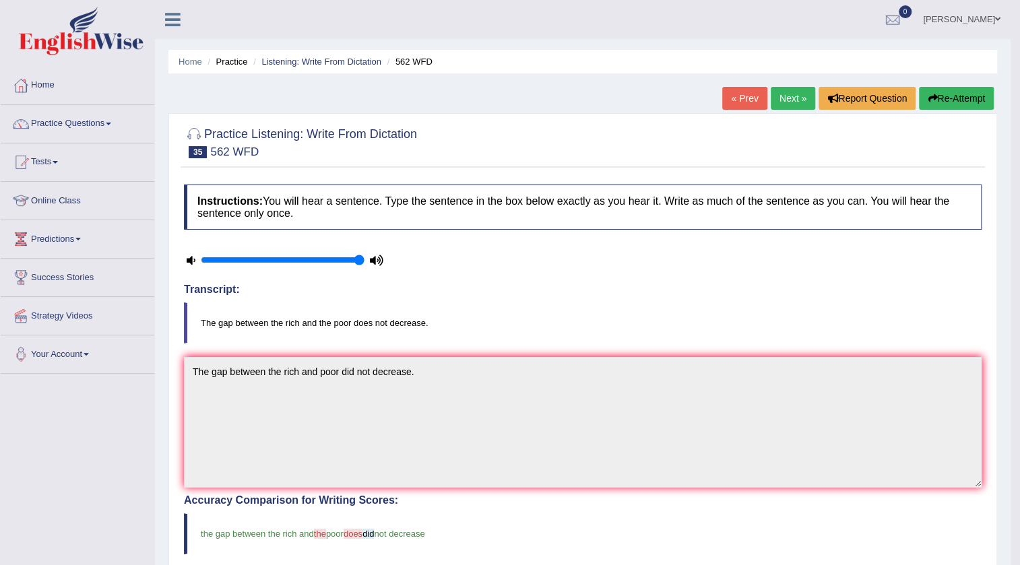
click at [789, 102] on link "Next »" at bounding box center [792, 98] width 44 height 23
